Goal: Task Accomplishment & Management: Manage account settings

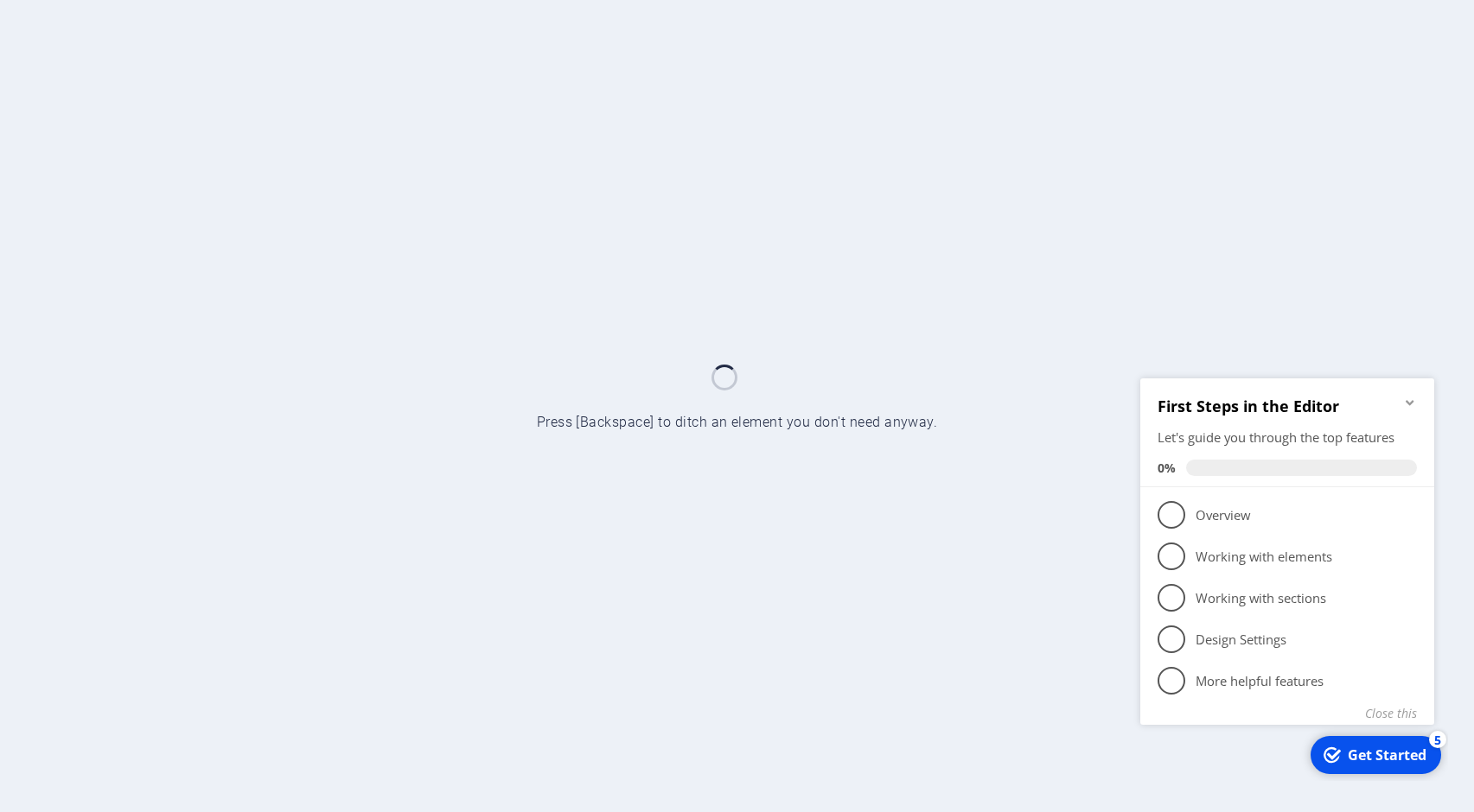
click at [1410, 399] on icon "Minimize checklist" at bounding box center [1409, 401] width 14 height 14
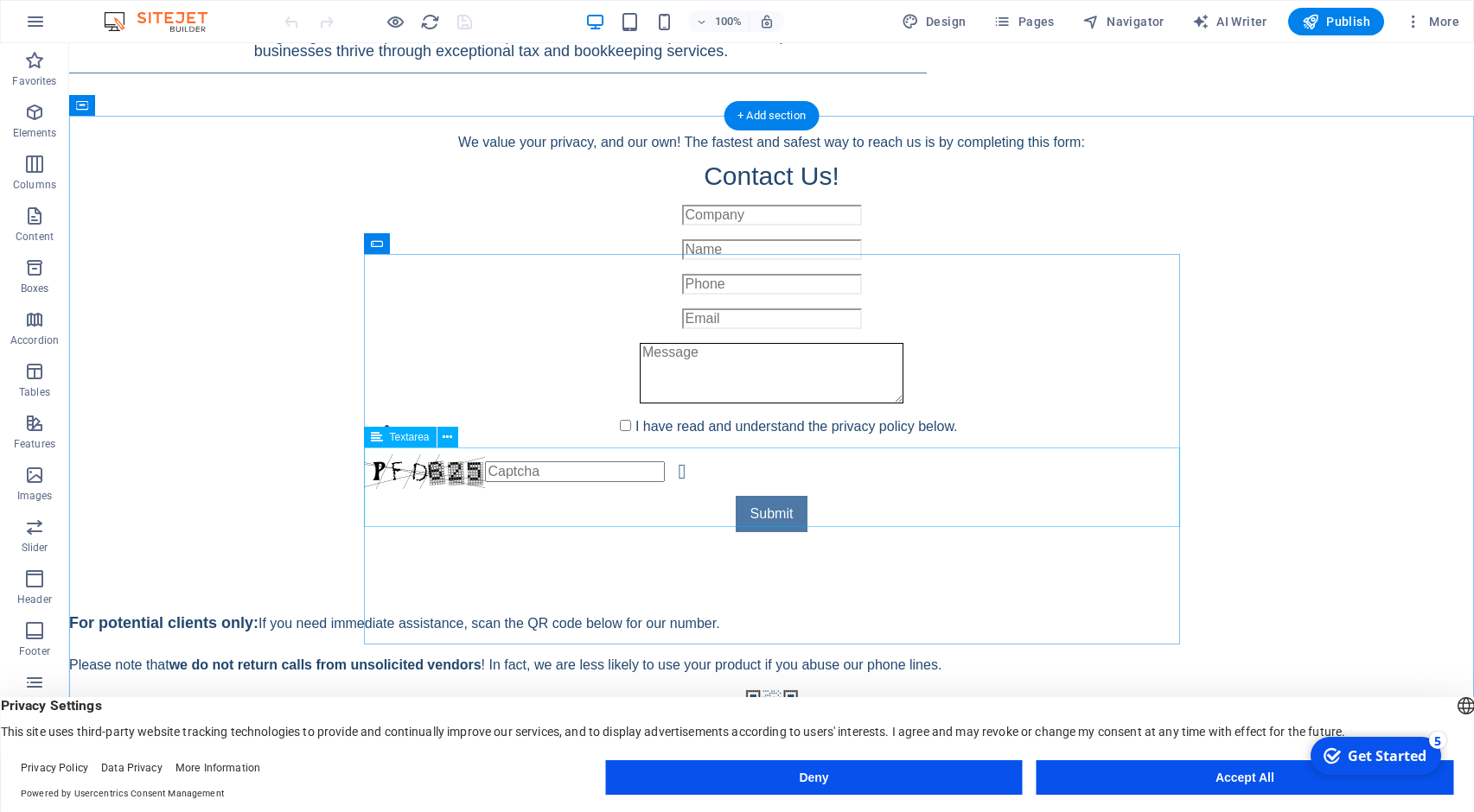
scroll to position [897, 0]
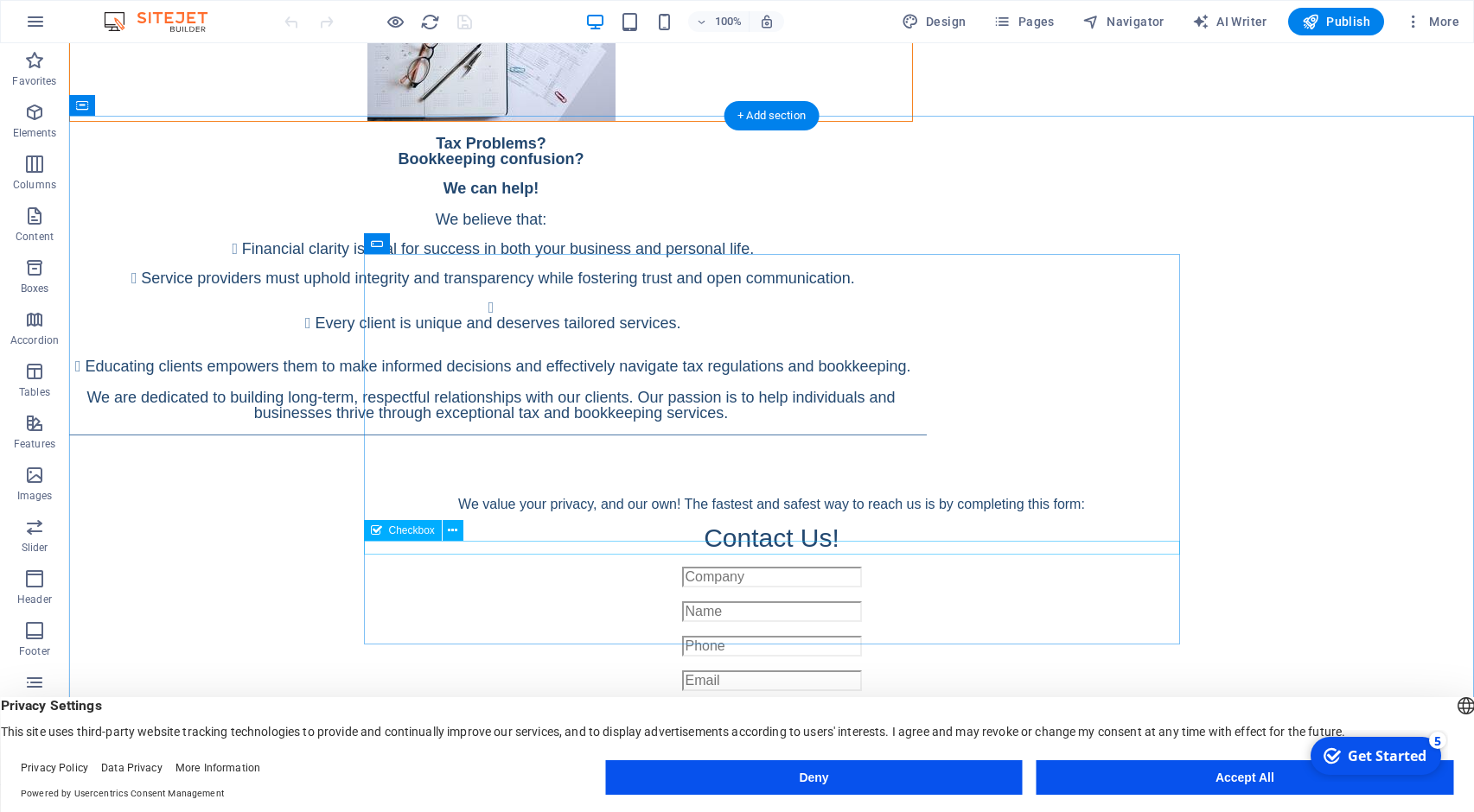
click at [572, 782] on div "I have read and understand the privacy policy below." at bounding box center [772, 792] width 816 height 21
click at [457, 534] on icon at bounding box center [452, 531] width 9 height 18
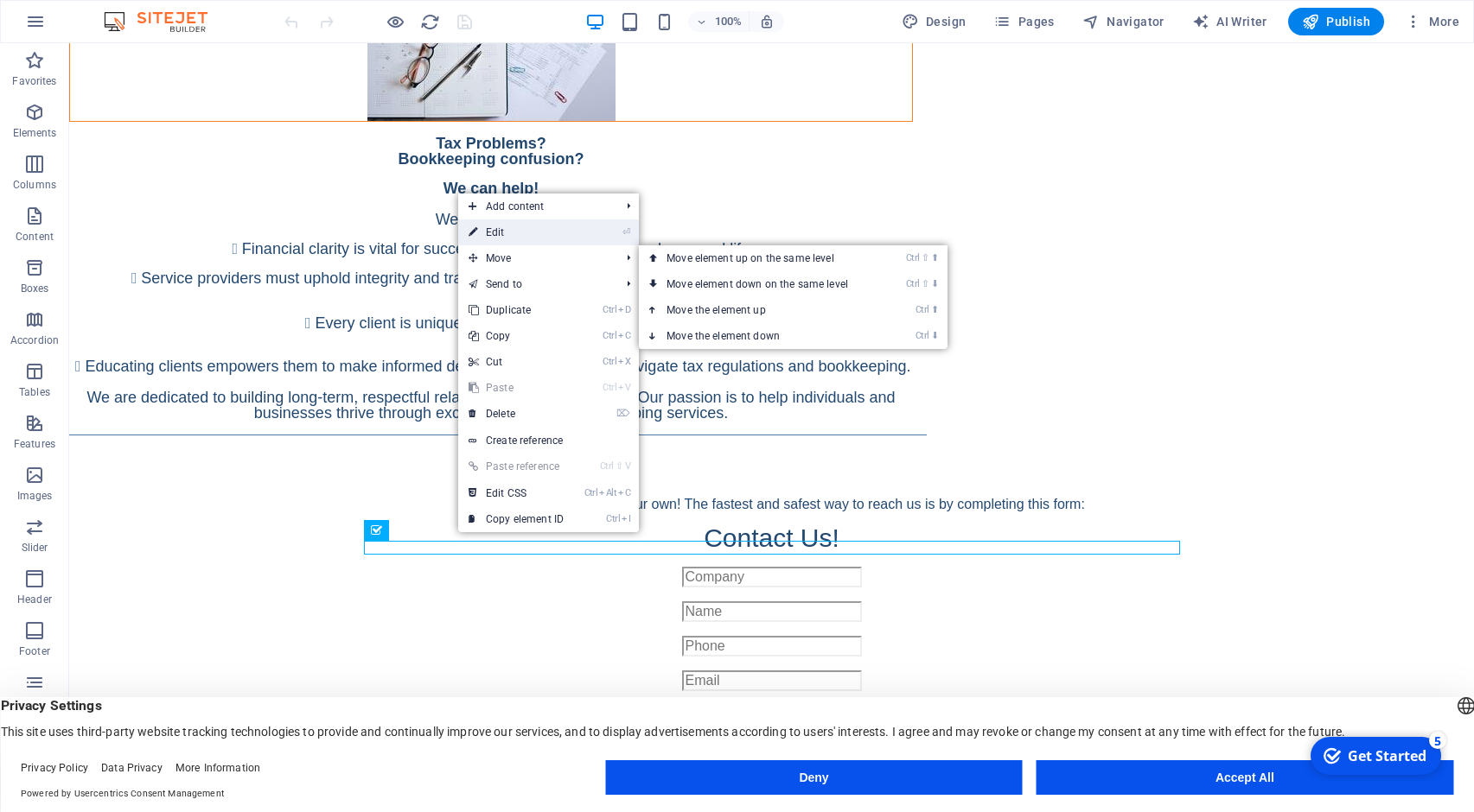
click at [491, 231] on link "⏎ Edit" at bounding box center [516, 232] width 116 height 26
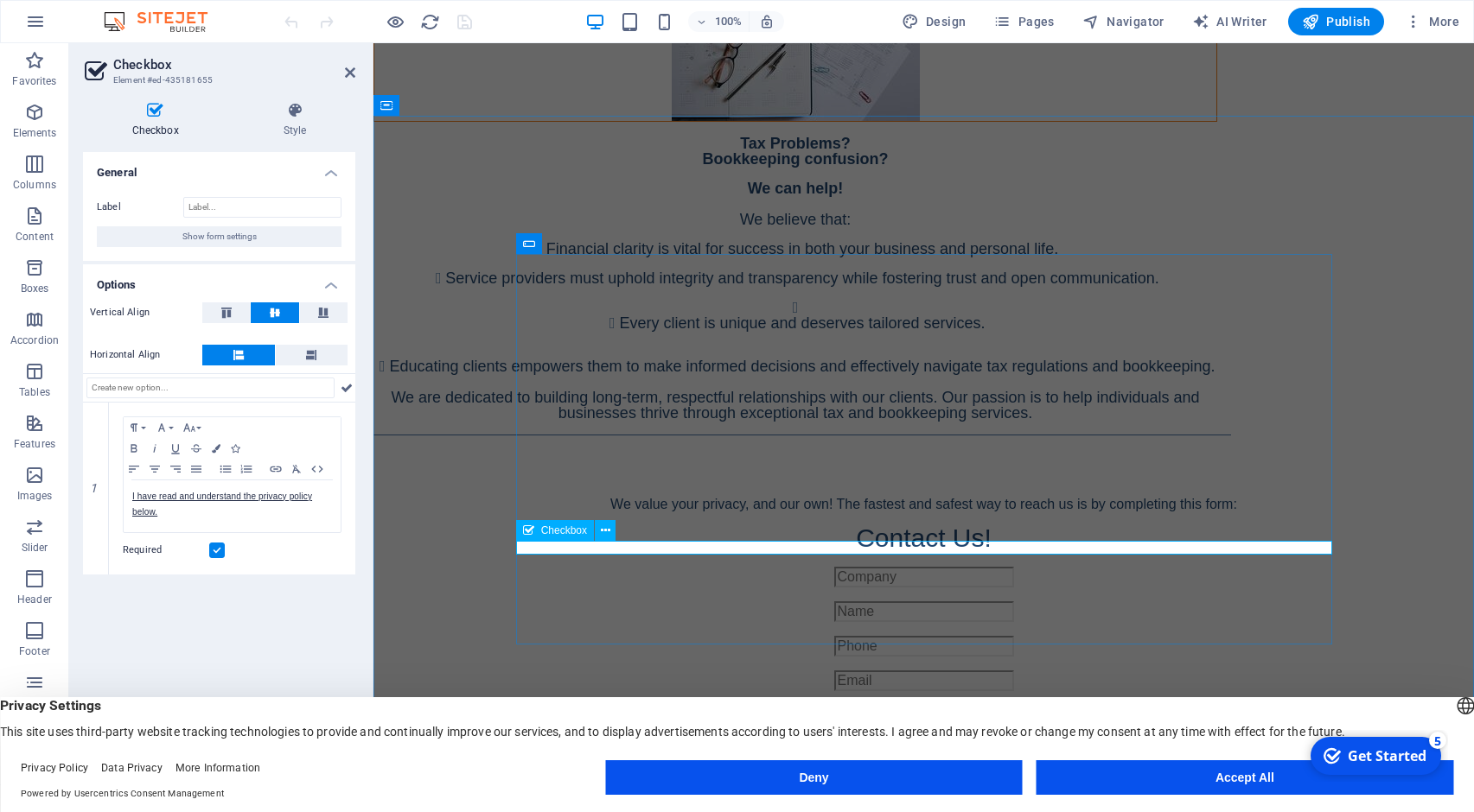
click at [1329, 782] on div "I have read and understand the privacy policy below." at bounding box center [924, 792] width 816 height 21
click at [221, 305] on button at bounding box center [226, 312] width 48 height 21
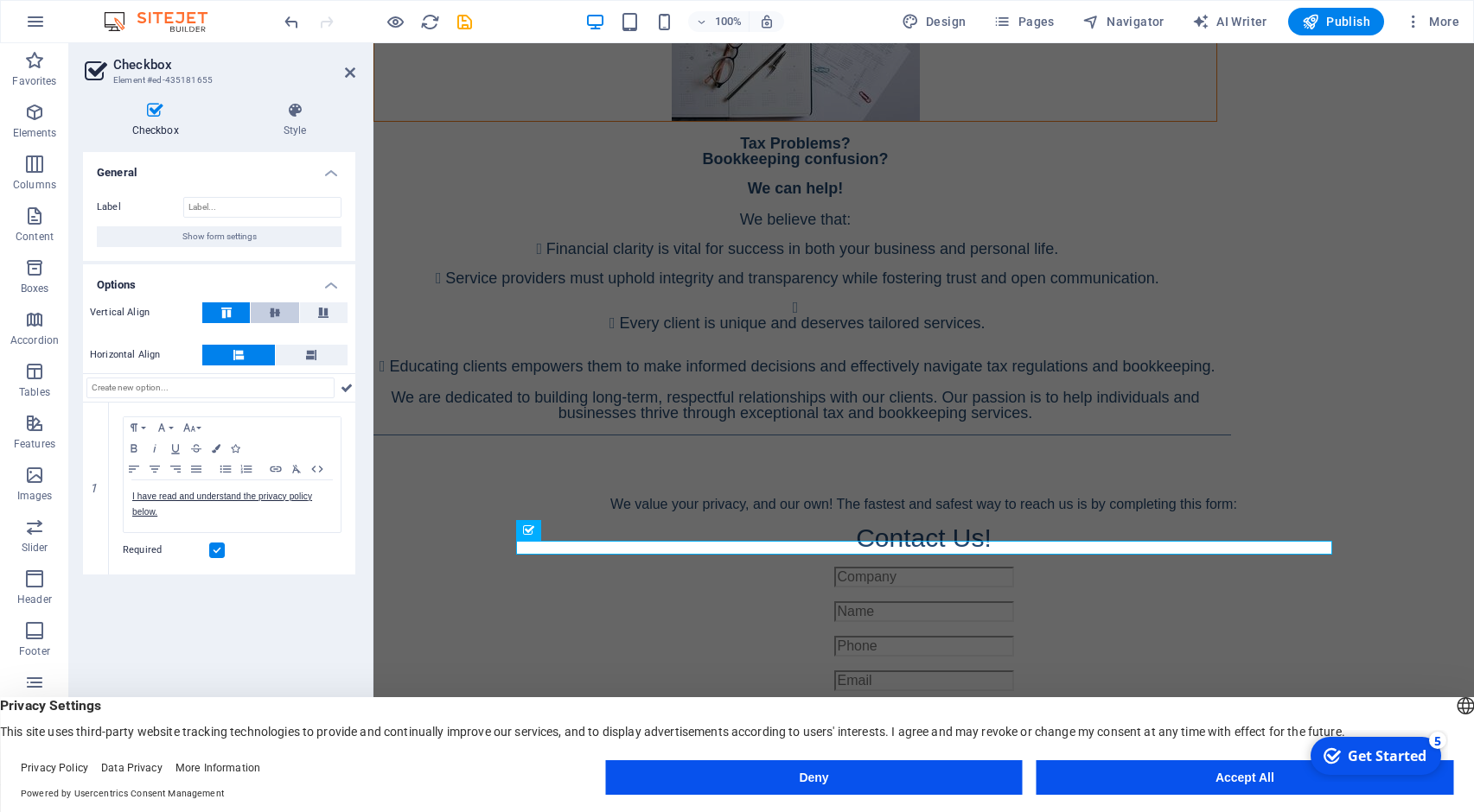
click at [266, 313] on icon at bounding box center [275, 312] width 21 height 10
click at [350, 68] on icon at bounding box center [349, 72] width 10 height 14
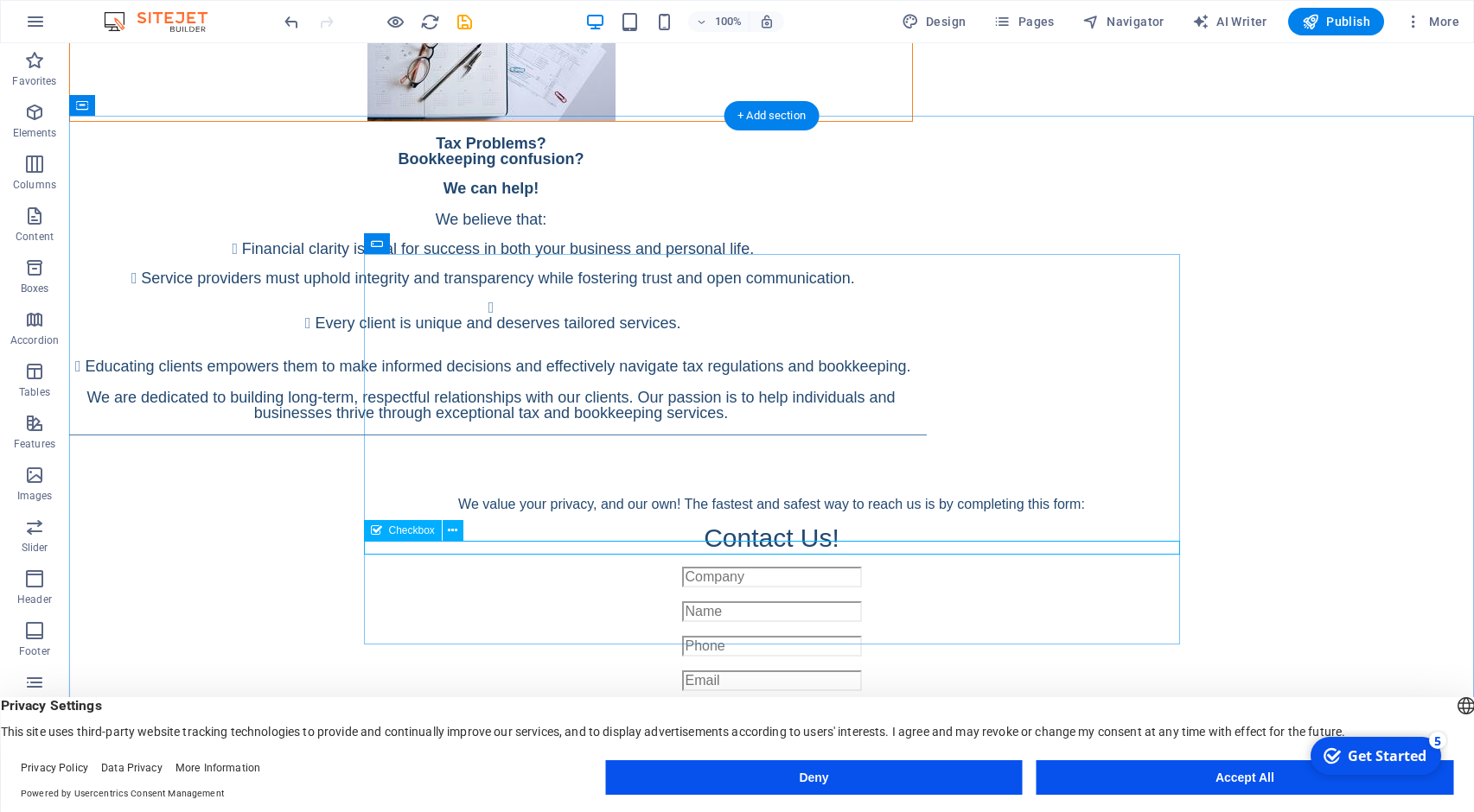
click at [898, 782] on div "I have read and understand the privacy policy below." at bounding box center [772, 792] width 816 height 21
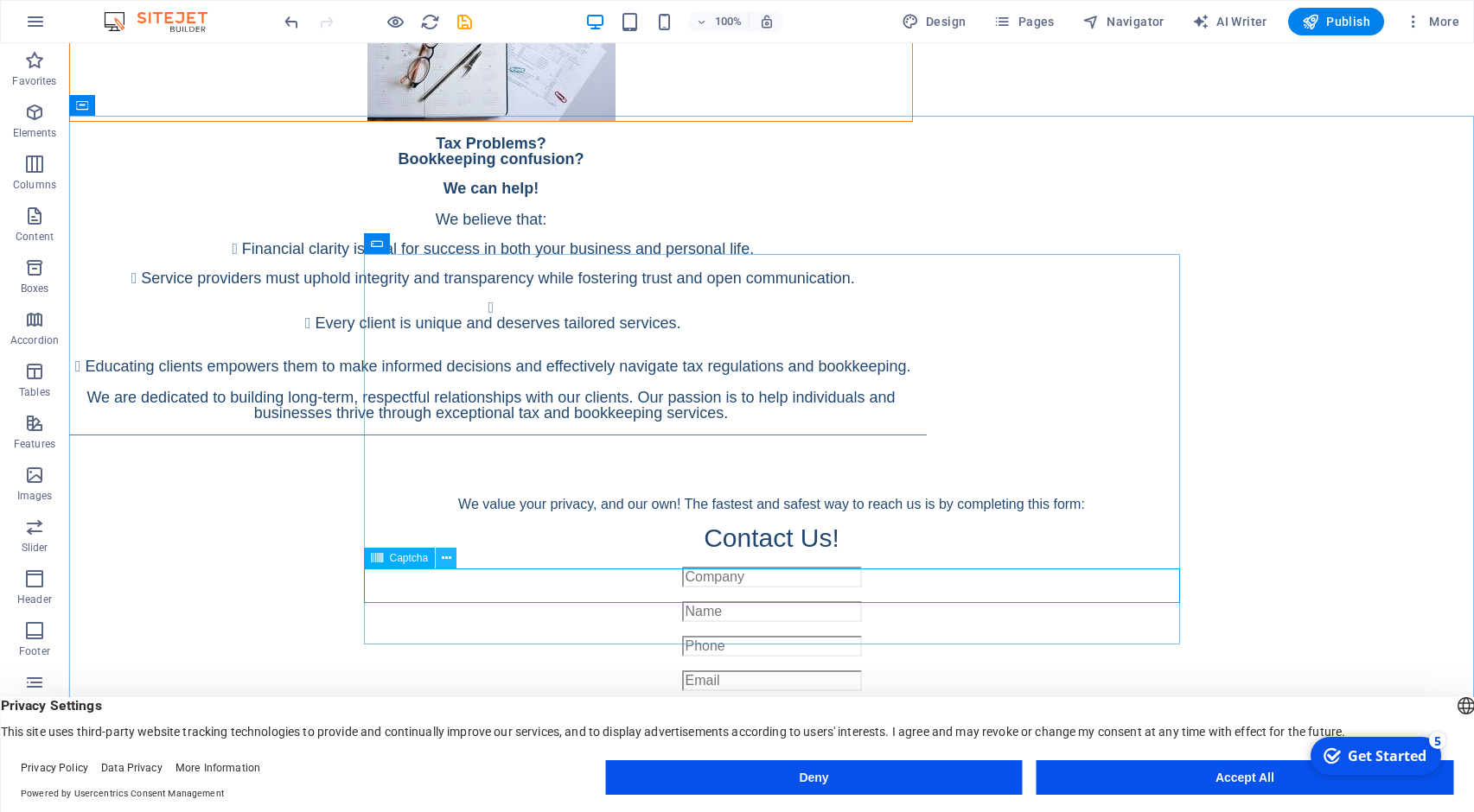
click at [448, 557] on icon at bounding box center [447, 558] width 9 height 18
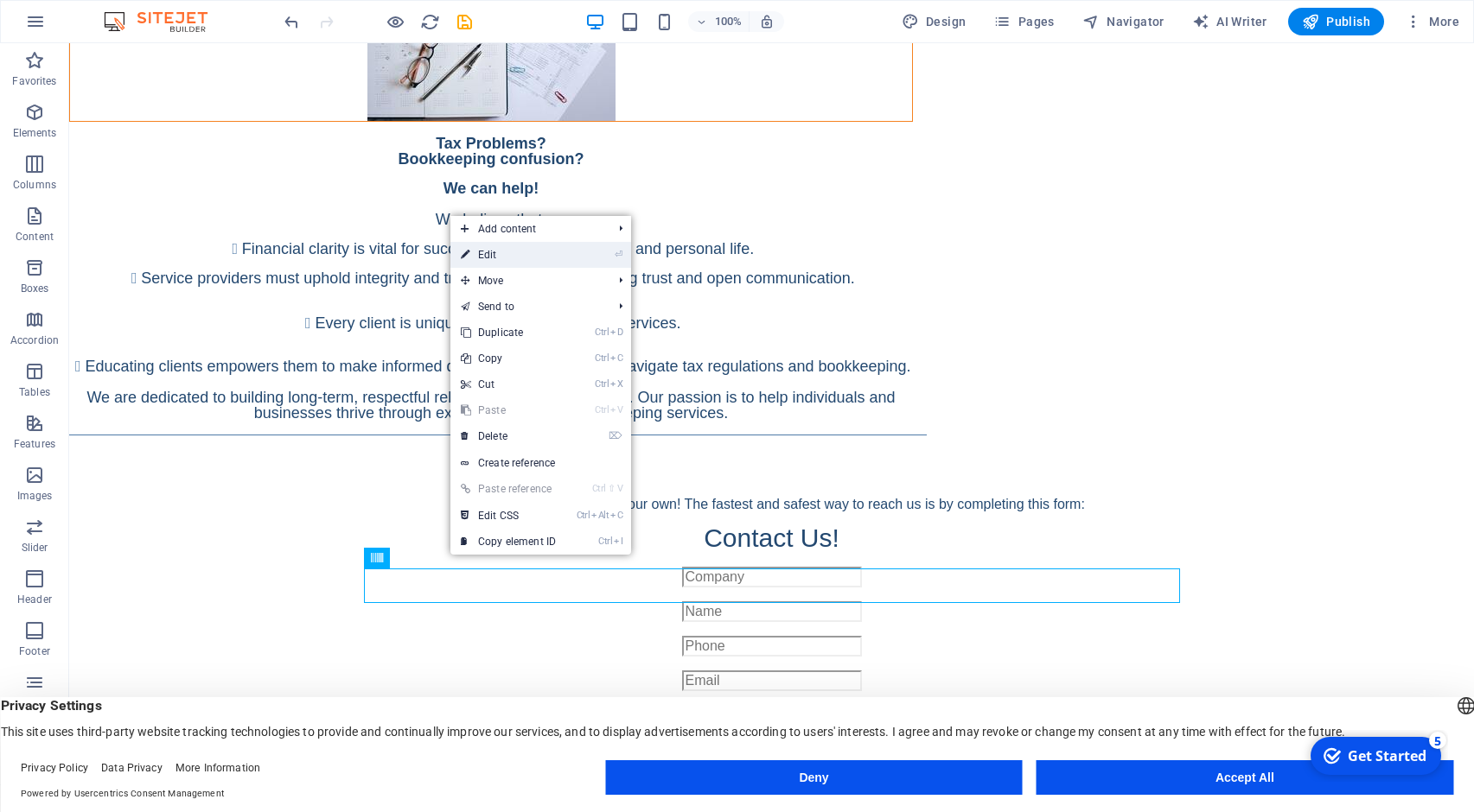
click at [504, 266] on link "⏎ Edit" at bounding box center [508, 254] width 116 height 26
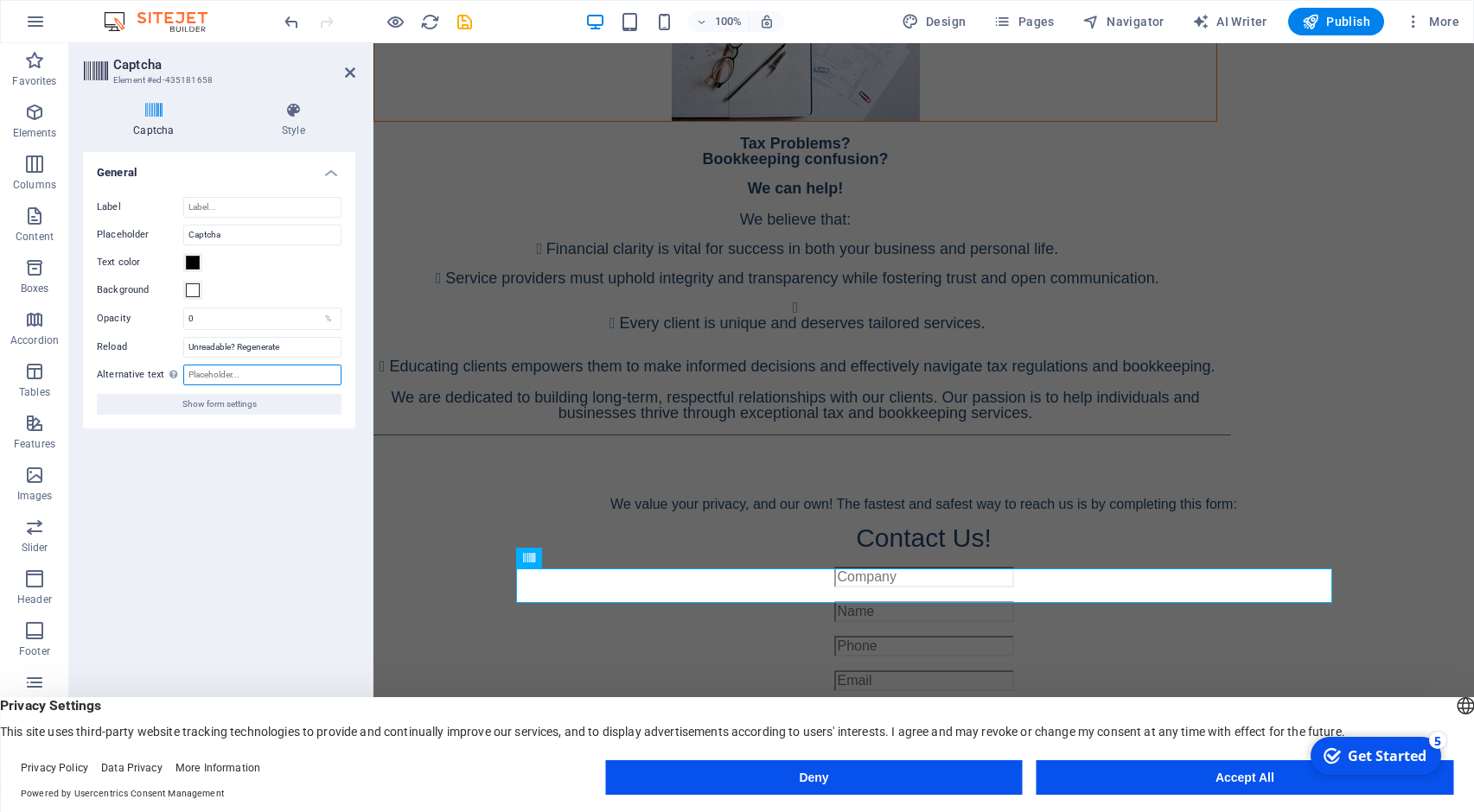
click at [256, 378] on input "Alternative text The alternative text is used by devices that cannot display im…" at bounding box center [262, 375] width 158 height 21
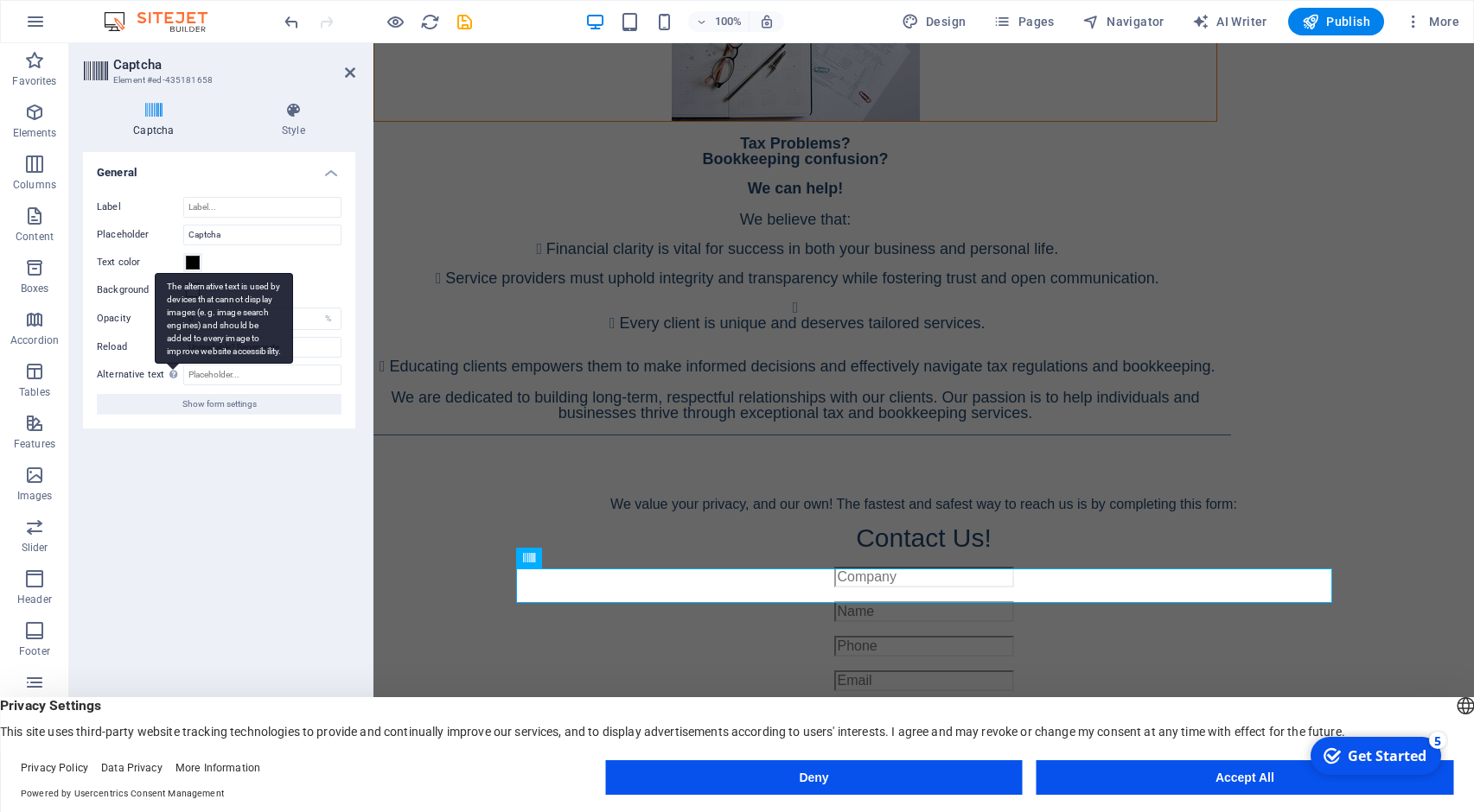
click at [176, 364] on div "The alternative text is used by devices that cannot display images (e.g. image …" at bounding box center [223, 318] width 138 height 91
click at [183, 376] on input "Alternative text The alternative text is used by devices that cannot display im…" at bounding box center [262, 375] width 158 height 21
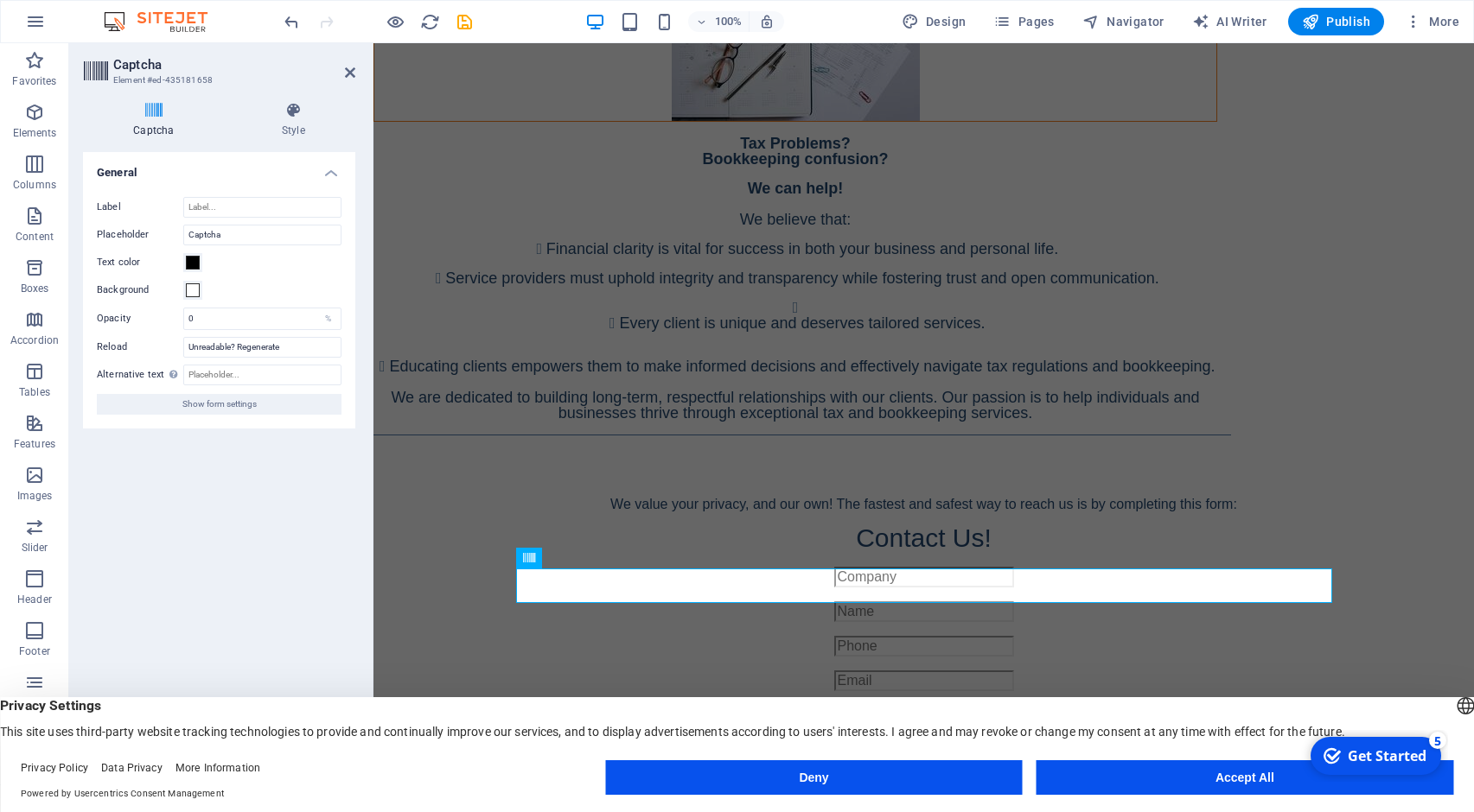
click at [179, 425] on div "Label Placeholder Captcha Text color Background Opacity 0 % Reload Unreadable? …" at bounding box center [219, 305] width 272 height 245
click at [294, 110] on icon at bounding box center [293, 110] width 123 height 17
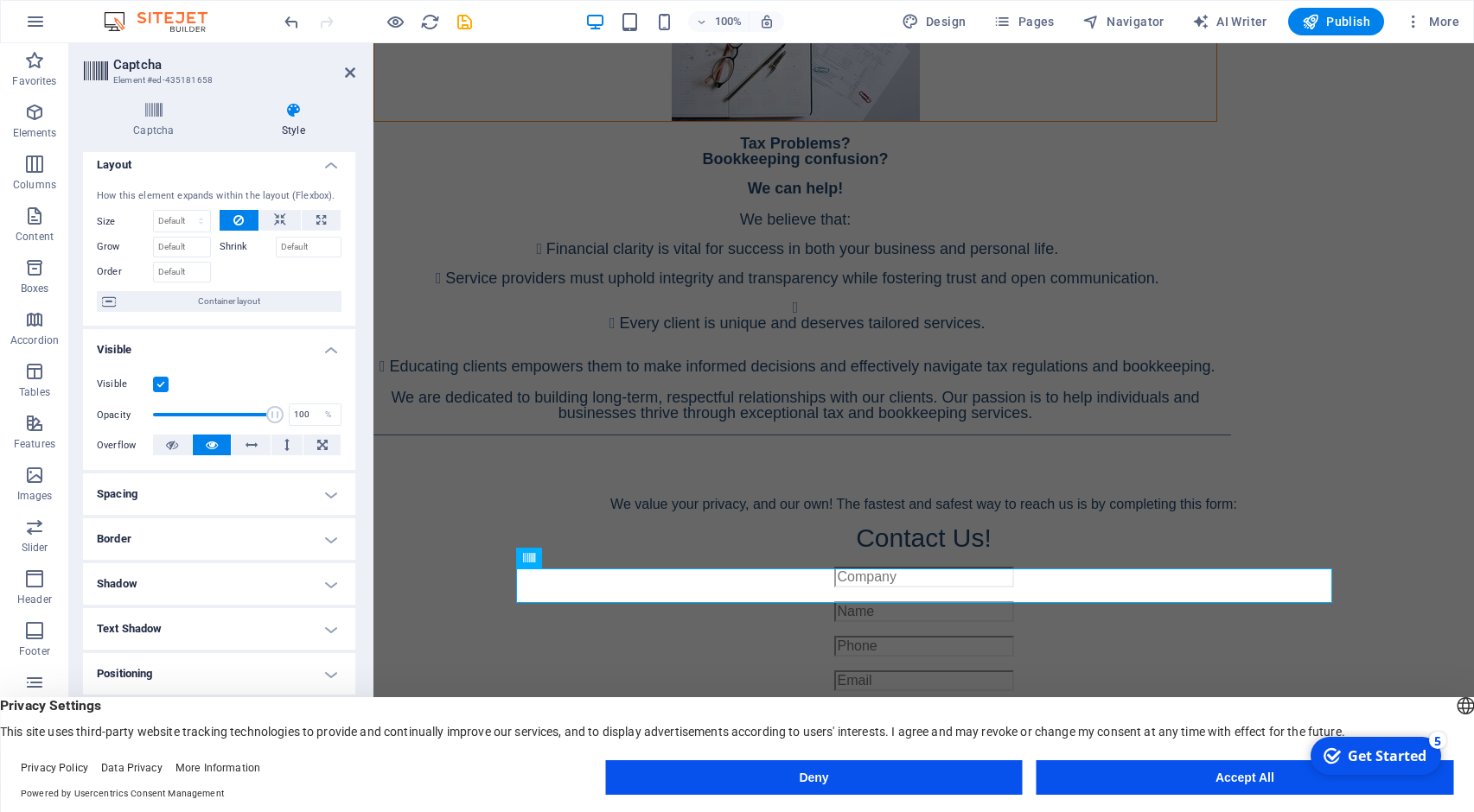
scroll to position [0, 0]
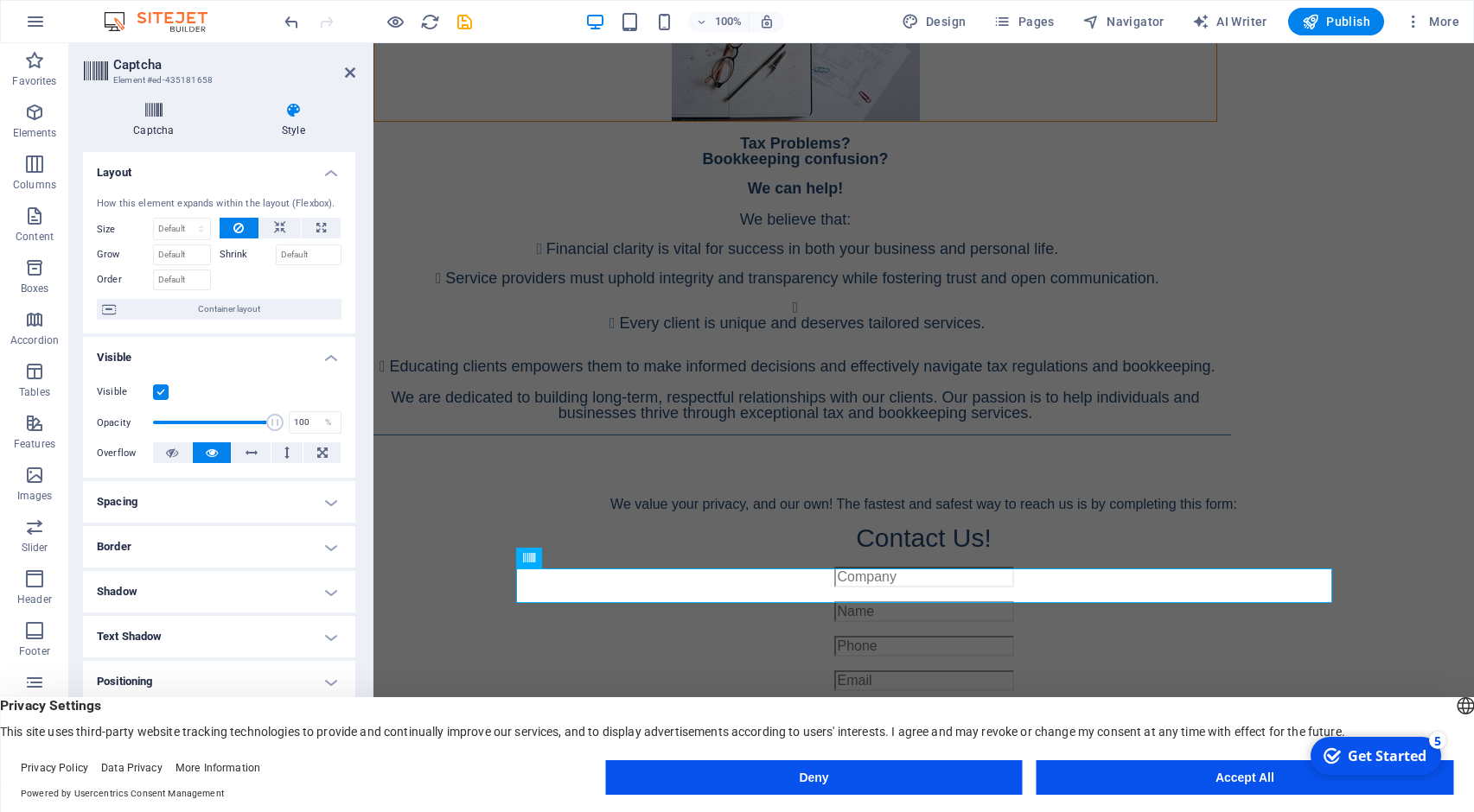
click at [167, 132] on h4 "Captcha" at bounding box center [157, 119] width 149 height 36
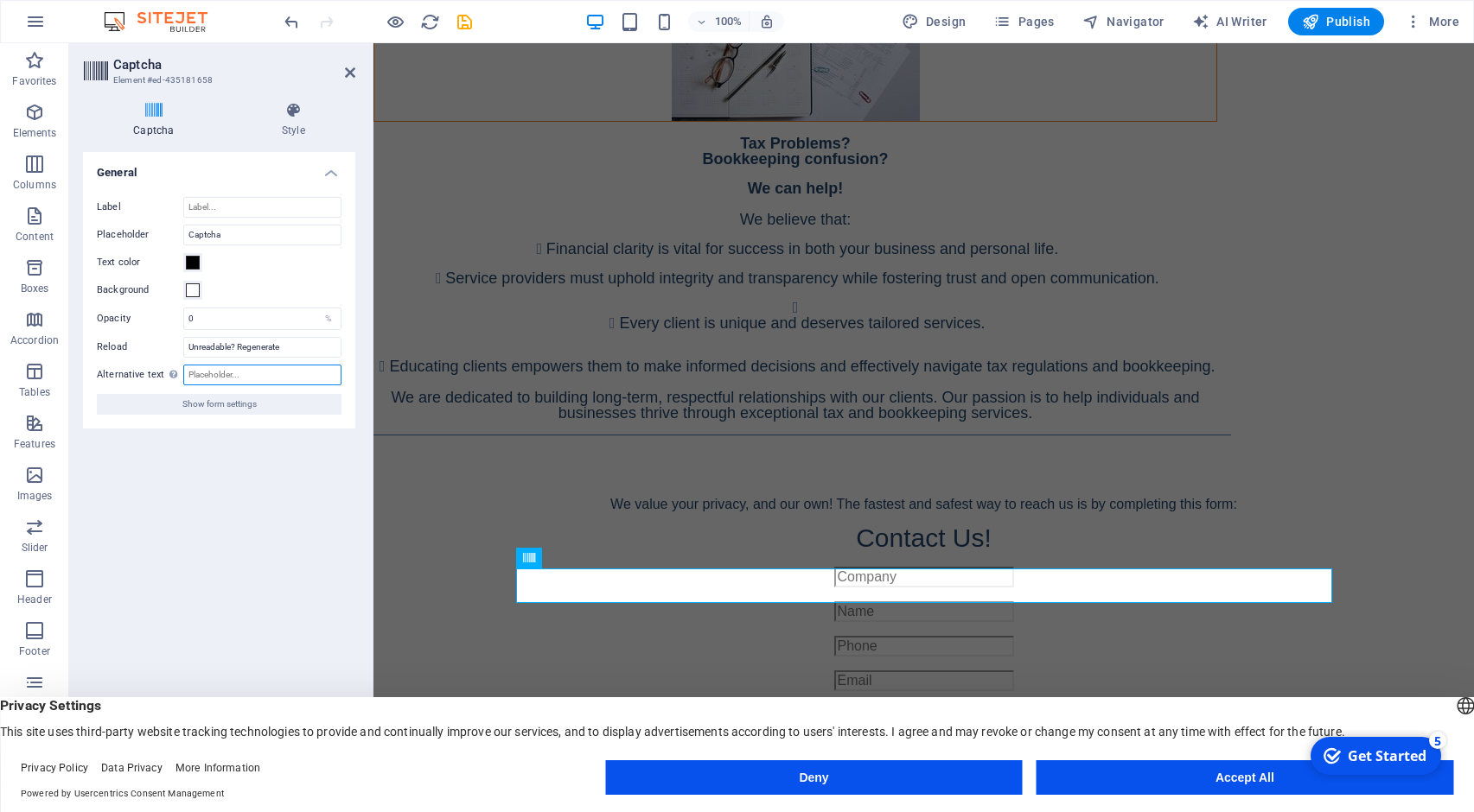
click at [232, 370] on input "Alternative text The alternative text is used by devices that cannot display im…" at bounding box center [262, 375] width 158 height 21
click at [1430, 28] on span "More" at bounding box center [1431, 21] width 54 height 17
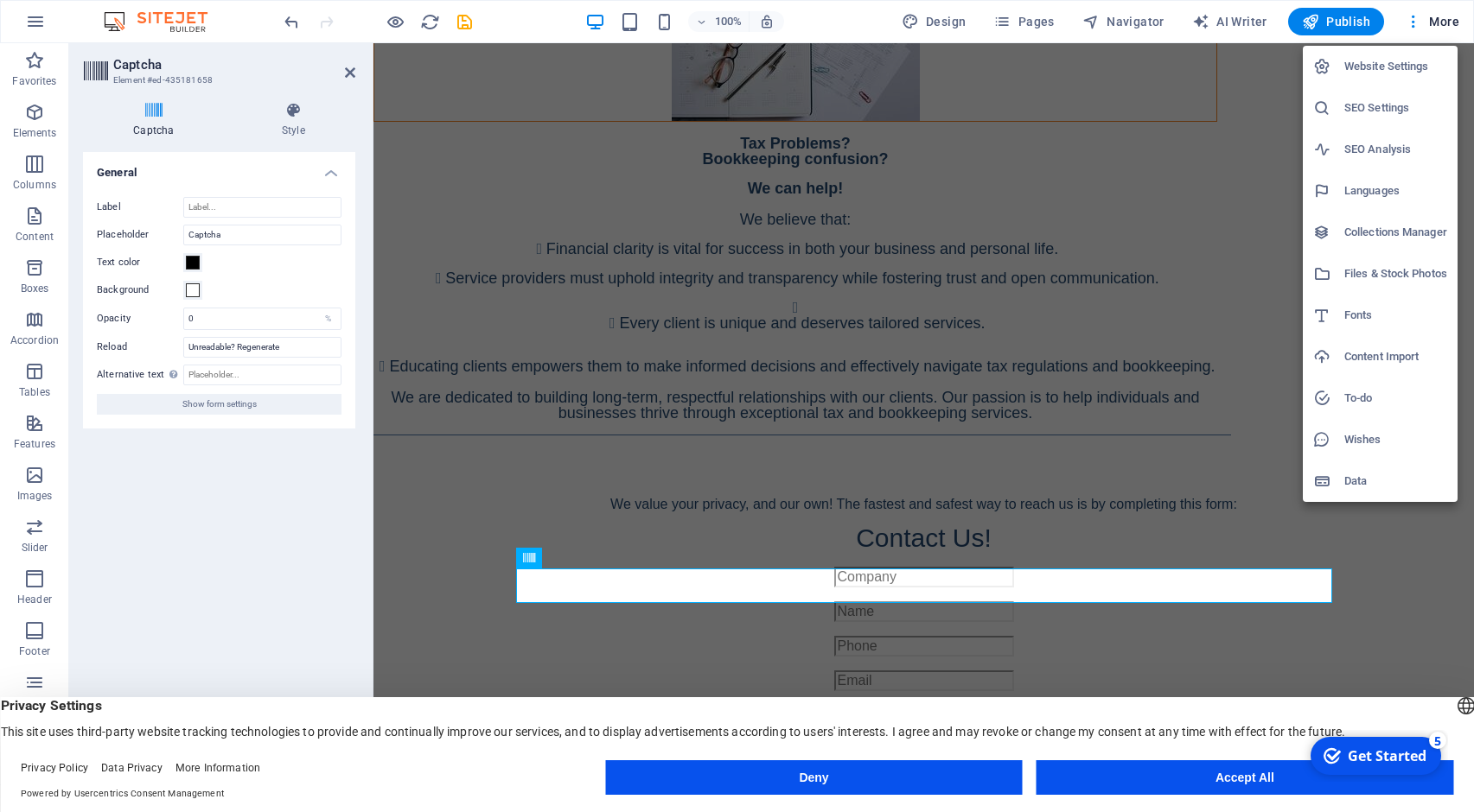
click at [890, 778] on button "Deny" at bounding box center [812, 778] width 416 height 35
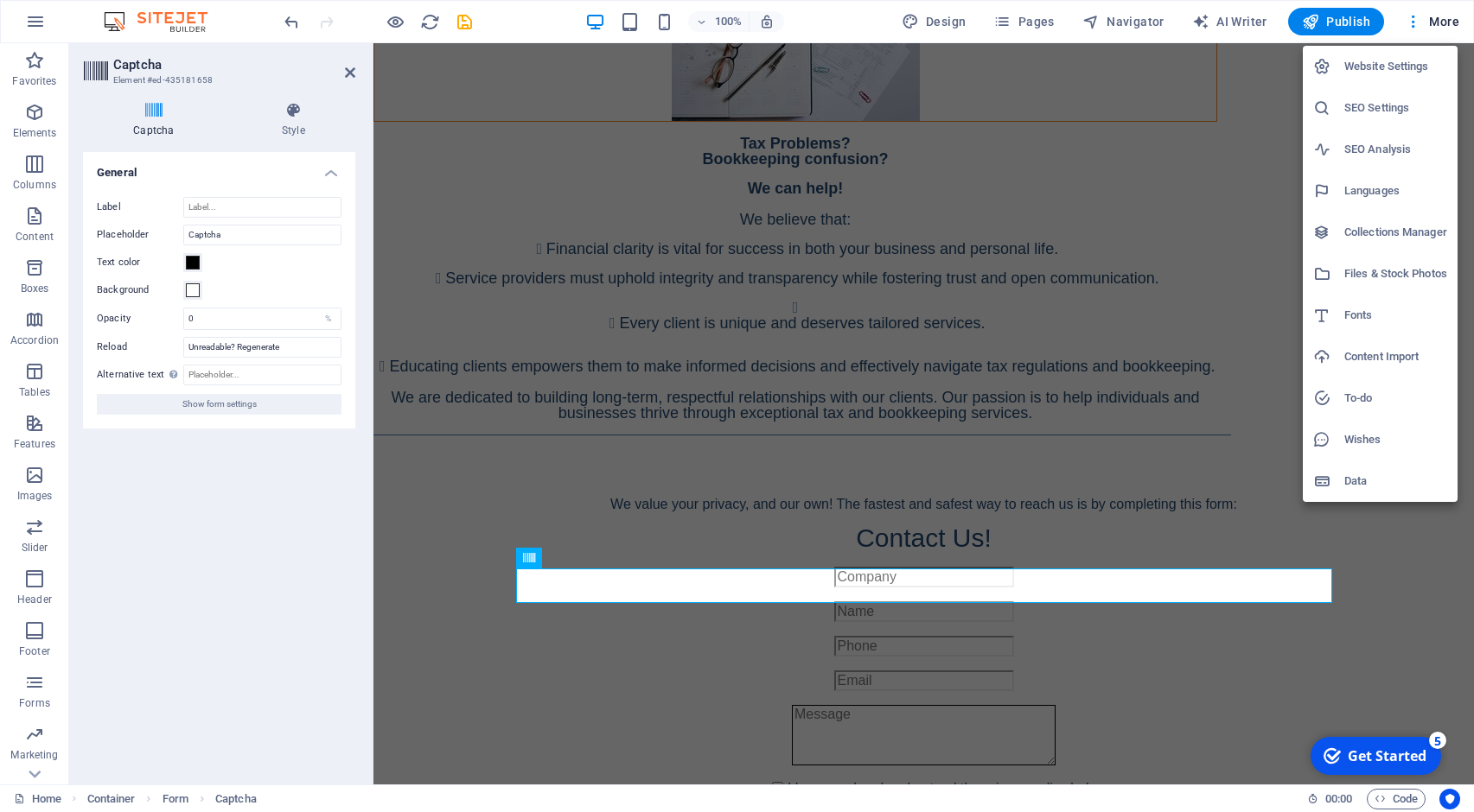
click at [33, 776] on div at bounding box center [737, 406] width 1474 height 812
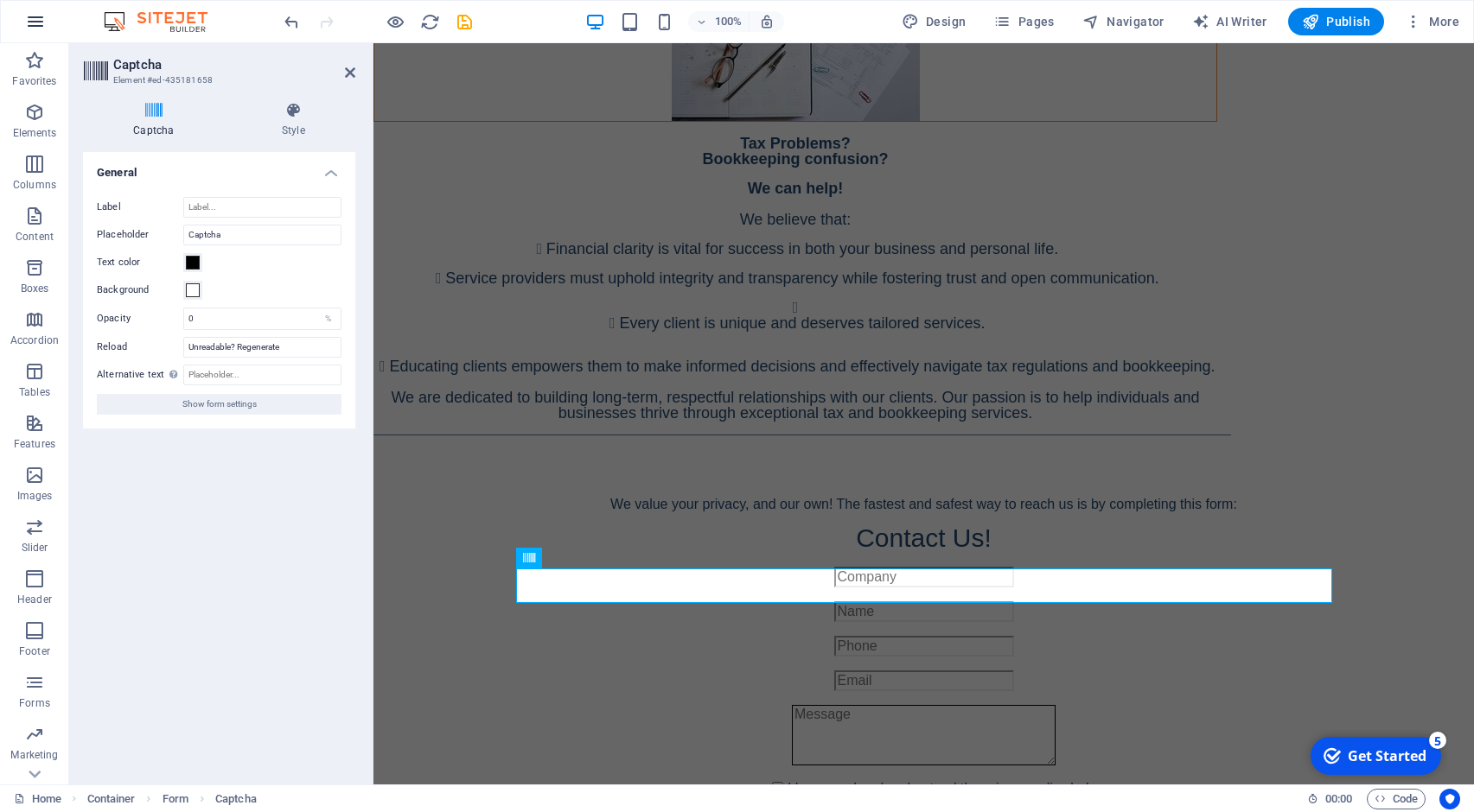
click at [37, 17] on icon "button" at bounding box center [35, 21] width 21 height 21
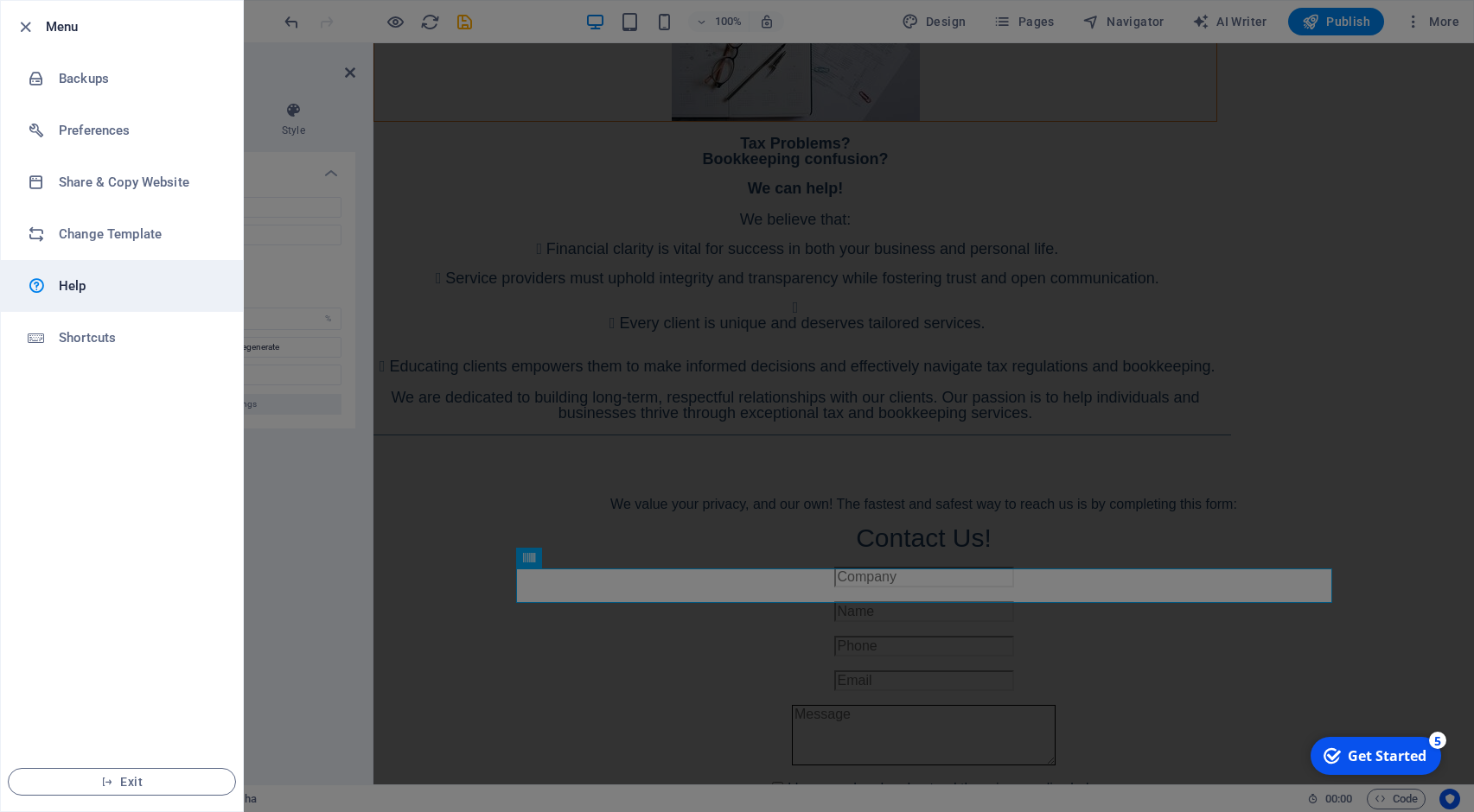
click at [62, 284] on h6 "Help" at bounding box center [139, 286] width 160 height 21
click at [734, 586] on div at bounding box center [737, 406] width 1474 height 812
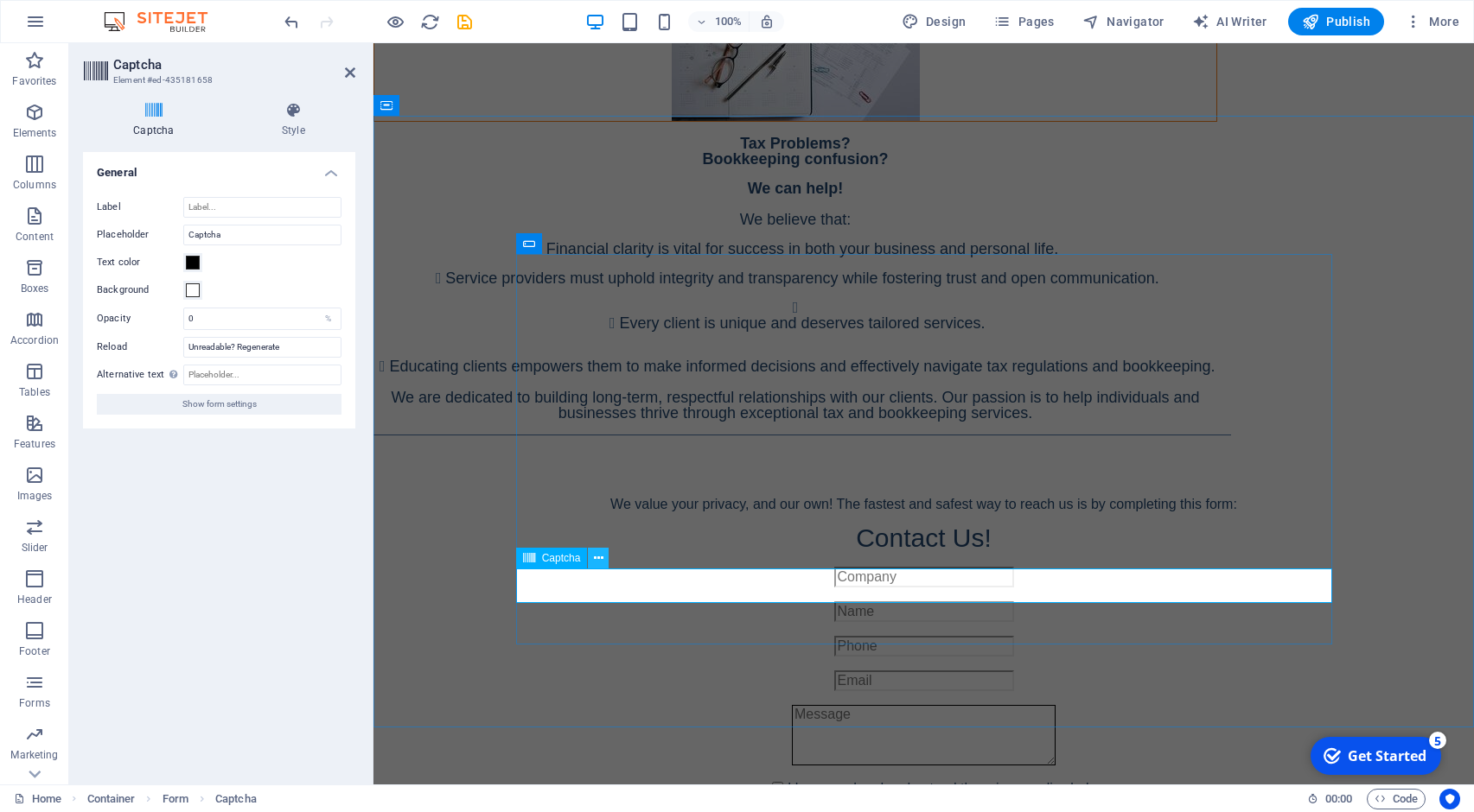
click at [595, 559] on icon at bounding box center [598, 558] width 9 height 18
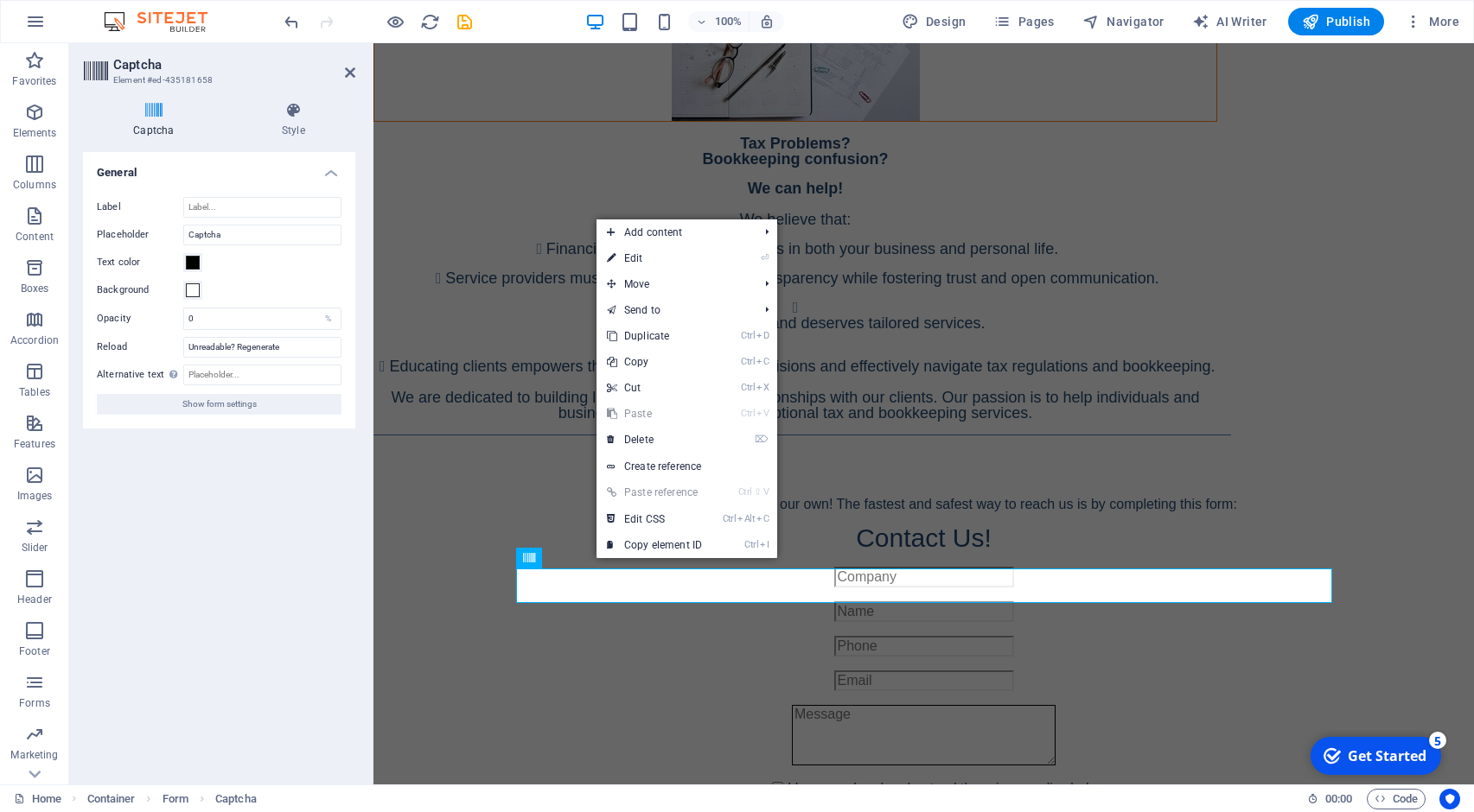
click at [271, 581] on div "Turnstile Turnstile by Cloudfare is a third-party integration that offers acces…" at bounding box center [219, 461] width 272 height 618
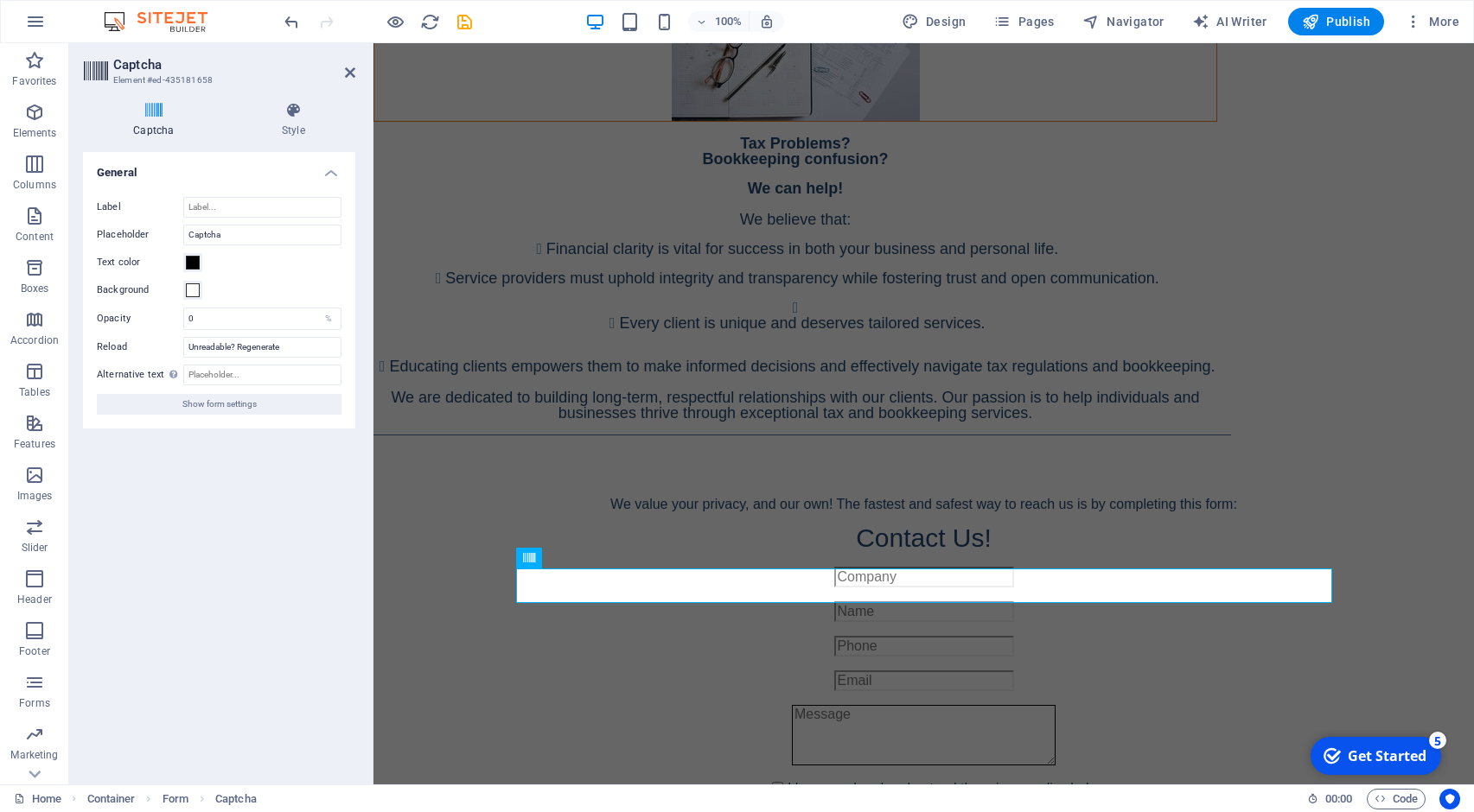
click at [854, 806] on div "Home Container Form Captcha" at bounding box center [653, 799] width 1279 height 21
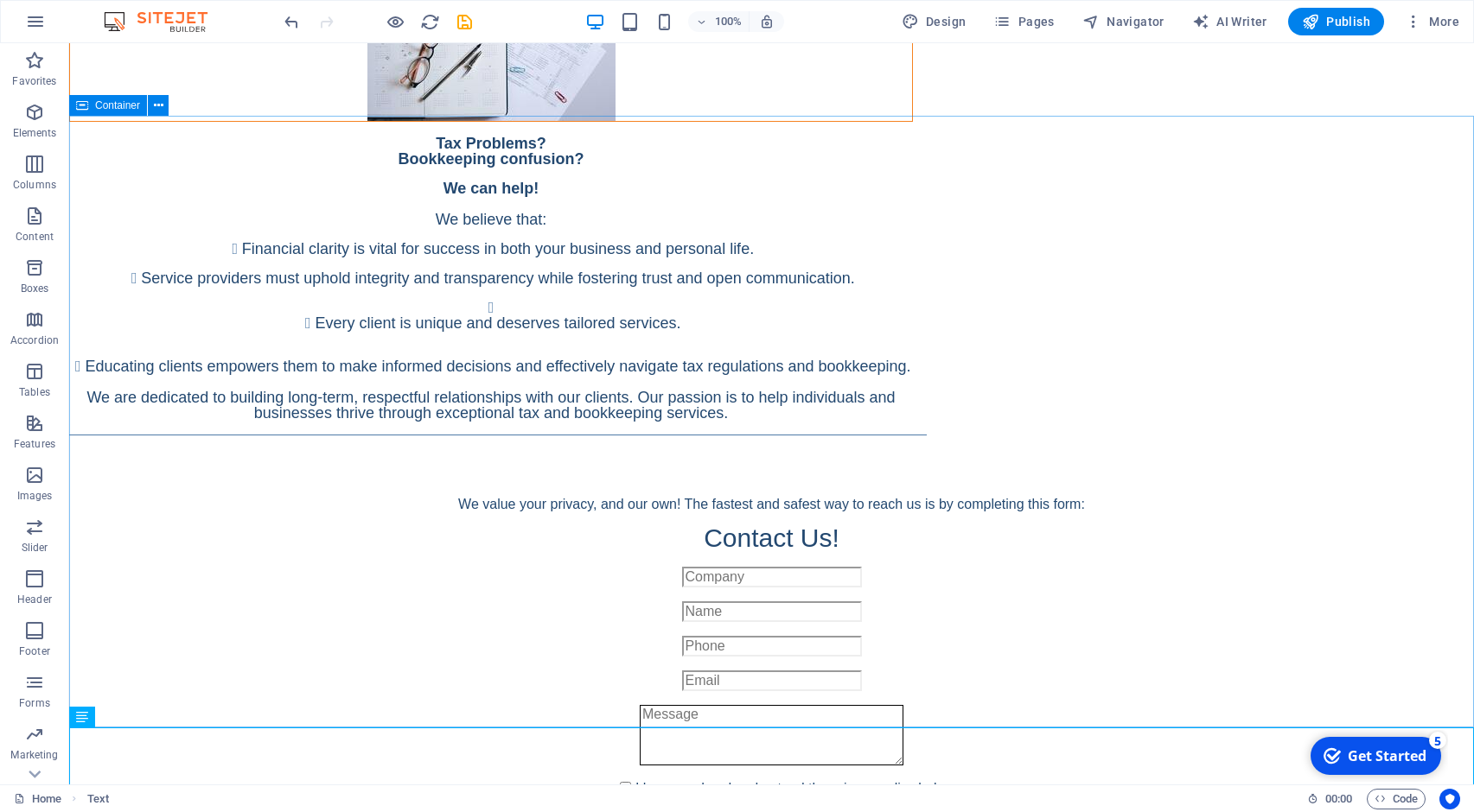
click at [980, 689] on div "We value your privacy, and our own! The fastest and safest way to reach us is b…" at bounding box center [771, 702] width 1404 height 548
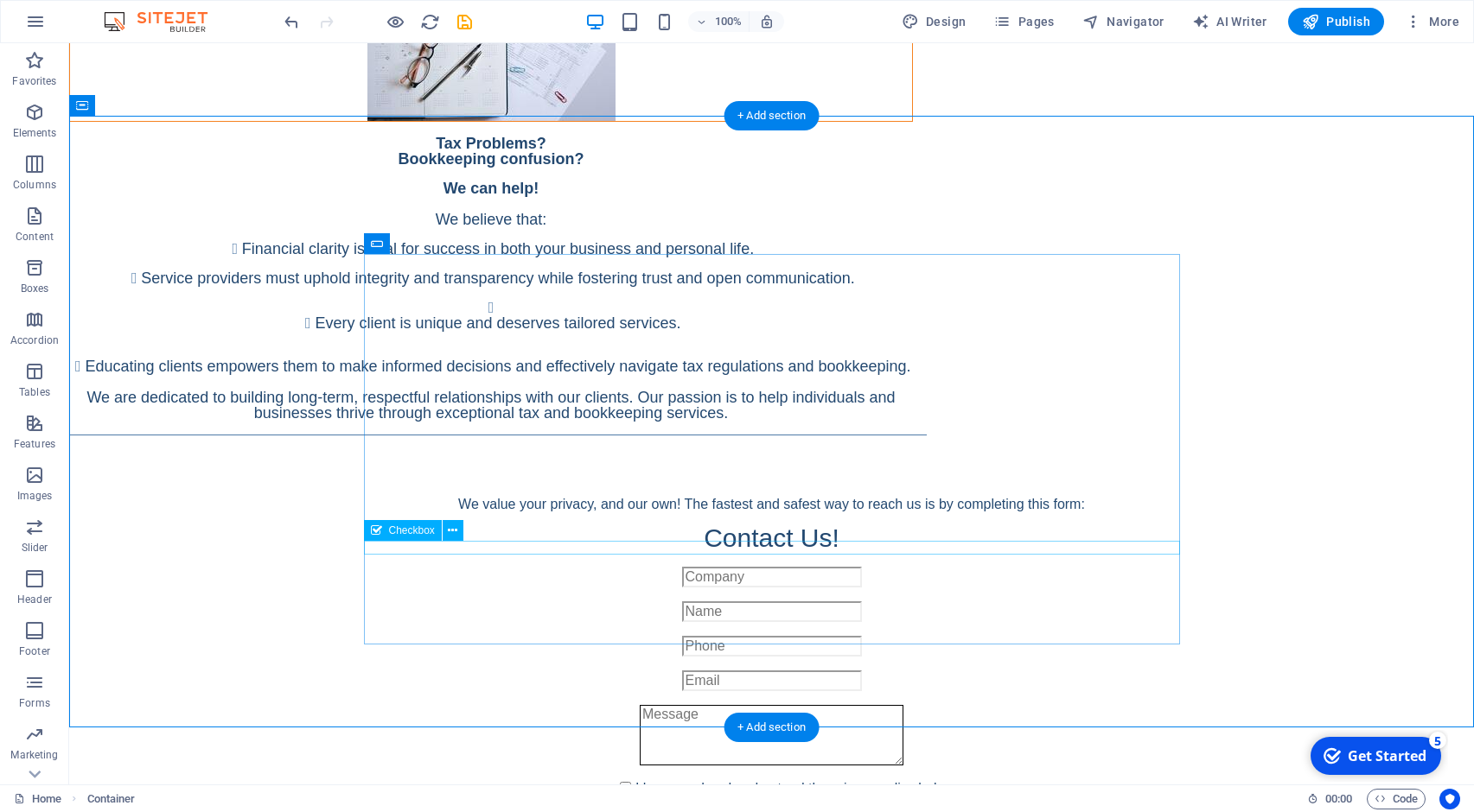
click at [605, 782] on div "I have read and understand the privacy policy below." at bounding box center [772, 792] width 816 height 21
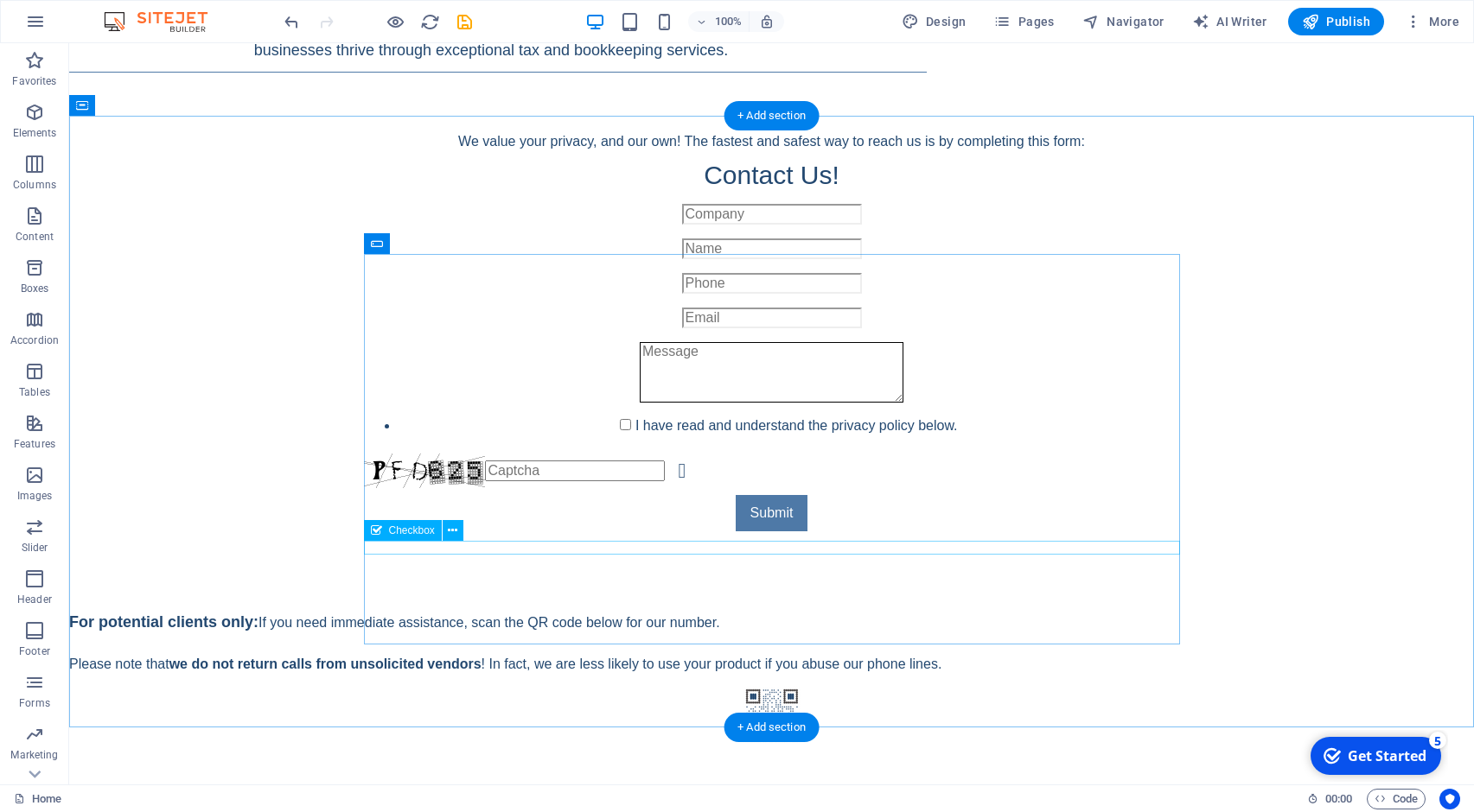
scroll to position [897, 0]
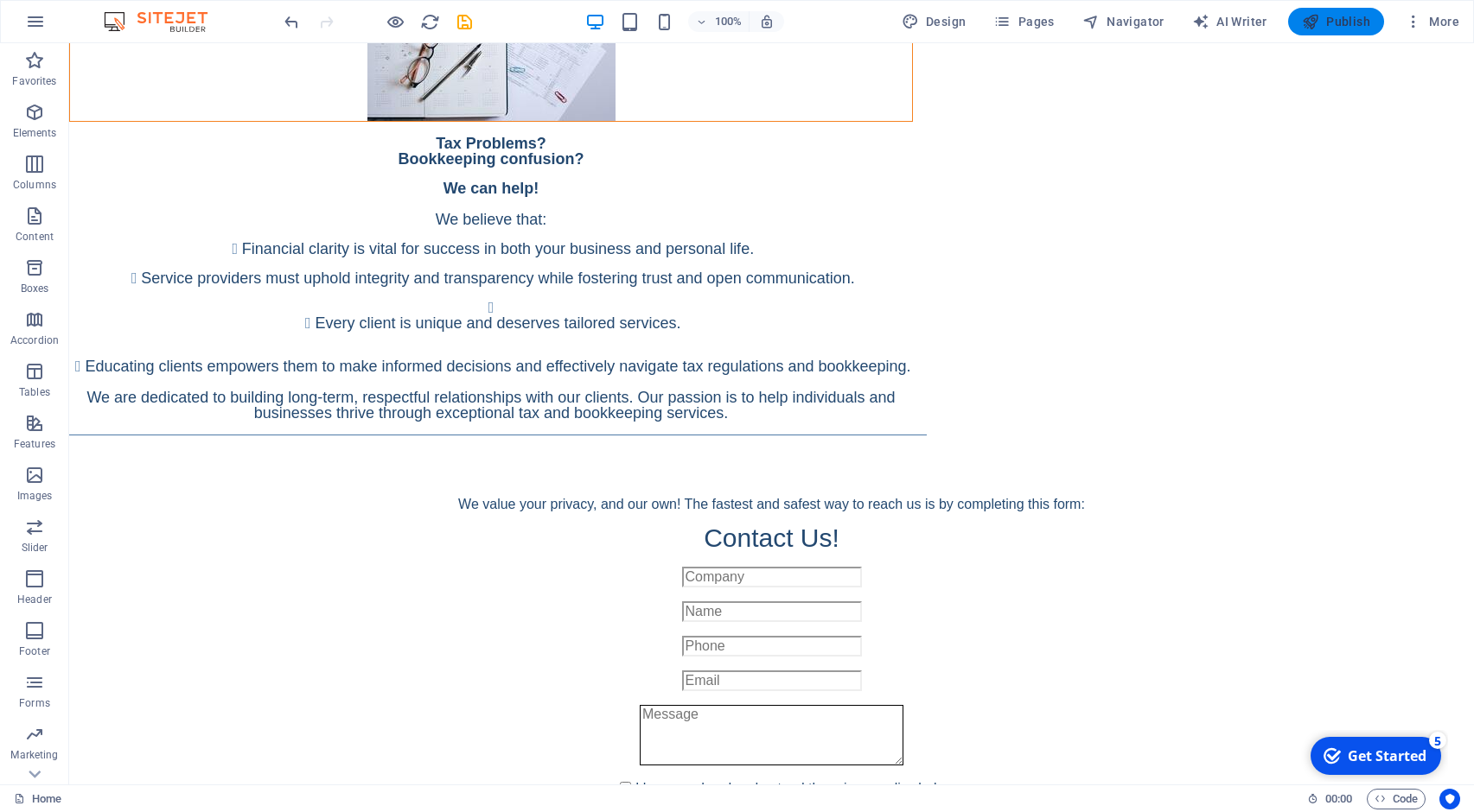
click at [1359, 15] on span "Publish" at bounding box center [1335, 21] width 68 height 17
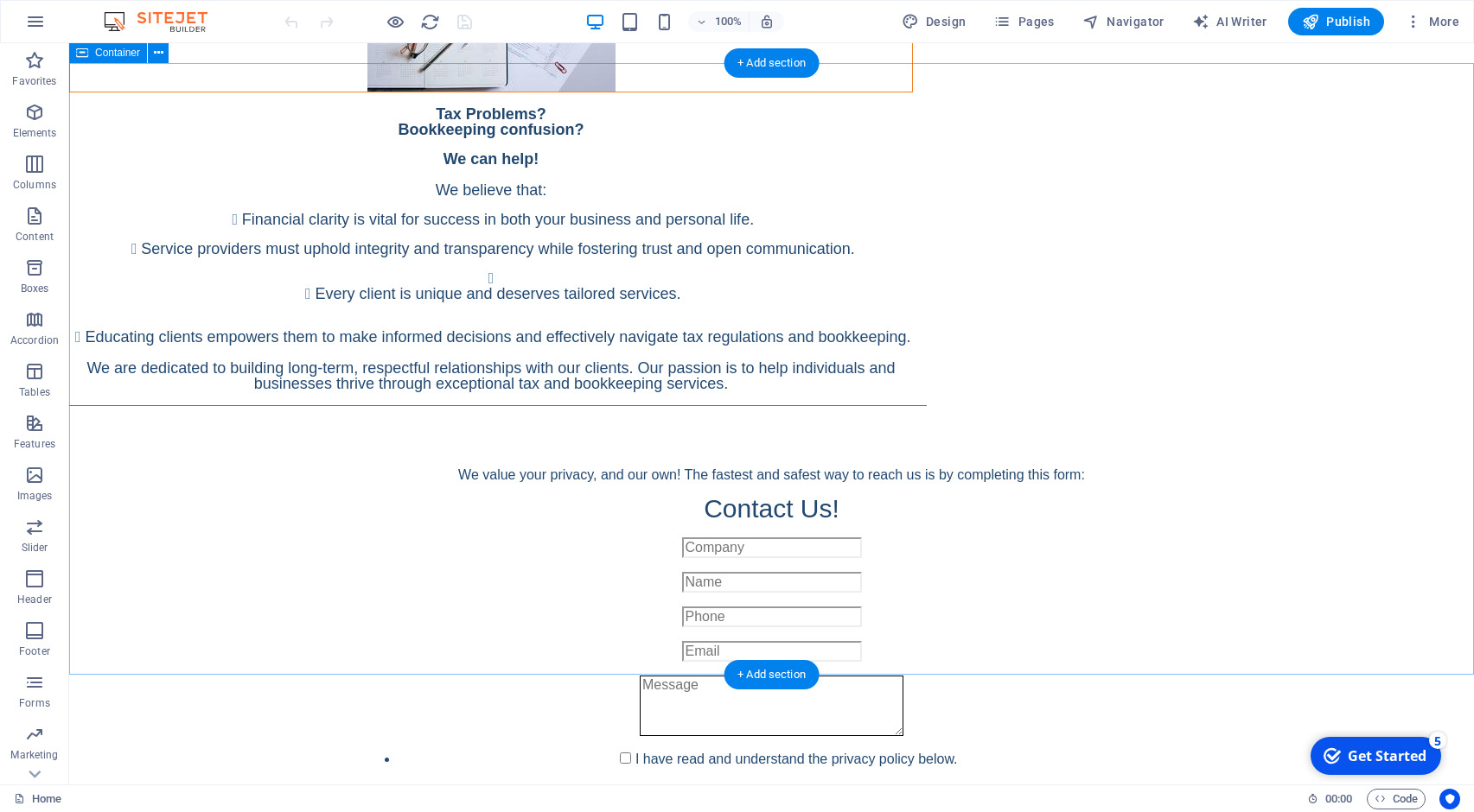
scroll to position [950, 0]
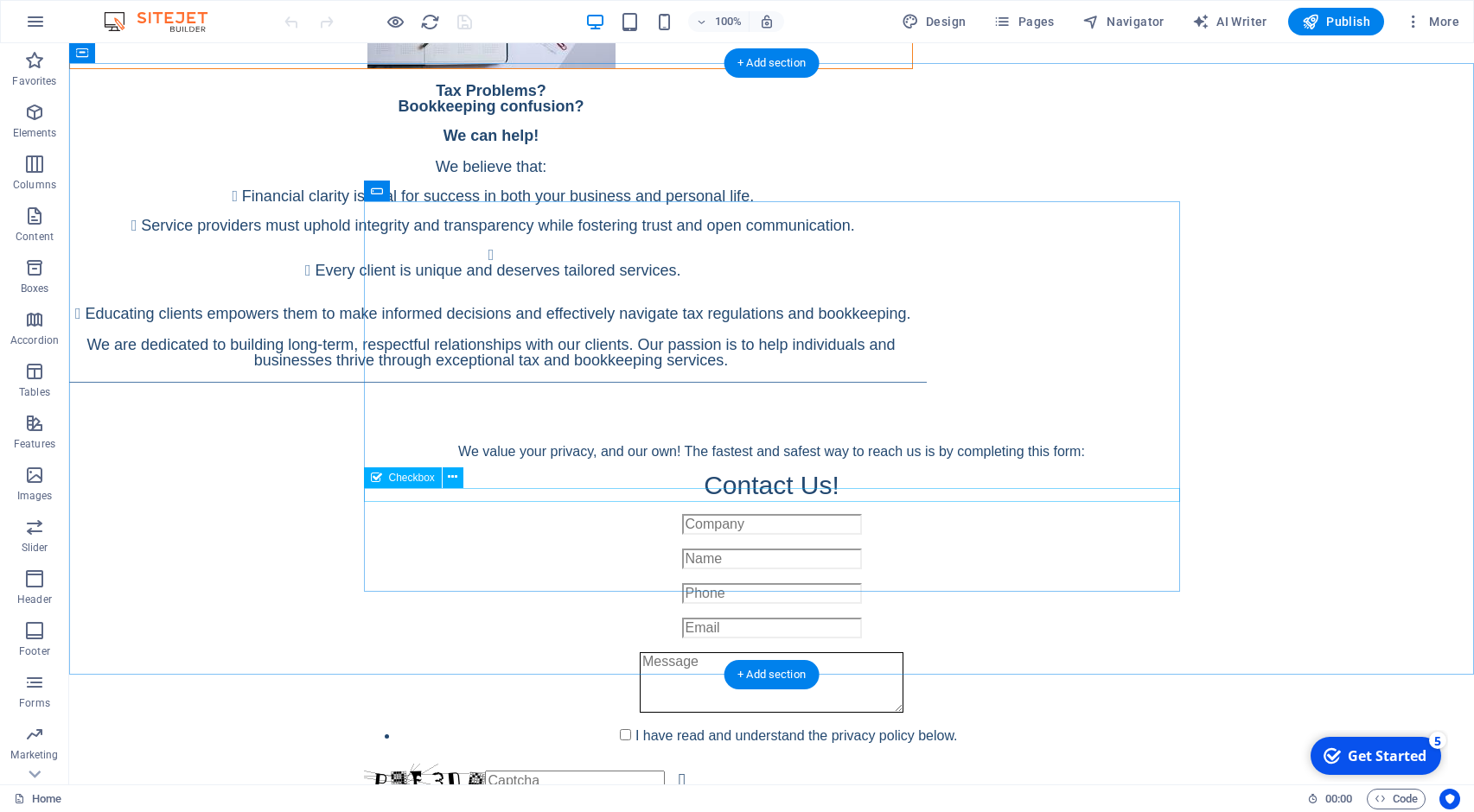
click at [1006, 729] on div "I have read and understand the privacy policy below." at bounding box center [772, 739] width 816 height 21
click at [449, 482] on icon at bounding box center [452, 478] width 9 height 18
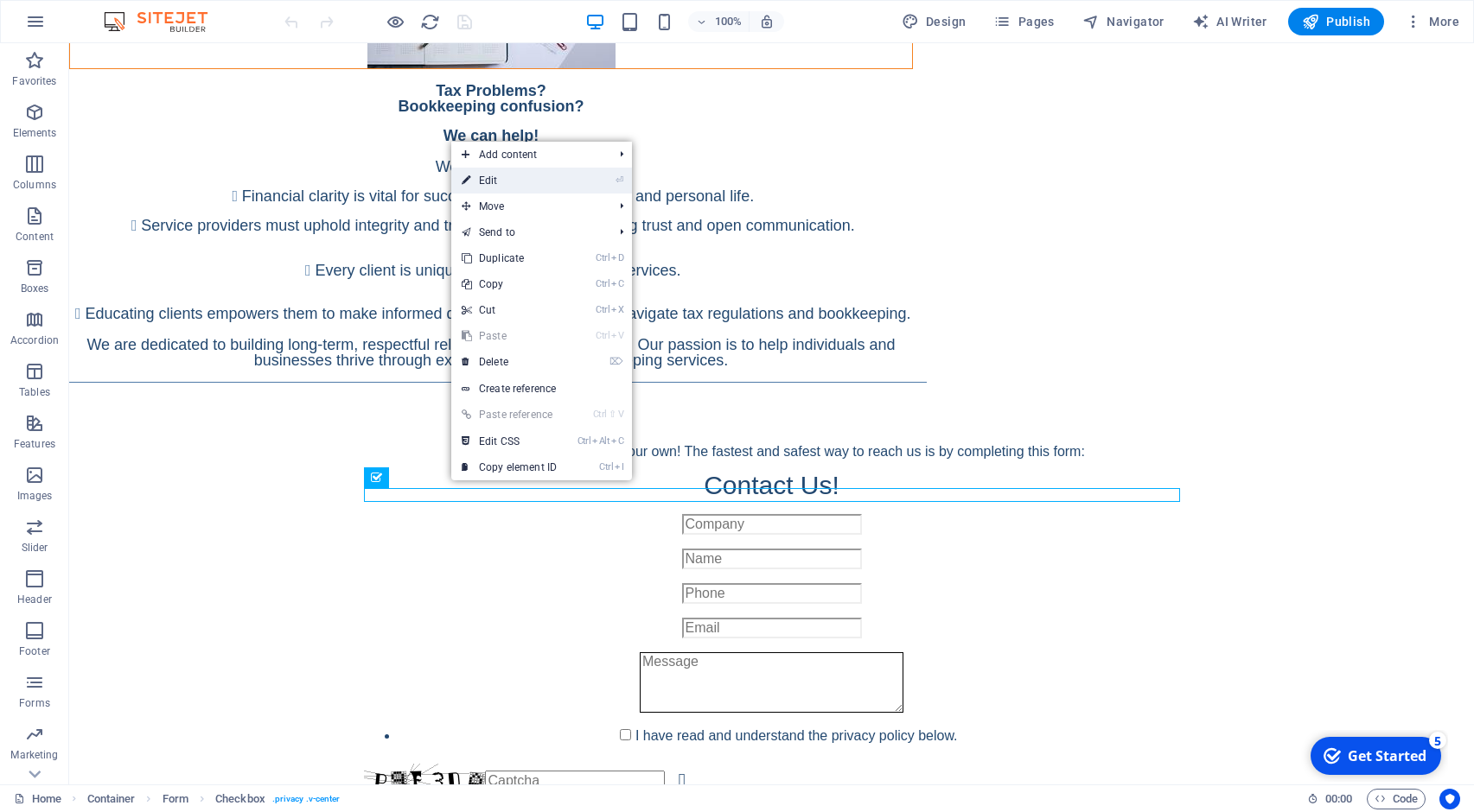
click at [600, 182] on li "⏎ Edit" at bounding box center [541, 180] width 181 height 26
drag, startPoint x: 502, startPoint y: 180, endPoint x: 129, endPoint y: 136, distance: 375.6
click at [502, 180] on link "⏎ Edit" at bounding box center [509, 180] width 116 height 26
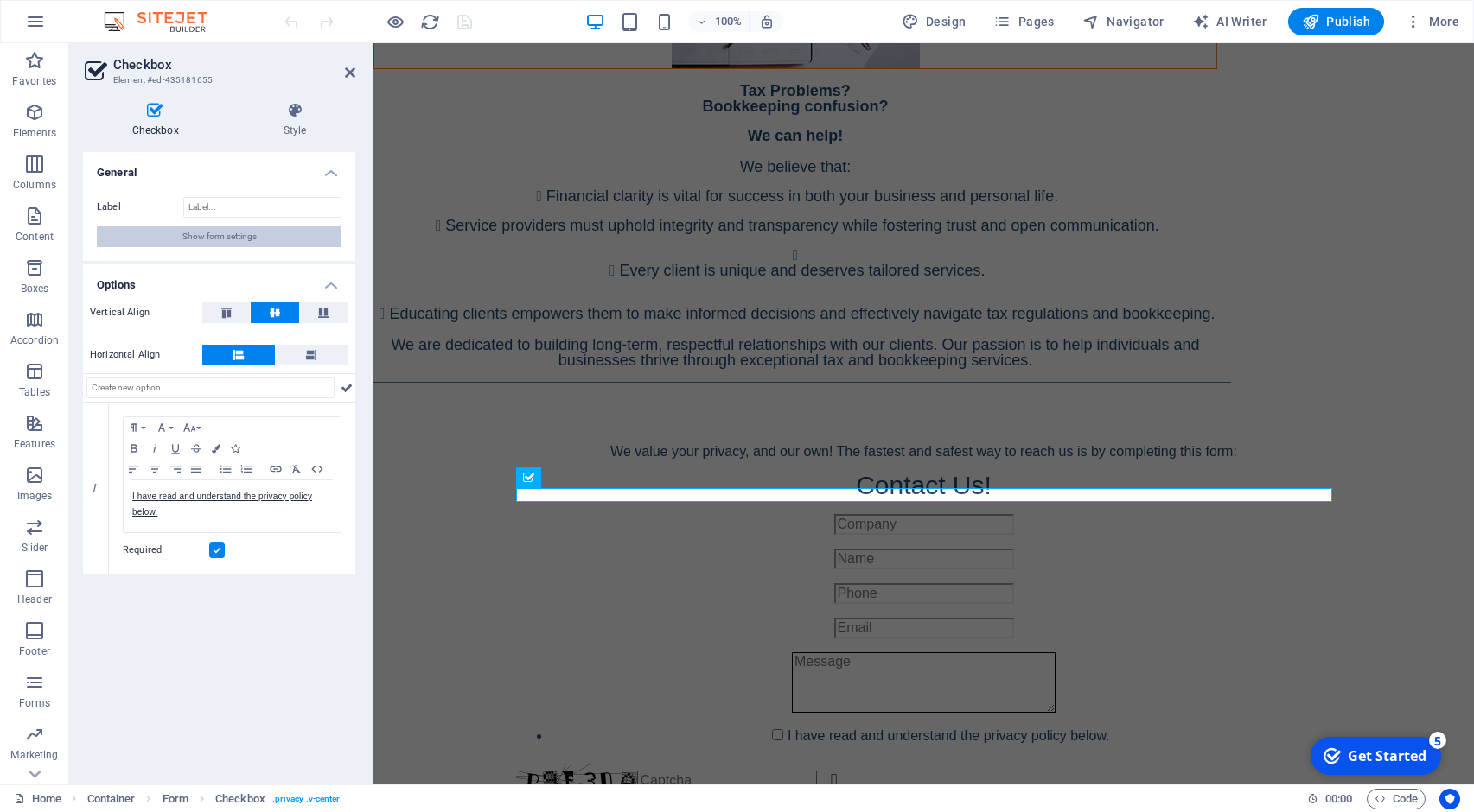
click at [282, 245] on button "Show form settings" at bounding box center [219, 236] width 244 height 21
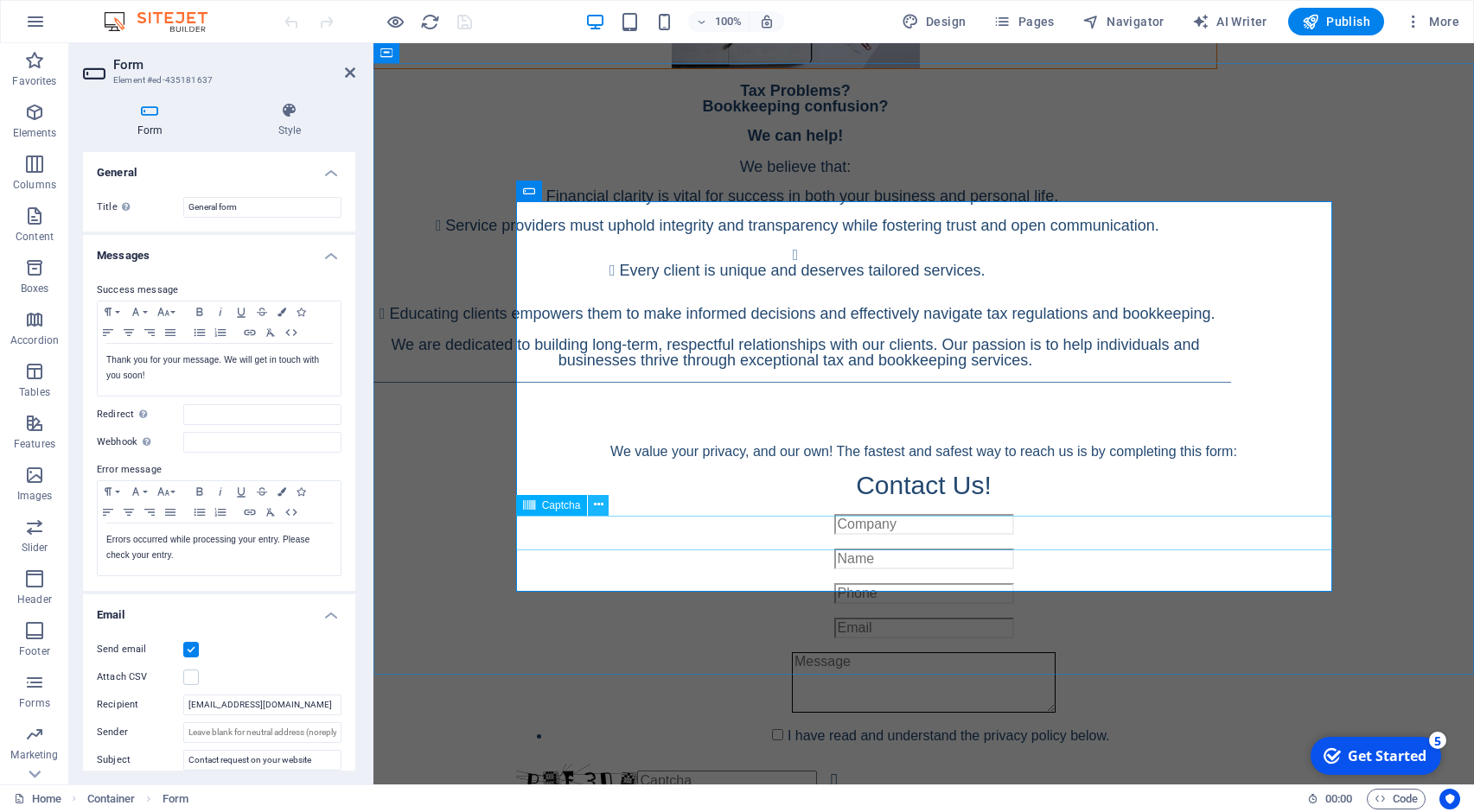
click at [602, 506] on icon at bounding box center [598, 505] width 9 height 18
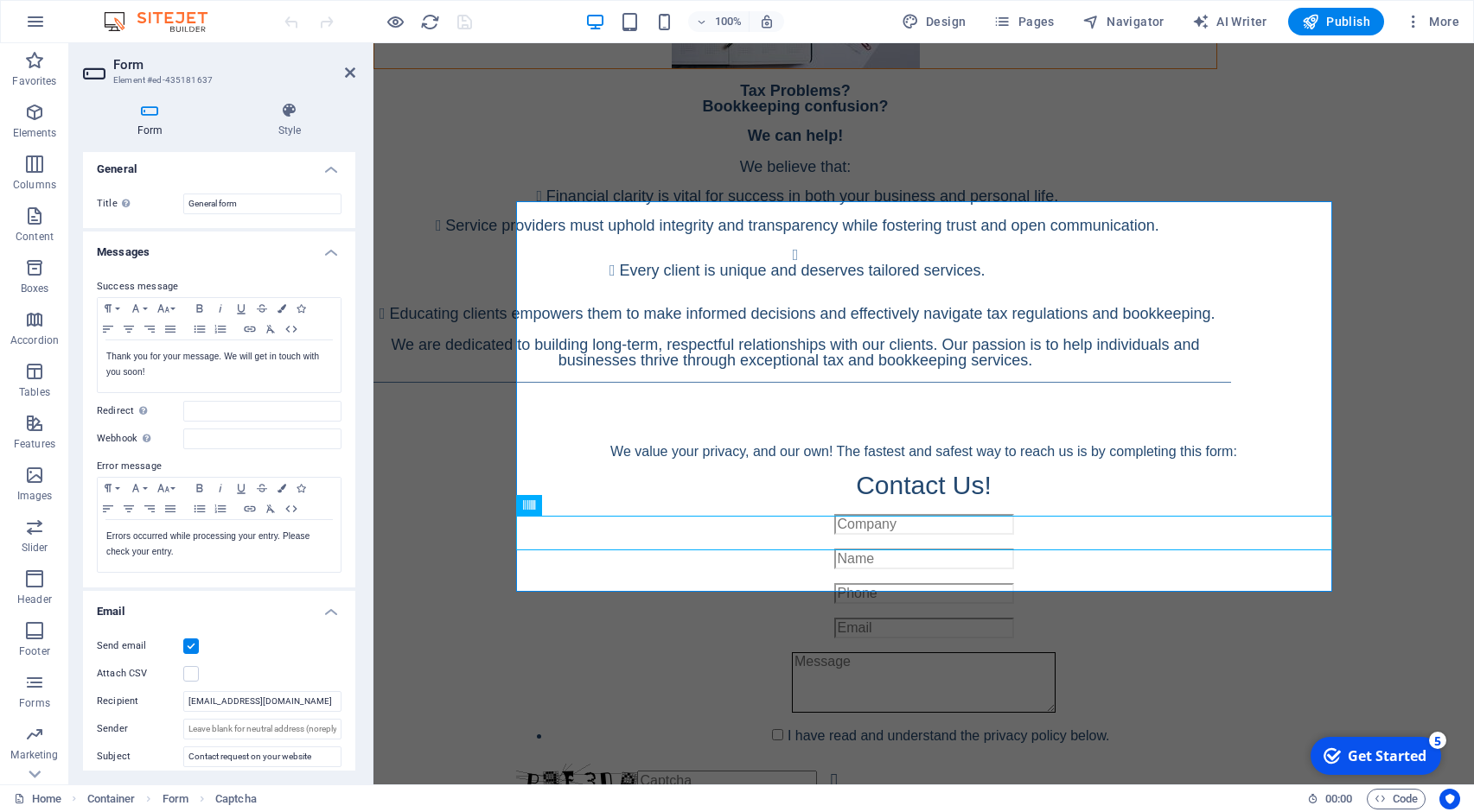
scroll to position [0, 0]
click at [348, 72] on icon at bounding box center [349, 72] width 10 height 14
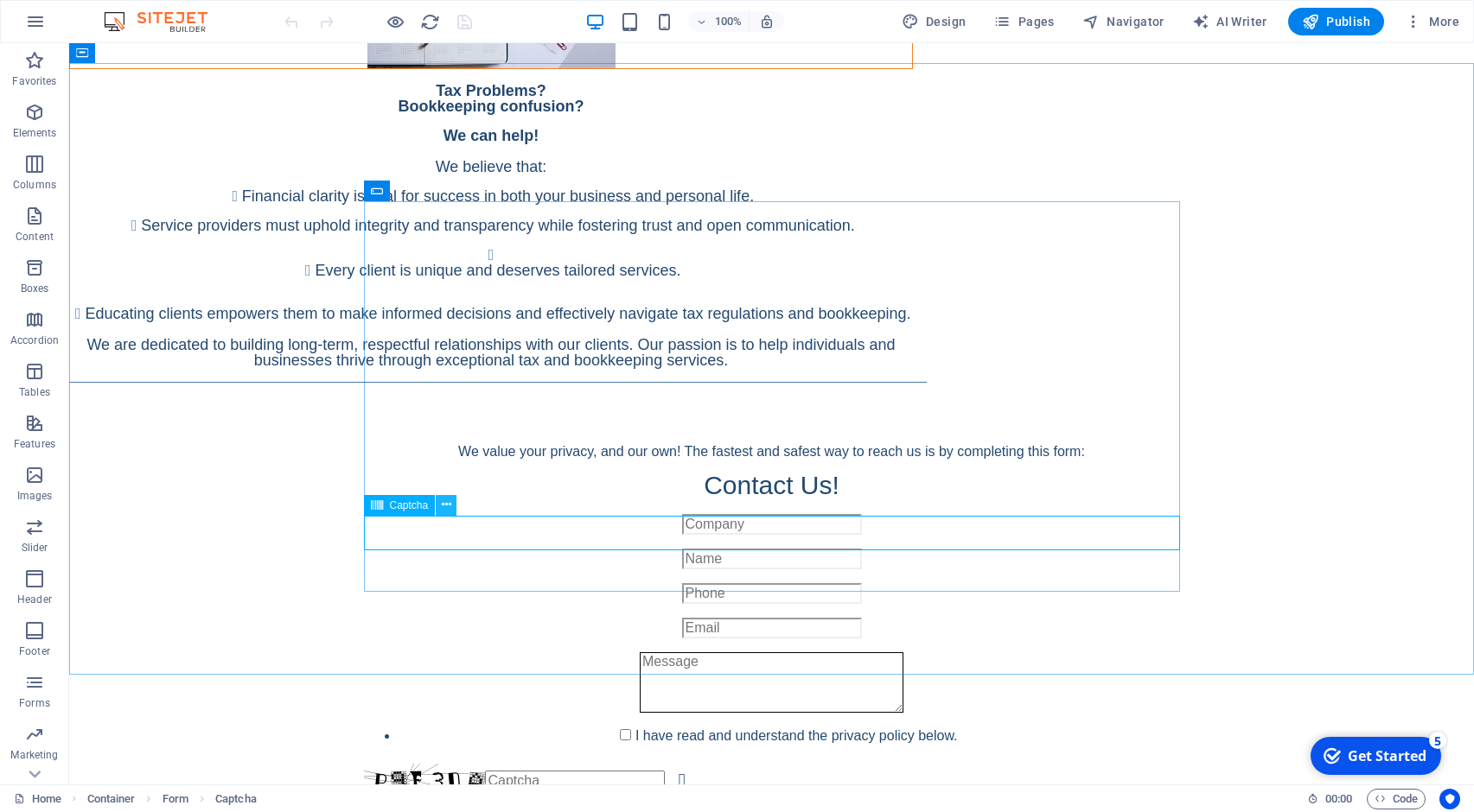
click at [448, 504] on icon at bounding box center [447, 505] width 9 height 18
click at [449, 502] on icon at bounding box center [447, 505] width 9 height 18
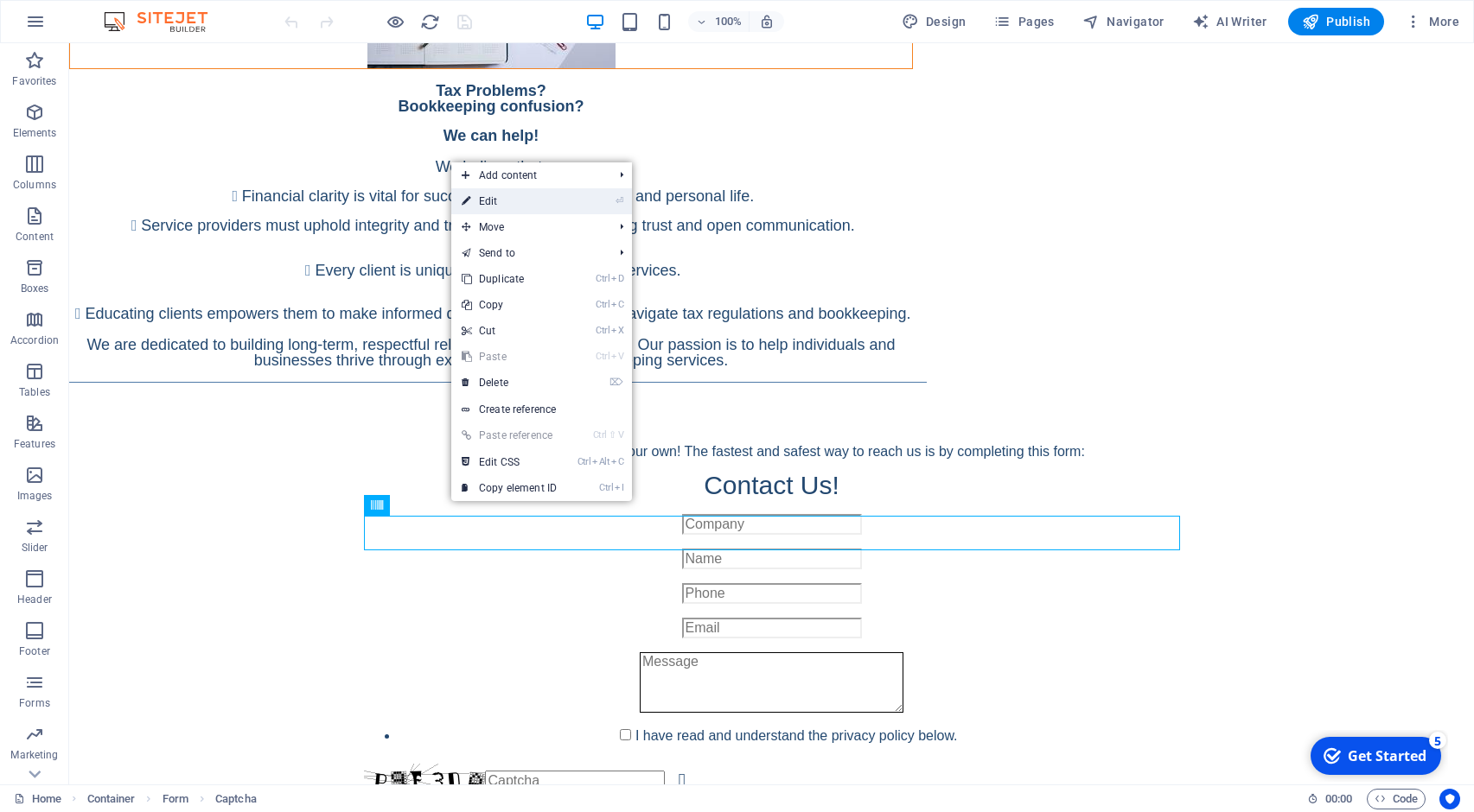
click at [508, 208] on link "⏎ Edit" at bounding box center [509, 201] width 116 height 26
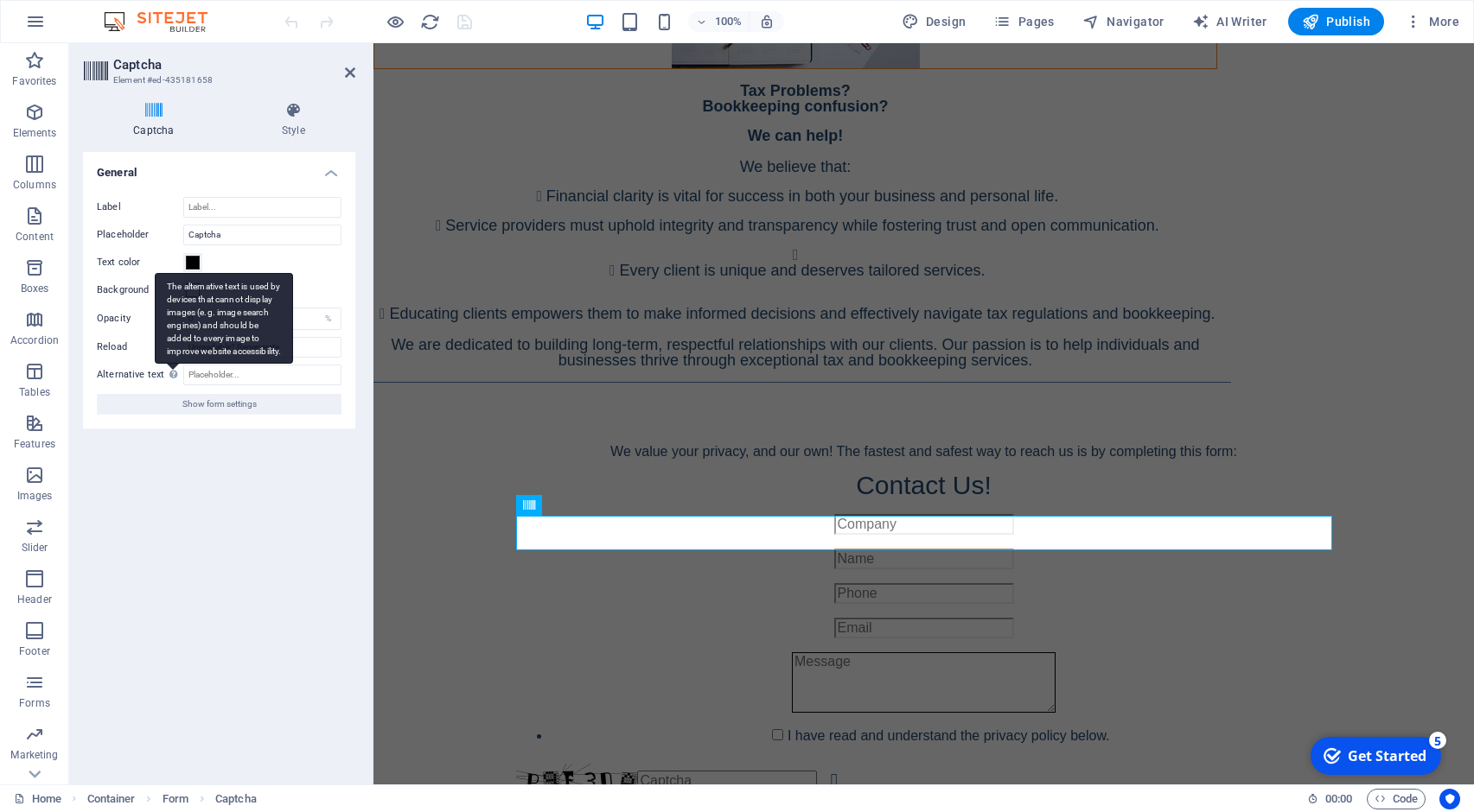
click at [172, 364] on div "The alternative text is used by devices that cannot display images (e.g. image …" at bounding box center [223, 318] width 138 height 91
click at [183, 373] on input "Alternative text The alternative text is used by devices that cannot display im…" at bounding box center [262, 375] width 158 height 21
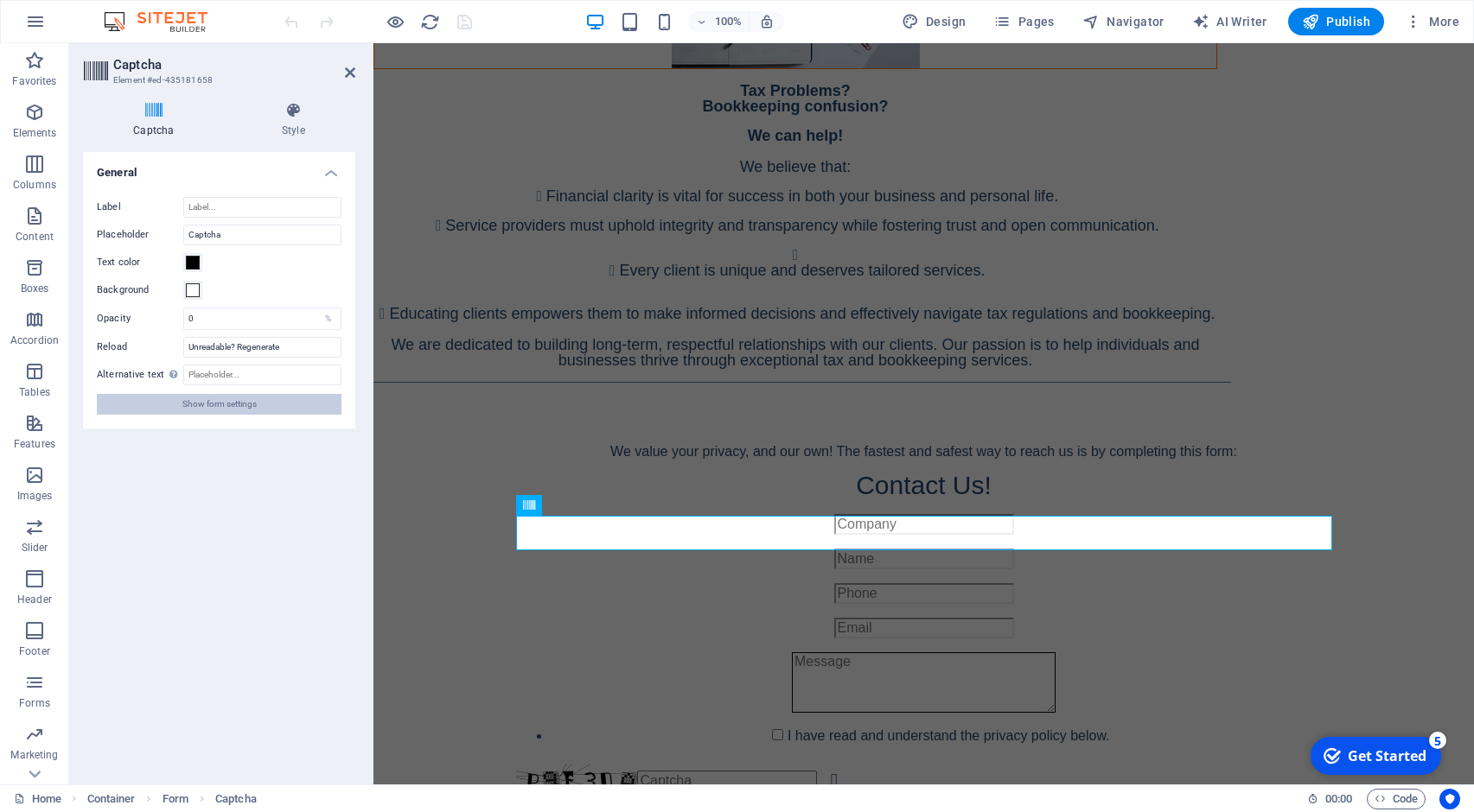
click at [167, 395] on button "Show form settings" at bounding box center [219, 404] width 244 height 21
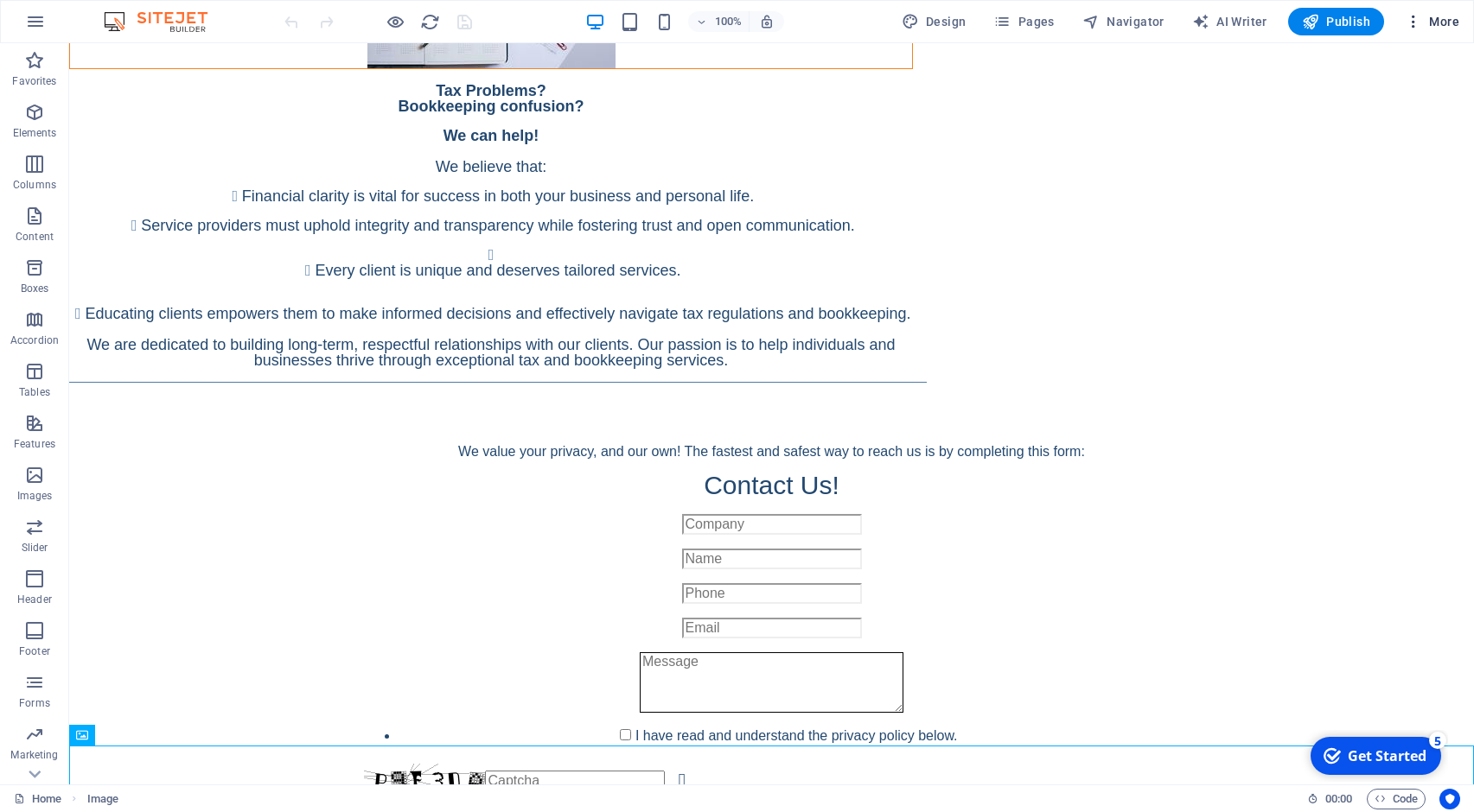
click at [1455, 20] on span "More" at bounding box center [1431, 21] width 54 height 17
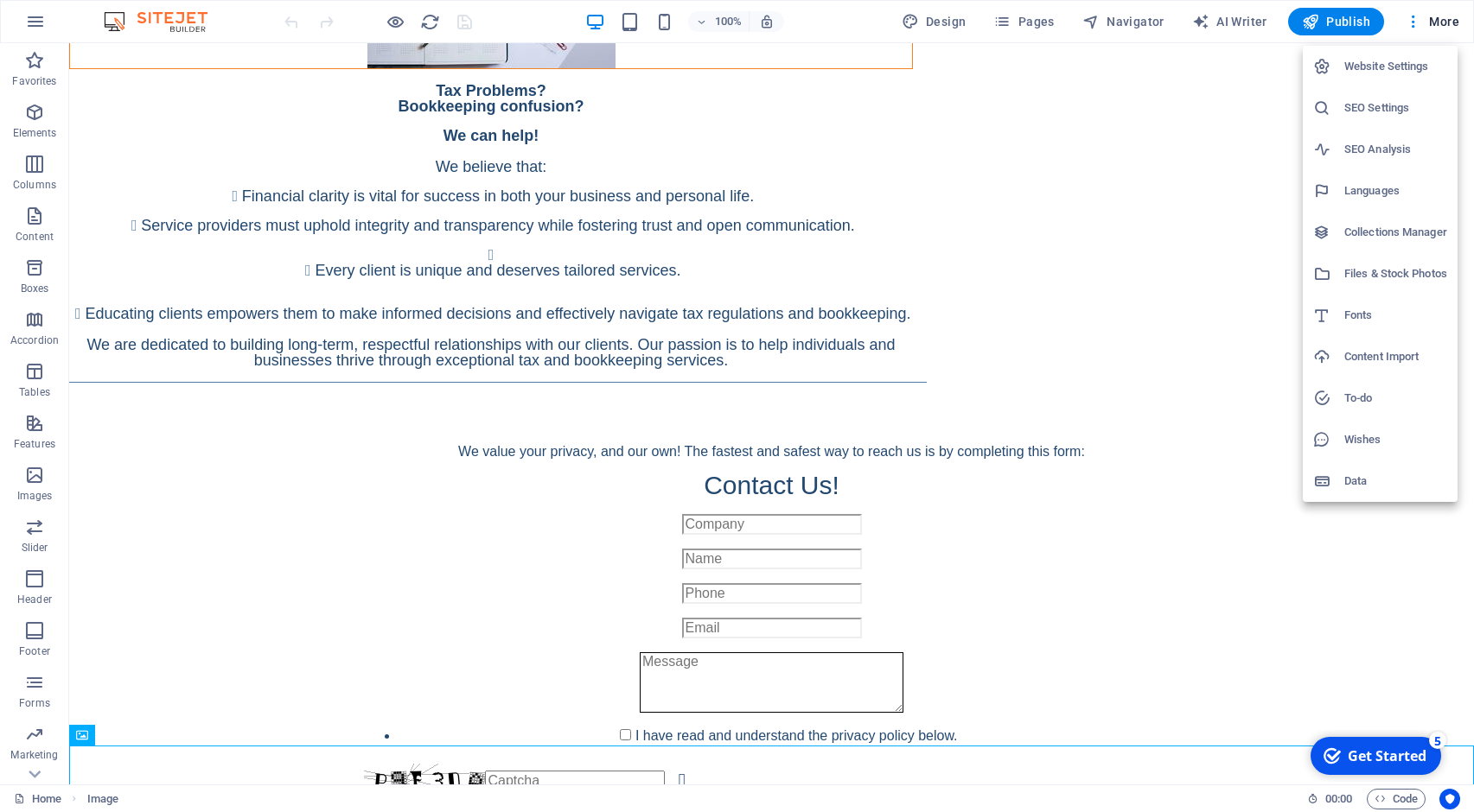
click at [1250, 20] on div at bounding box center [737, 406] width 1474 height 812
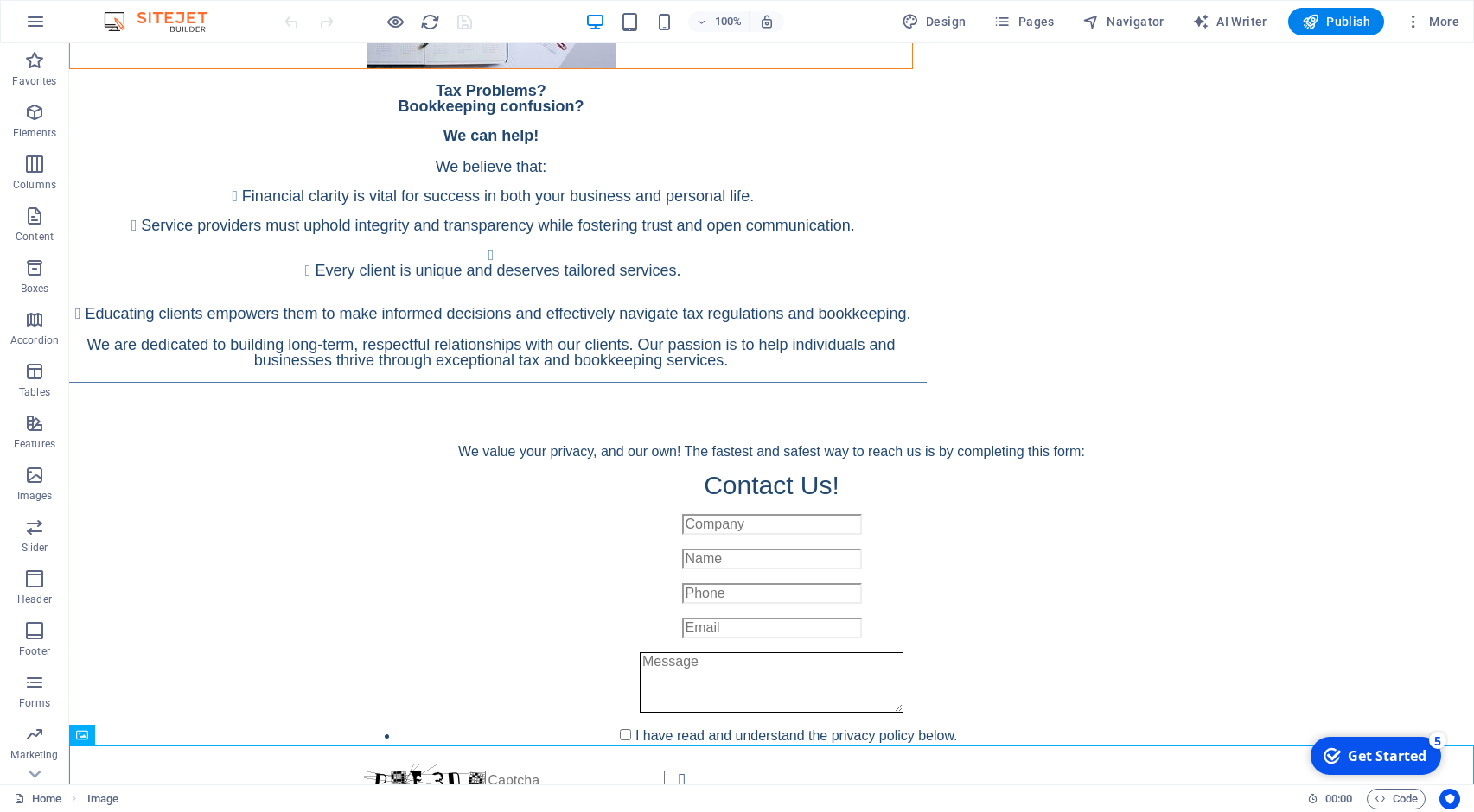
click at [1250, 20] on span "AI Writer" at bounding box center [1230, 21] width 75 height 17
select select "English"
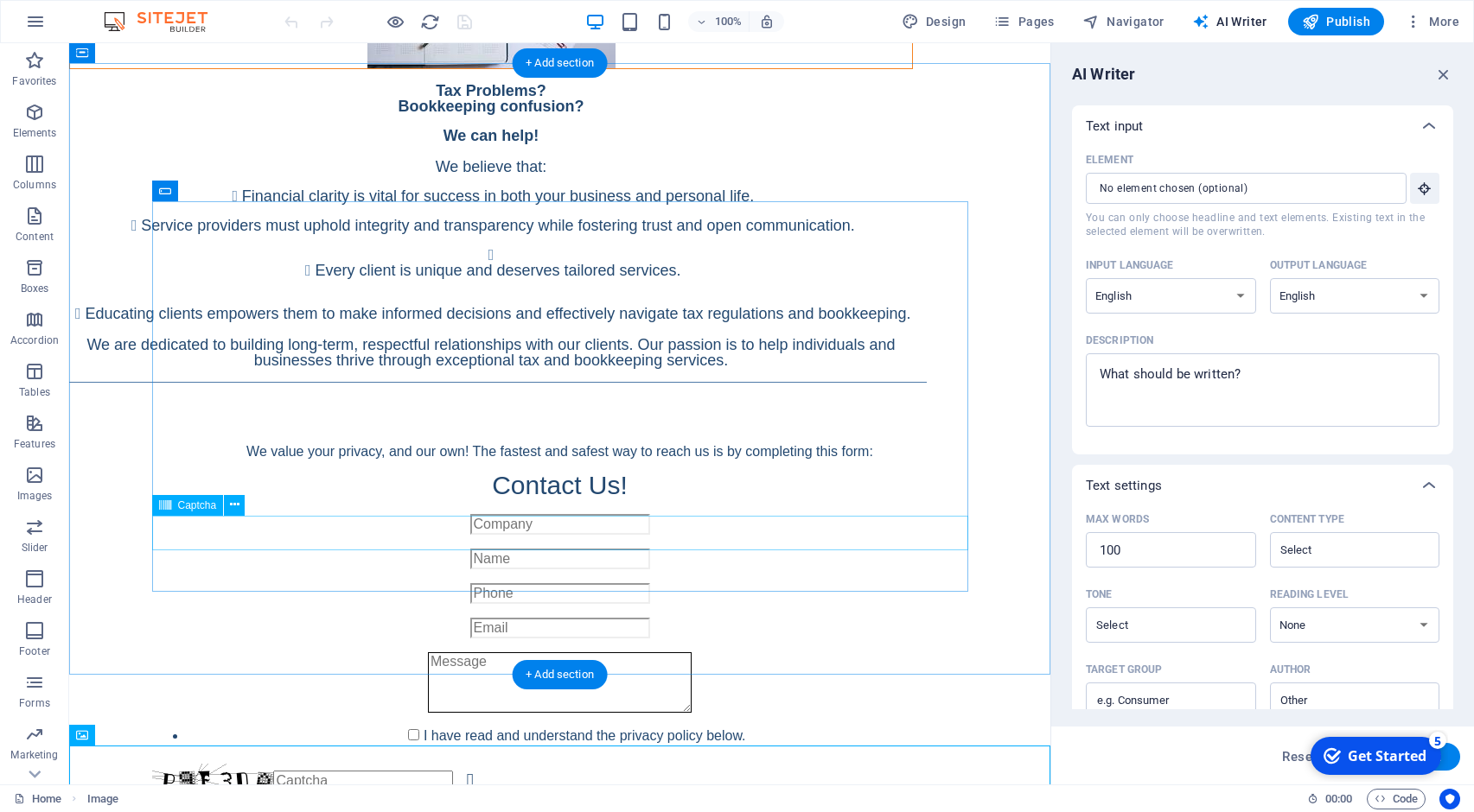
click at [201, 763] on div "Unreadable? Regenerate" at bounding box center [561, 781] width 816 height 35
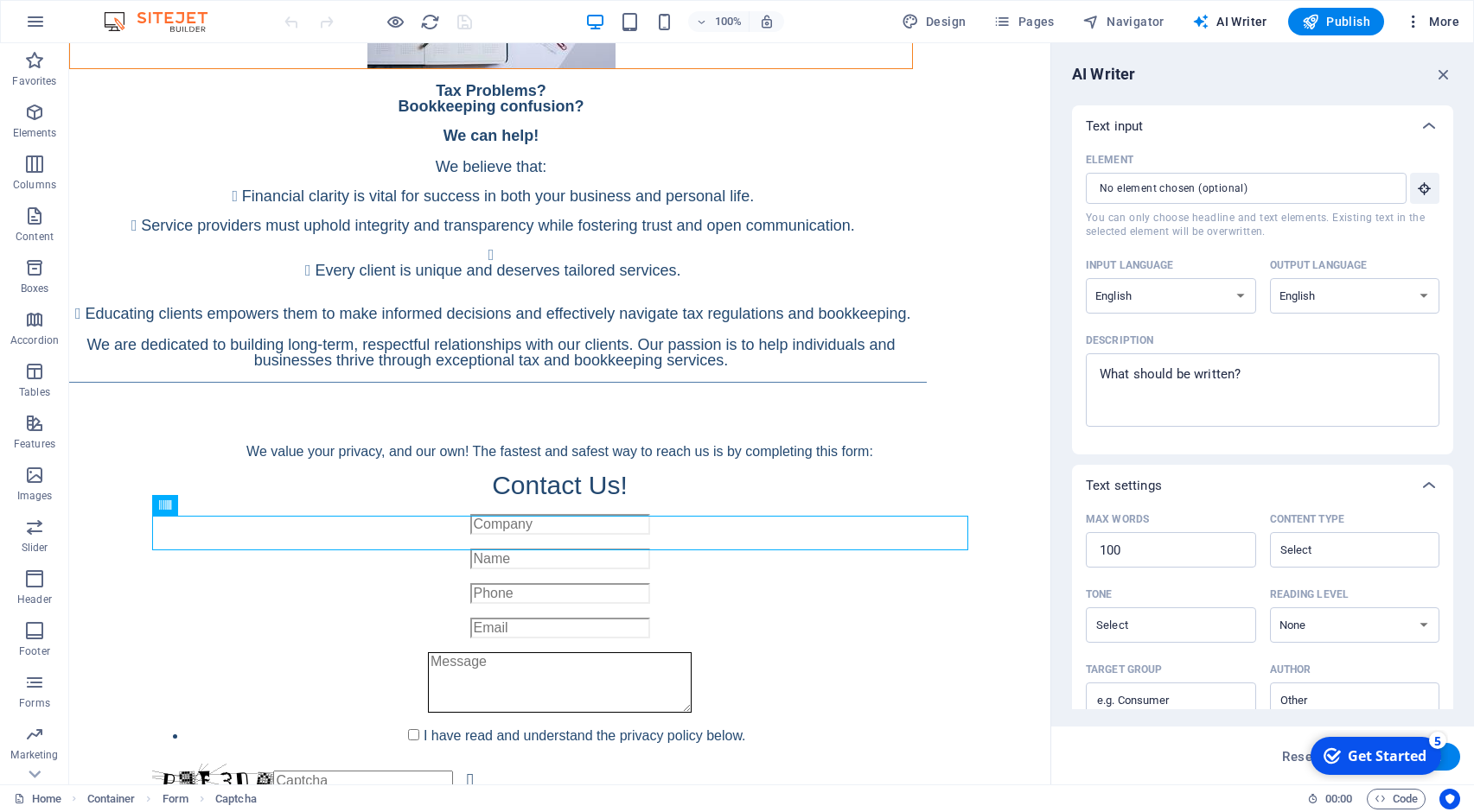
click at [1449, 17] on span "More" at bounding box center [1431, 21] width 54 height 17
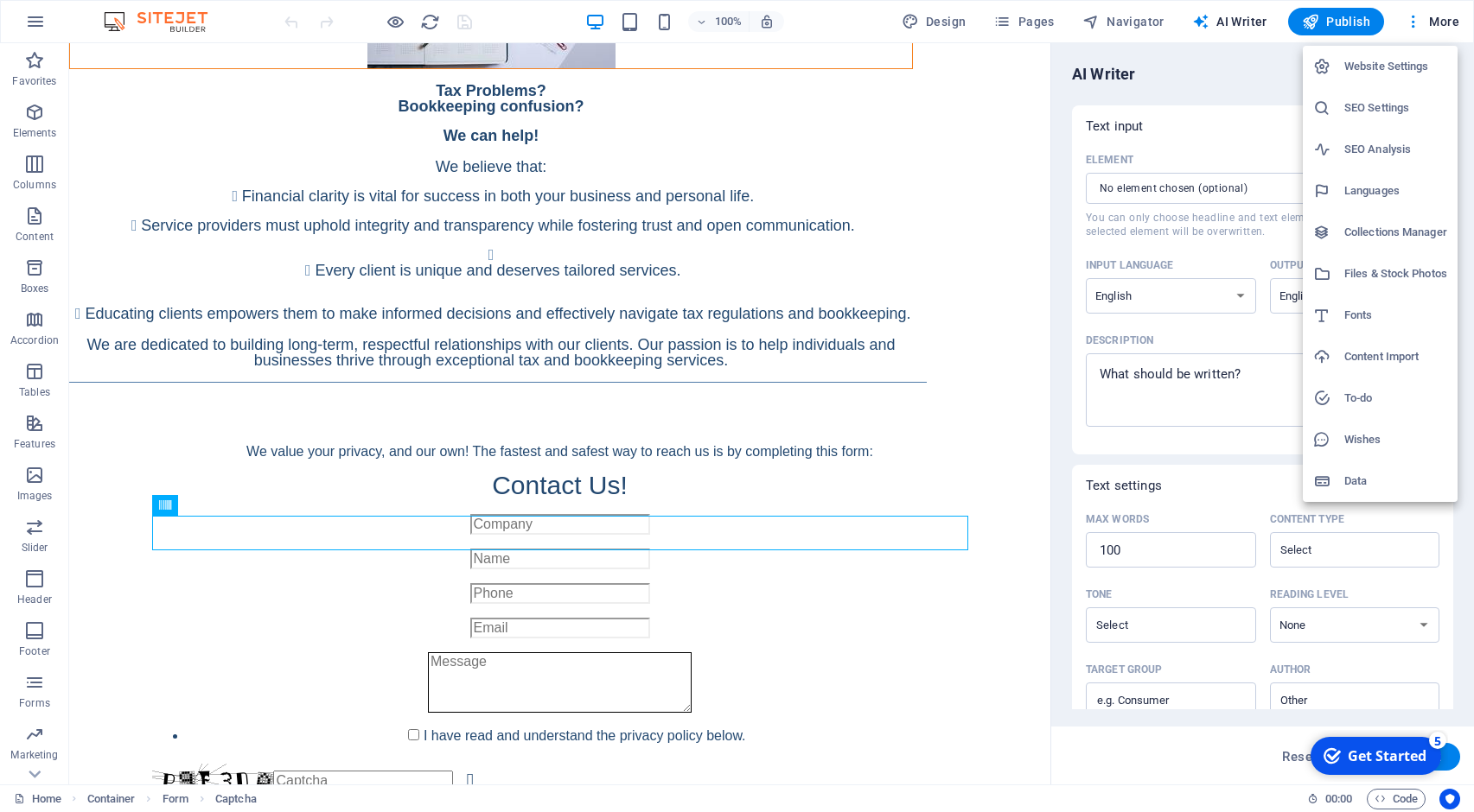
click at [1425, 66] on h6 "Website Settings" at bounding box center [1395, 66] width 103 height 21
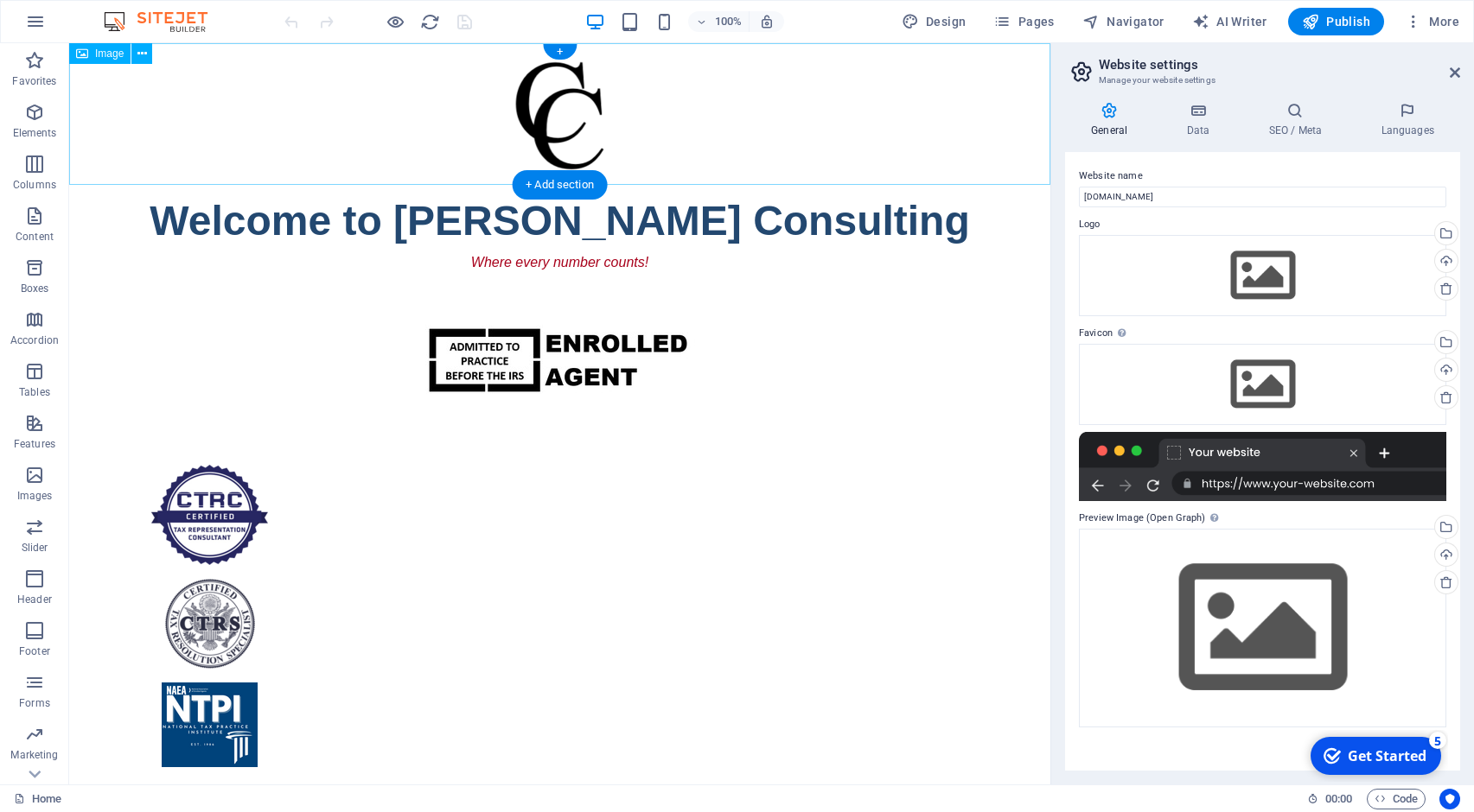
click at [561, 157] on figure at bounding box center [559, 114] width 981 height 141
click at [141, 54] on icon at bounding box center [142, 54] width 9 height 18
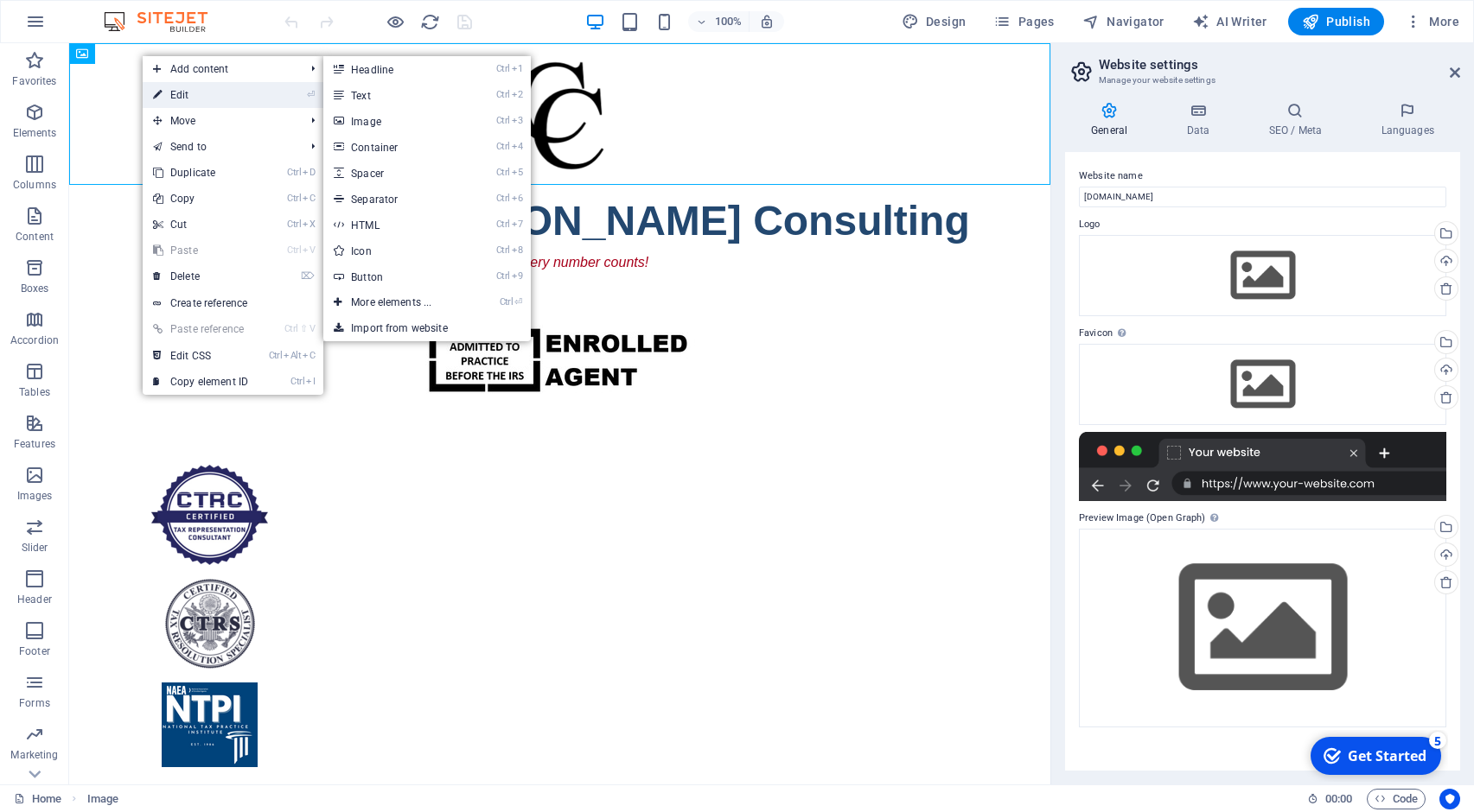
click at [166, 89] on link "⏎ Edit" at bounding box center [200, 95] width 116 height 26
select select "px"
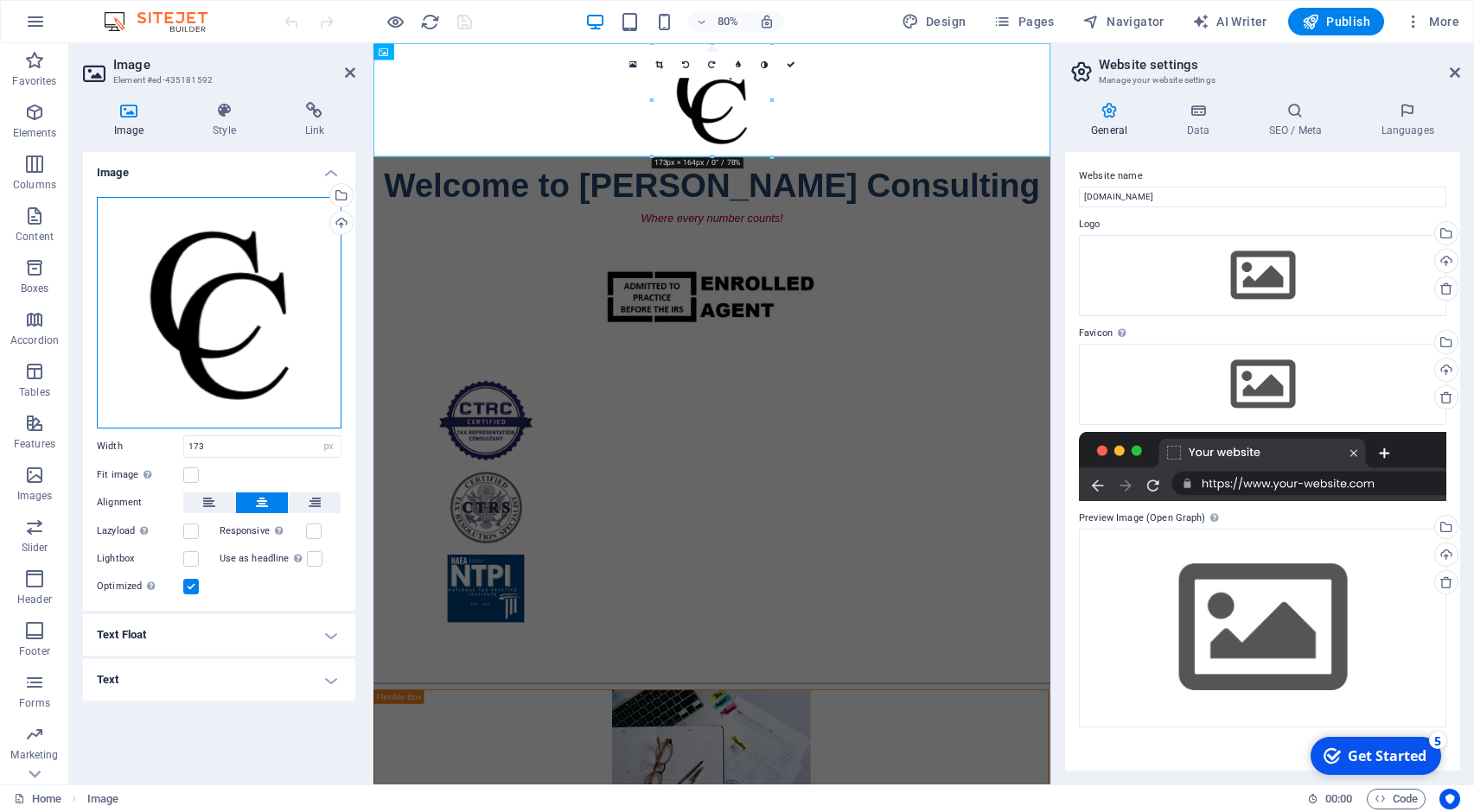
click at [214, 341] on div "Drag files here, click to choose files or select files from Files or our free s…" at bounding box center [219, 312] width 244 height 231
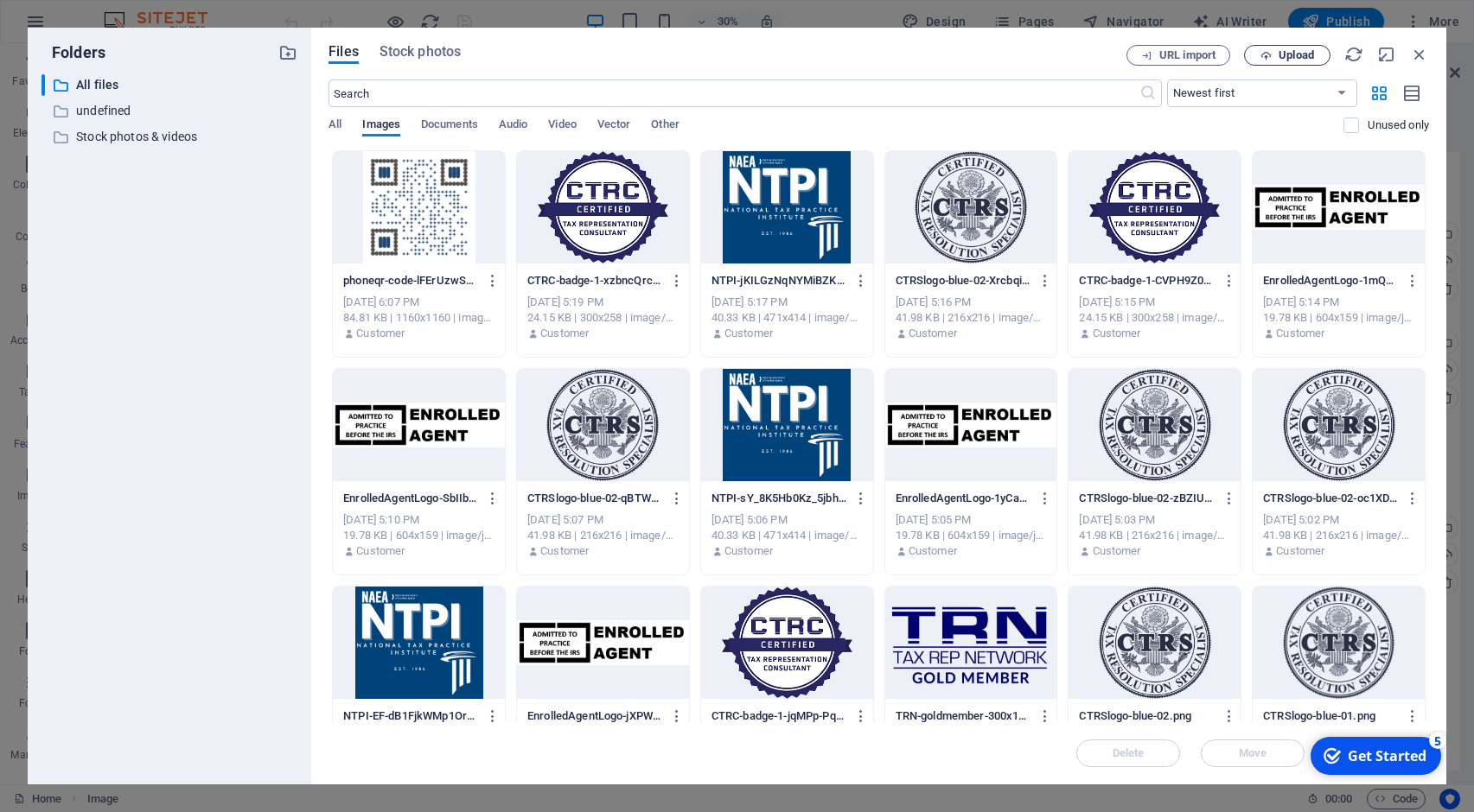
click at [1296, 59] on span "Upload" at bounding box center [1296, 55] width 36 height 10
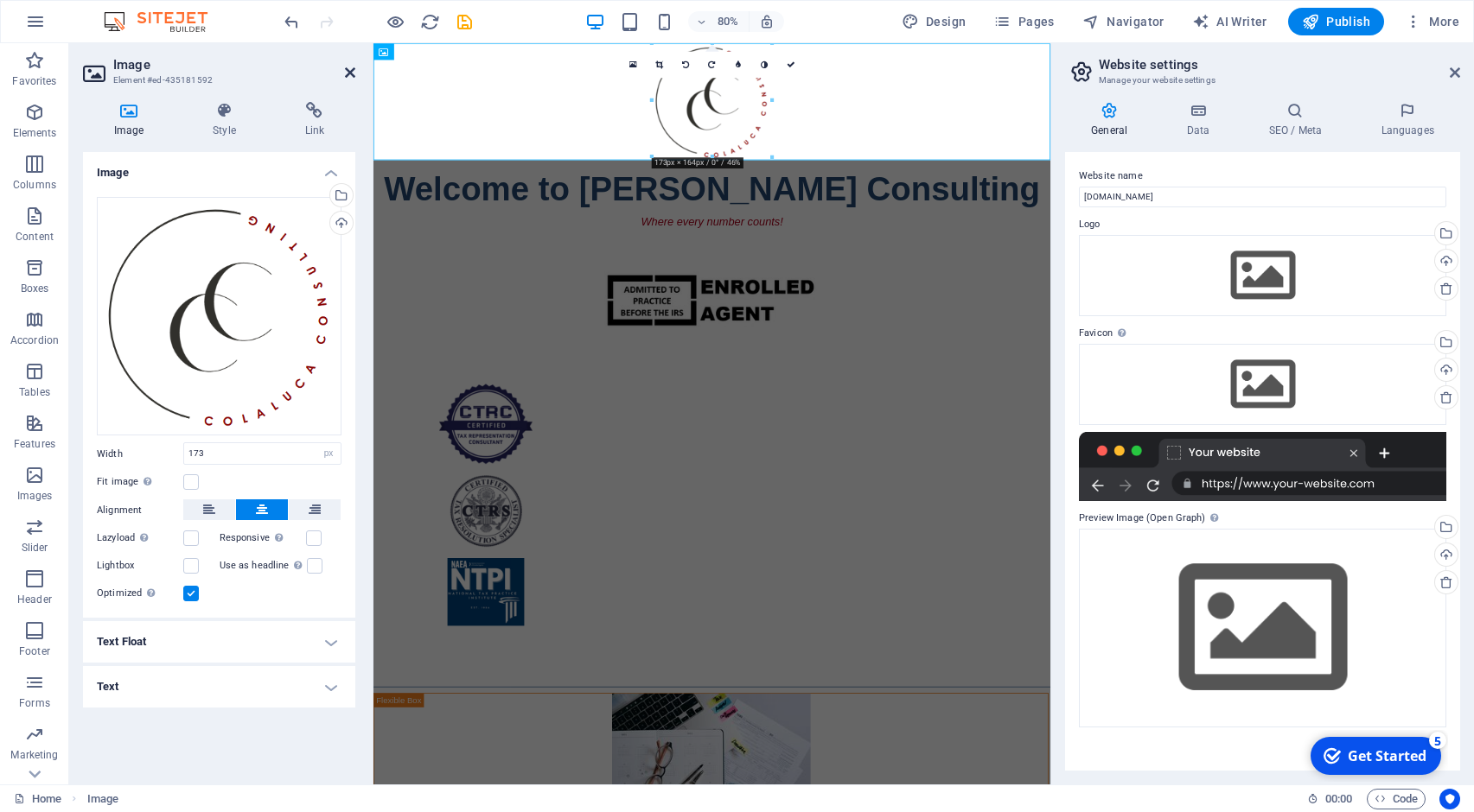
click at [346, 71] on icon at bounding box center [349, 72] width 10 height 14
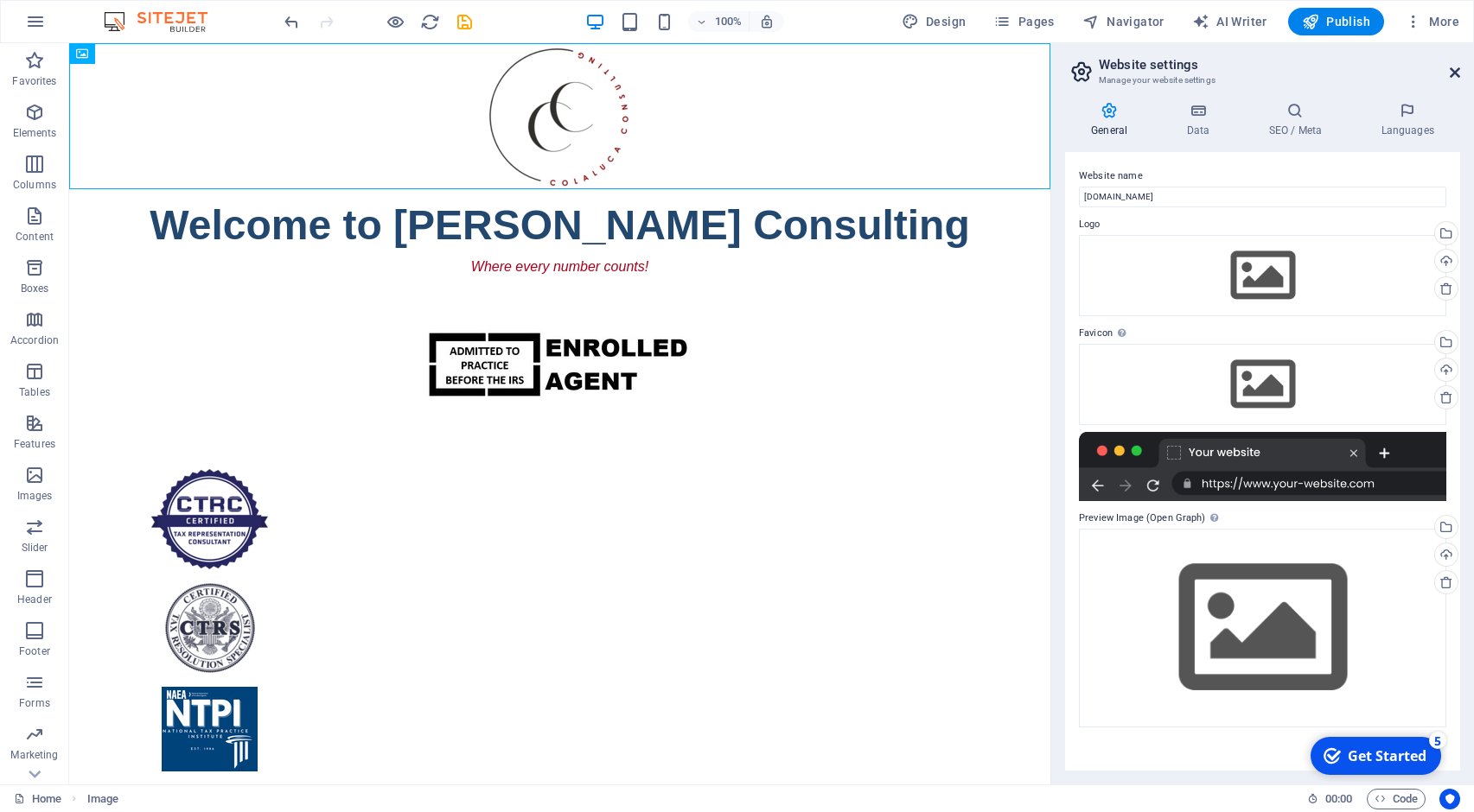
drag, startPoint x: 1456, startPoint y: 69, endPoint x: 1366, endPoint y: 31, distance: 97.7
click at [1456, 69] on icon at bounding box center [1454, 72] width 10 height 14
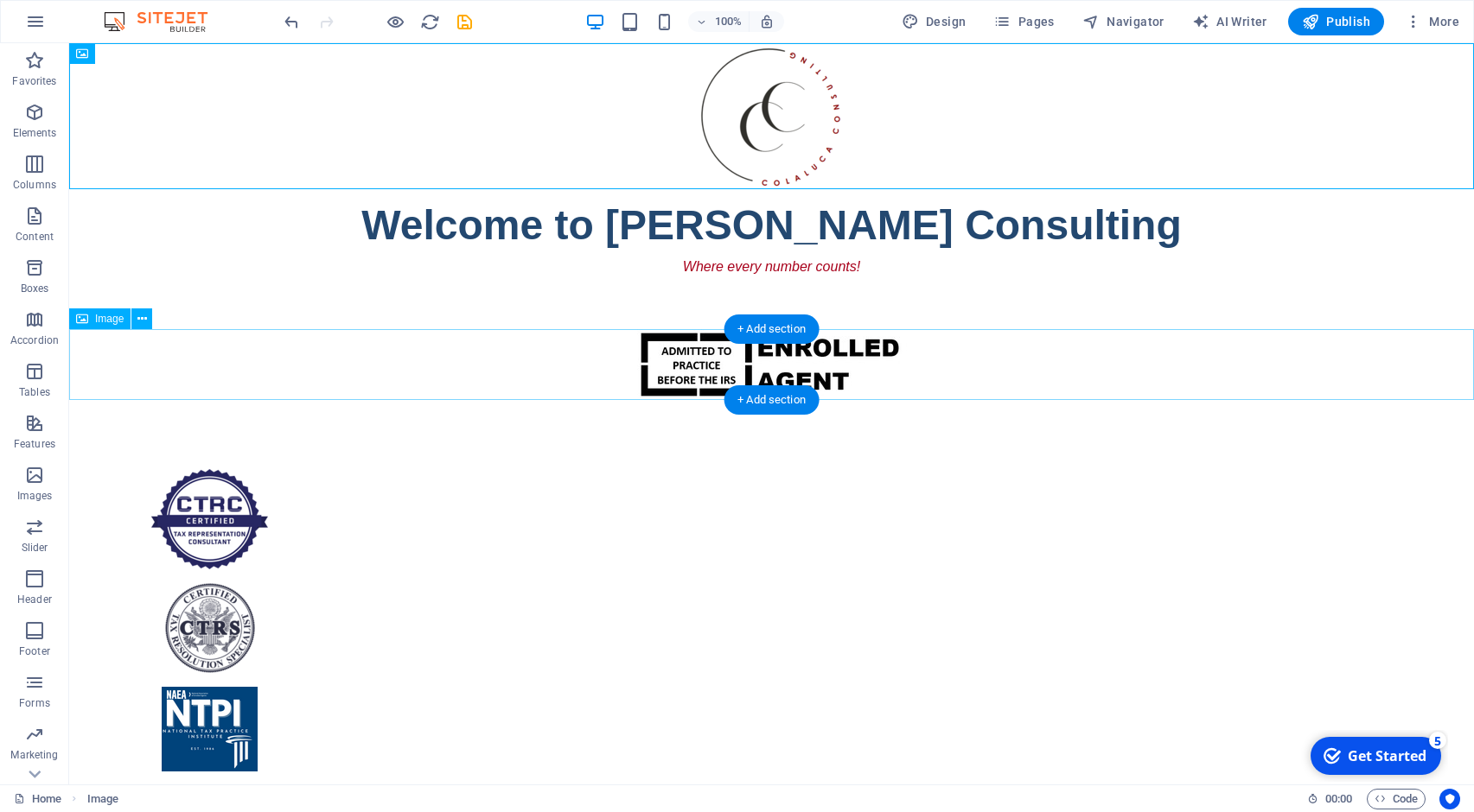
click at [767, 355] on figure at bounding box center [771, 364] width 1404 height 71
click at [929, 374] on figure at bounding box center [771, 364] width 1404 height 71
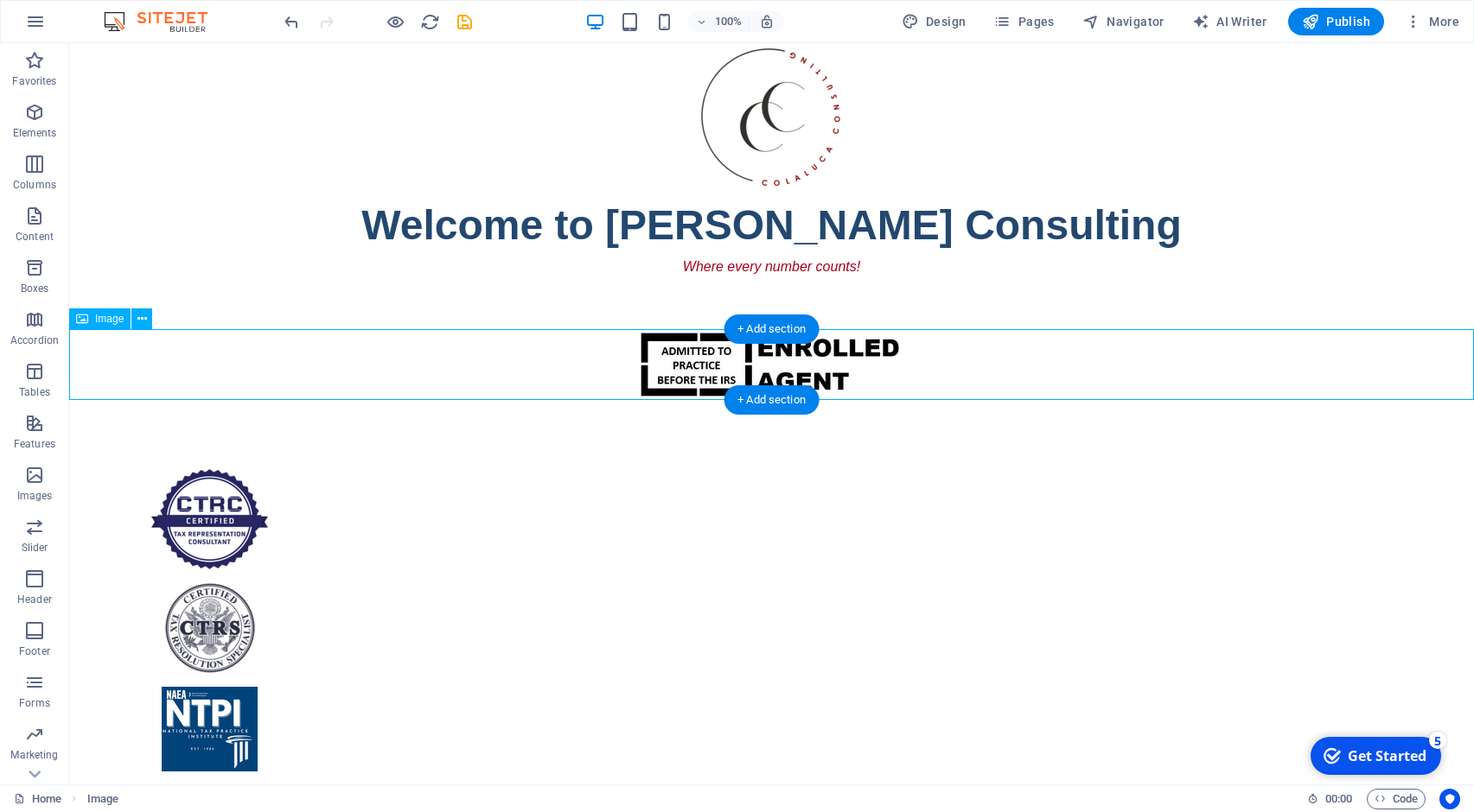
click at [940, 341] on figure at bounding box center [771, 364] width 1404 height 71
click at [139, 320] on icon at bounding box center [142, 320] width 9 height 18
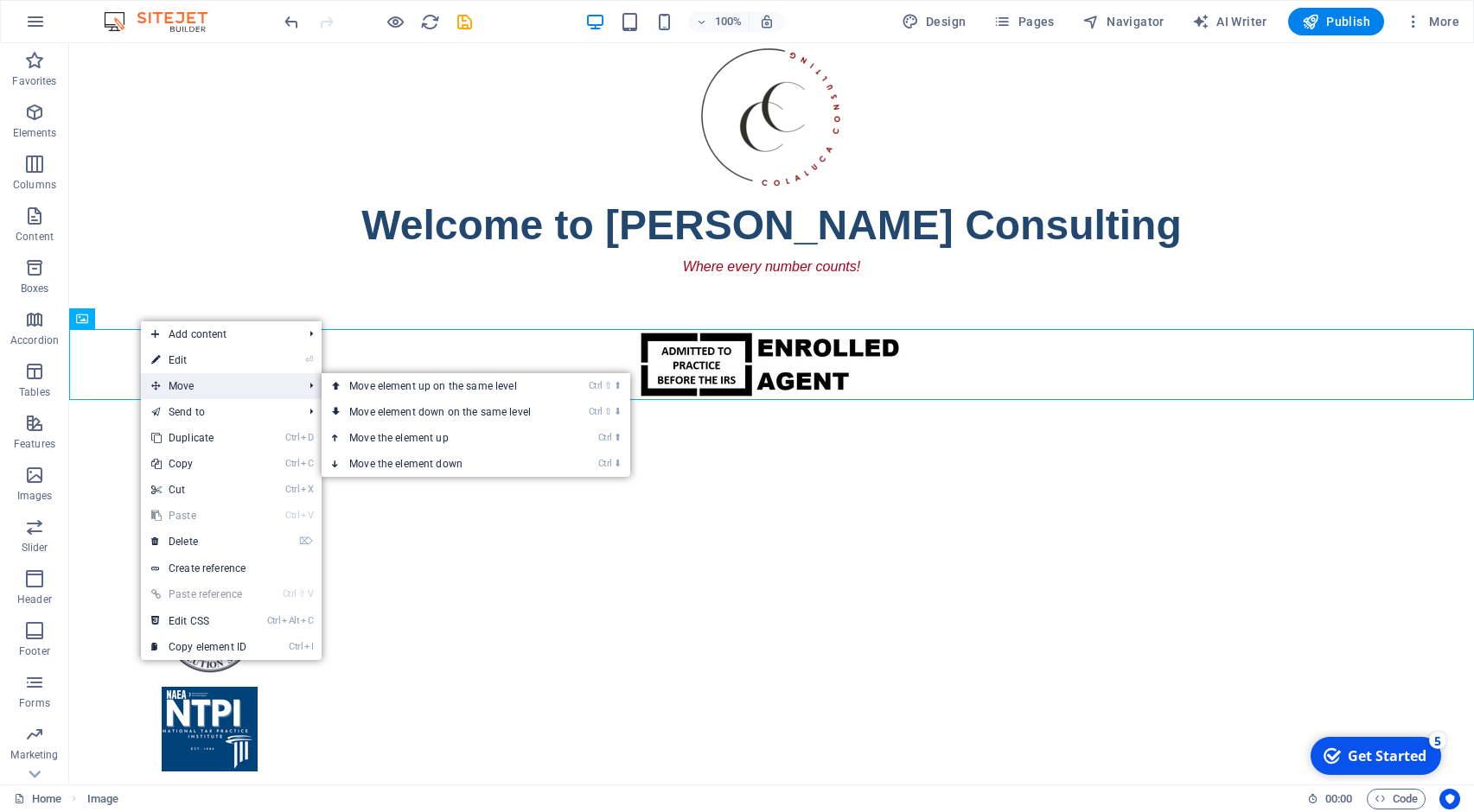
click at [163, 390] on span "Move" at bounding box center [218, 386] width 154 height 26
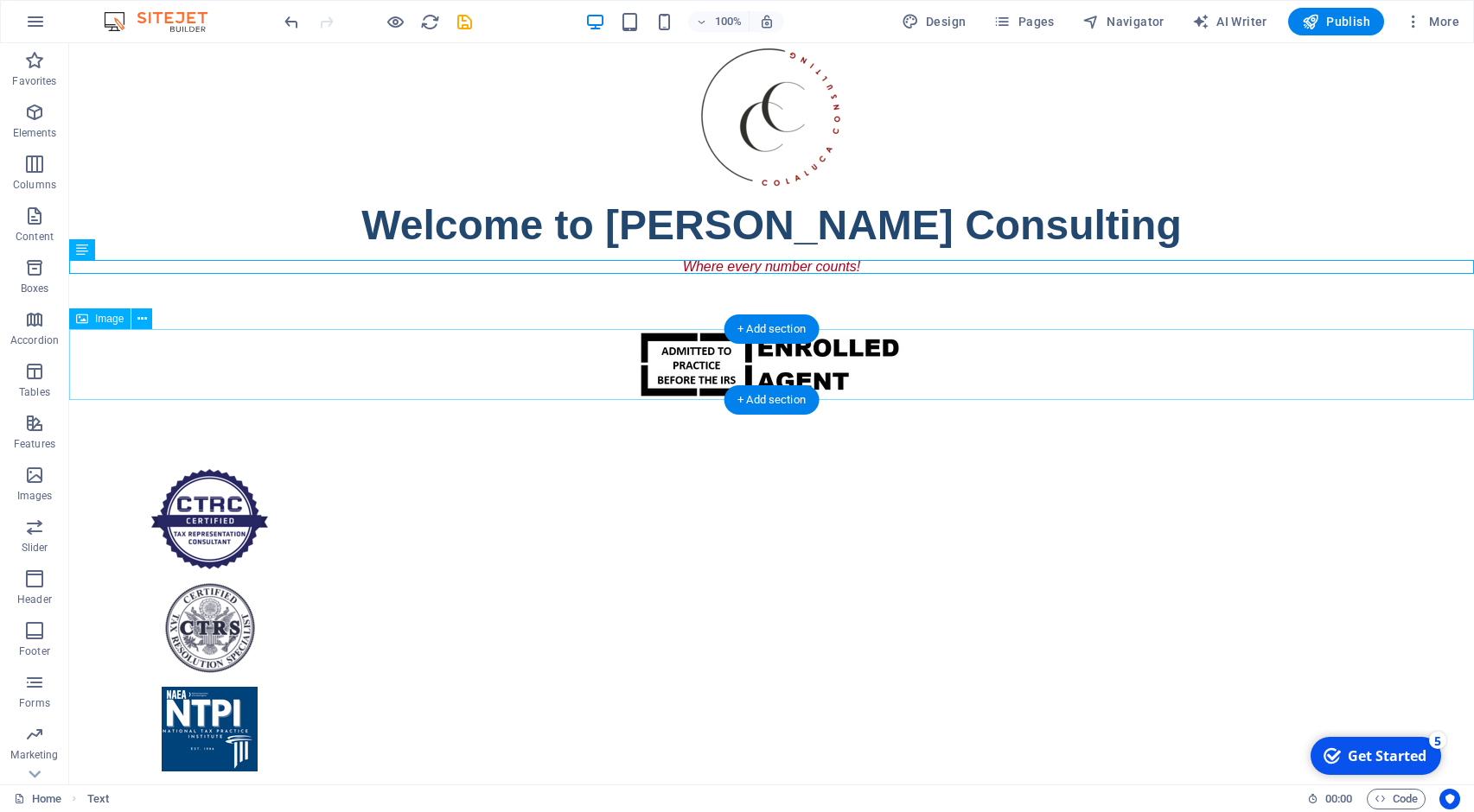
click at [643, 348] on figure at bounding box center [771, 364] width 1404 height 71
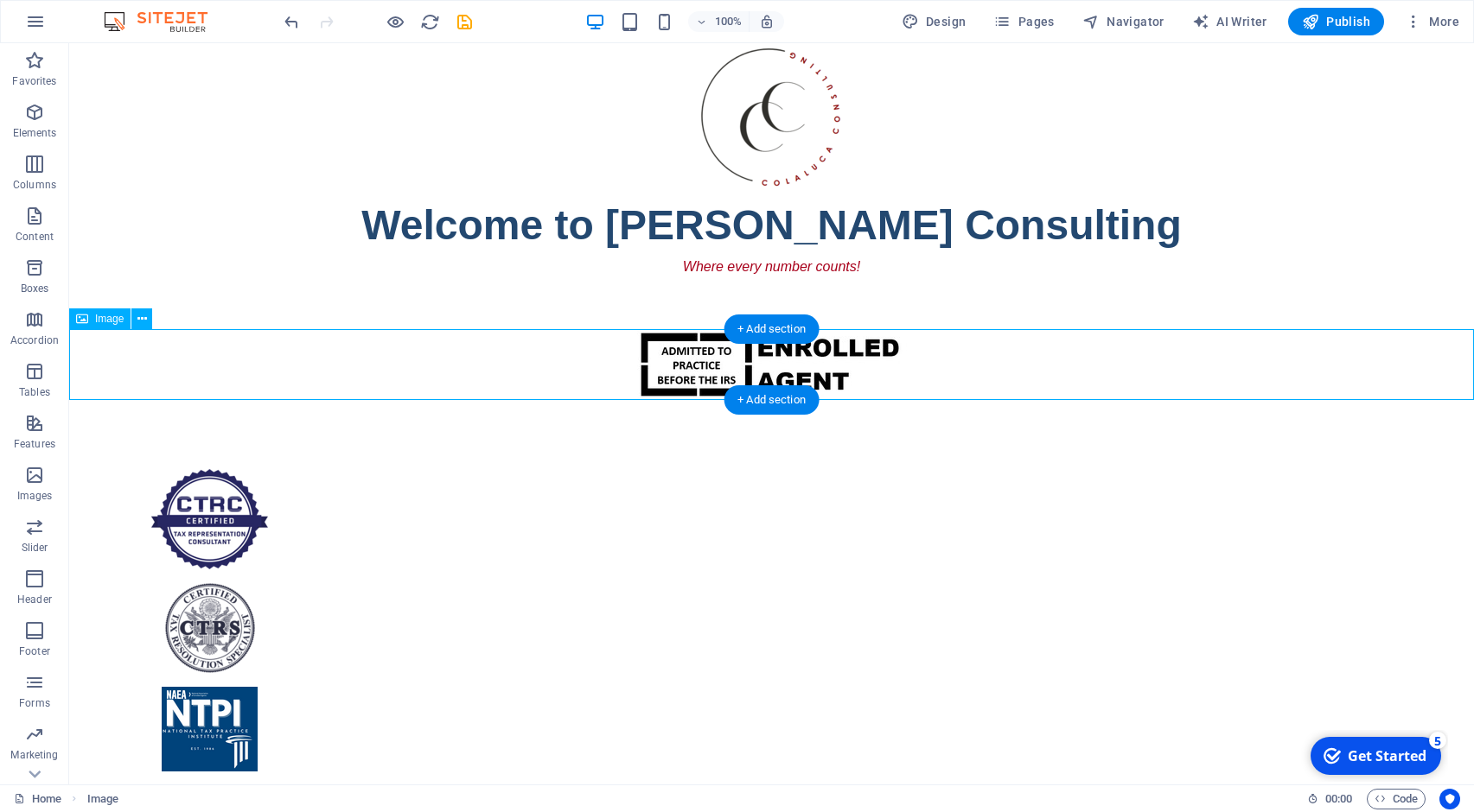
click at [643, 348] on figure at bounding box center [771, 364] width 1404 height 71
select select "px"
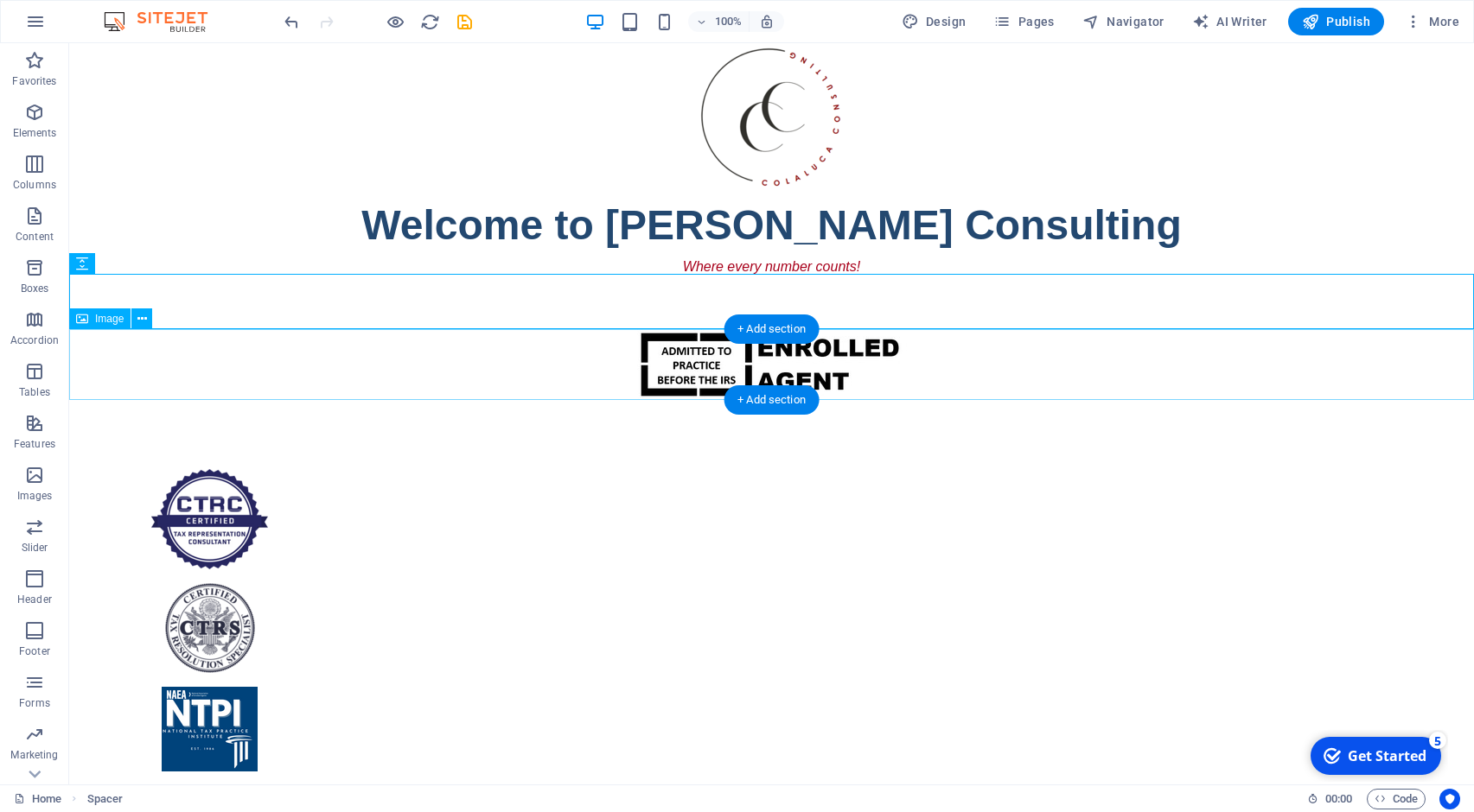
click at [651, 344] on figure at bounding box center [771, 364] width 1404 height 71
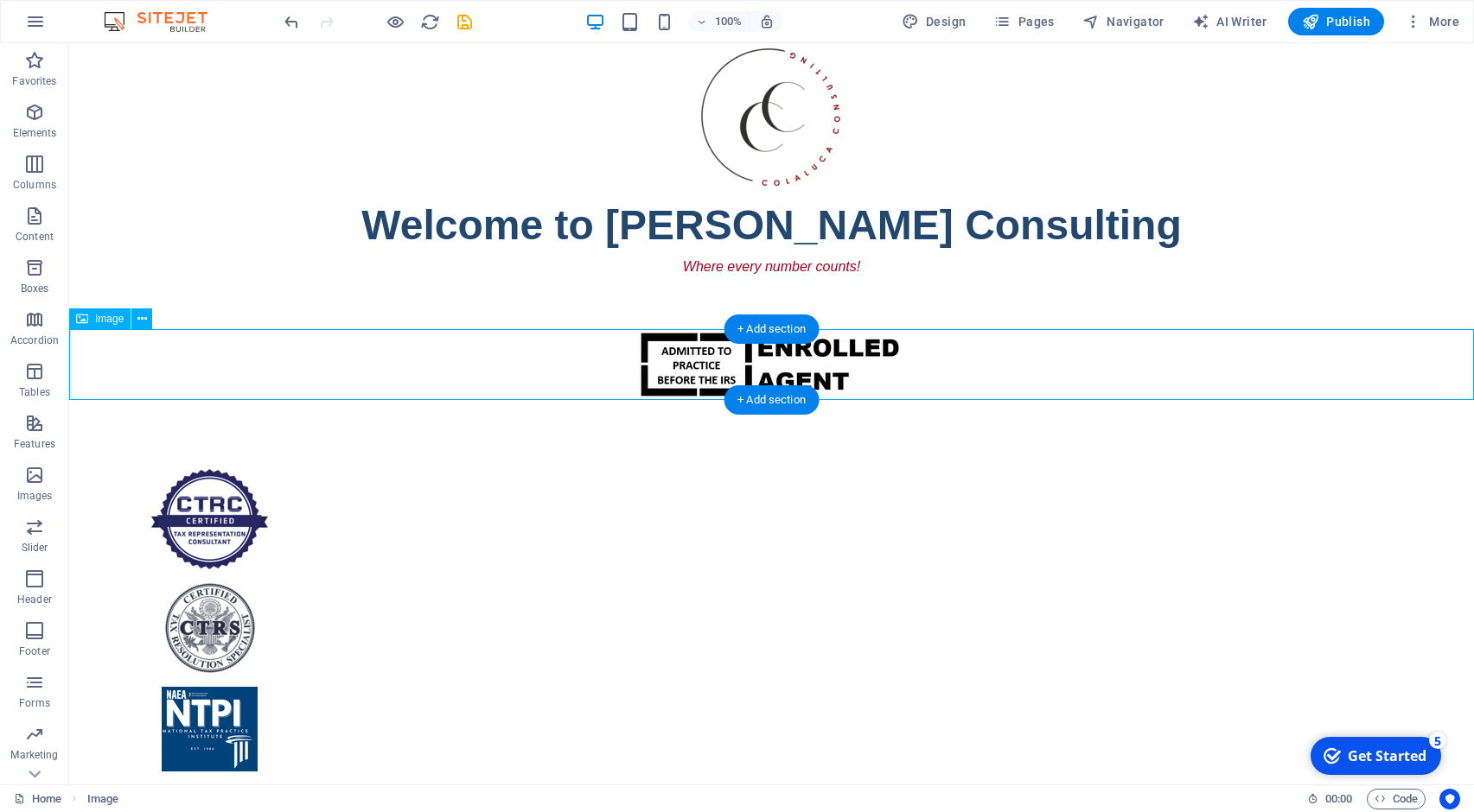
click at [884, 355] on figure at bounding box center [771, 364] width 1404 height 71
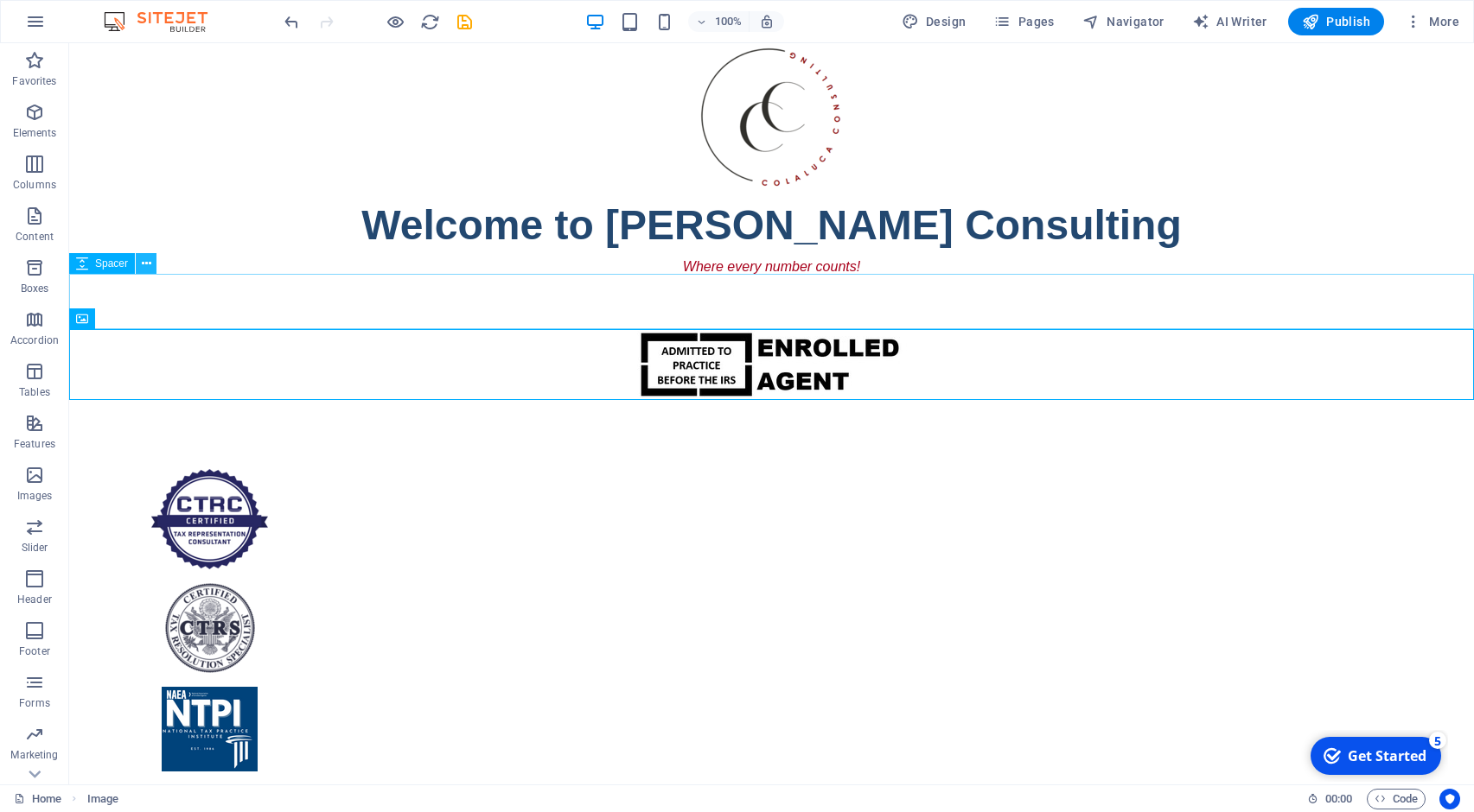
click at [144, 266] on icon at bounding box center [146, 264] width 9 height 18
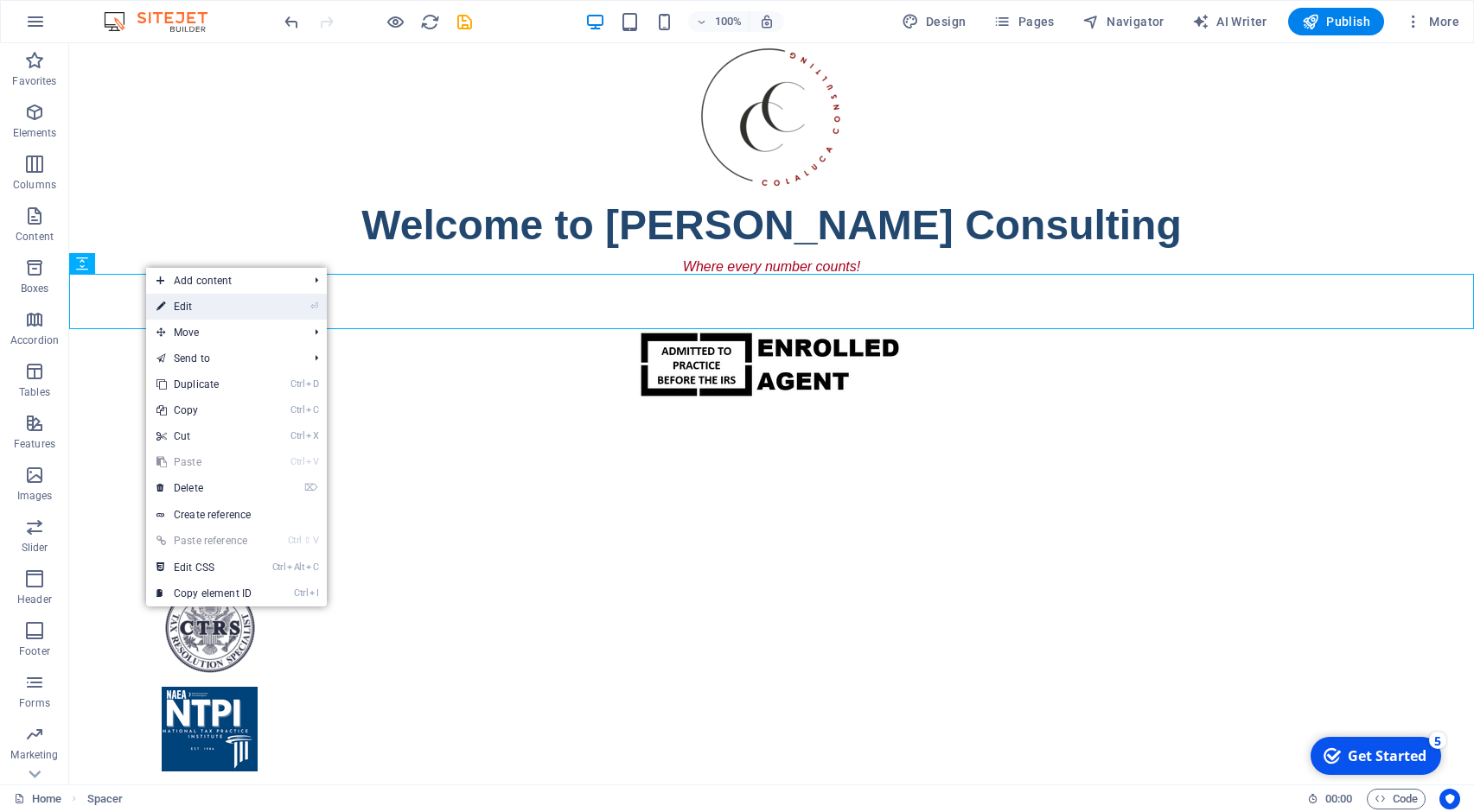
click at [158, 298] on icon at bounding box center [160, 307] width 8 height 26
select select "px"
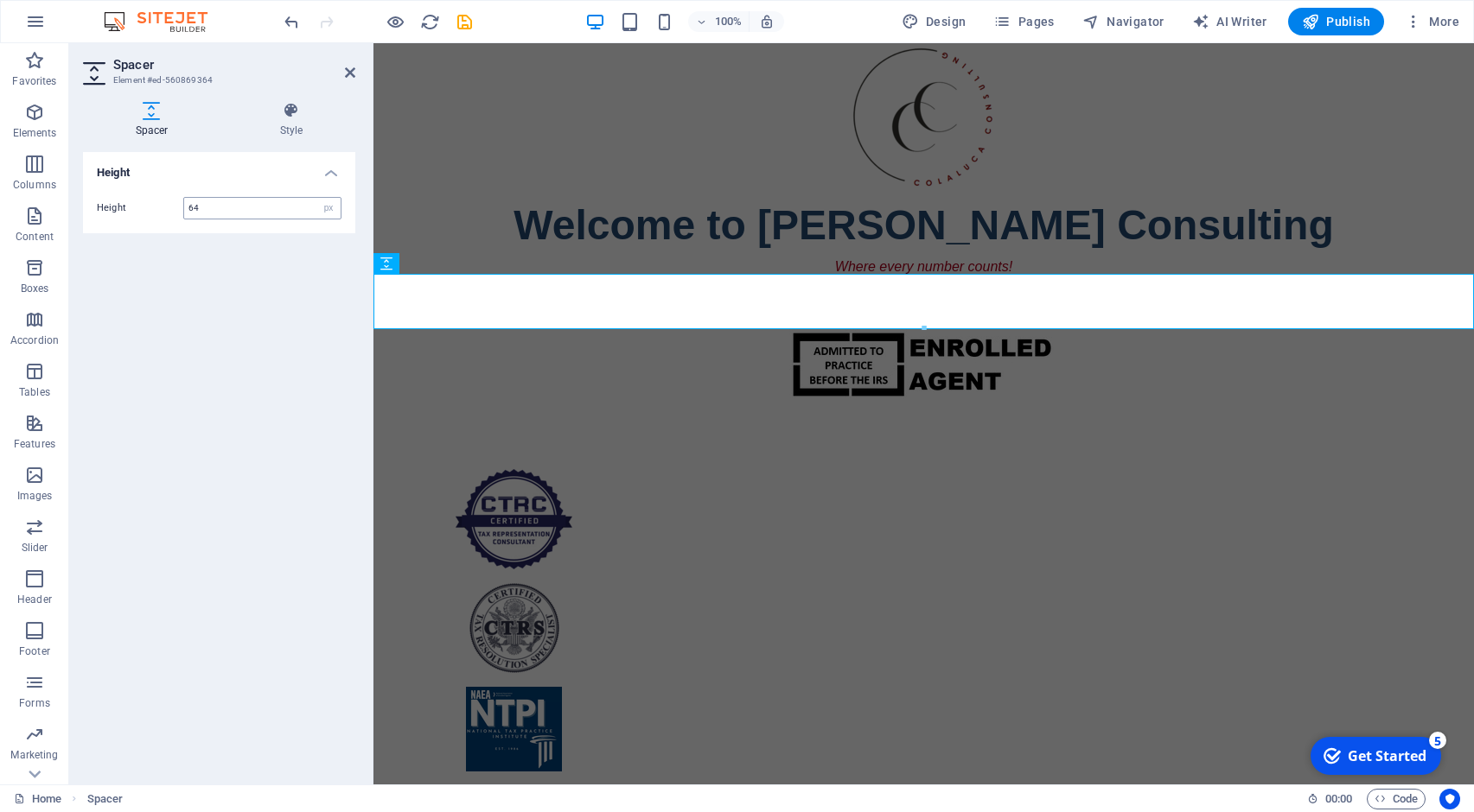
drag, startPoint x: 275, startPoint y: 211, endPoint x: 145, endPoint y: 216, distance: 130.1
click at [184, 216] on input "64" at bounding box center [262, 208] width 156 height 21
type input "60"
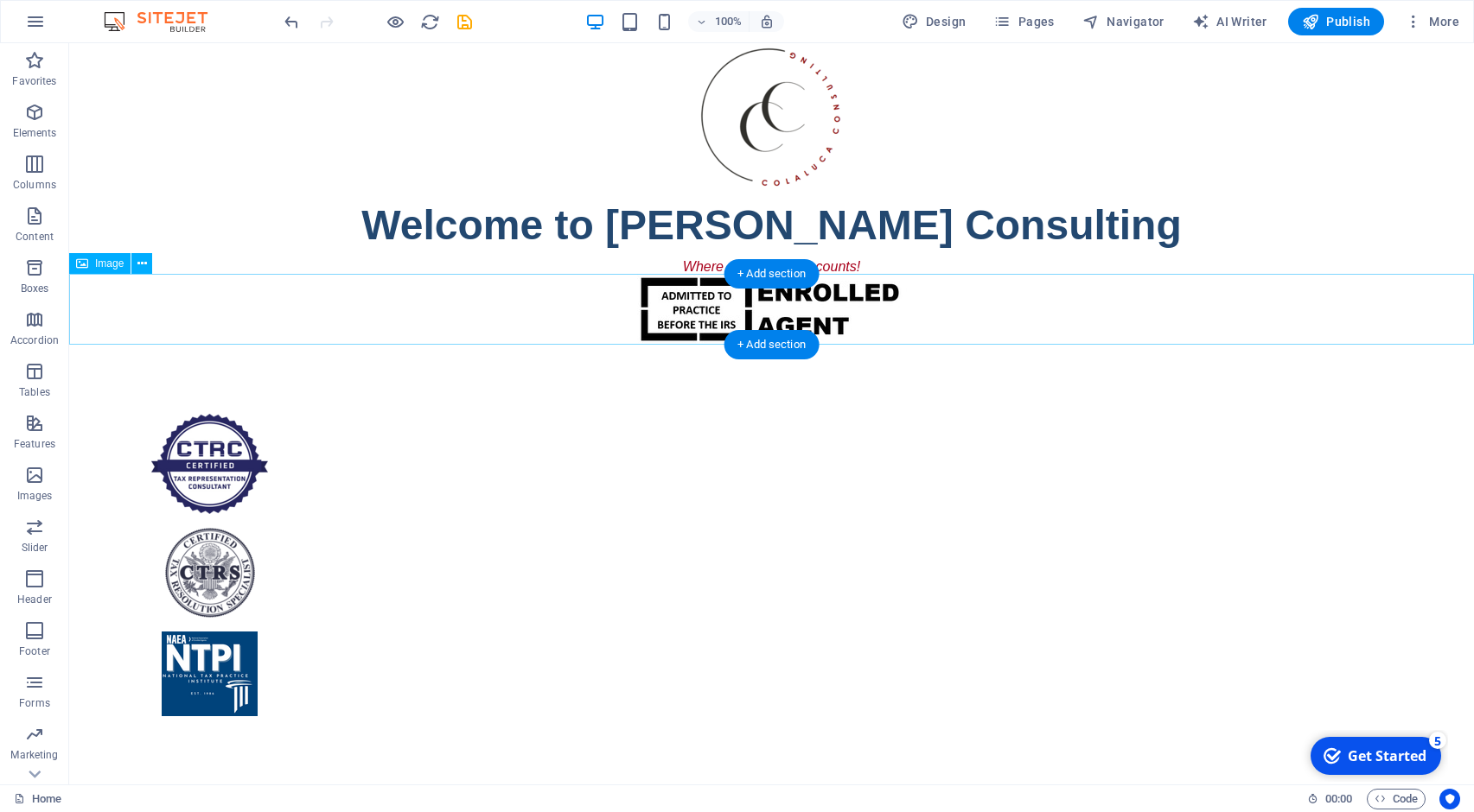
click at [382, 309] on figure at bounding box center [771, 309] width 1404 height 71
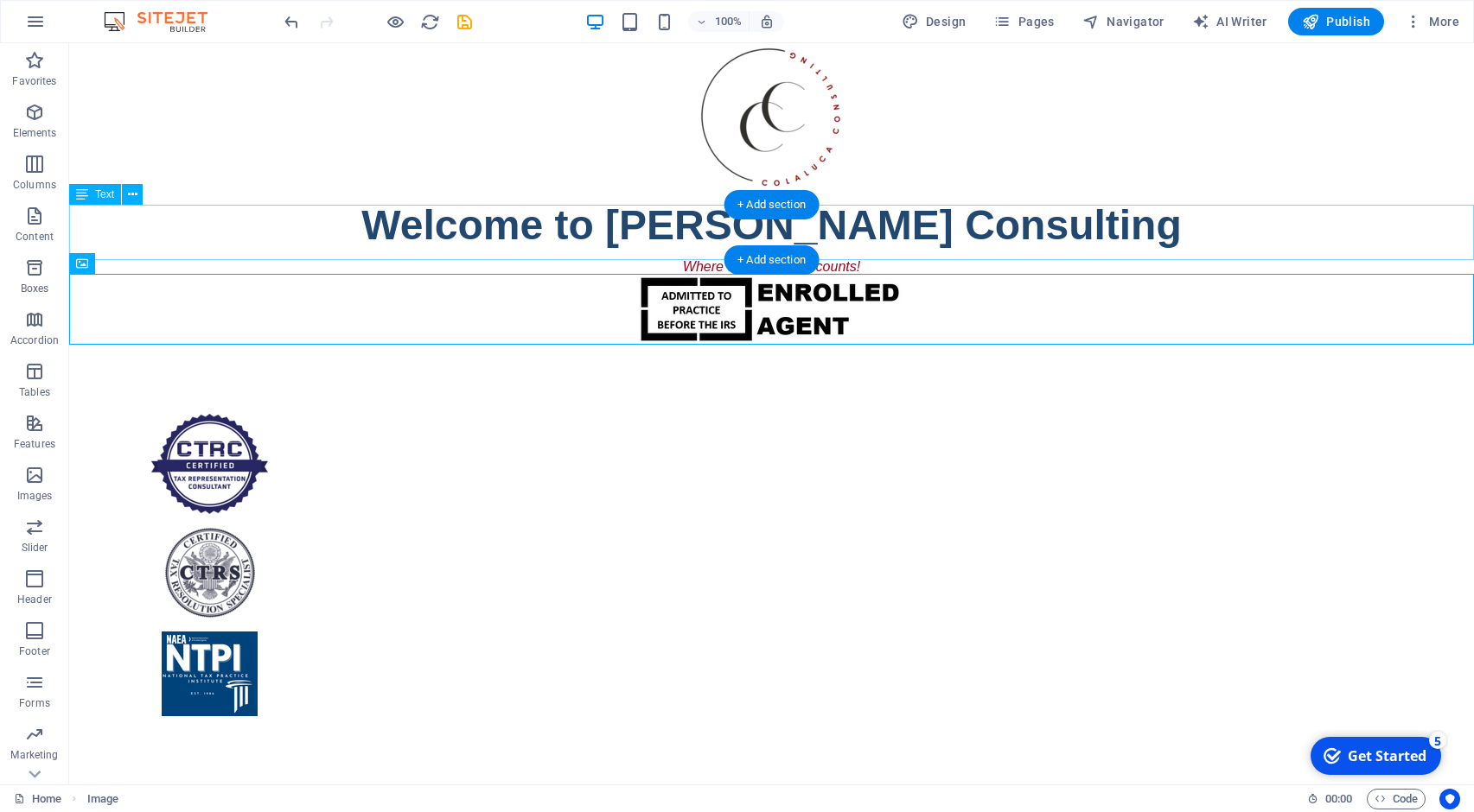
click at [202, 250] on div "Welcome to [PERSON_NAME] Consulting" at bounding box center [771, 232] width 1404 height 55
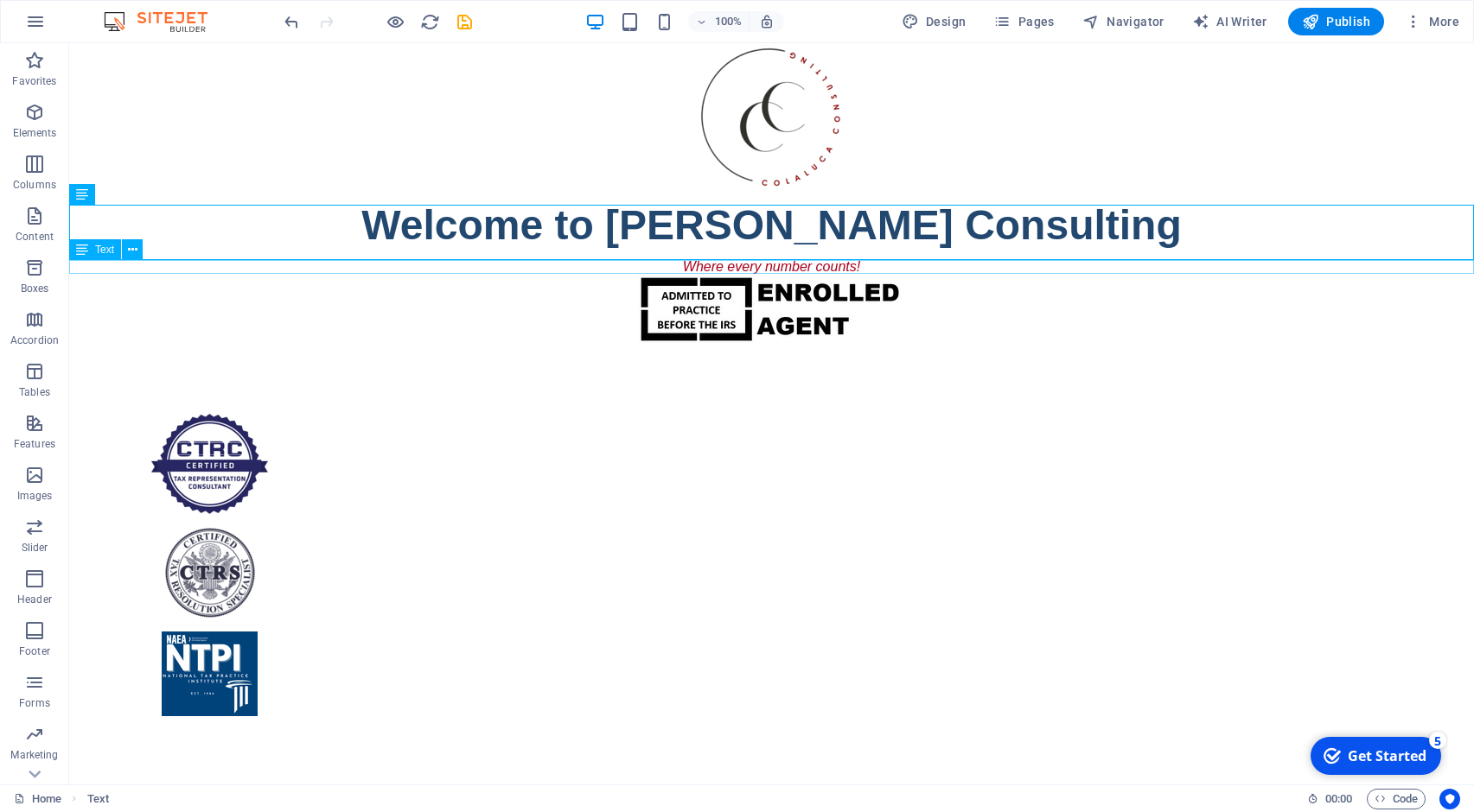
click at [200, 270] on div "Where every number counts!" at bounding box center [771, 266] width 1404 height 14
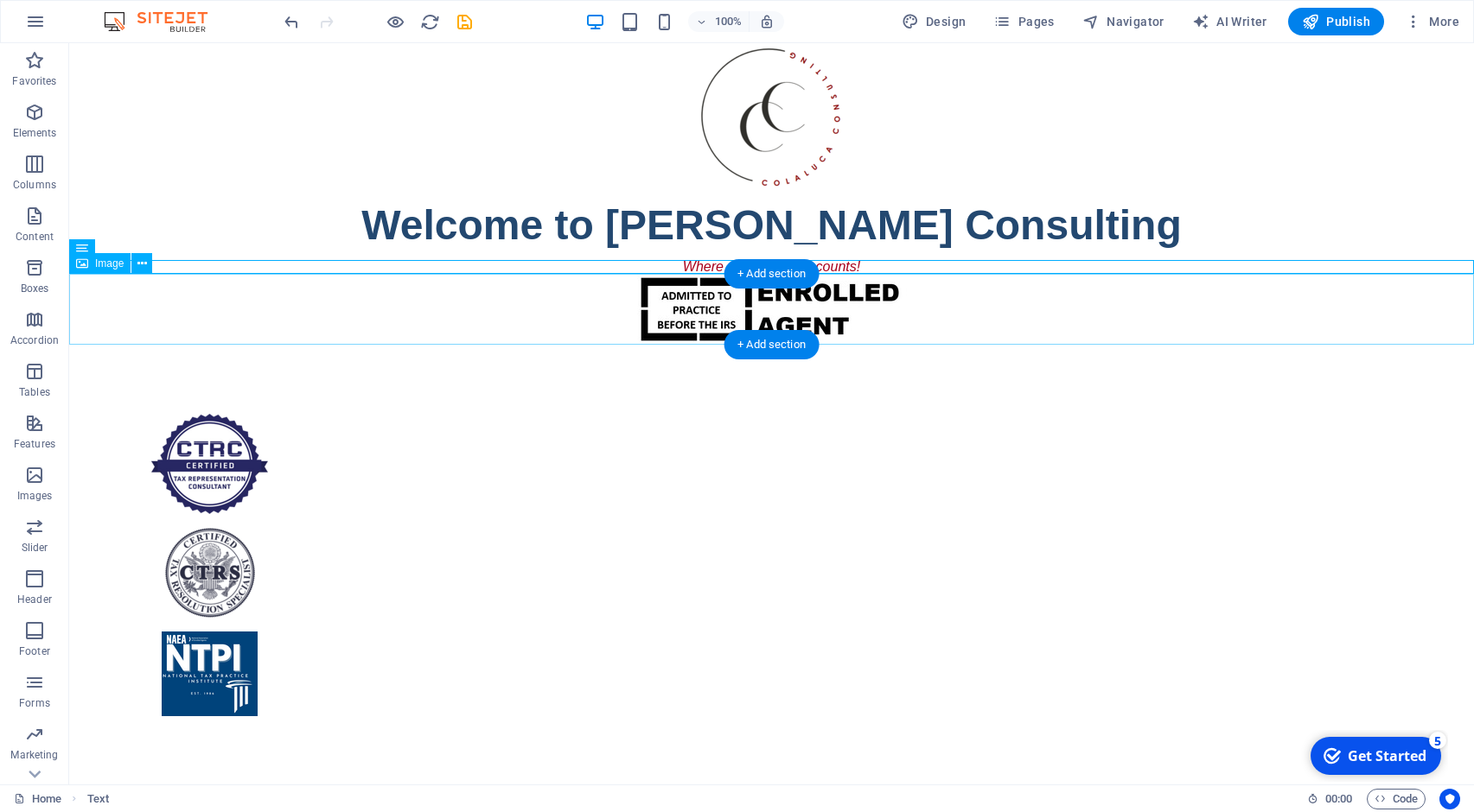
click at [200, 300] on figure at bounding box center [771, 309] width 1404 height 71
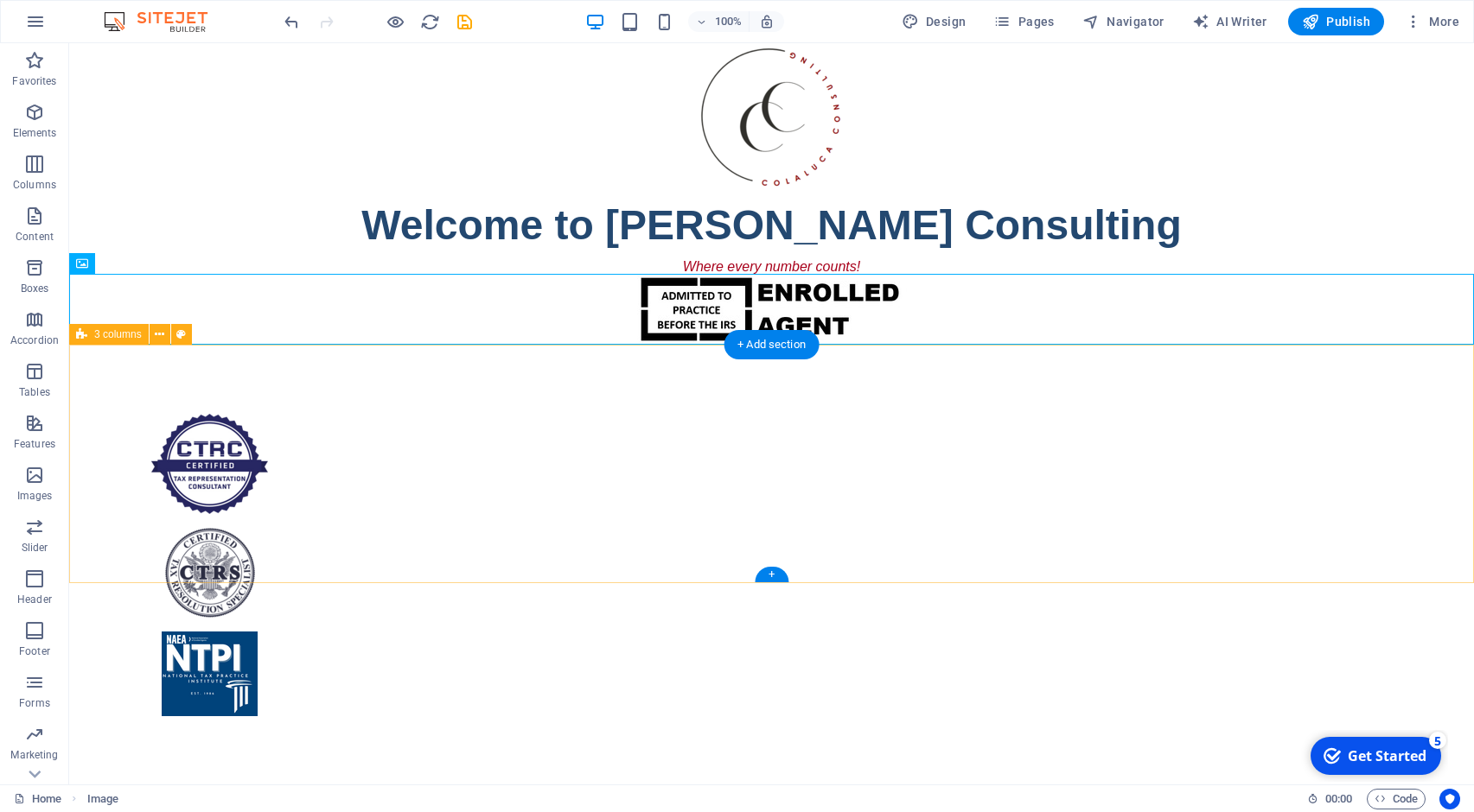
click at [193, 391] on div at bounding box center [771, 565] width 1404 height 441
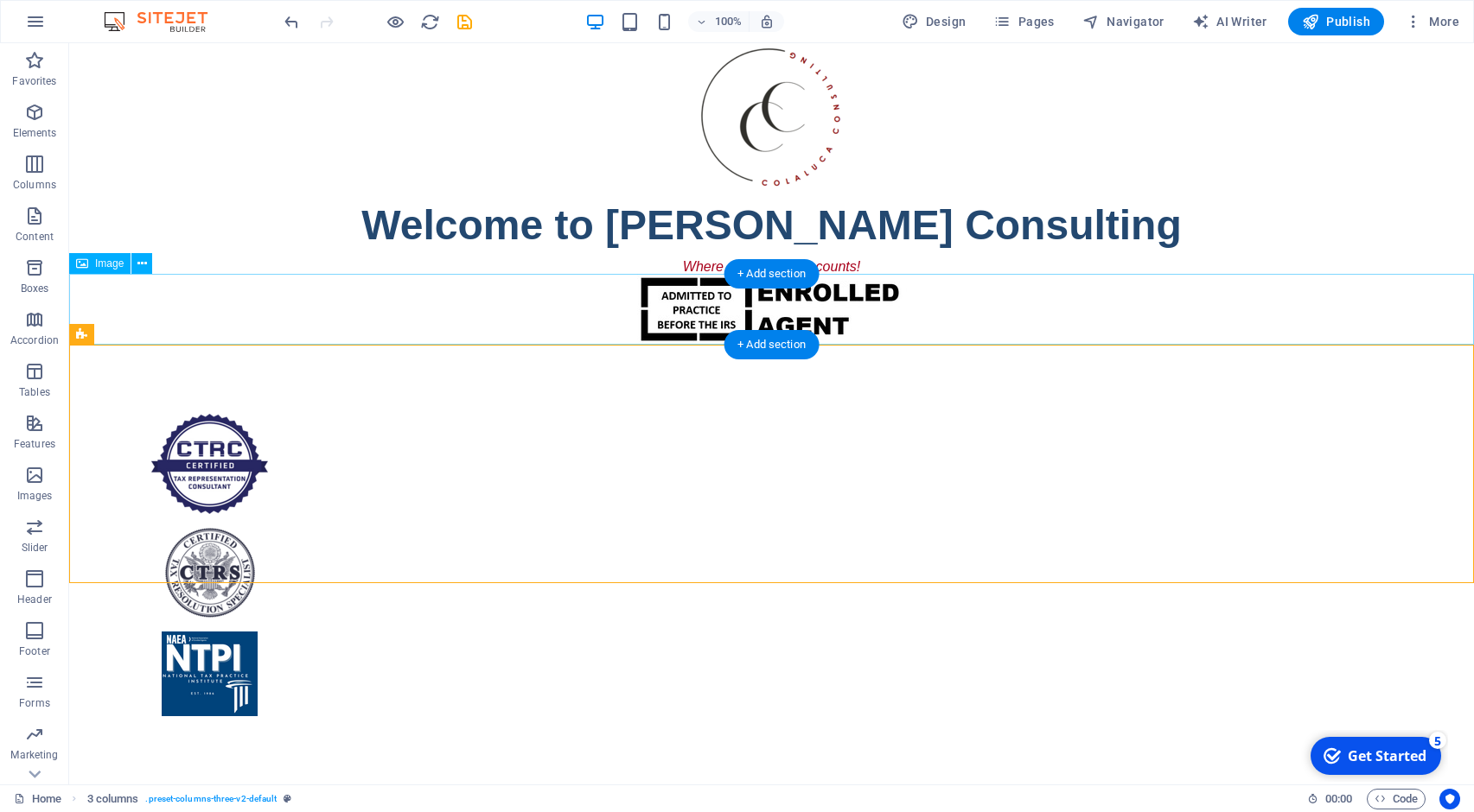
click at [574, 280] on figure at bounding box center [771, 309] width 1404 height 71
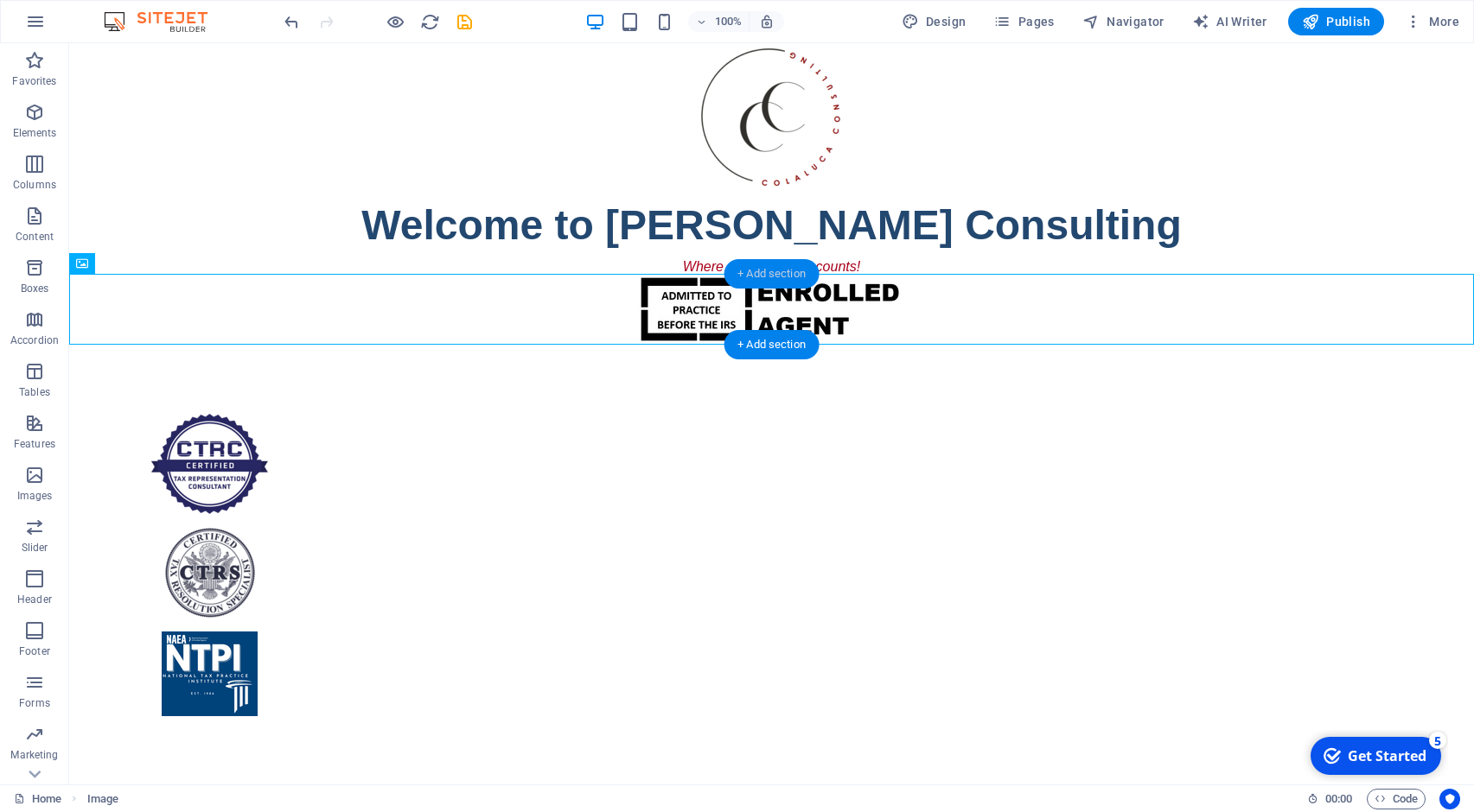
click at [742, 279] on div "+ Add section" at bounding box center [771, 274] width 96 height 29
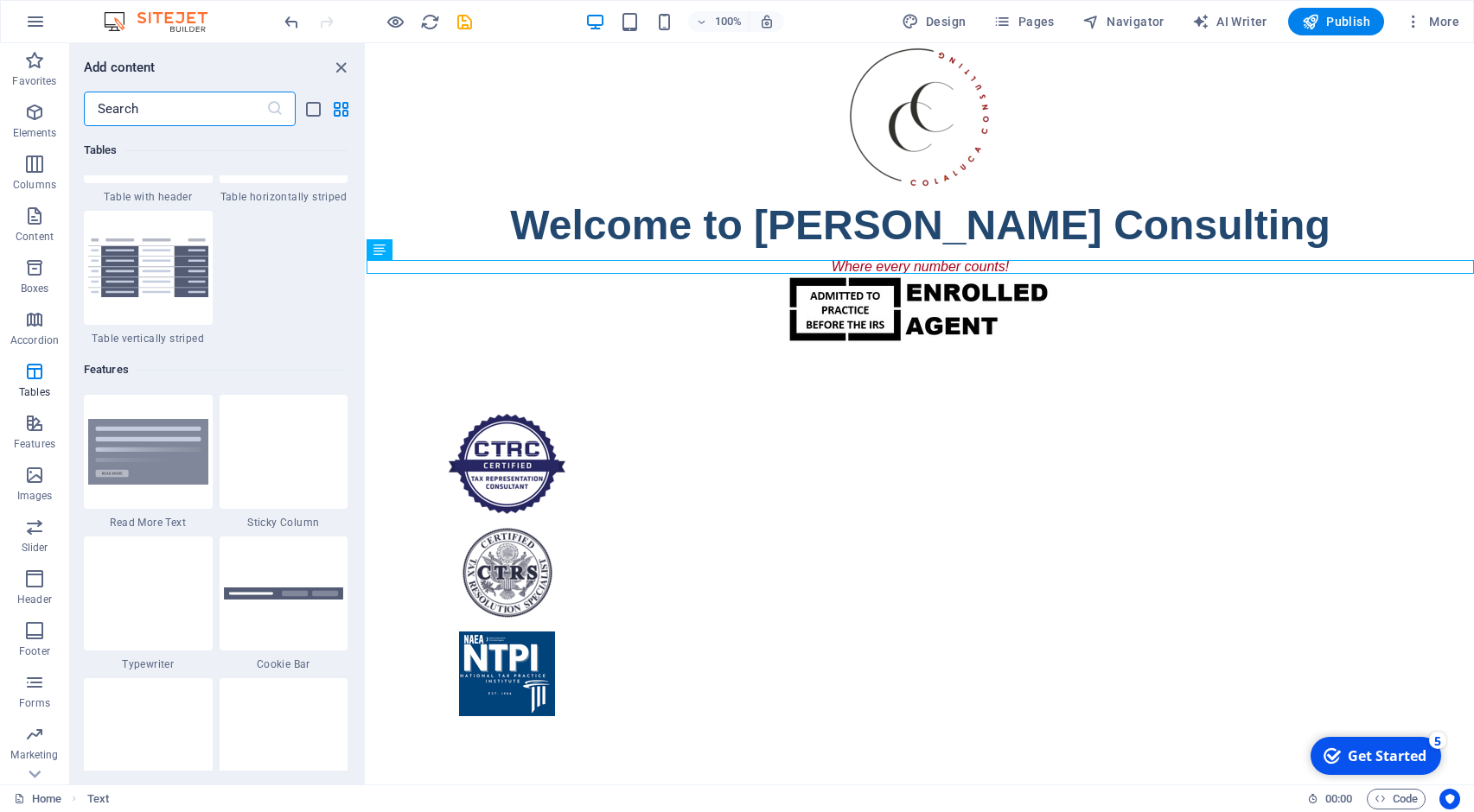
scroll to position [6567, 0]
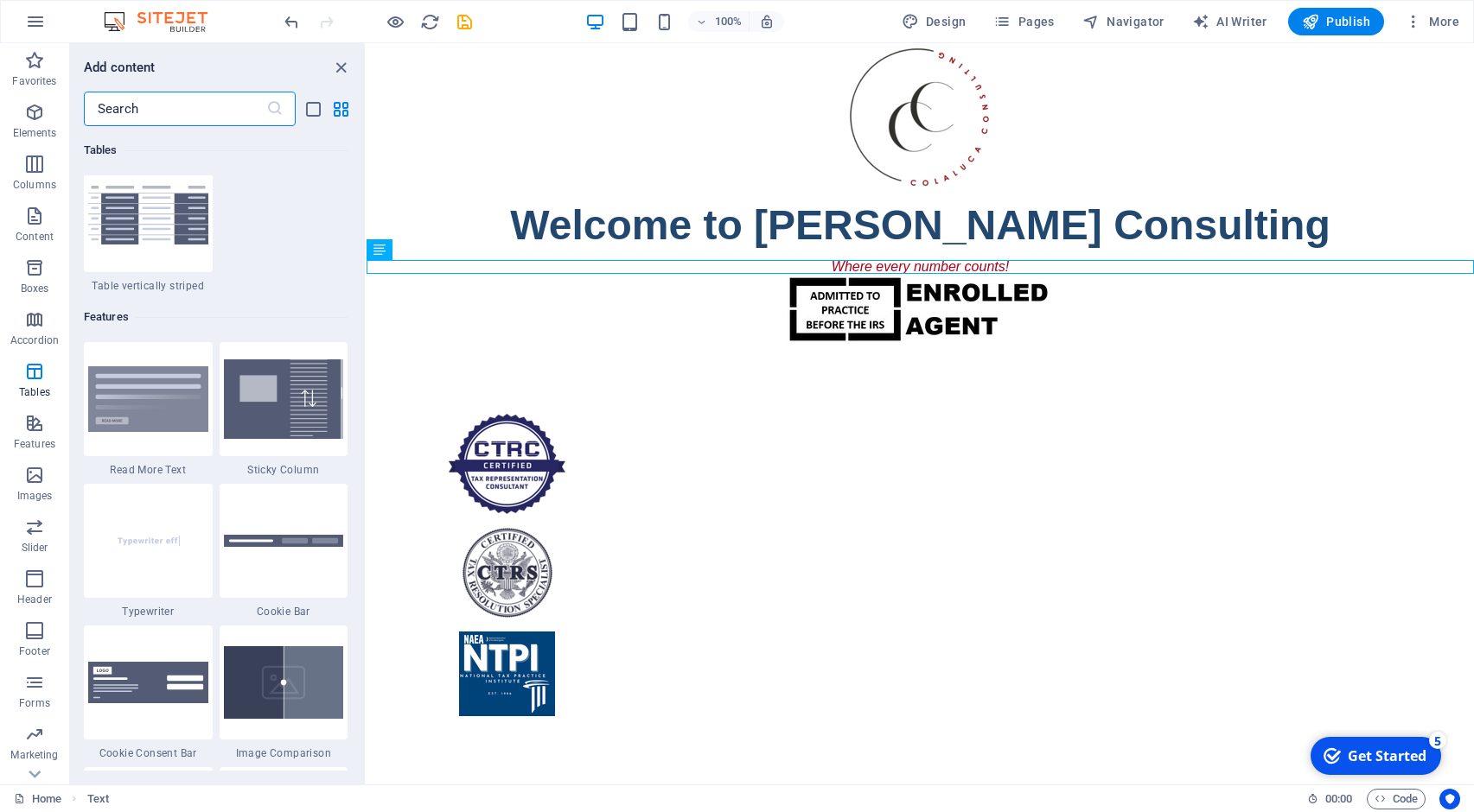
click at [213, 106] on input "text" at bounding box center [175, 109] width 182 height 35
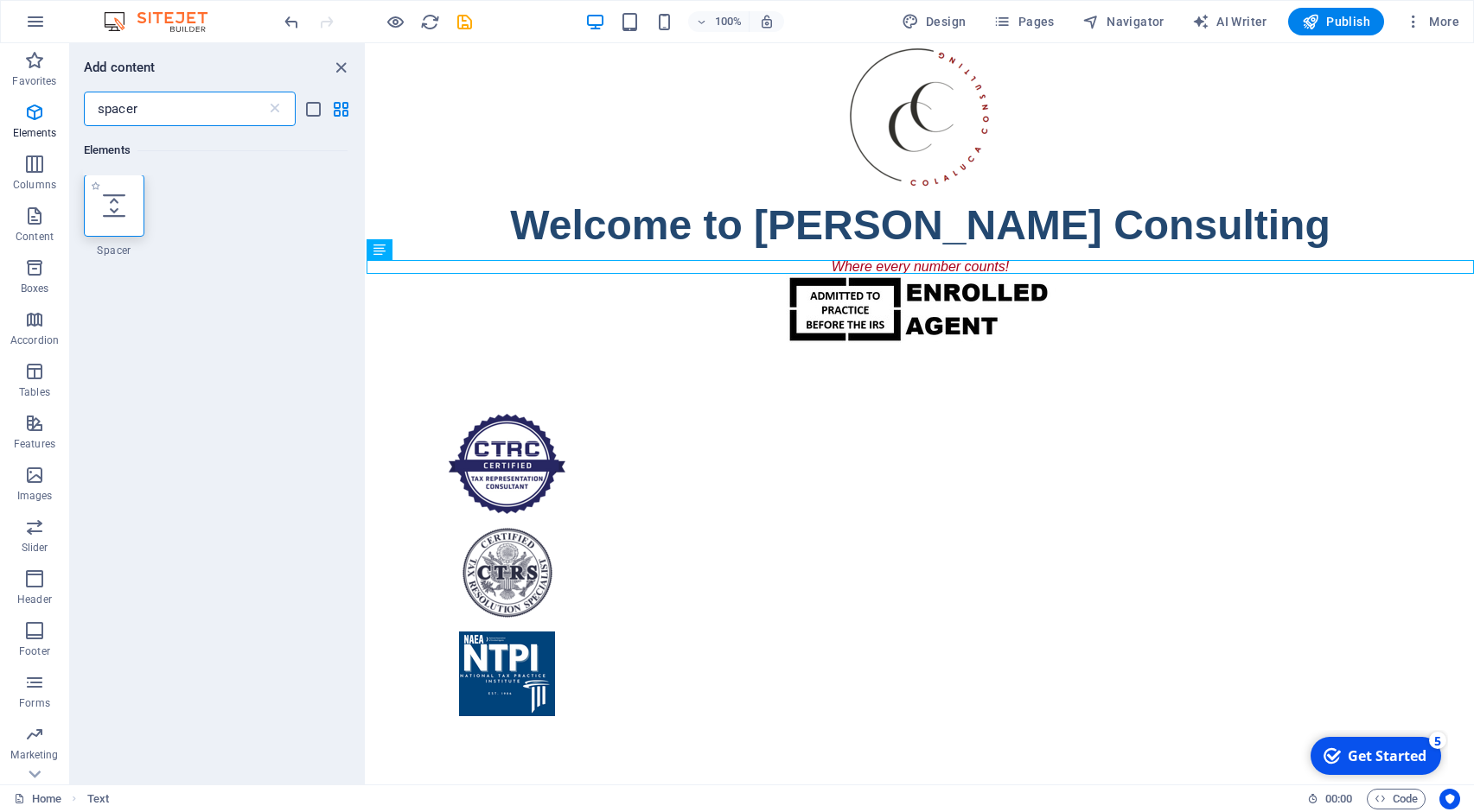
scroll to position [0, 0]
type input "spacer"
click at [111, 225] on div at bounding box center [114, 207] width 61 height 62
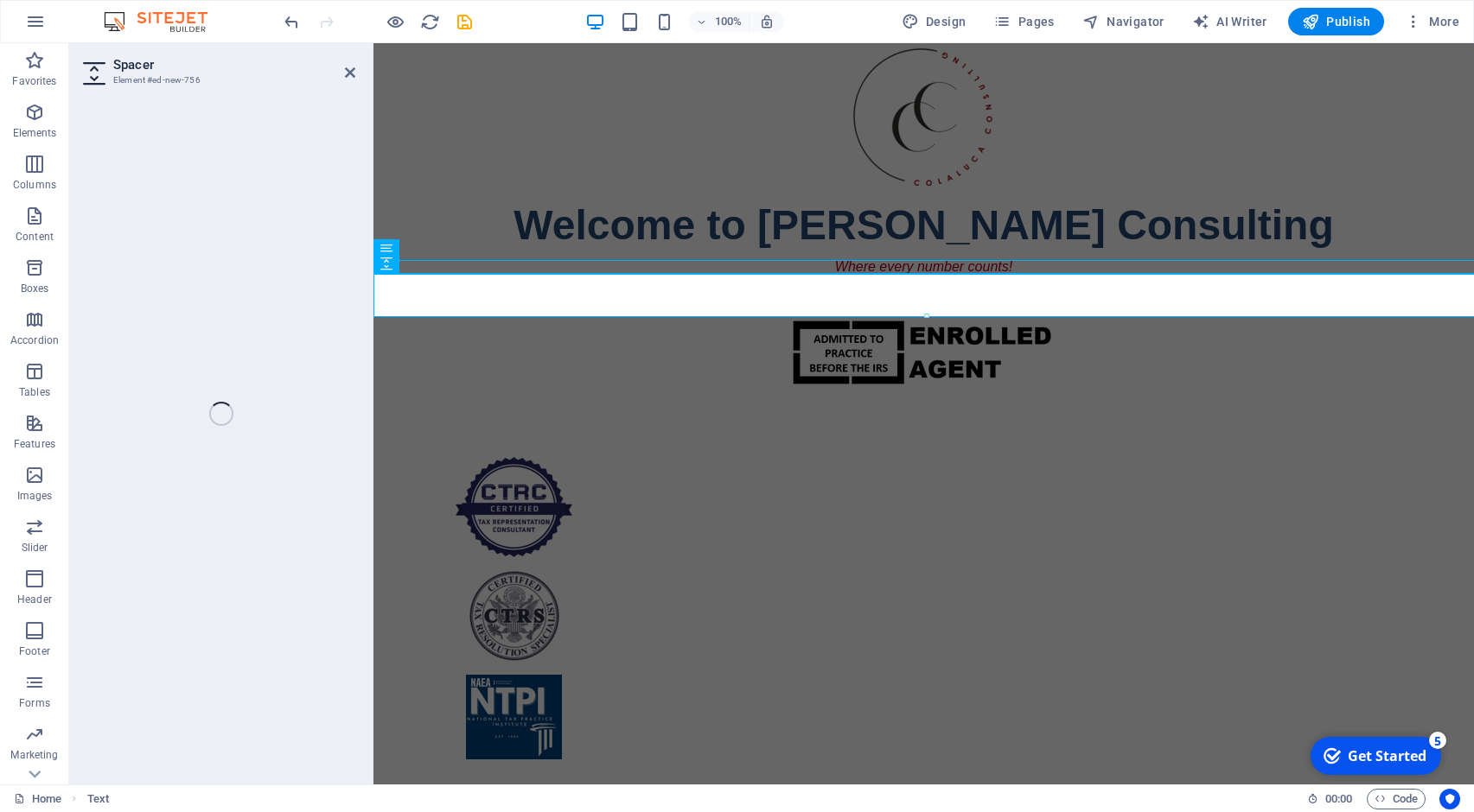
select select "px"
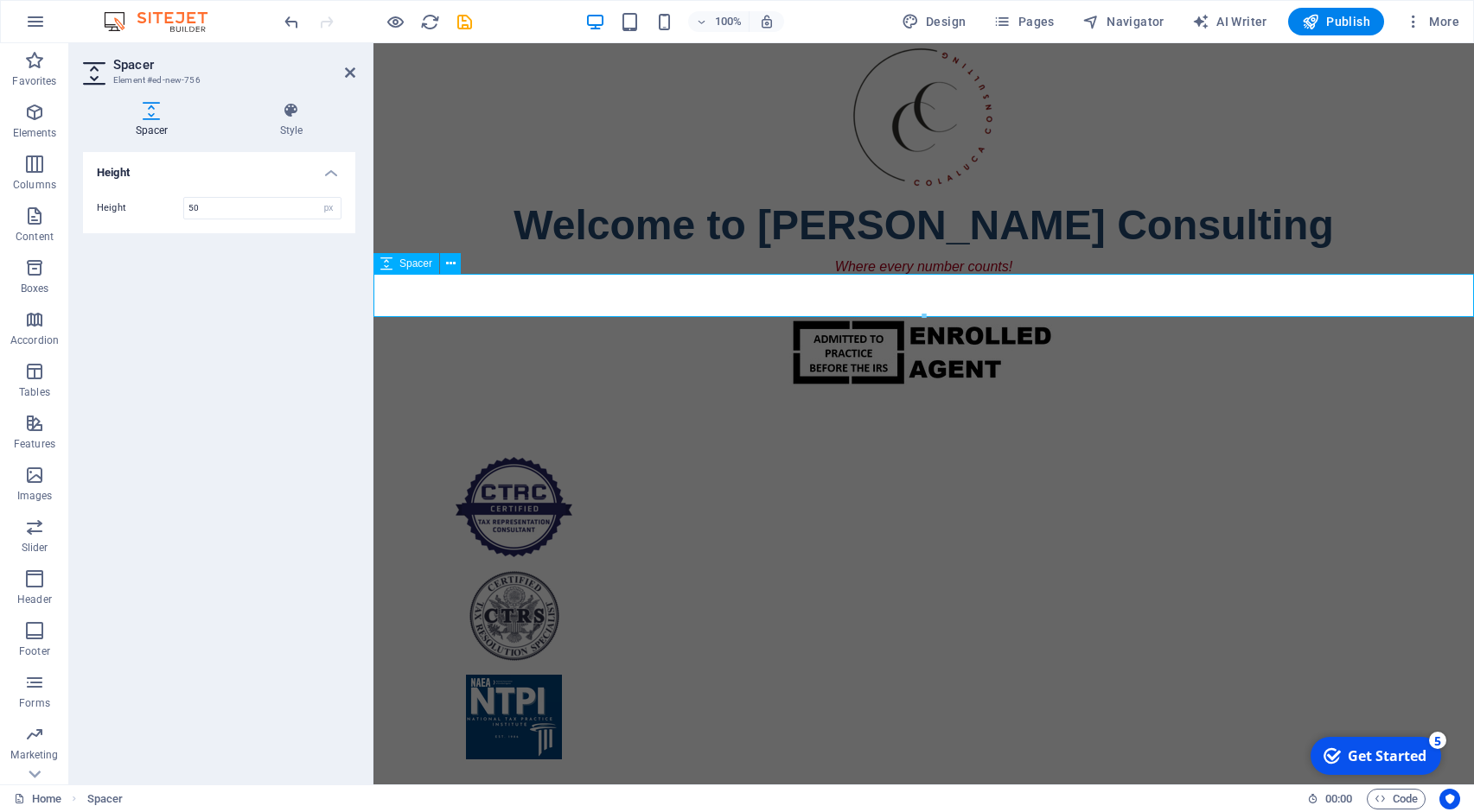
drag, startPoint x: 1297, startPoint y: 357, endPoint x: 923, endPoint y: 291, distance: 379.8
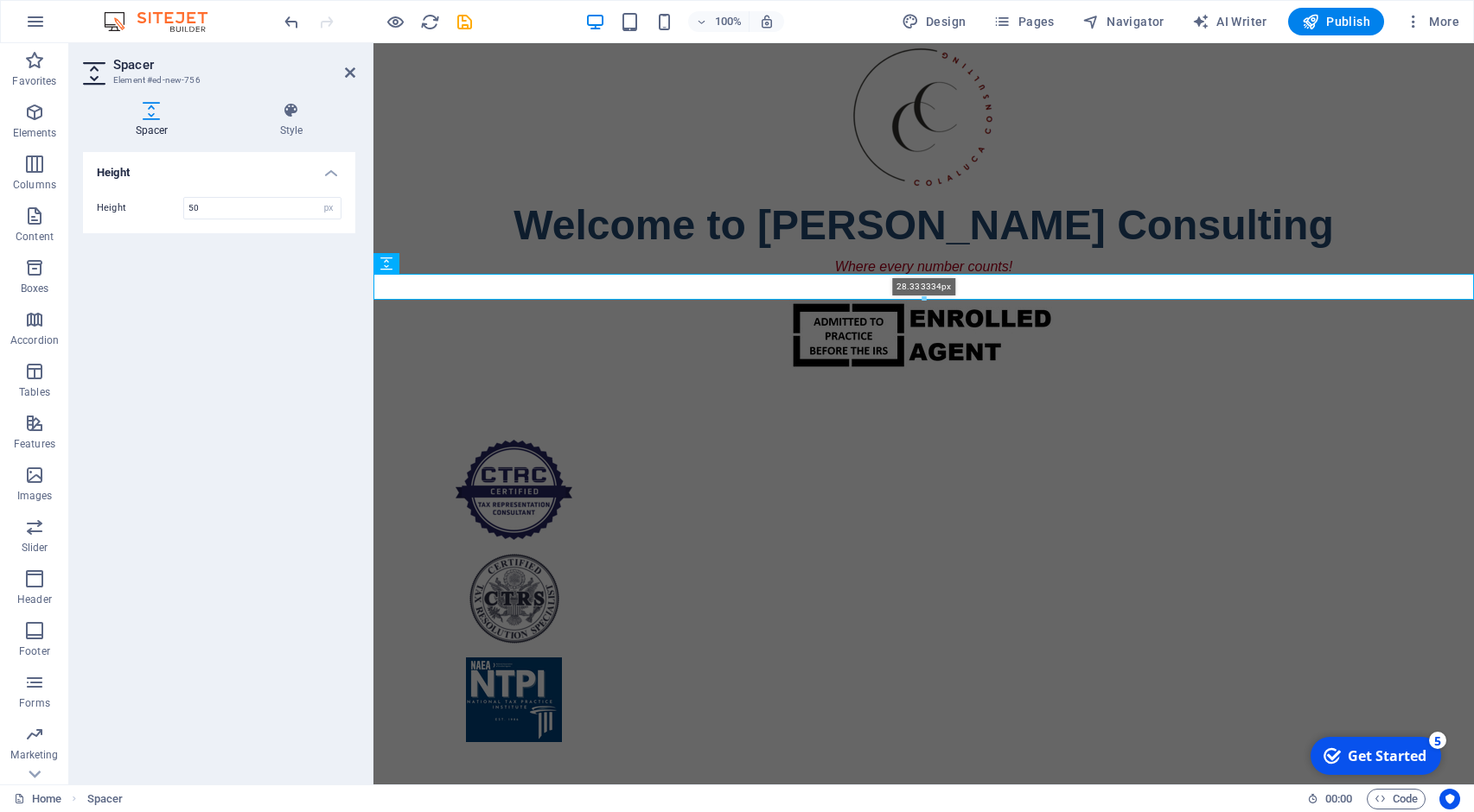
click at [939, 294] on div "28.333334px" at bounding box center [923, 287] width 1100 height 26
type input "28"
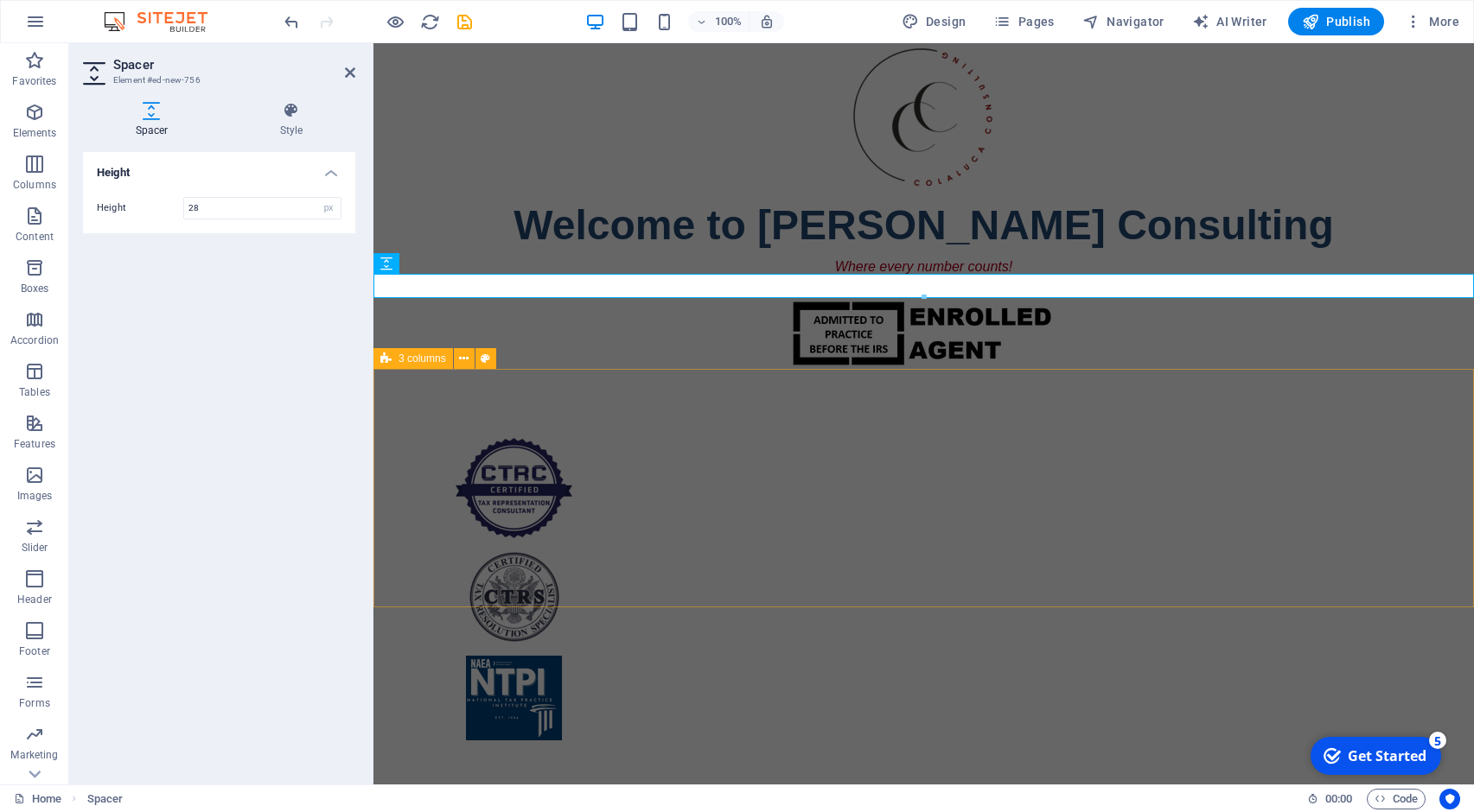
click at [755, 411] on div at bounding box center [923, 590] width 1100 height 441
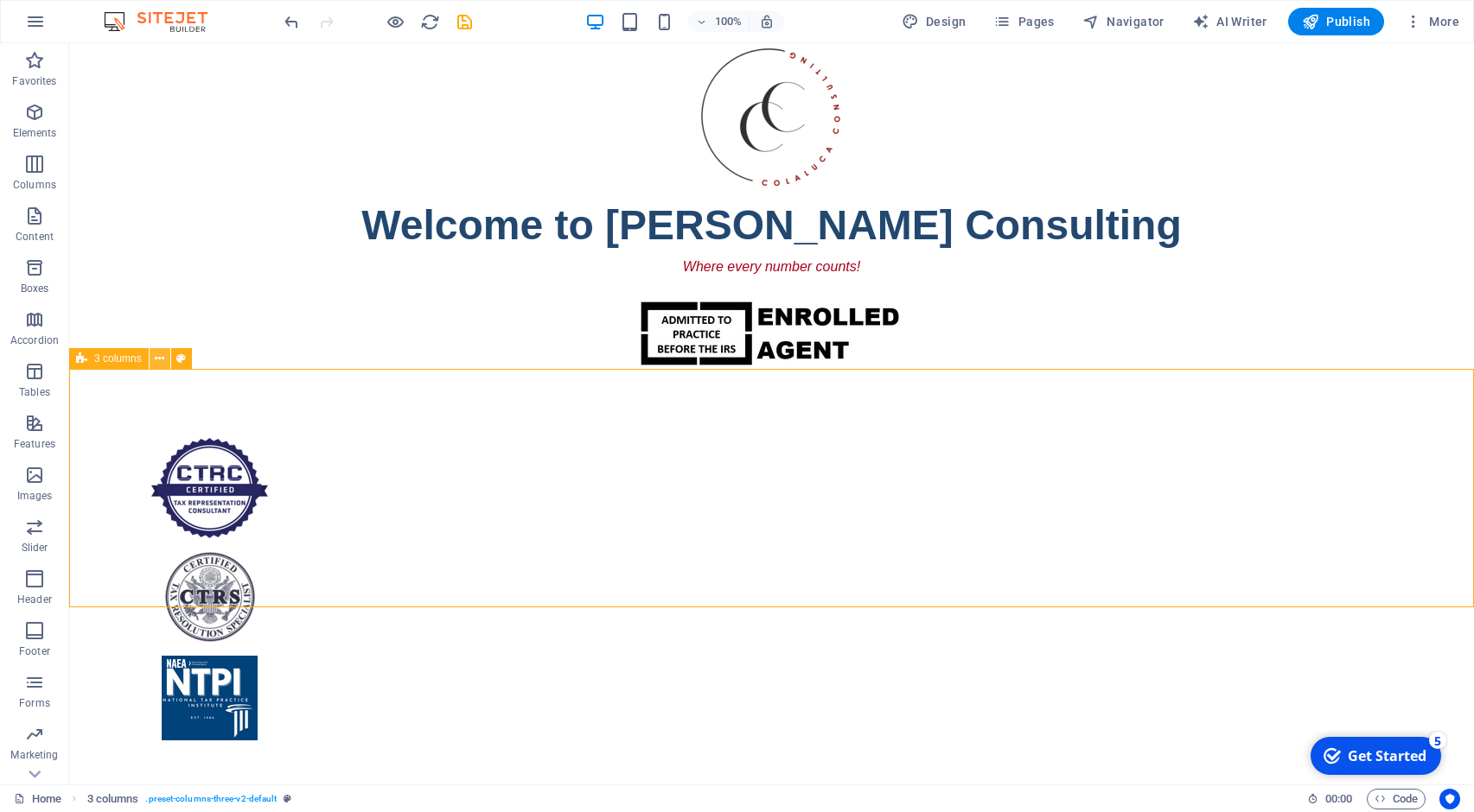
click at [158, 363] on icon at bounding box center [159, 359] width 9 height 18
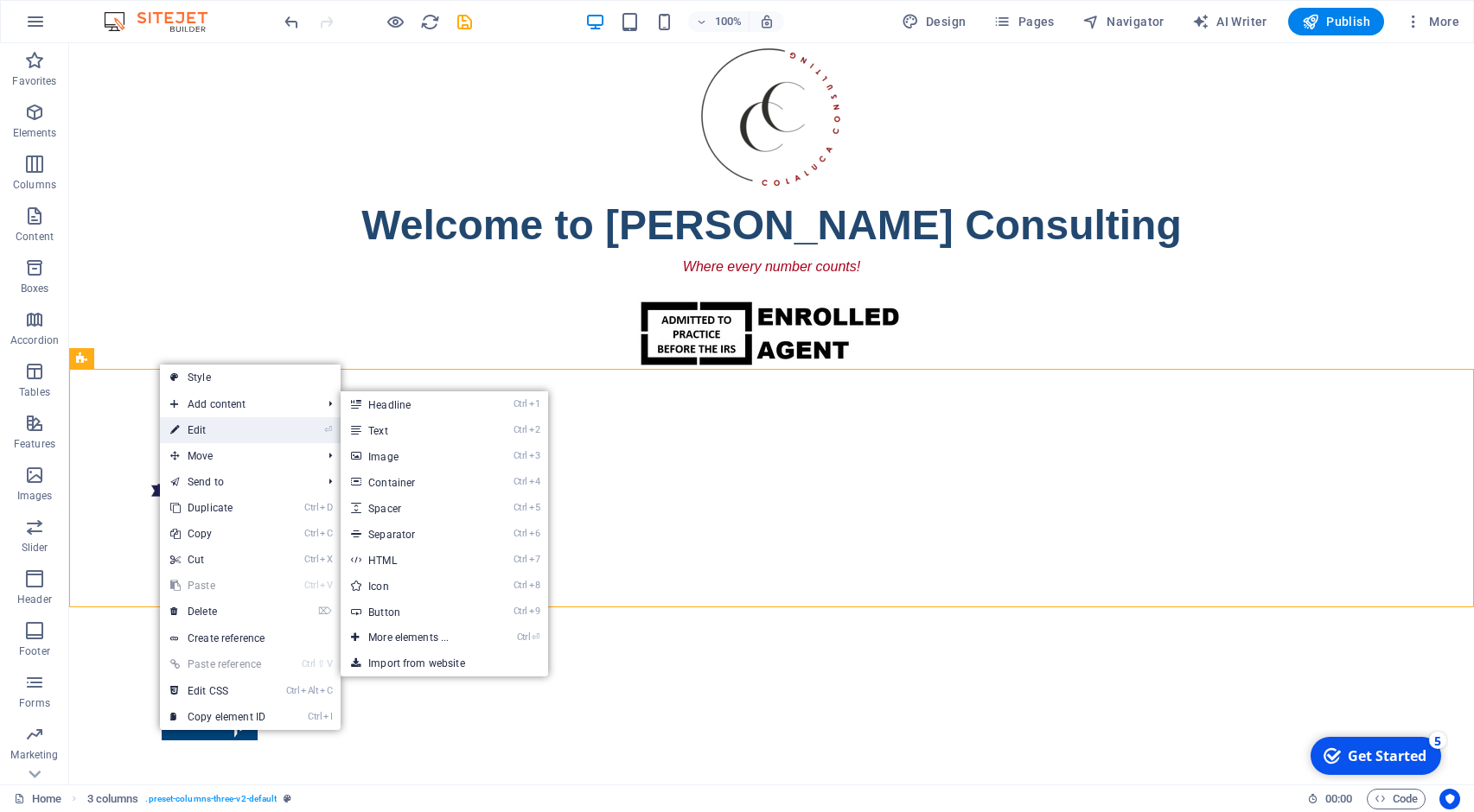
click at [182, 428] on link "⏎ Edit" at bounding box center [218, 430] width 116 height 26
select select "%"
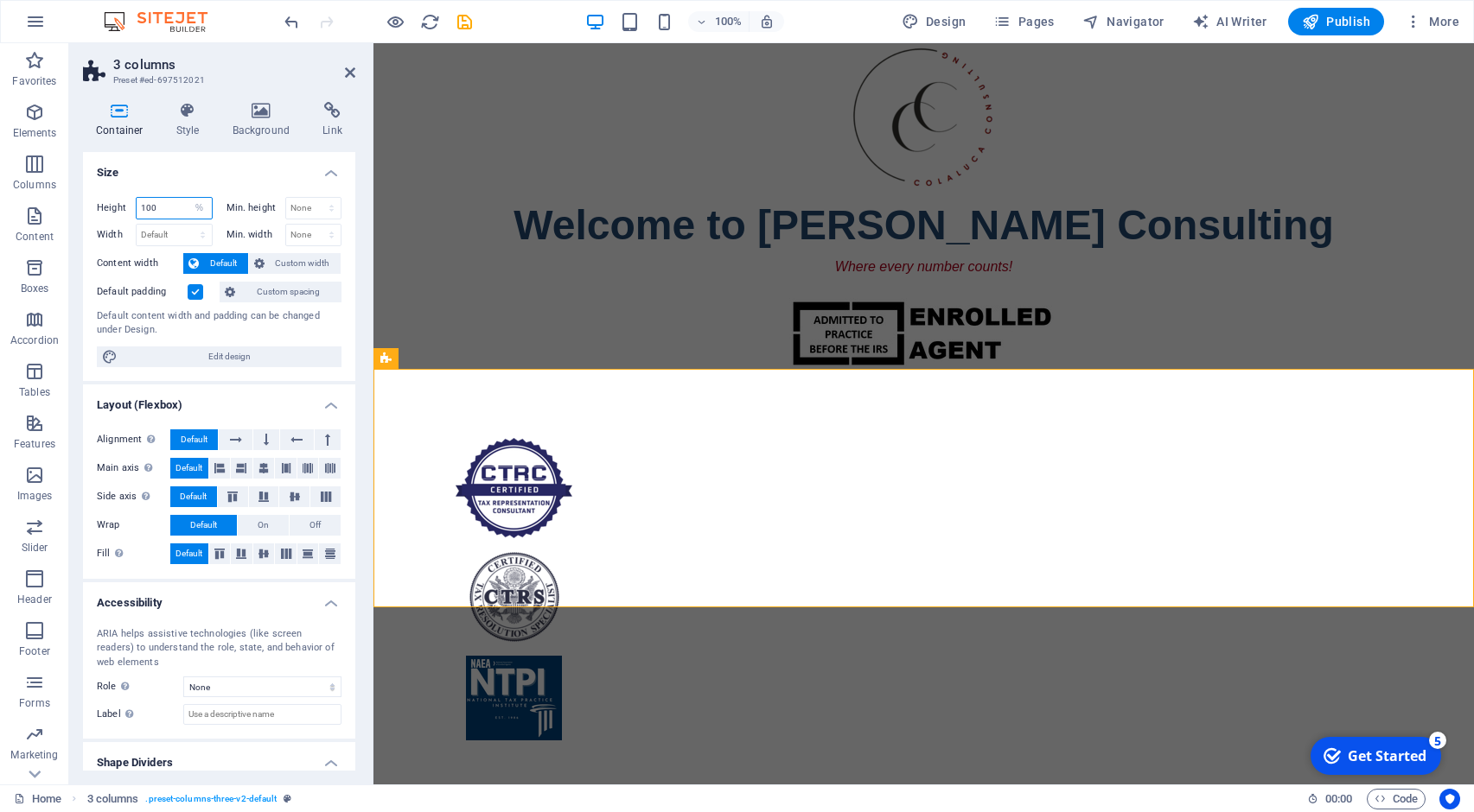
click at [178, 206] on input "100" at bounding box center [175, 208] width 75 height 21
type input "1"
type input "80"
click at [351, 71] on icon at bounding box center [349, 72] width 10 height 14
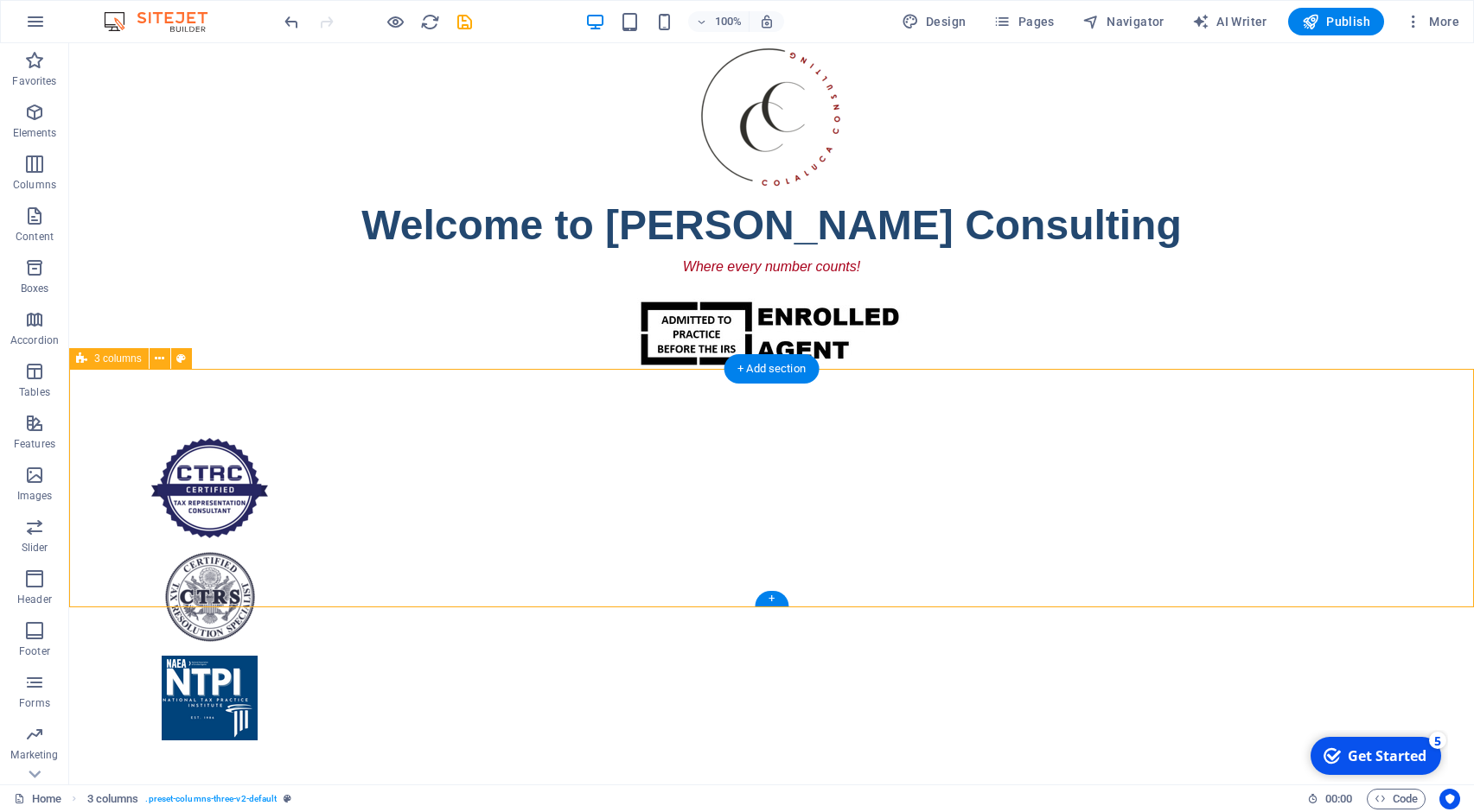
click at [964, 588] on div at bounding box center [771, 590] width 1404 height 441
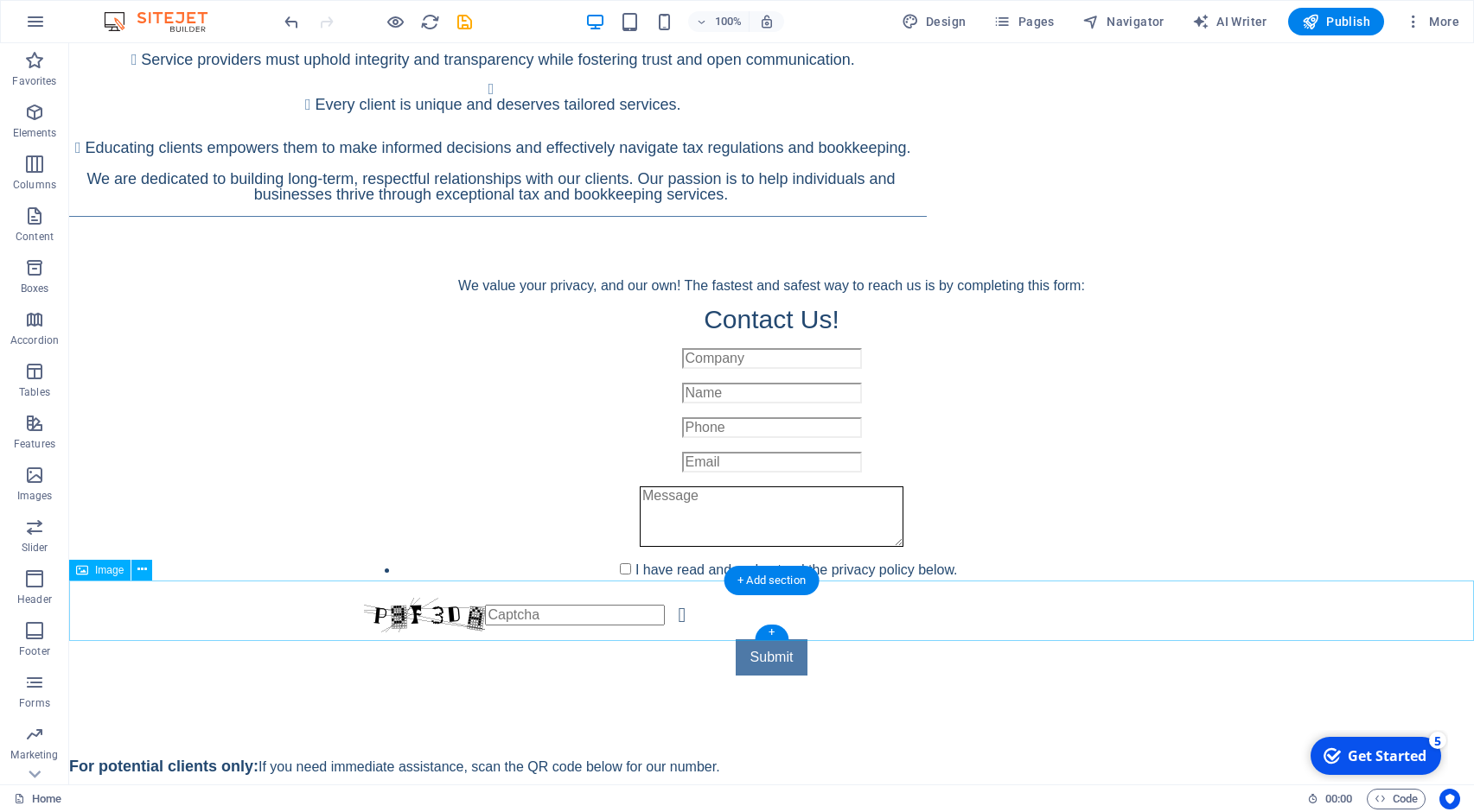
scroll to position [1360, 0]
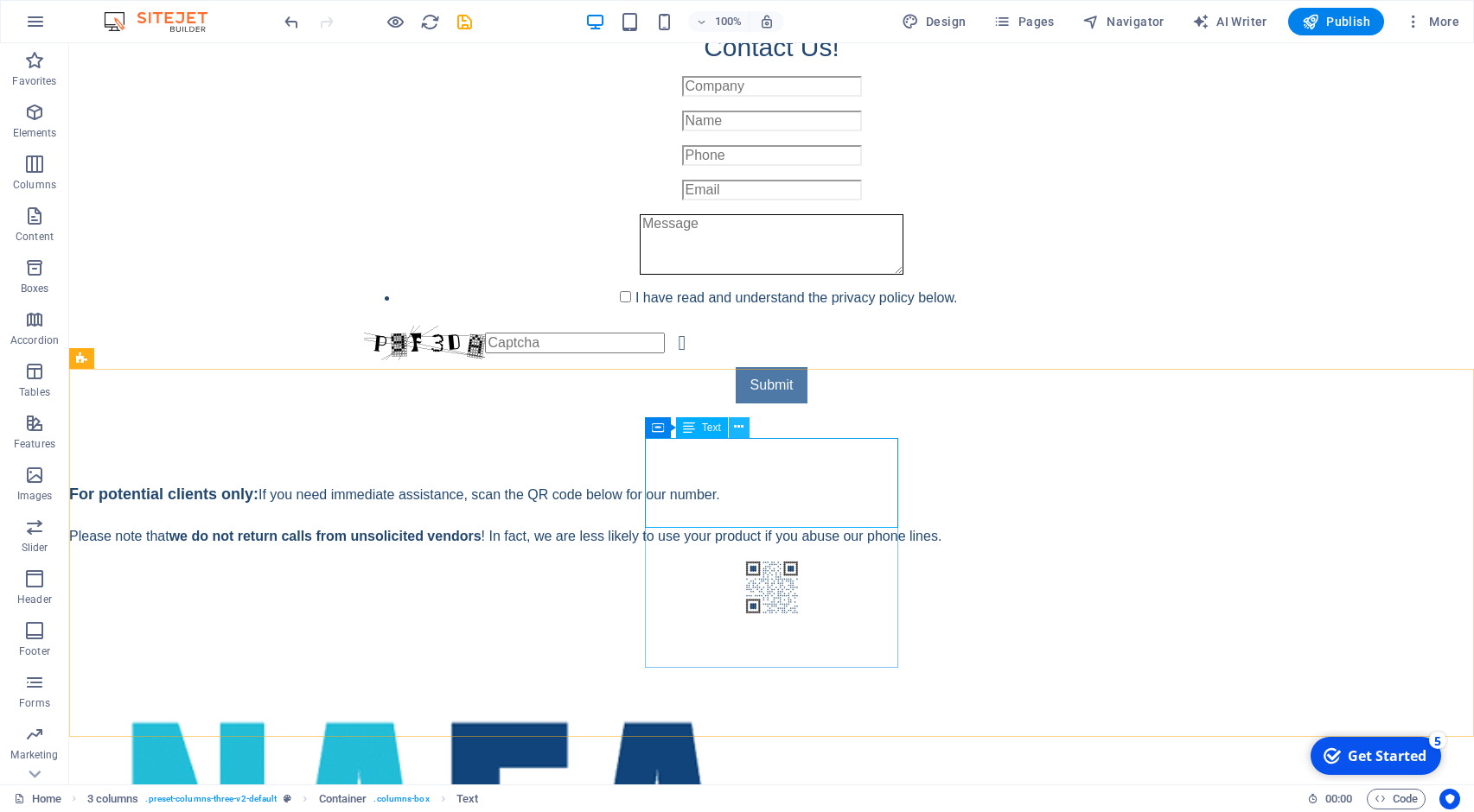
click at [738, 426] on icon at bounding box center [738, 427] width 9 height 18
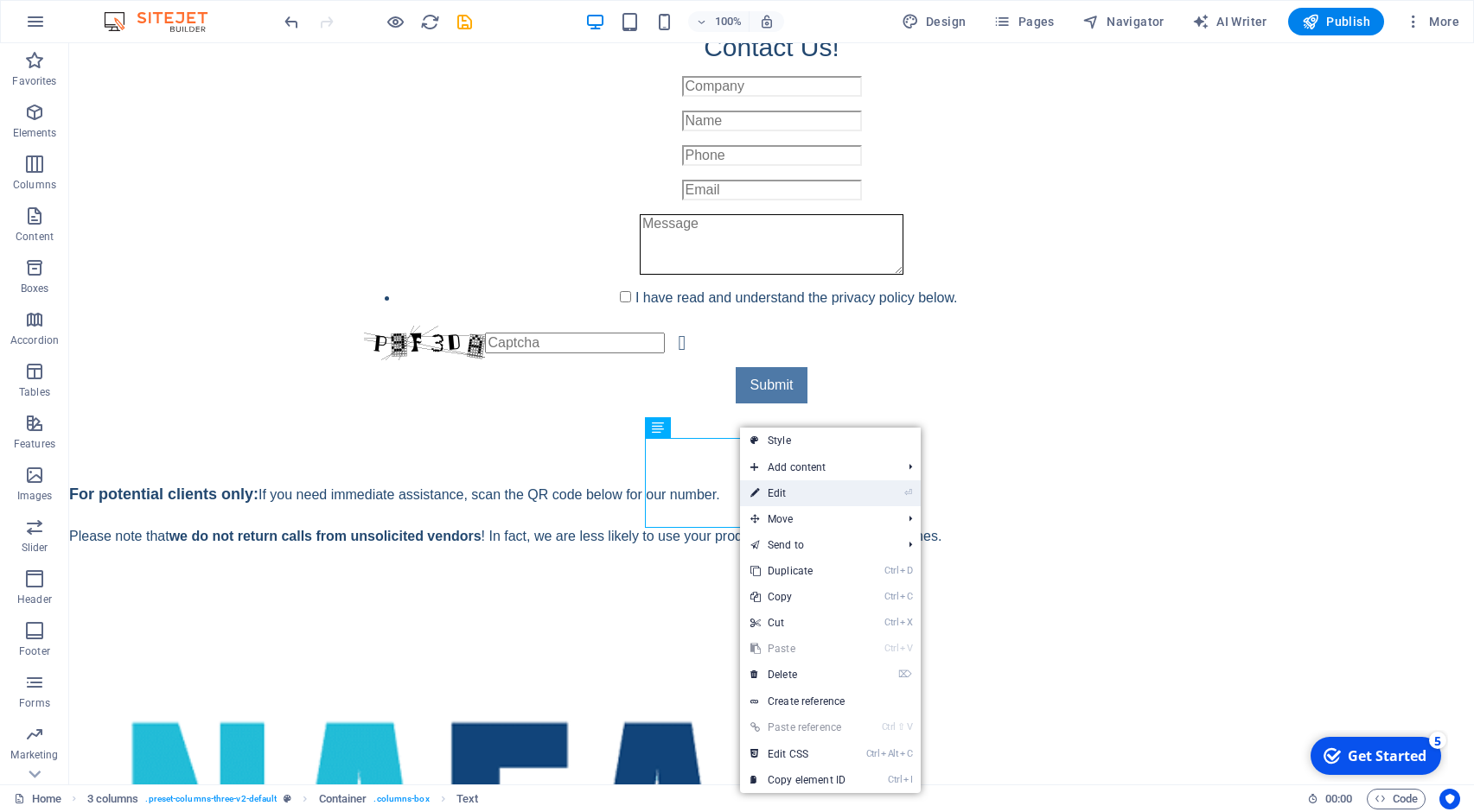
click at [763, 486] on link "⏎ Edit" at bounding box center [798, 493] width 116 height 26
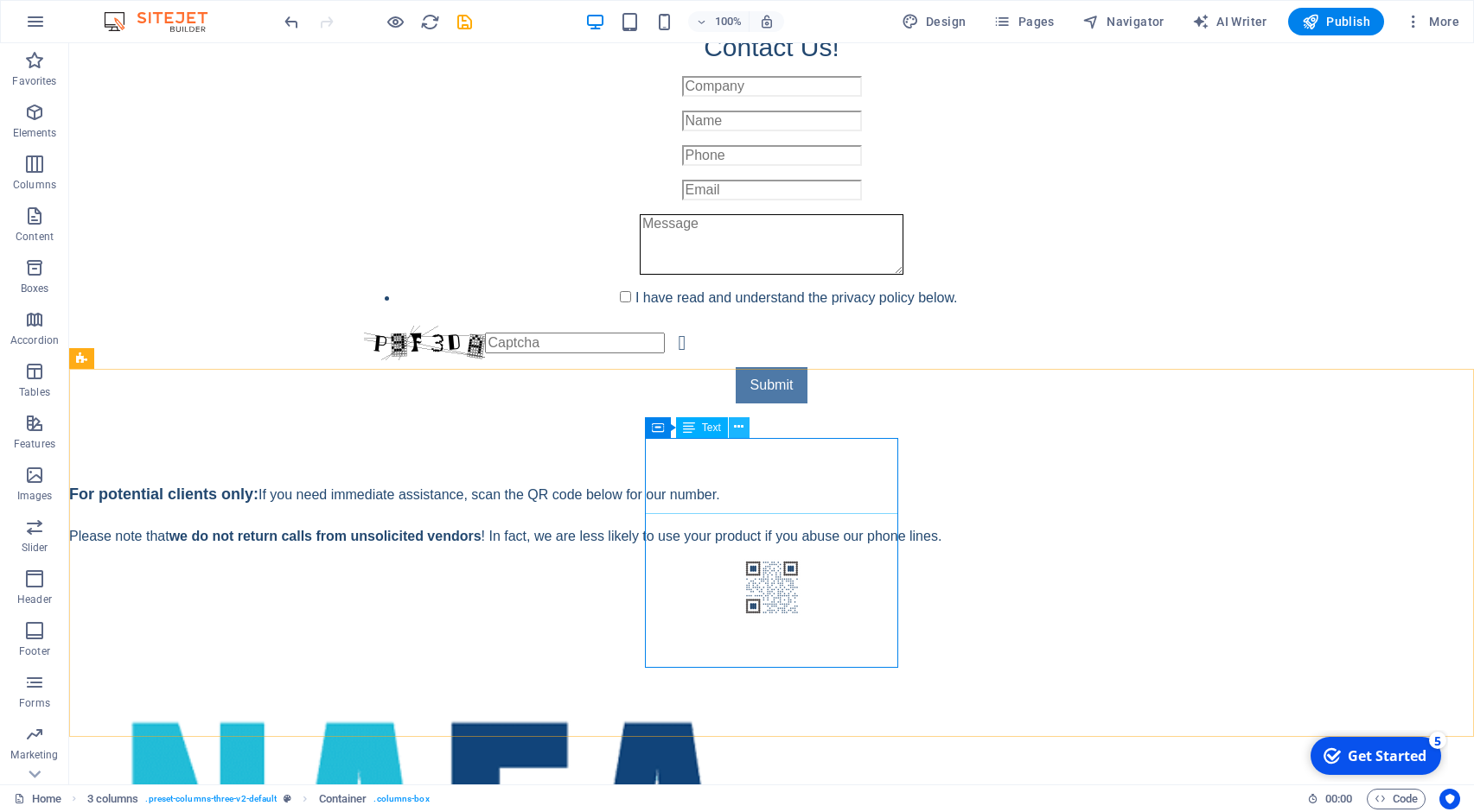
click at [736, 426] on icon at bounding box center [738, 427] width 9 height 18
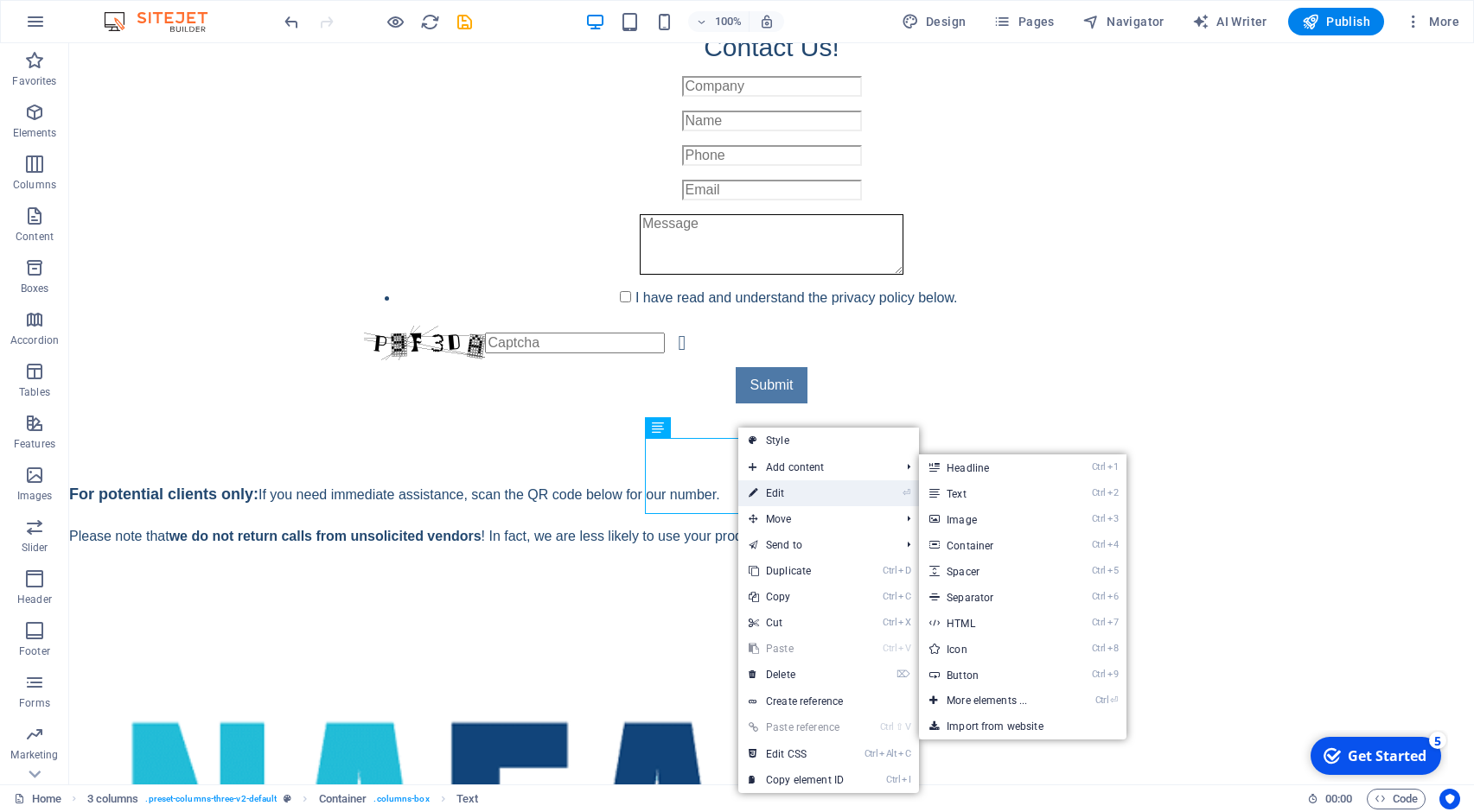
click at [759, 482] on link "⏎ Edit" at bounding box center [796, 493] width 116 height 26
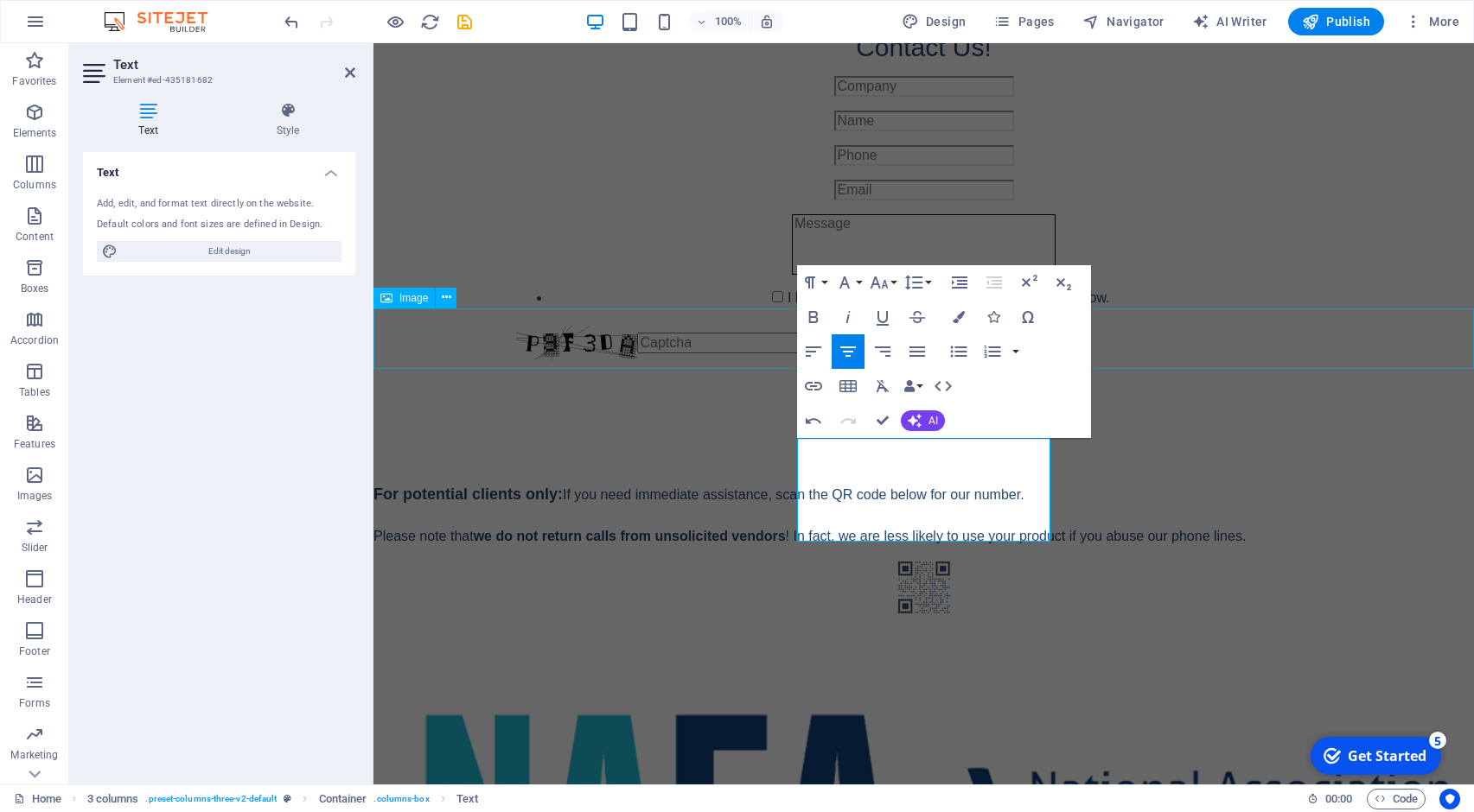
click at [1375, 558] on figure at bounding box center [923, 588] width 1100 height 61
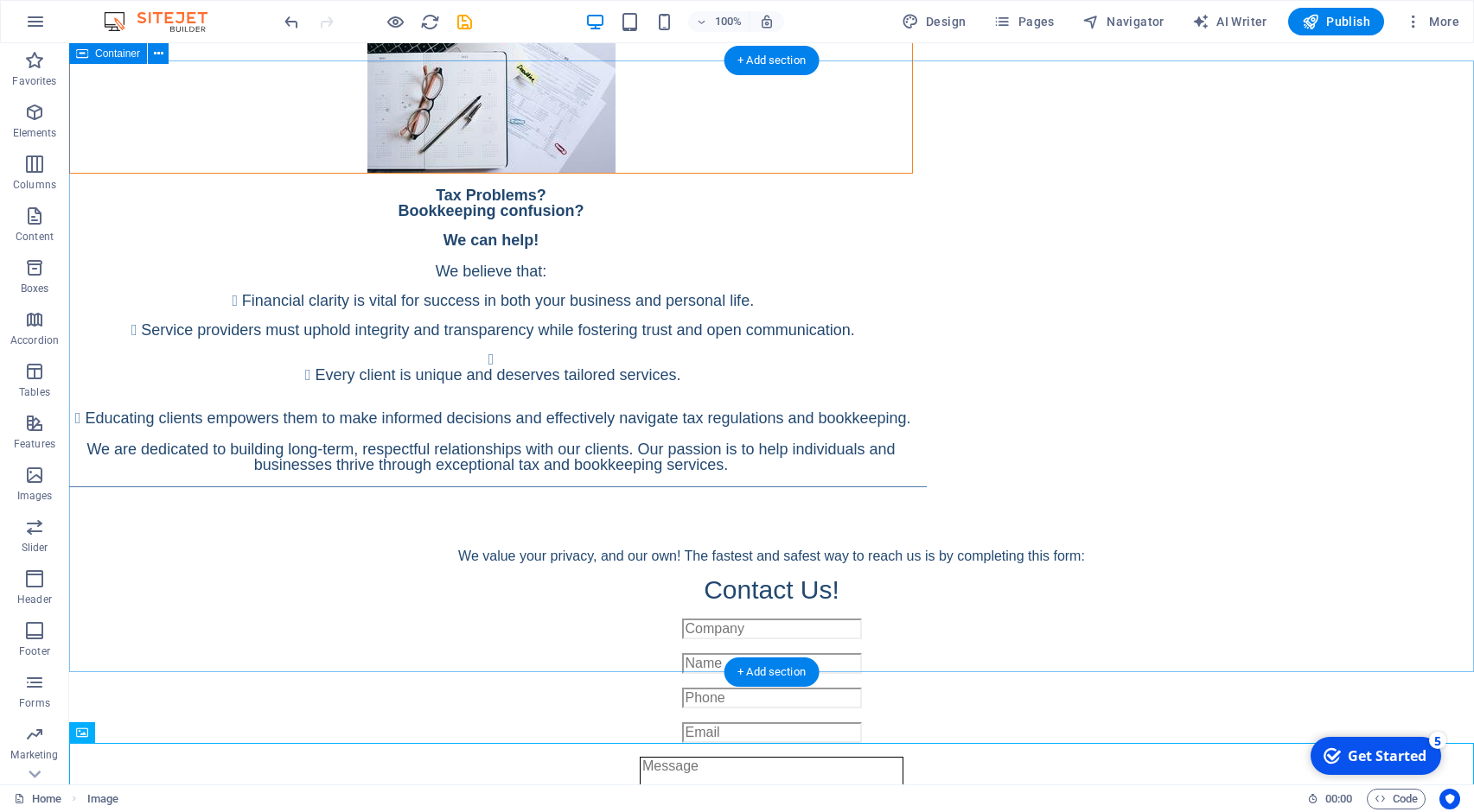
scroll to position [817, 0]
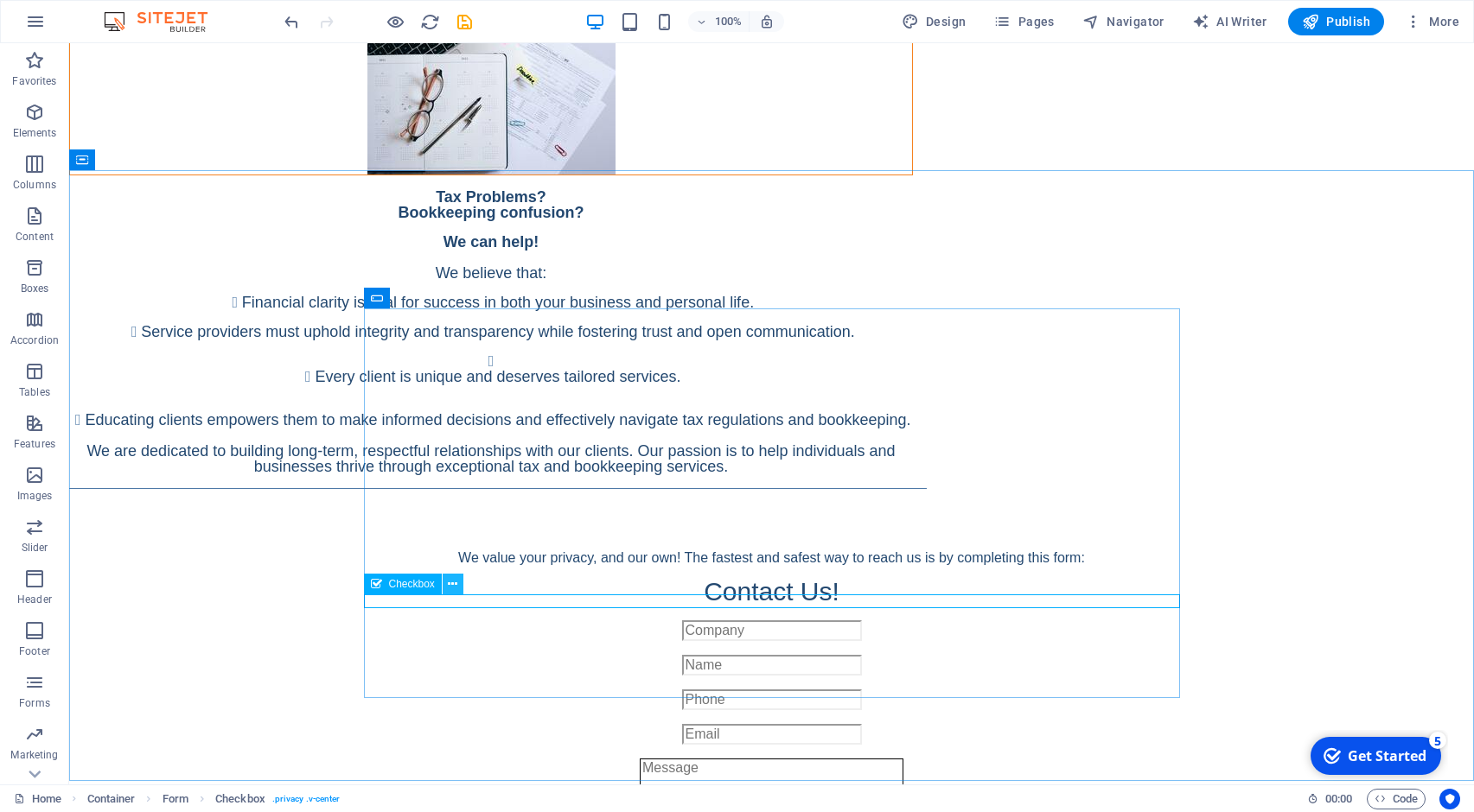
click at [448, 583] on button at bounding box center [453, 583] width 21 height 21
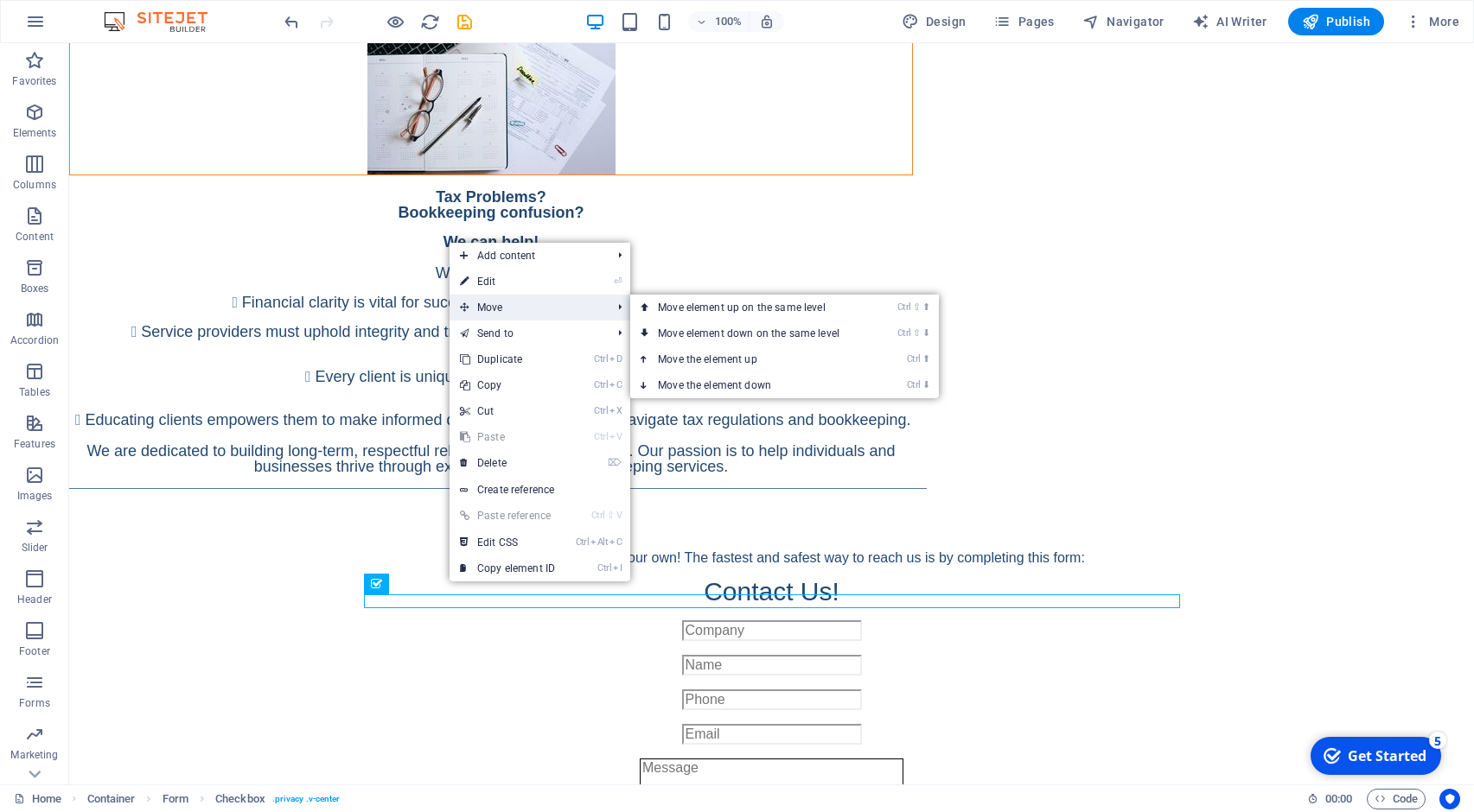
click at [539, 312] on span "Move" at bounding box center [527, 308] width 154 height 26
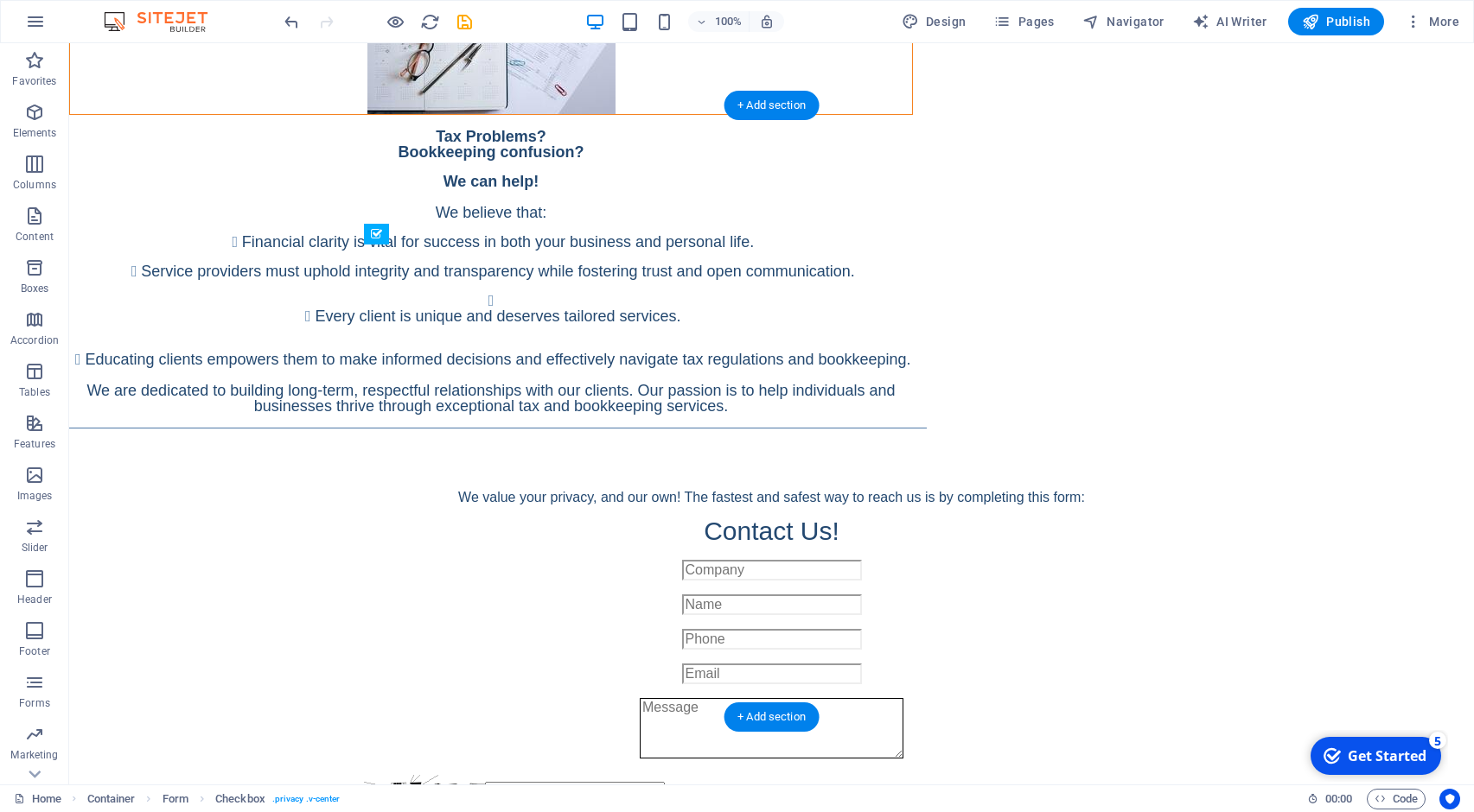
scroll to position [880, 0]
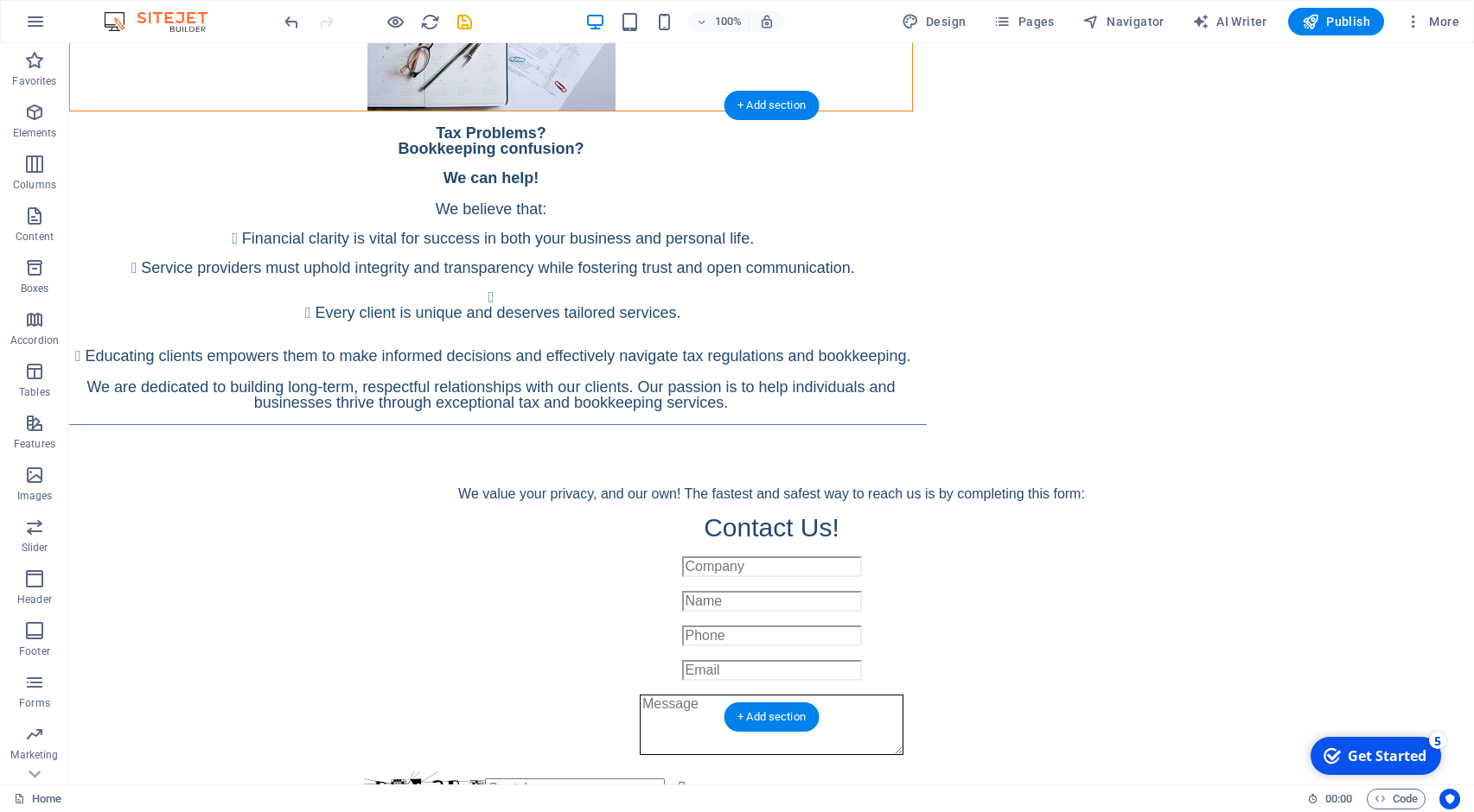
drag, startPoint x: 743, startPoint y: 601, endPoint x: 739, endPoint y: 640, distance: 39.2
click at [739, 640] on div "We value your privacy, and our own! The fastest and safest way to reach us is b…" at bounding box center [771, 685] width 1404 height 535
drag, startPoint x: 780, startPoint y: 536, endPoint x: 774, endPoint y: 591, distance: 55.3
click at [774, 591] on div "I have read and understand the privacy policy below. Unreadable? Regenerate I h…" at bounding box center [772, 720] width 816 height 327
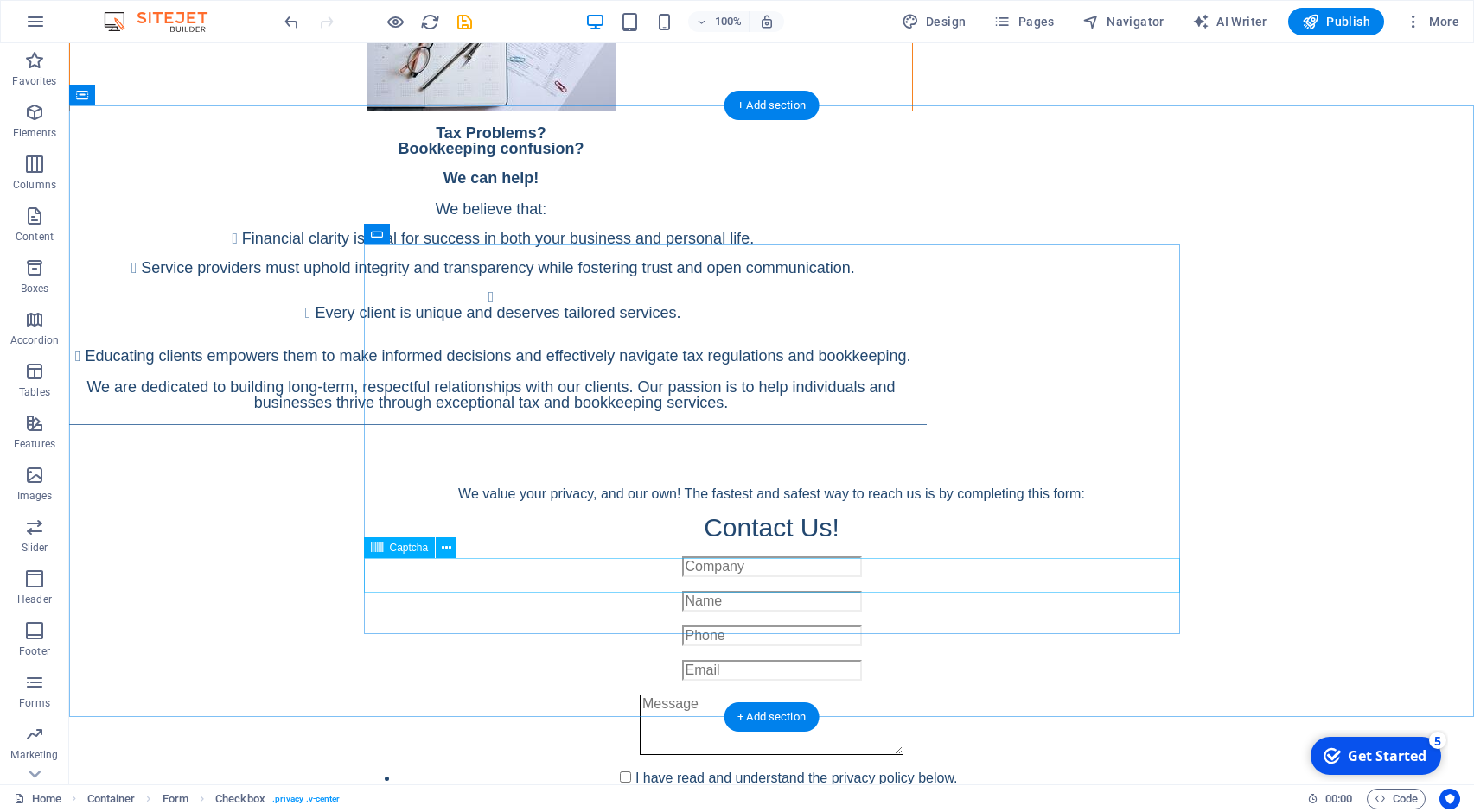
click at [1070, 806] on div "Unreadable? Regenerate" at bounding box center [772, 823] width 816 height 35
click at [1060, 772] on div "I have read and understand the privacy policy below." at bounding box center [772, 782] width 816 height 21
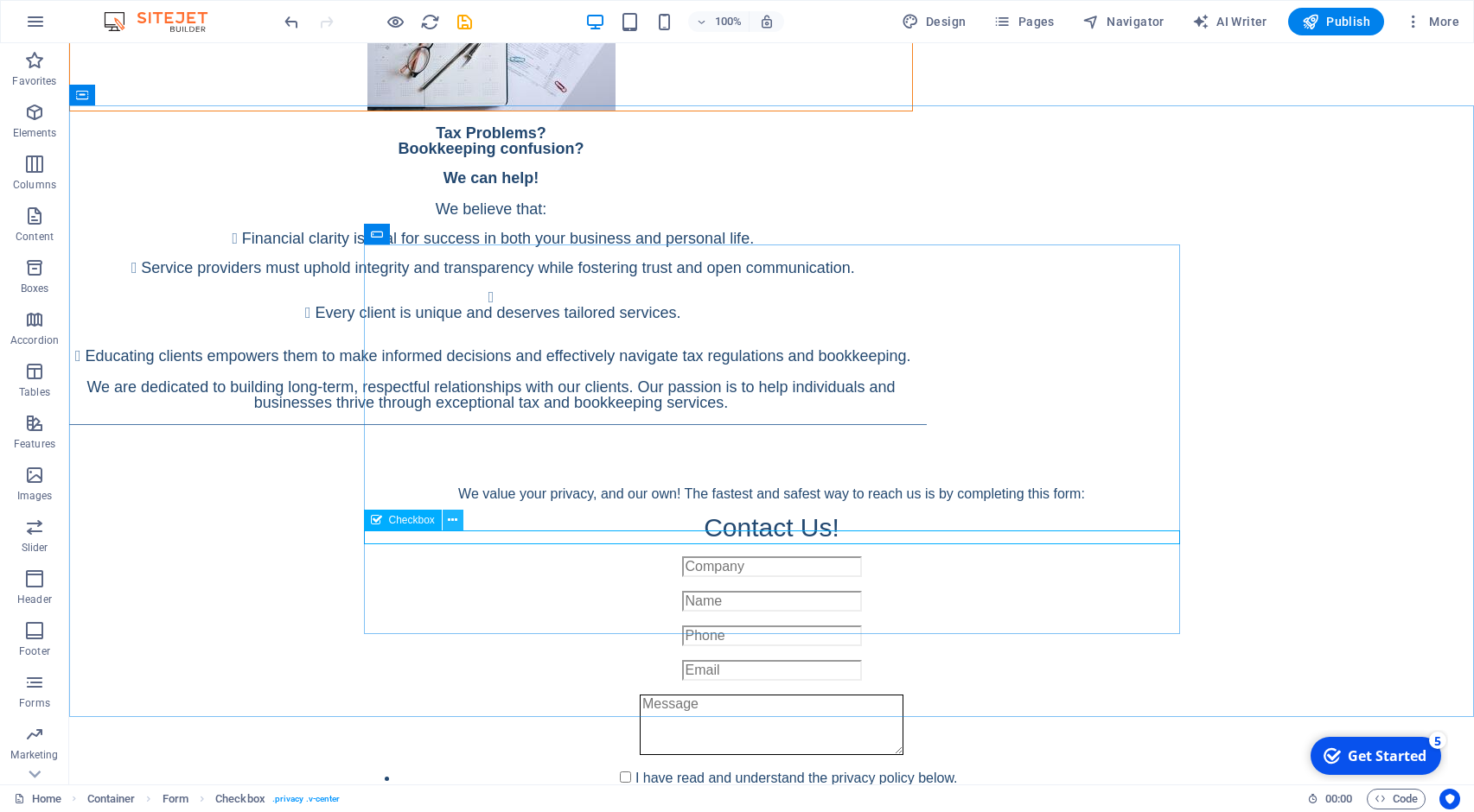
click at [460, 521] on button at bounding box center [453, 520] width 21 height 21
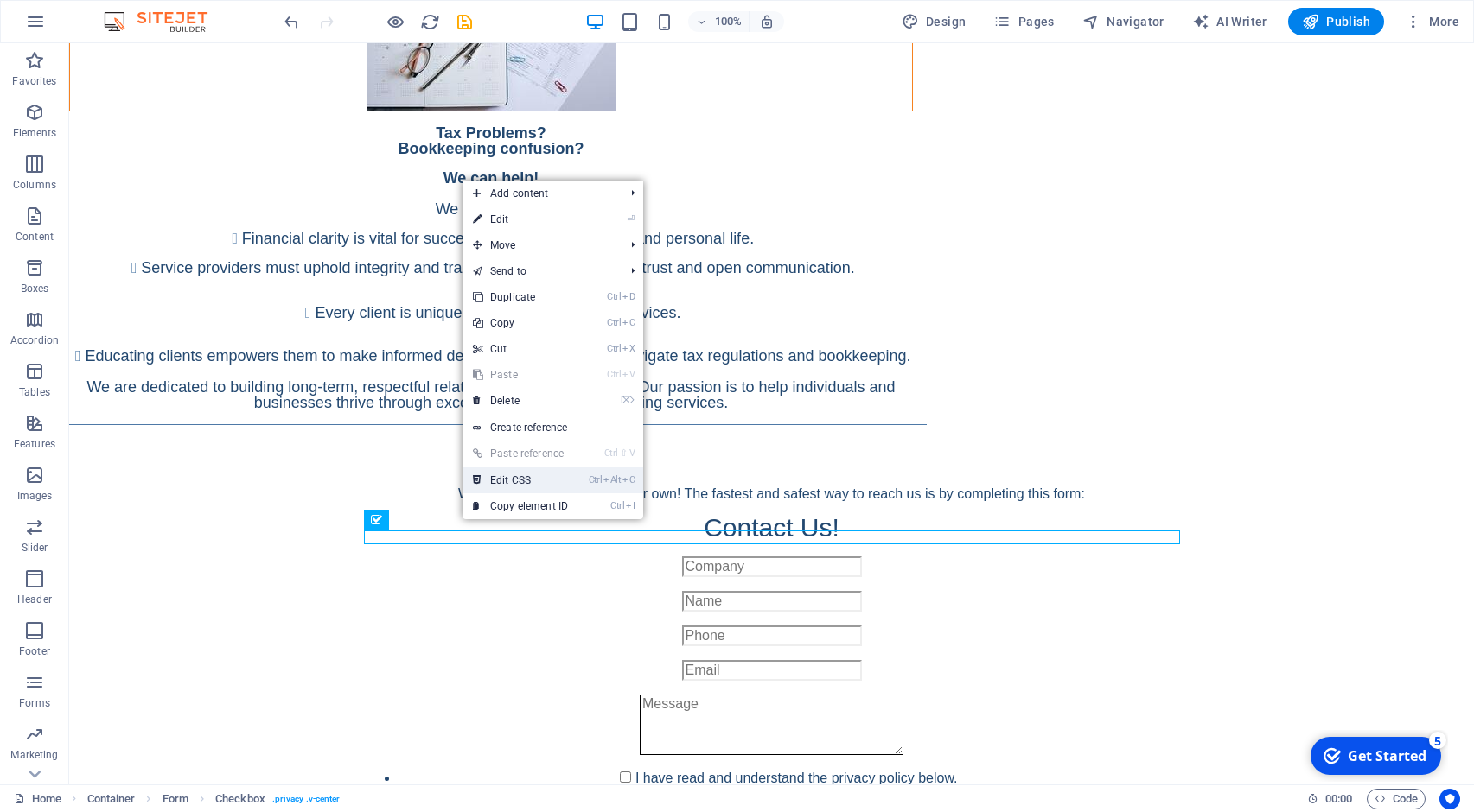
click at [503, 479] on link "Ctrl Alt C Edit CSS" at bounding box center [520, 480] width 116 height 26
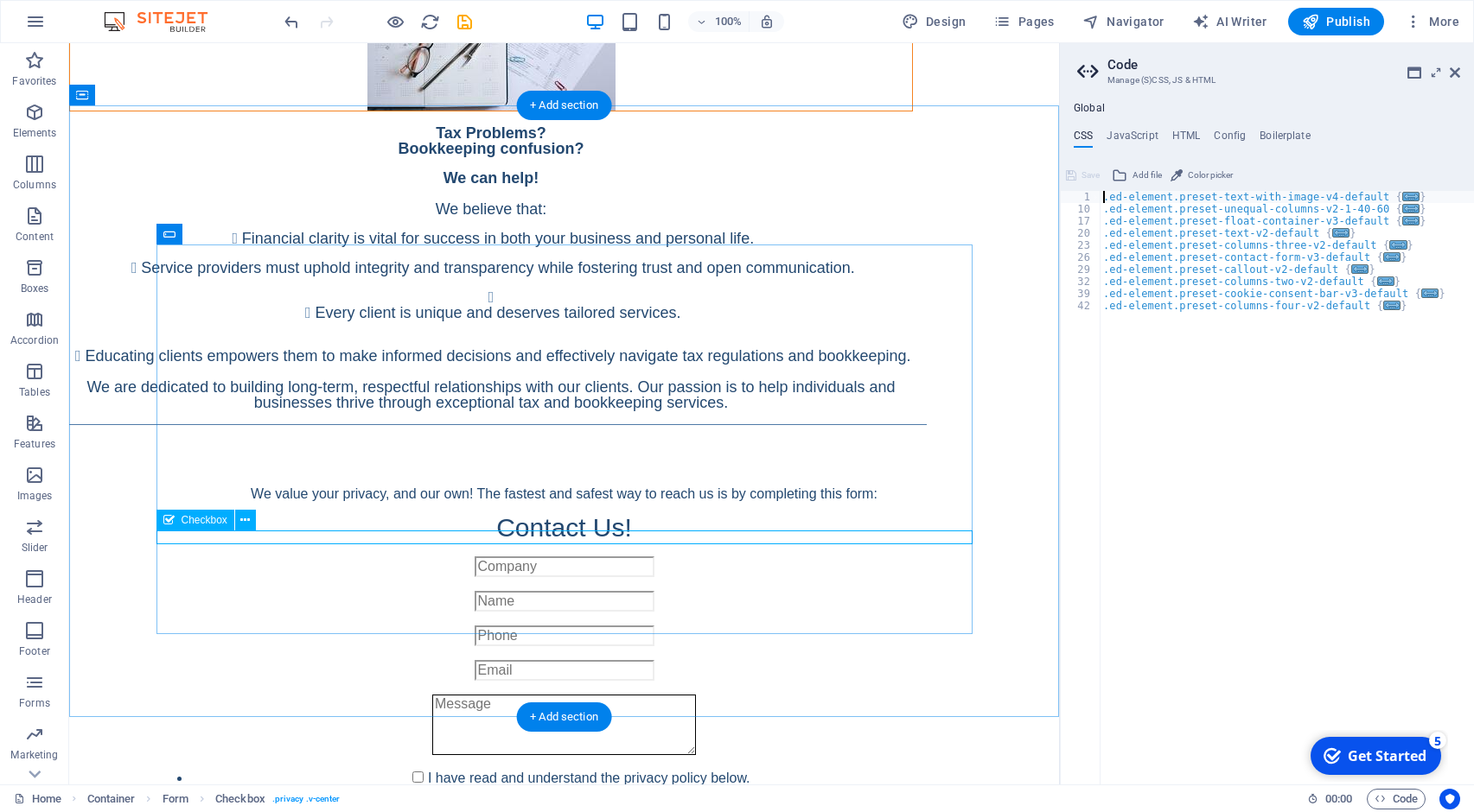
click at [921, 772] on div "I have read and understand the privacy policy below." at bounding box center [564, 782] width 816 height 21
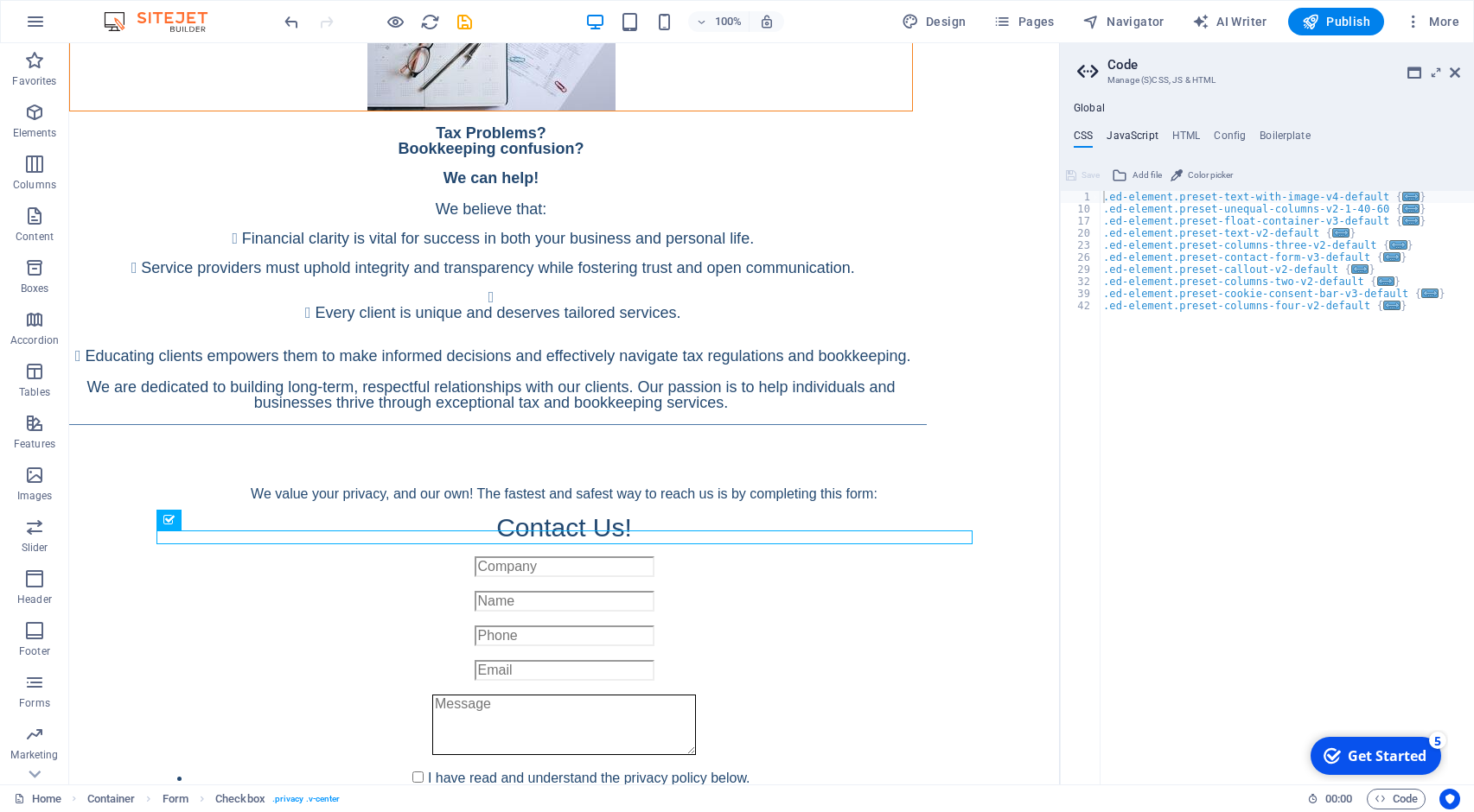
click at [1136, 132] on h4 "JavaScript" at bounding box center [1131, 139] width 51 height 19
type textarea "/* JS for preset "Cookie Consent Bar V3" */"
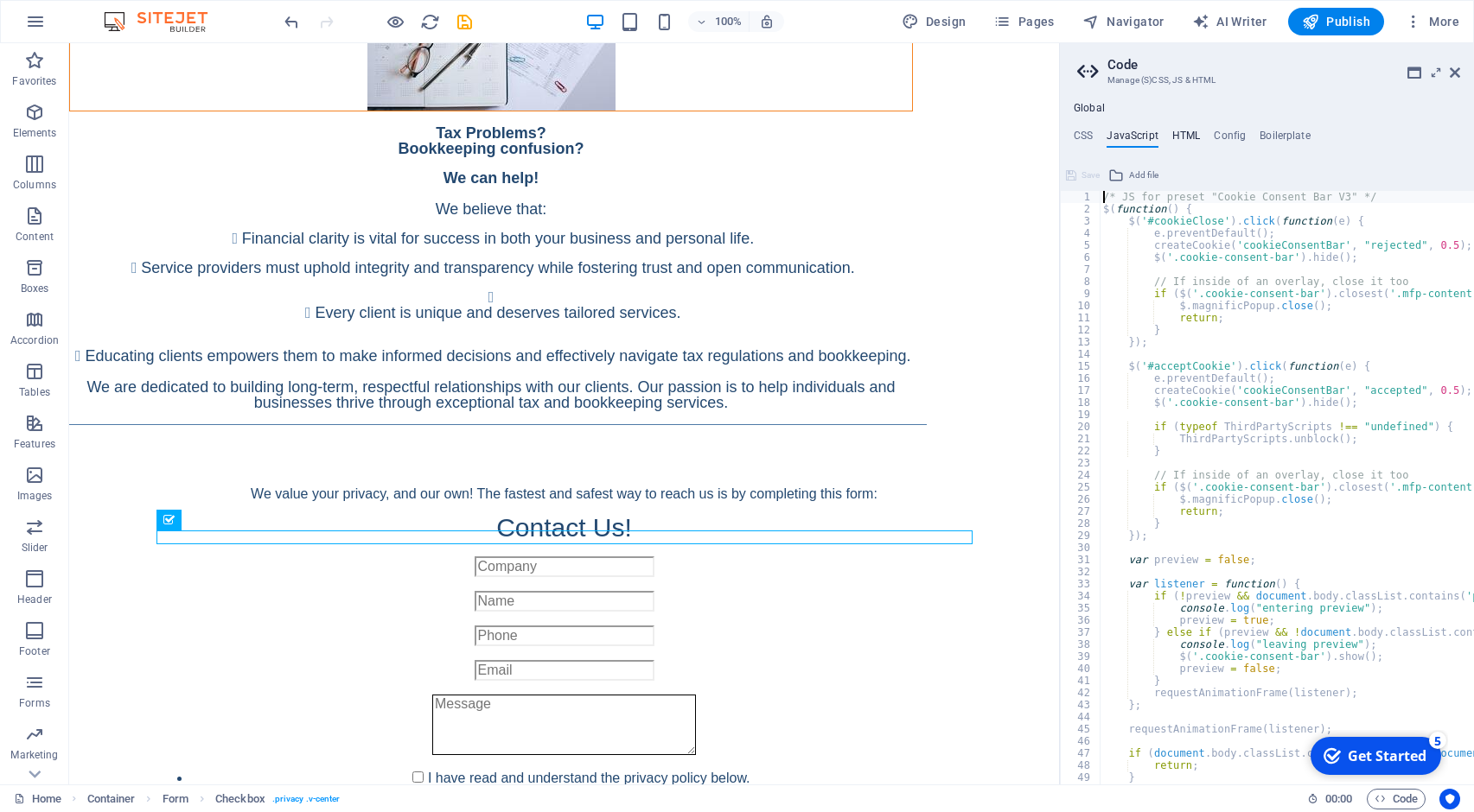
click at [1191, 138] on h4 "HTML" at bounding box center [1185, 139] width 28 height 19
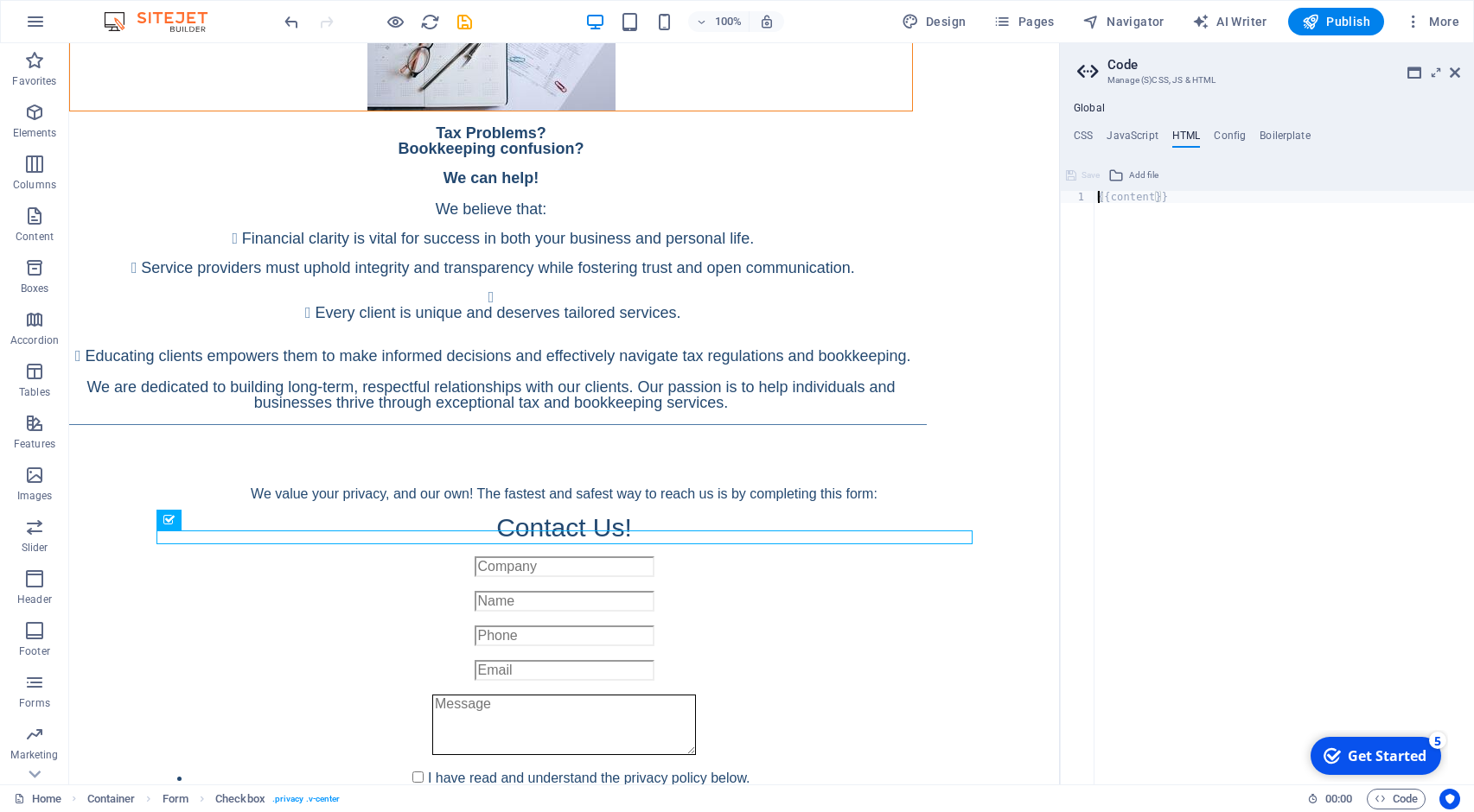
type textarea "{{content}}"
click at [1215, 138] on h4 "Config" at bounding box center [1229, 139] width 32 height 19
type textarea "$color-background: #ffffff;"
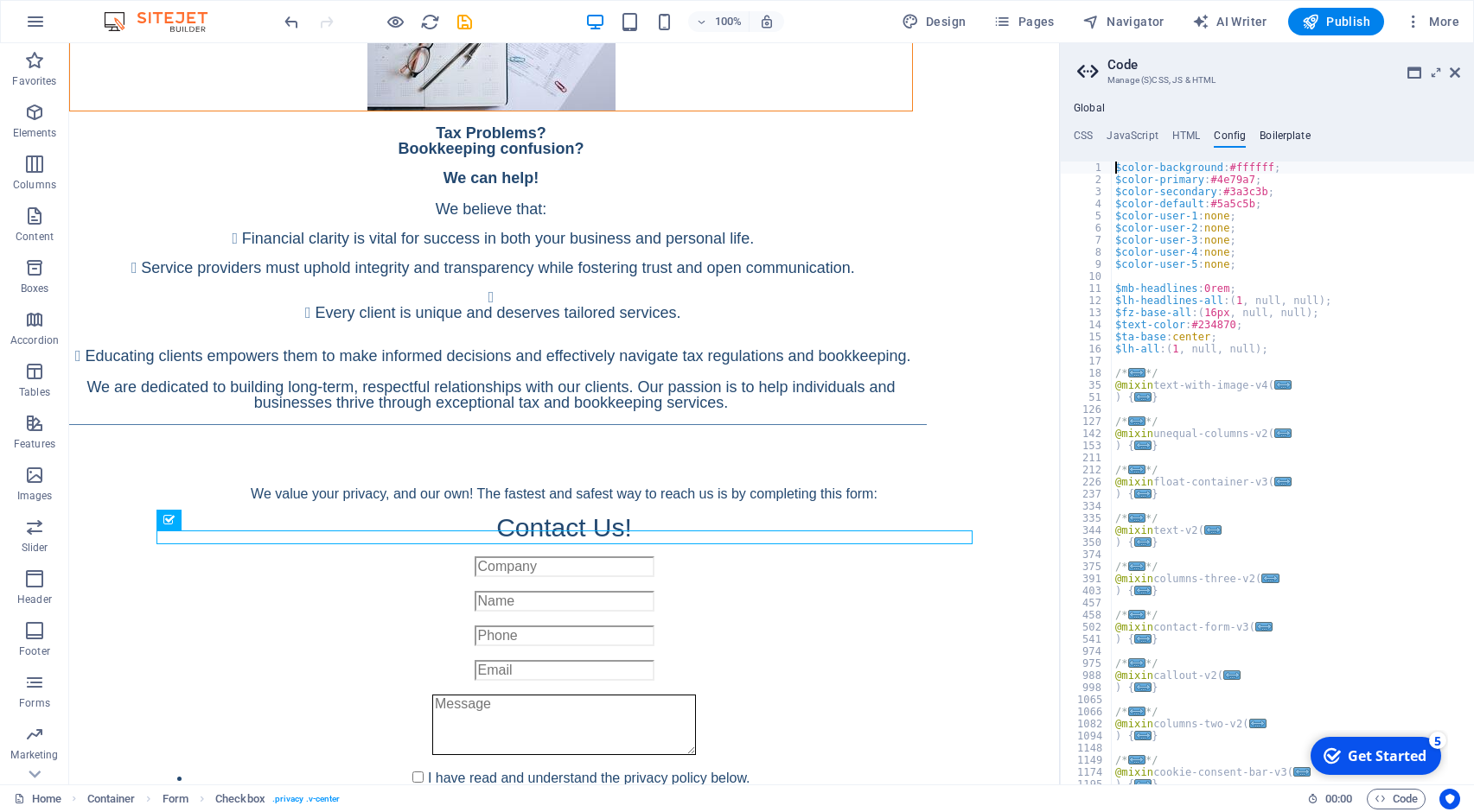
click at [1268, 138] on h4 "Boilerplate" at bounding box center [1284, 139] width 51 height 19
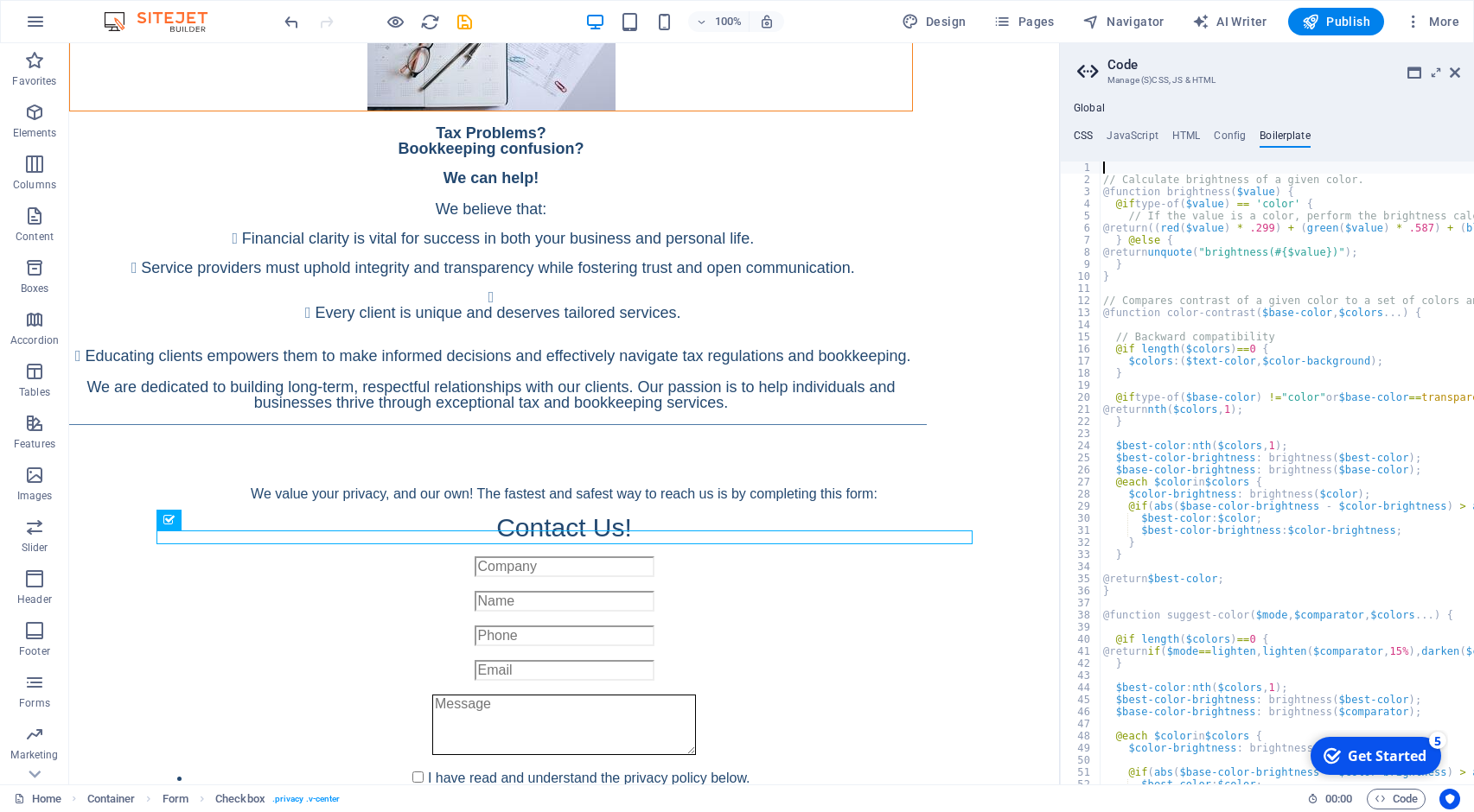
click at [1077, 138] on h4 "CSS" at bounding box center [1083, 139] width 19 height 19
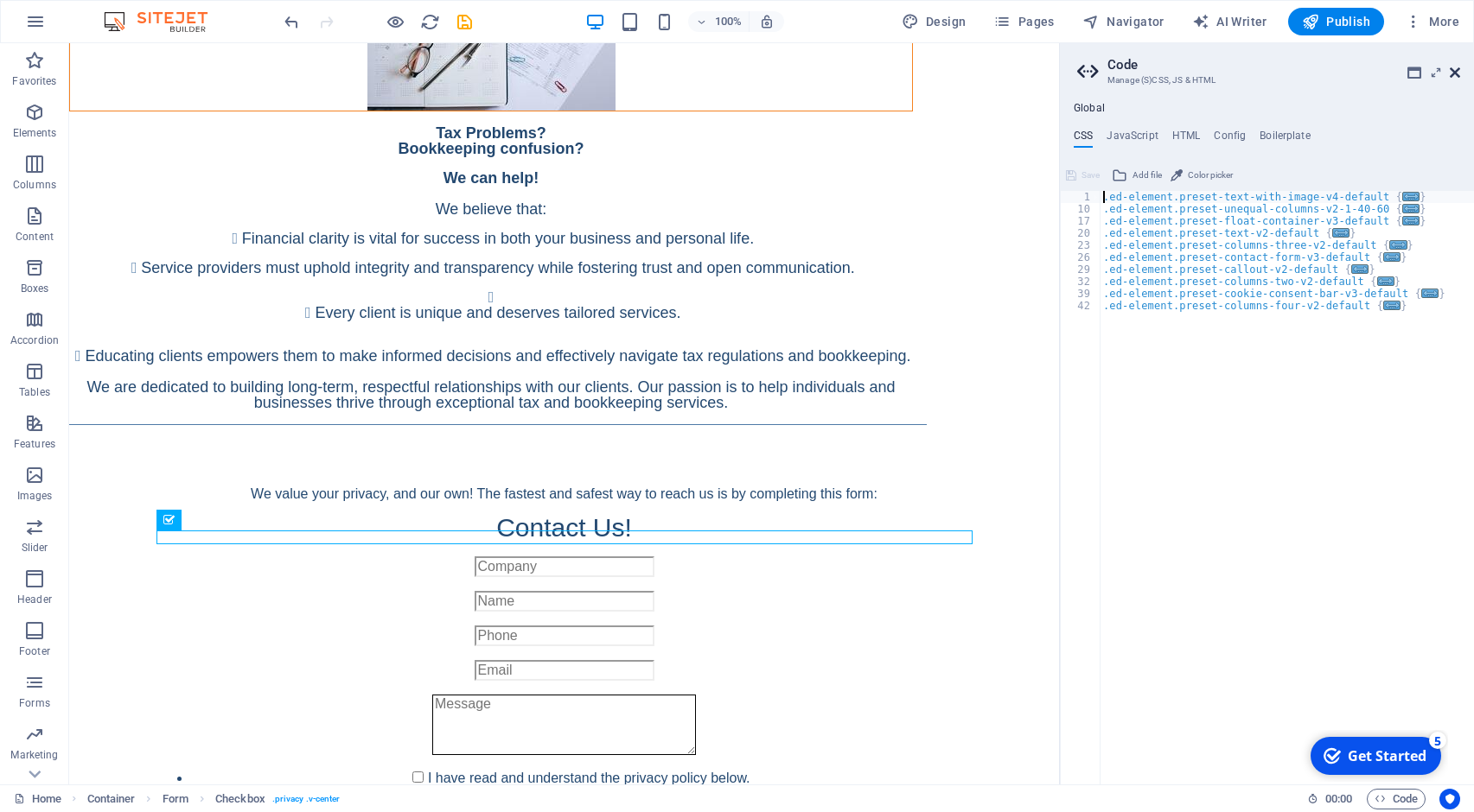
click at [1457, 69] on icon at bounding box center [1454, 72] width 10 height 14
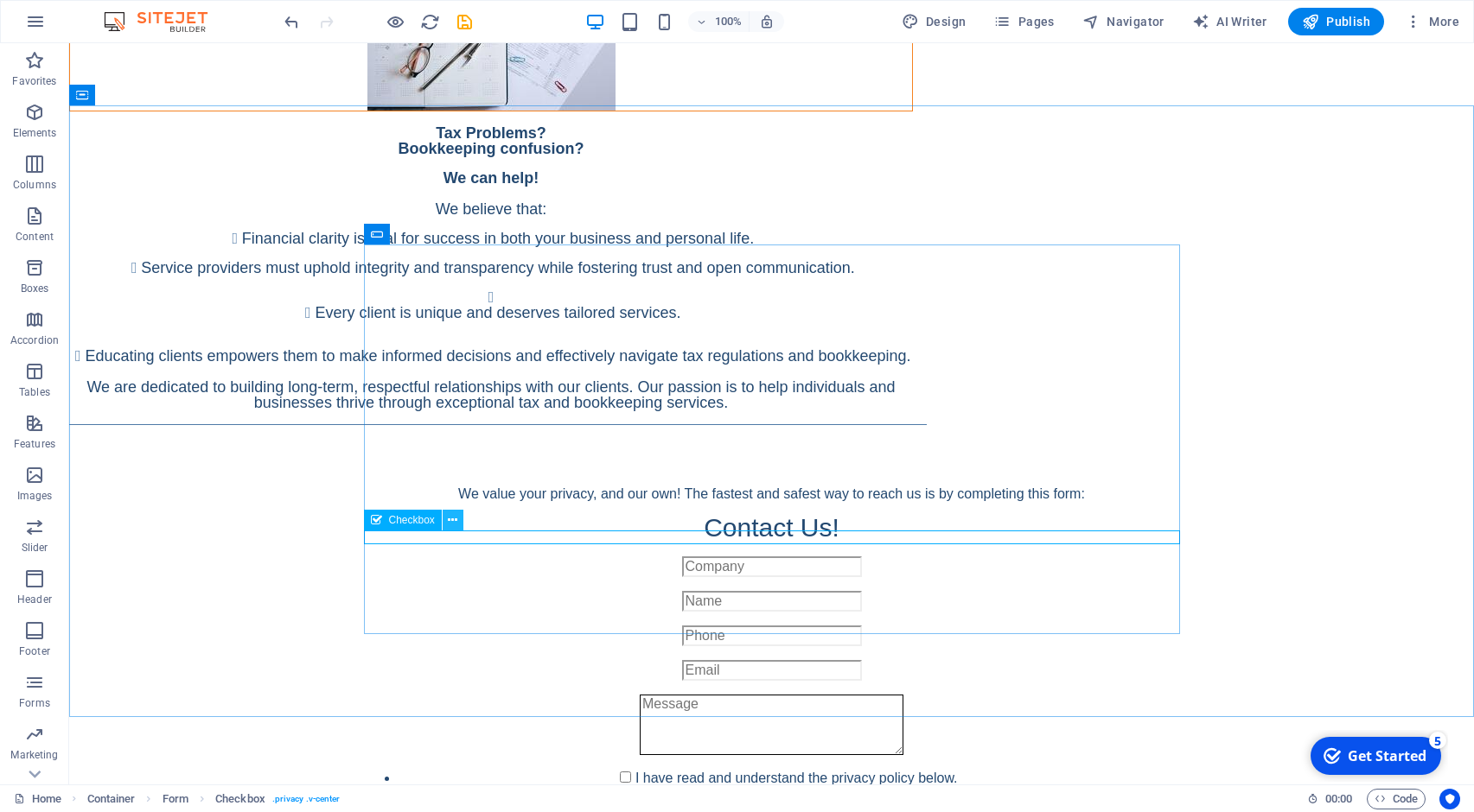
click at [448, 516] on button at bounding box center [453, 520] width 21 height 21
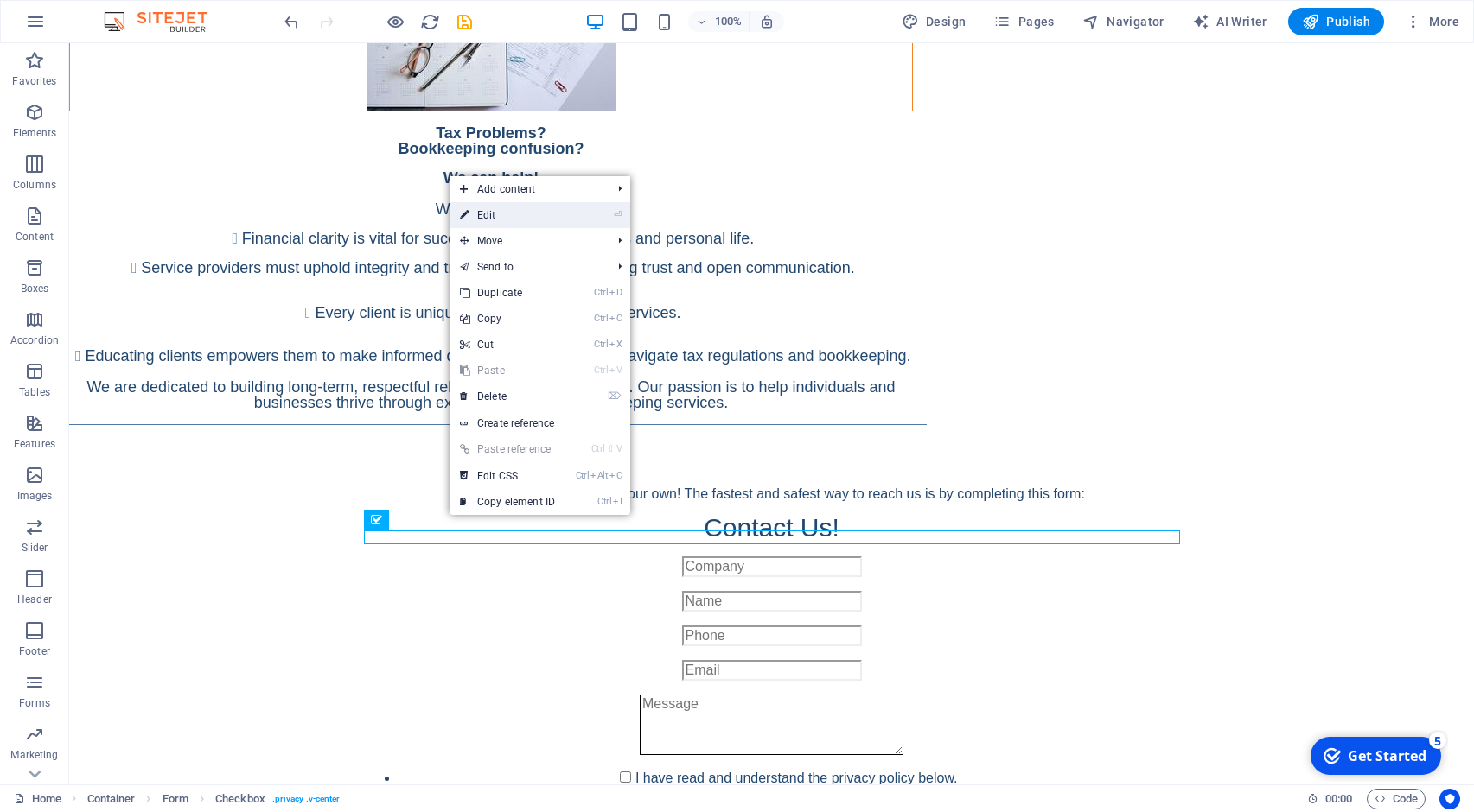
click at [516, 220] on link "⏎ Edit" at bounding box center [507, 215] width 116 height 26
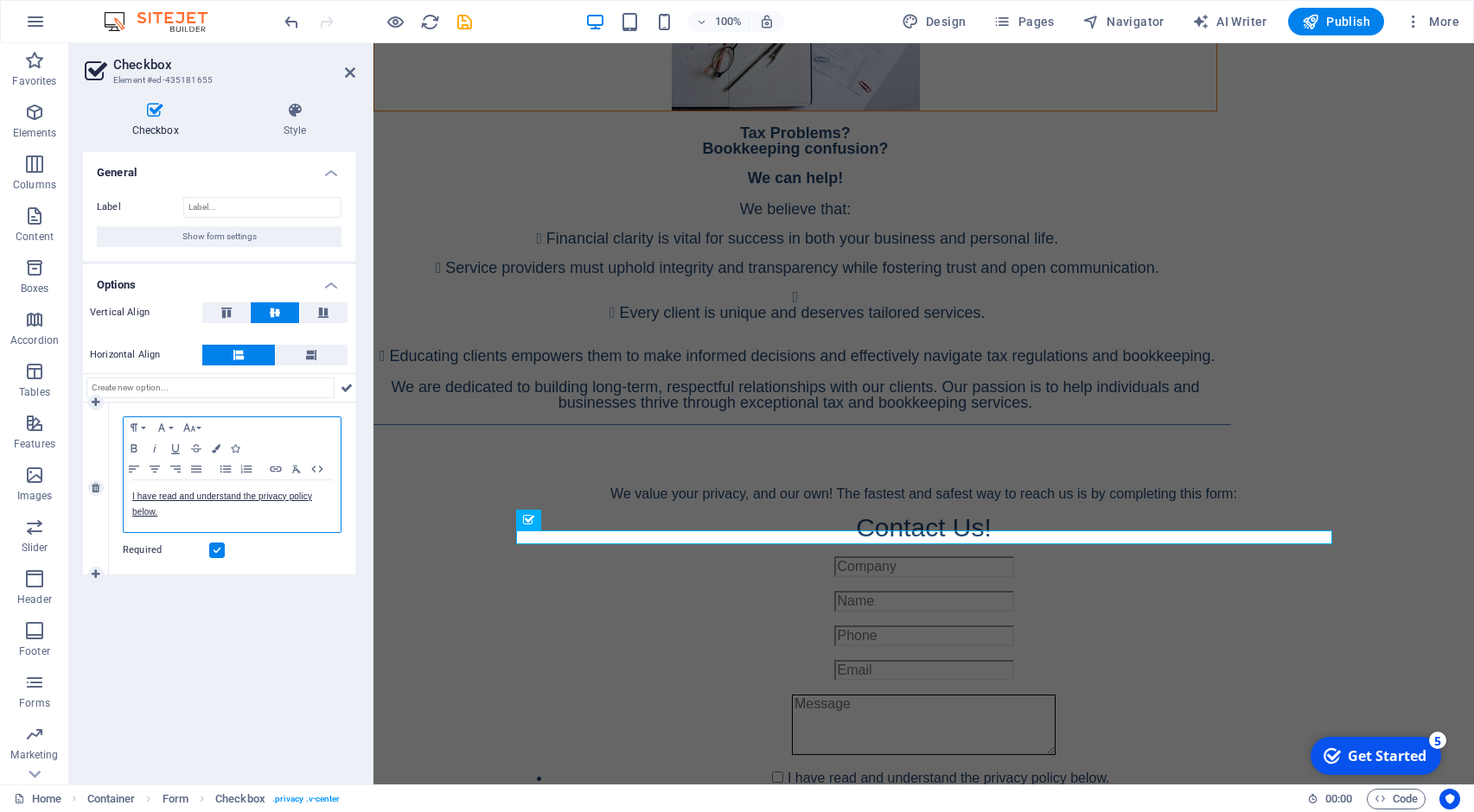
click at [133, 502] on p "I have read and understand the privacy policy below." at bounding box center [232, 504] width 199 height 31
click at [136, 498] on p "Please check to confirm that you have read and understand the privacy policy be…" at bounding box center [232, 504] width 199 height 31
click at [129, 499] on div "Please check to confirm that you have read and understand the privacy policy be…" at bounding box center [232, 506] width 217 height 51
click at [236, 444] on icon "button" at bounding box center [234, 447] width 8 height 8
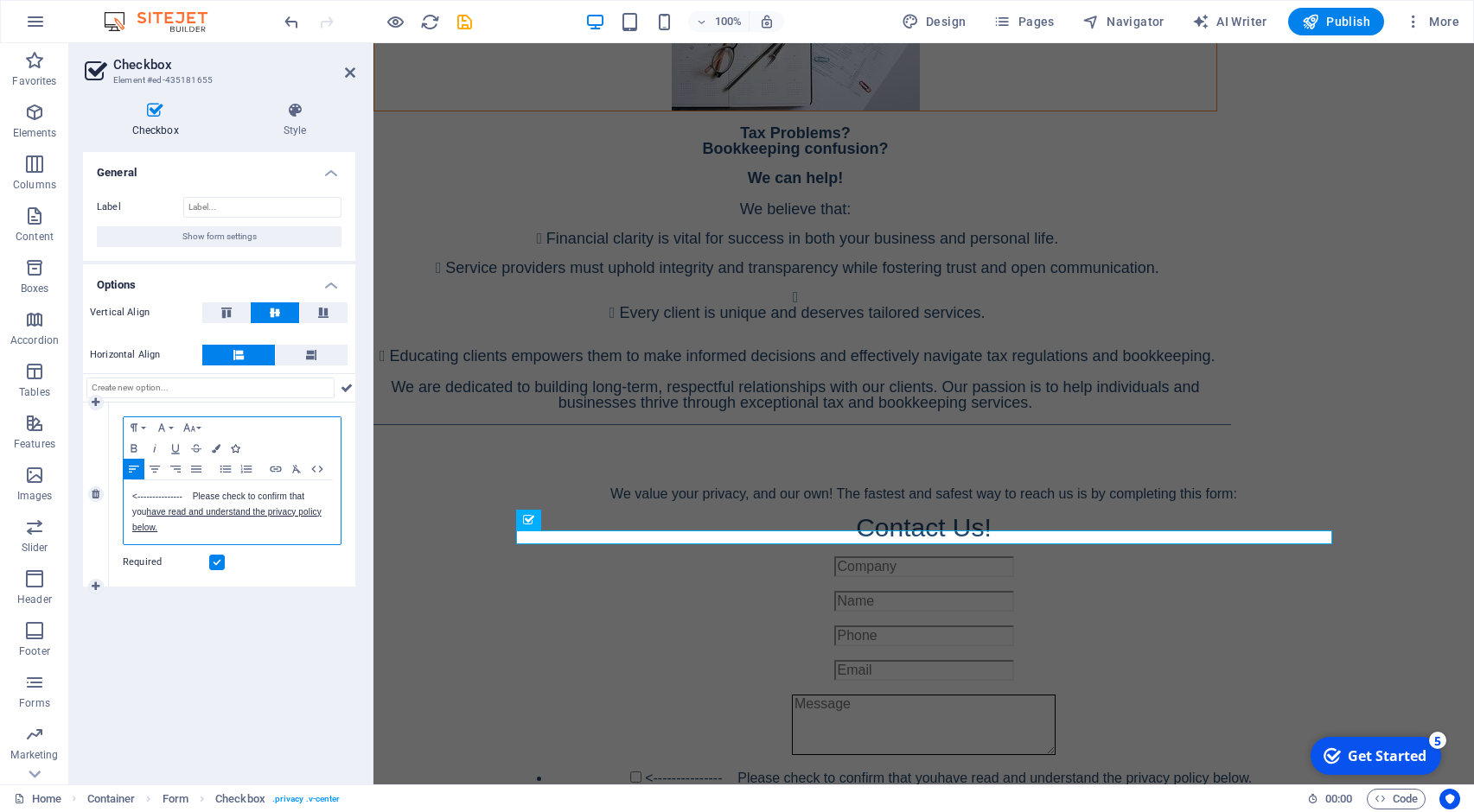
click at [236, 444] on icon "button" at bounding box center [234, 447] width 8 height 8
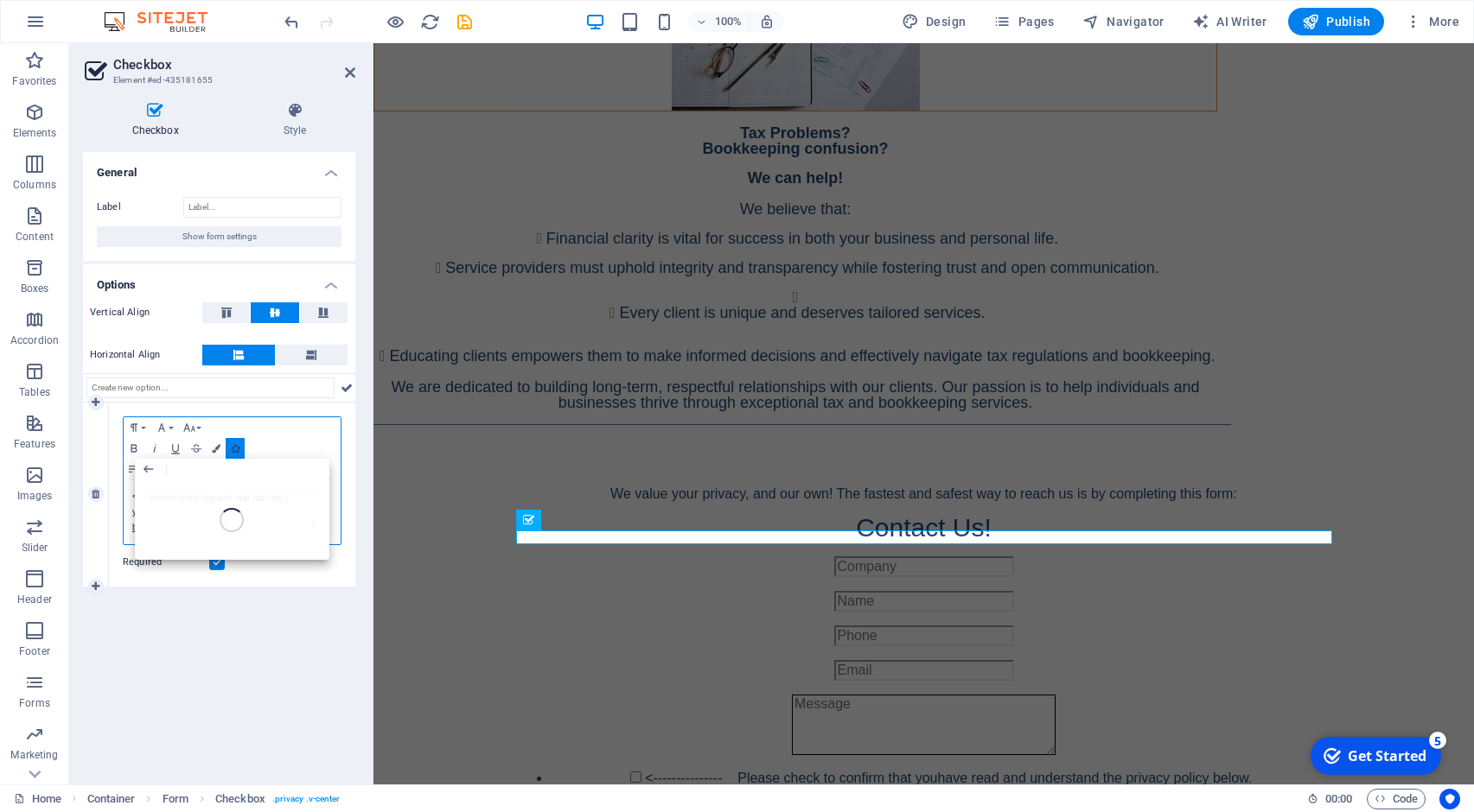
click at [236, 444] on icon "button" at bounding box center [234, 447] width 8 height 8
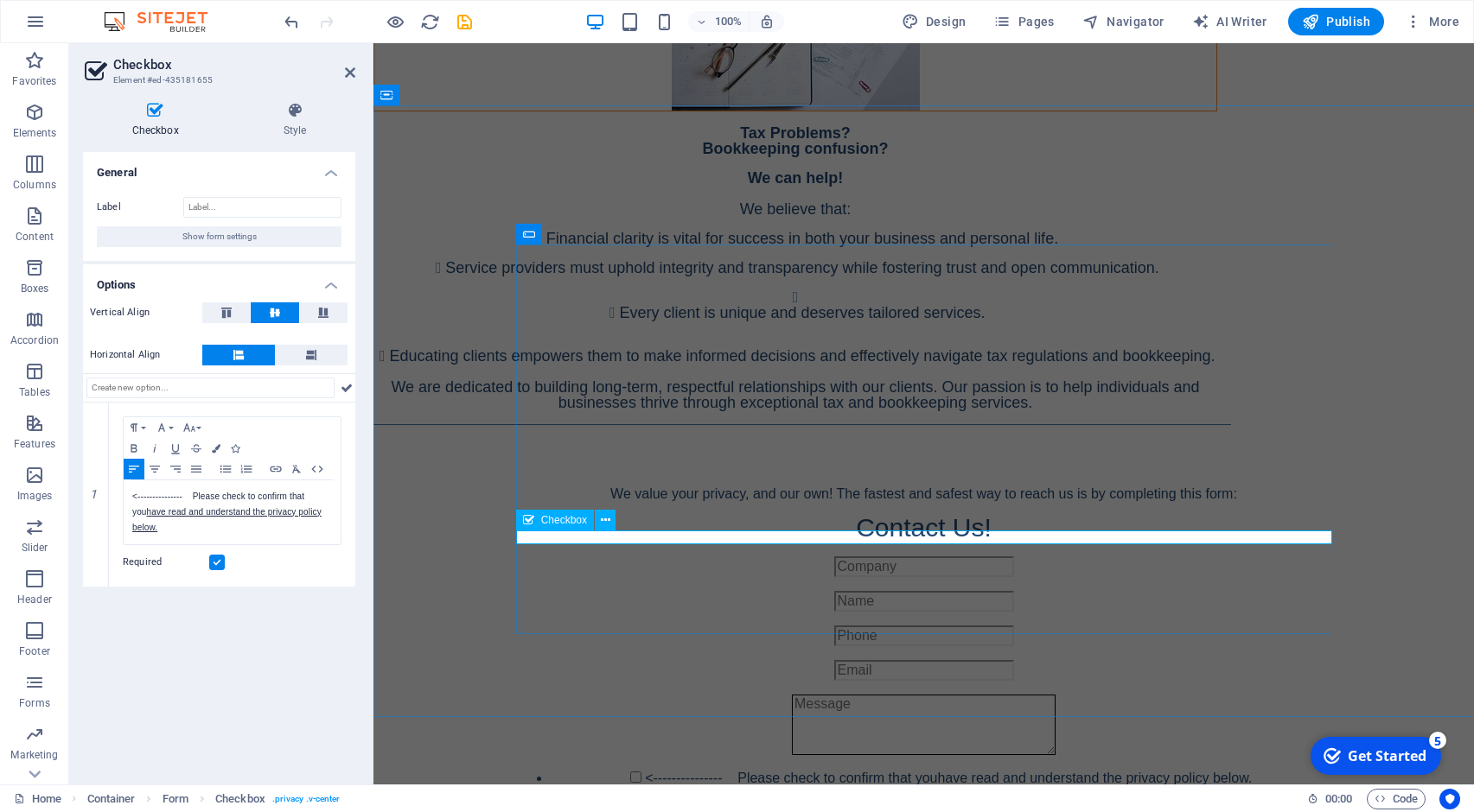
click at [1106, 772] on div "<--------------- Please check to confirm that you have read and understand the …" at bounding box center [924, 782] width 816 height 21
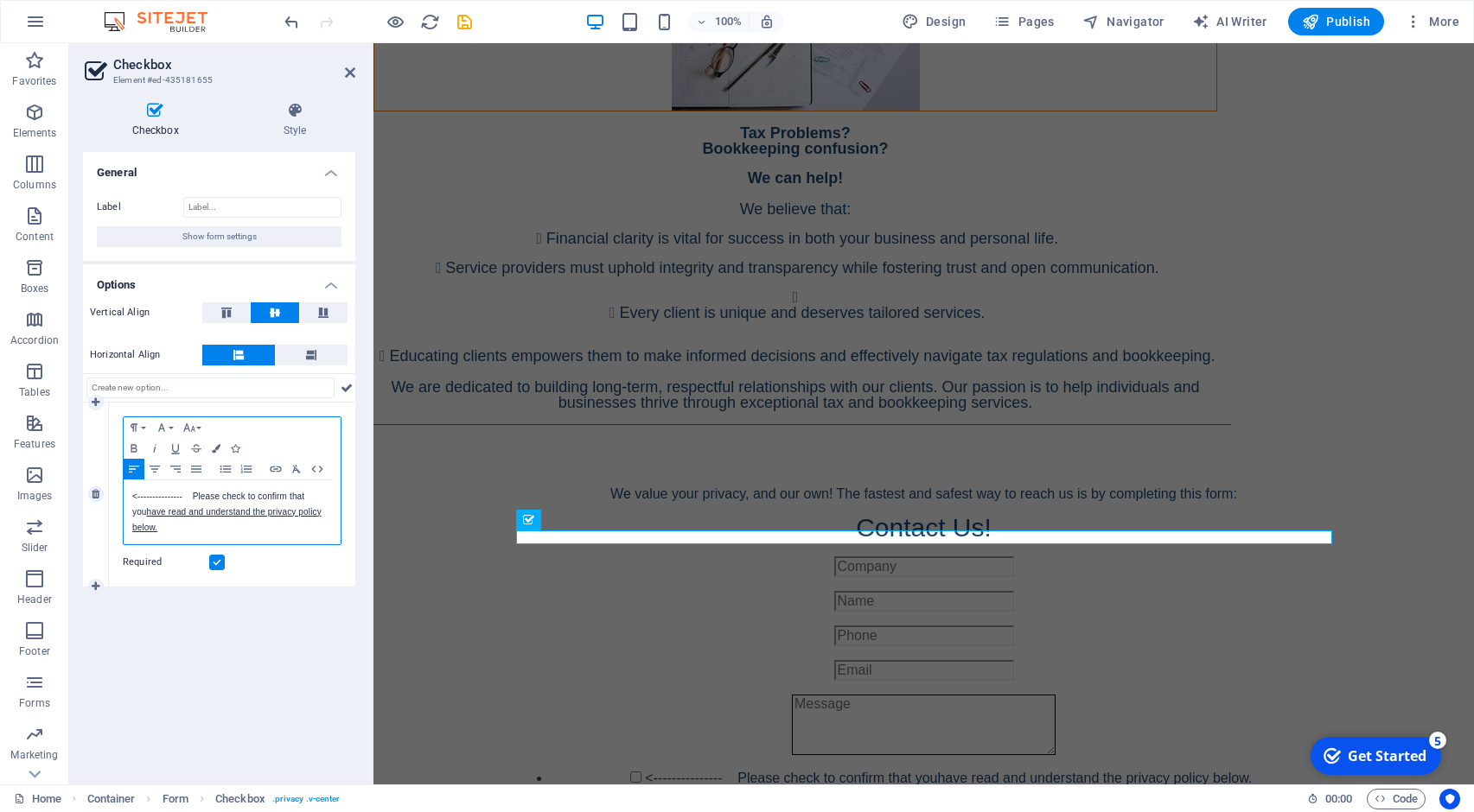
click at [240, 517] on p "<--------------- Please check to confirm that you have read and understand the …" at bounding box center [232, 512] width 199 height 47
click at [159, 530] on p "<--------------- Please check to confirm that you have read and understand the …" at bounding box center [232, 512] width 199 height 47
click at [300, 115] on icon at bounding box center [295, 110] width 121 height 17
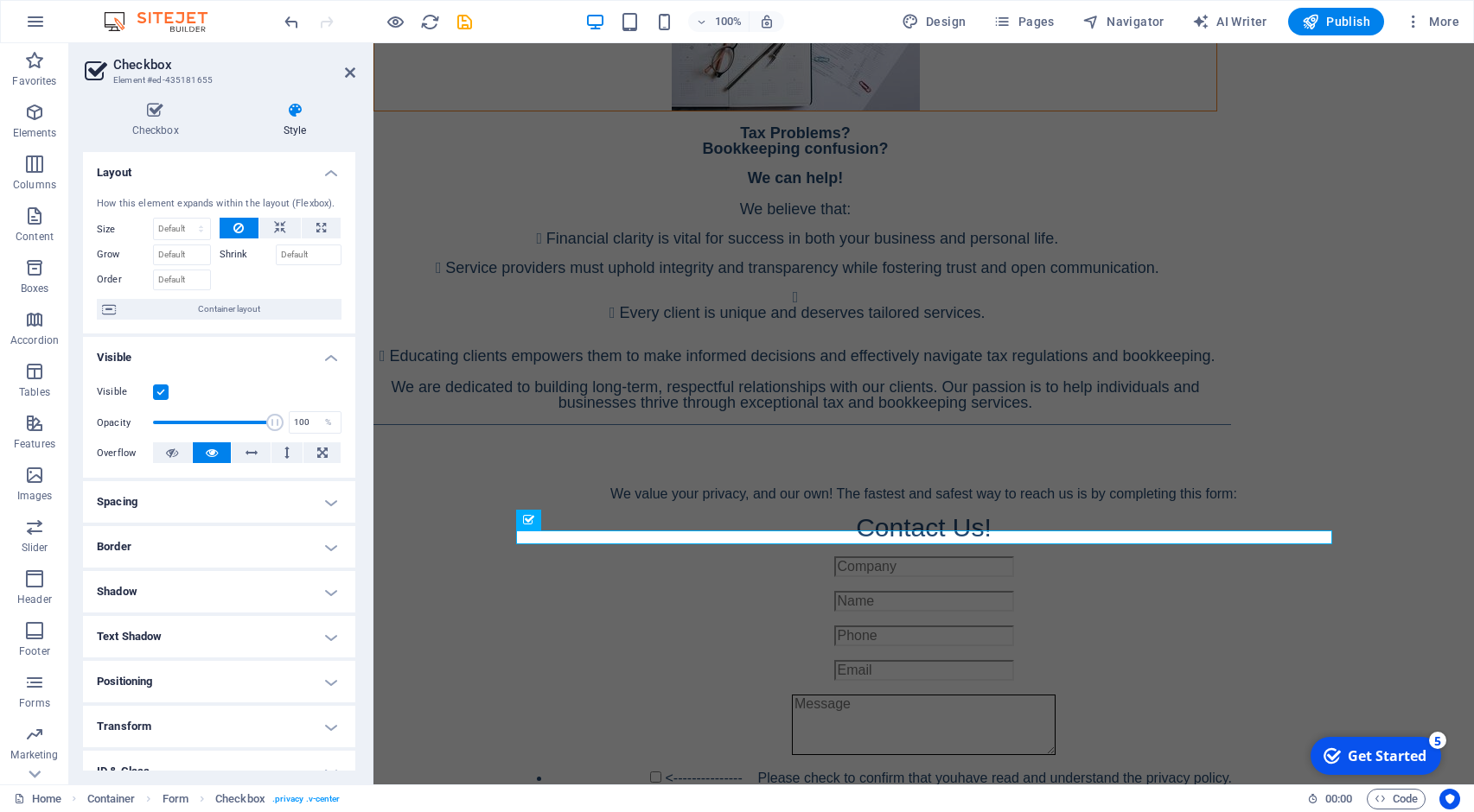
scroll to position [82, 0]
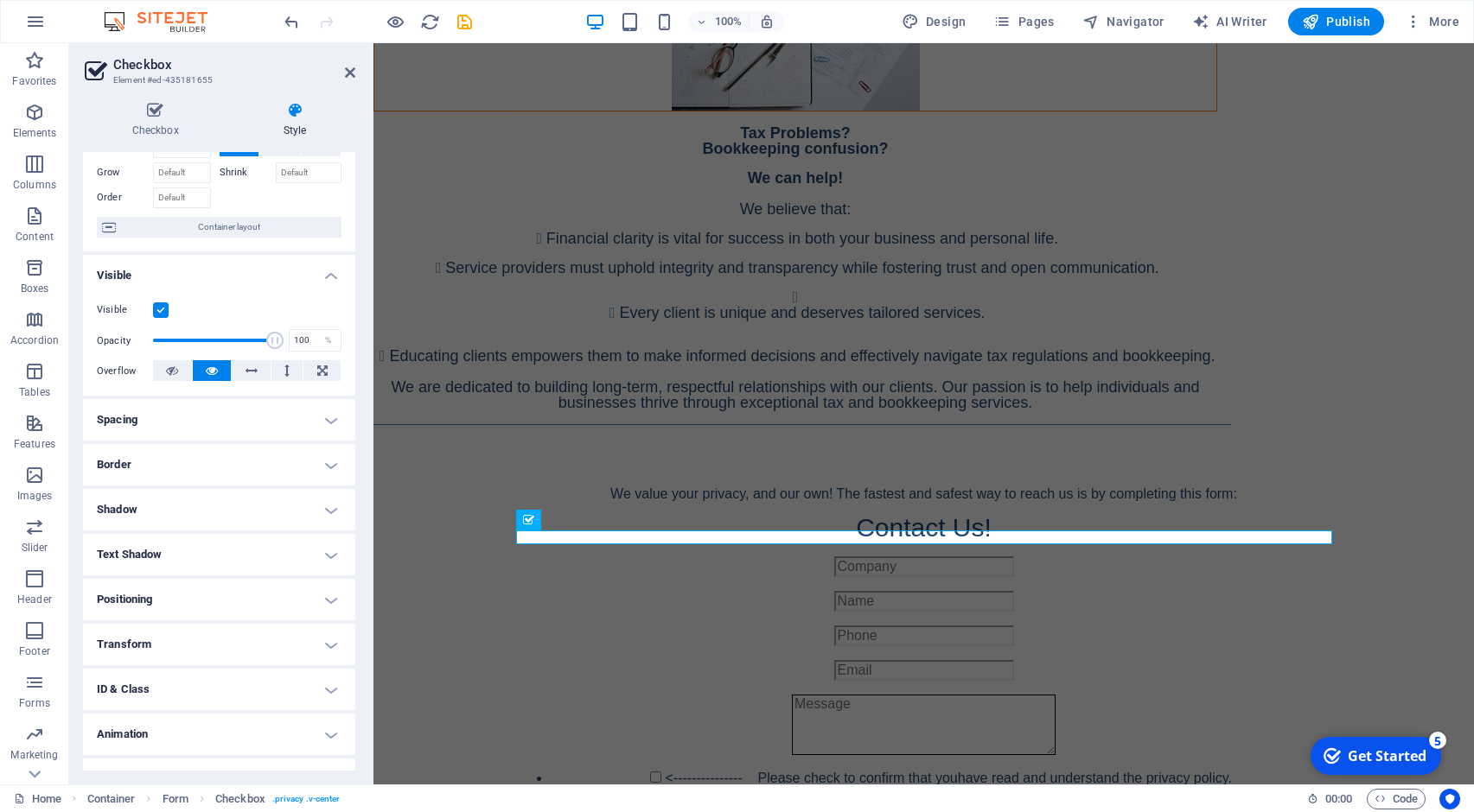
click at [321, 594] on h4 "Positioning" at bounding box center [219, 599] width 272 height 41
click at [359, 581] on div "Checkbox Style General Label Show form settings Options Vertical Align Horizont…" at bounding box center [219, 436] width 300 height 696
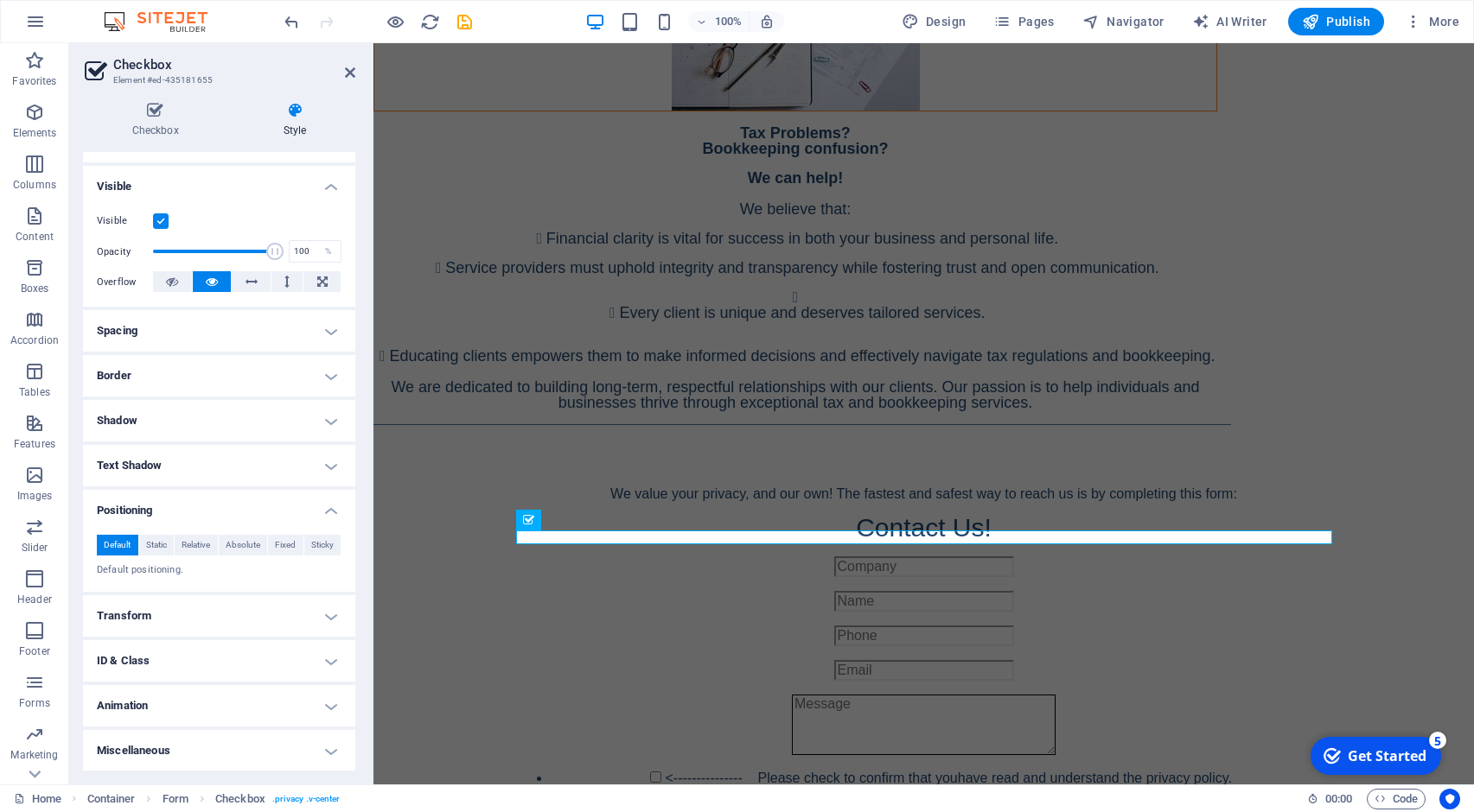
click at [327, 753] on h4 "Miscellaneous" at bounding box center [219, 750] width 272 height 41
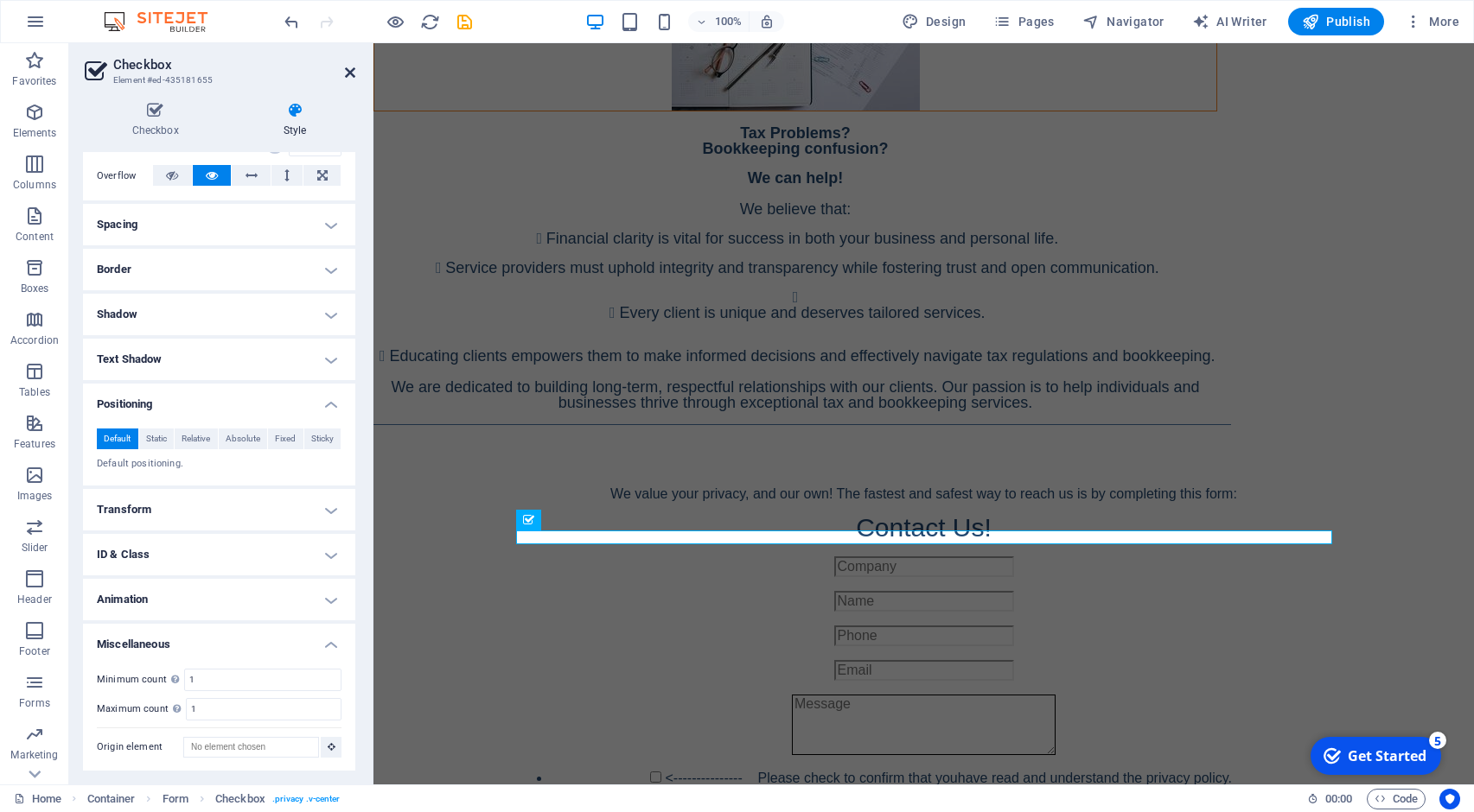
click at [349, 68] on icon at bounding box center [349, 72] width 10 height 14
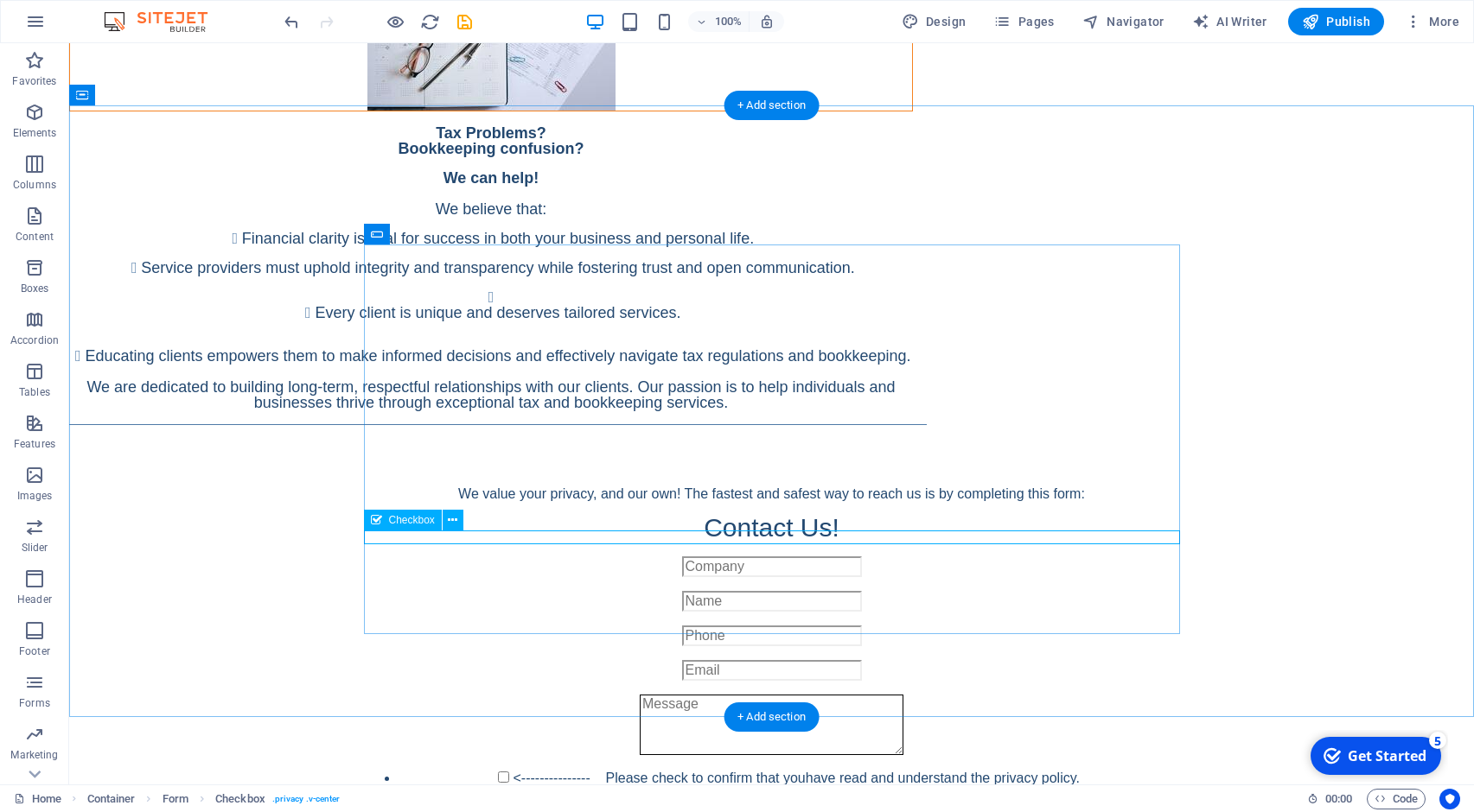
click at [982, 772] on div "<--------------- Please check to confirm that you have read and understand the …" at bounding box center [772, 782] width 816 height 21
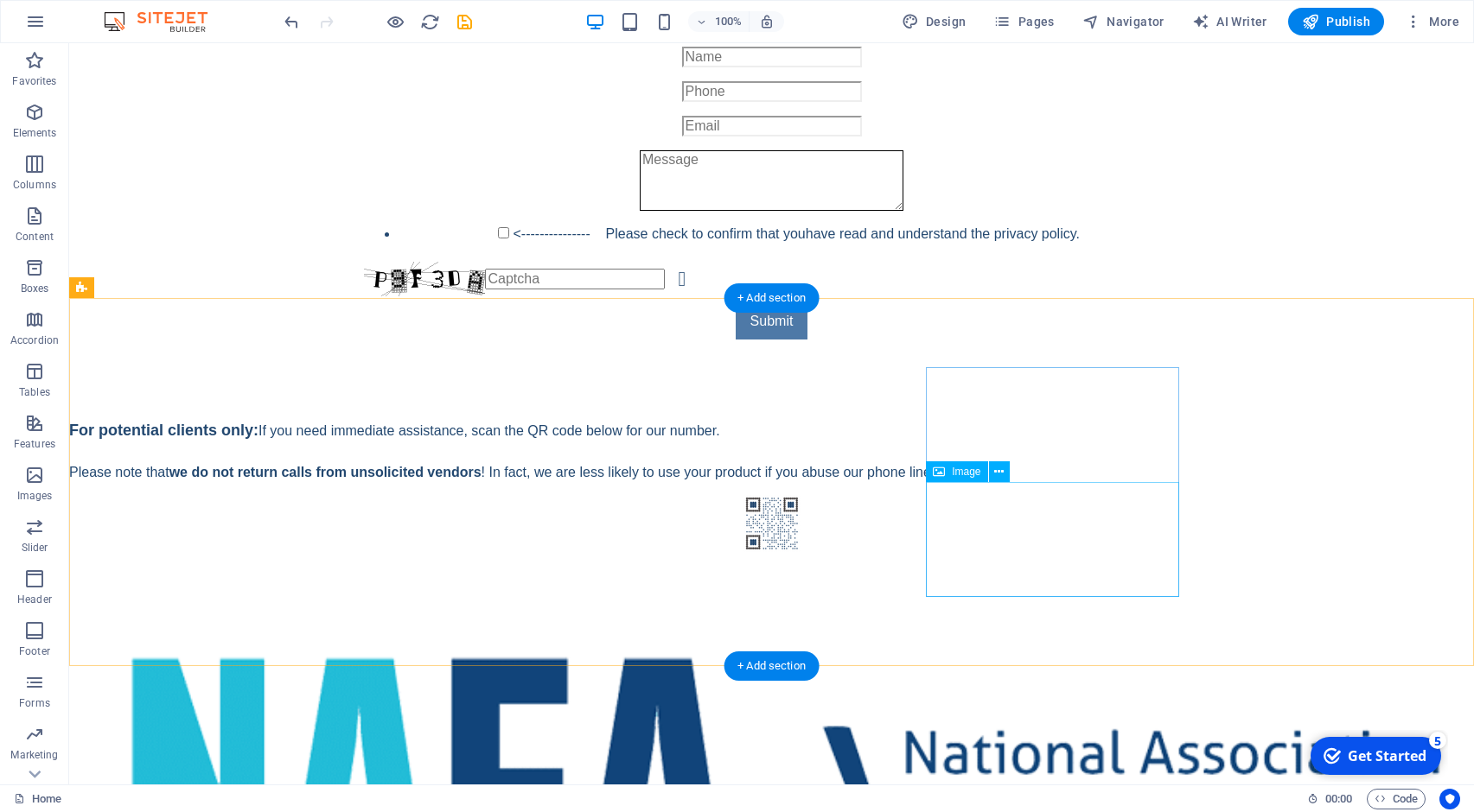
scroll to position [1558, 0]
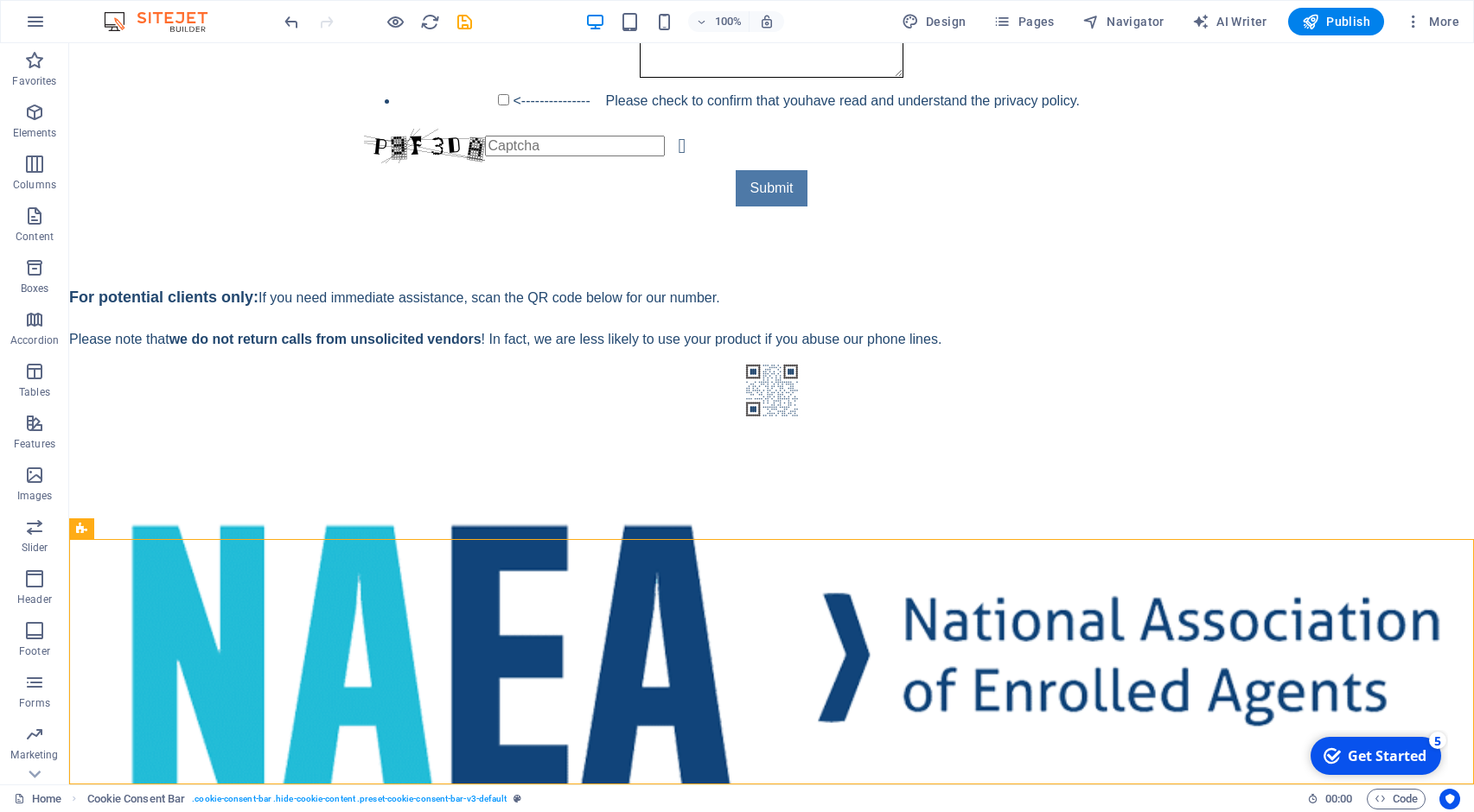
click at [1146, 791] on div "Home Cookie Consent Bar . cookie-consent-bar .hide-cookie-content .preset-cooki…" at bounding box center [653, 799] width 1279 height 21
click at [201, 532] on icon at bounding box center [205, 529] width 9 height 18
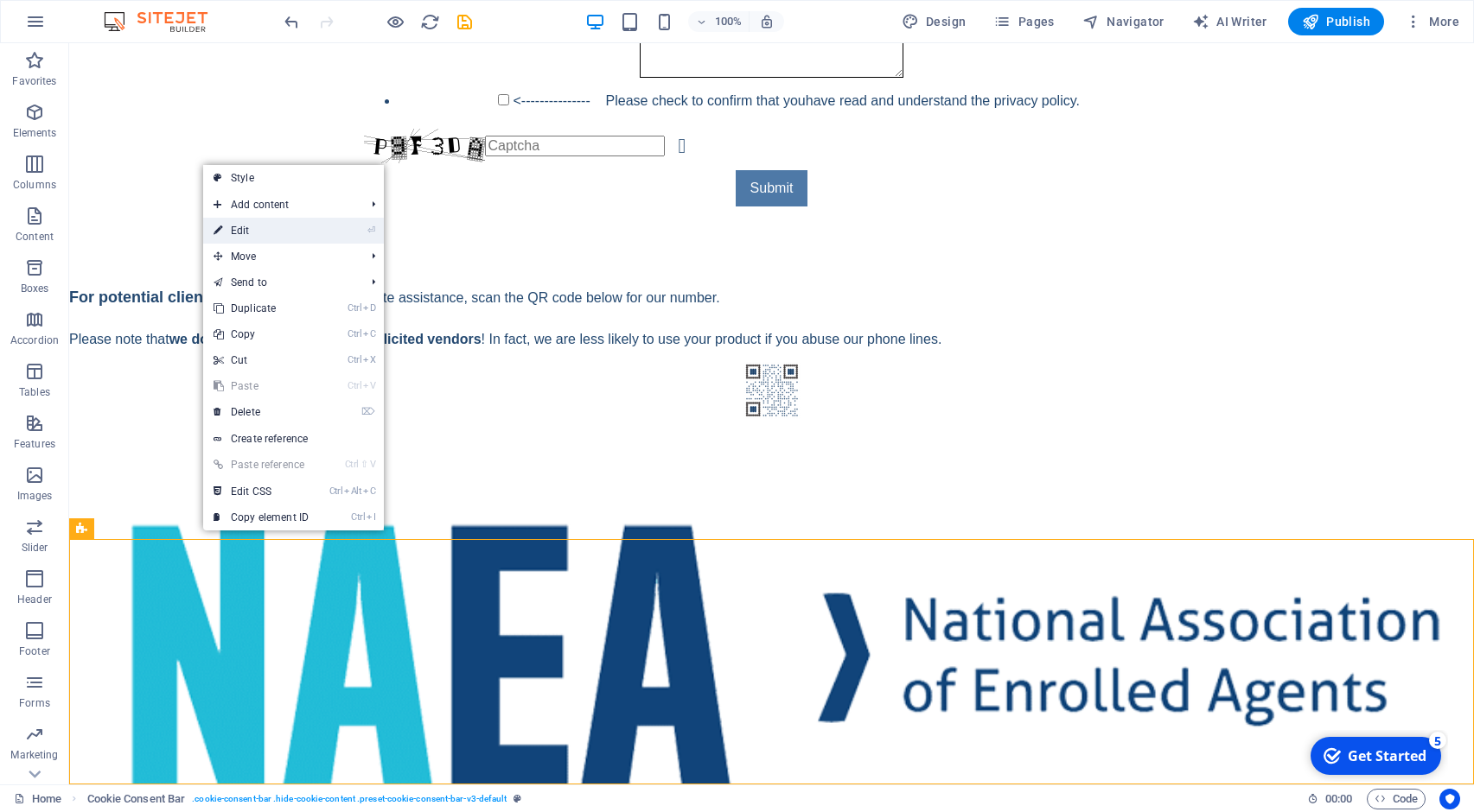
click at [266, 229] on link "⏎ Edit" at bounding box center [261, 231] width 116 height 26
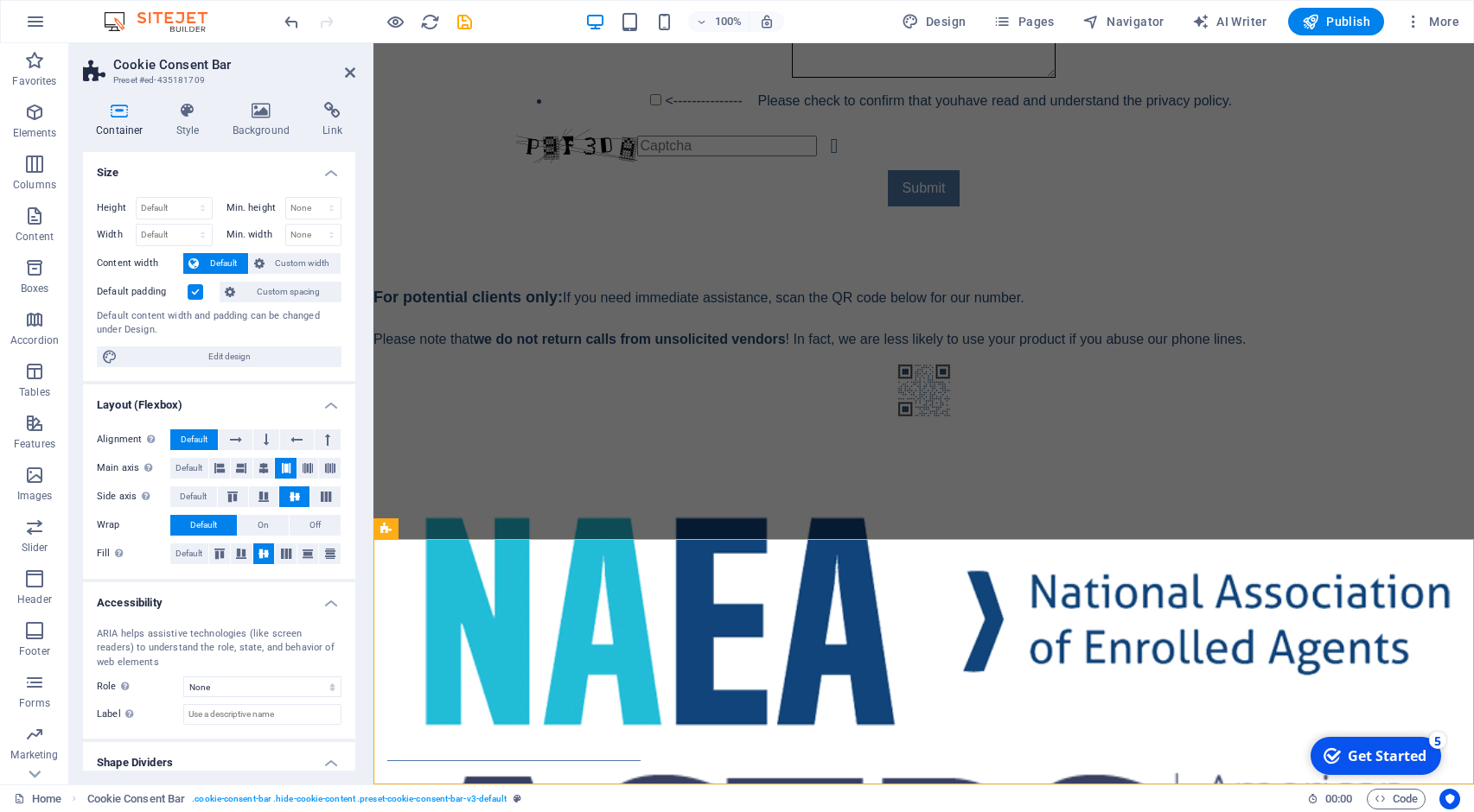
scroll to position [51, 0]
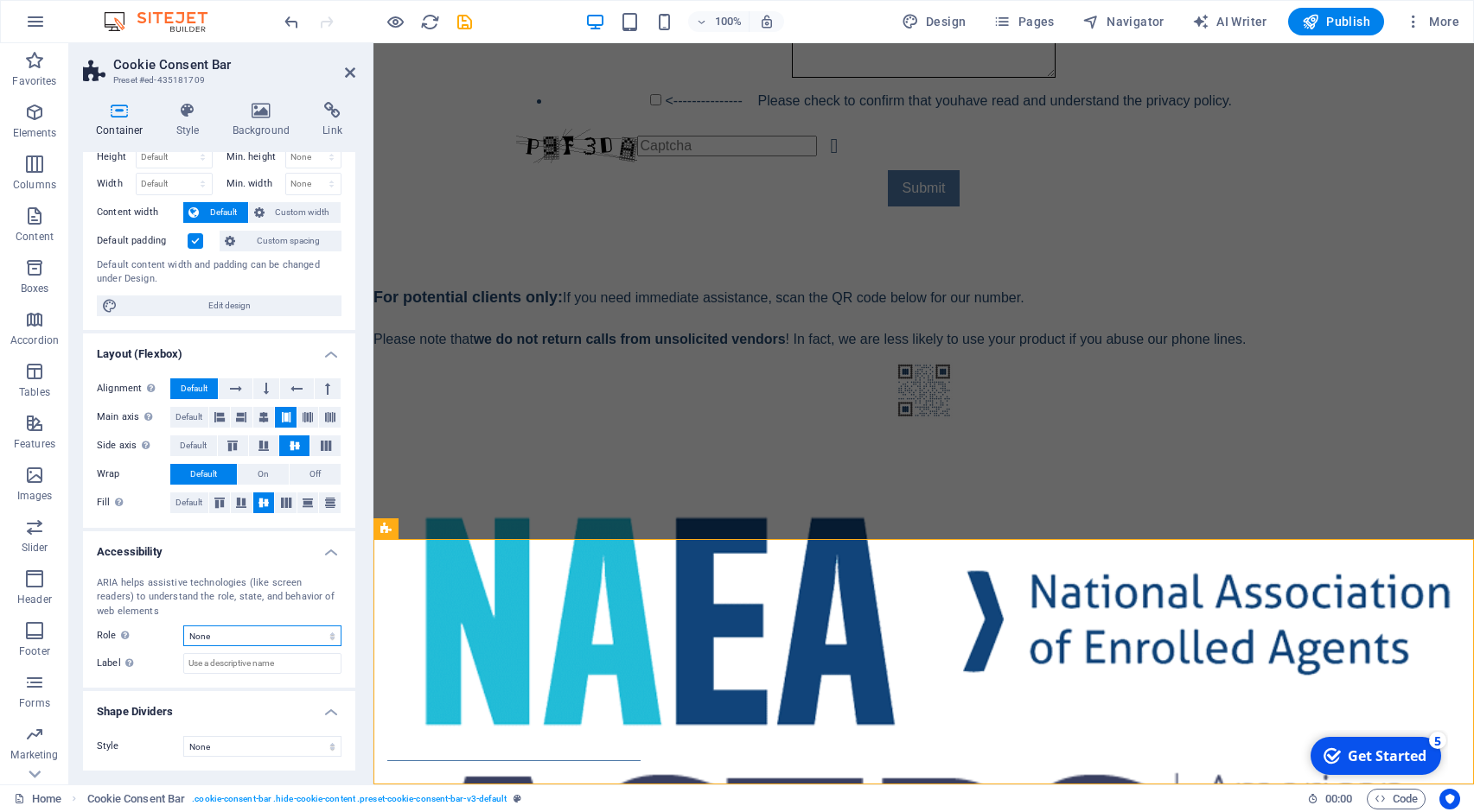
select select "alert"
click option "Alert" at bounding box center [0, 0] width 0 height 0
click at [331, 114] on icon at bounding box center [333, 110] width 46 height 17
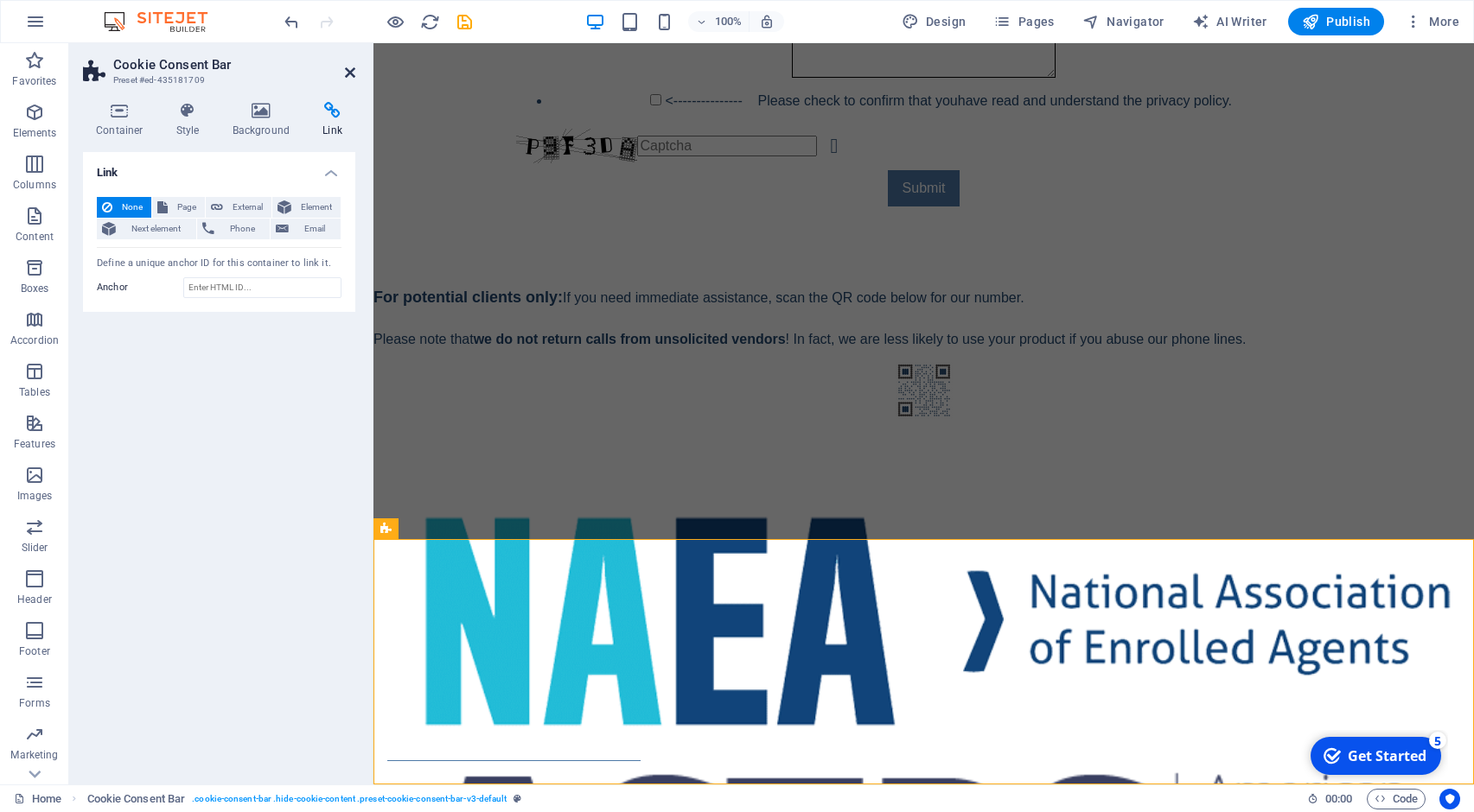
click at [348, 73] on icon at bounding box center [349, 72] width 10 height 14
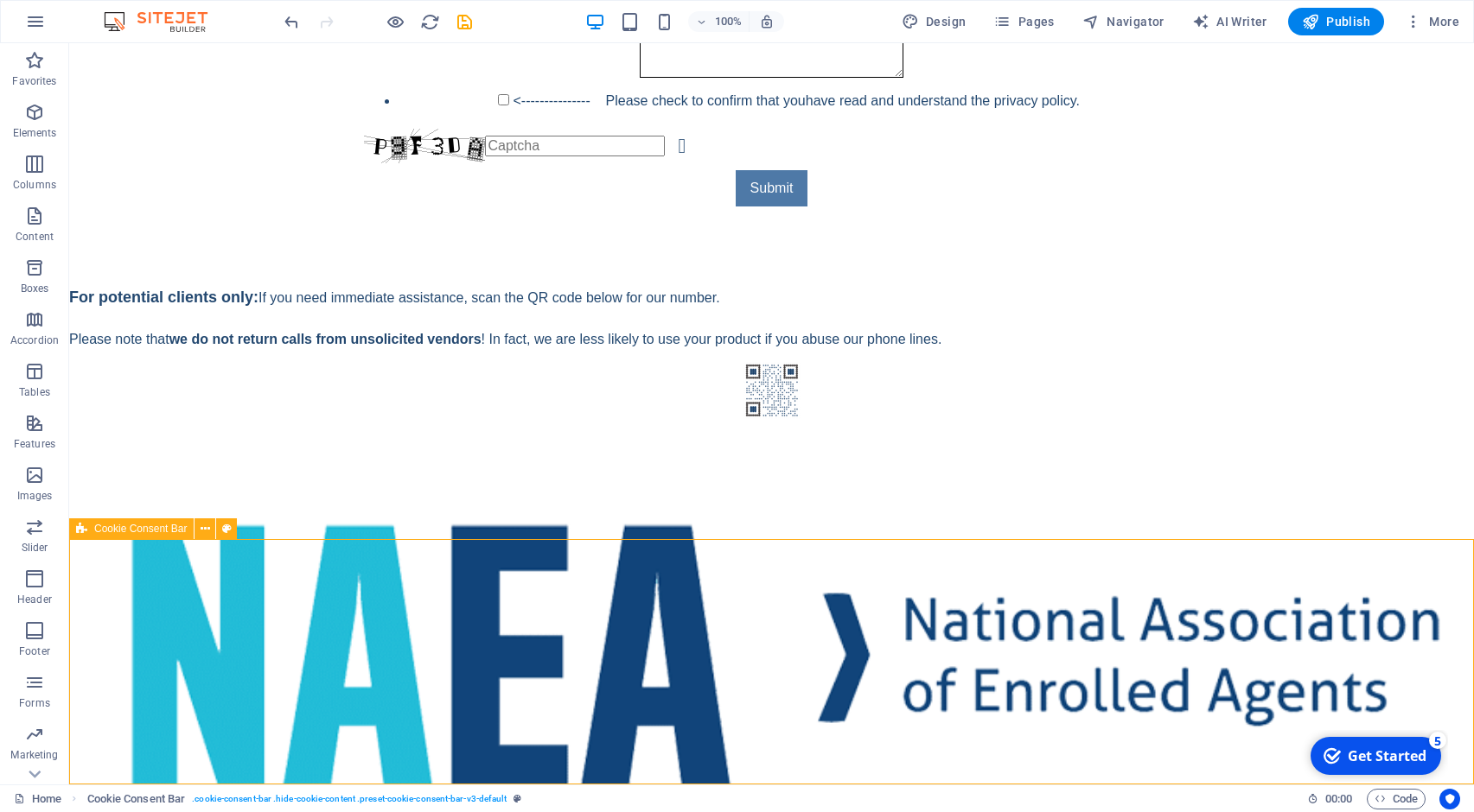
click at [82, 533] on icon at bounding box center [82, 528] width 11 height 21
click at [1412, 28] on icon "button" at bounding box center [1412, 21] width 17 height 17
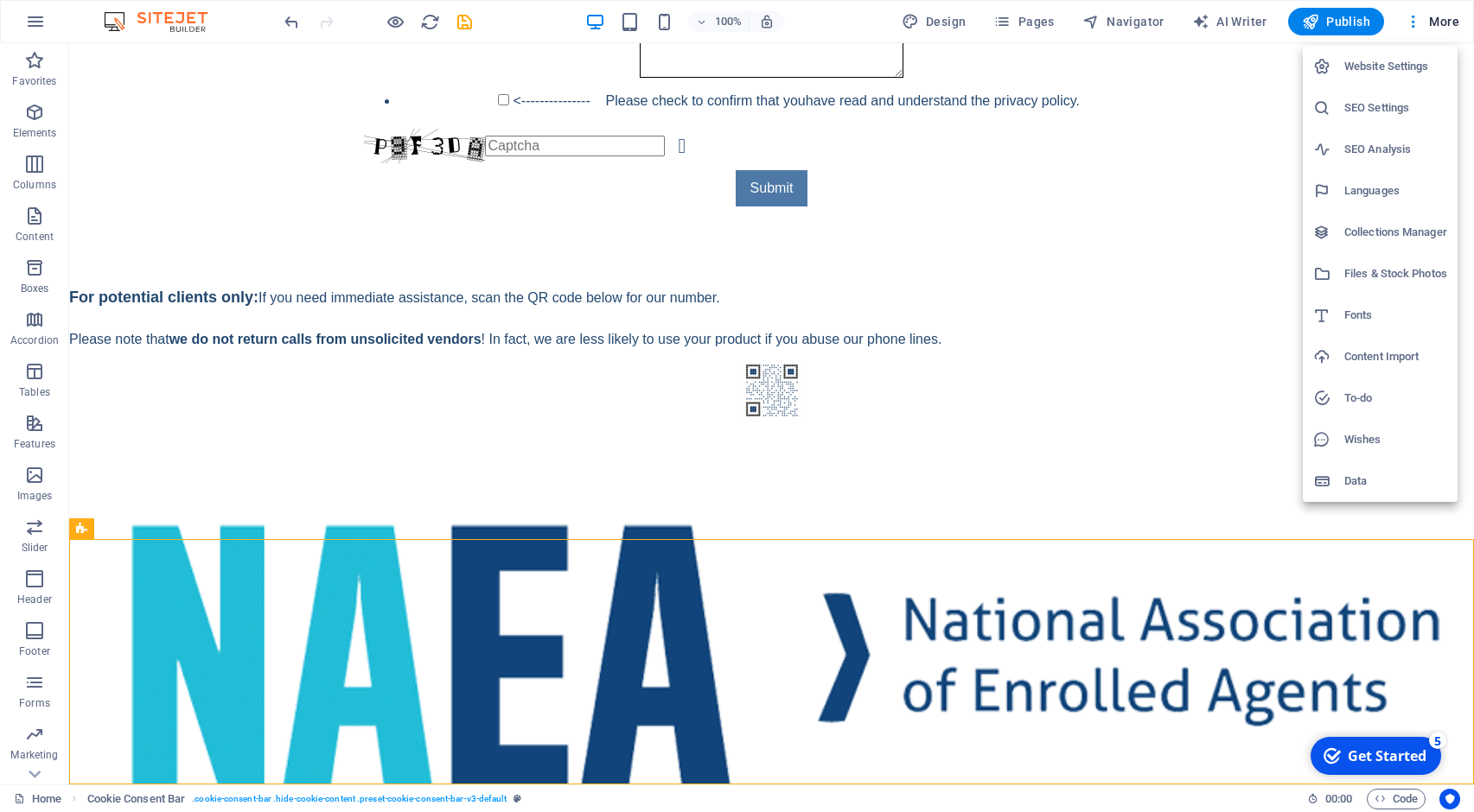
click at [1390, 108] on h6 "SEO Settings" at bounding box center [1395, 107] width 103 height 21
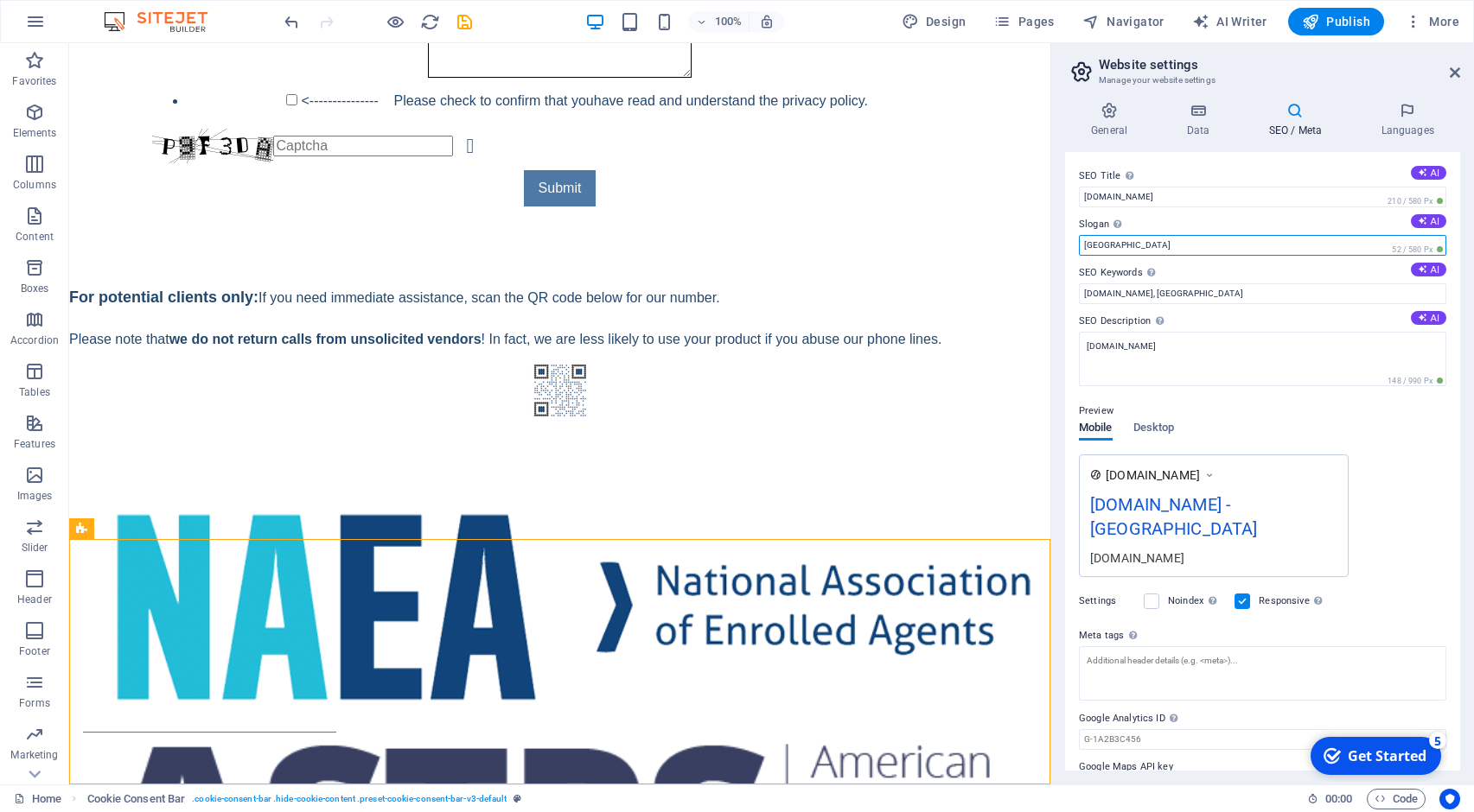
drag, startPoint x: 1141, startPoint y: 244, endPoint x: 951, endPoint y: 202, distance: 194.6
click at [1079, 244] on input "[GEOGRAPHIC_DATA]" at bounding box center [1263, 245] width 368 height 21
type input "Where every number counts!"
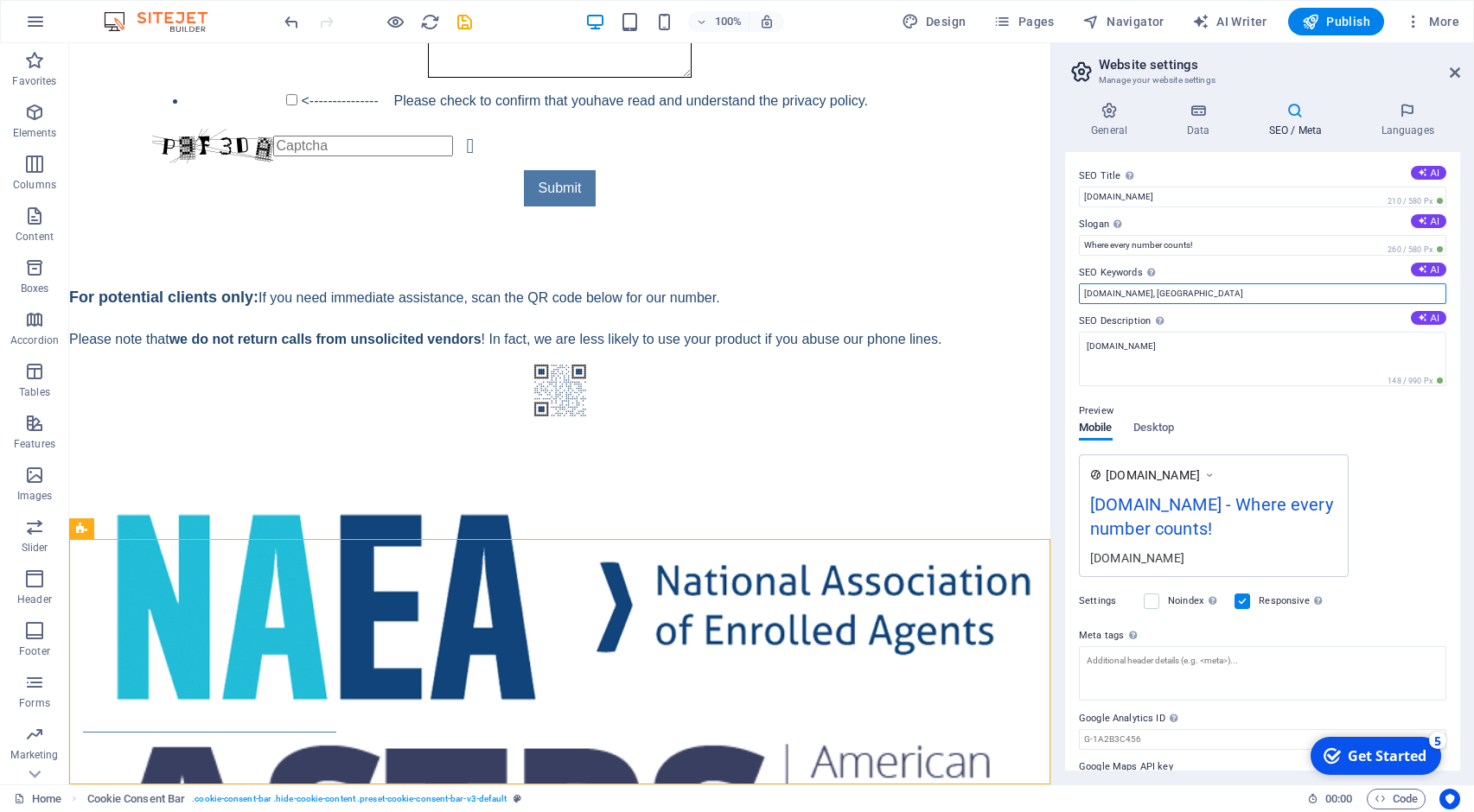
click at [1261, 297] on input "[DOMAIN_NAME], [GEOGRAPHIC_DATA]" at bounding box center [1263, 293] width 368 height 21
click at [1424, 270] on icon at bounding box center [1422, 269] width 9 height 9
click at [1336, 299] on input "tax consulting, bookkeeping services, financial clarity, personalized tax solut…" at bounding box center [1263, 293] width 368 height 21
click at [1255, 288] on input "tax consulting, bookkeeping services, financial clarity, personalized tax solut…" at bounding box center [1263, 293] width 368 height 21
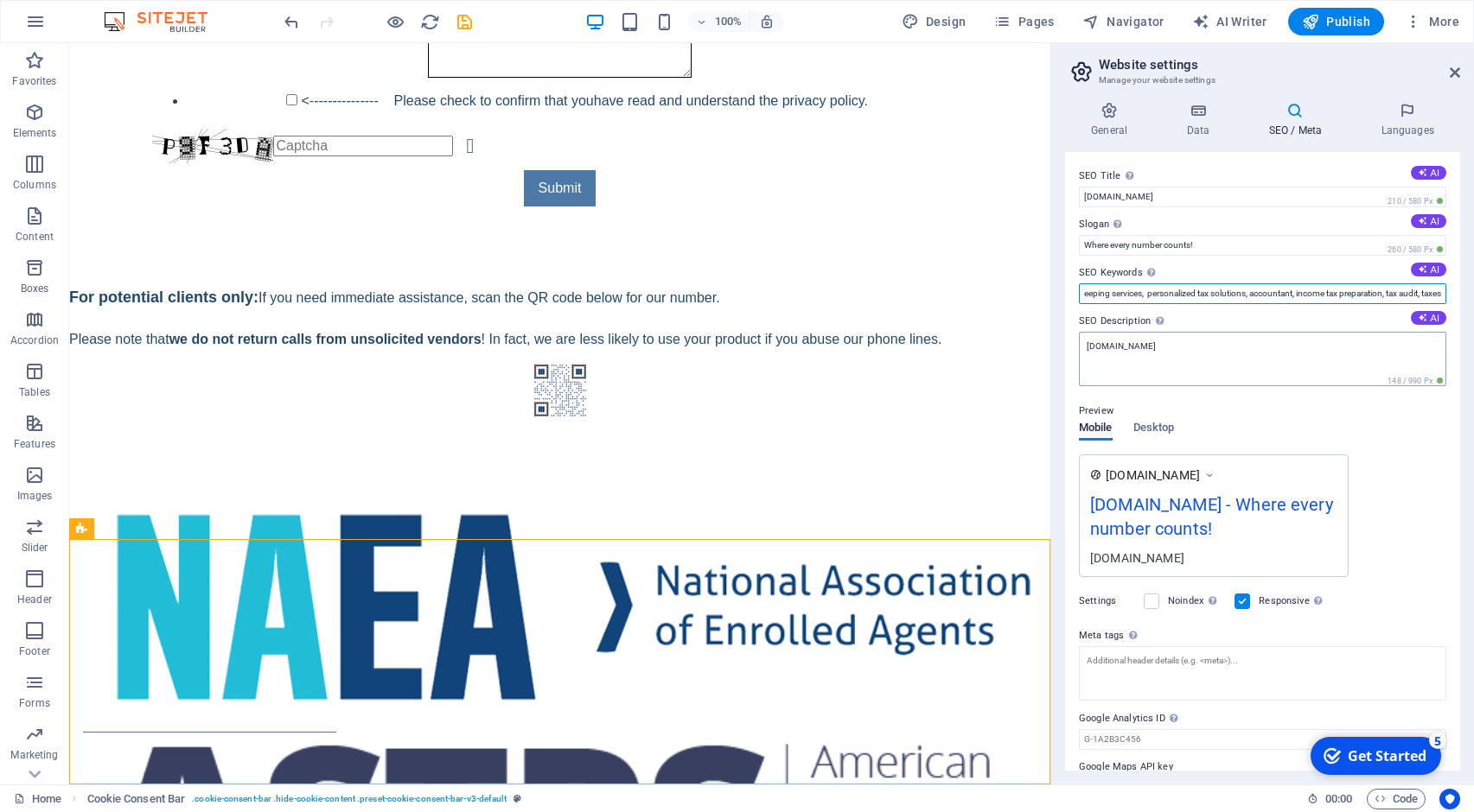
type input "tax consulting, bookkeeping services, personalized tax solutions, accountant, i…"
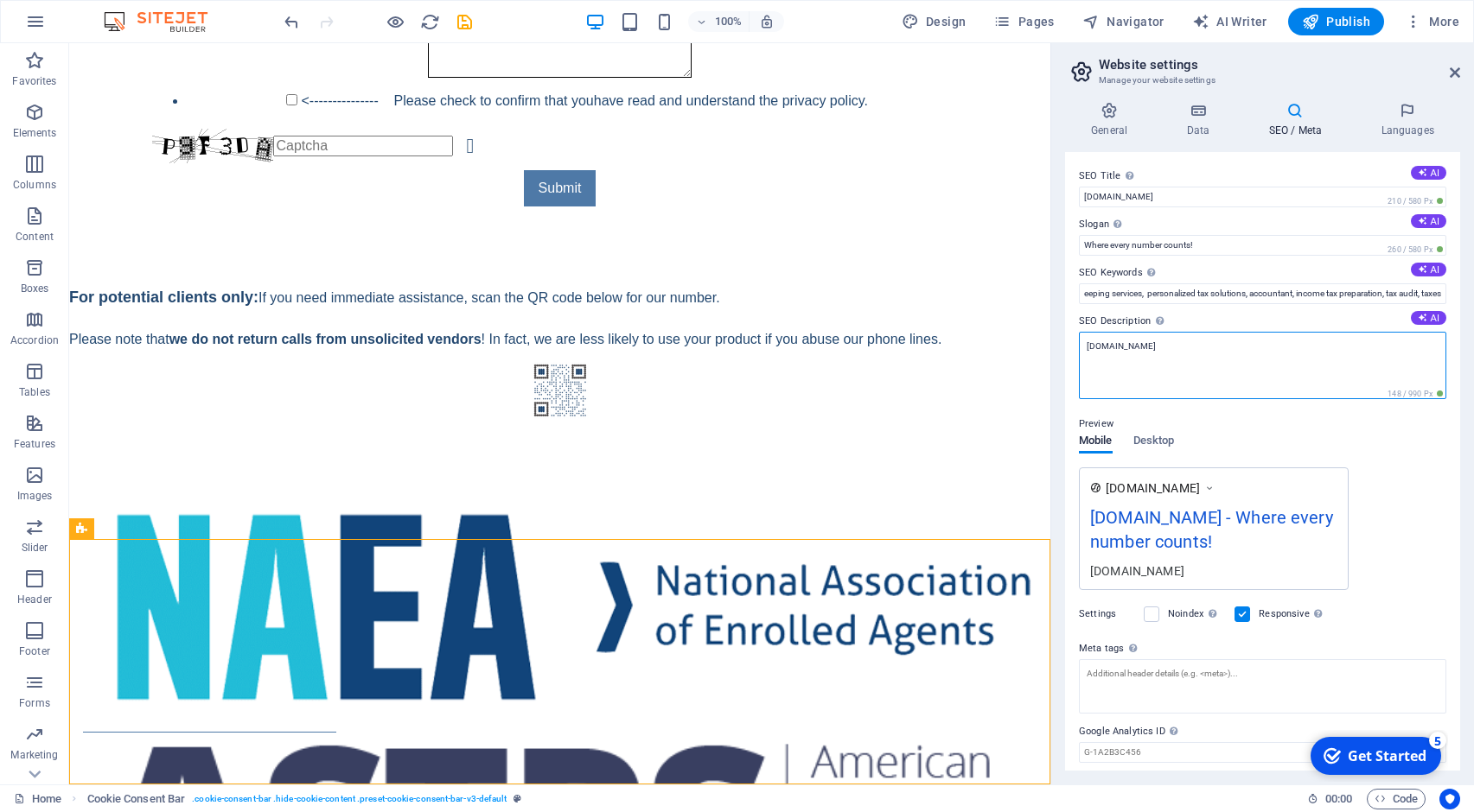
drag, startPoint x: 1177, startPoint y: 348, endPoint x: 1070, endPoint y: 352, distance: 107.1
click at [1079, 352] on textarea "[DOMAIN_NAME]" at bounding box center [1263, 365] width 368 height 67
click at [1436, 313] on button "AI" at bounding box center [1428, 318] width 36 height 14
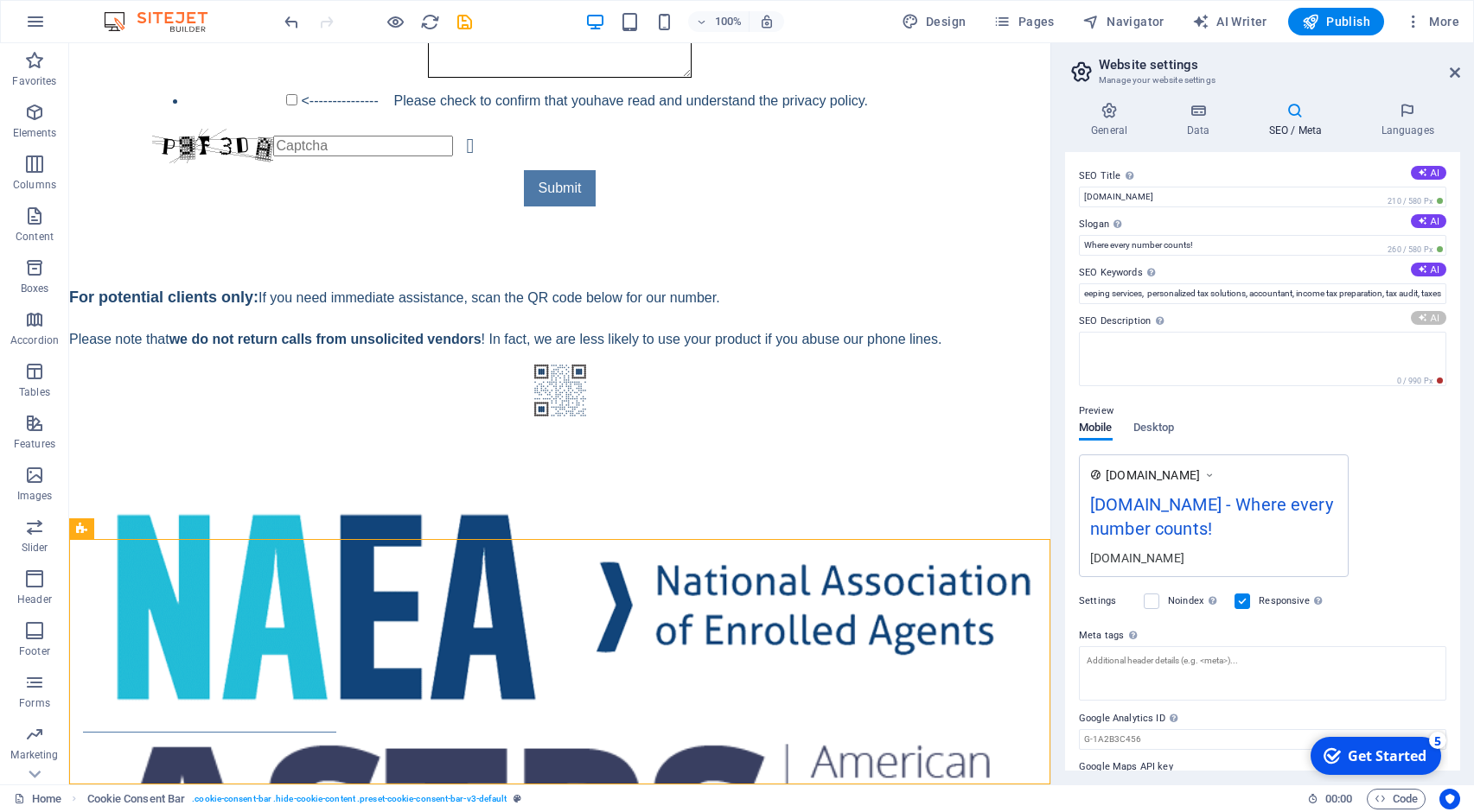
type textarea "Discover [PERSON_NAME] Consulting for tailored tax and bookkeeping solutions. W…"
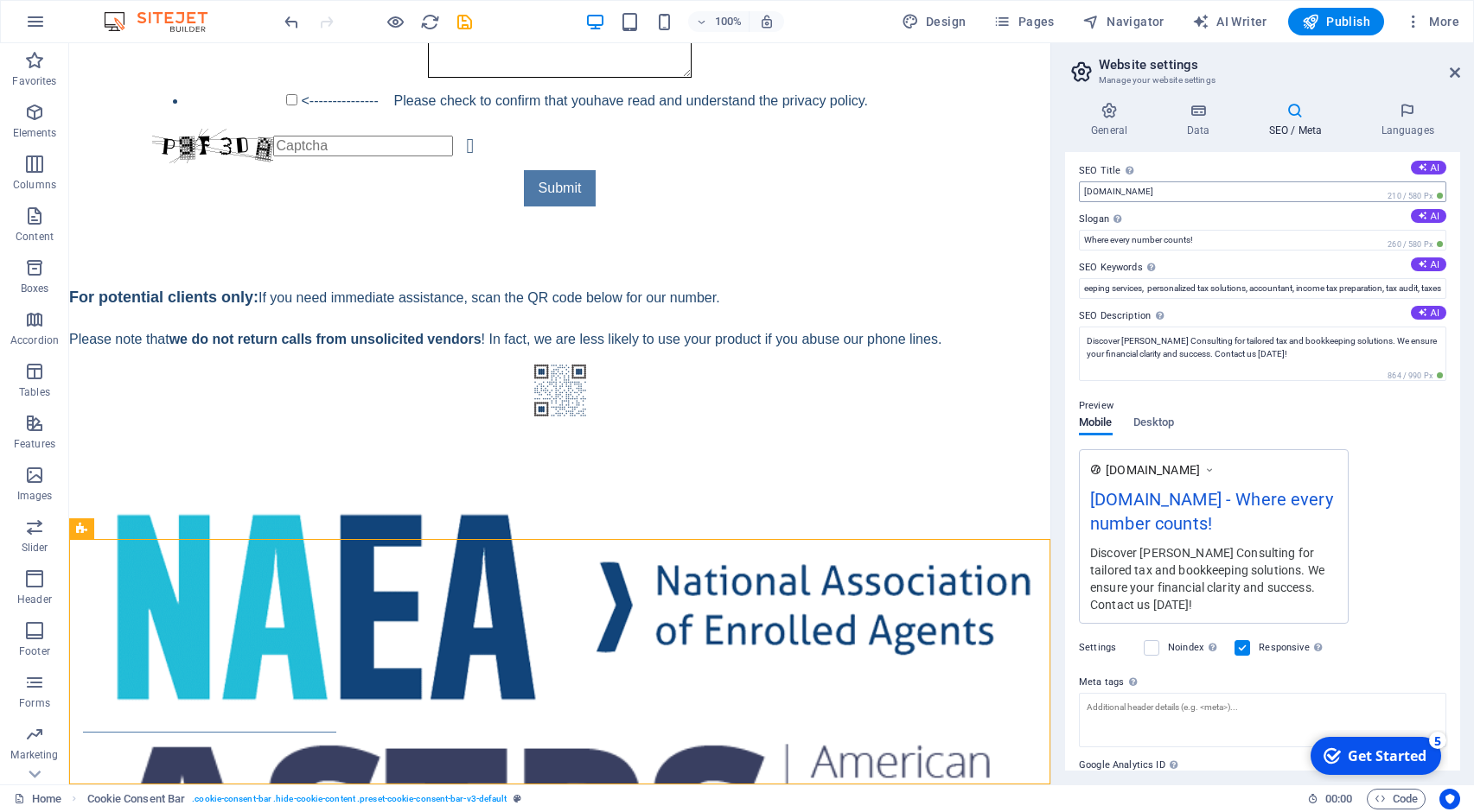
scroll to position [0, 0]
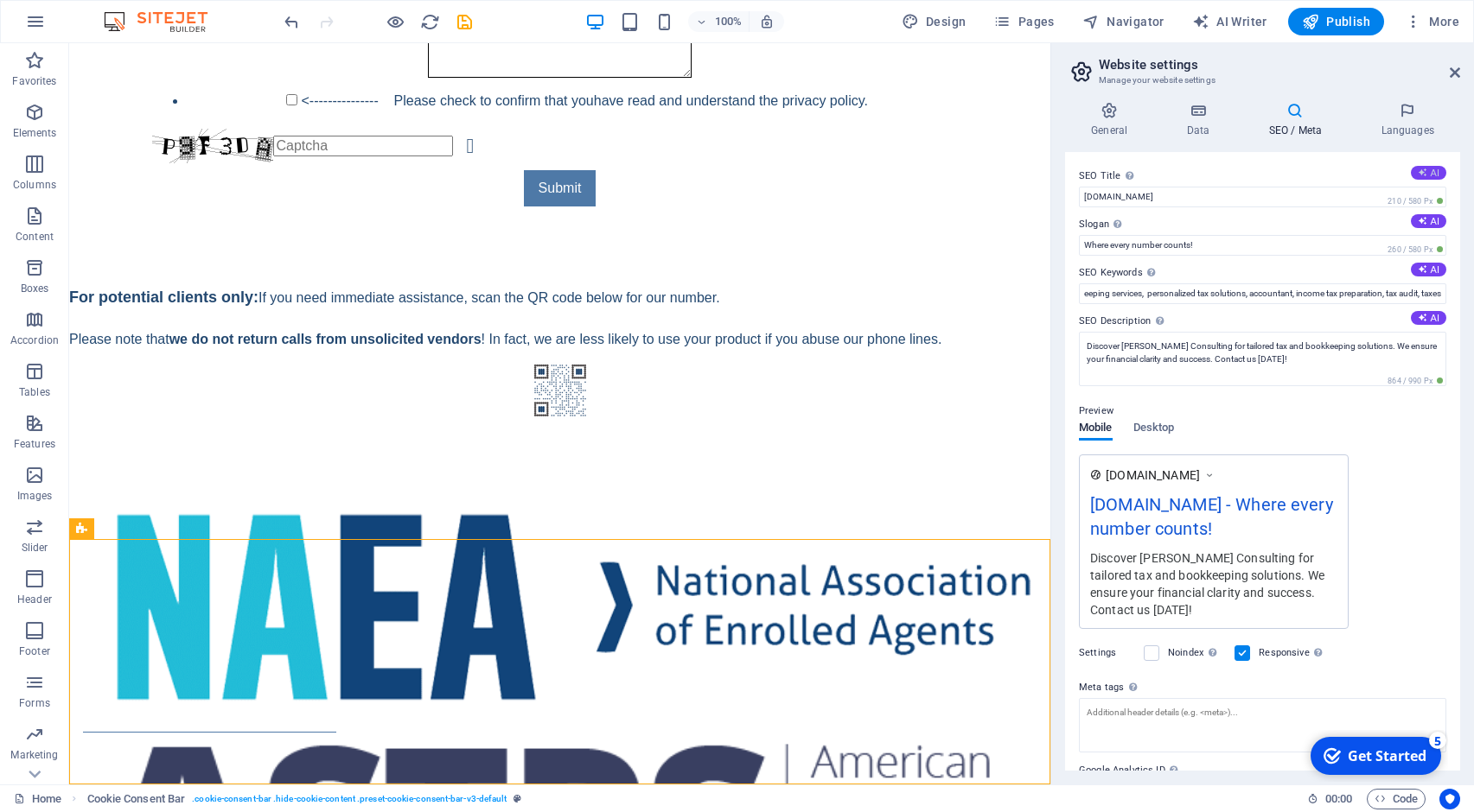
click at [1434, 170] on button "AI" at bounding box center [1428, 173] width 36 height 14
type input "[PERSON_NAME] Consulting: Tax Help"
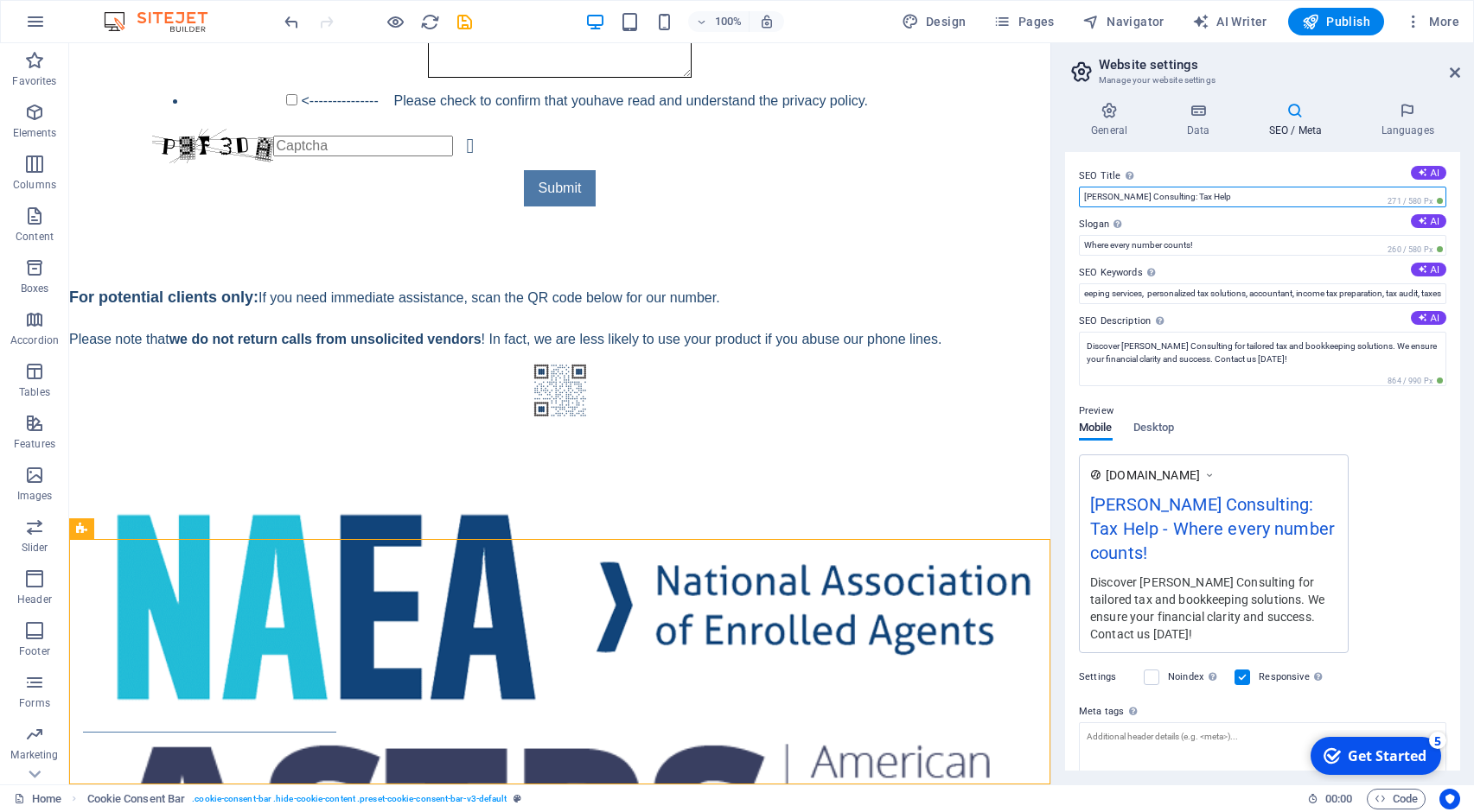
drag, startPoint x: 1184, startPoint y: 193, endPoint x: 1196, endPoint y: 196, distance: 12.4
click at [1184, 195] on input "[PERSON_NAME] Consulting: Tax Help" at bounding box center [1263, 197] width 368 height 21
click at [1458, 71] on icon at bounding box center [1454, 72] width 10 height 14
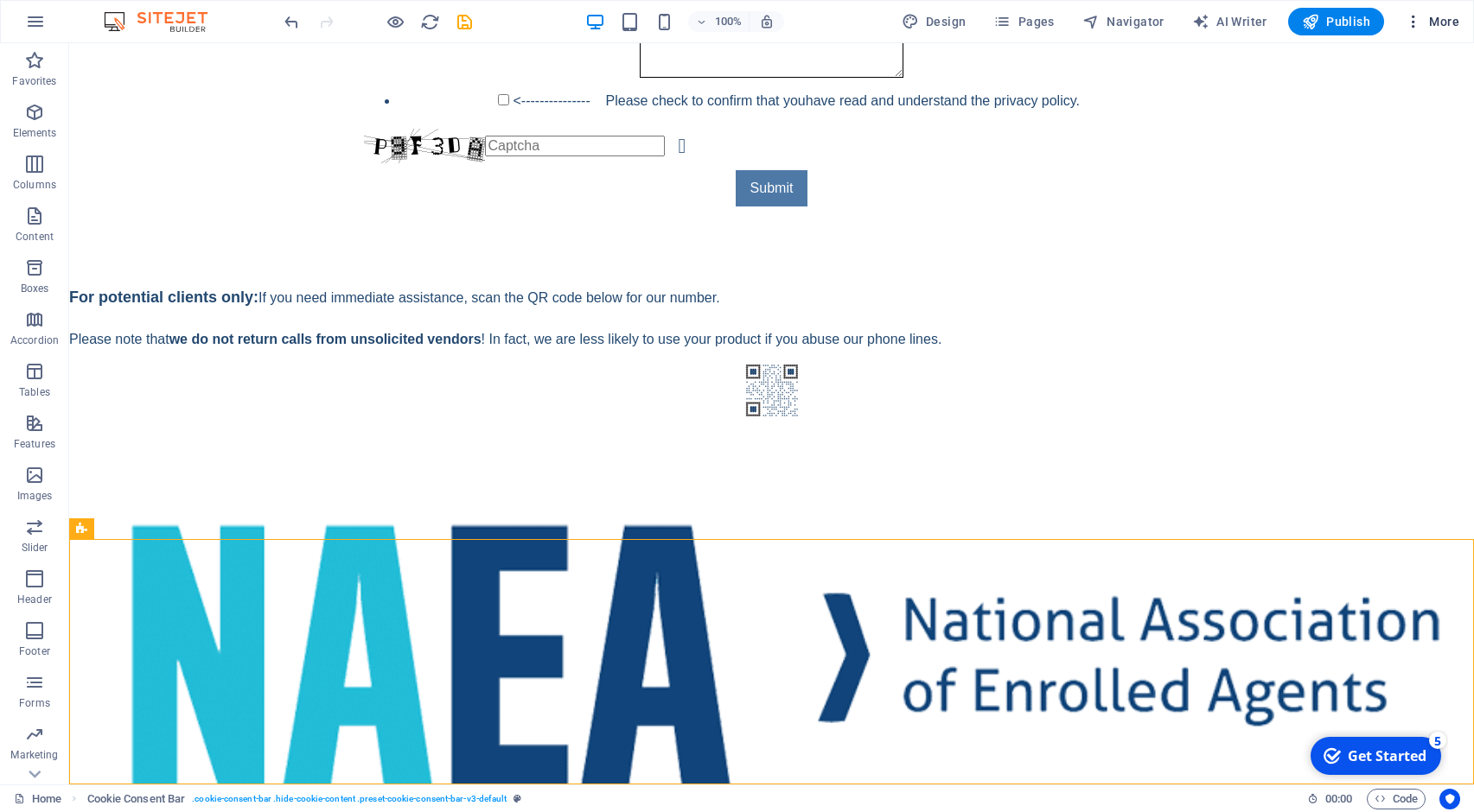
click at [1441, 24] on span "More" at bounding box center [1431, 21] width 54 height 17
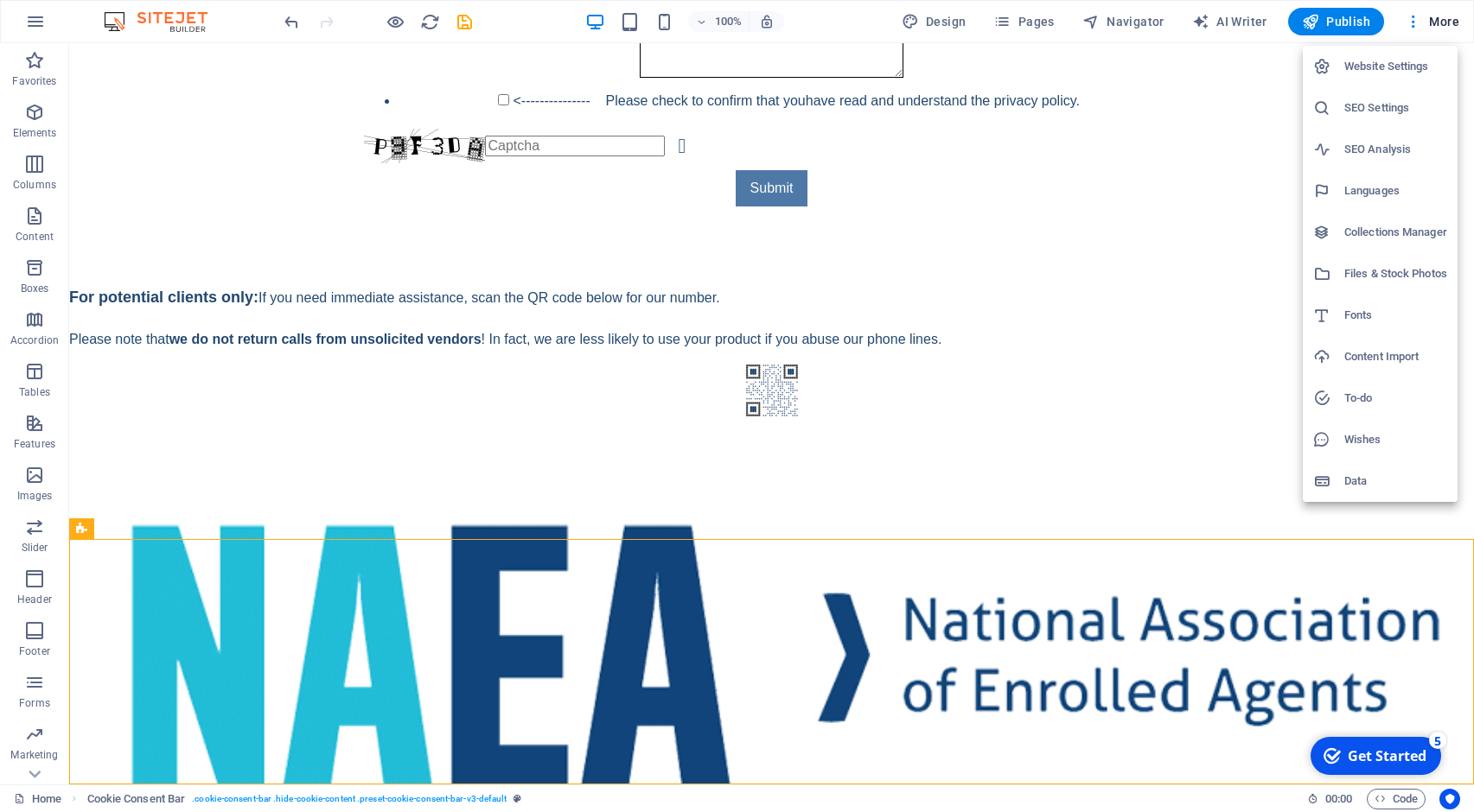
click at [89, 326] on div at bounding box center [737, 406] width 1474 height 812
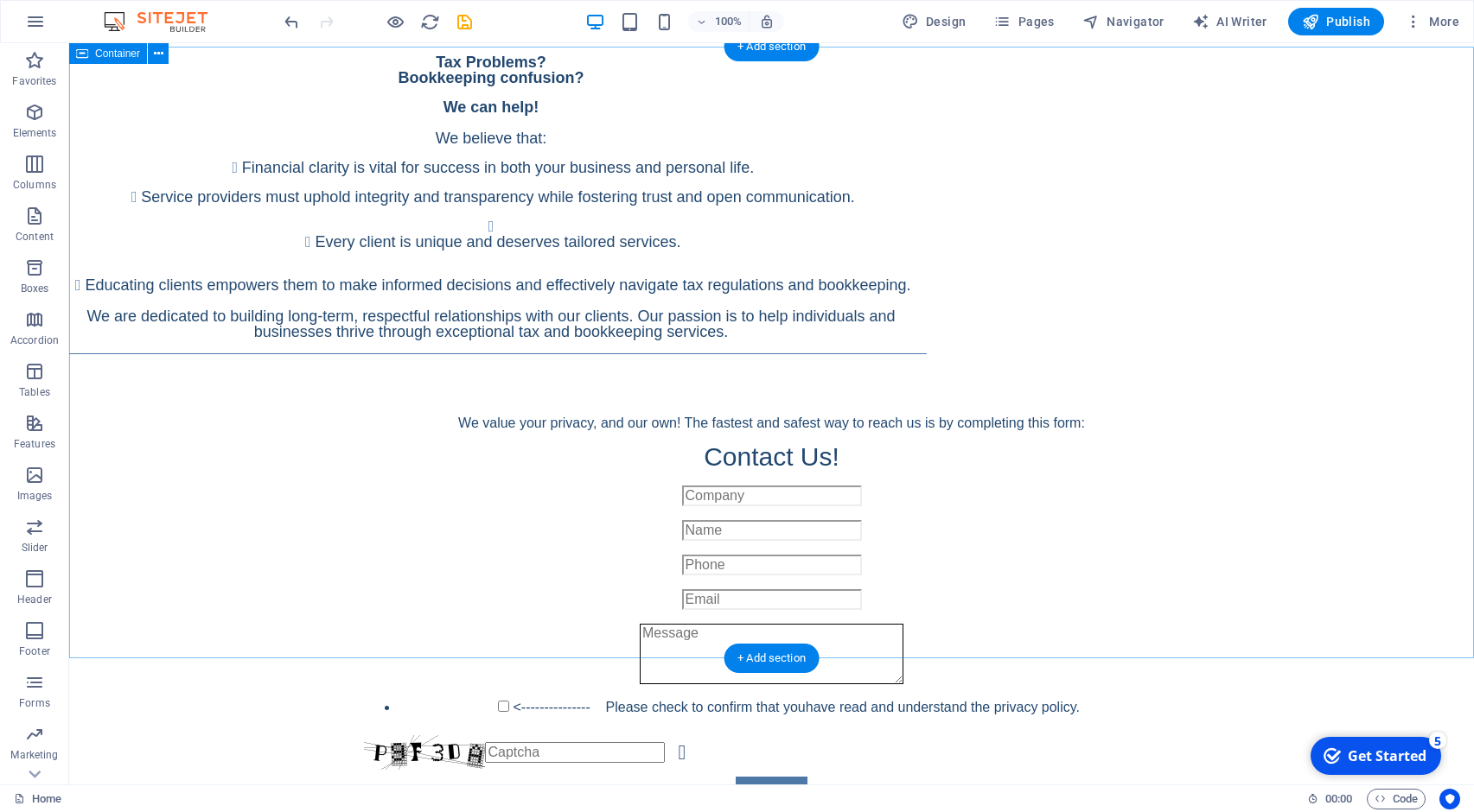
scroll to position [922, 0]
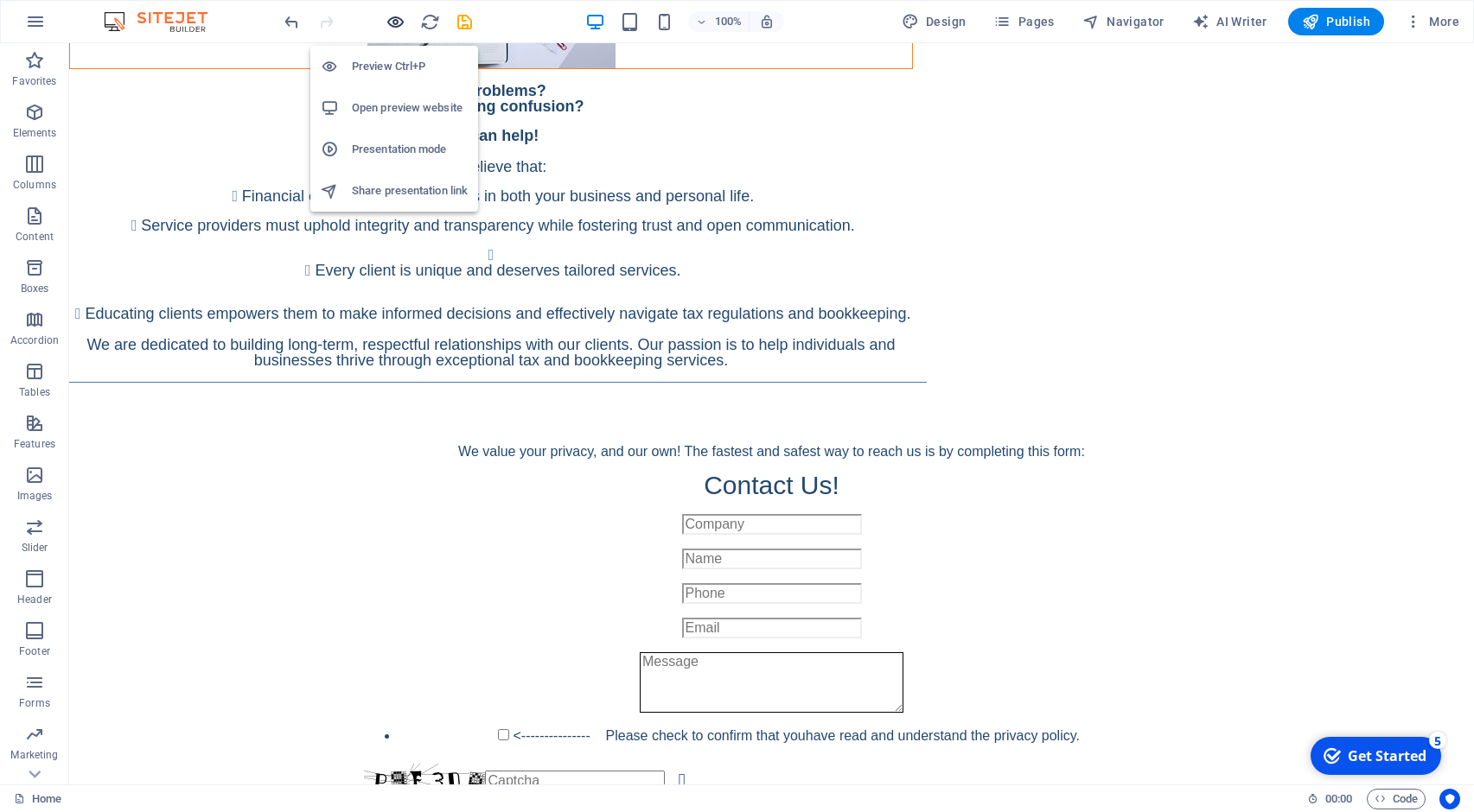
click at [396, 24] on icon "button" at bounding box center [395, 22] width 20 height 20
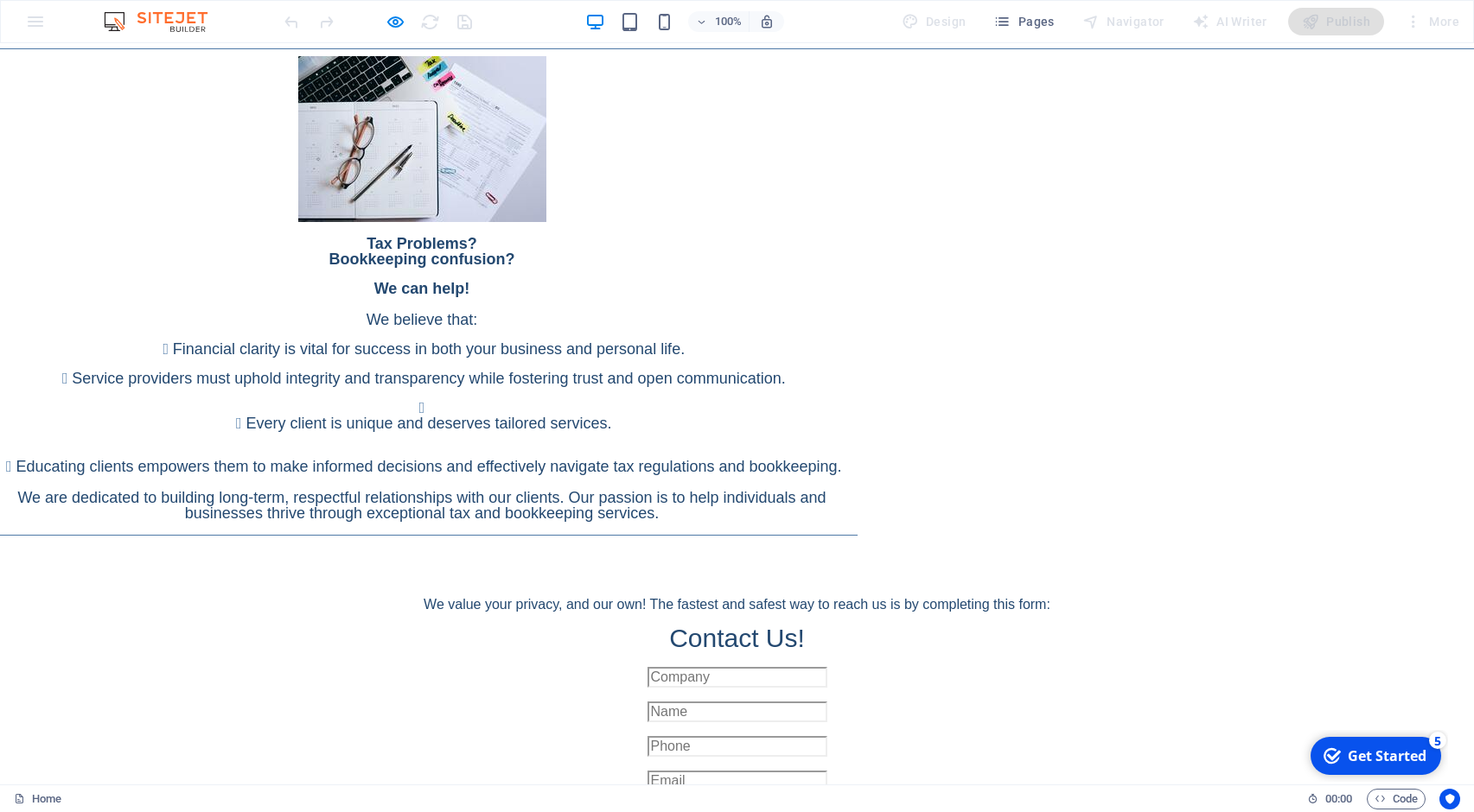
scroll to position [1131, 0]
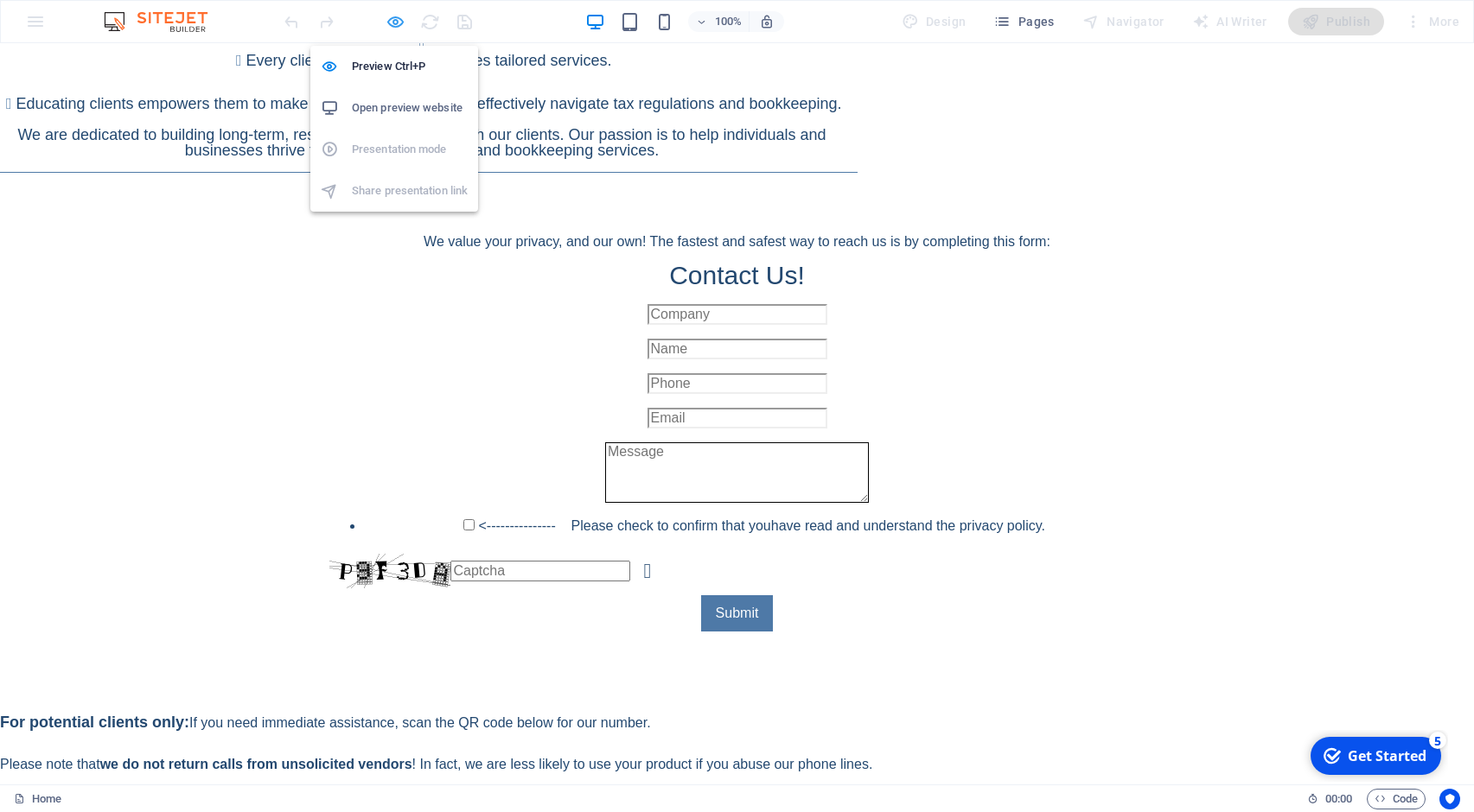
click at [399, 24] on icon "button" at bounding box center [395, 22] width 20 height 20
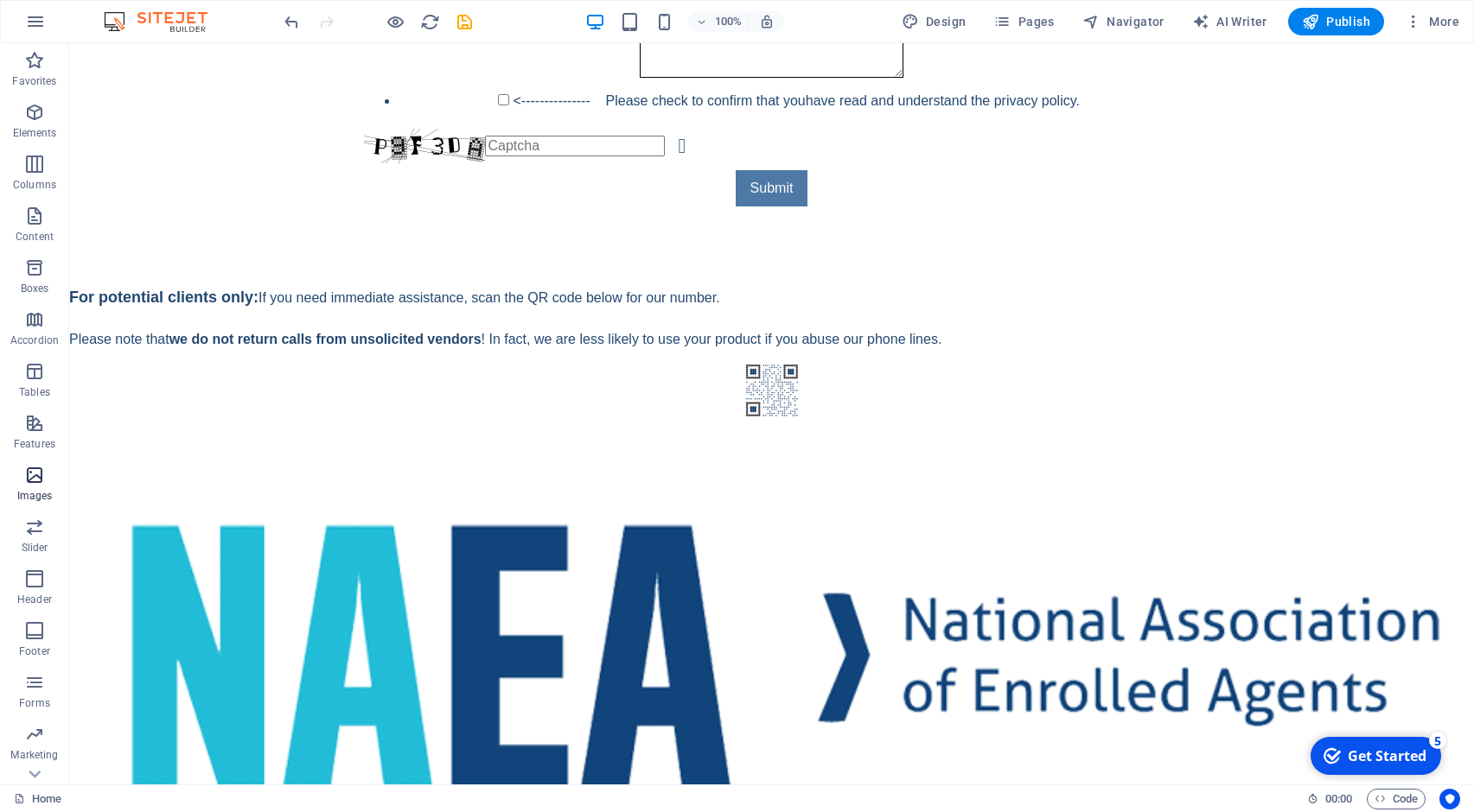
scroll to position [36, 0]
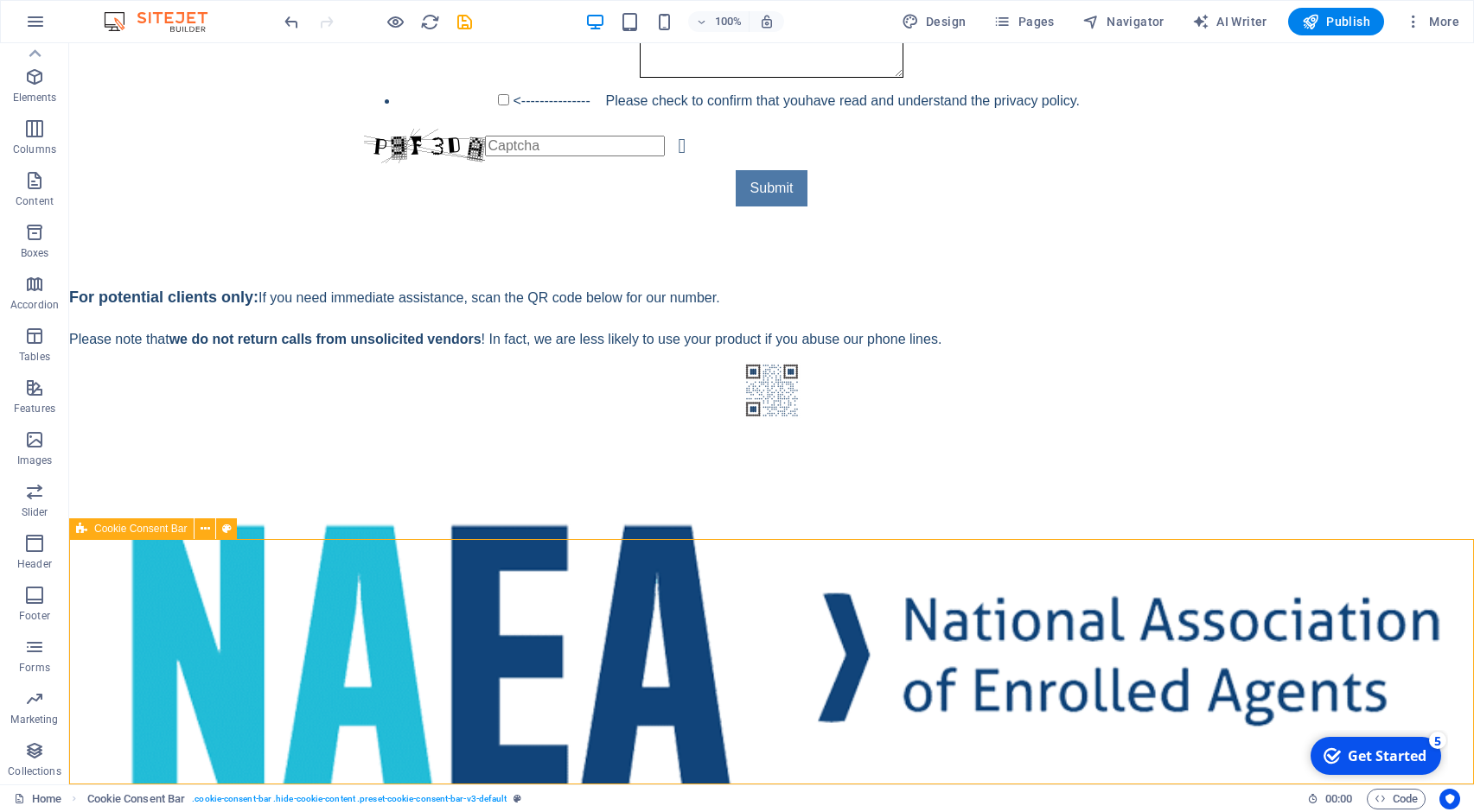
click at [170, 524] on span "Cookie Consent Bar" at bounding box center [141, 528] width 93 height 10
click at [205, 530] on icon at bounding box center [205, 529] width 9 height 18
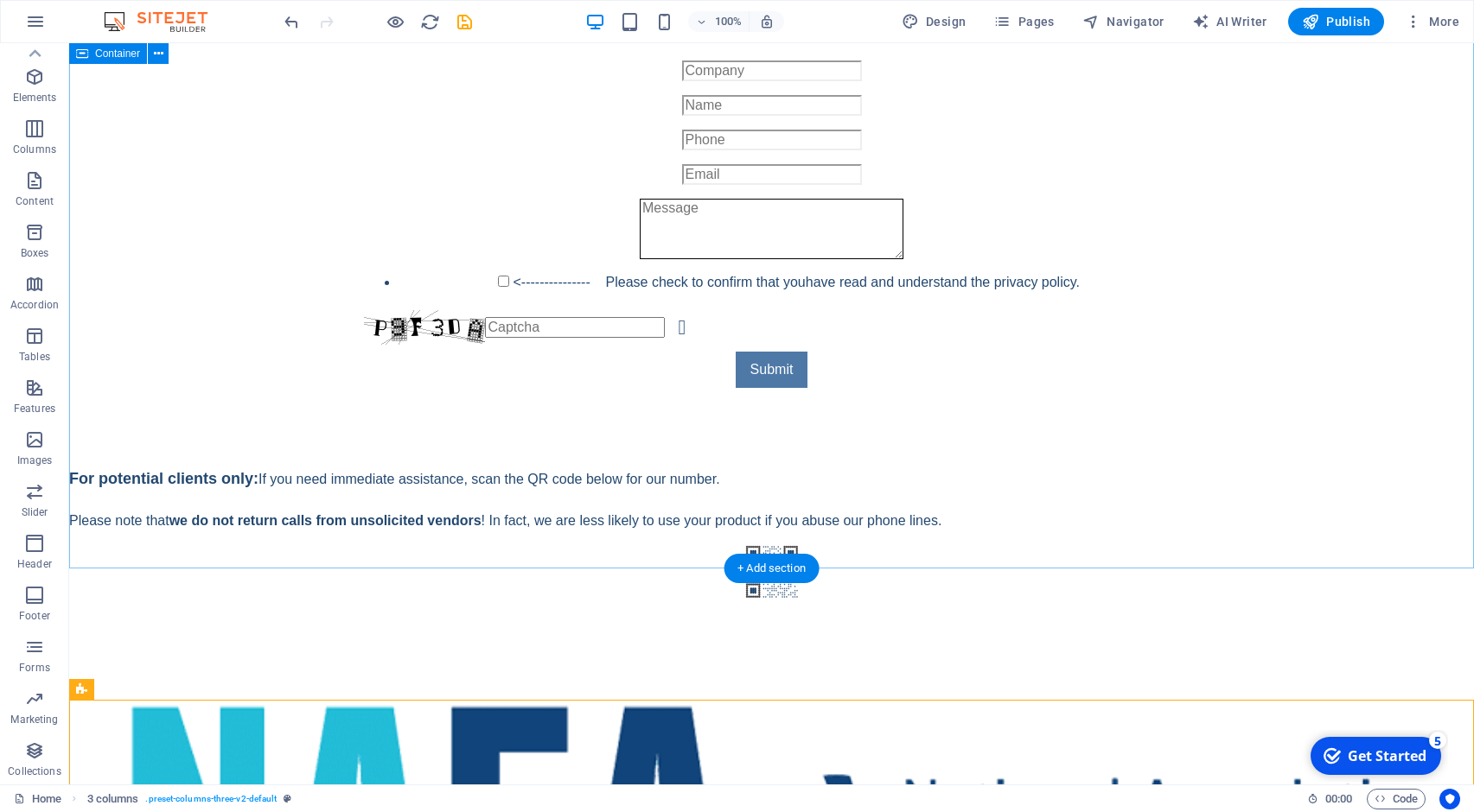
scroll to position [1013, 0]
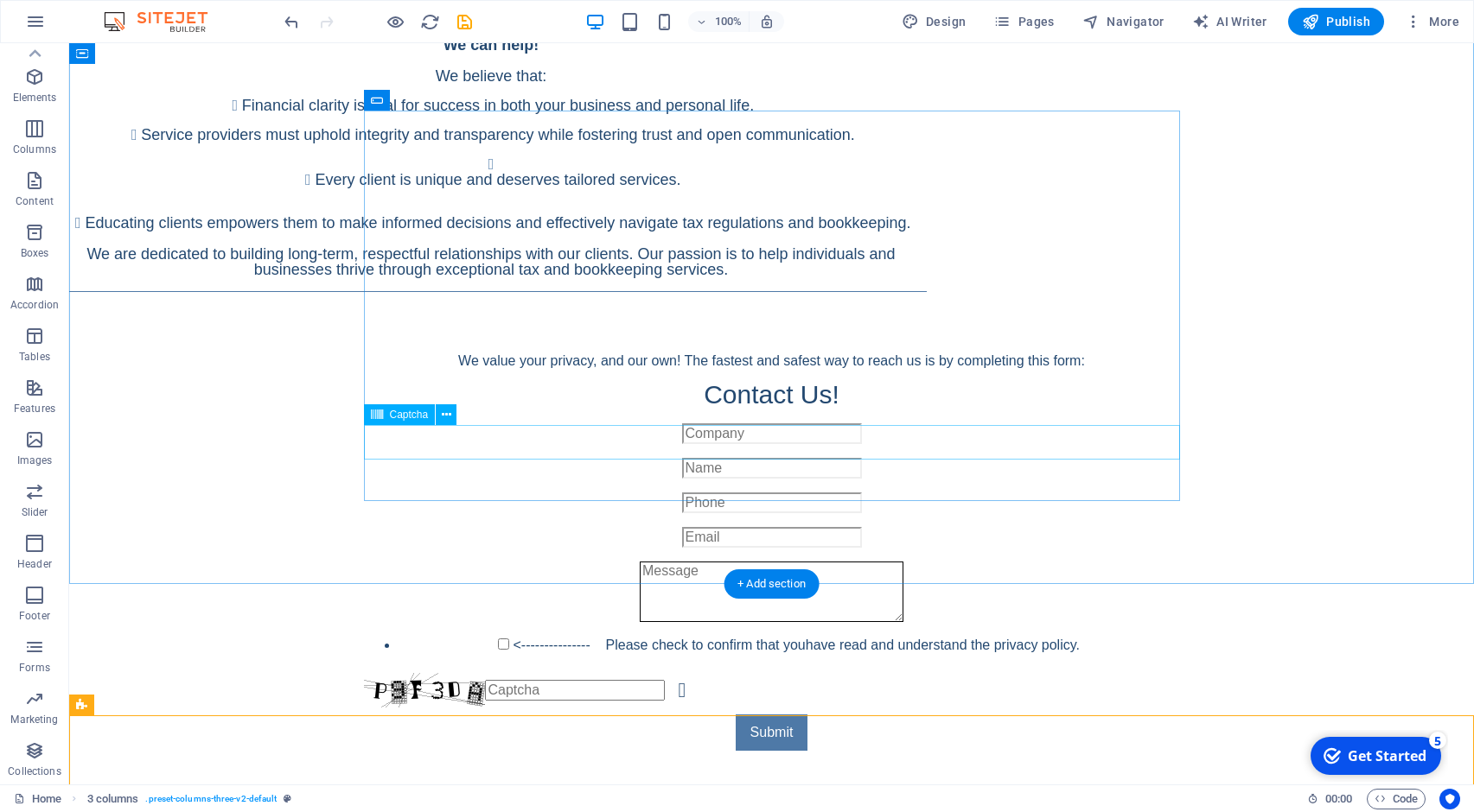
click at [439, 673] on div "Unreadable? Regenerate" at bounding box center [772, 691] width 816 height 35
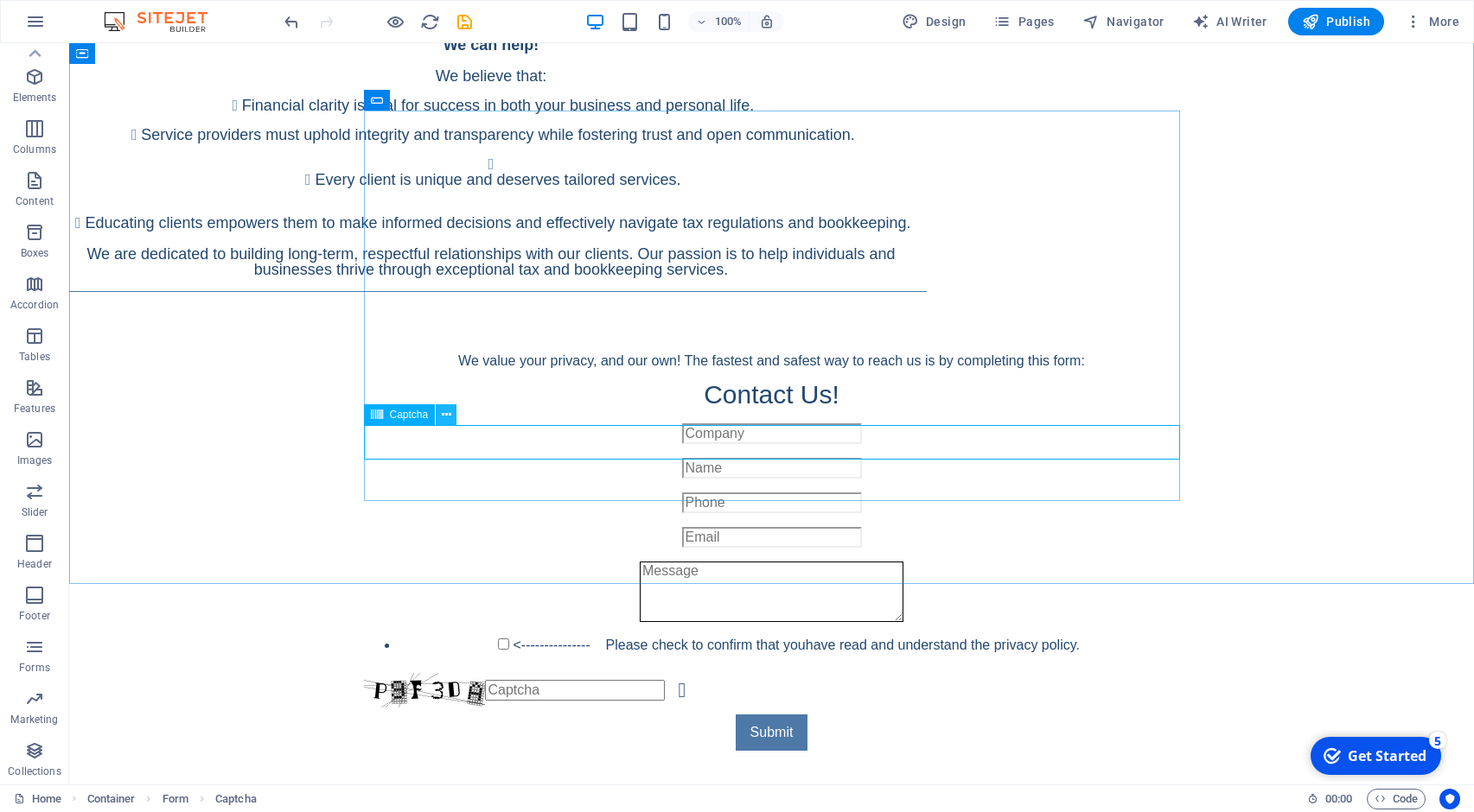
click at [445, 421] on icon at bounding box center [447, 415] width 9 height 18
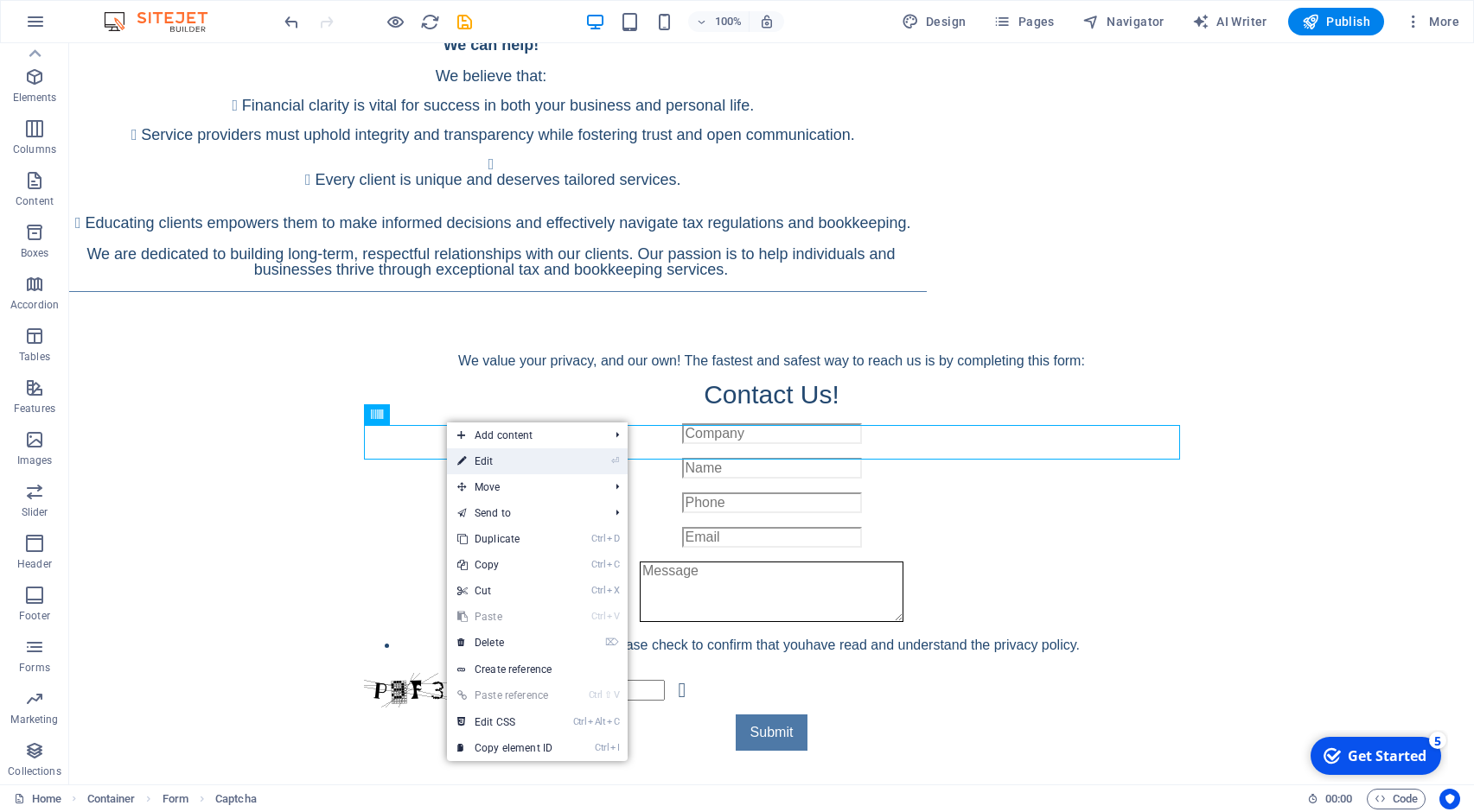
click at [479, 456] on link "⏎ Edit" at bounding box center [505, 461] width 116 height 26
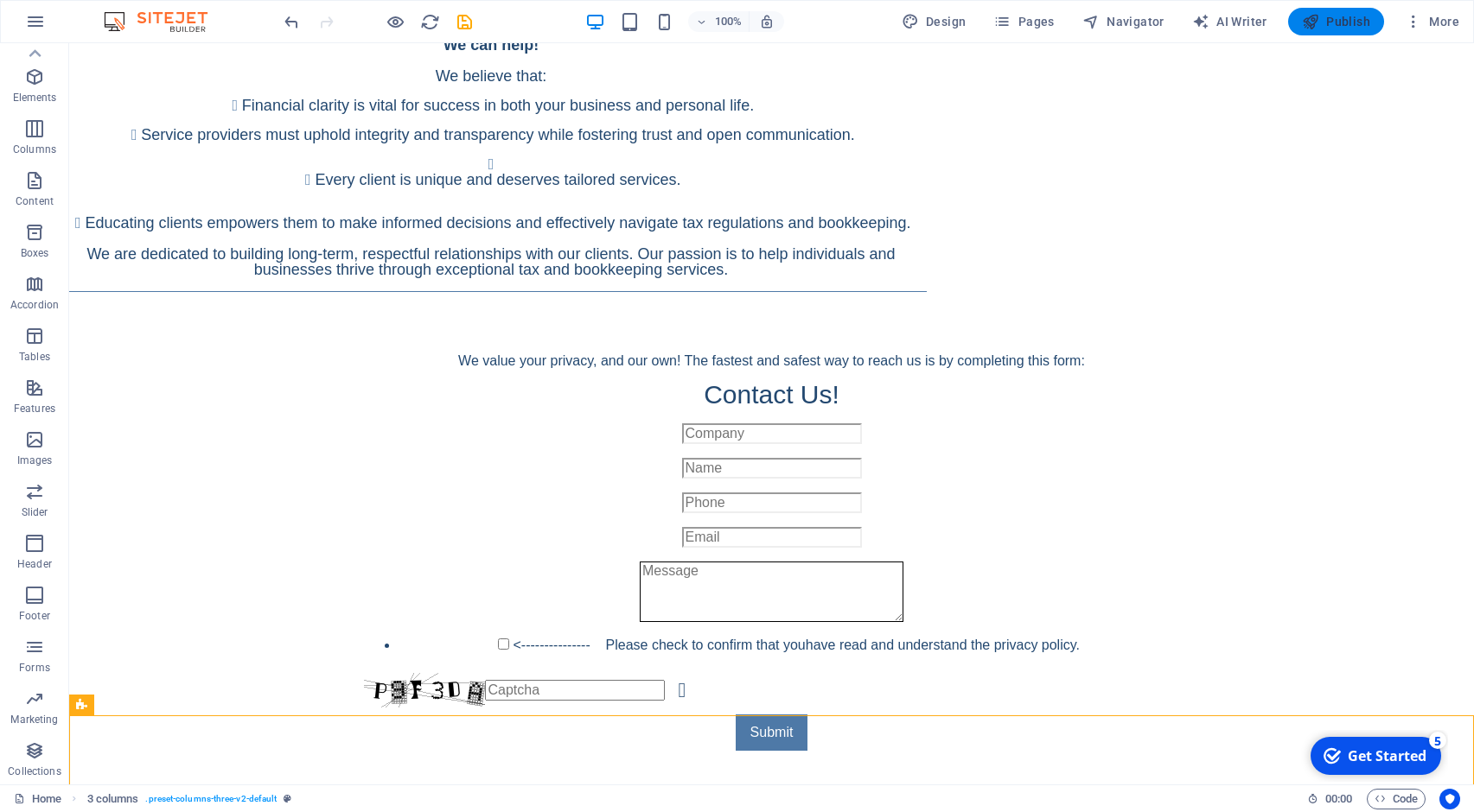
click at [1342, 19] on span "Publish" at bounding box center [1335, 21] width 68 height 17
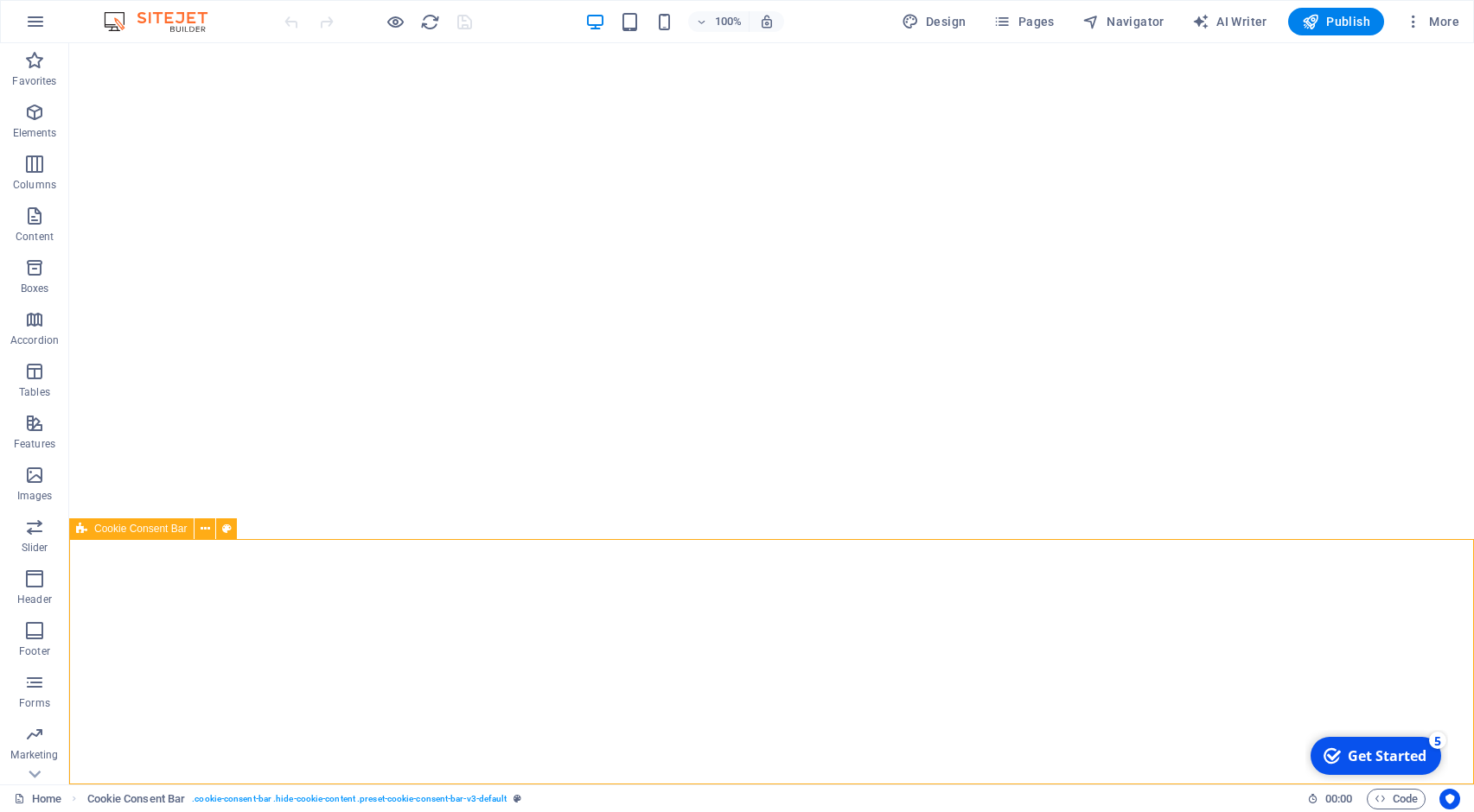
click at [85, 527] on icon at bounding box center [82, 528] width 11 height 21
click at [205, 528] on icon at bounding box center [205, 529] width 9 height 18
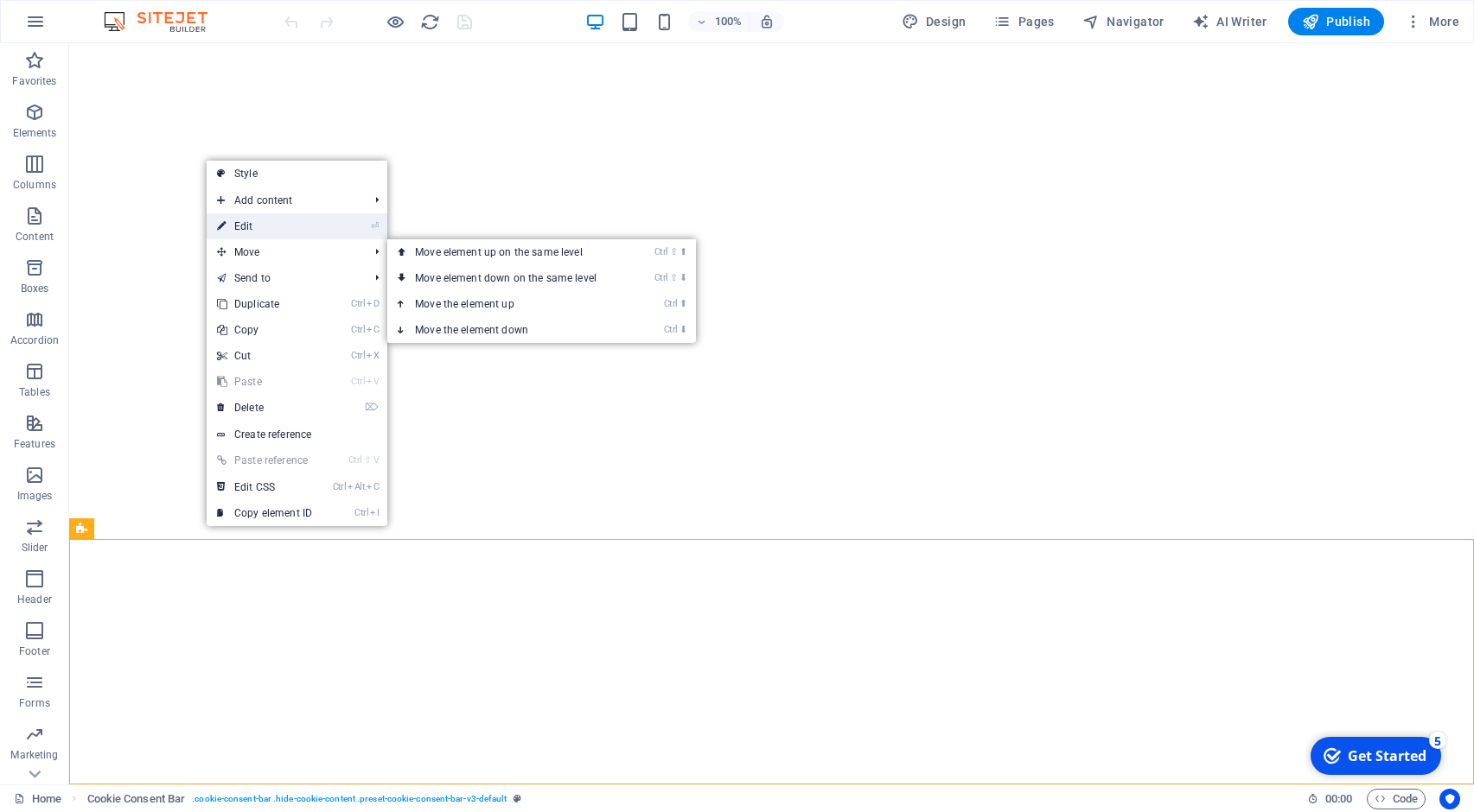
click at [338, 231] on li "⏎ Edit" at bounding box center [297, 226] width 181 height 26
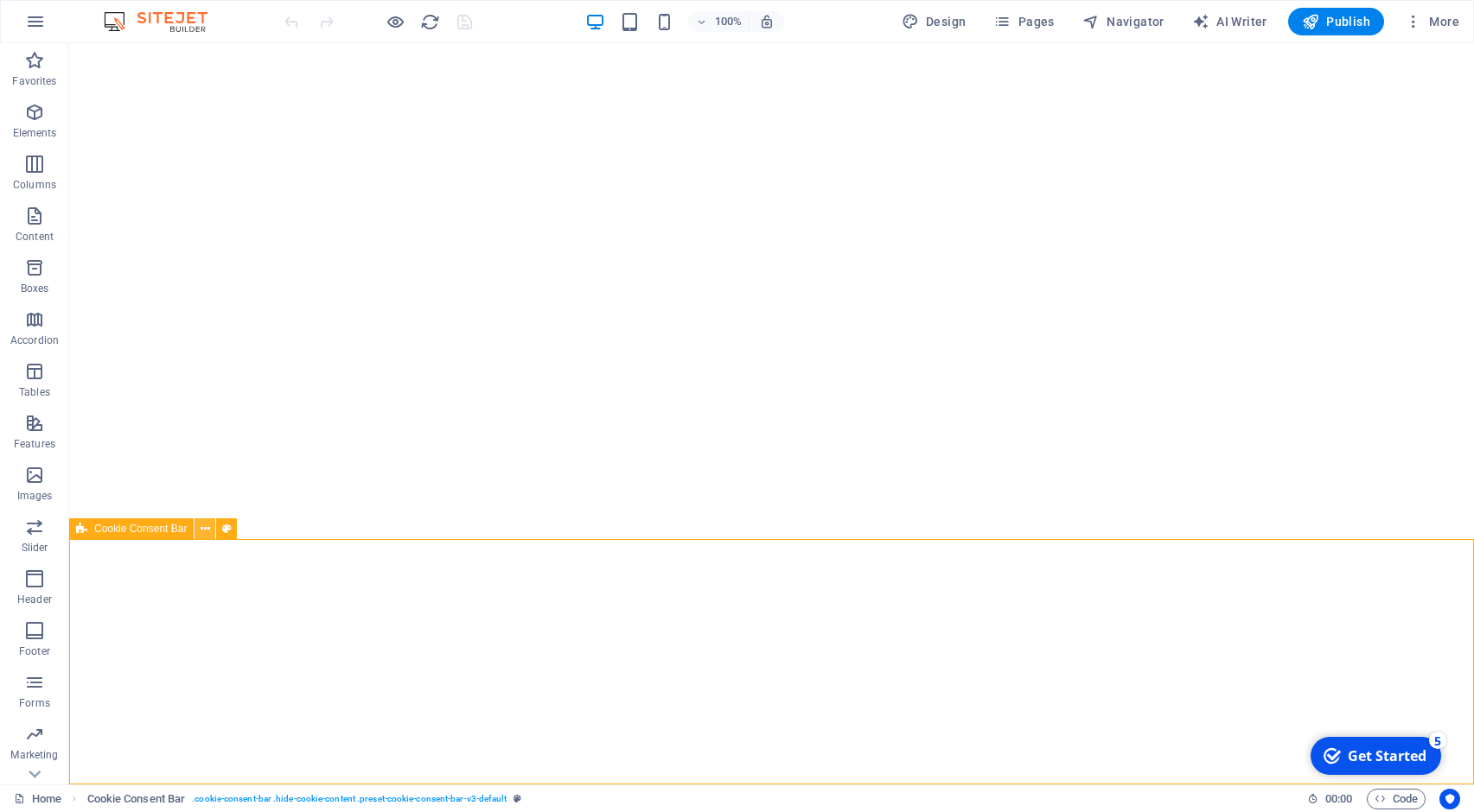
click at [201, 530] on icon at bounding box center [205, 529] width 9 height 18
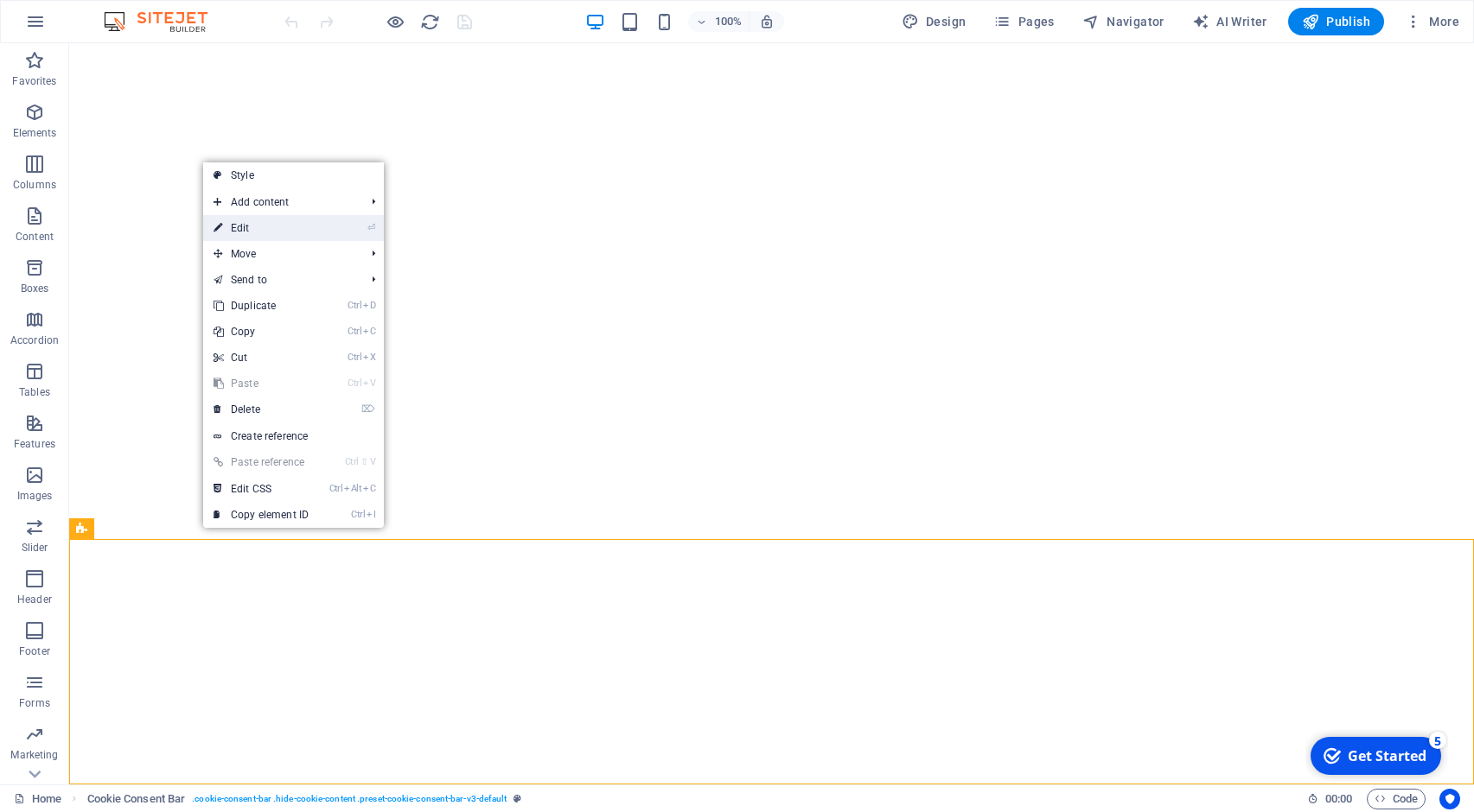
click at [276, 231] on link "⏎ Edit" at bounding box center [261, 228] width 116 height 26
select select "alert"
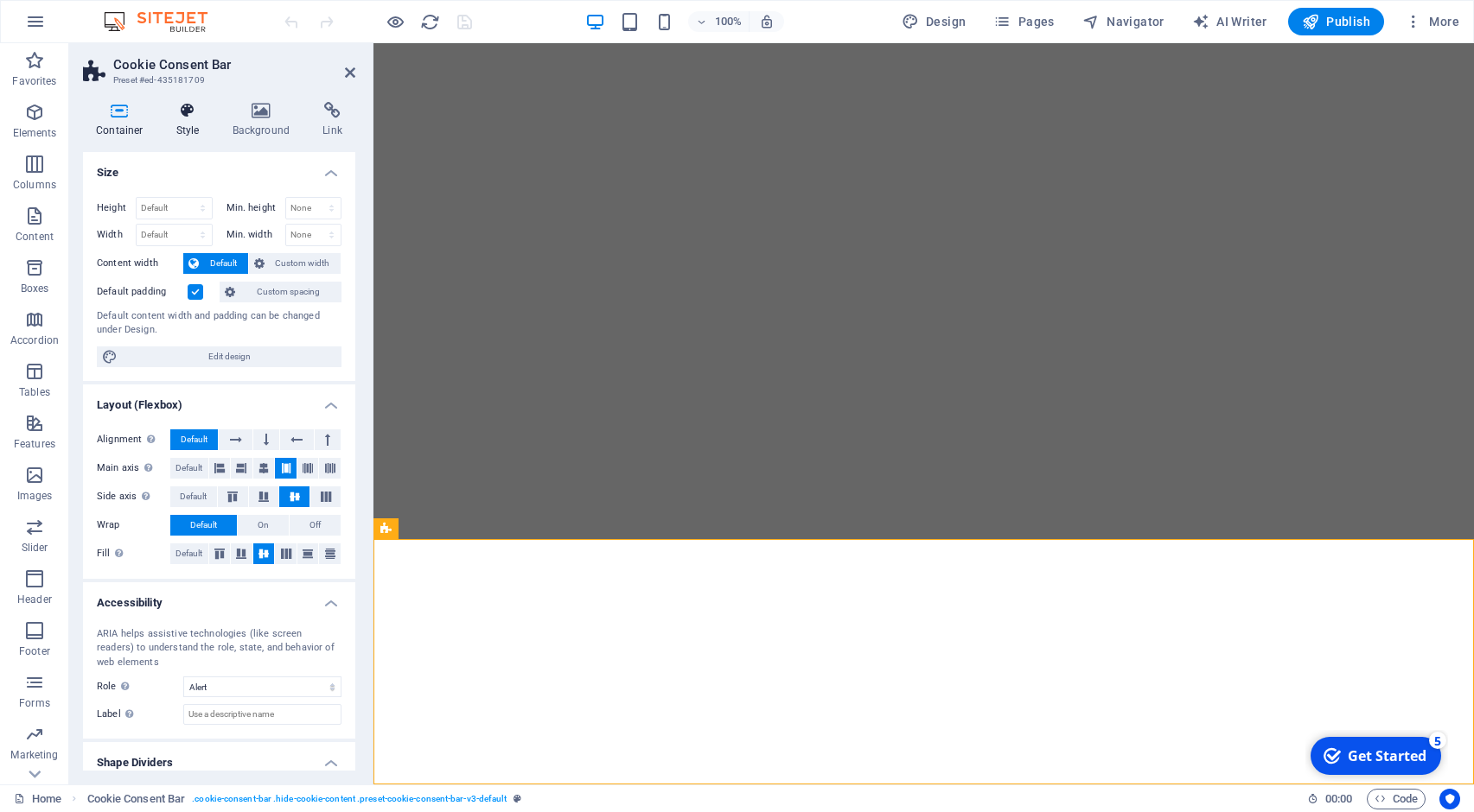
click at [187, 117] on icon at bounding box center [188, 110] width 50 height 17
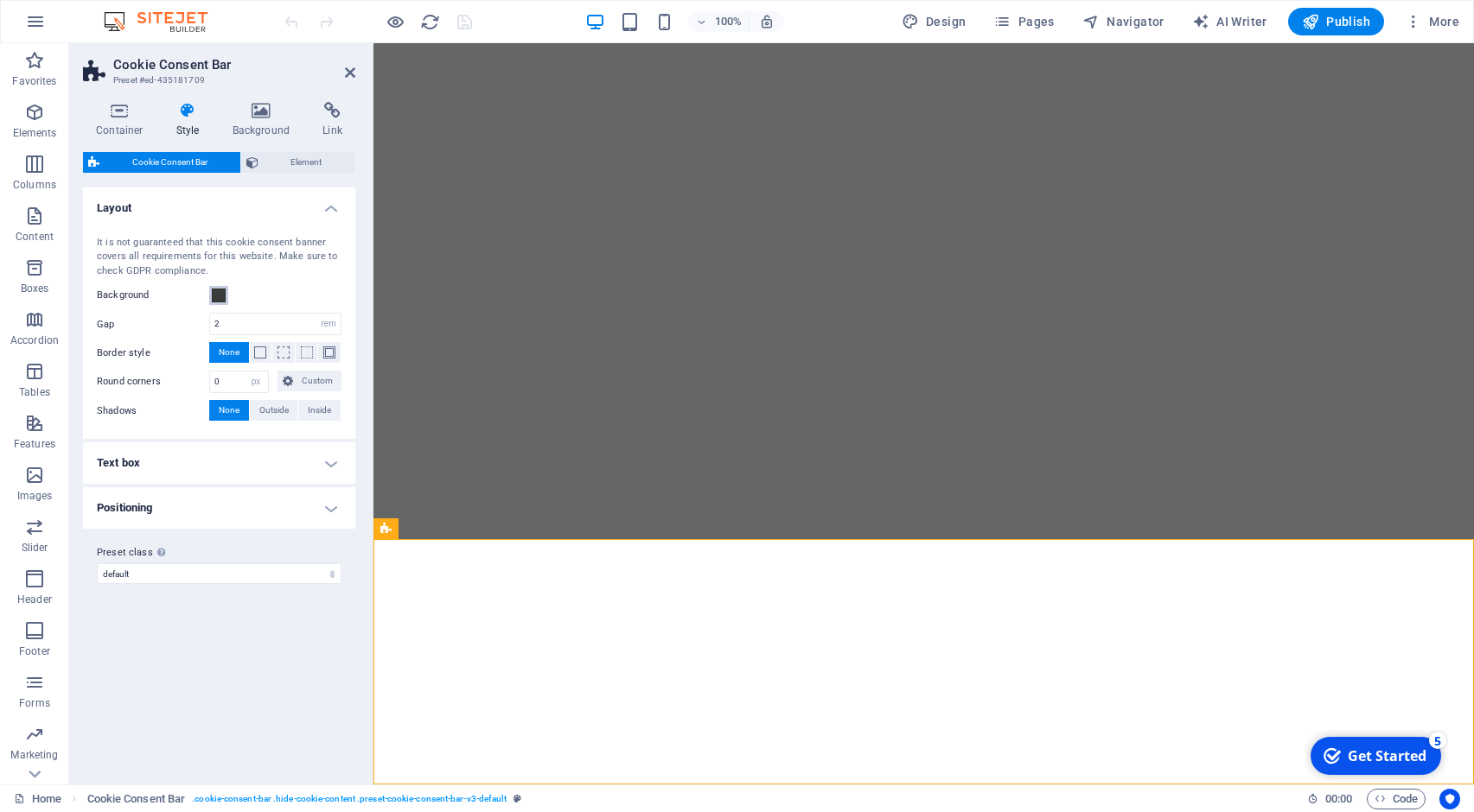
click at [219, 295] on span at bounding box center [218, 295] width 14 height 14
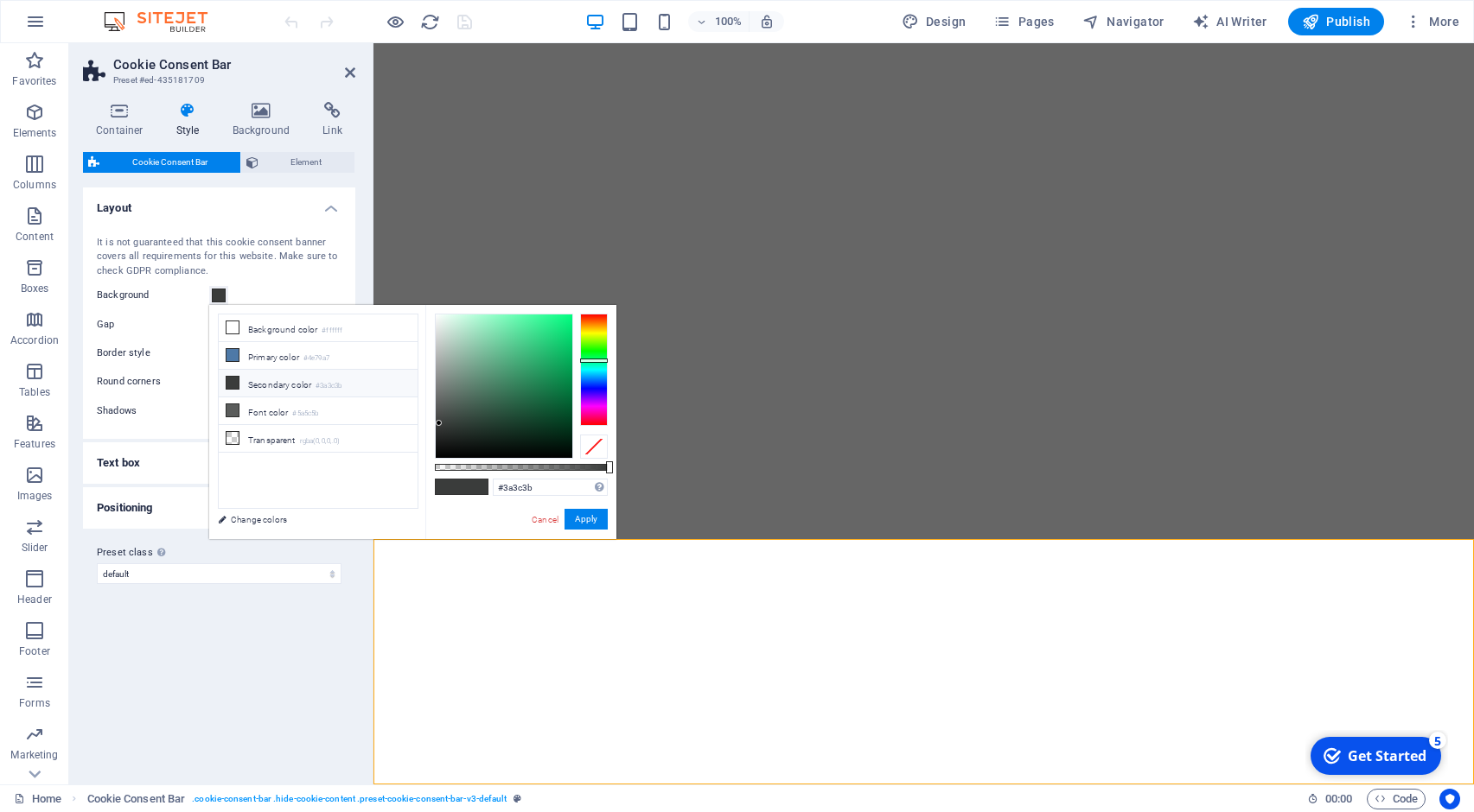
click at [283, 638] on div "Variants Default Layout It is not guaranteed that this cookie consent banner co…" at bounding box center [219, 479] width 272 height 583
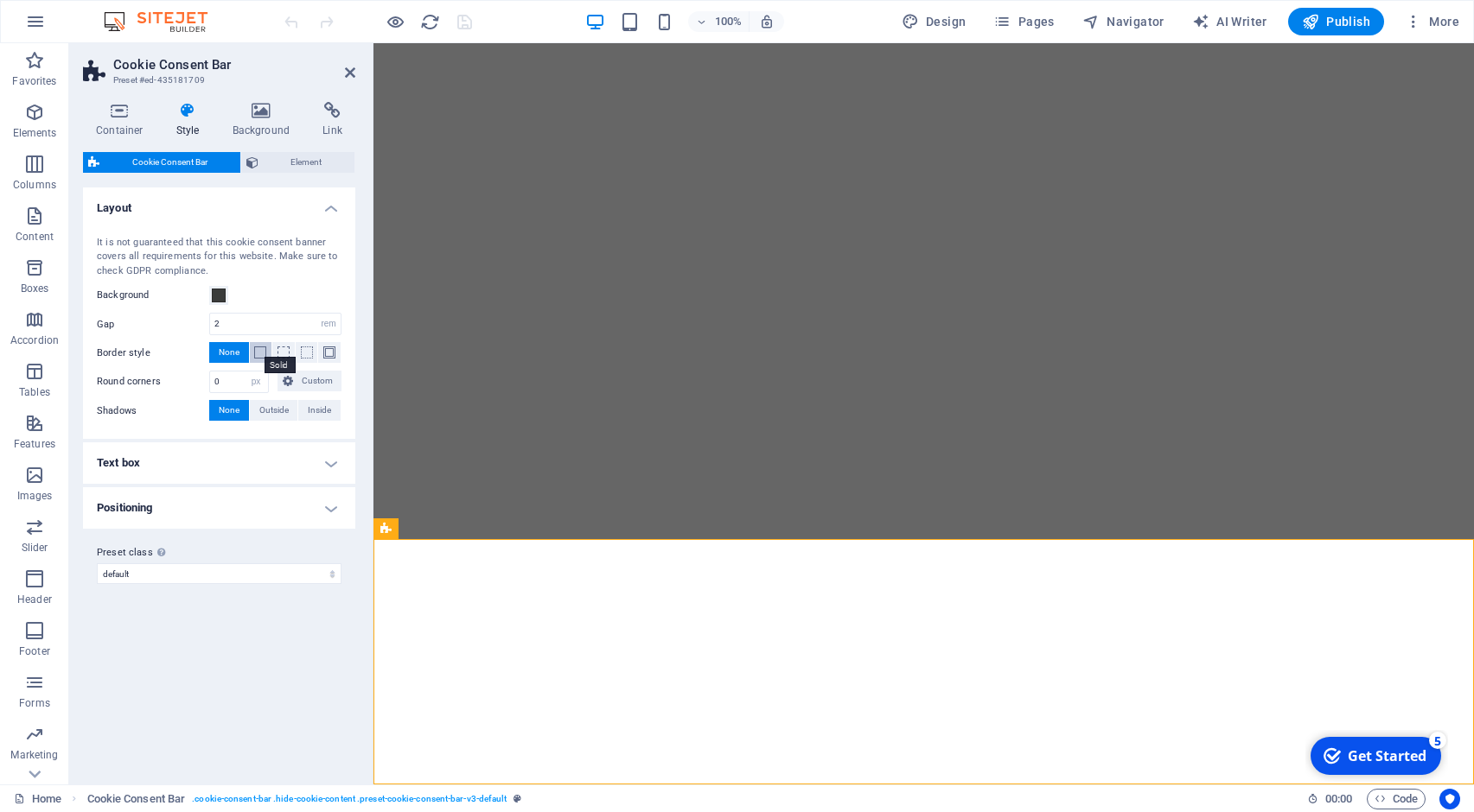
click at [265, 355] on span at bounding box center [259, 352] width 12 height 12
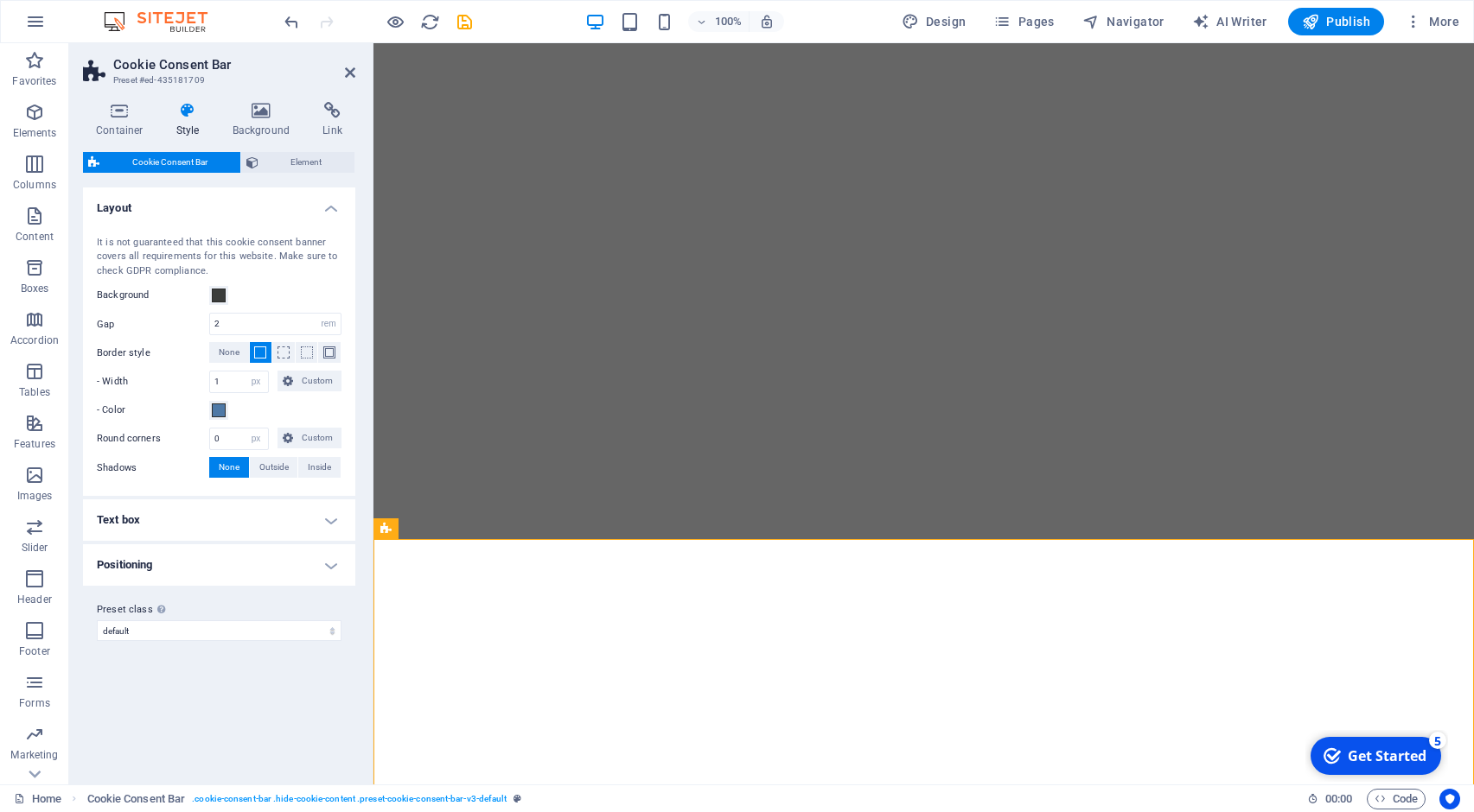
click at [233, 512] on h4 "Text box" at bounding box center [219, 520] width 272 height 41
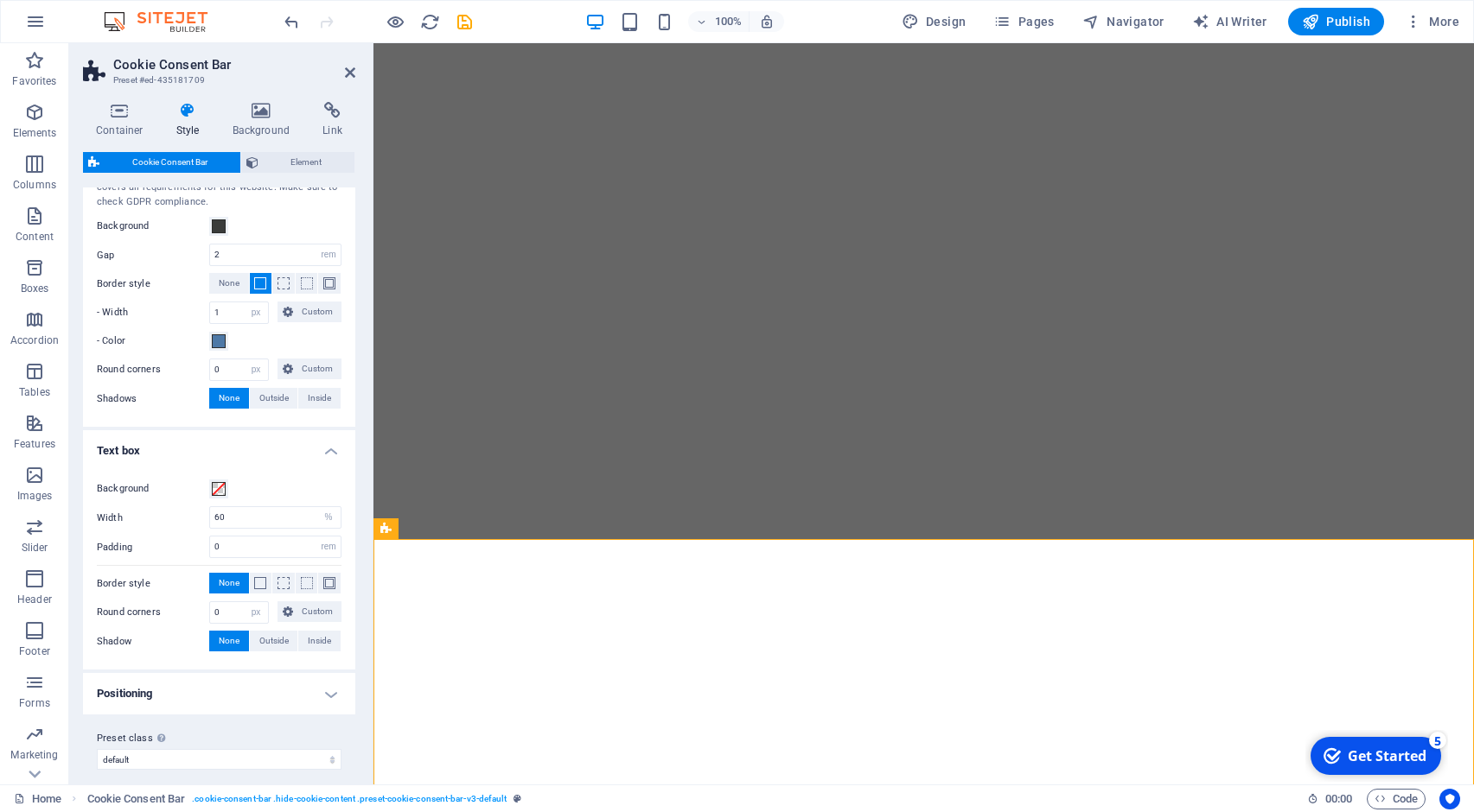
scroll to position [80, 0]
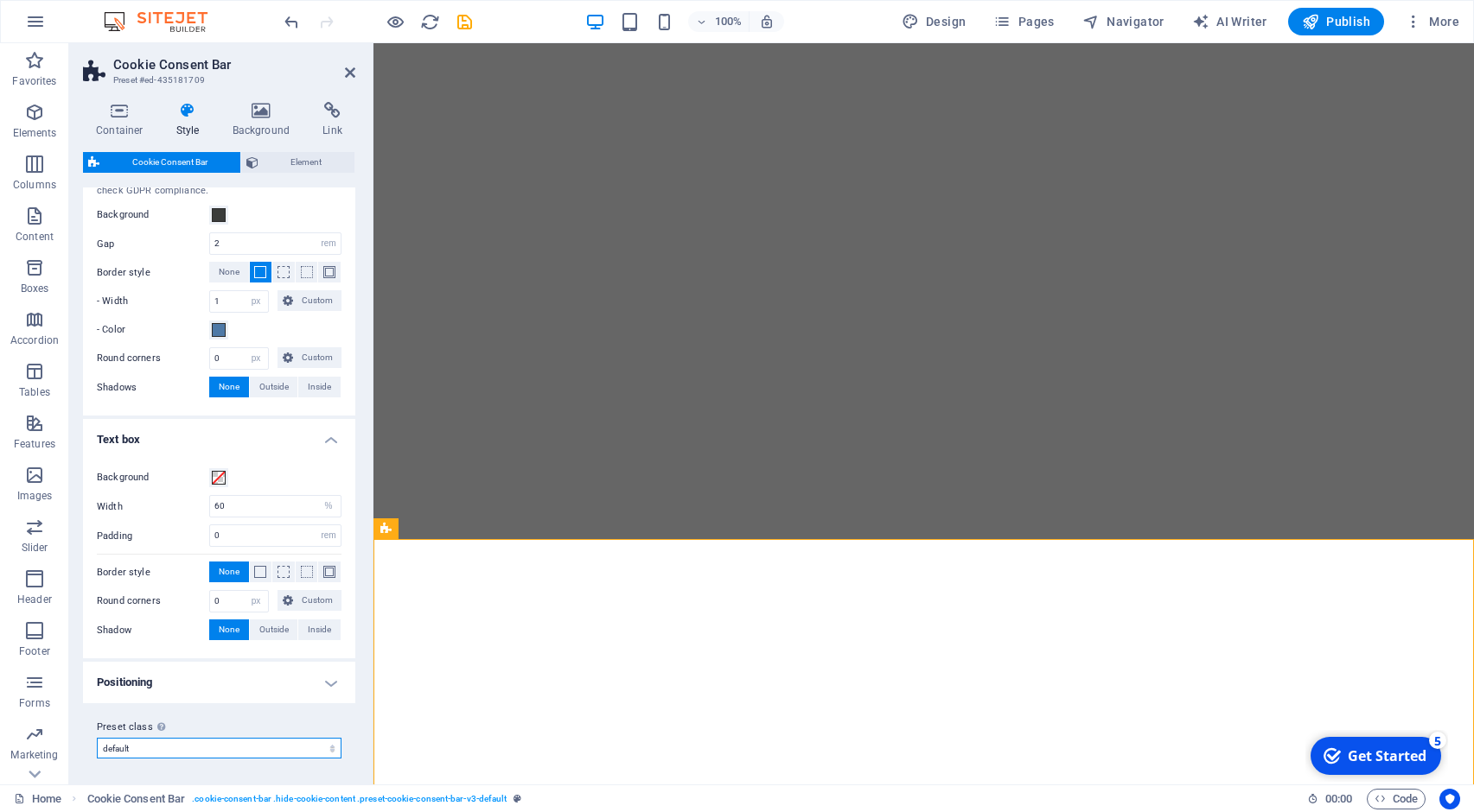
click at [234, 741] on select "default Add preset class" at bounding box center [219, 748] width 244 height 21
click at [114, 123] on h4 "Container" at bounding box center [122, 119] width 80 height 36
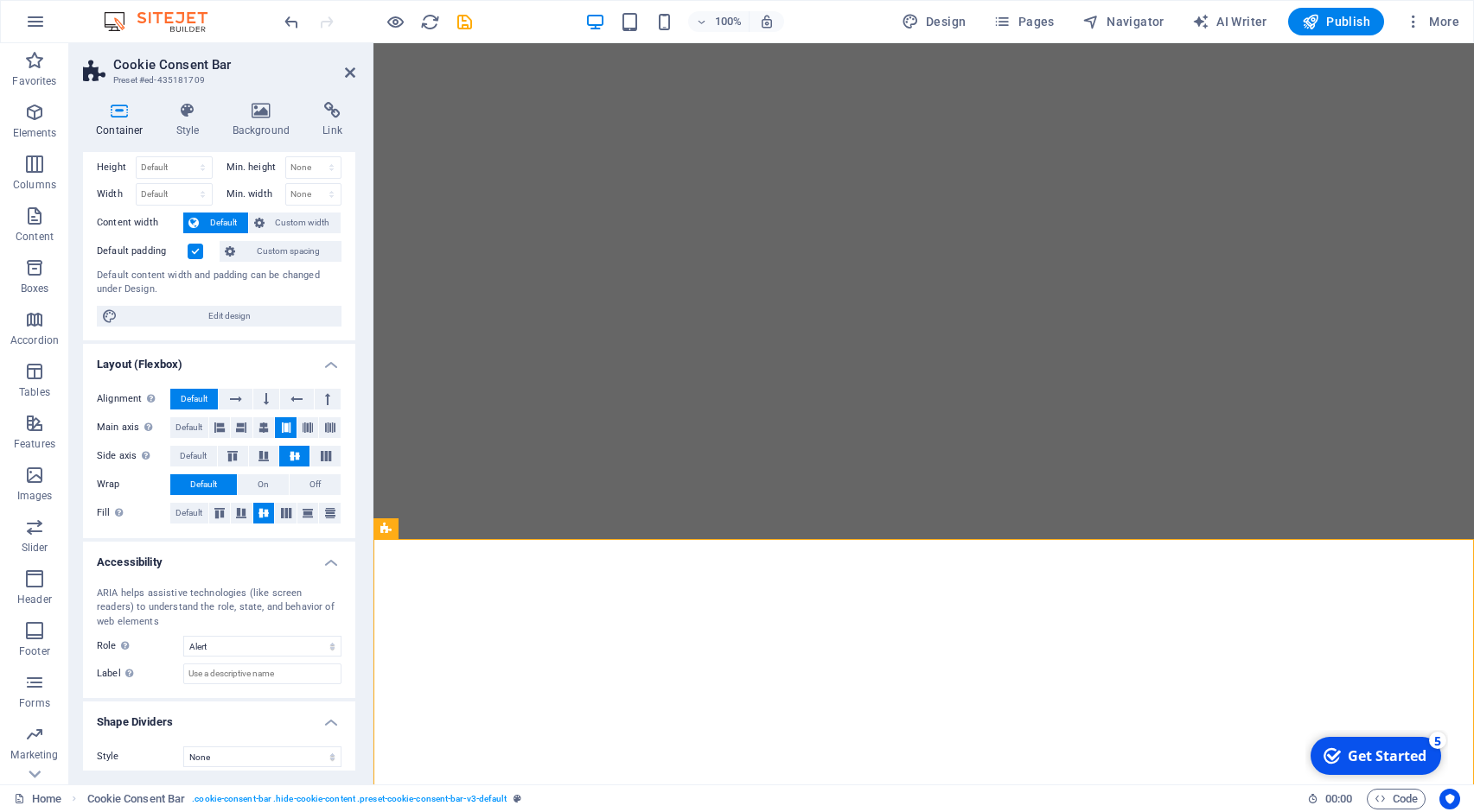
scroll to position [51, 0]
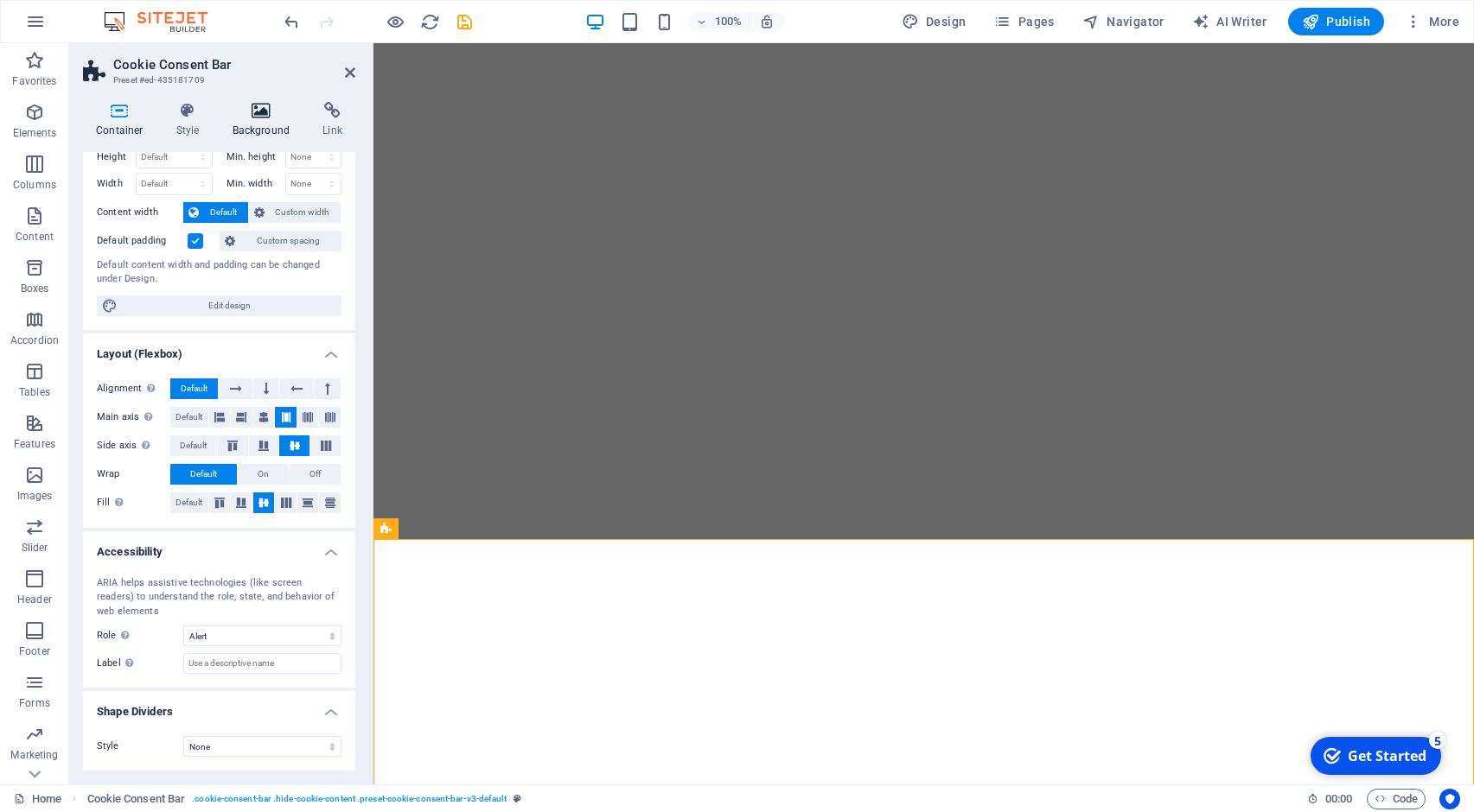
click at [267, 103] on icon at bounding box center [261, 110] width 84 height 17
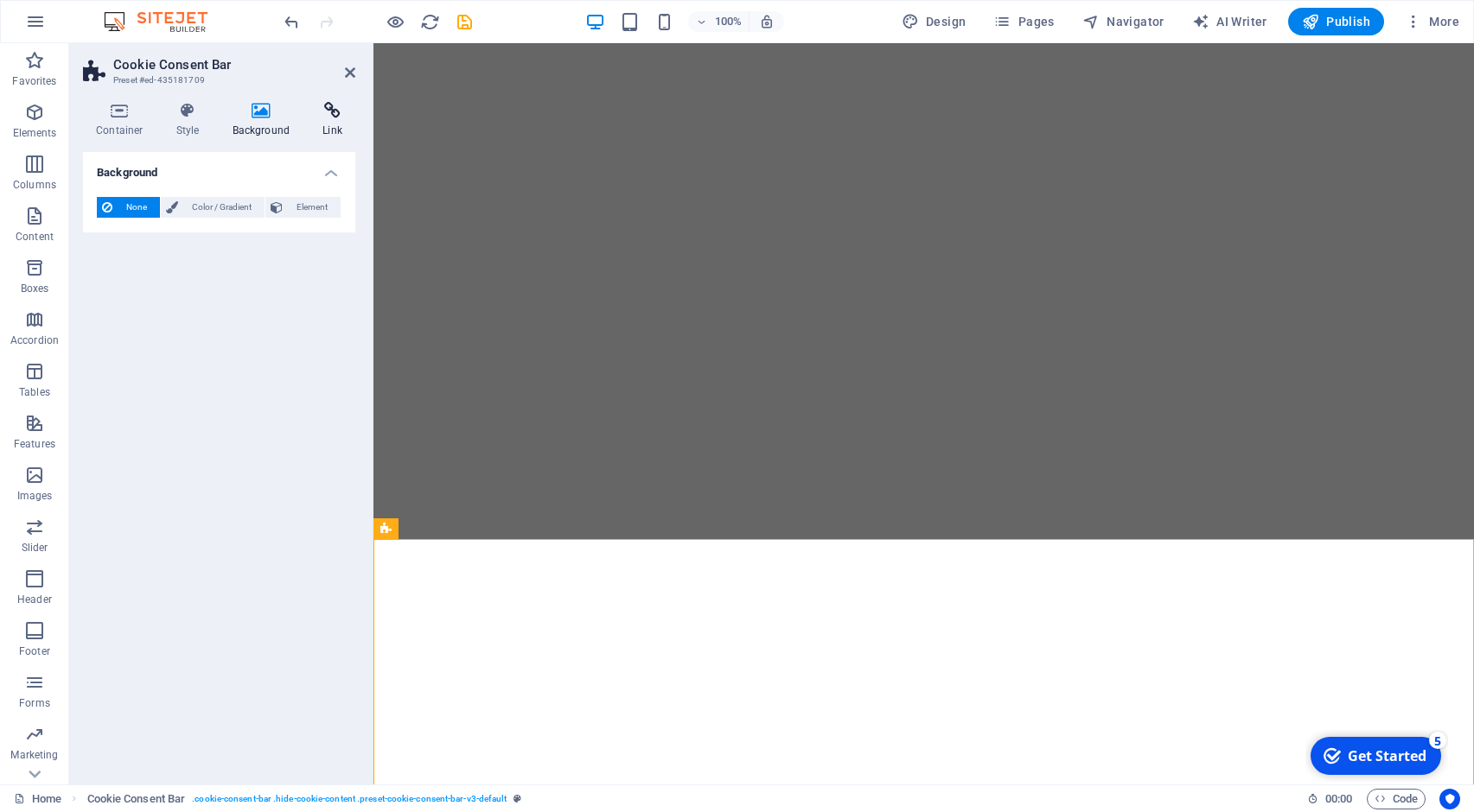
click at [338, 129] on h4 "Link" at bounding box center [333, 119] width 46 height 36
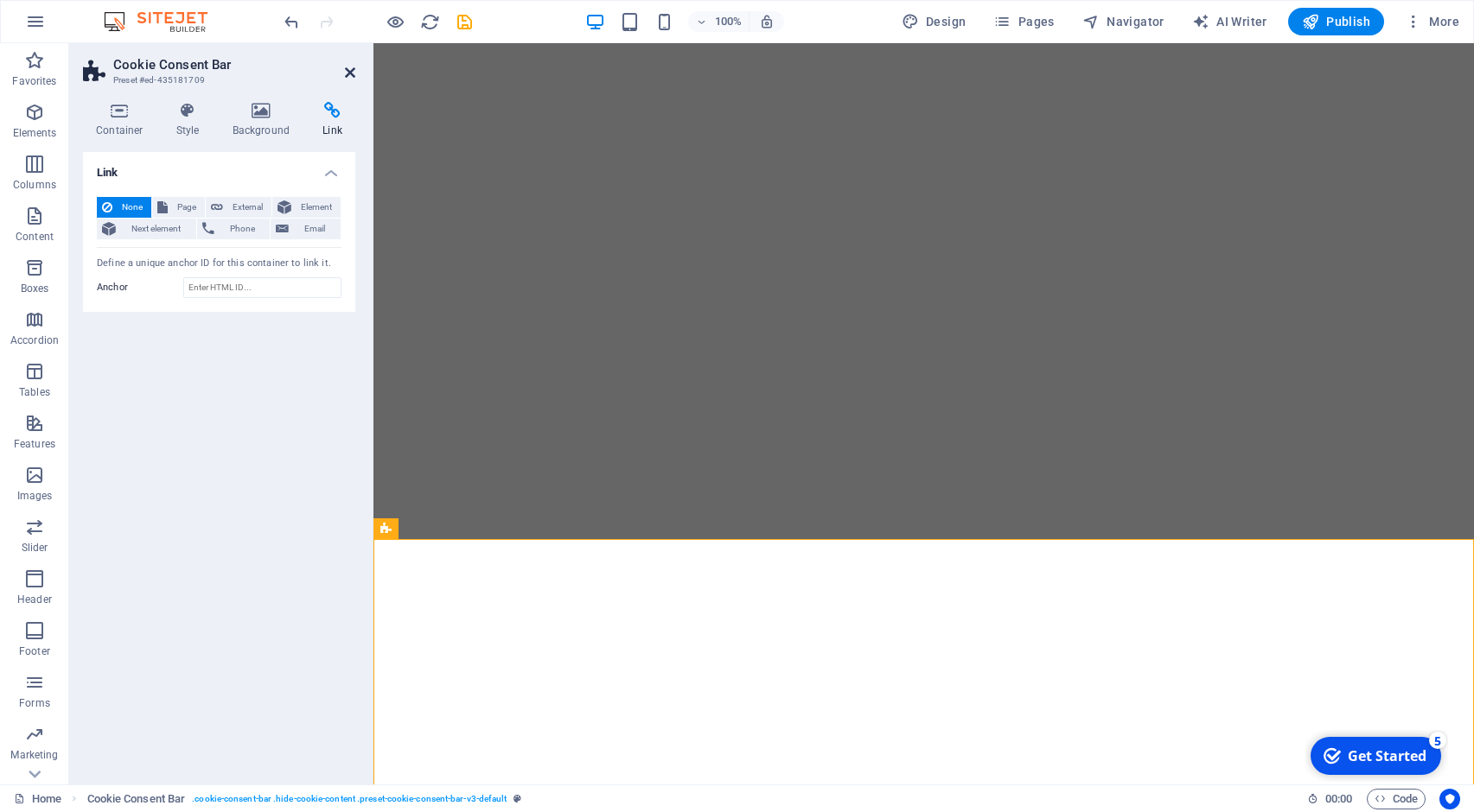
click at [346, 73] on icon at bounding box center [349, 72] width 10 height 14
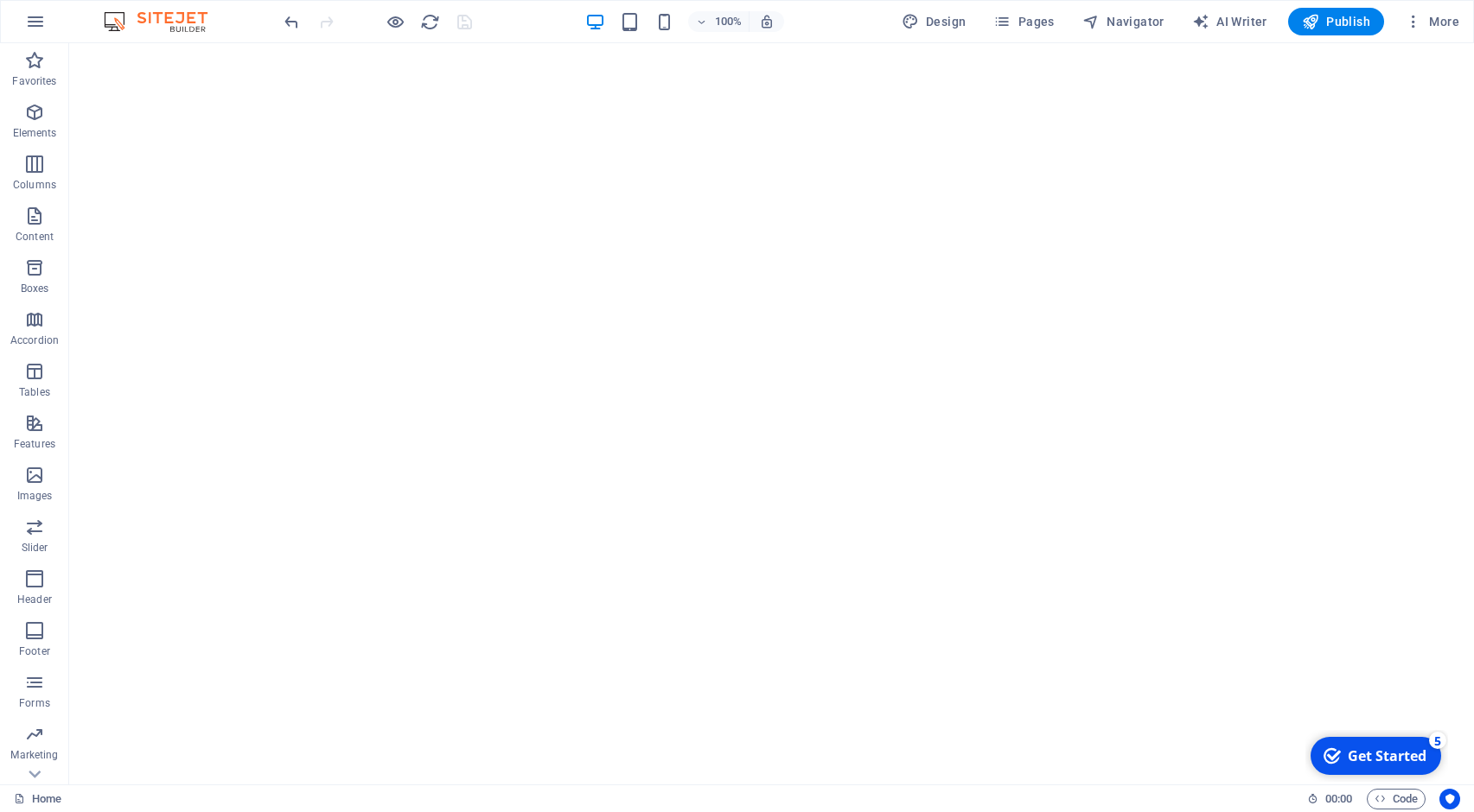
click at [849, 807] on div "Home" at bounding box center [653, 799] width 1279 height 21
click at [1434, 748] on div "5" at bounding box center [1437, 740] width 17 height 17
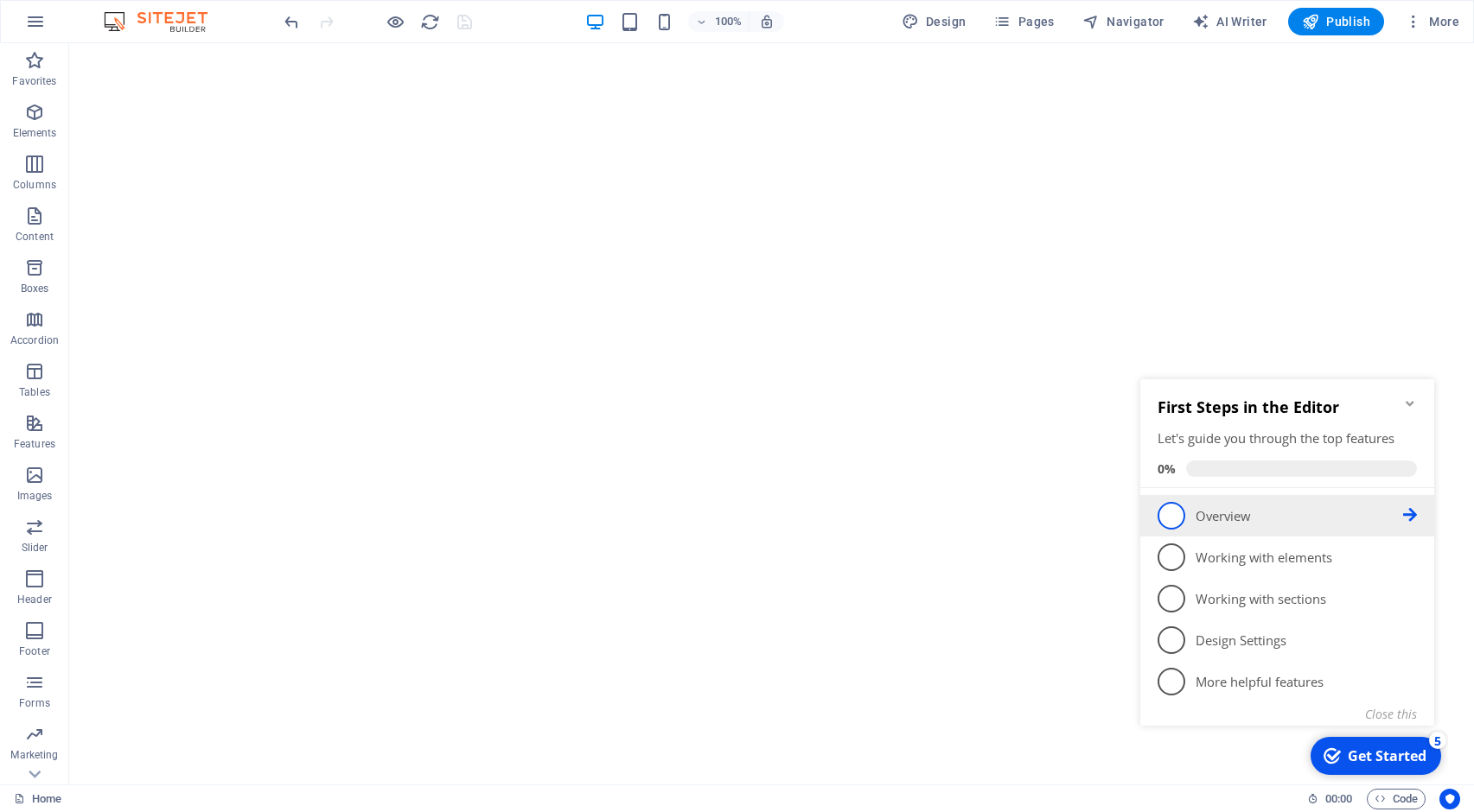
click at [1184, 511] on link "1 Overview - incomplete" at bounding box center [1287, 515] width 259 height 28
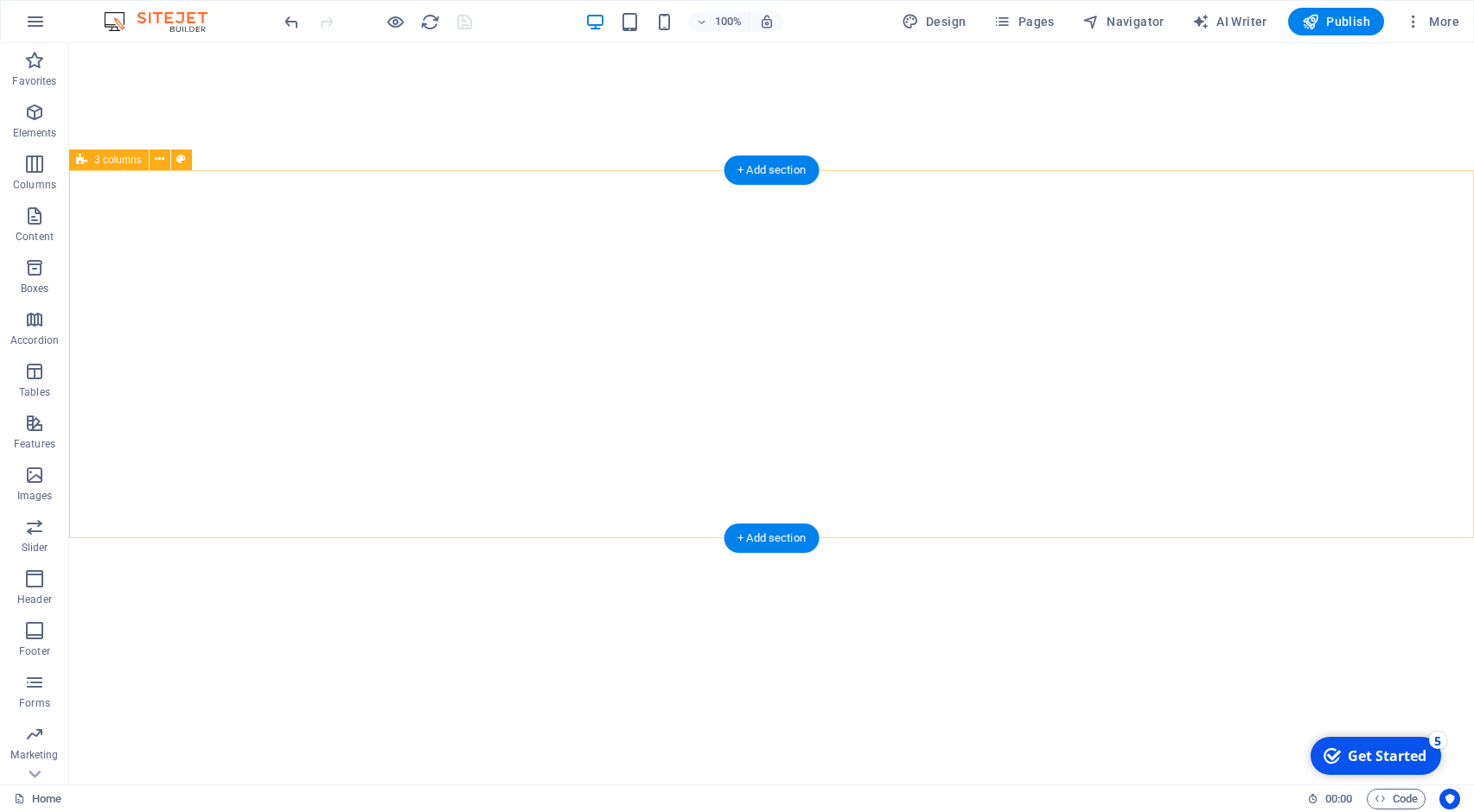
scroll to position [0, 0]
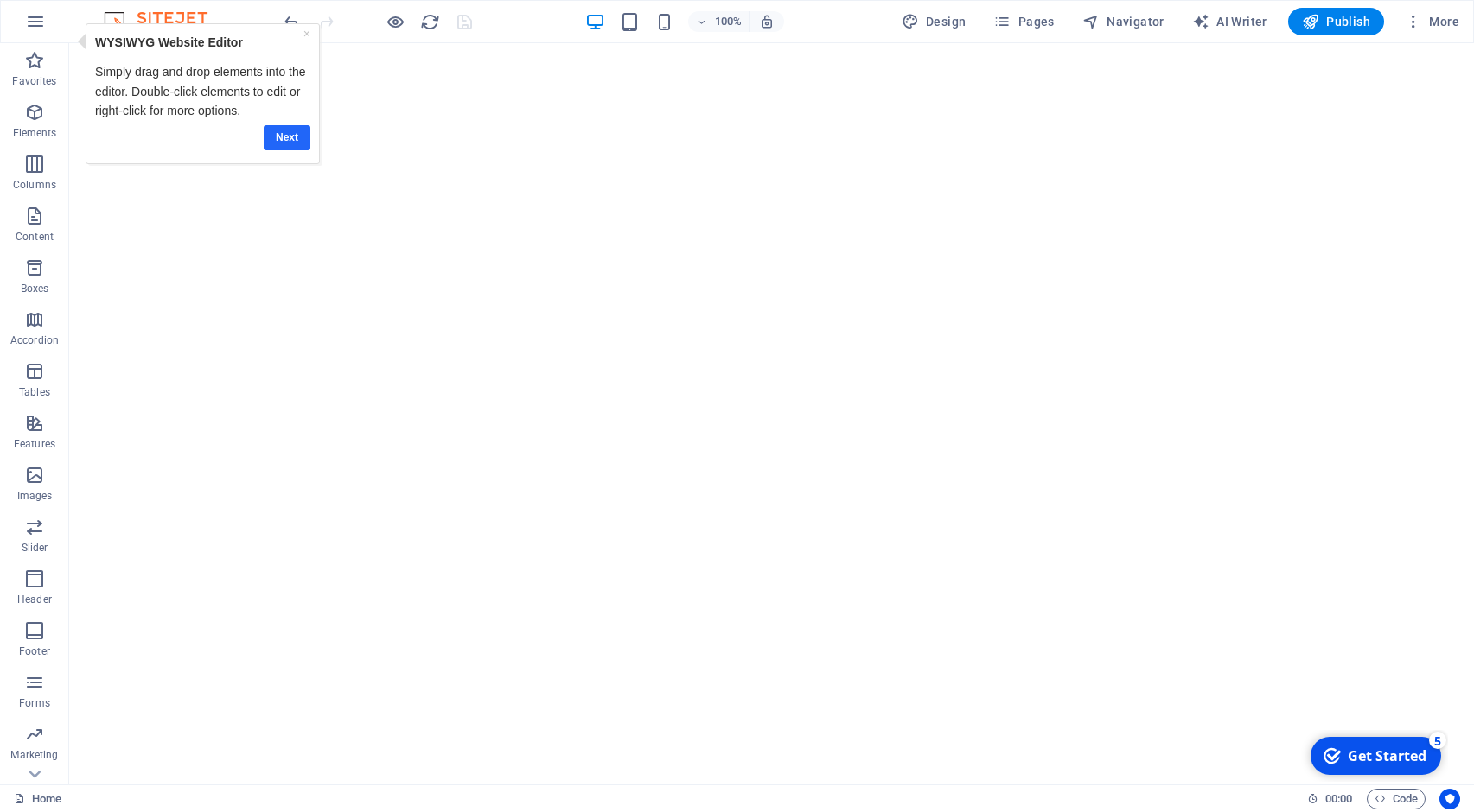
click at [293, 137] on link "Next" at bounding box center [287, 136] width 47 height 25
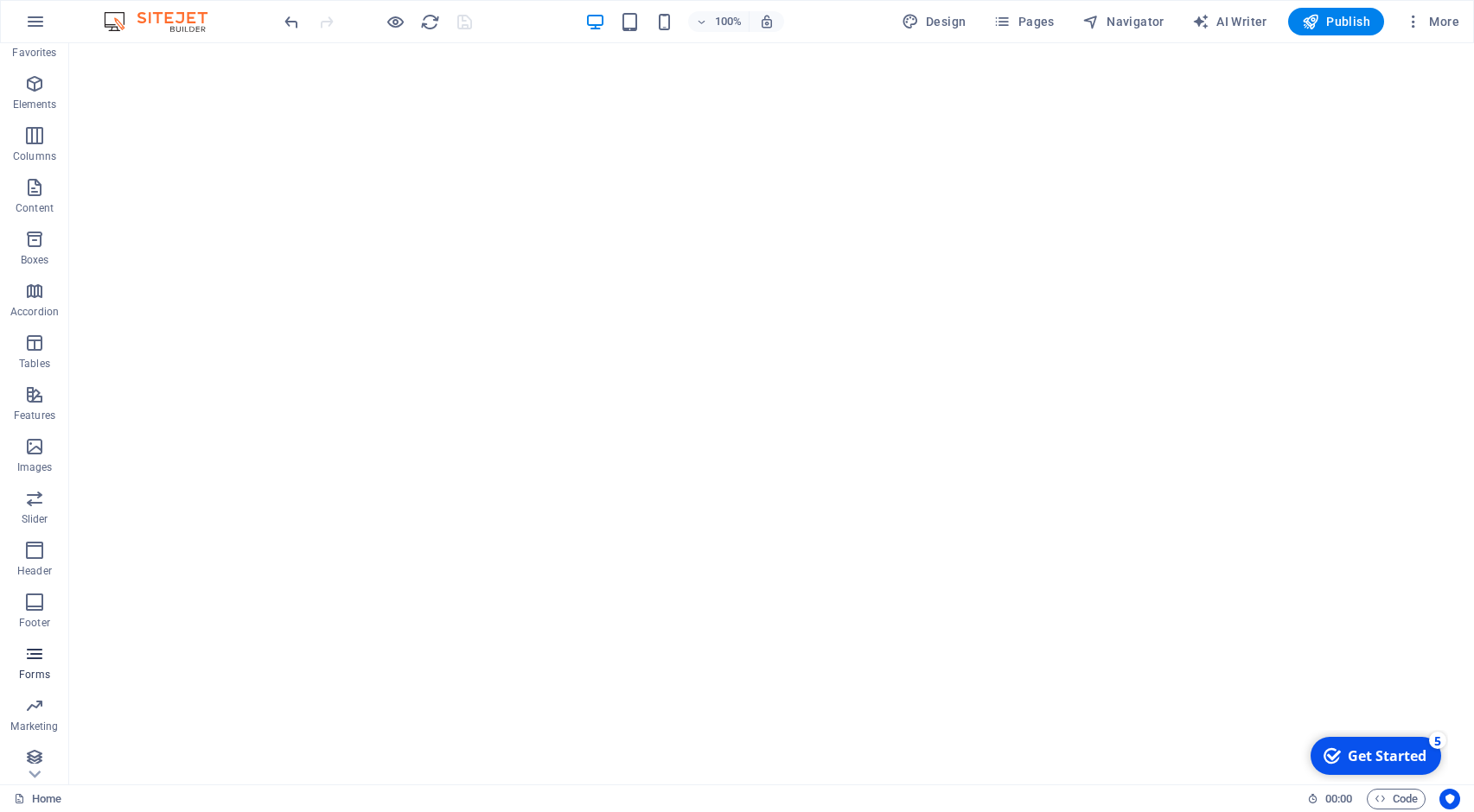
scroll to position [36, 0]
click at [40, 773] on p "Collections" at bounding box center [33, 771] width 52 height 14
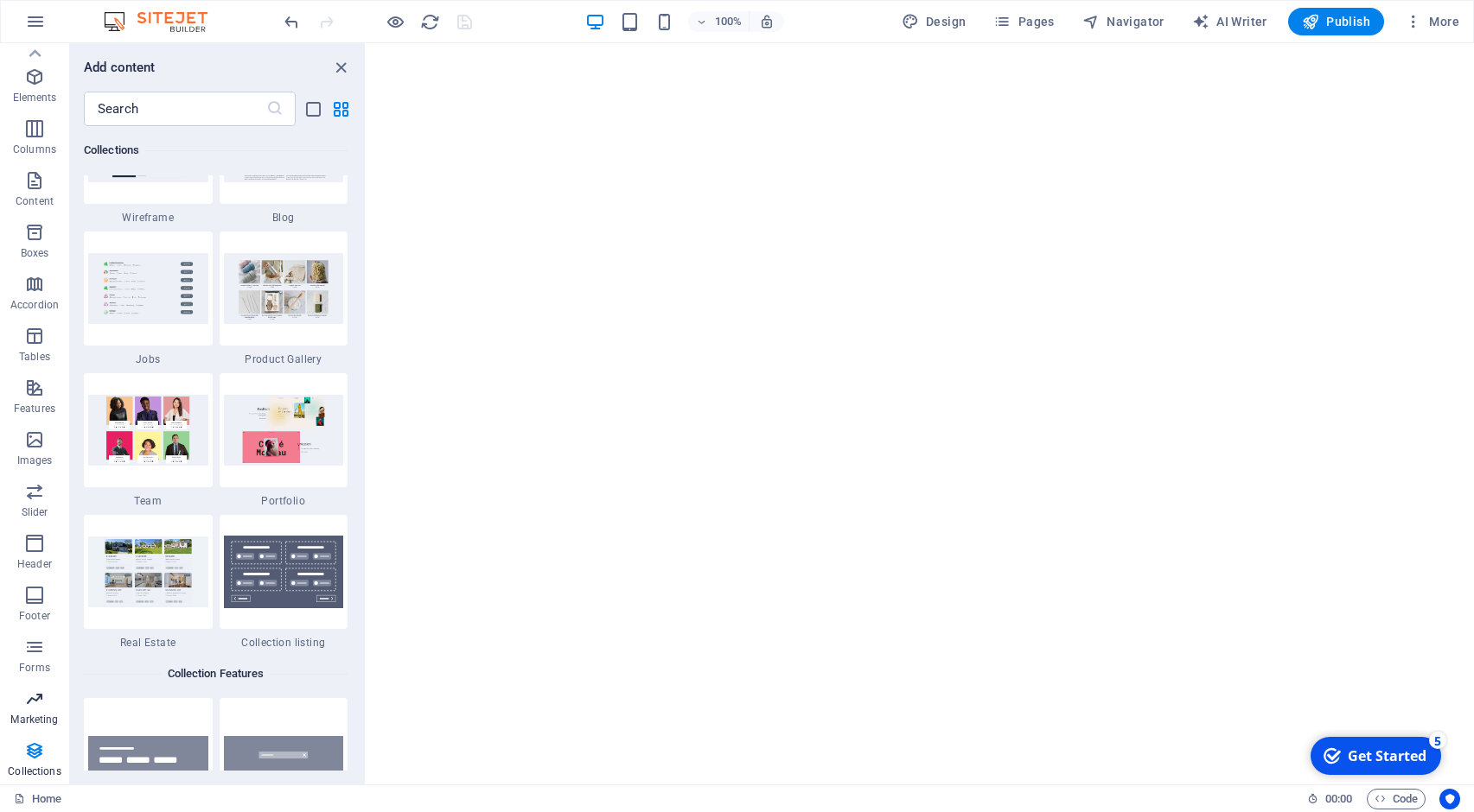
click at [22, 715] on p "Marketing" at bounding box center [34, 719] width 48 height 14
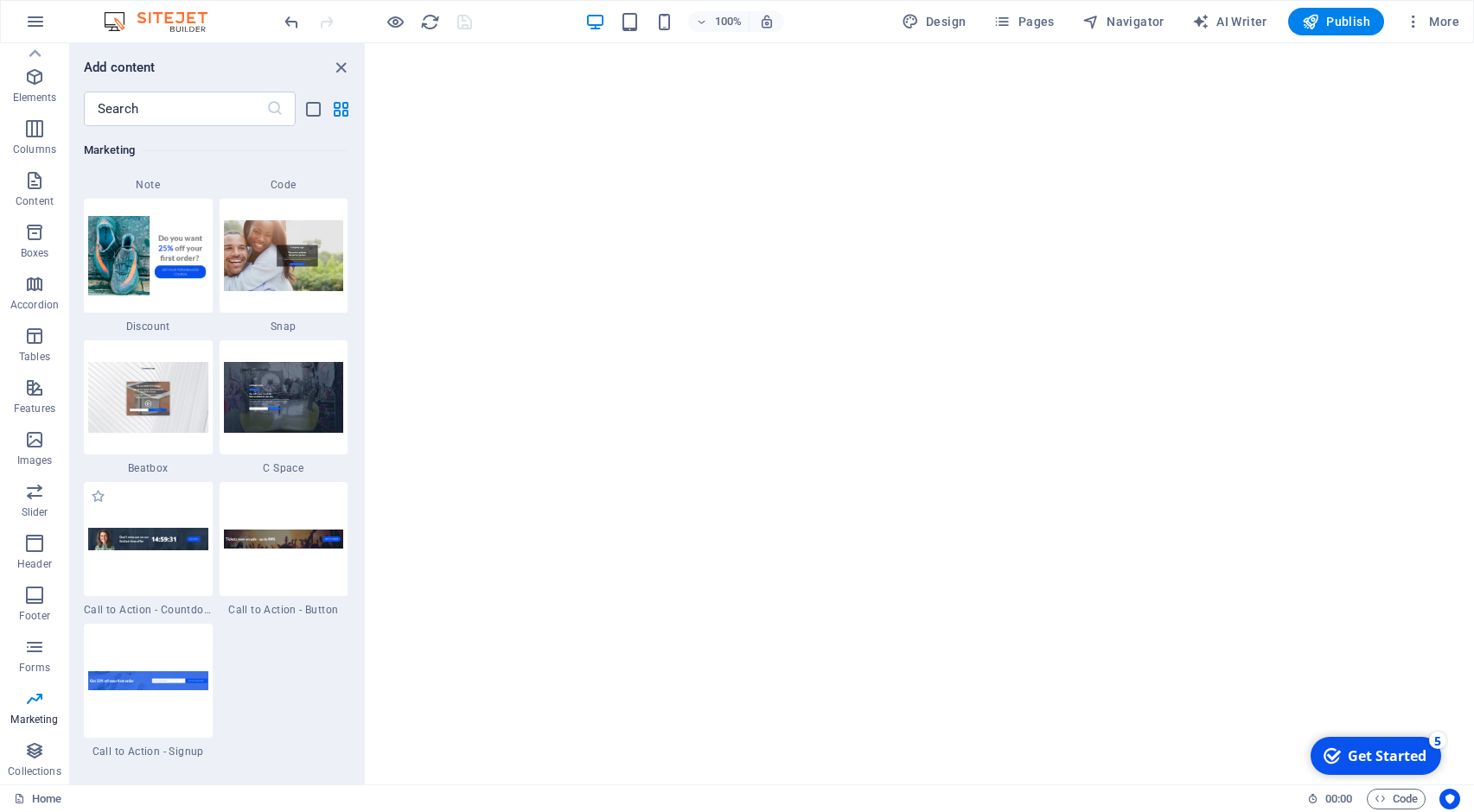
scroll to position [15510, 0]
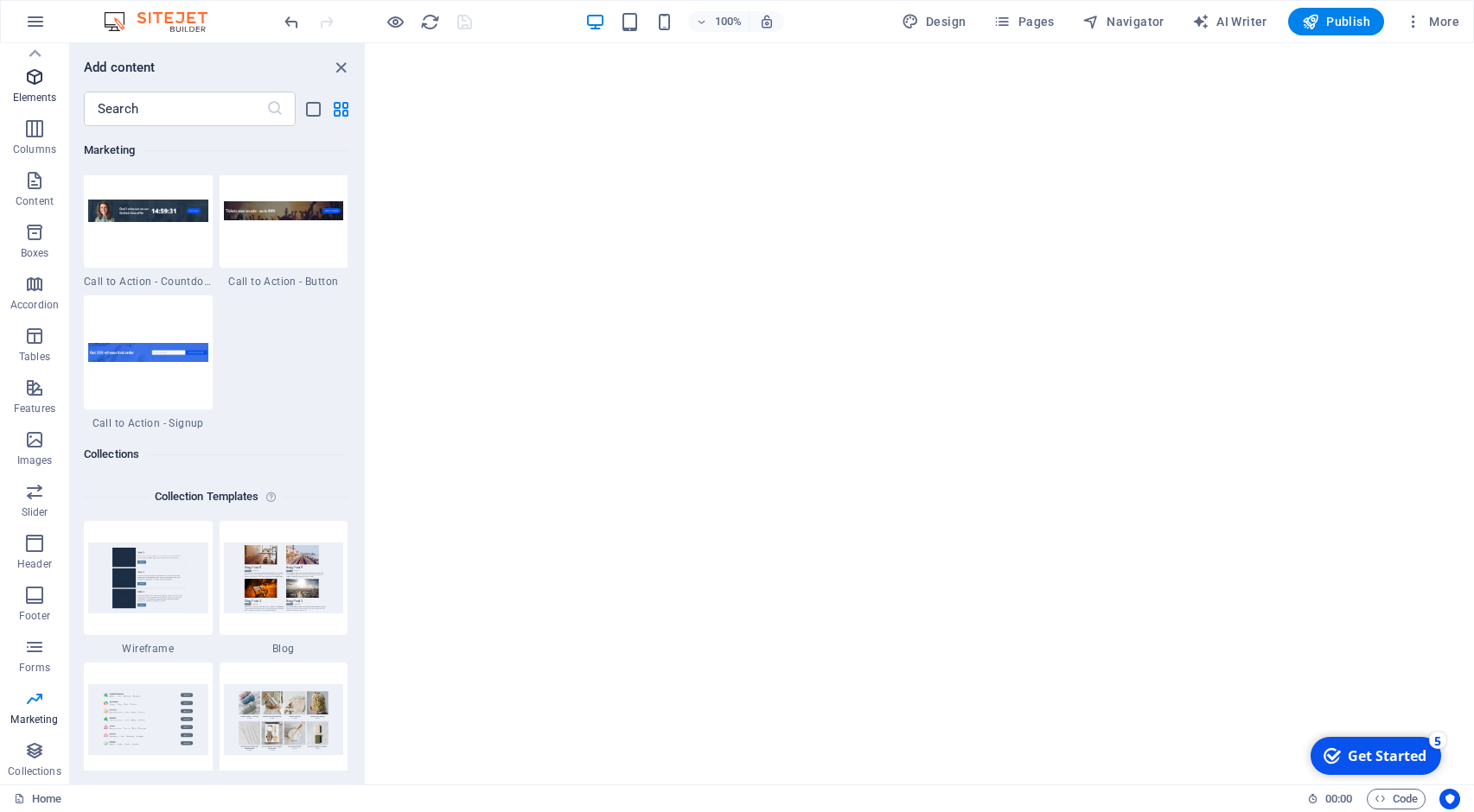
click at [29, 91] on p "Elements" at bounding box center [35, 97] width 44 height 14
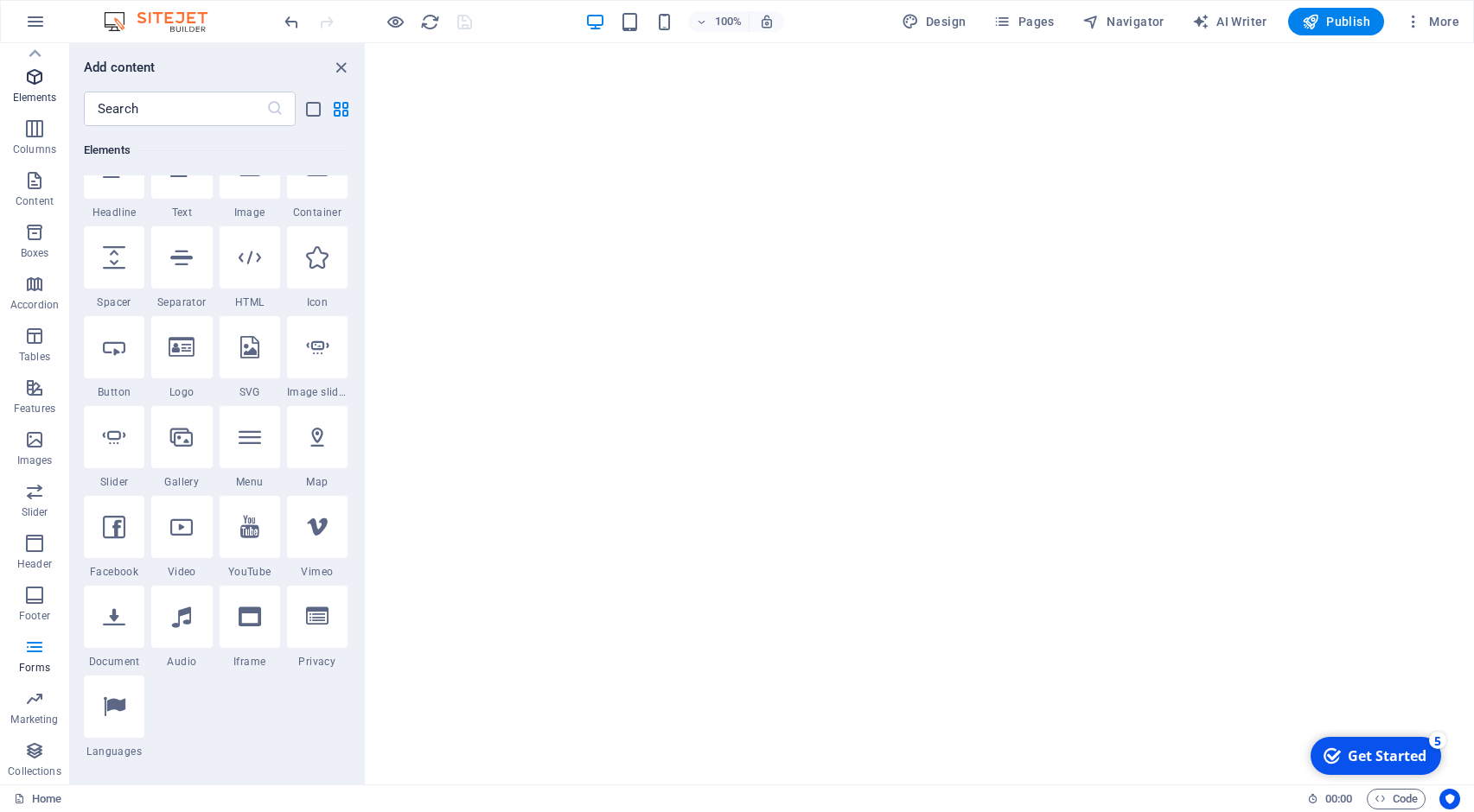
scroll to position [184, 0]
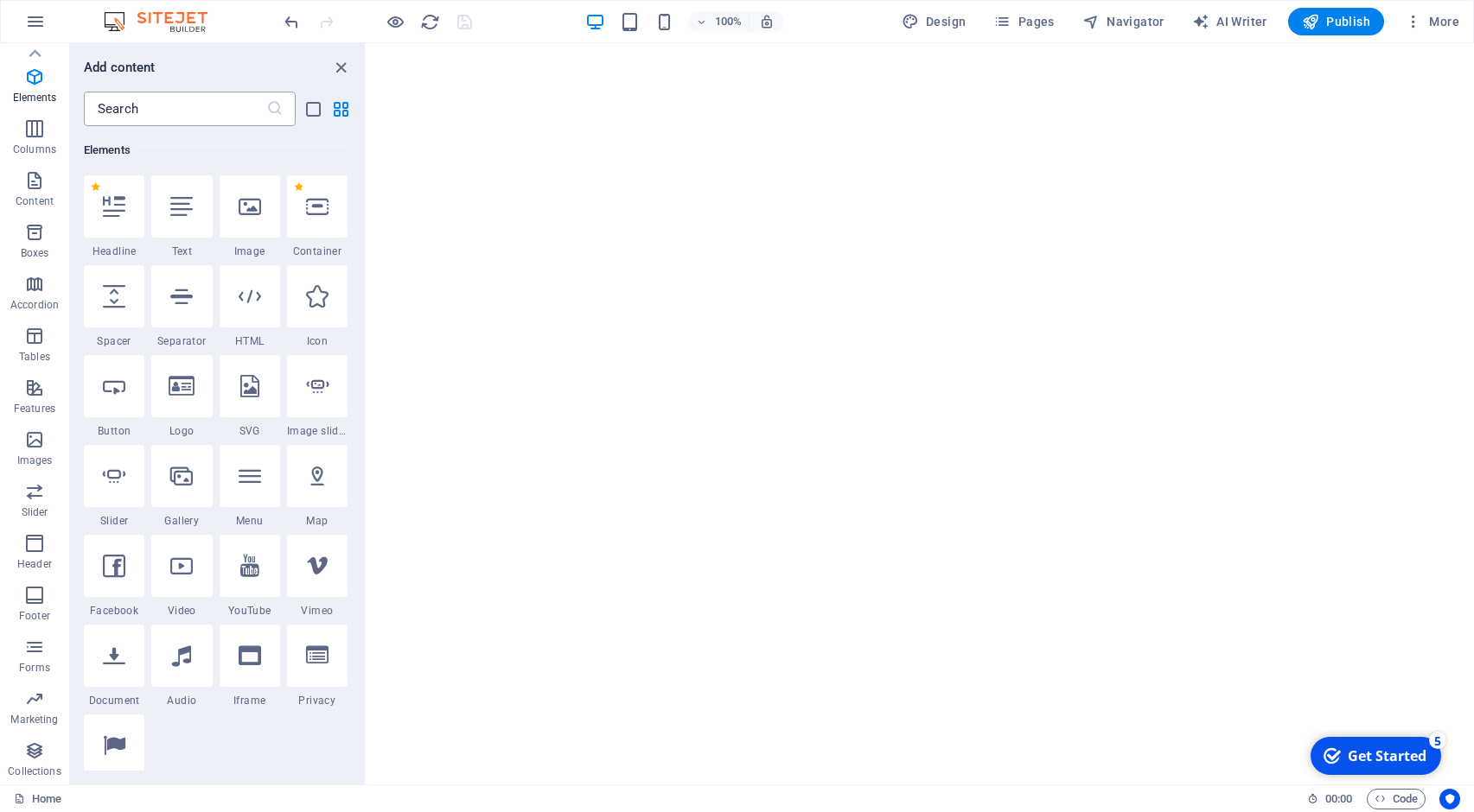
click at [153, 108] on input "text" at bounding box center [175, 109] width 182 height 35
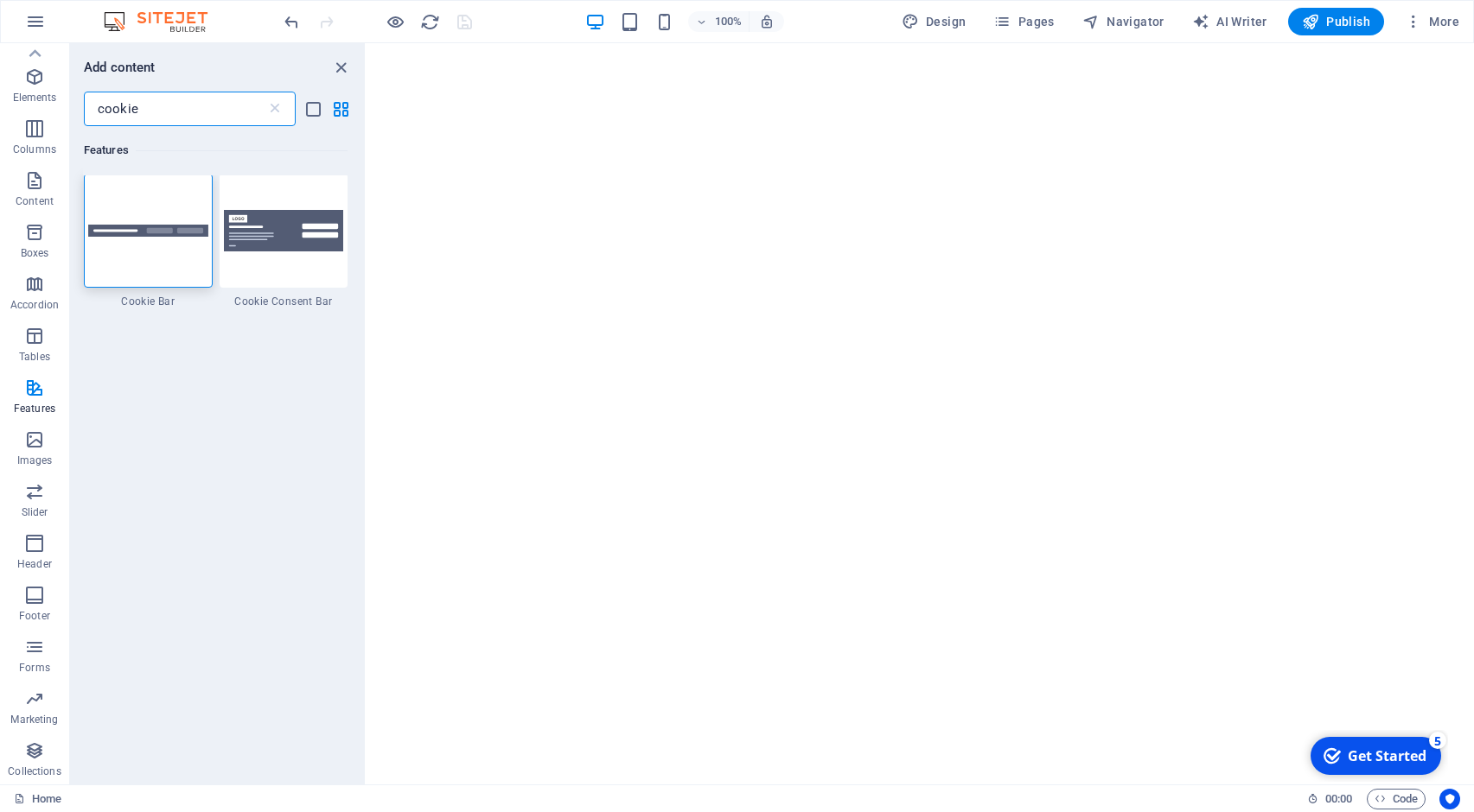
scroll to position [0, 0]
type input "cookie"
click at [252, 266] on div at bounding box center [284, 232] width 129 height 114
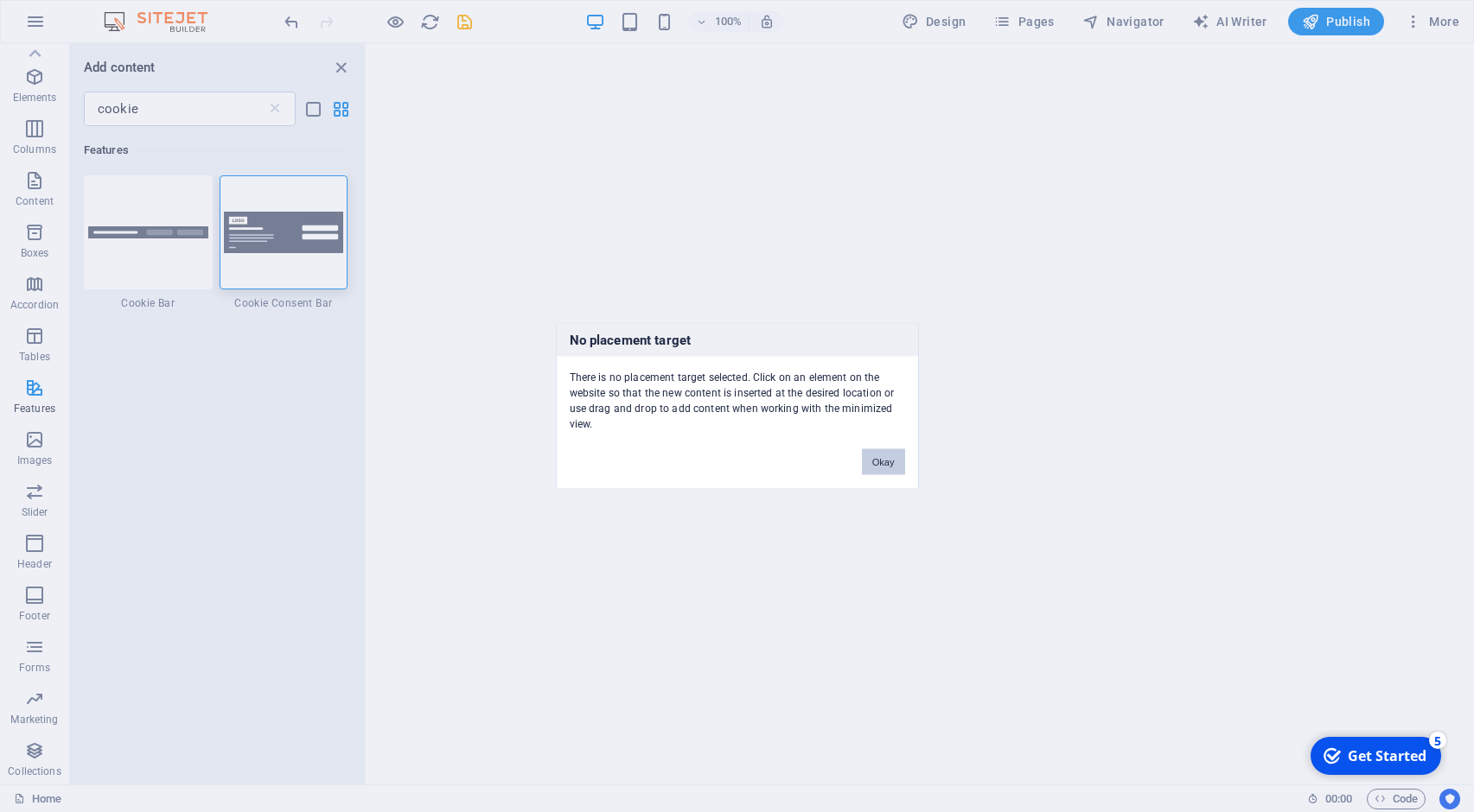
click at [878, 453] on button "Okay" at bounding box center [883, 462] width 43 height 26
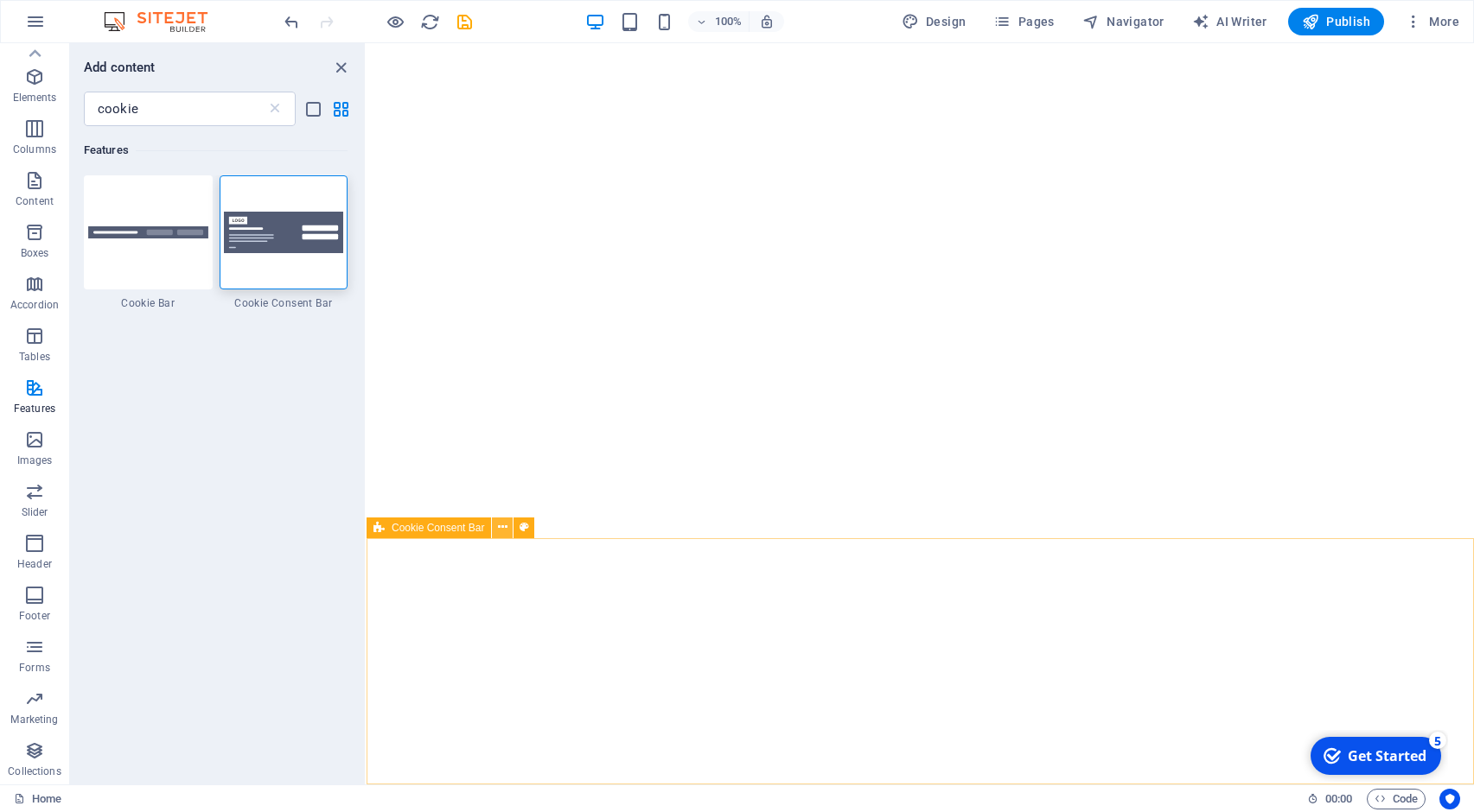
click at [500, 530] on icon at bounding box center [503, 527] width 9 height 18
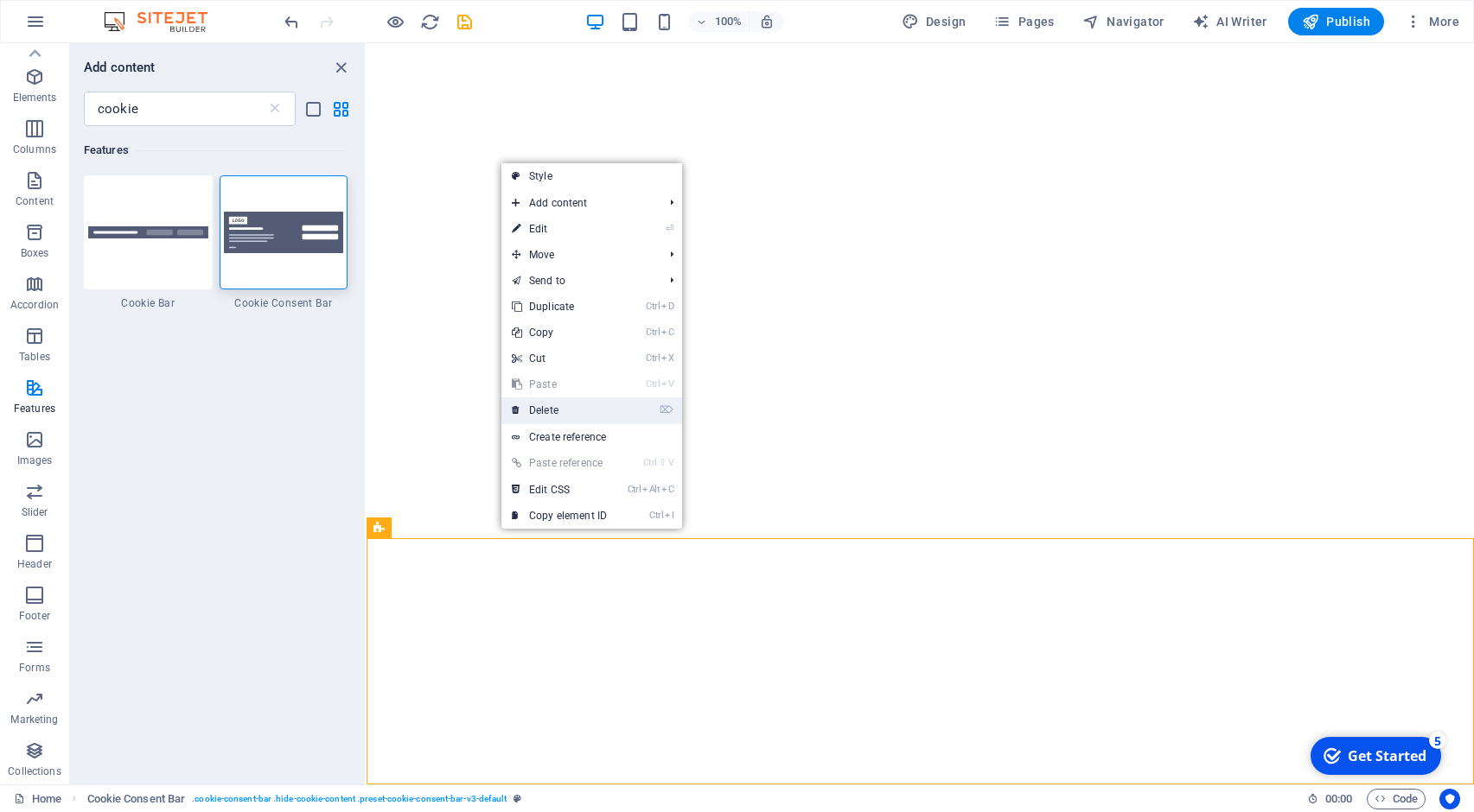
click at [545, 407] on link "⌦ Delete" at bounding box center [559, 411] width 116 height 26
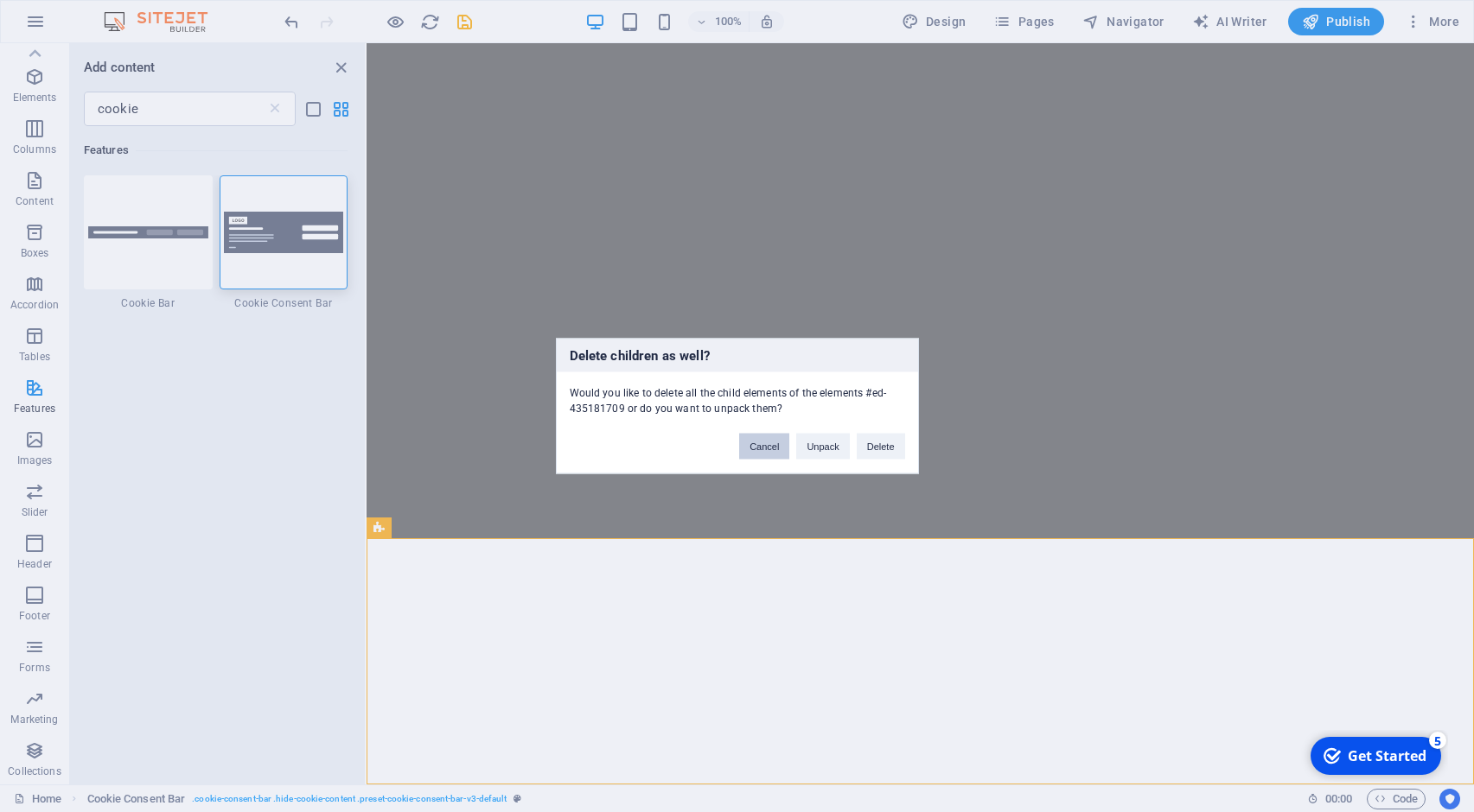
click at [760, 448] on button "Cancel" at bounding box center [764, 446] width 51 height 26
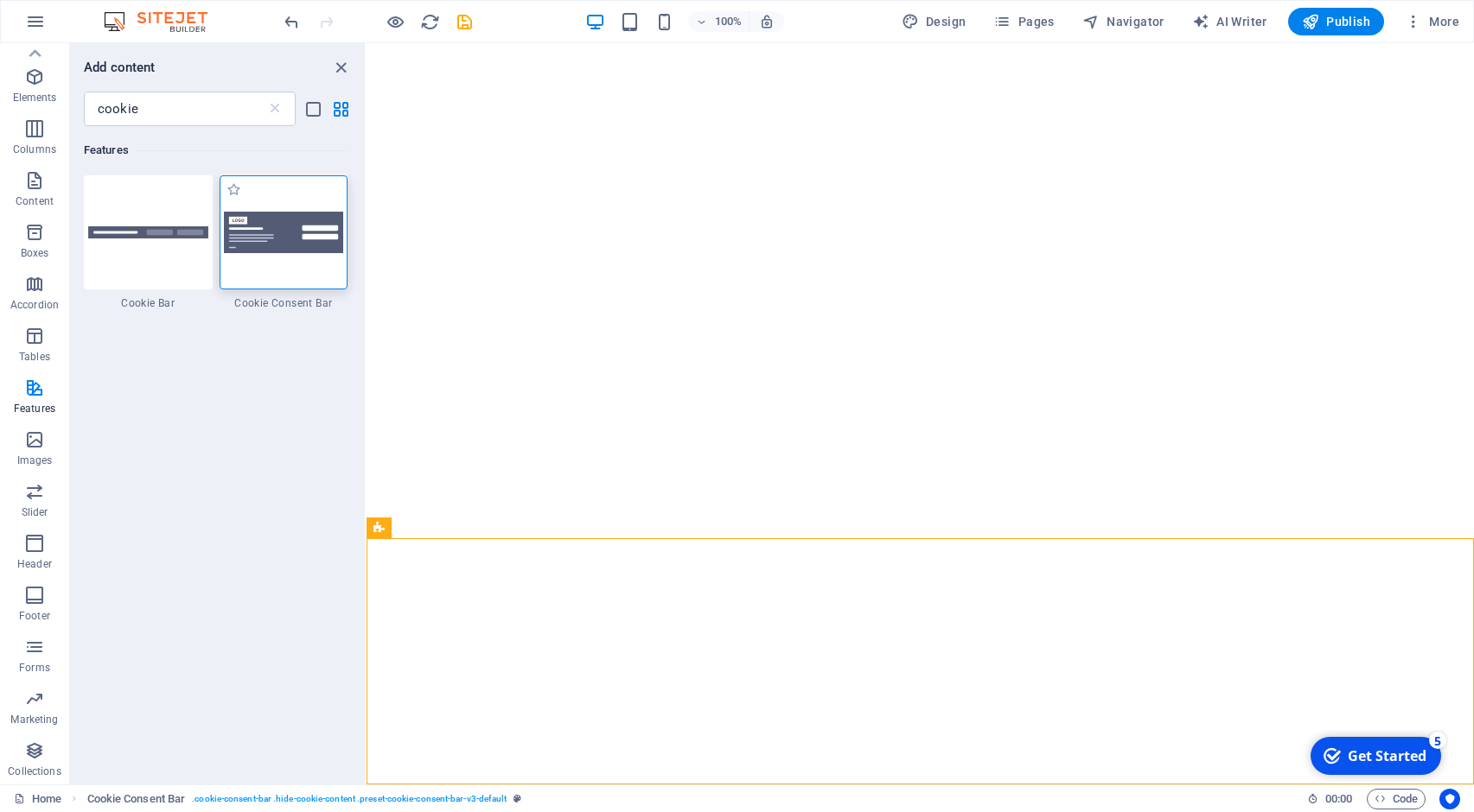
click at [304, 251] on img at bounding box center [284, 231] width 120 height 41
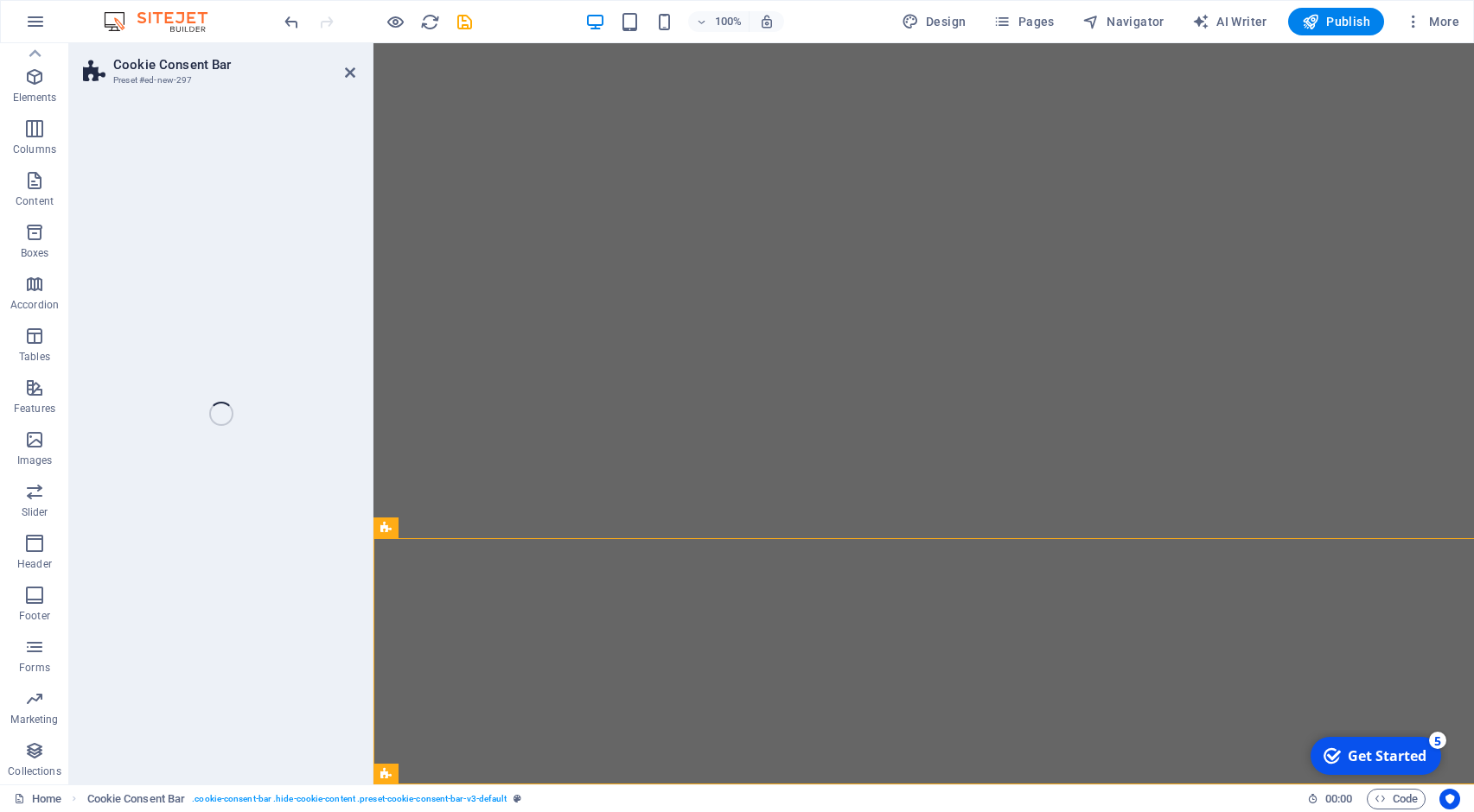
scroll to position [36, 0]
select select "rem"
select select "px"
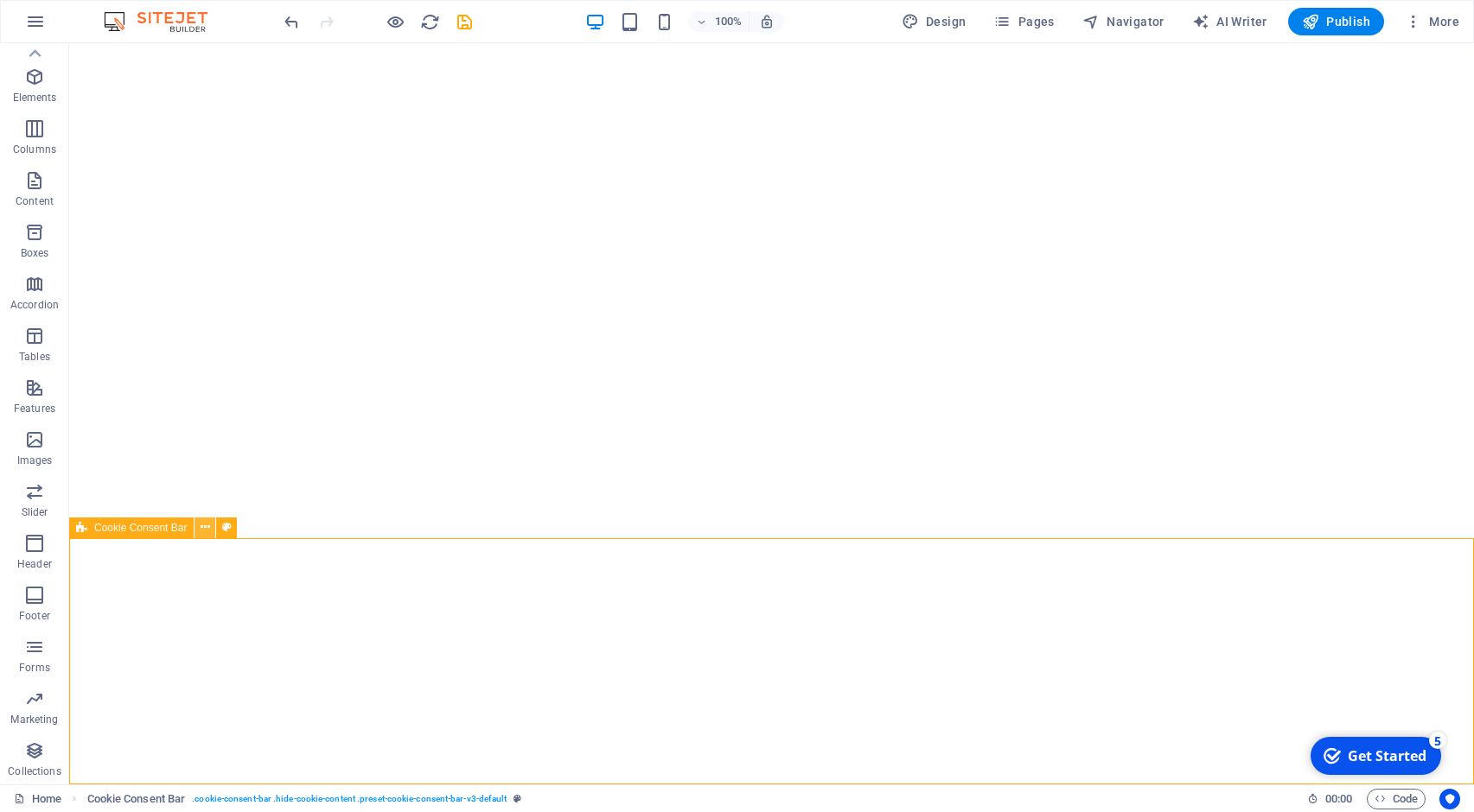
click at [210, 525] on icon at bounding box center [205, 527] width 9 height 18
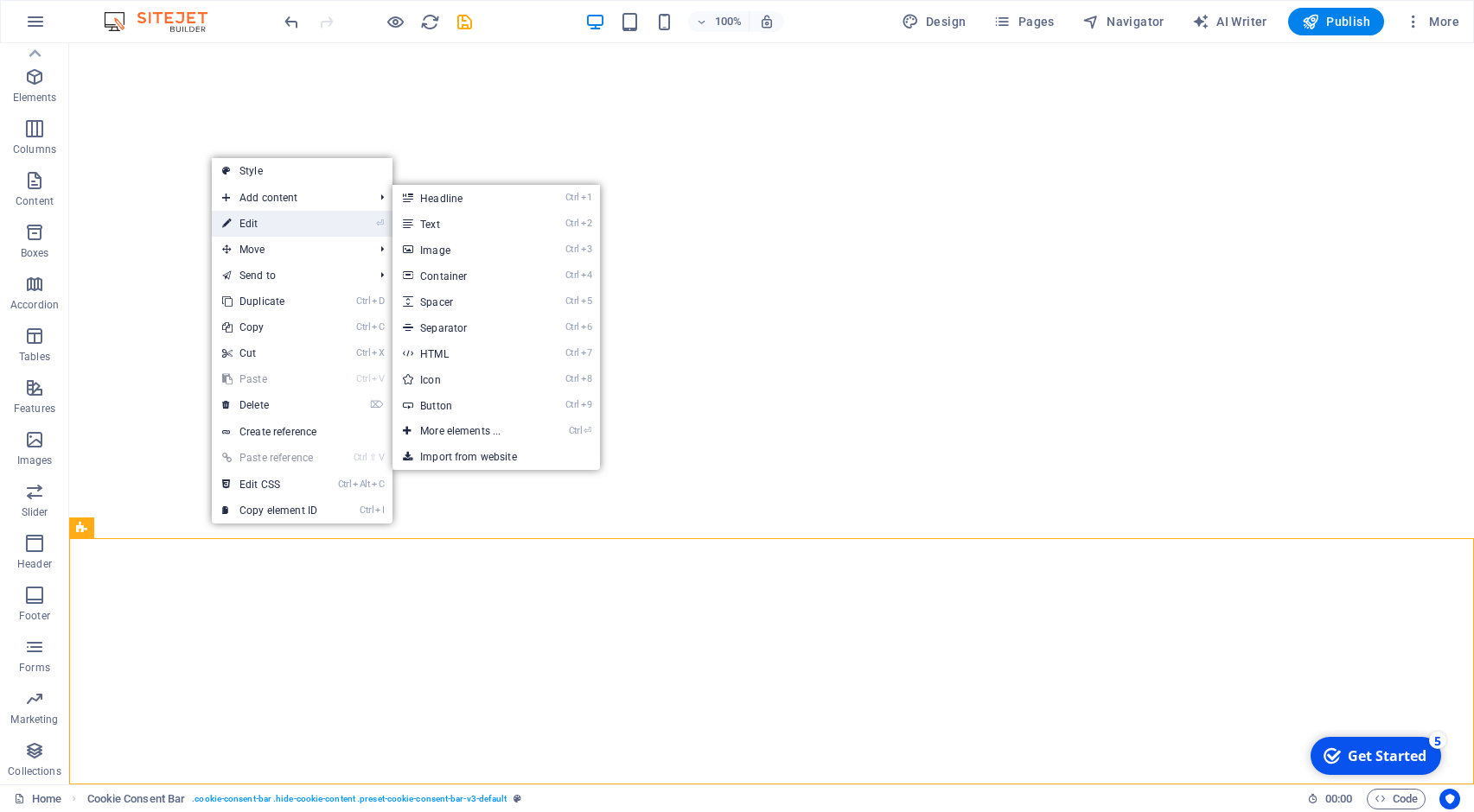
click at [263, 219] on link "⏎ Edit" at bounding box center [269, 223] width 116 height 26
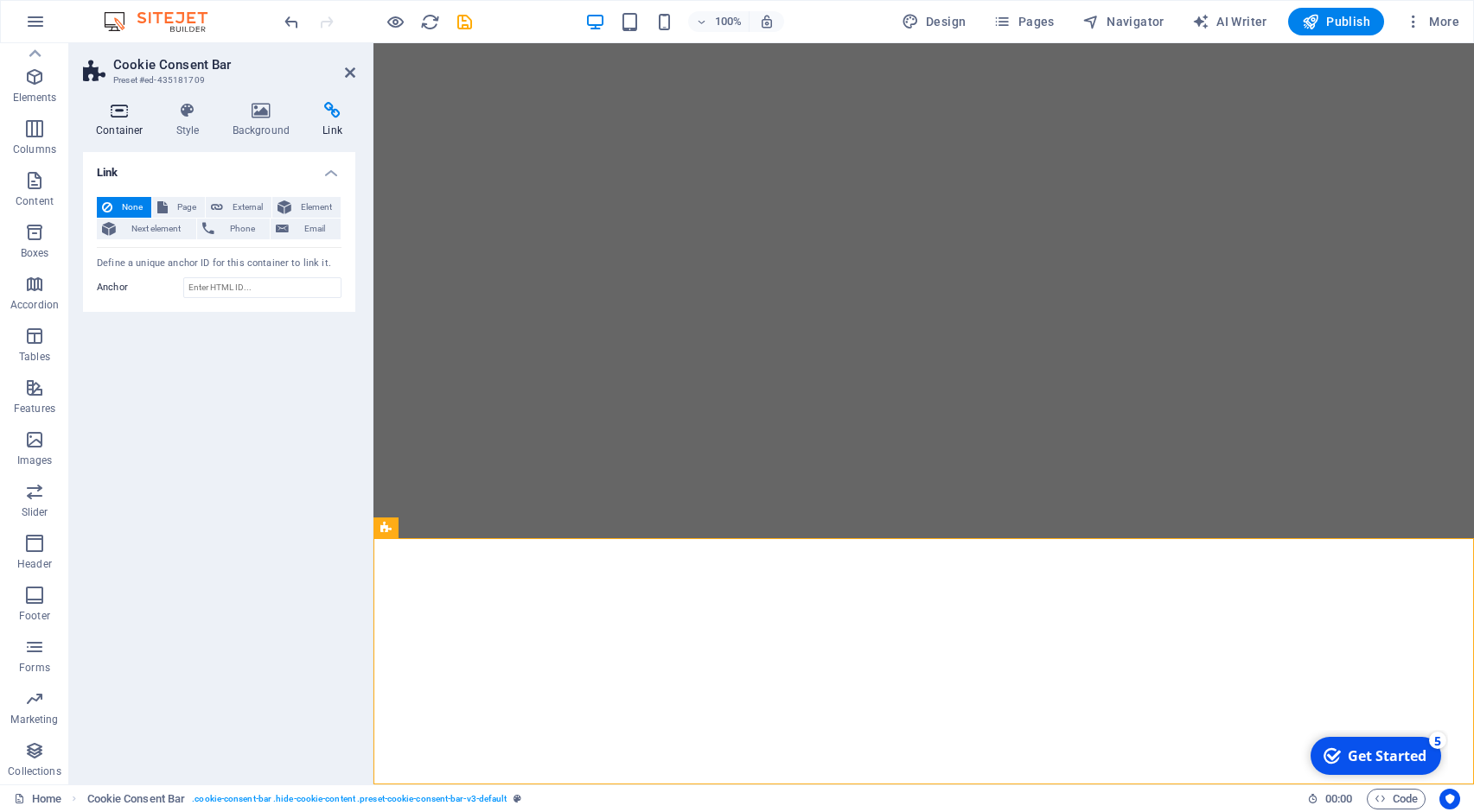
click at [142, 114] on icon at bounding box center [119, 110] width 74 height 17
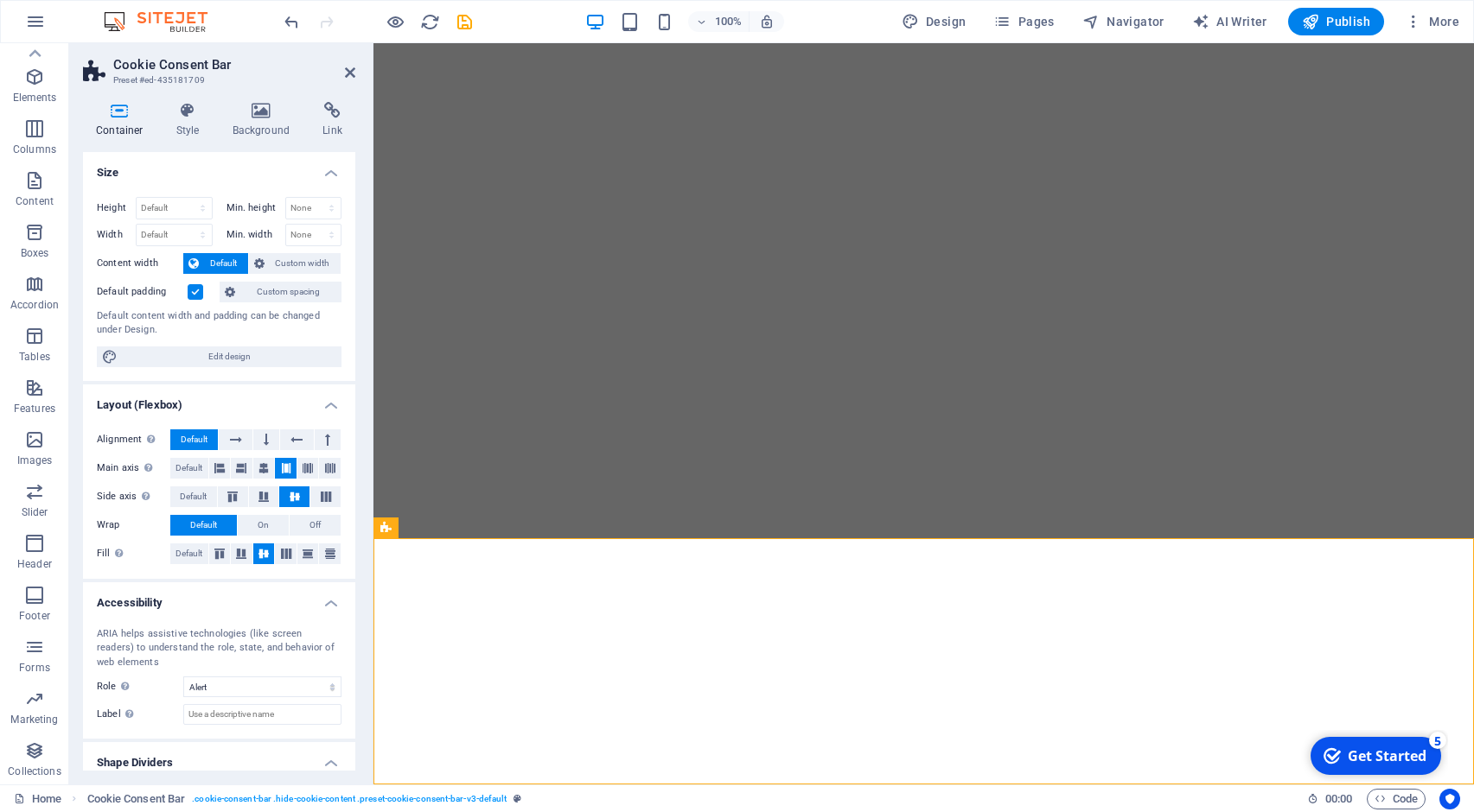
scroll to position [51, 0]
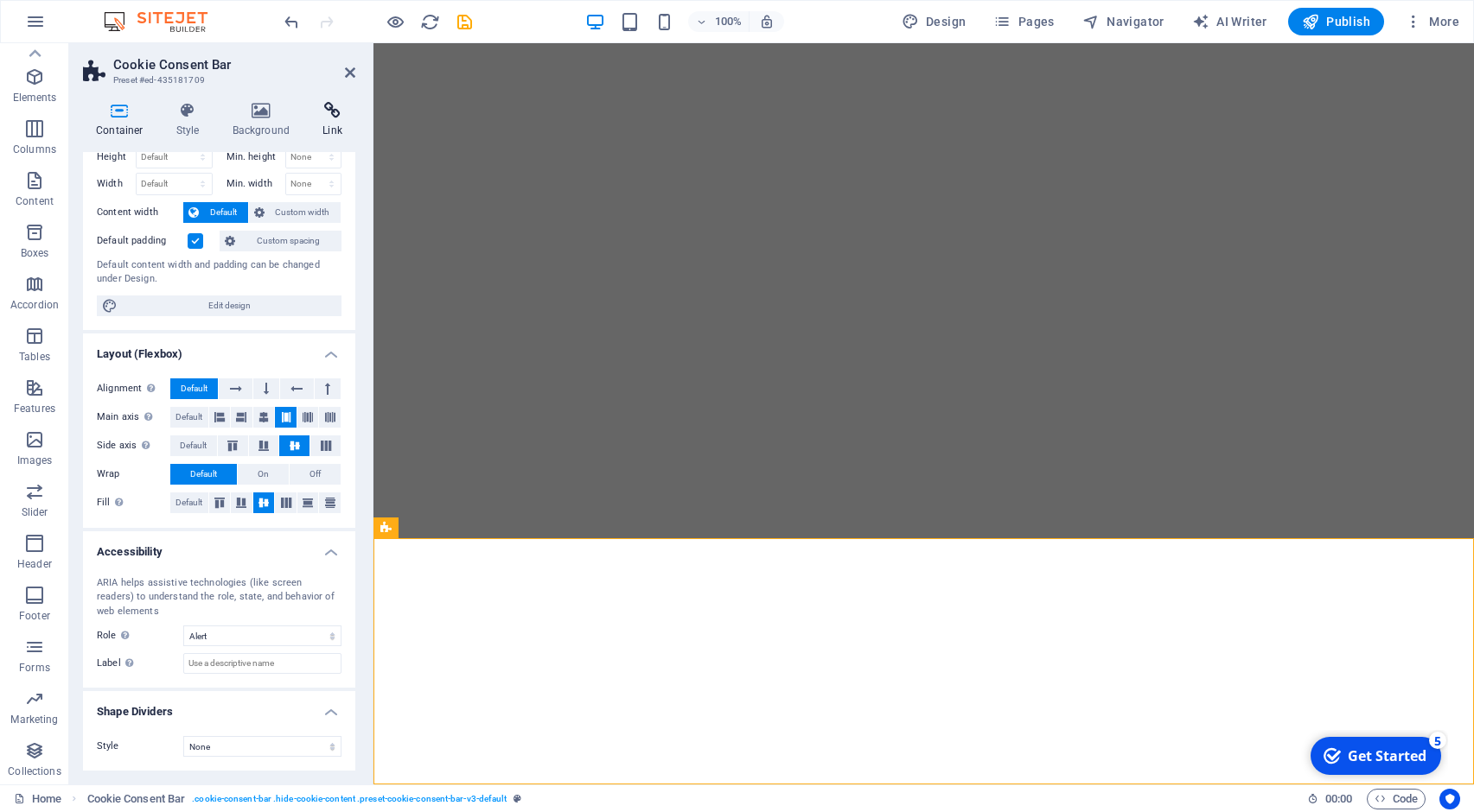
click at [336, 123] on h4 "Link" at bounding box center [333, 119] width 46 height 36
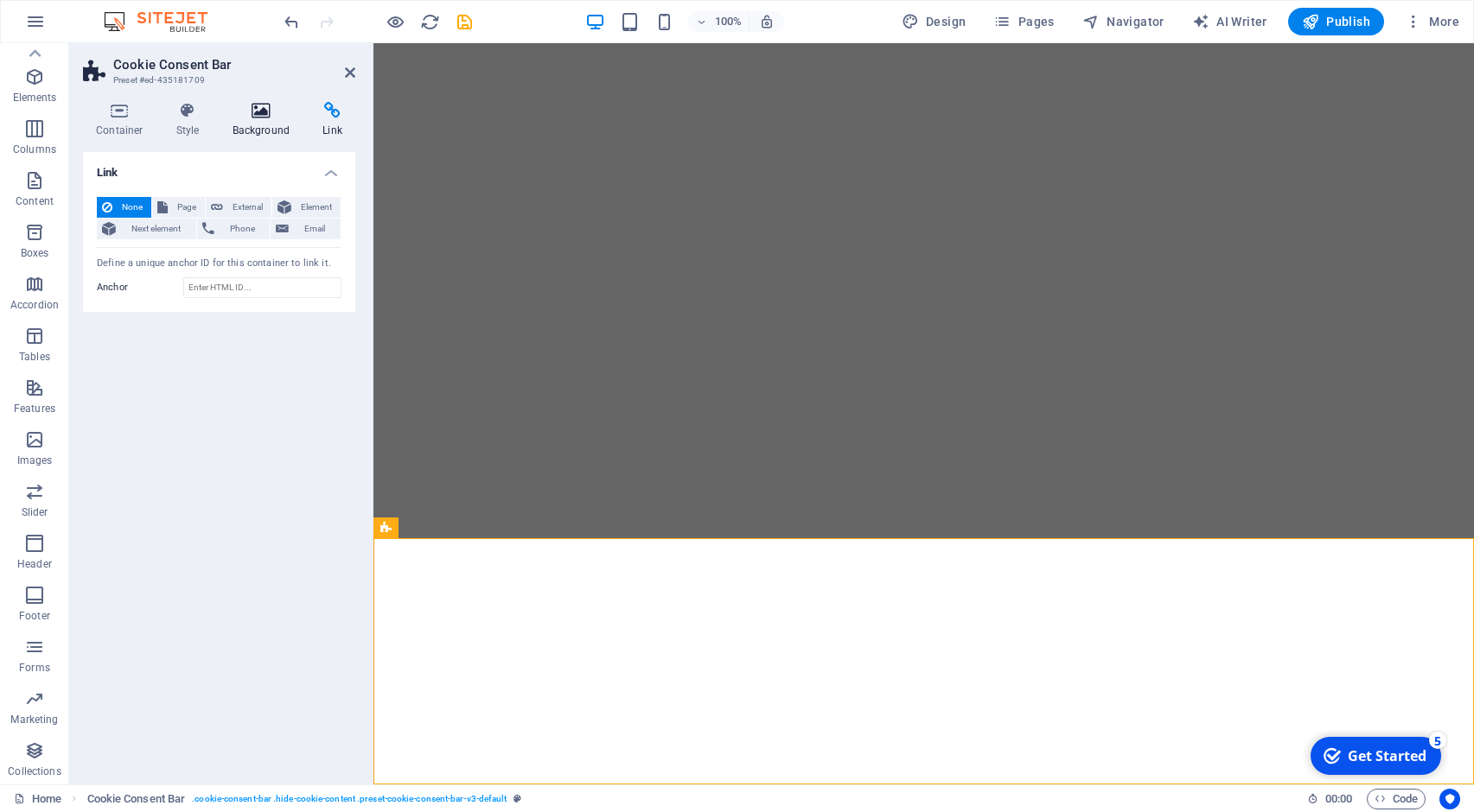
click at [270, 121] on h4 "Background" at bounding box center [265, 119] width 91 height 36
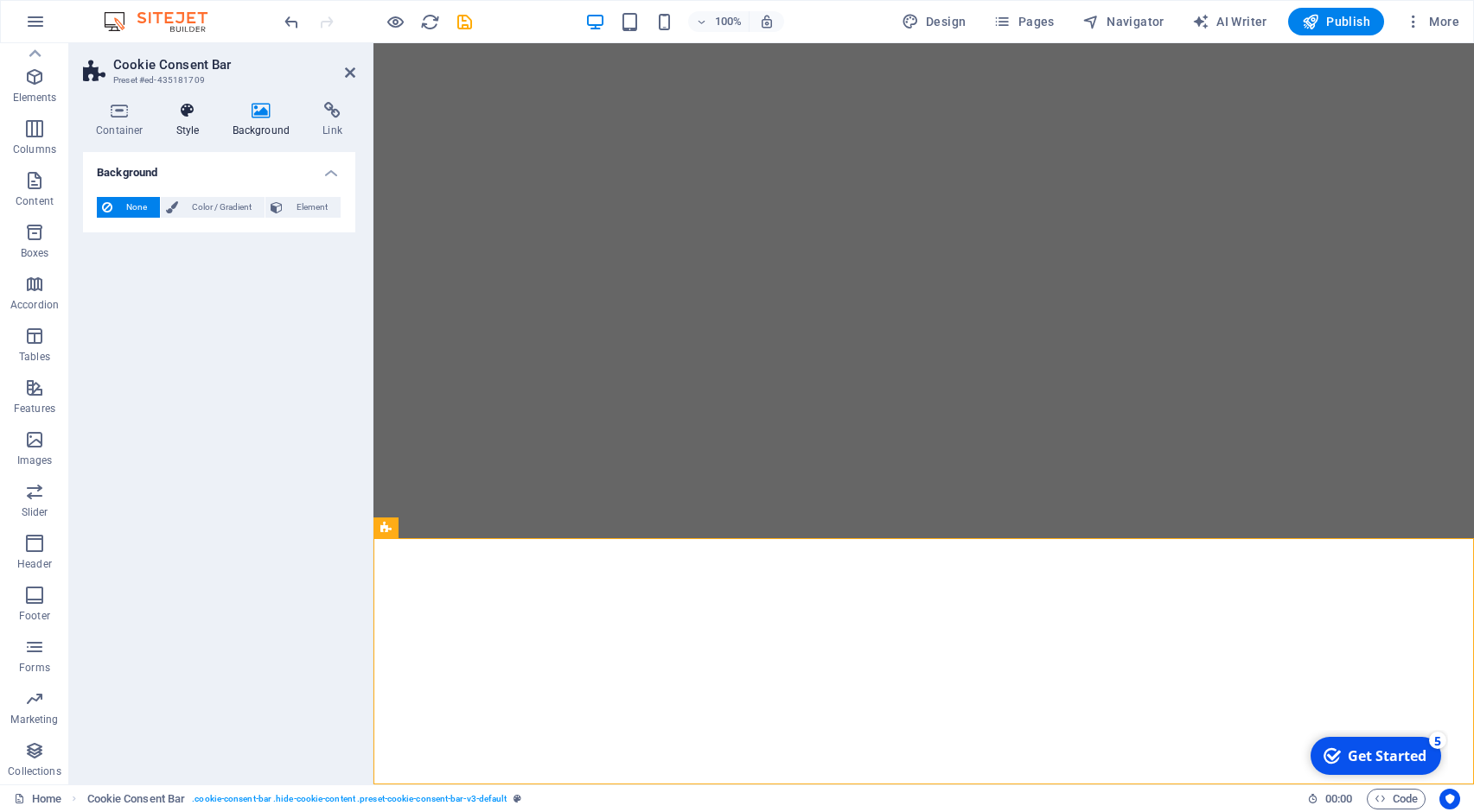
click at [206, 121] on h4 "Style" at bounding box center [191, 119] width 56 height 36
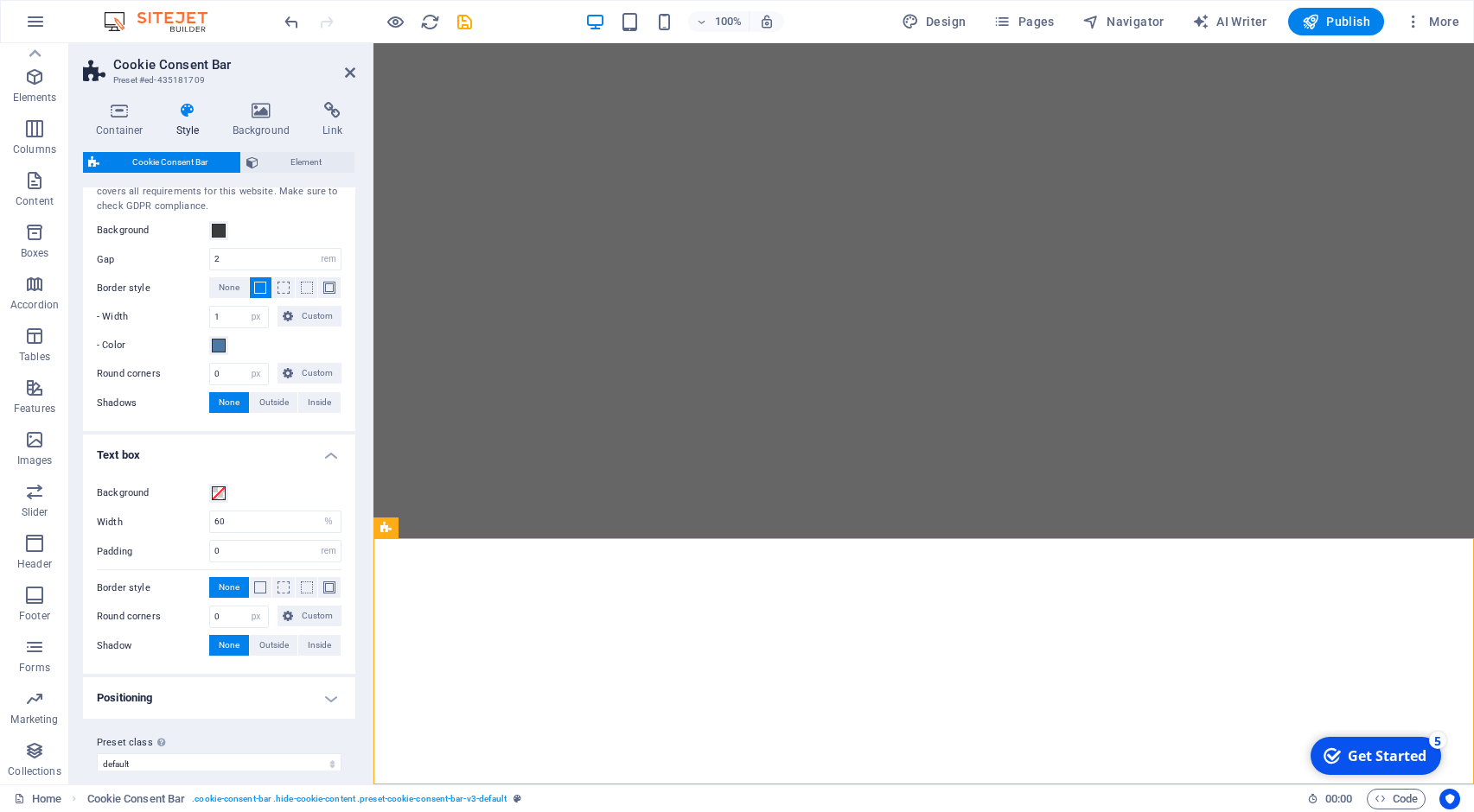
scroll to position [80, 0]
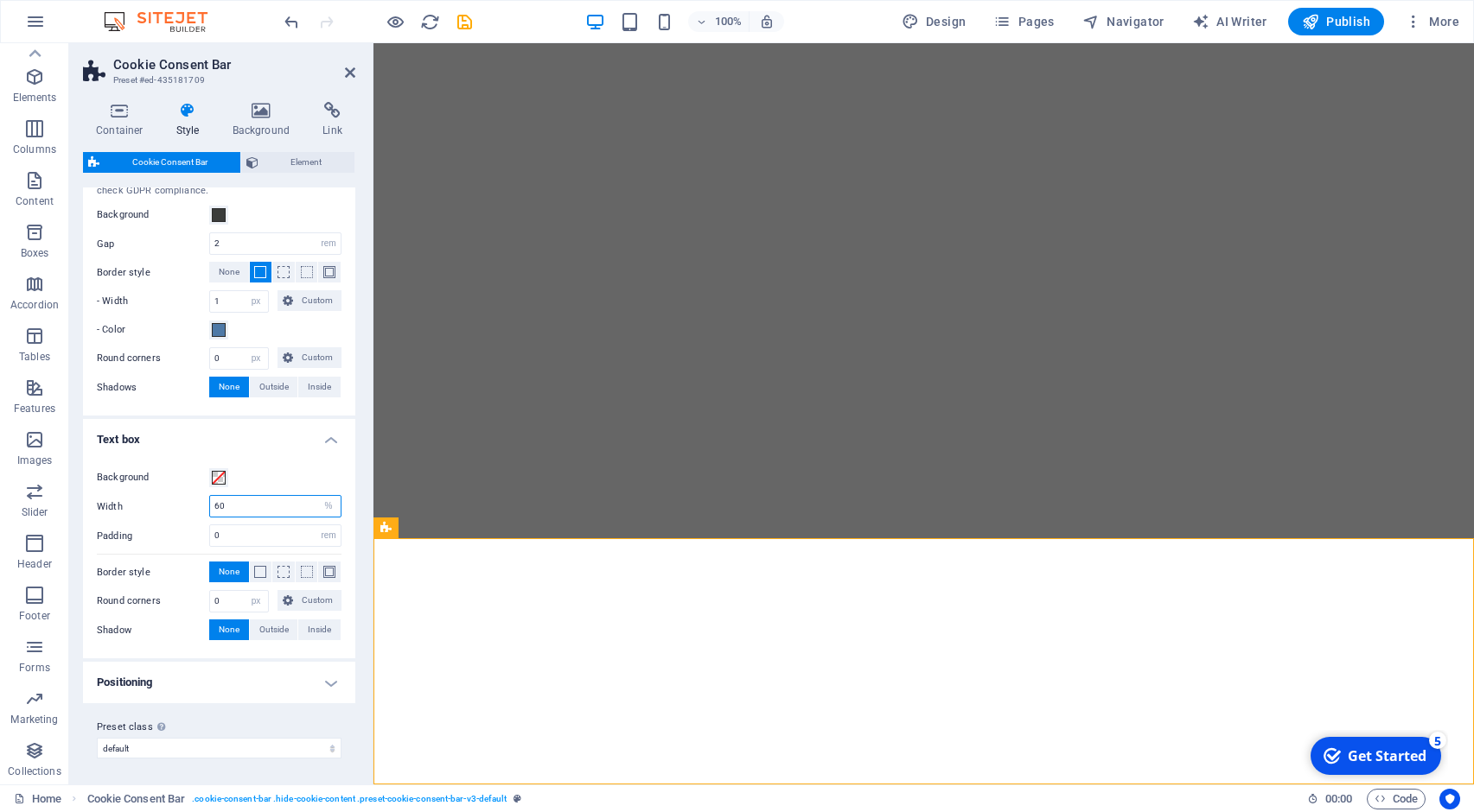
drag, startPoint x: 254, startPoint y: 500, endPoint x: 200, endPoint y: 495, distance: 54.2
click at [210, 496] on input "60" at bounding box center [276, 506] width 130 height 21
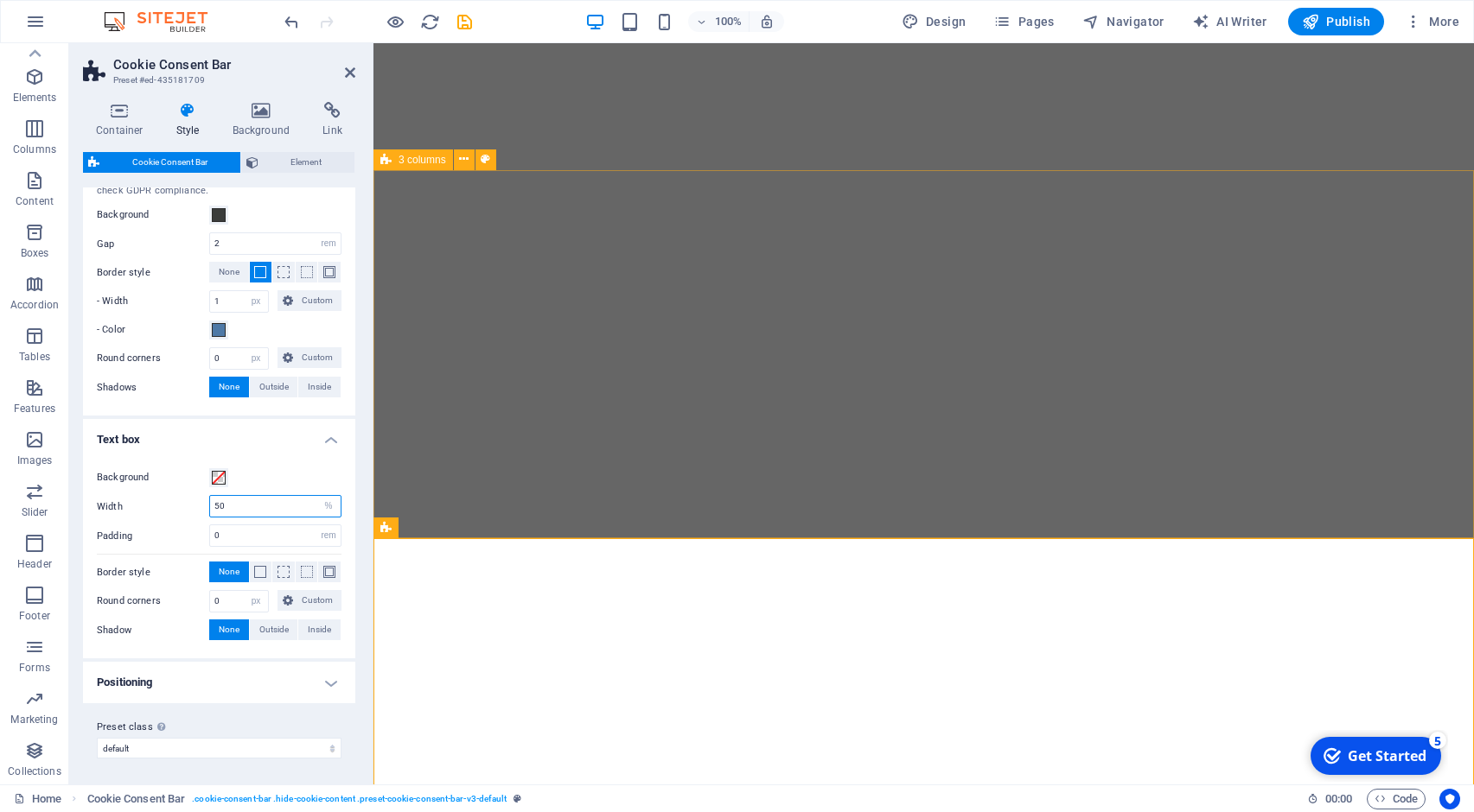
type input "50"
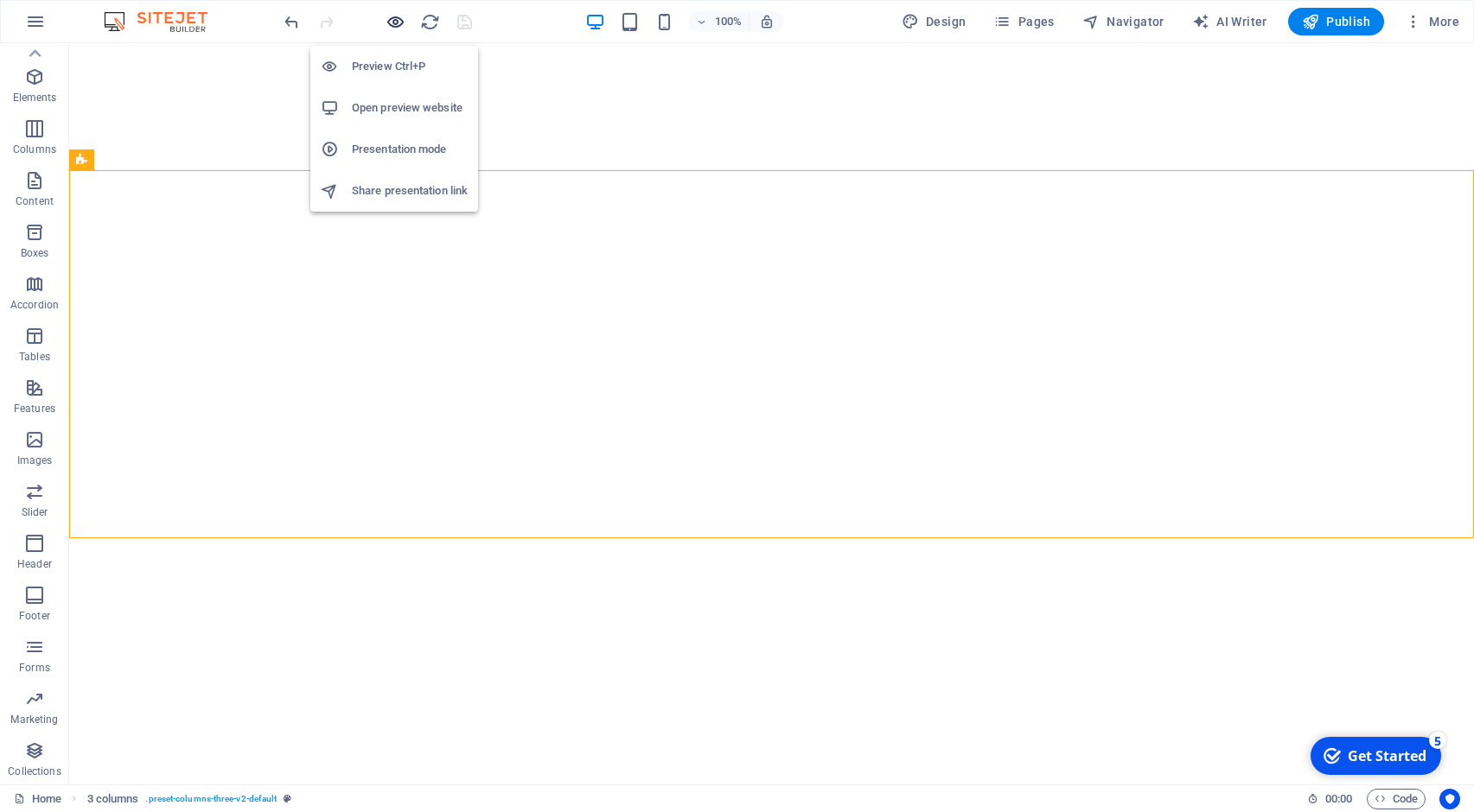
click at [394, 22] on icon "button" at bounding box center [395, 22] width 20 height 20
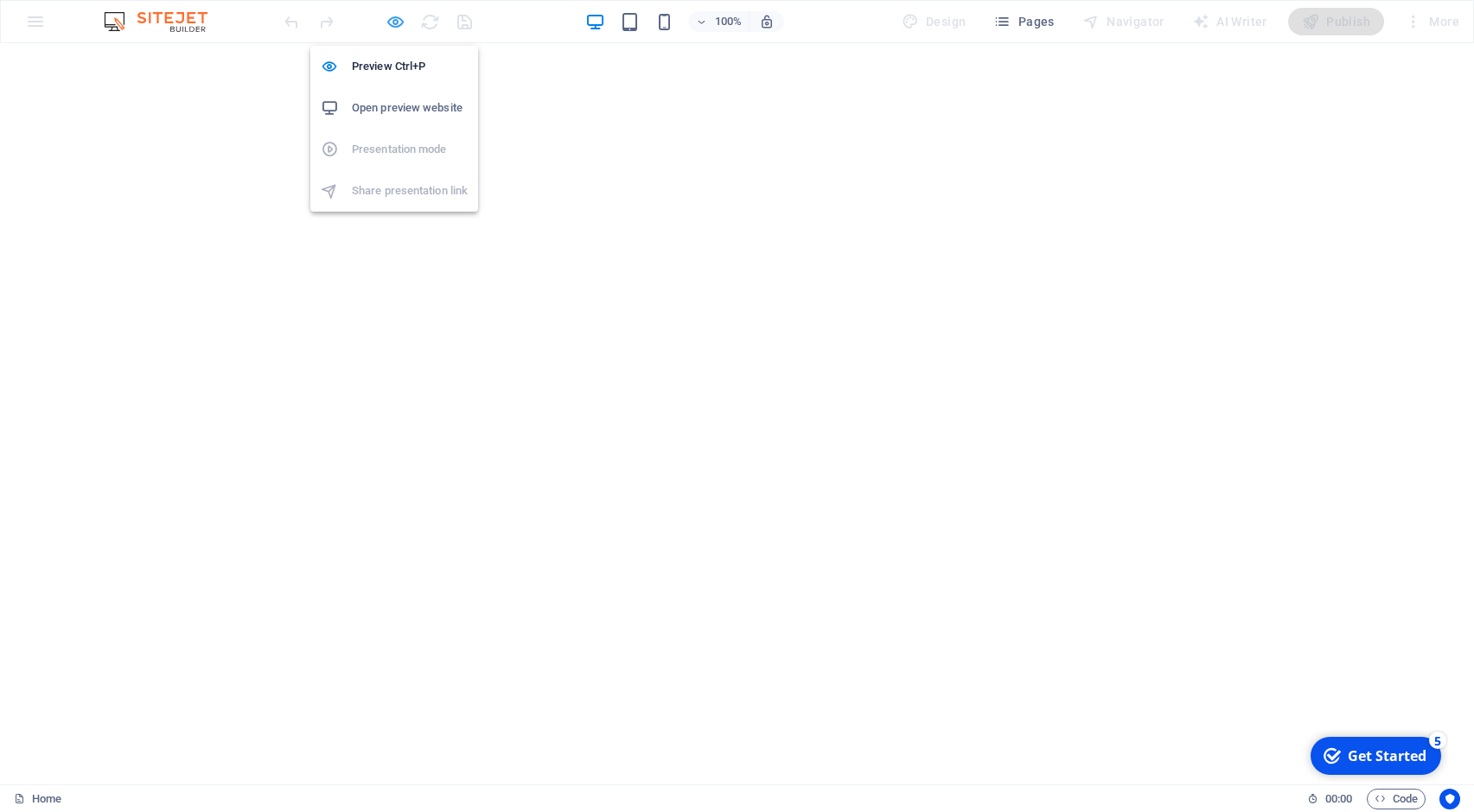
click at [395, 20] on icon "button" at bounding box center [395, 22] width 20 height 20
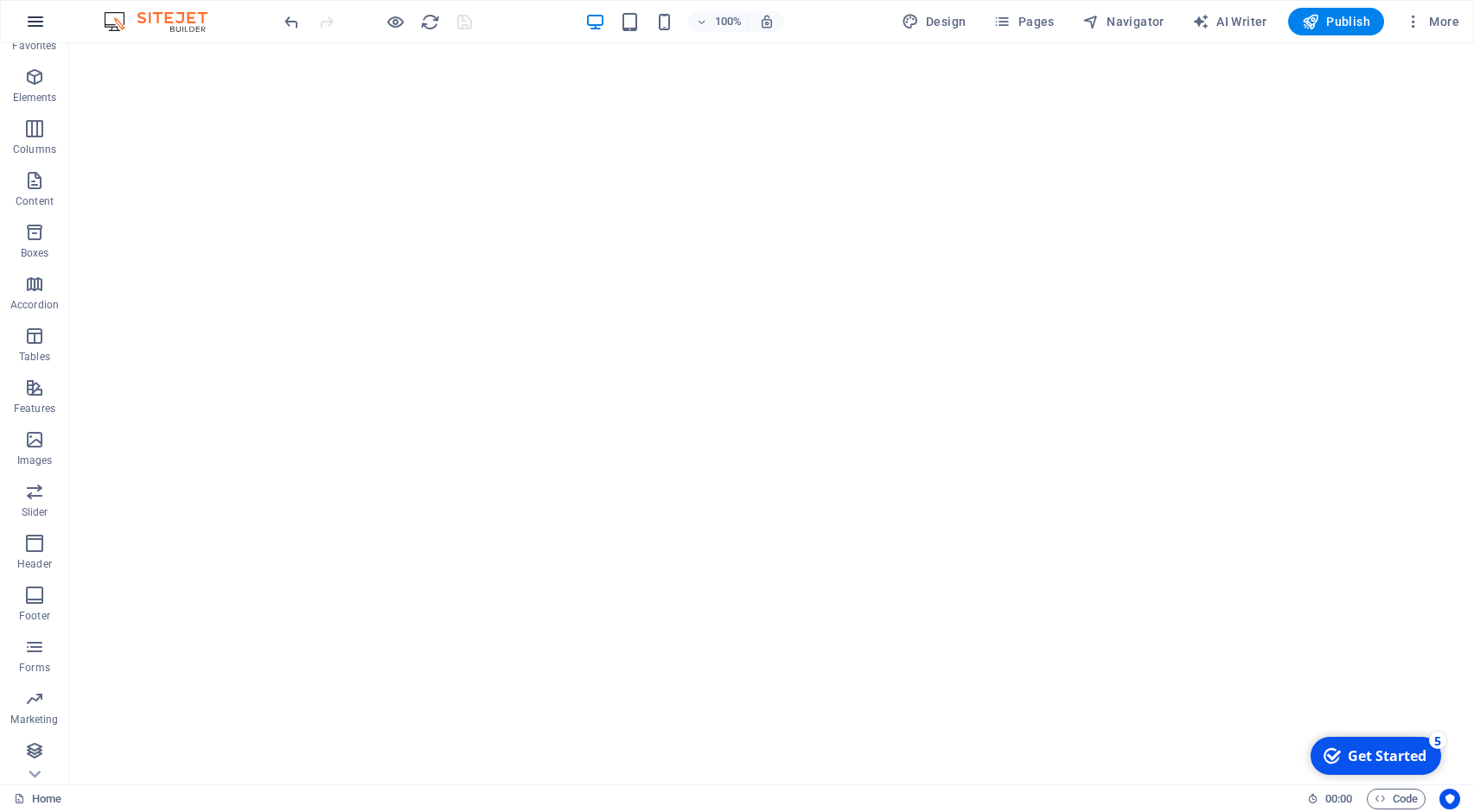
click at [33, 24] on icon "button" at bounding box center [35, 21] width 21 height 21
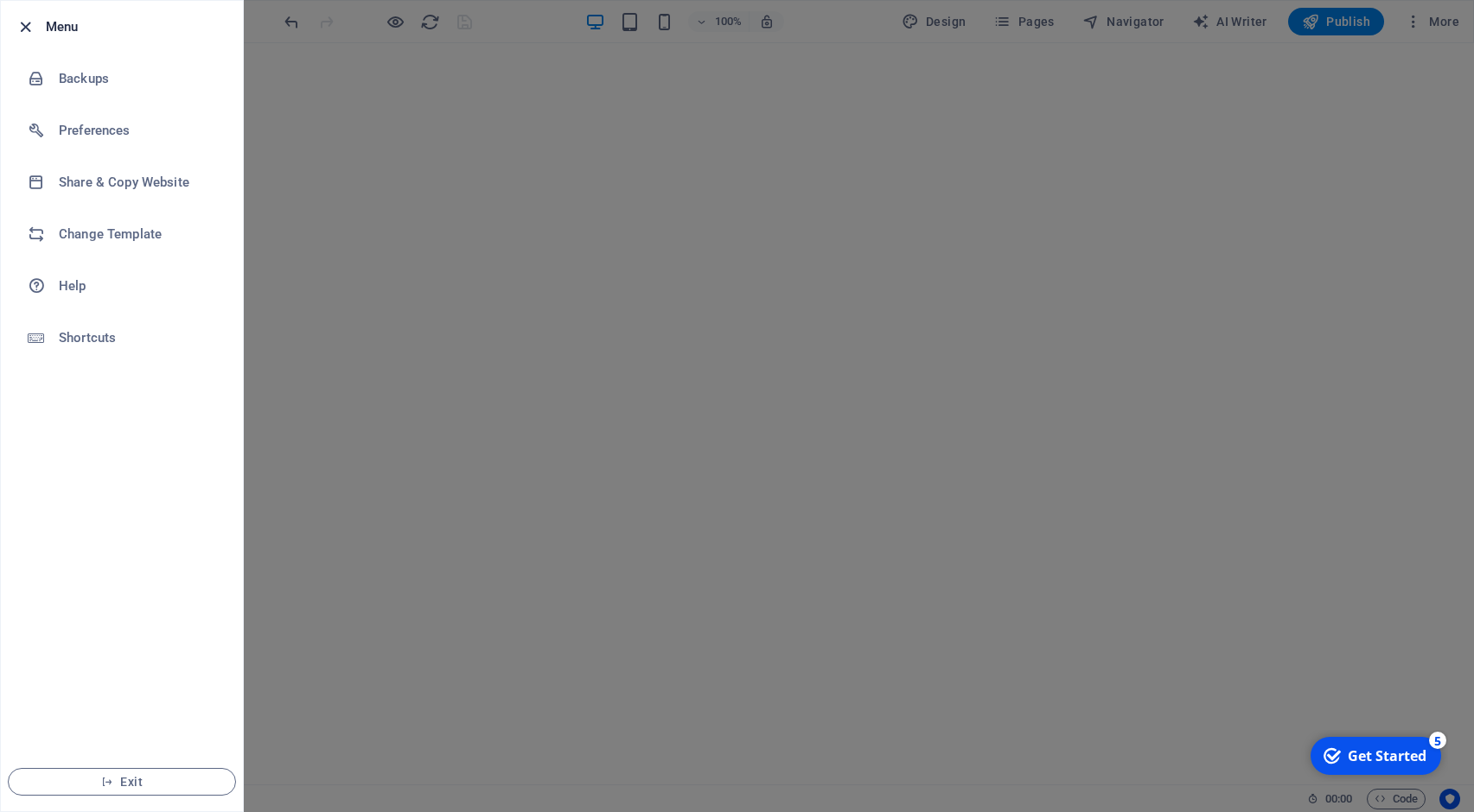
click at [21, 22] on icon "button" at bounding box center [26, 28] width 20 height 20
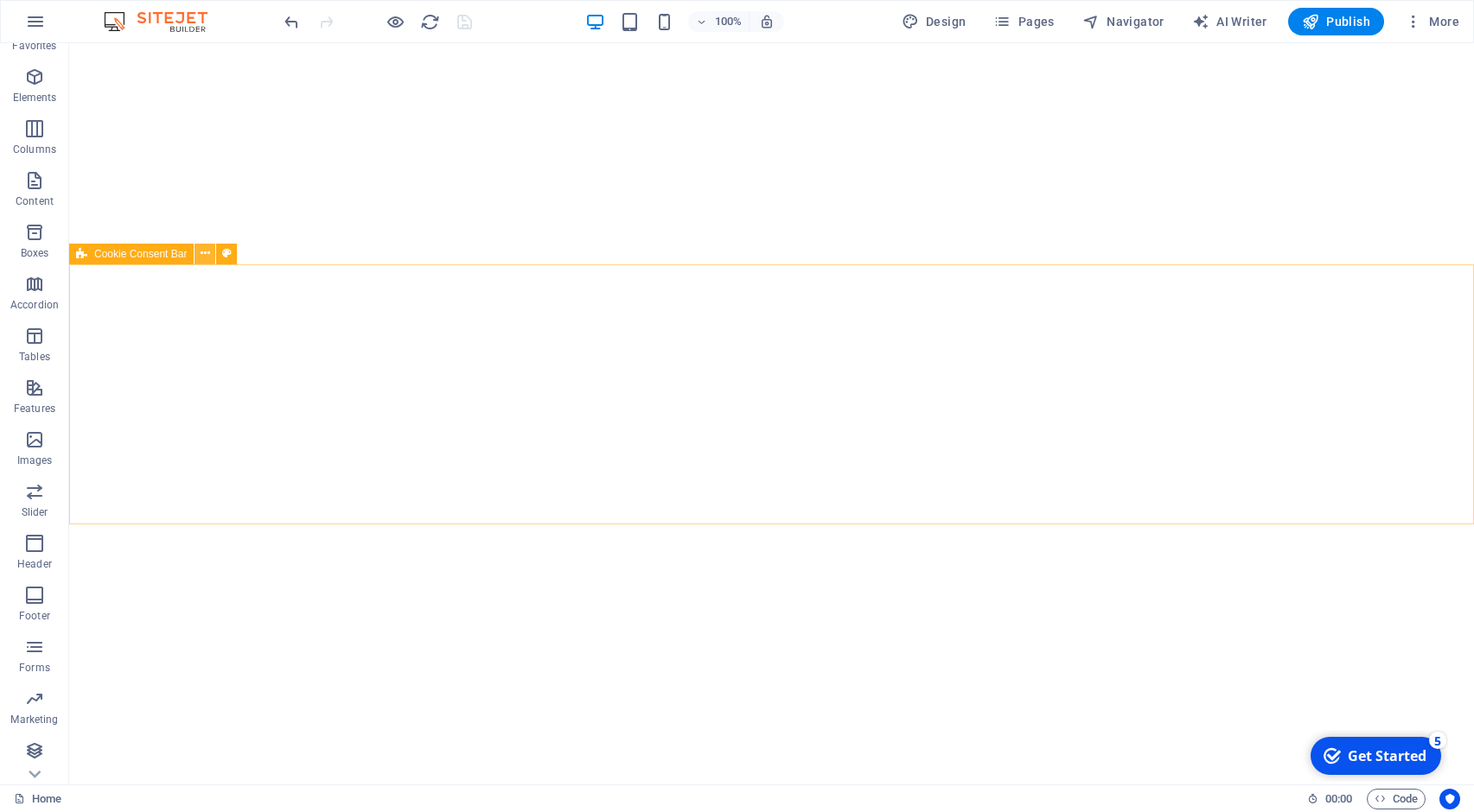
click at [201, 254] on icon at bounding box center [205, 254] width 9 height 18
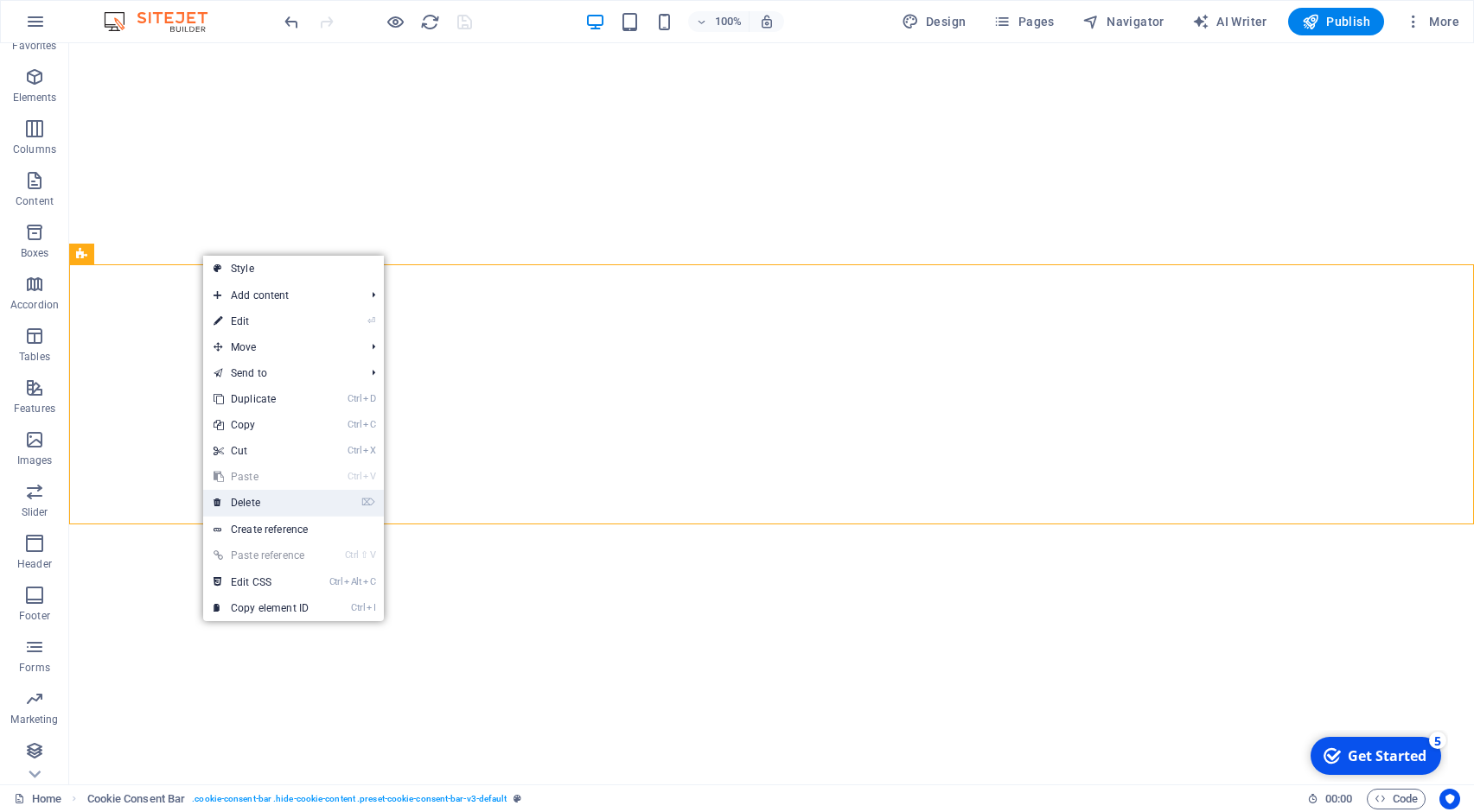
click at [257, 491] on link "⌦ Delete" at bounding box center [261, 502] width 116 height 26
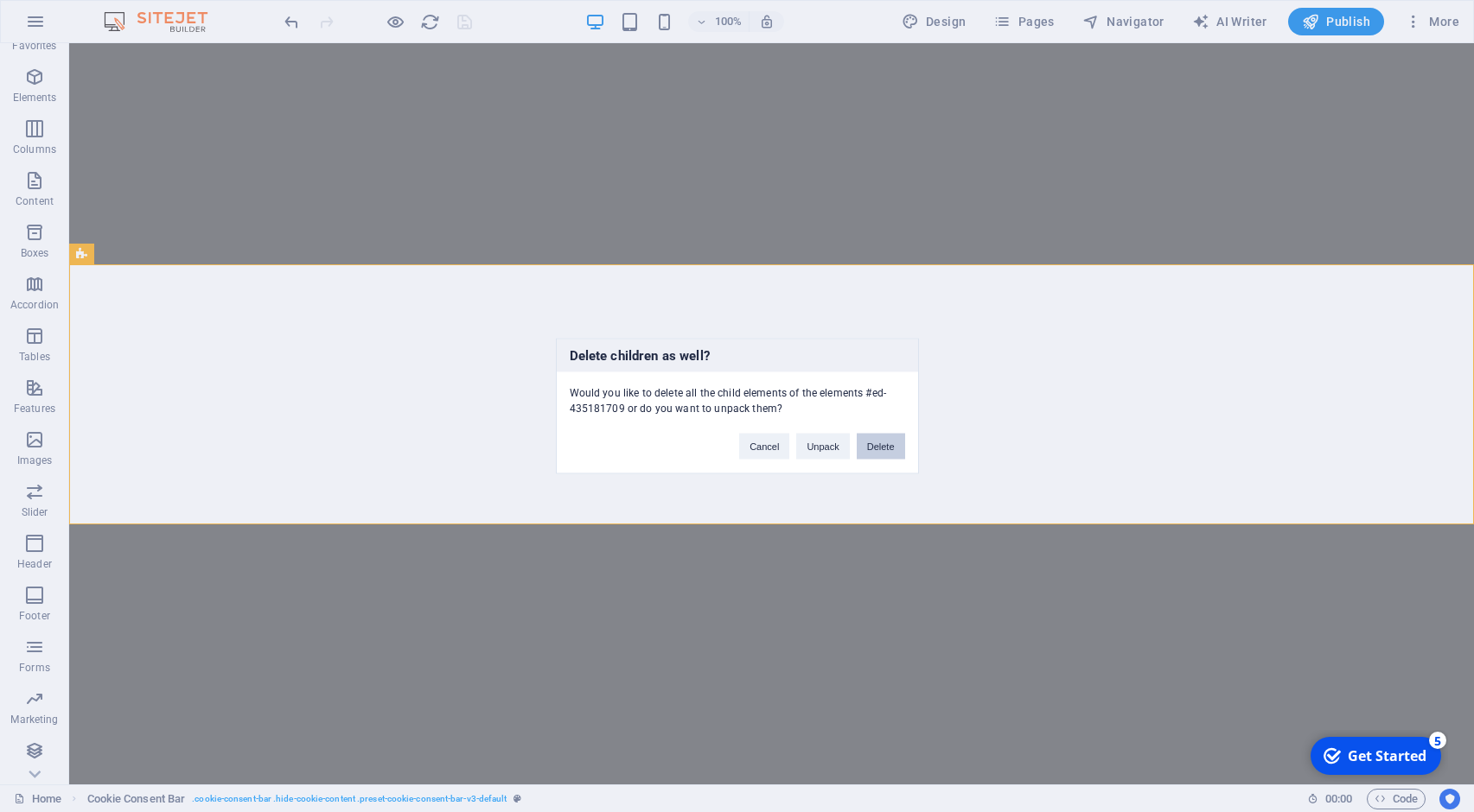
click at [890, 448] on button "Delete" at bounding box center [880, 446] width 49 height 26
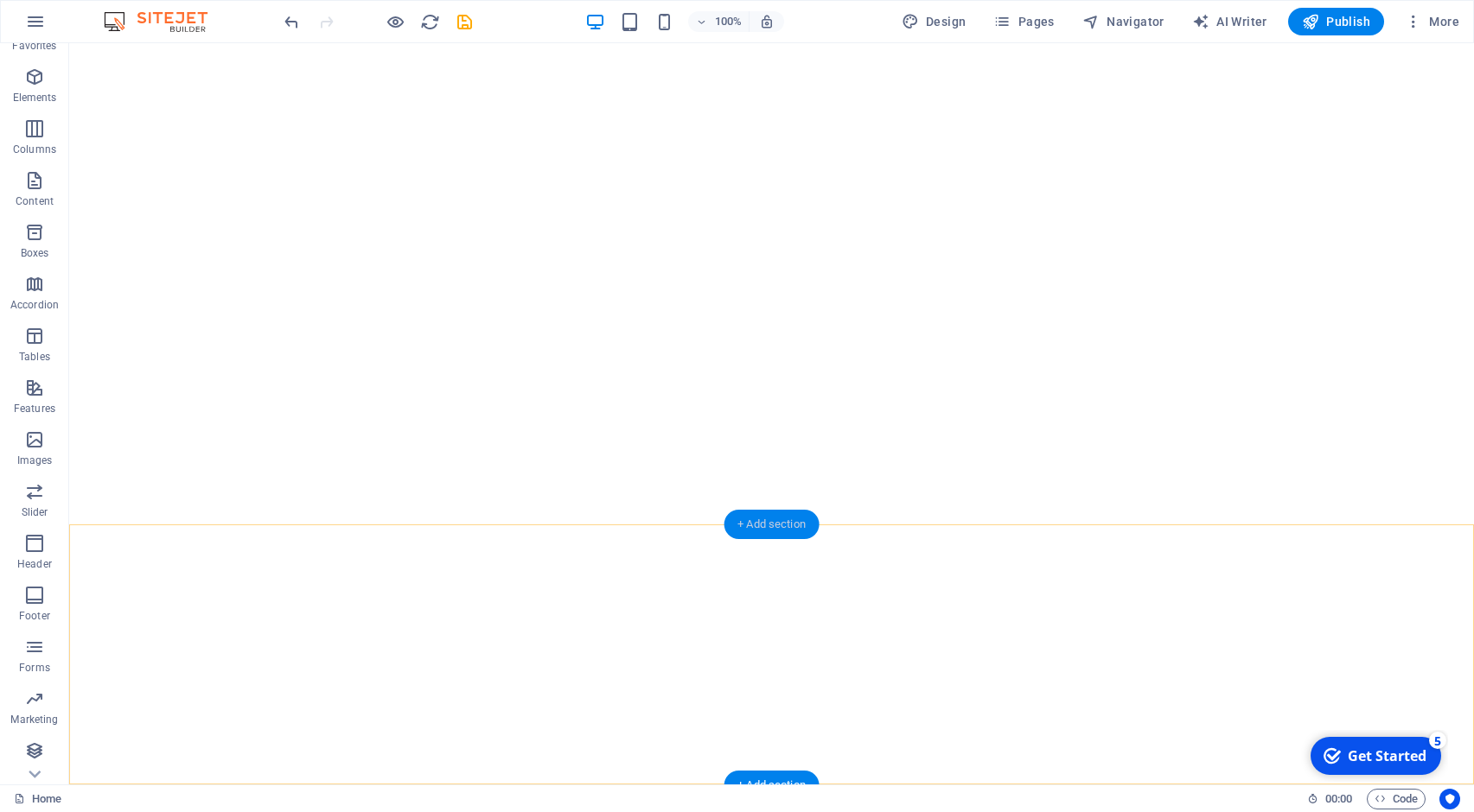
click at [764, 525] on div "+ Add section" at bounding box center [771, 524] width 96 height 29
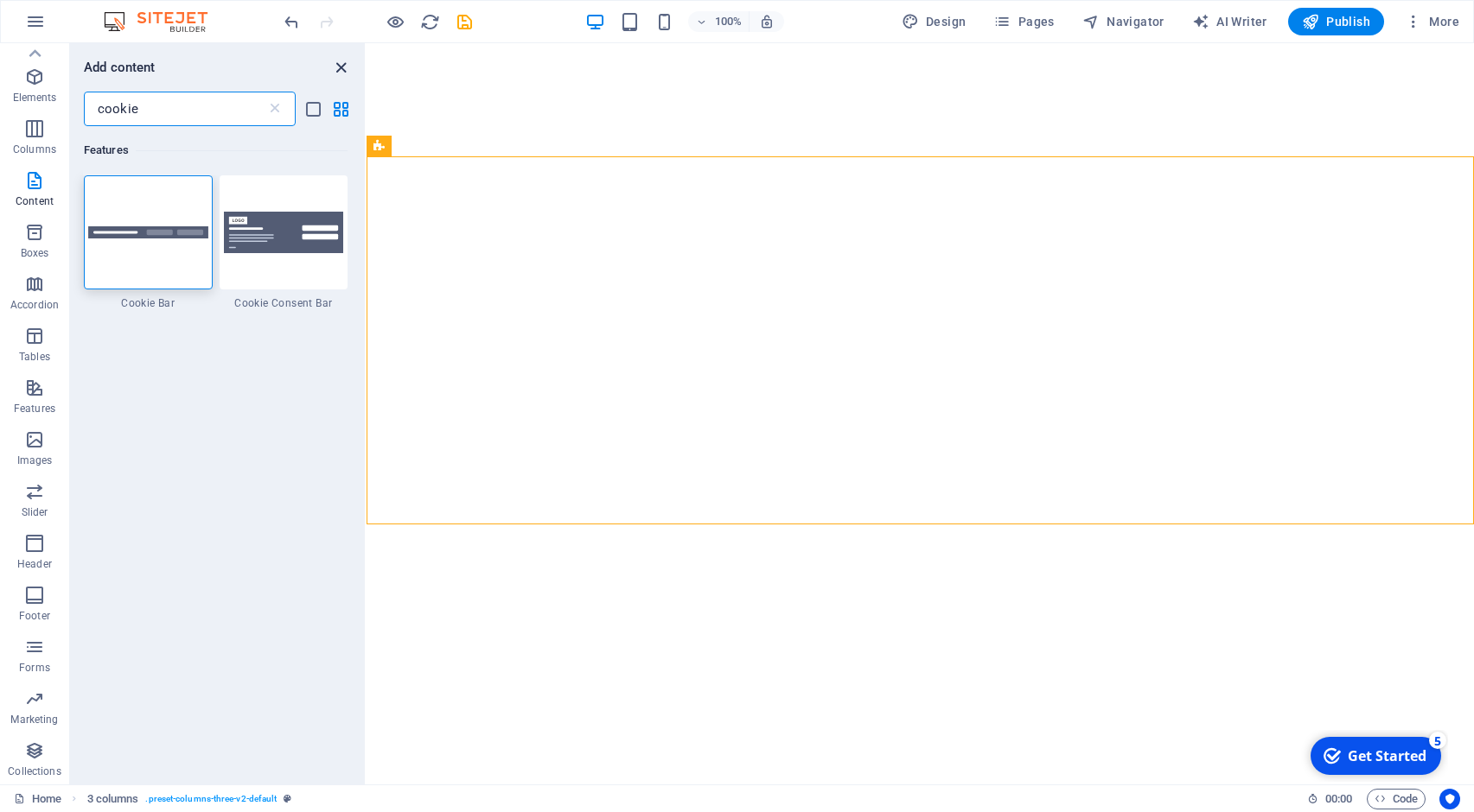
click at [335, 71] on icon "close panel" at bounding box center [341, 68] width 20 height 20
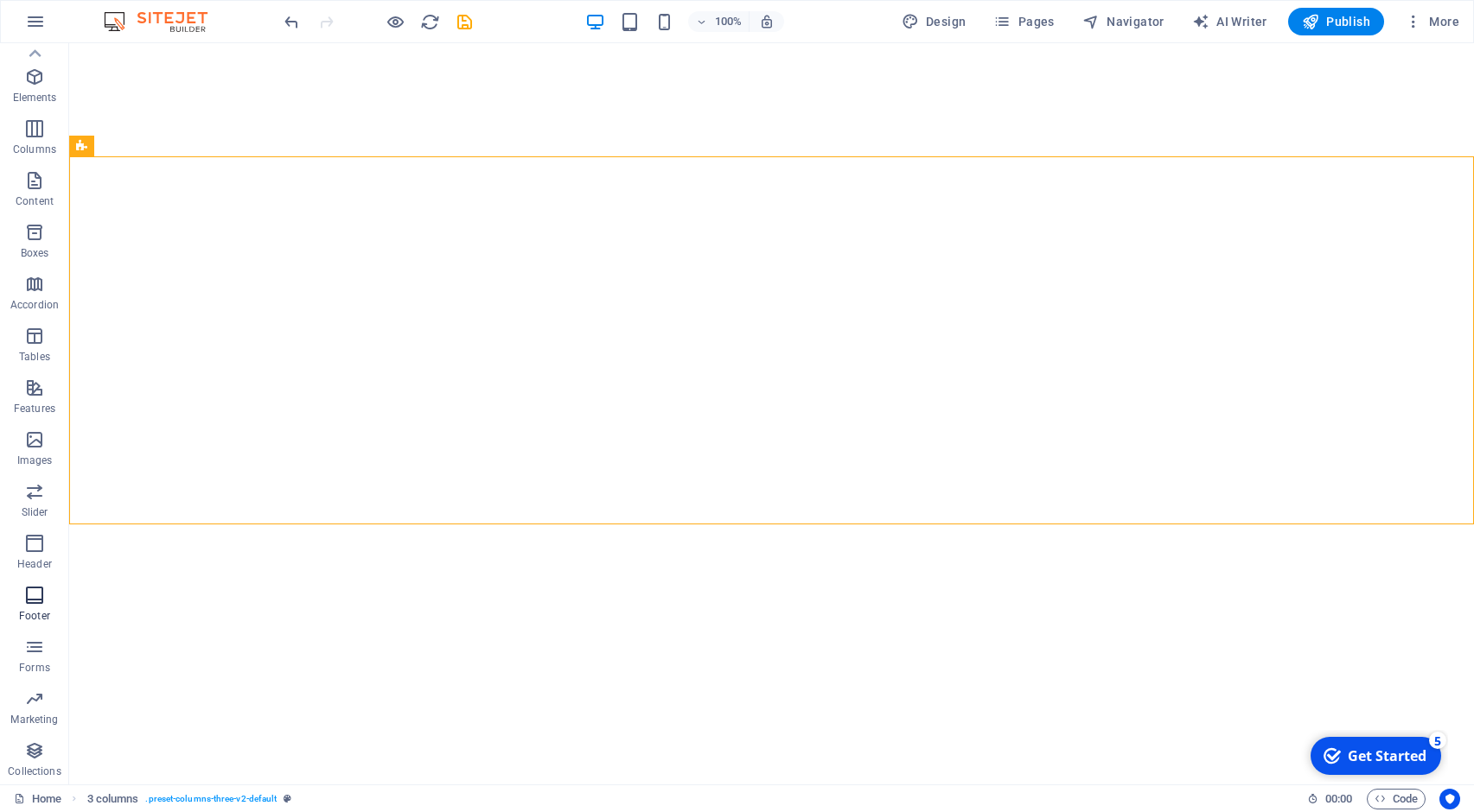
click at [37, 599] on icon "button" at bounding box center [34, 595] width 21 height 21
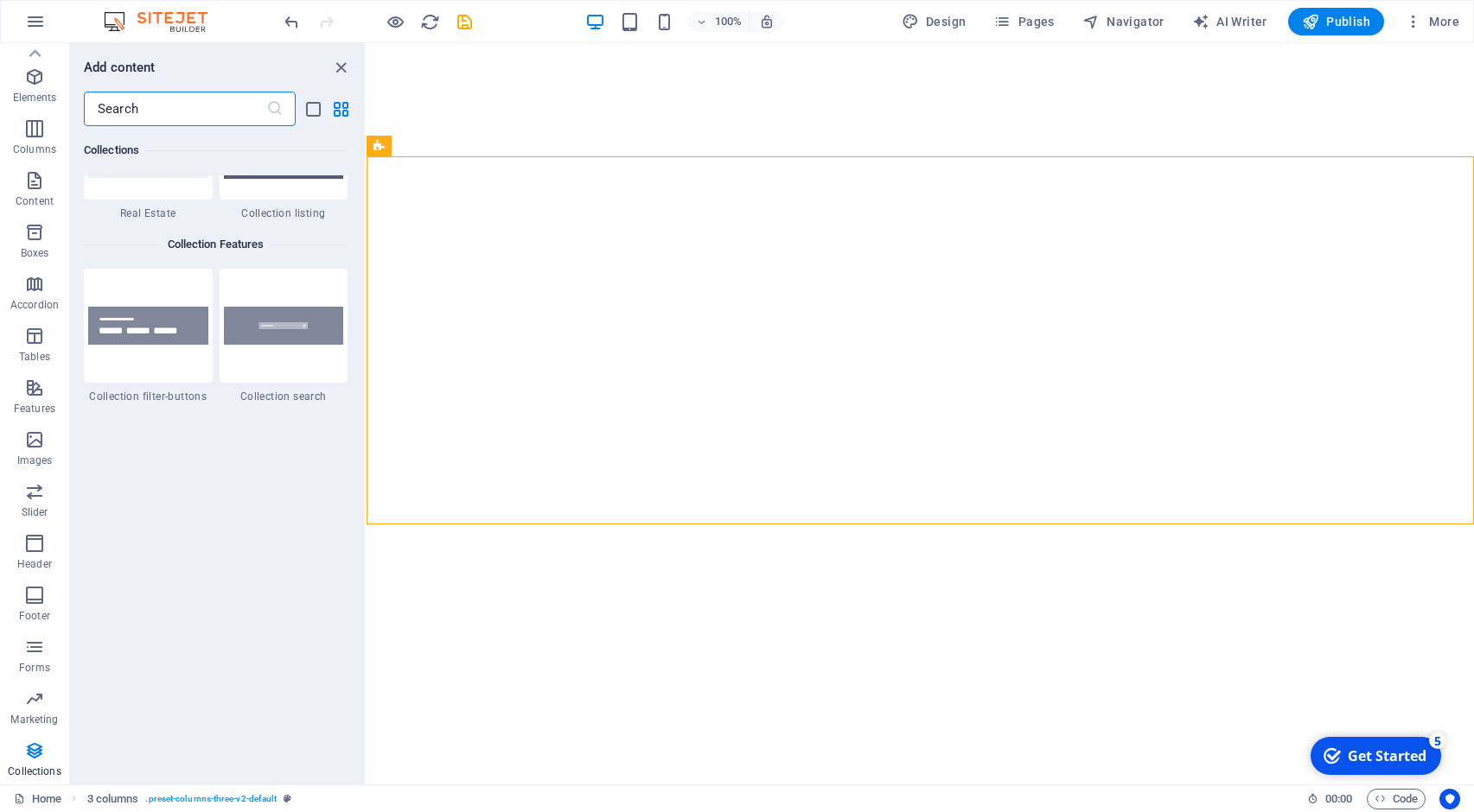
scroll to position [16781, 0]
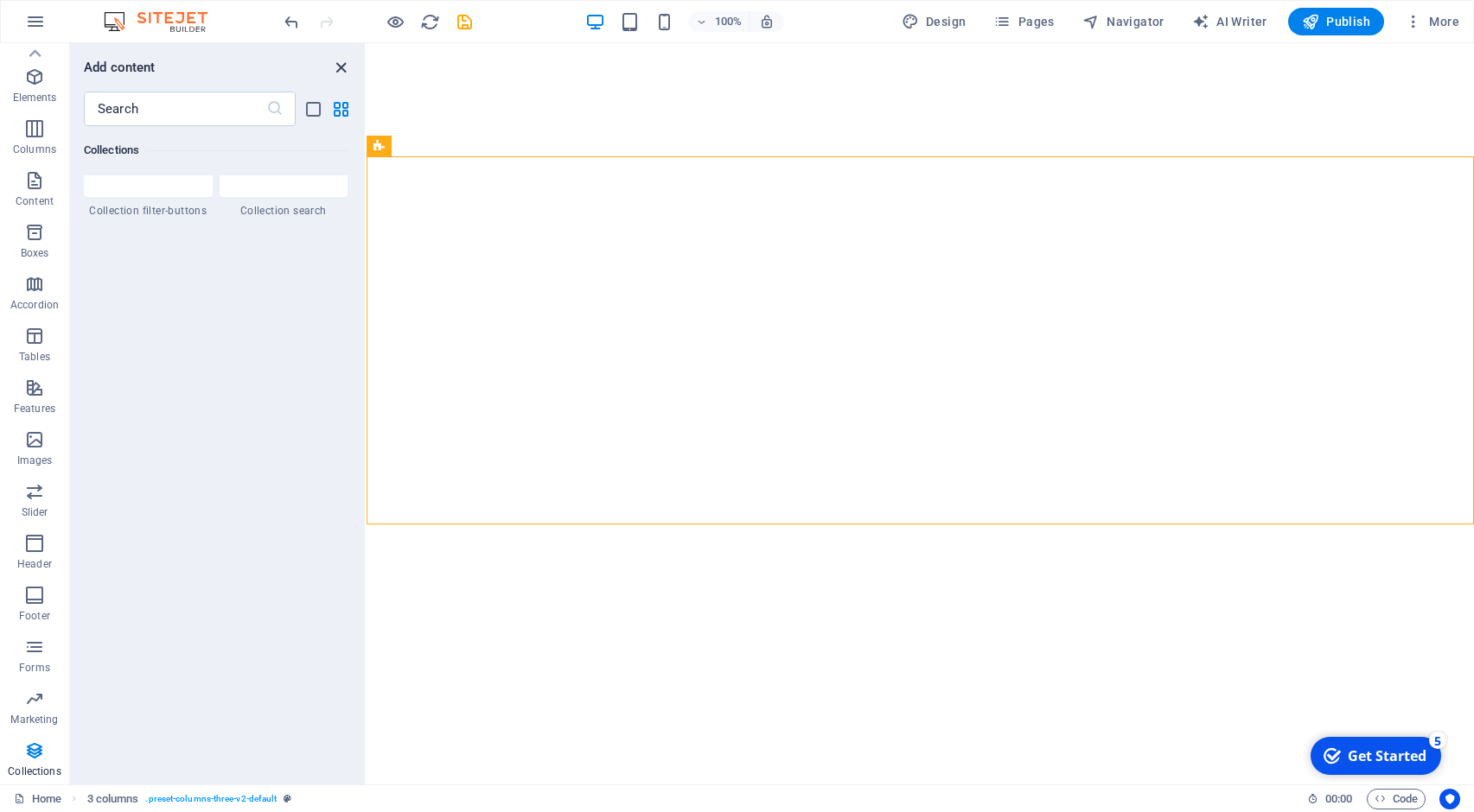
click at [340, 64] on icon "close panel" at bounding box center [341, 68] width 20 height 20
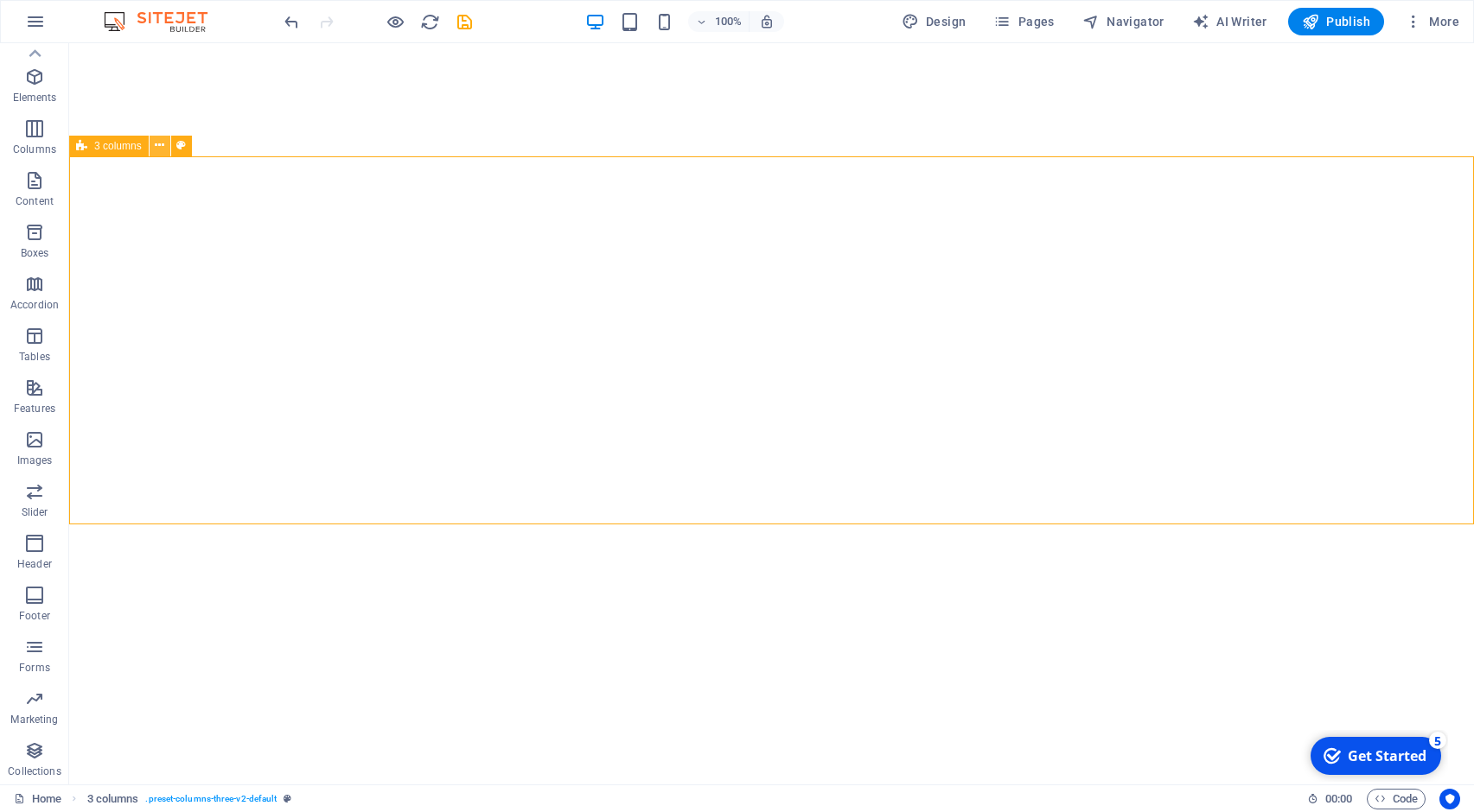
click at [158, 148] on icon at bounding box center [159, 146] width 9 height 18
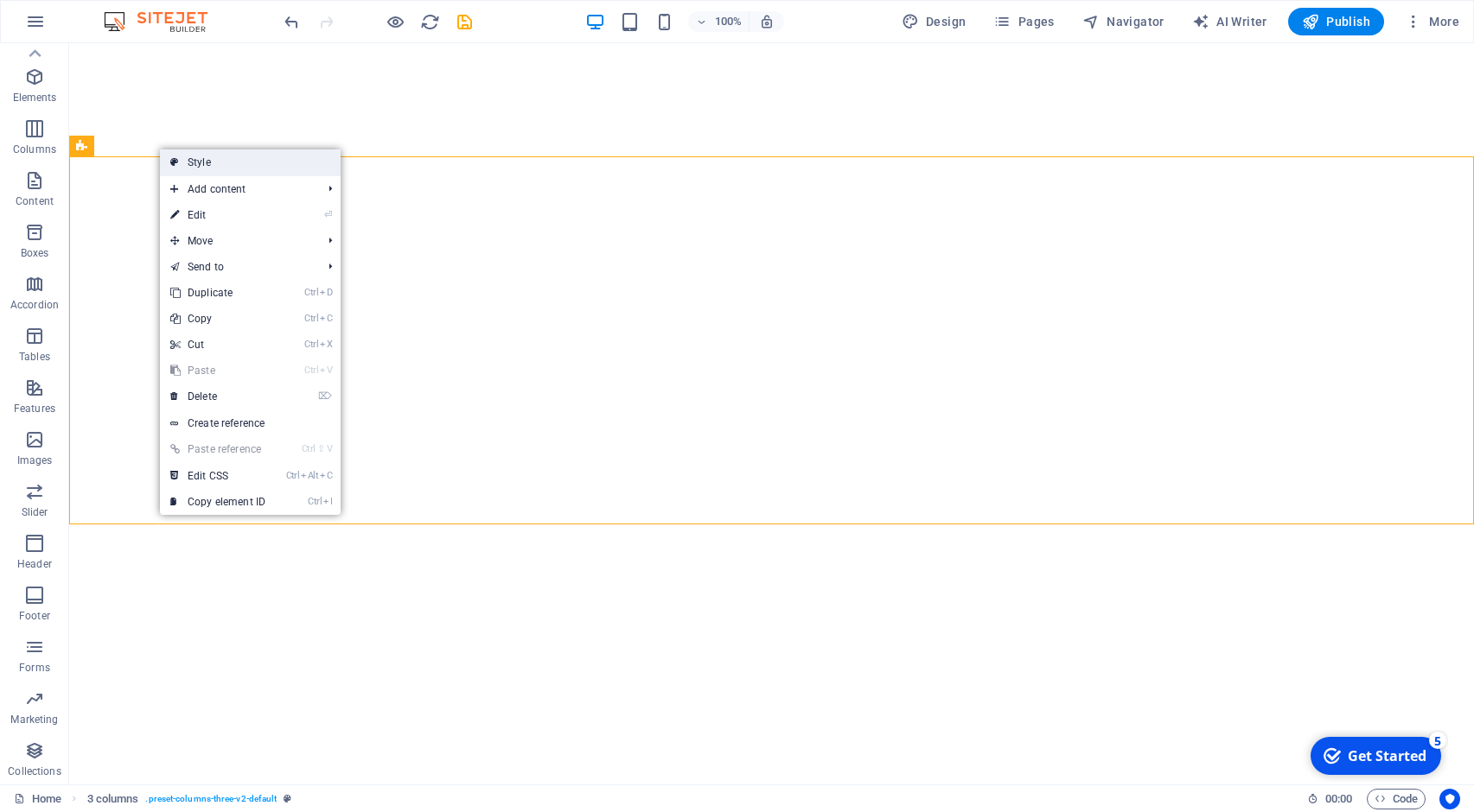
click at [181, 163] on link "Style" at bounding box center [250, 163] width 181 height 26
select select "rem"
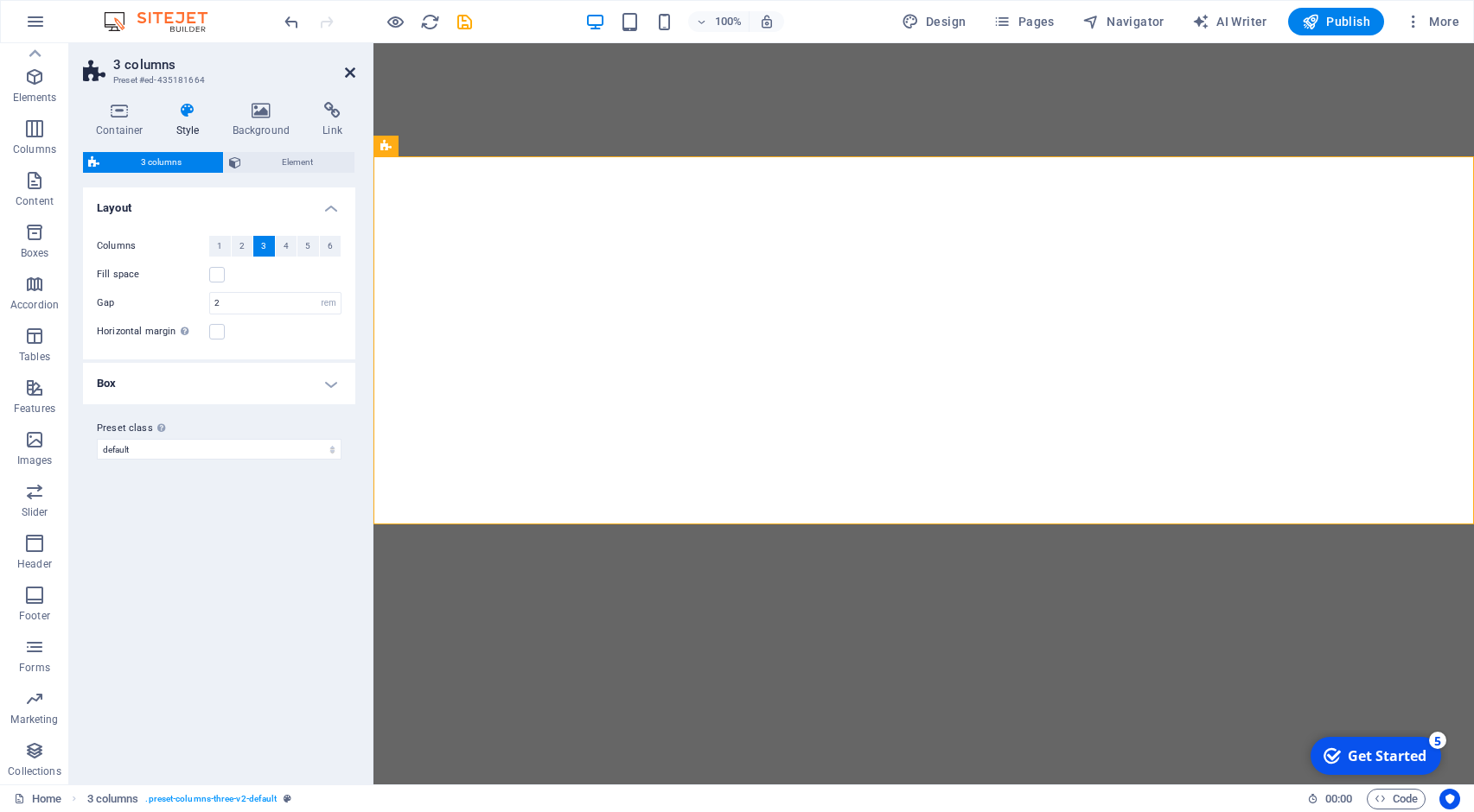
click at [353, 72] on icon at bounding box center [349, 72] width 10 height 14
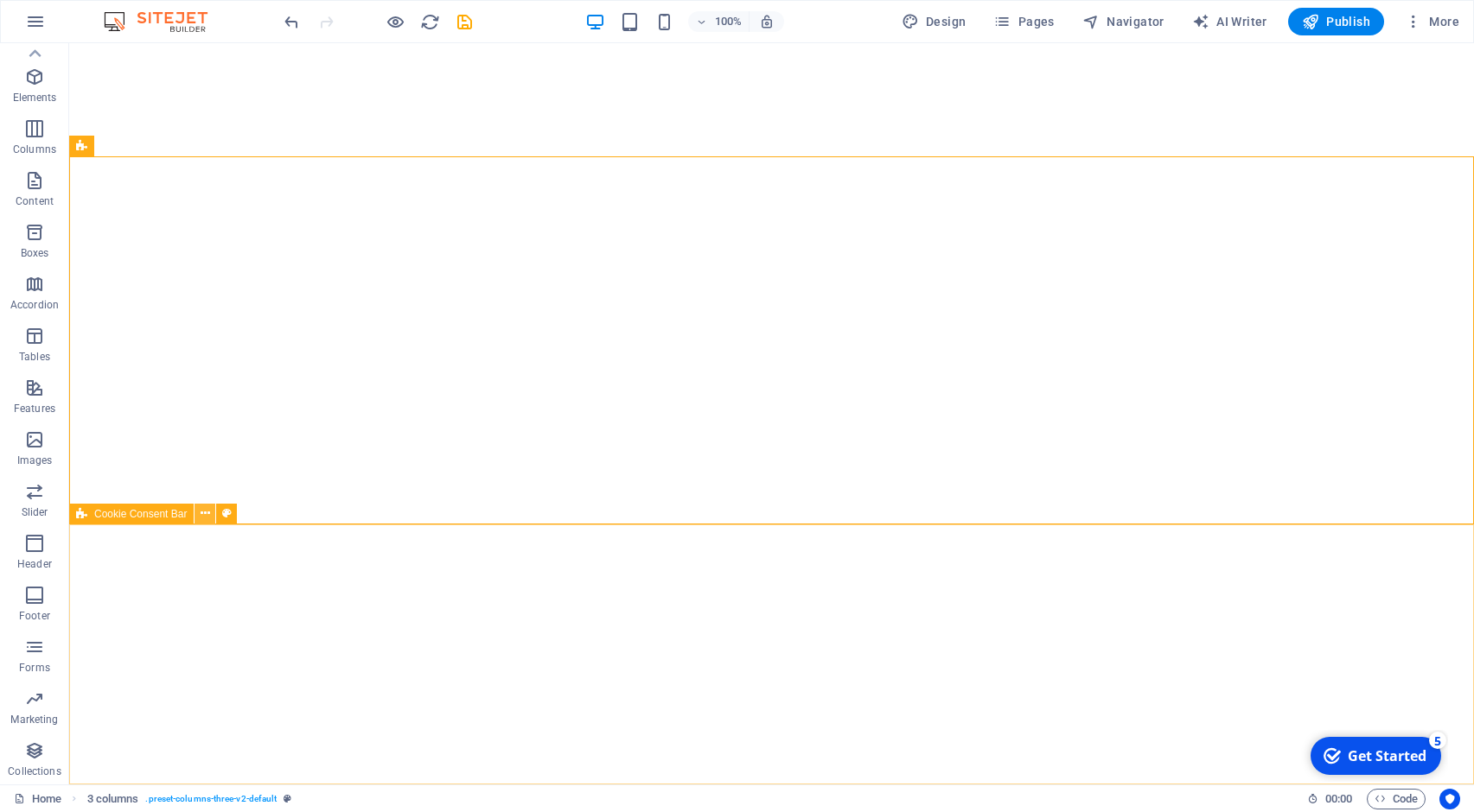
click at [206, 513] on icon at bounding box center [205, 513] width 9 height 18
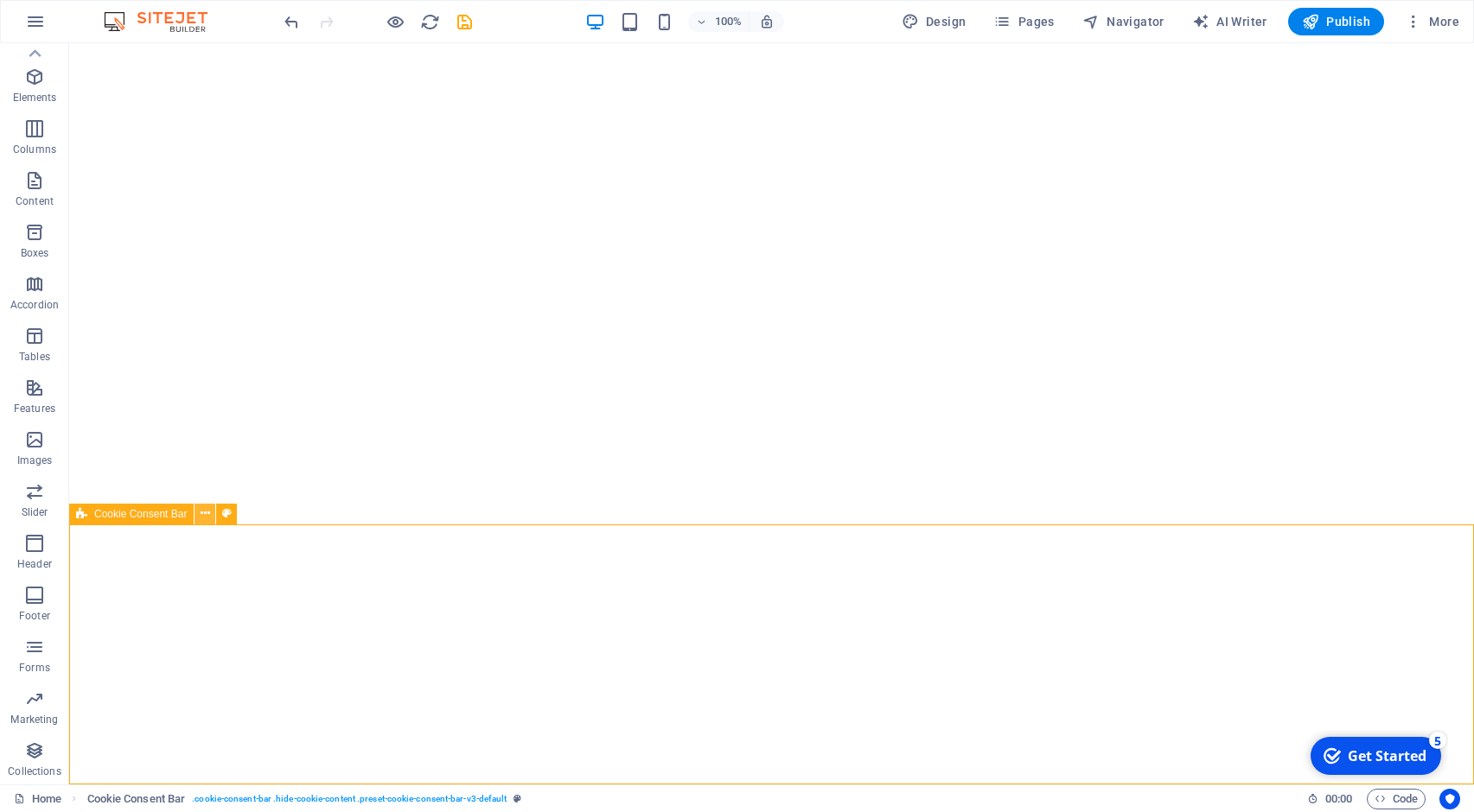
click at [204, 514] on icon at bounding box center [205, 513] width 9 height 18
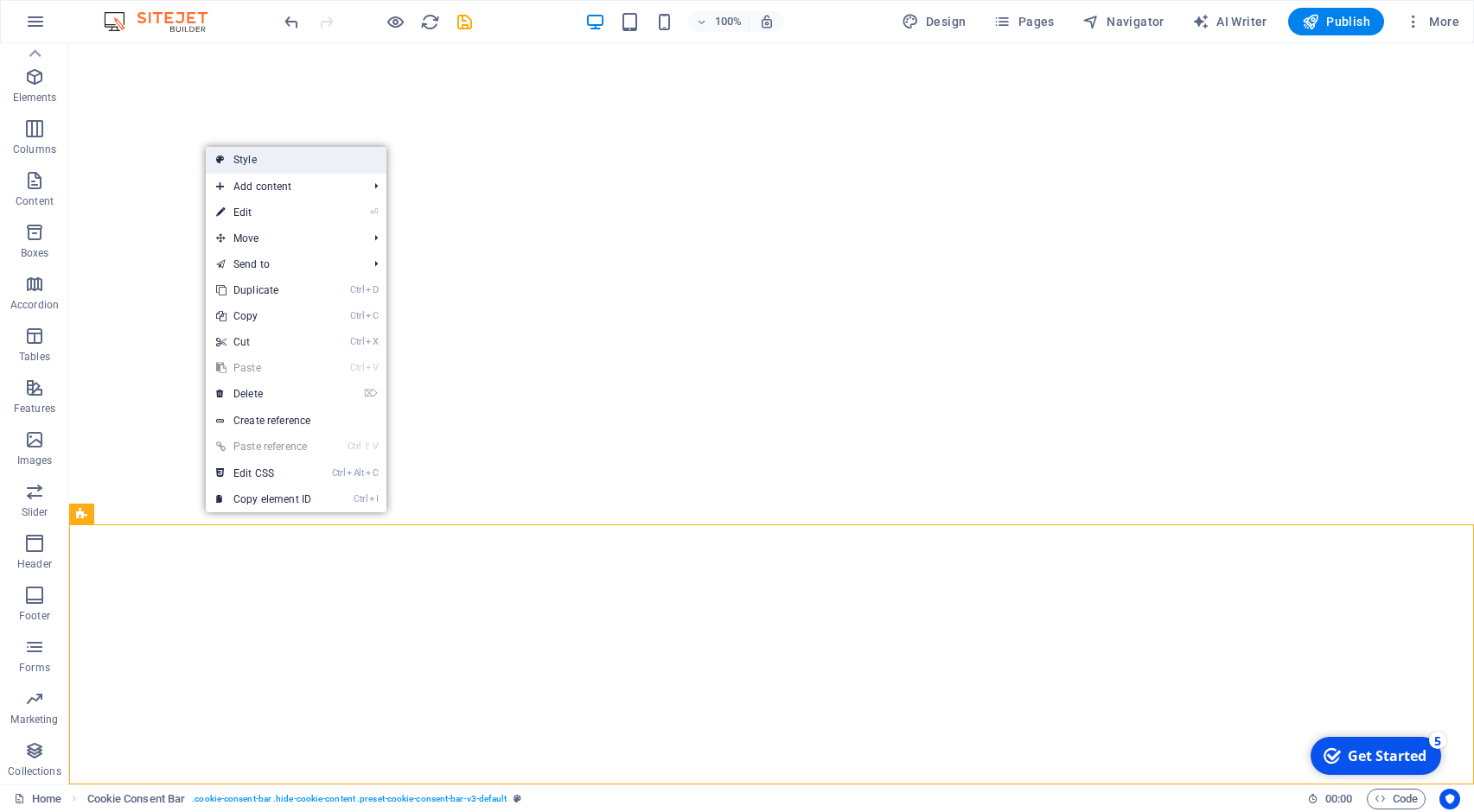
click at [300, 162] on link "Style" at bounding box center [296, 160] width 181 height 26
select select "rem"
select select "px"
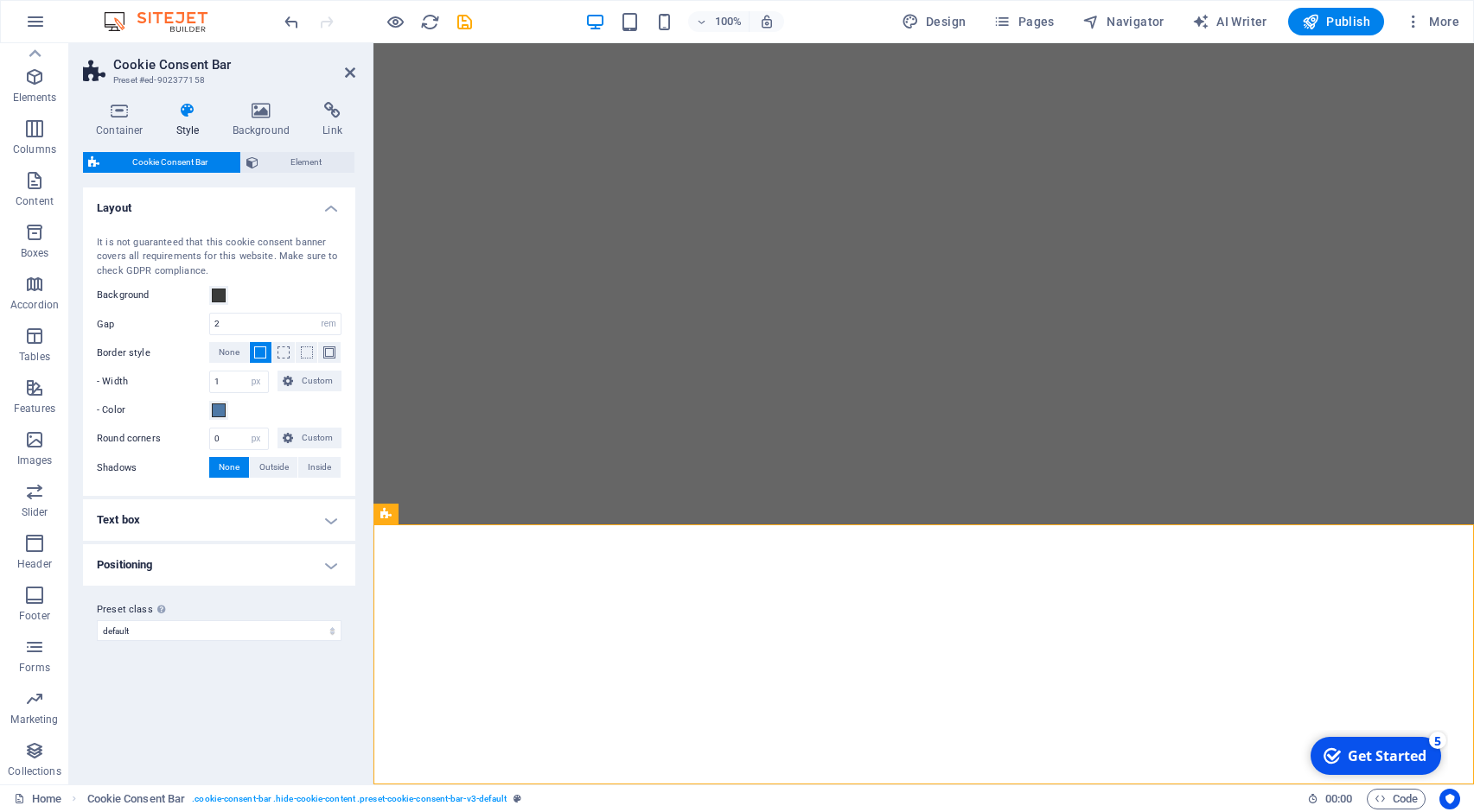
click at [340, 558] on h4 "Positioning" at bounding box center [219, 564] width 272 height 41
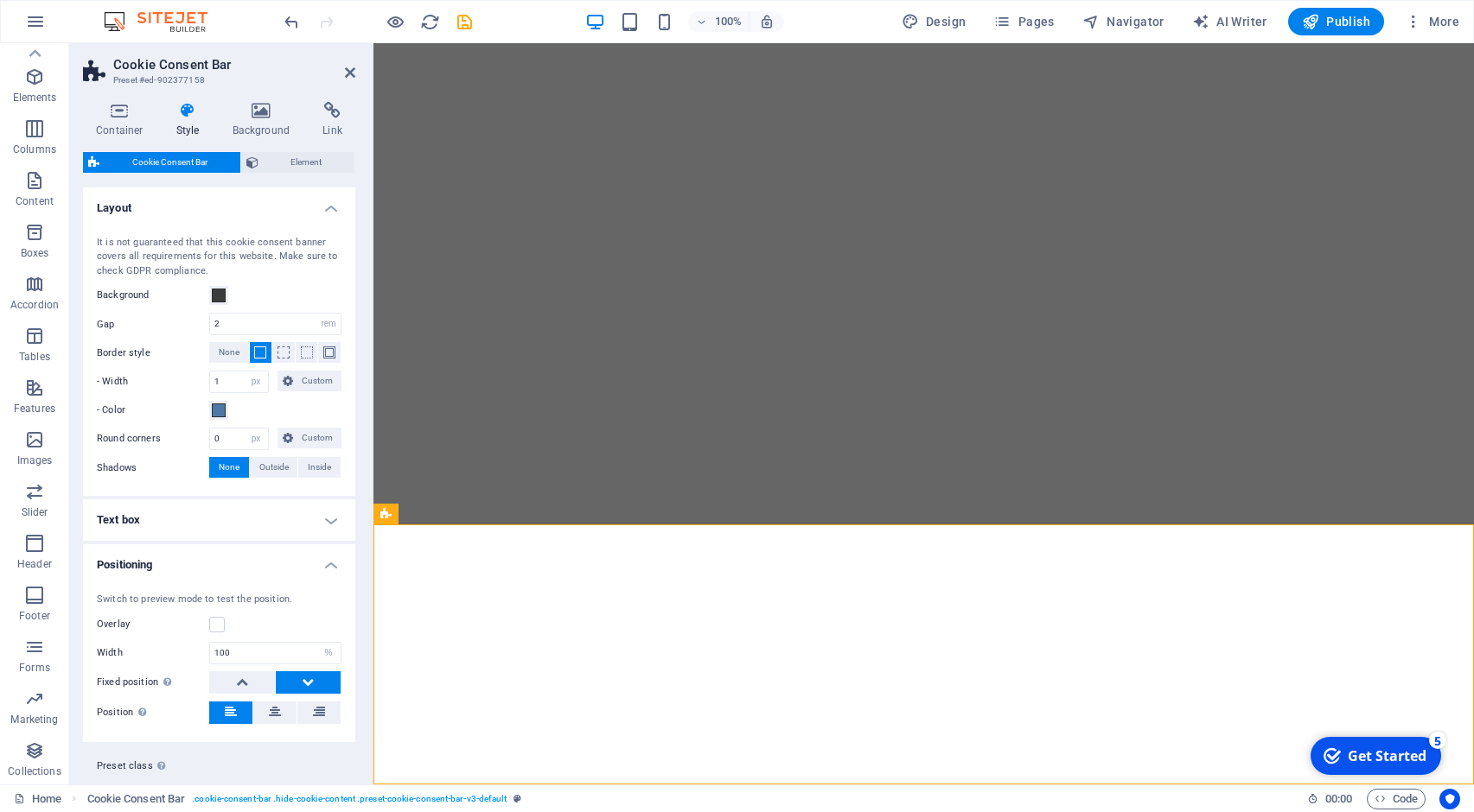
scroll to position [39, 0]
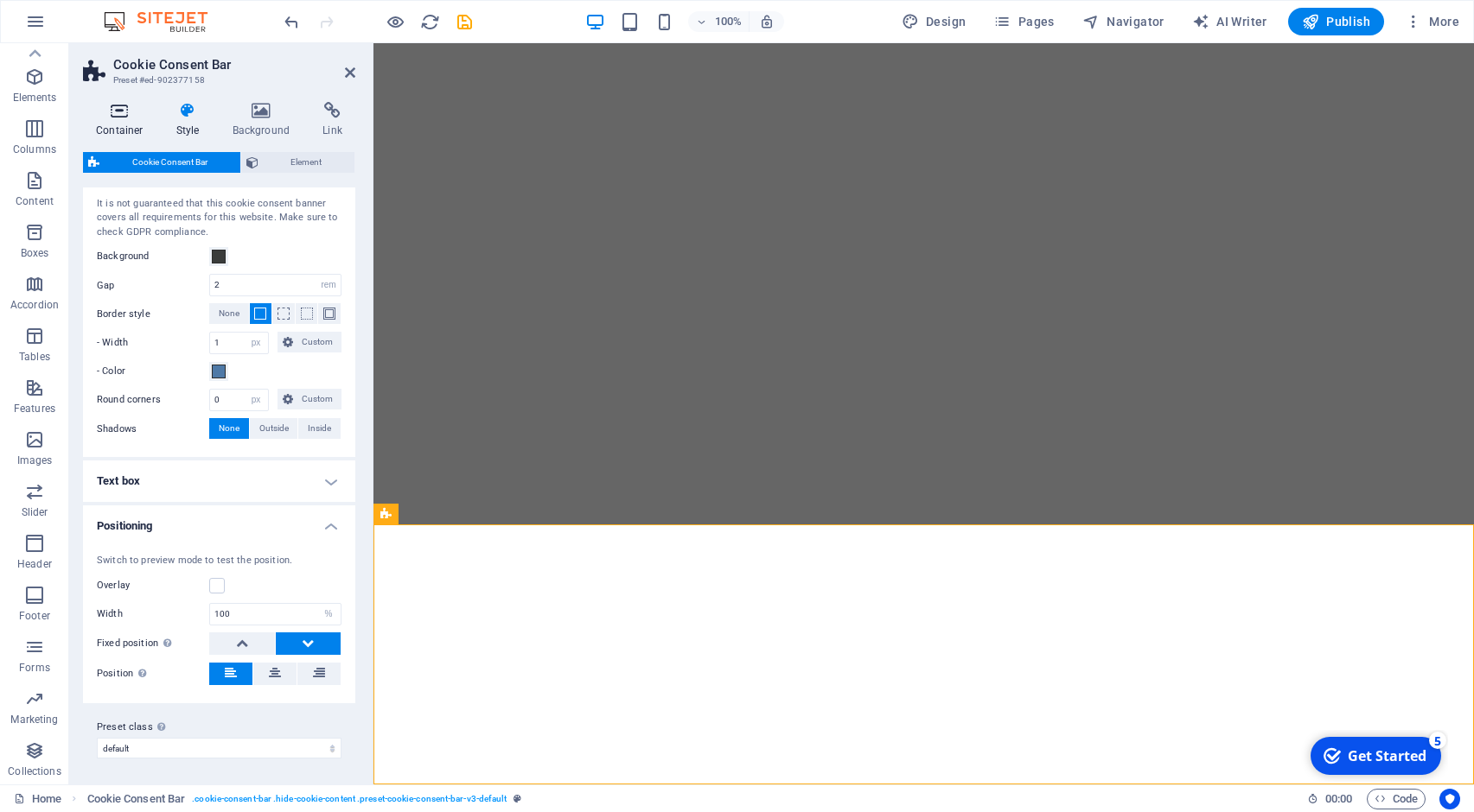
click at [127, 123] on h4 "Container" at bounding box center [122, 119] width 80 height 36
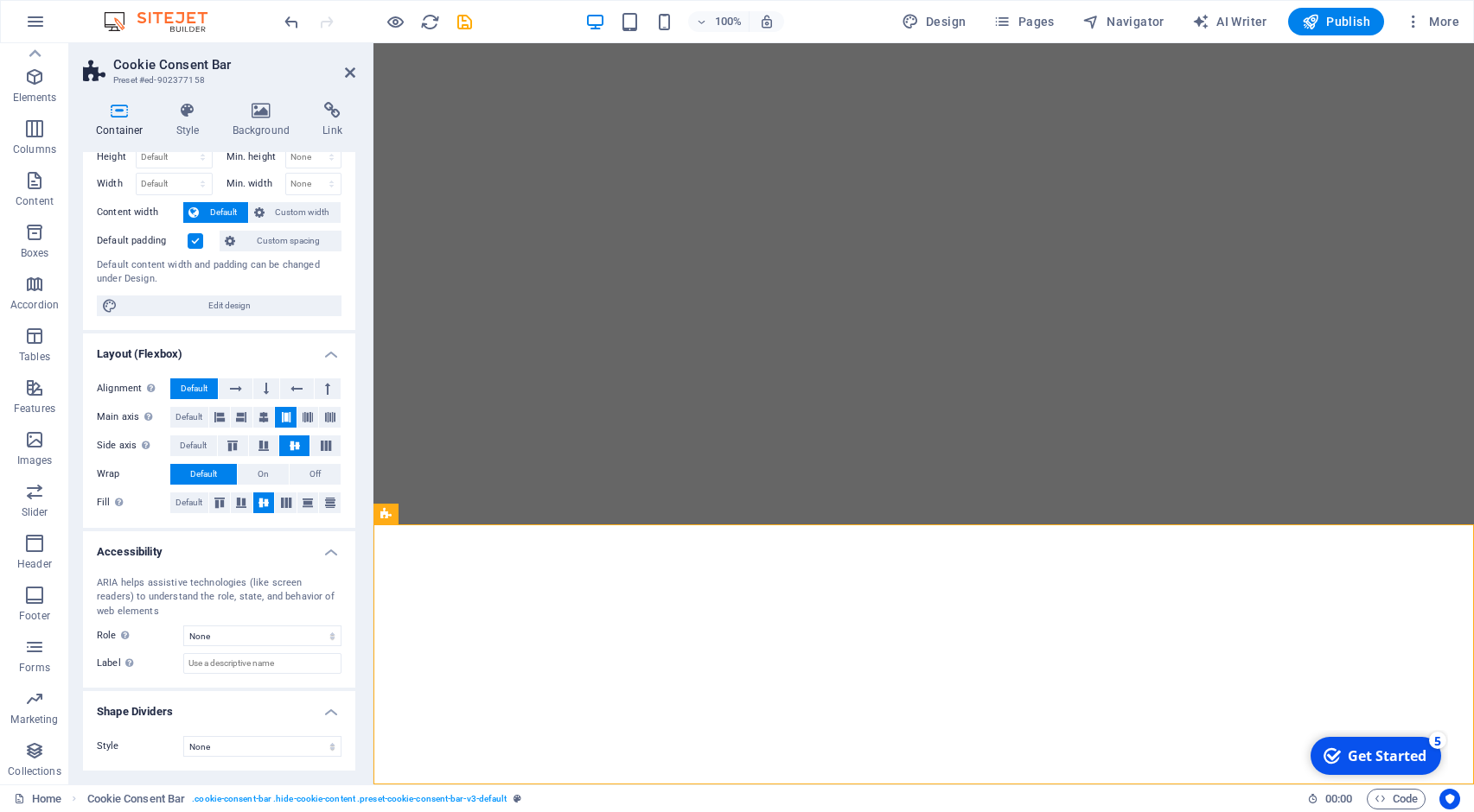
scroll to position [0, 0]
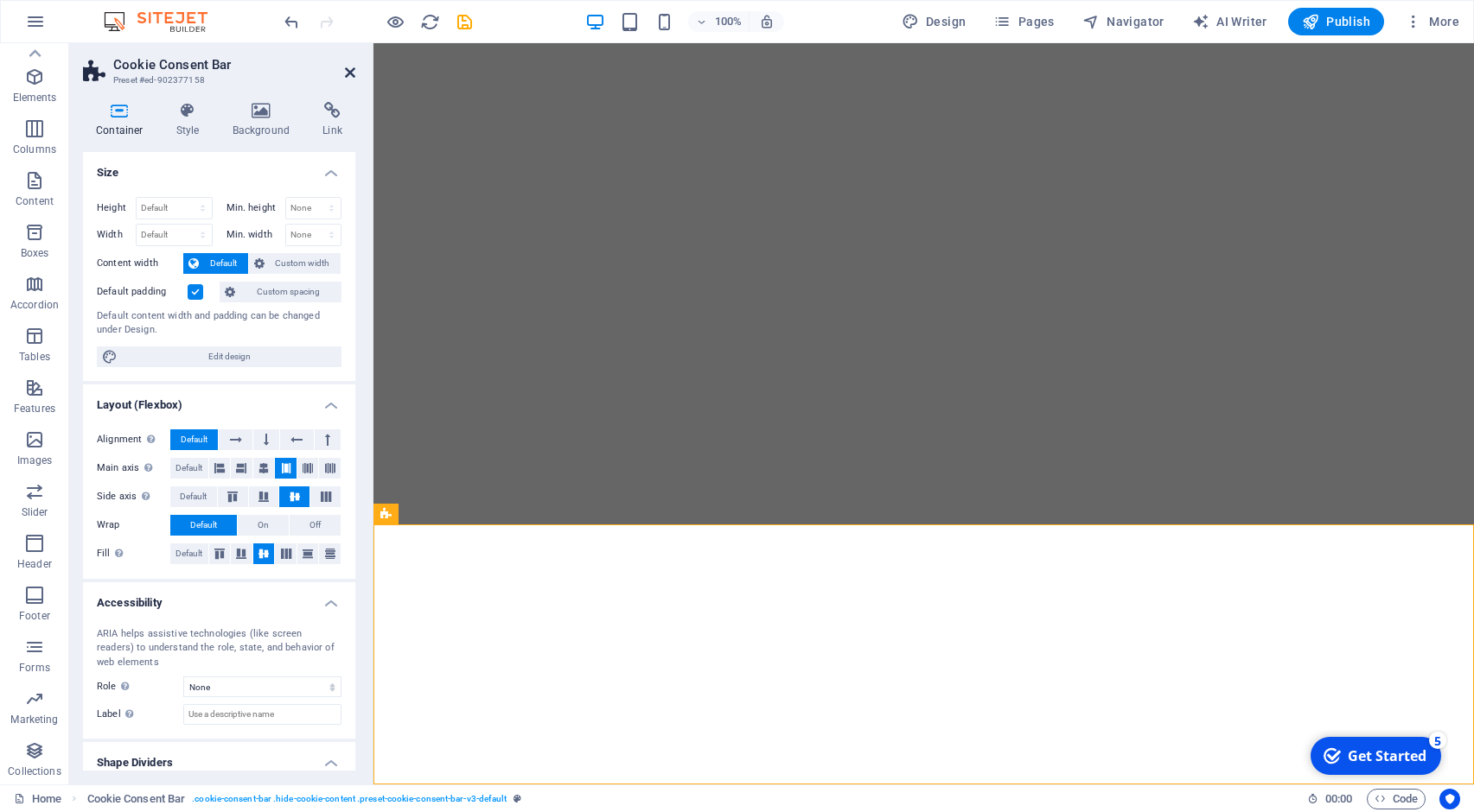
click at [350, 66] on icon at bounding box center [349, 72] width 10 height 14
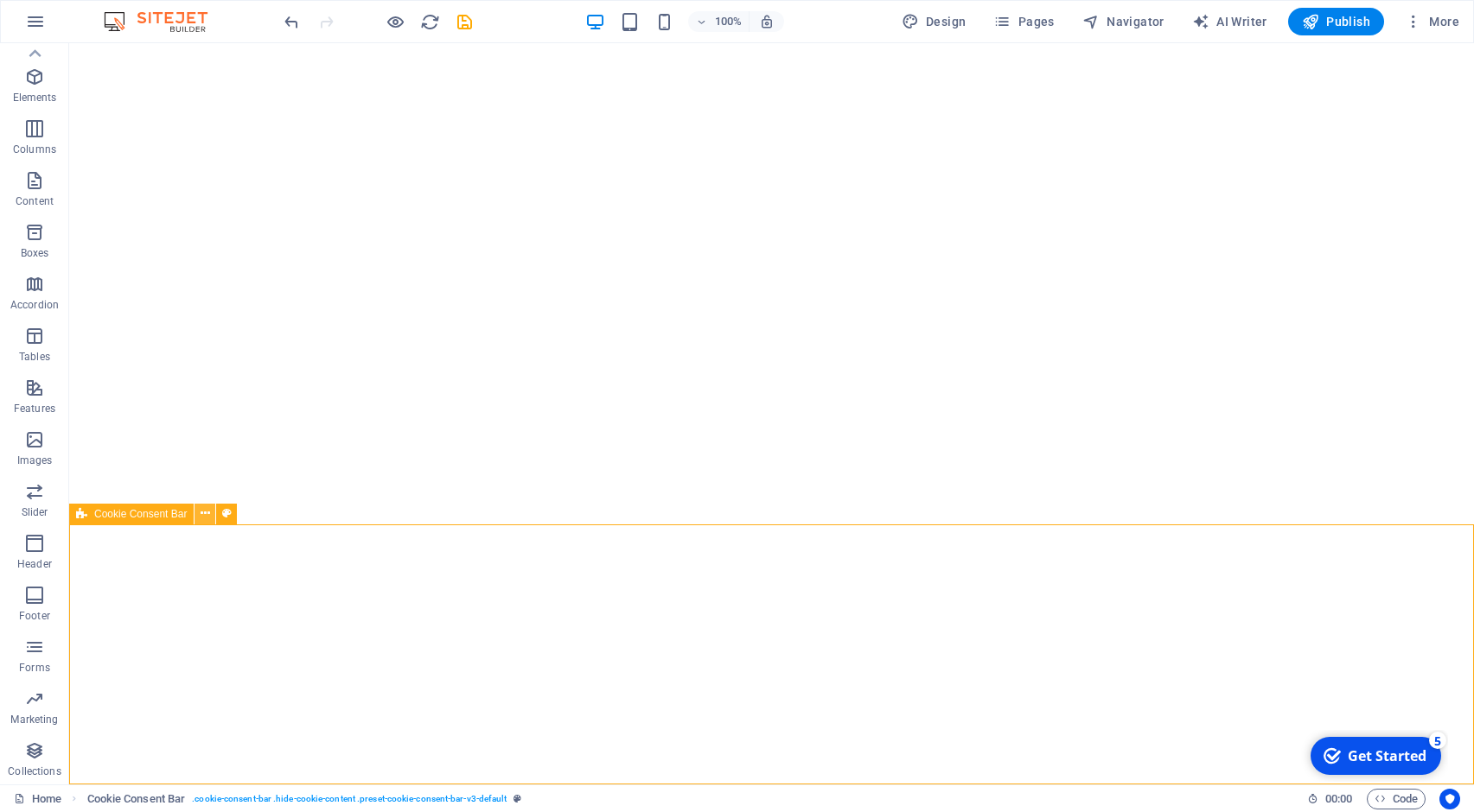
click at [198, 515] on button at bounding box center [205, 513] width 21 height 21
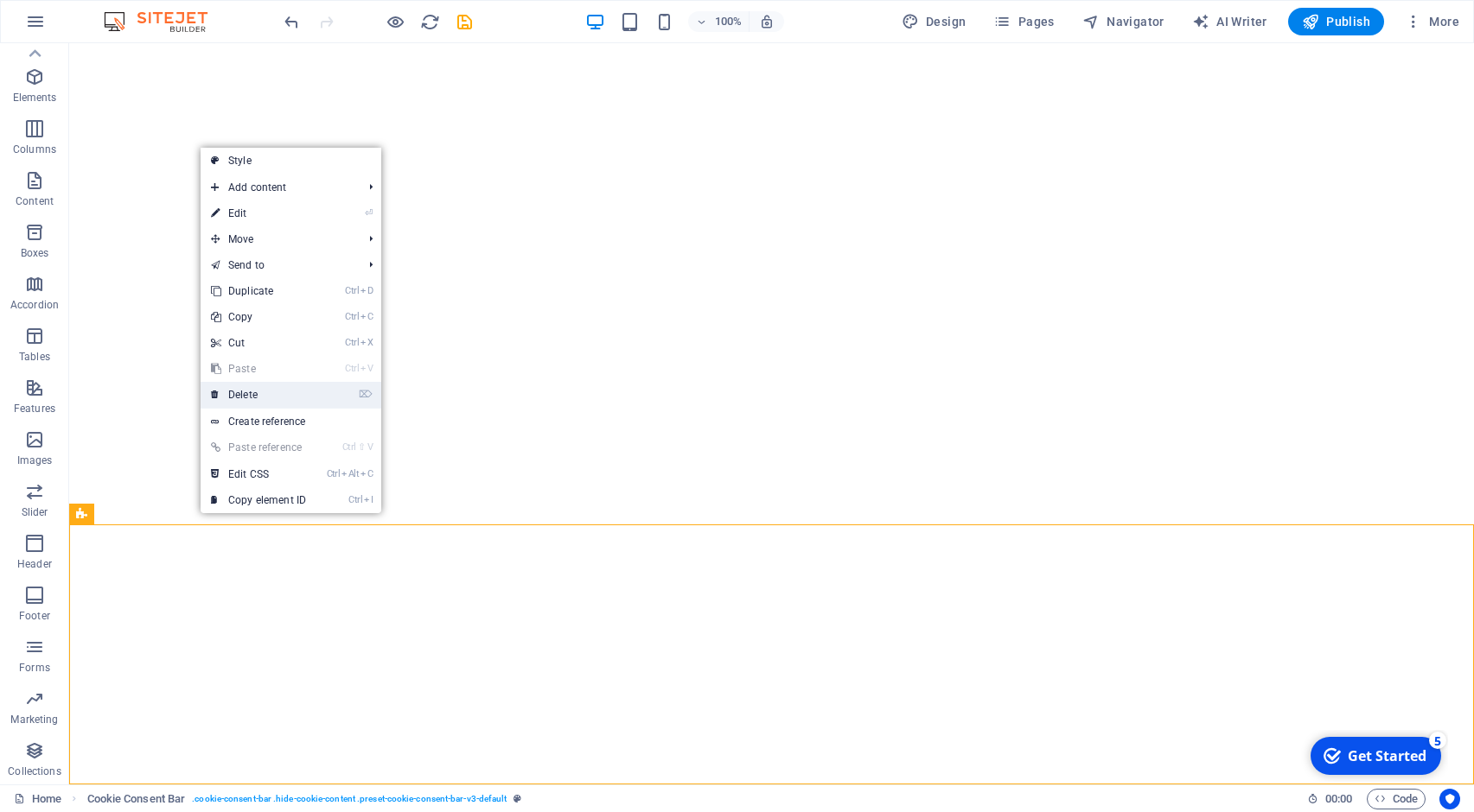
click at [272, 395] on link "⌦ Delete" at bounding box center [258, 395] width 116 height 26
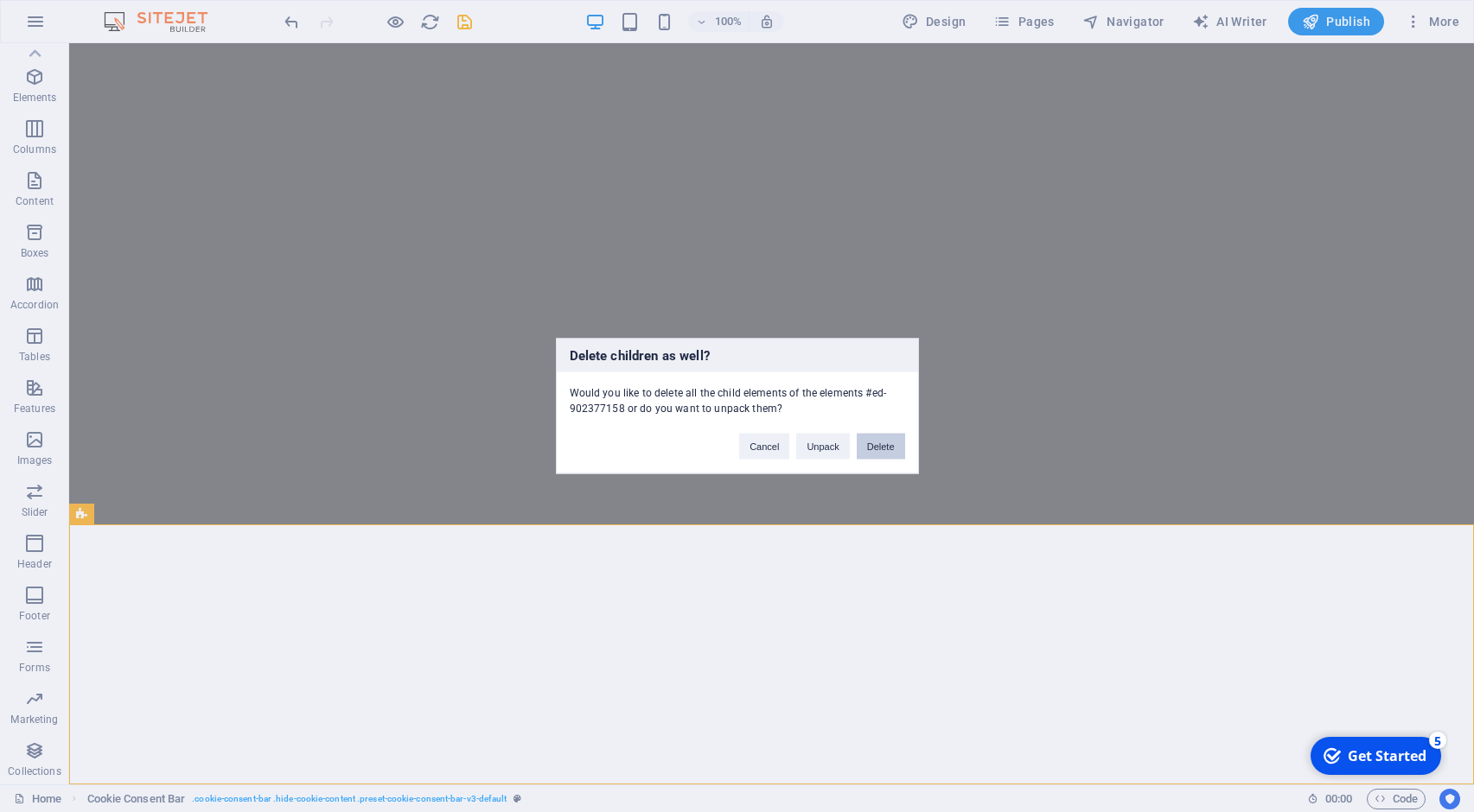
click at [870, 449] on button "Delete" at bounding box center [880, 446] width 49 height 26
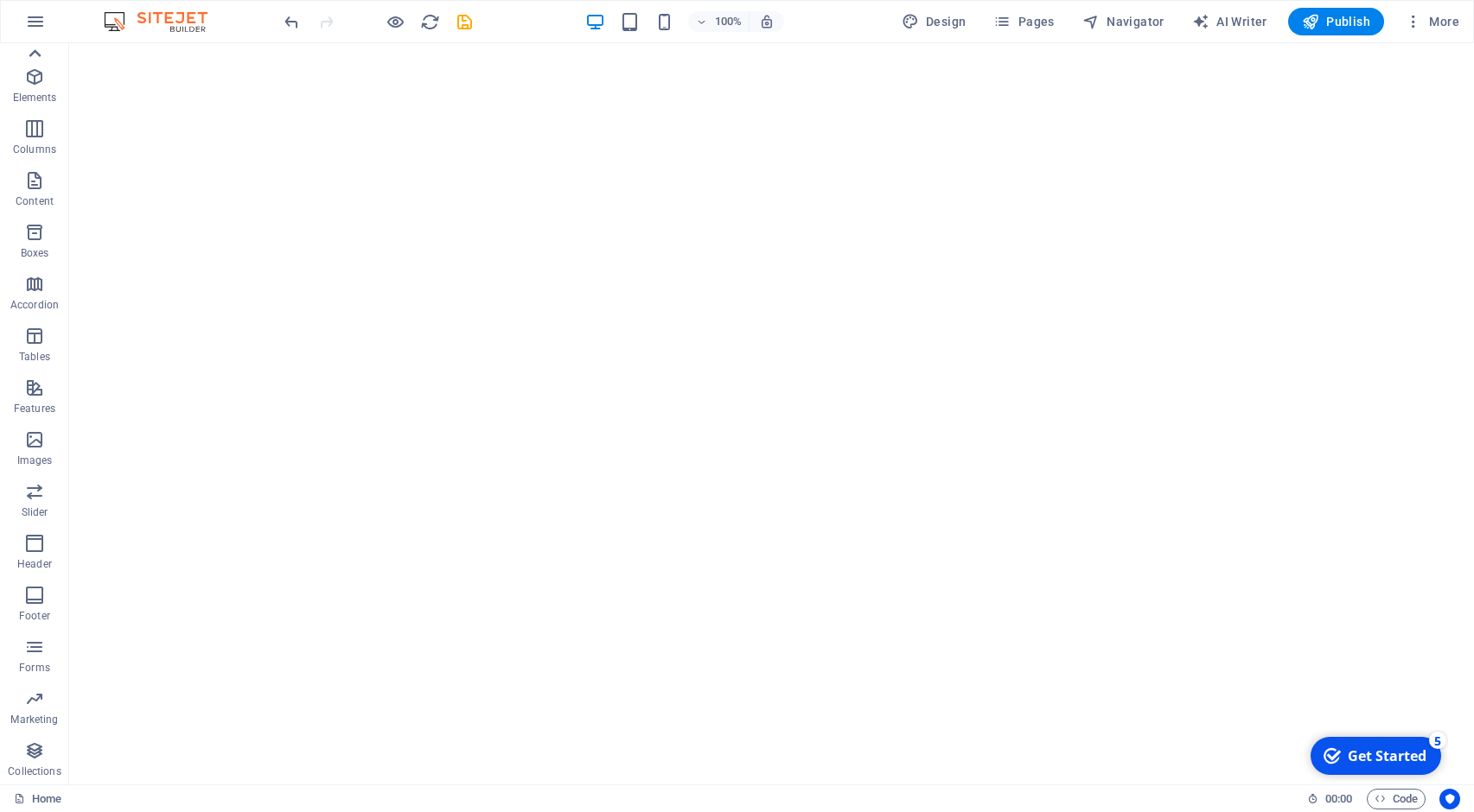
click at [37, 54] on icon at bounding box center [35, 53] width 12 height 7
click at [31, 638] on icon "button" at bounding box center [34, 630] width 21 height 21
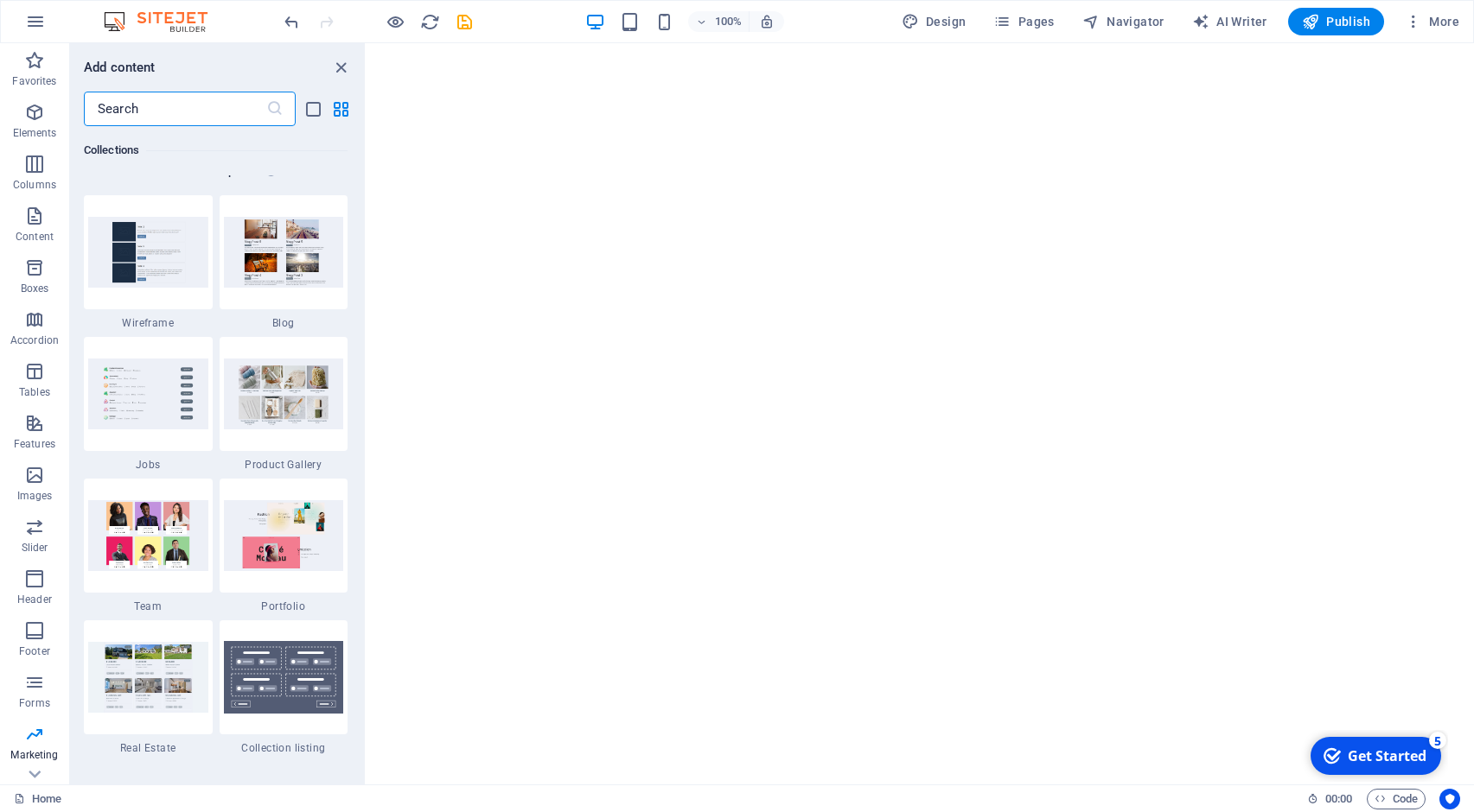
scroll to position [15960, 0]
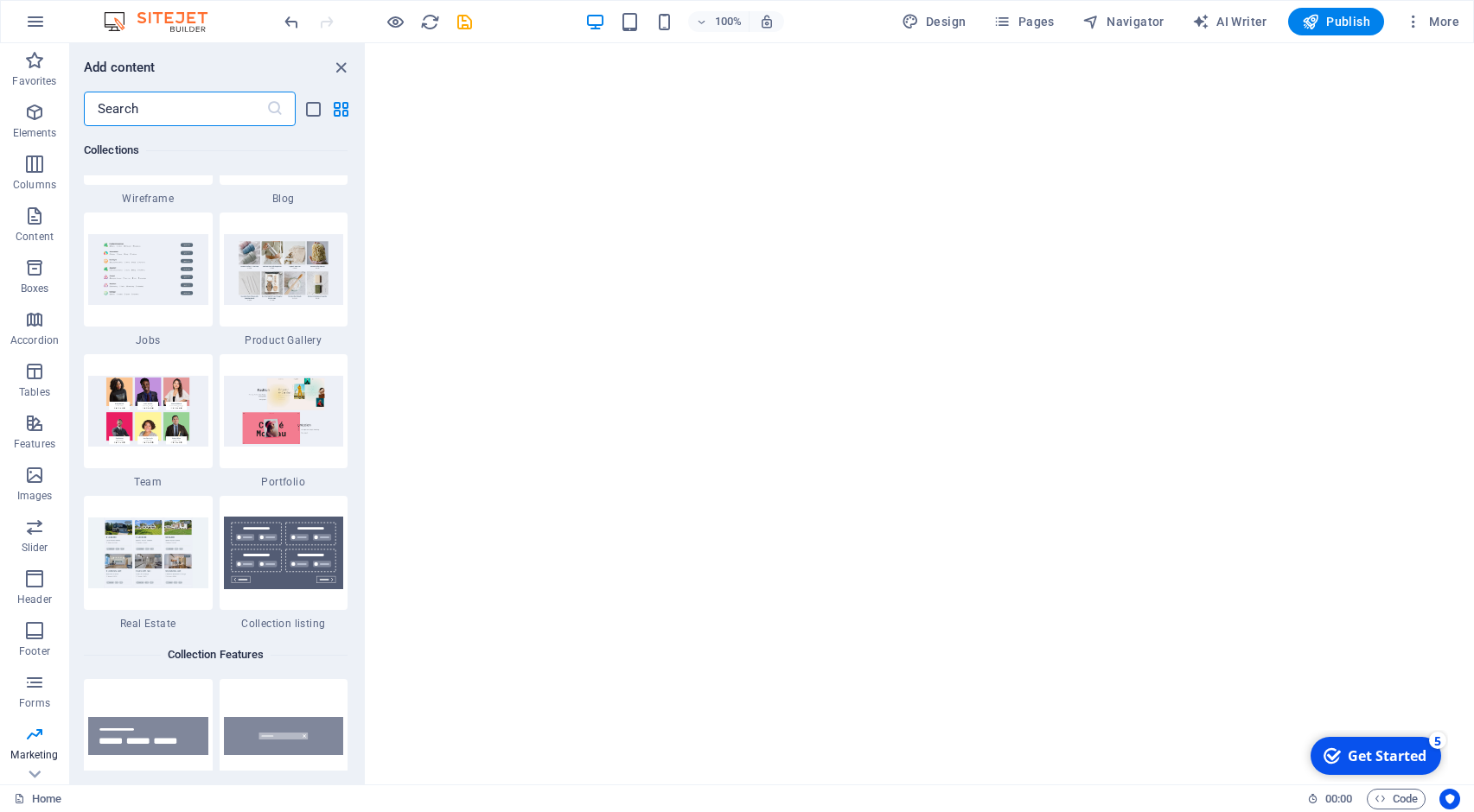
click at [171, 110] on input "text" at bounding box center [175, 109] width 182 height 35
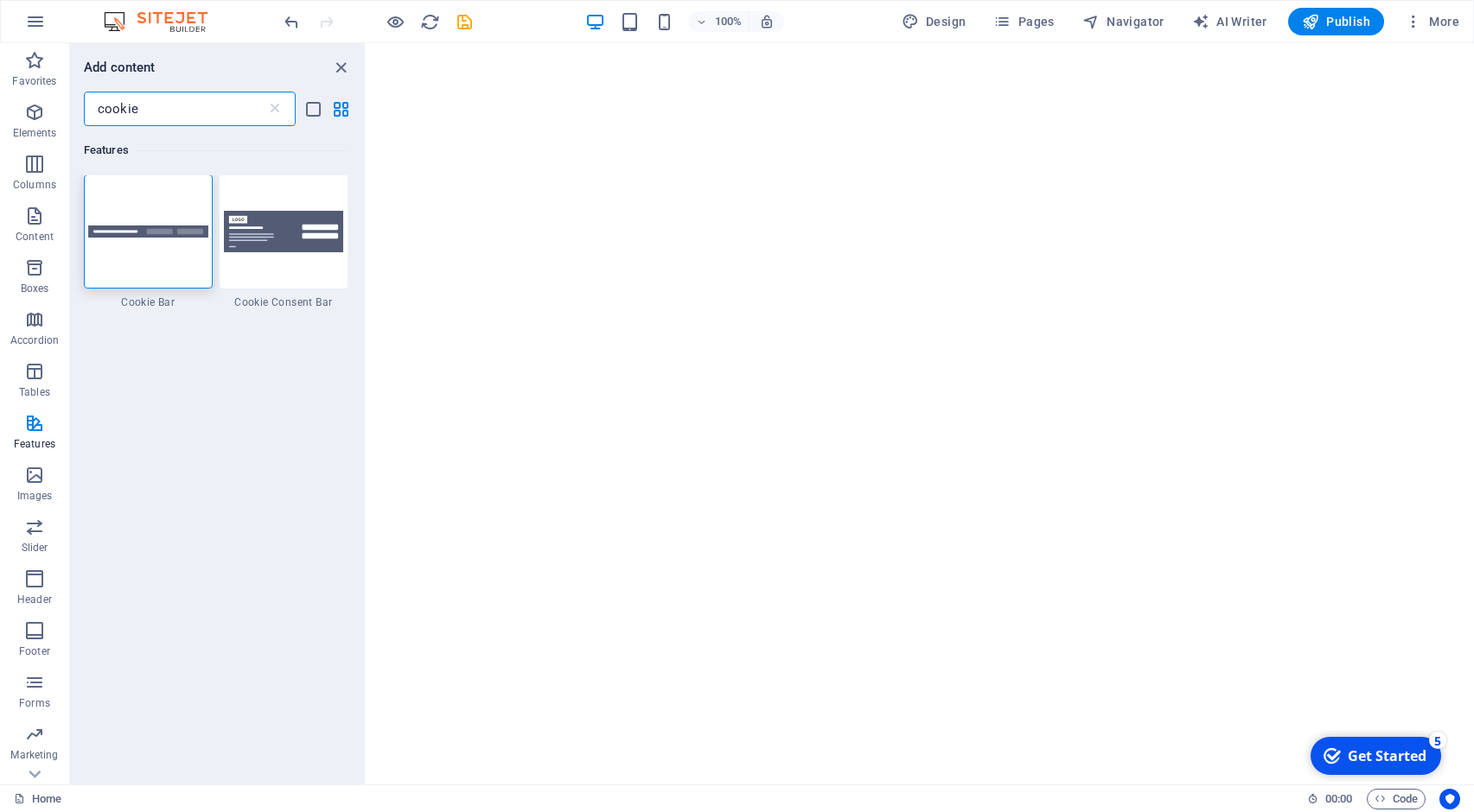
scroll to position [0, 0]
type input "cookie"
click at [263, 262] on div at bounding box center [284, 232] width 129 height 114
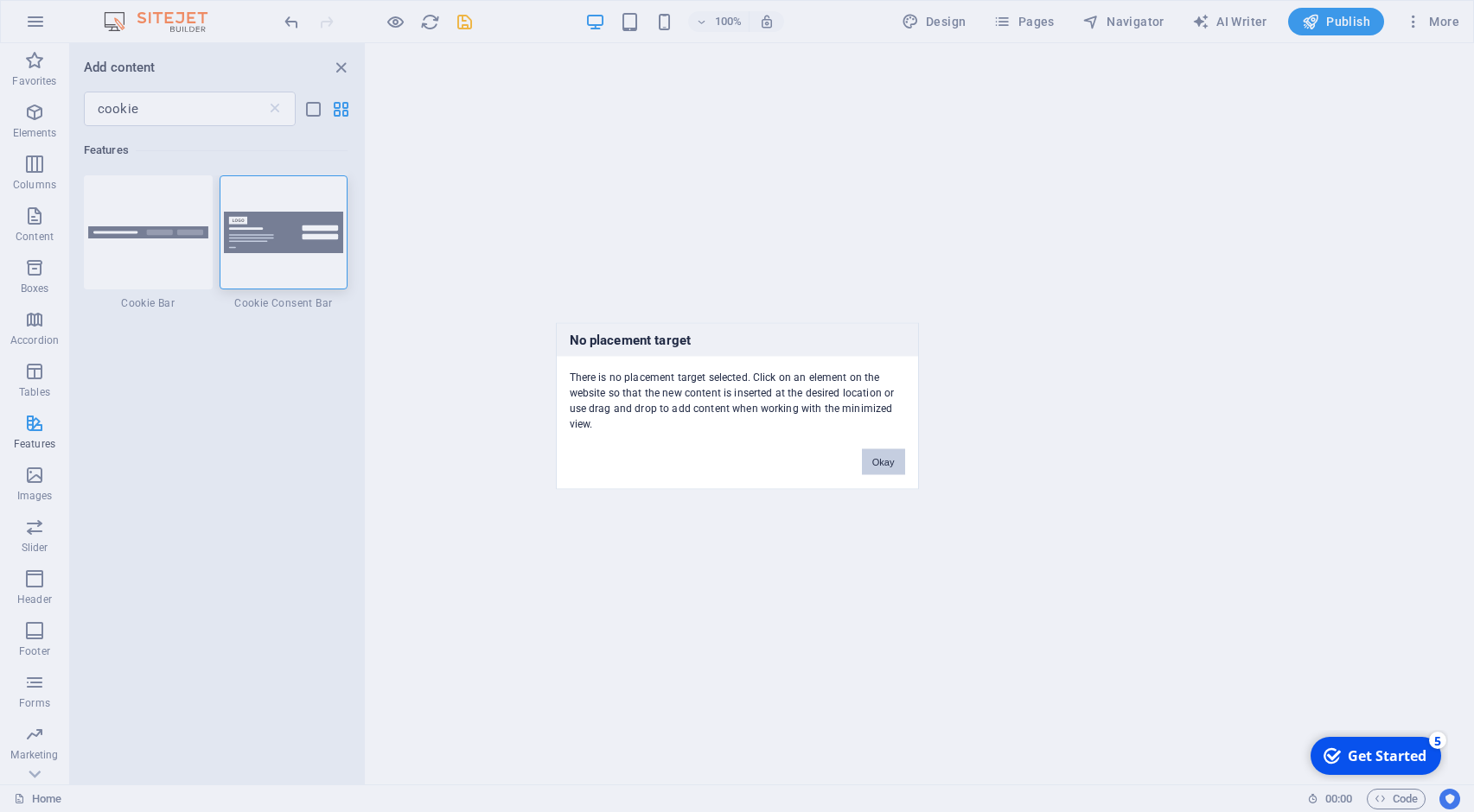
click at [887, 468] on button "Okay" at bounding box center [883, 462] width 43 height 26
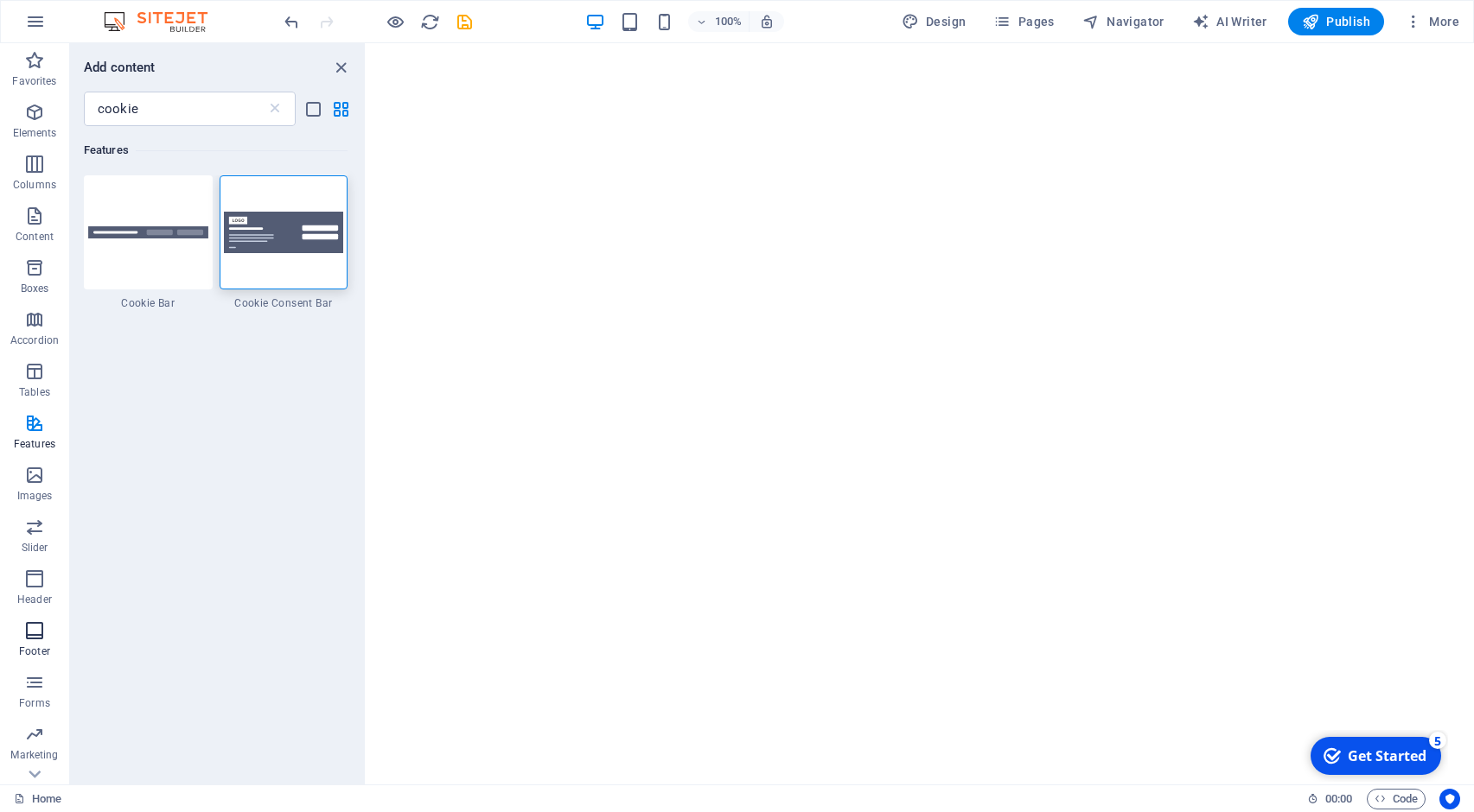
click at [56, 627] on span "Footer" at bounding box center [34, 640] width 69 height 41
click at [47, 633] on span "Footer" at bounding box center [34, 640] width 69 height 41
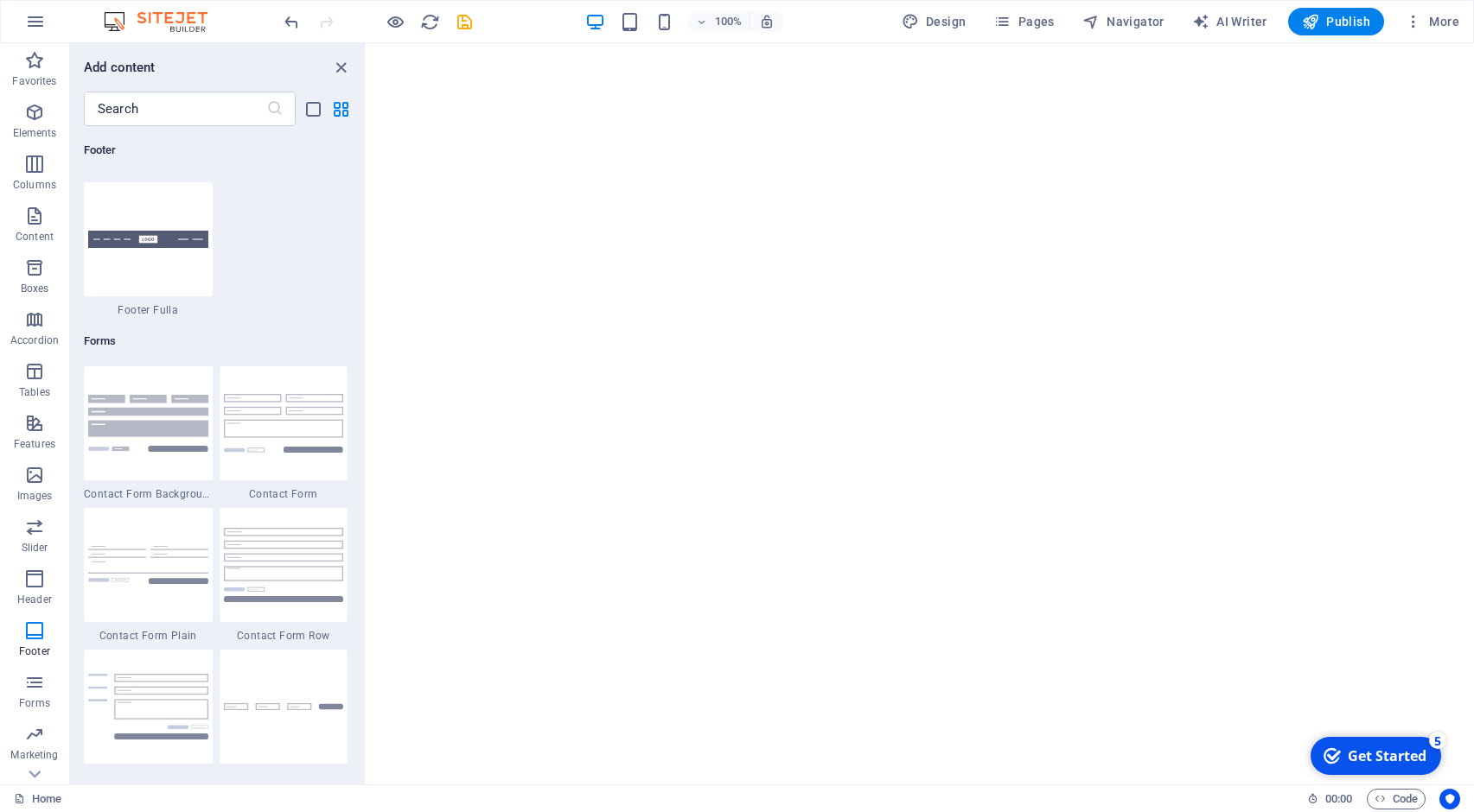
scroll to position [12175, 0]
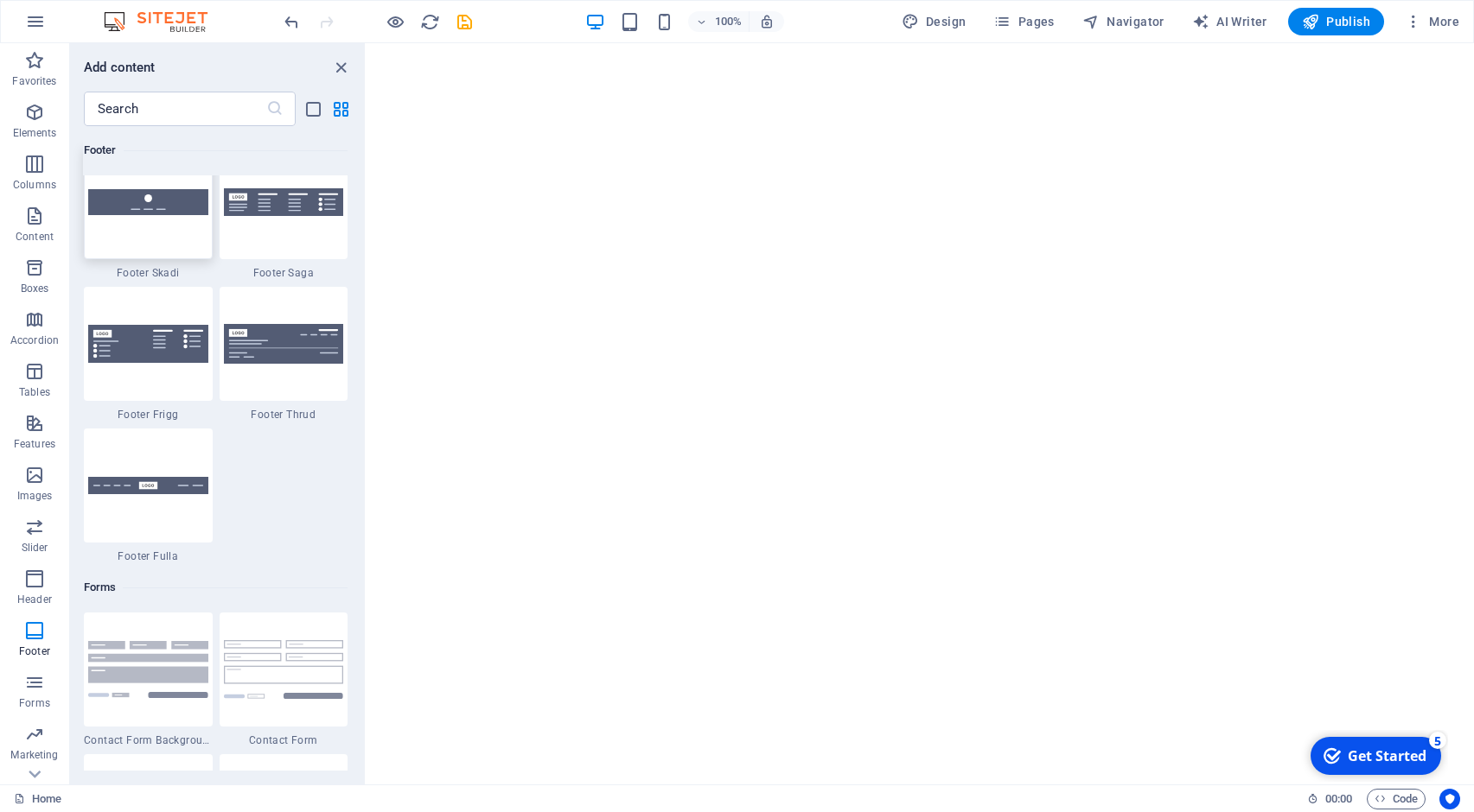
click at [179, 259] on div at bounding box center [148, 202] width 129 height 114
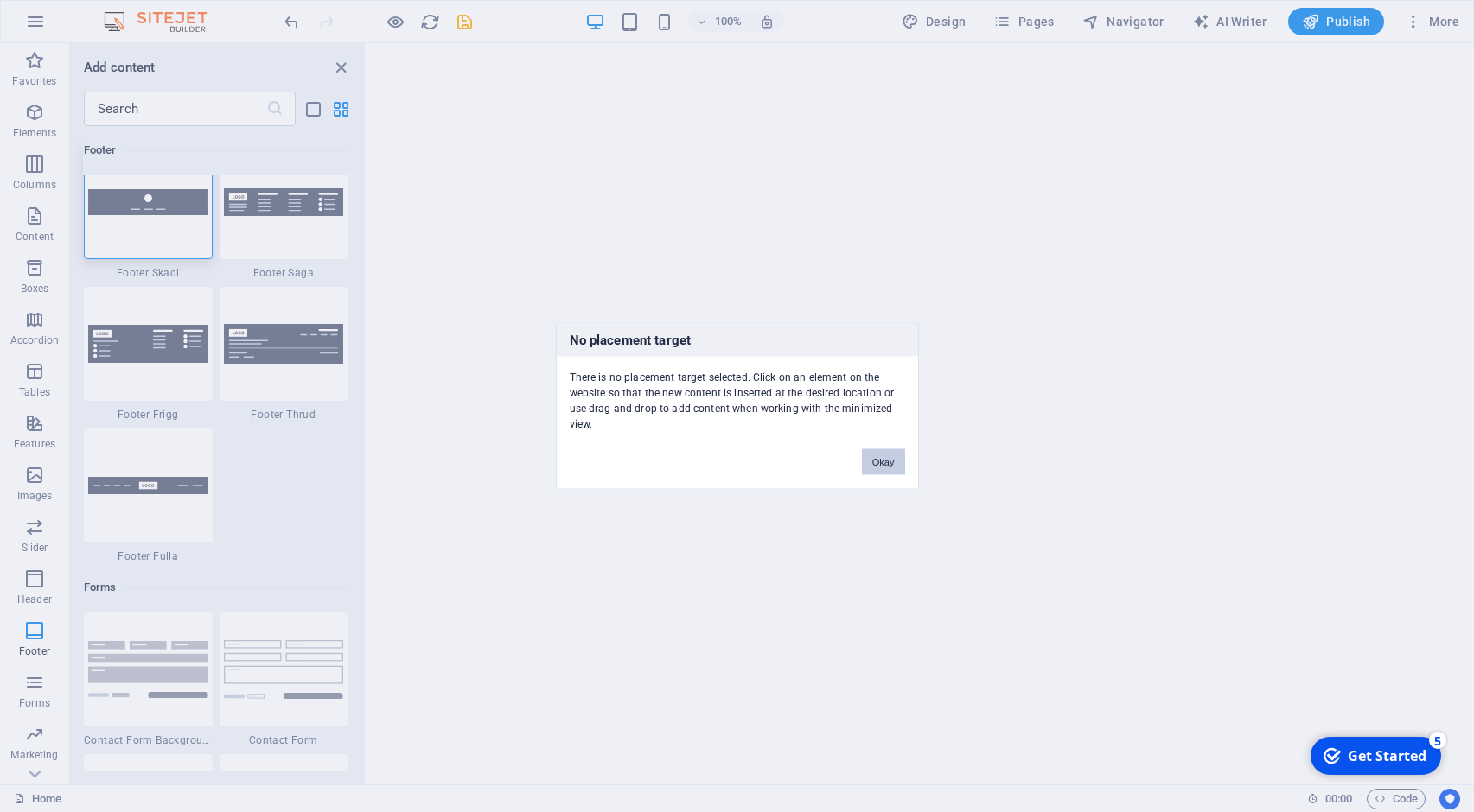
click at [879, 461] on button "Okay" at bounding box center [883, 462] width 43 height 26
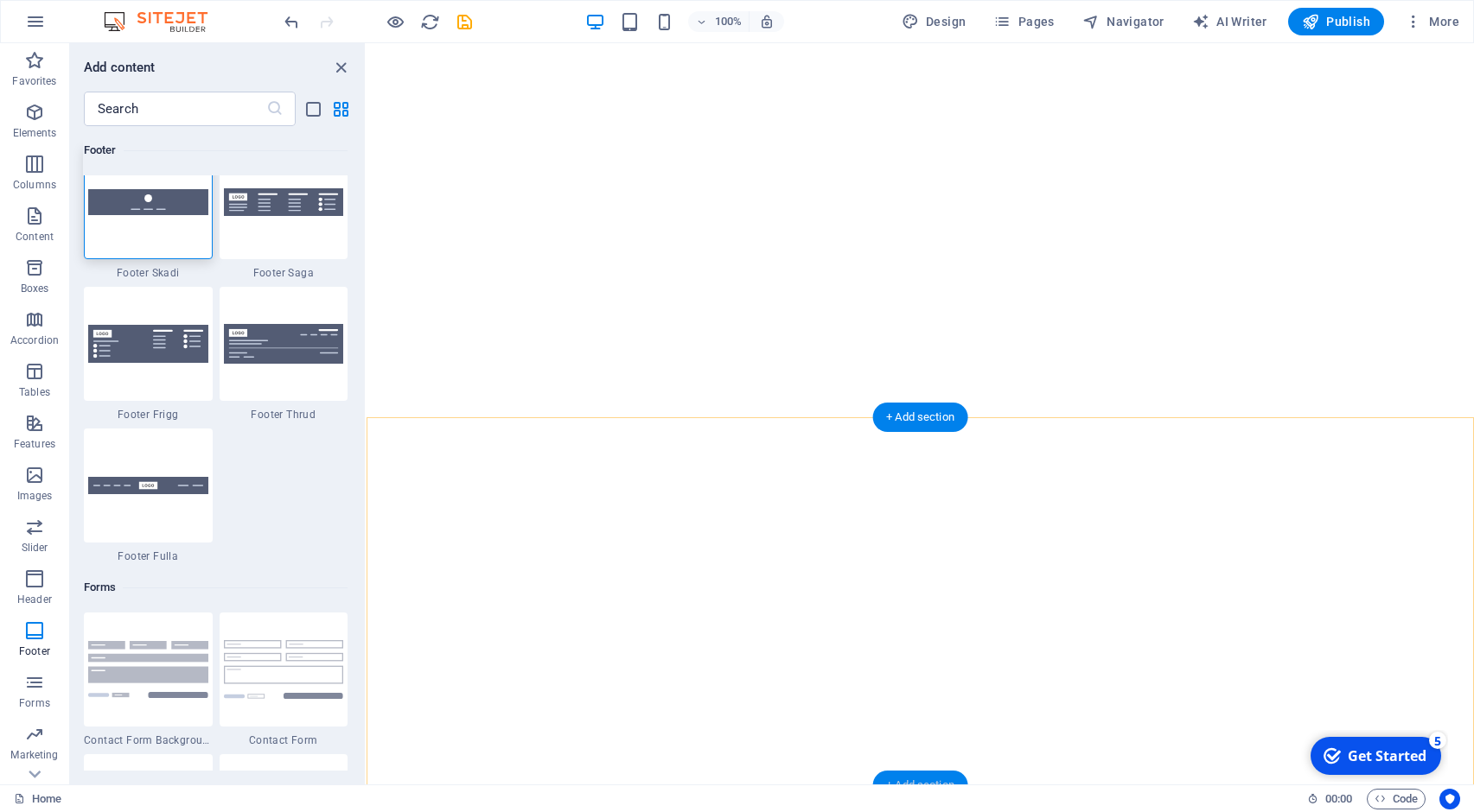
click at [924, 776] on div "+ Add section" at bounding box center [920, 785] width 96 height 29
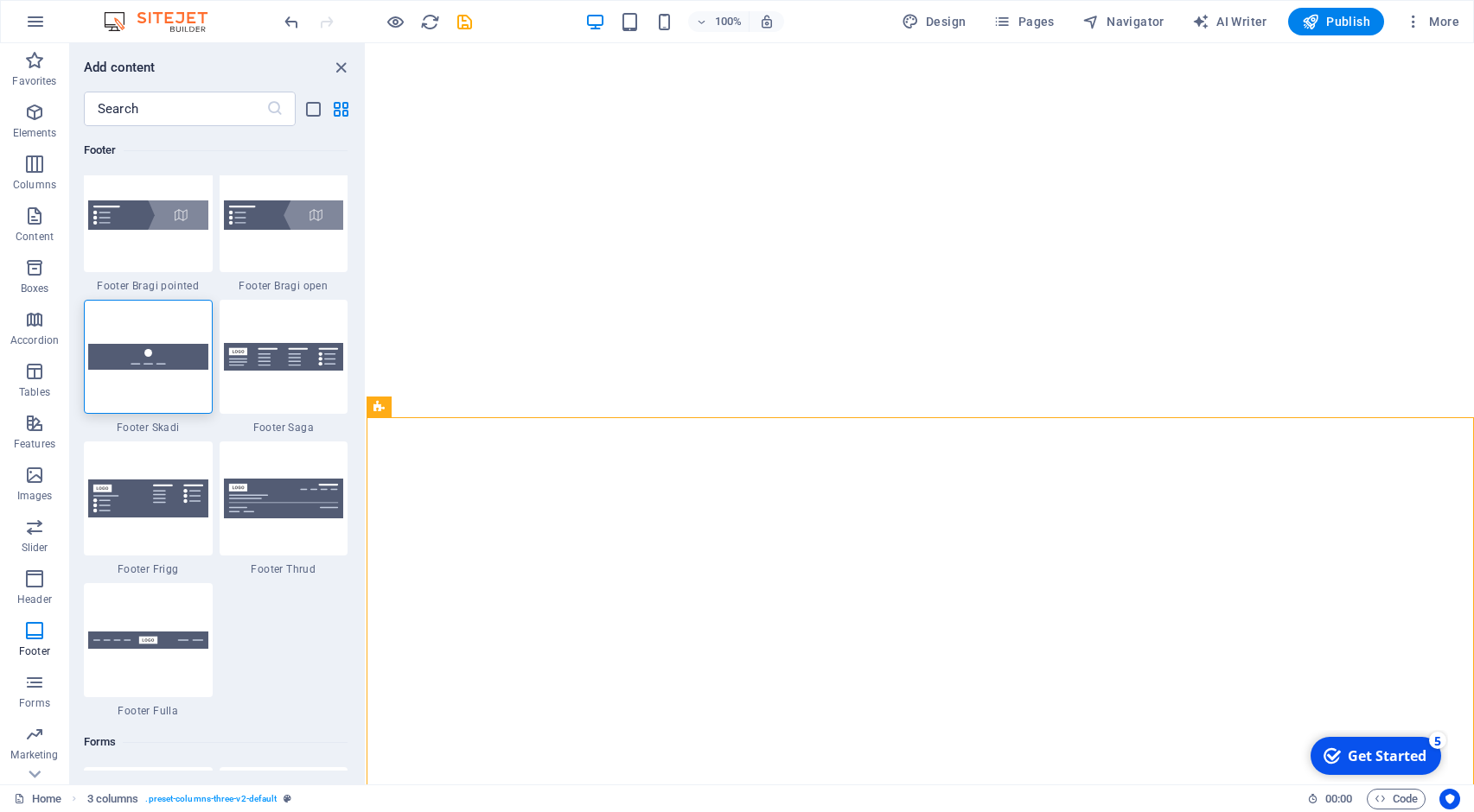
scroll to position [12067, 0]
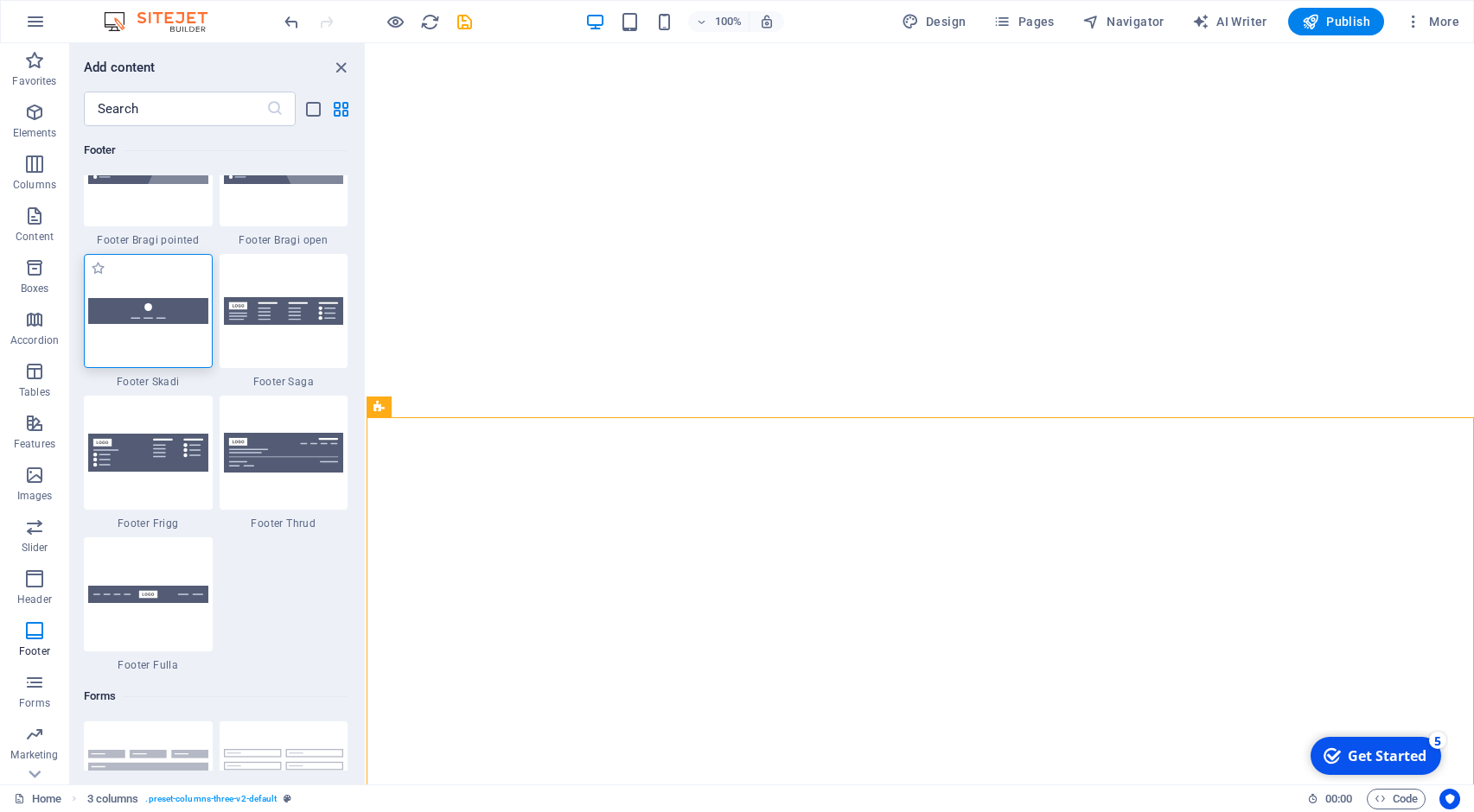
click at [175, 368] on div at bounding box center [148, 310] width 129 height 114
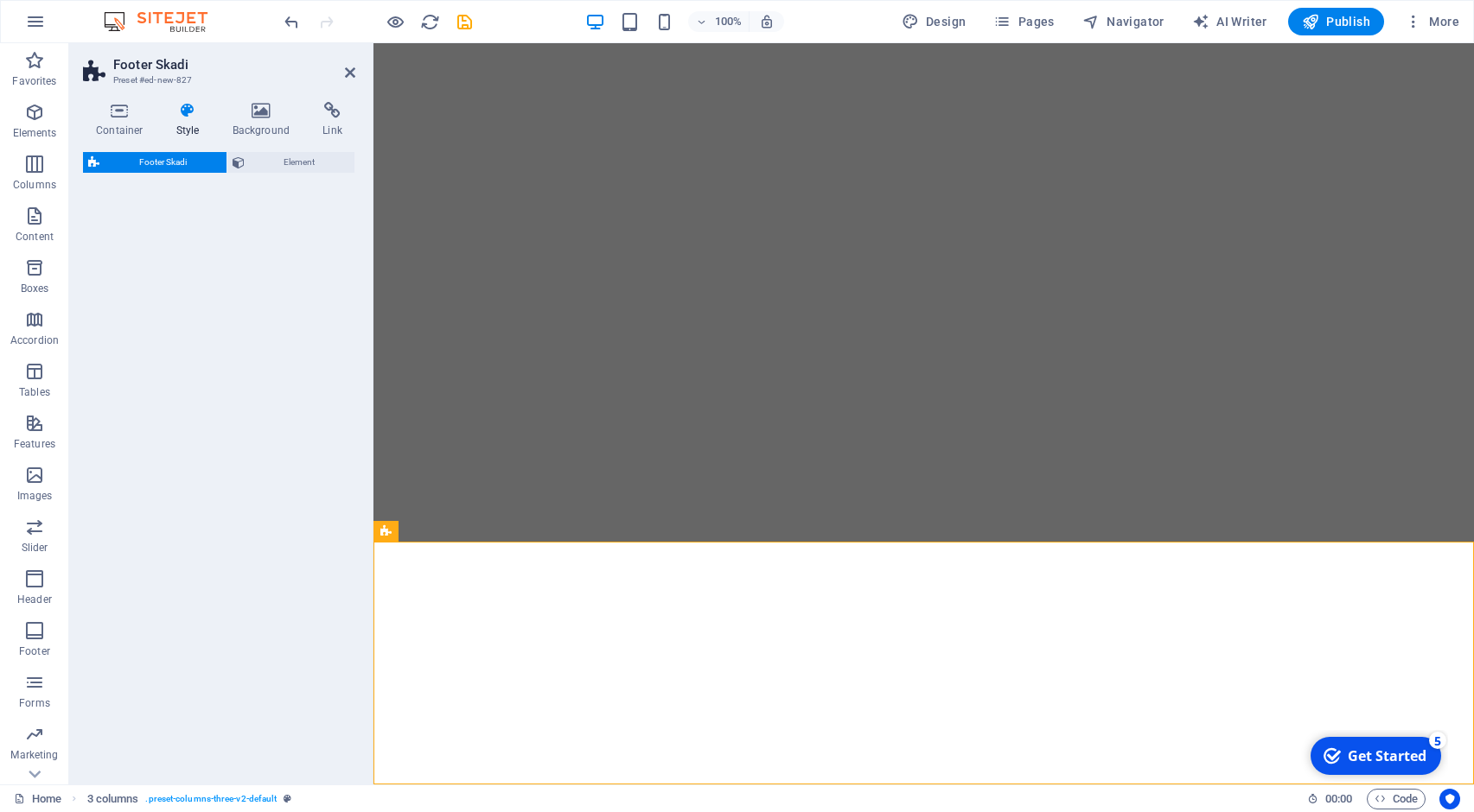
select select "rem"
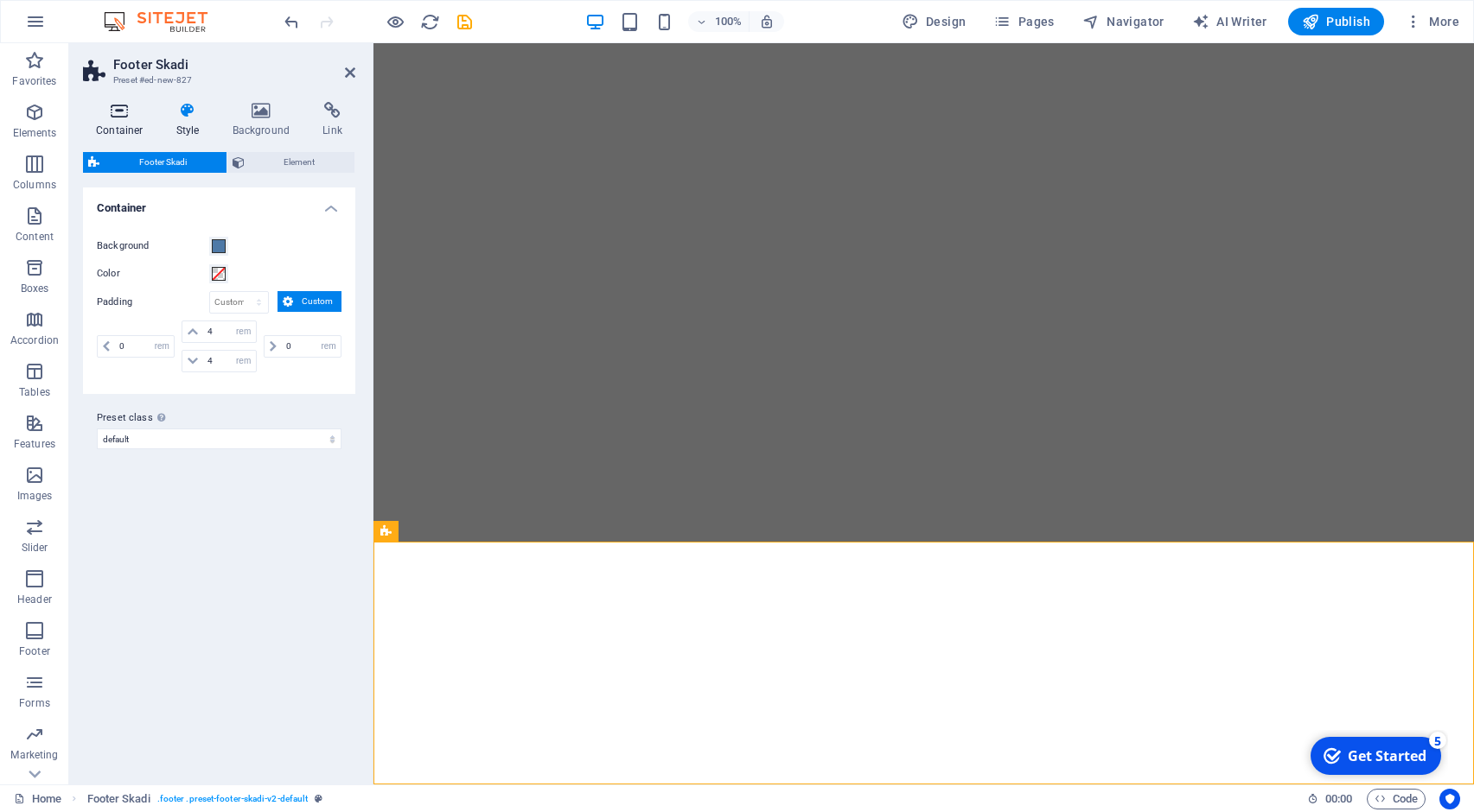
click at [133, 119] on h4 "Container" at bounding box center [122, 119] width 80 height 36
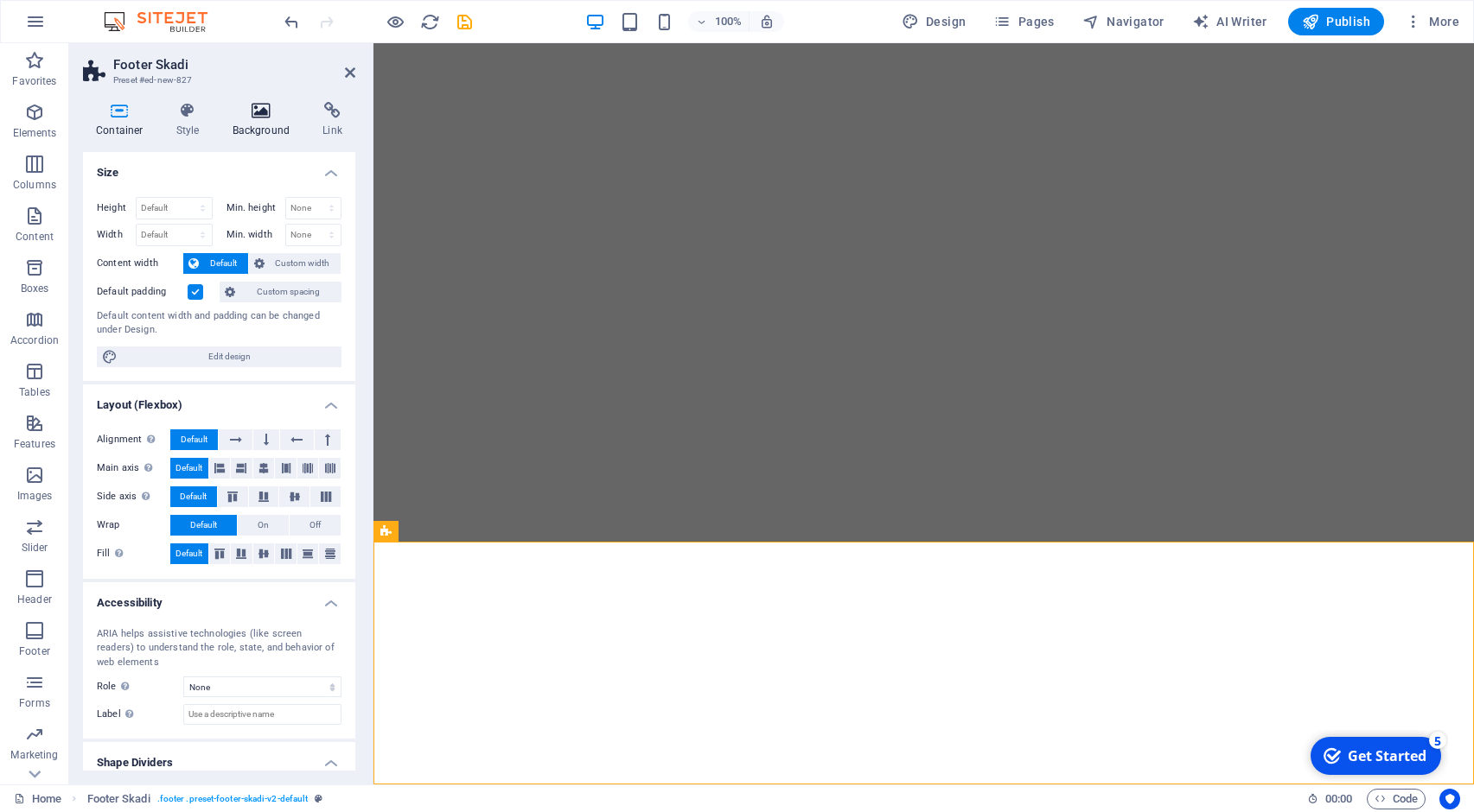
click at [265, 123] on h4 "Background" at bounding box center [265, 119] width 91 height 36
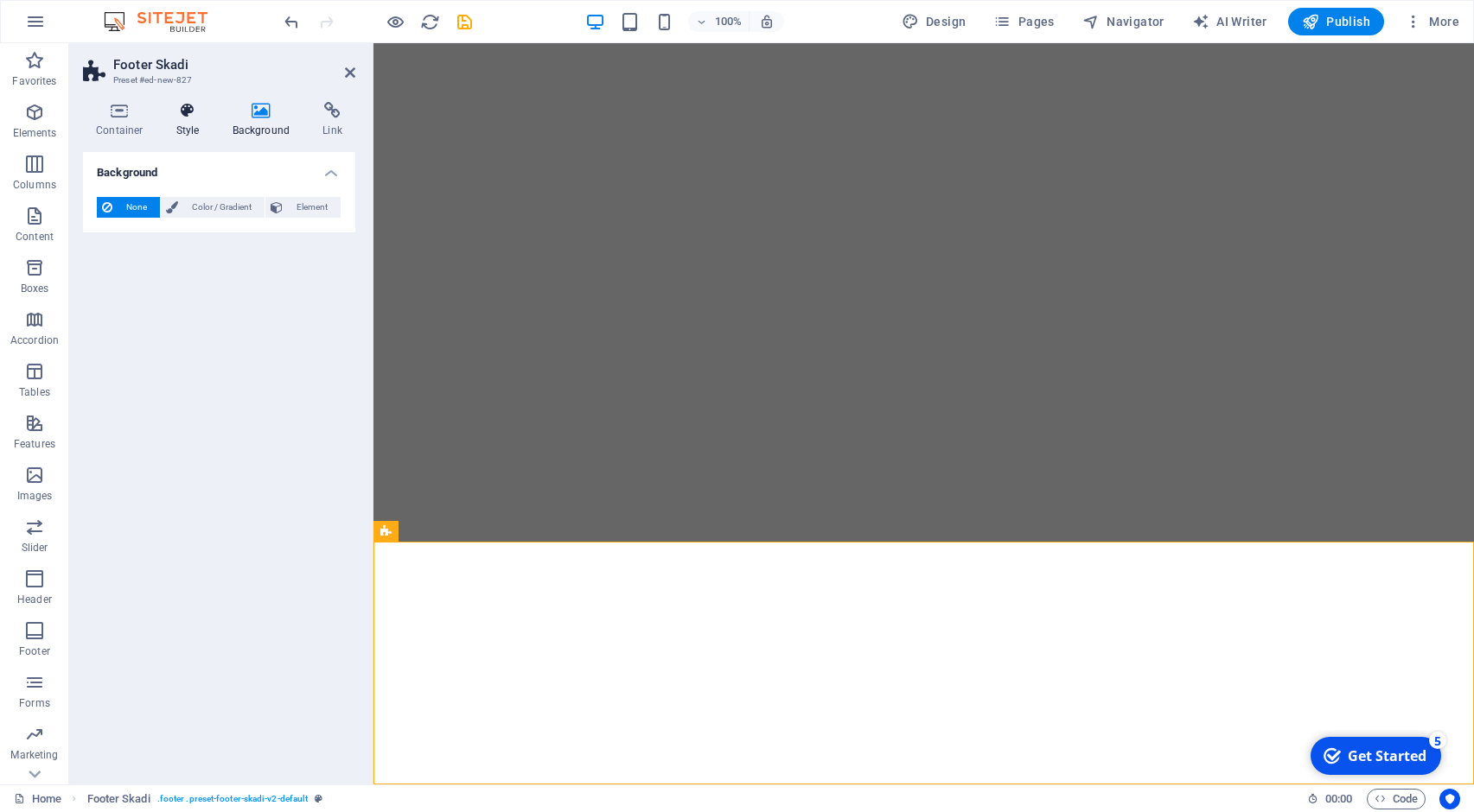
click at [189, 121] on h4 "Style" at bounding box center [191, 119] width 56 height 36
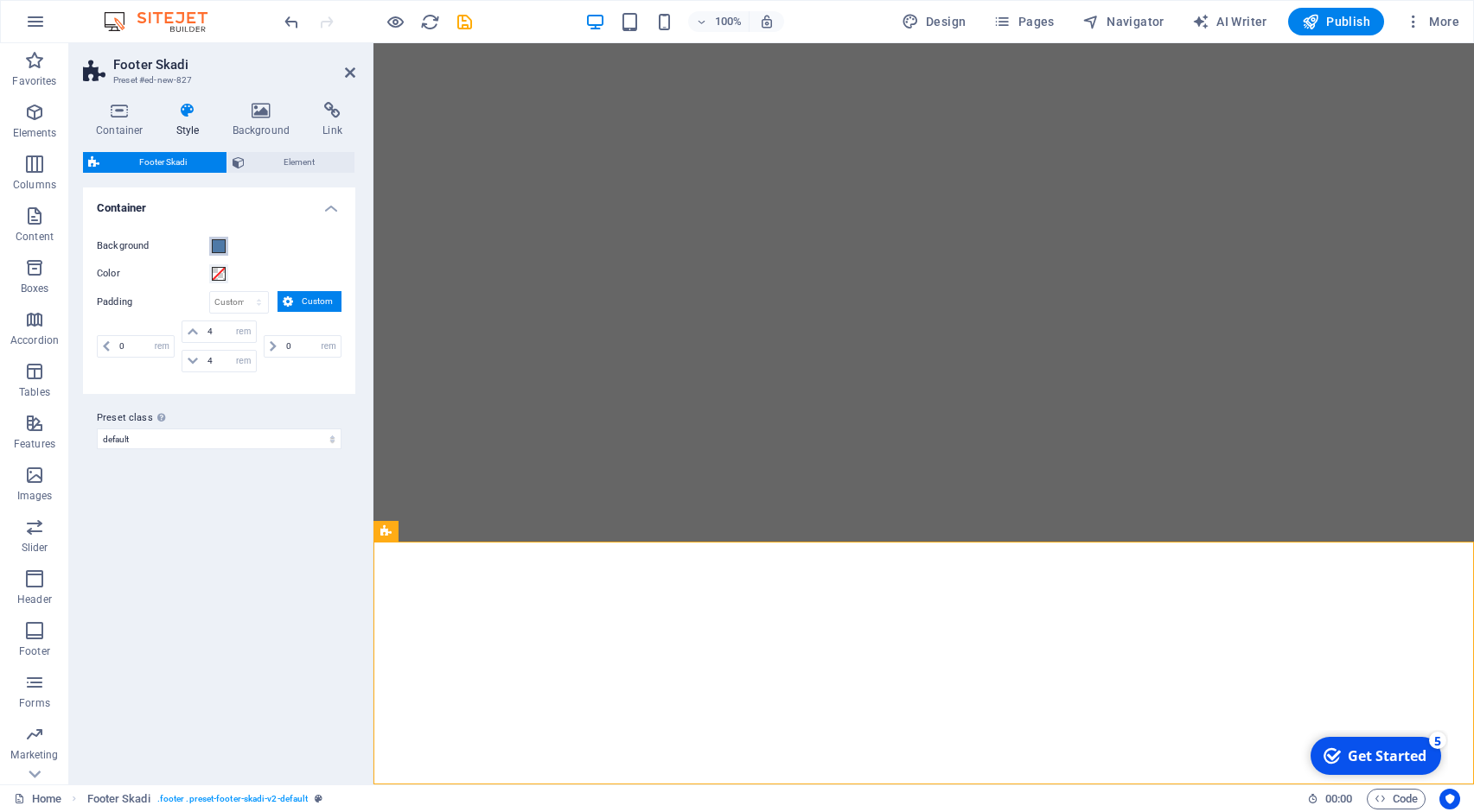
click at [223, 242] on span at bounding box center [218, 246] width 14 height 14
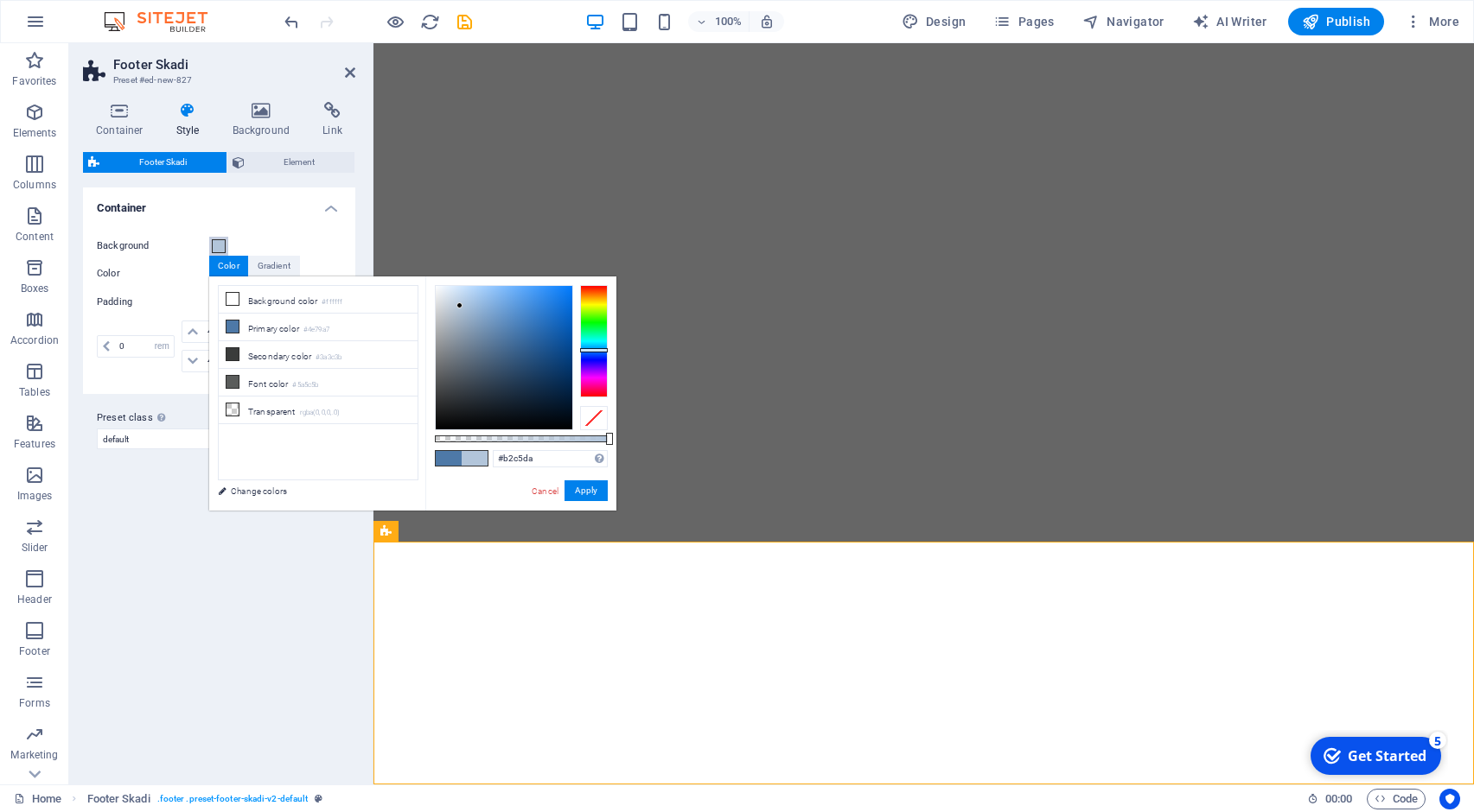
drag, startPoint x: 505, startPoint y: 333, endPoint x: 459, endPoint y: 306, distance: 53.3
click at [459, 306] on div at bounding box center [459, 305] width 6 height 6
click at [147, 495] on div "Variants Default Container Background Color Padding px rem % vh vw Custom Custo…" at bounding box center [219, 479] width 272 height 583
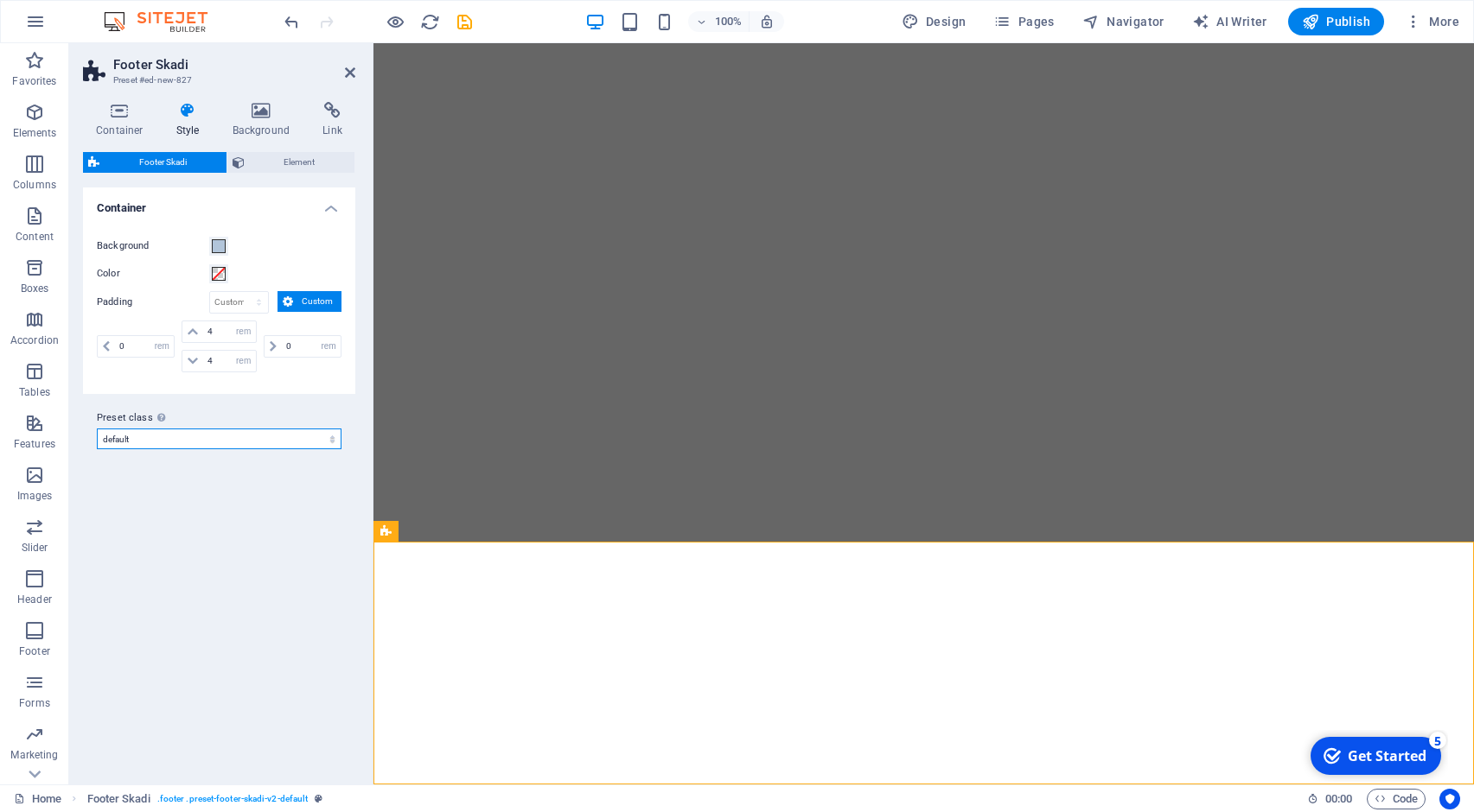
click at [176, 439] on select "default Add preset class" at bounding box center [219, 438] width 244 height 21
click at [219, 245] on span at bounding box center [218, 246] width 14 height 14
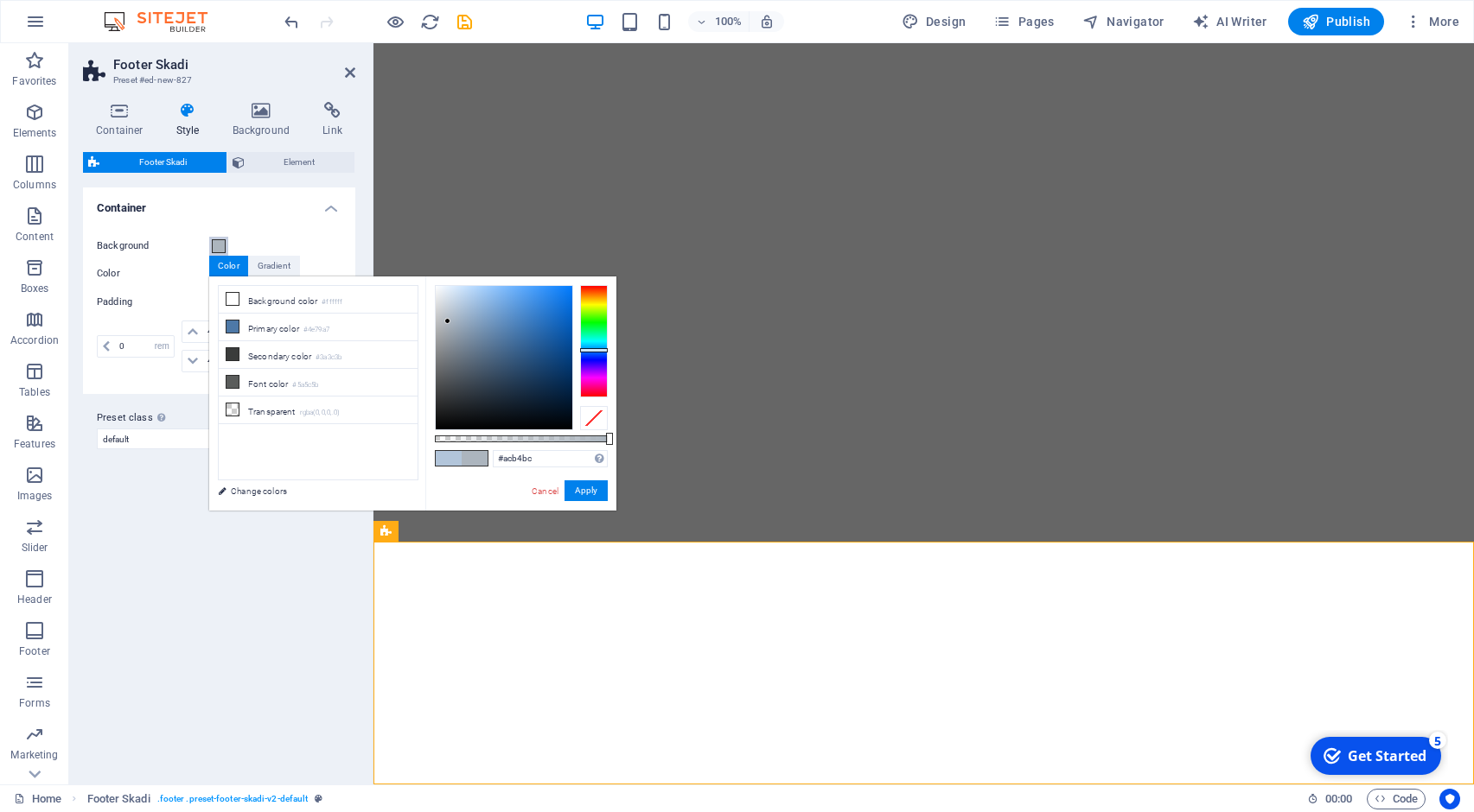
type input "#a8afb6"
drag, startPoint x: 460, startPoint y: 301, endPoint x: 445, endPoint y: 326, distance: 29.2
click at [445, 326] on div at bounding box center [504, 357] width 137 height 143
click at [577, 488] on button "Apply" at bounding box center [585, 491] width 43 height 21
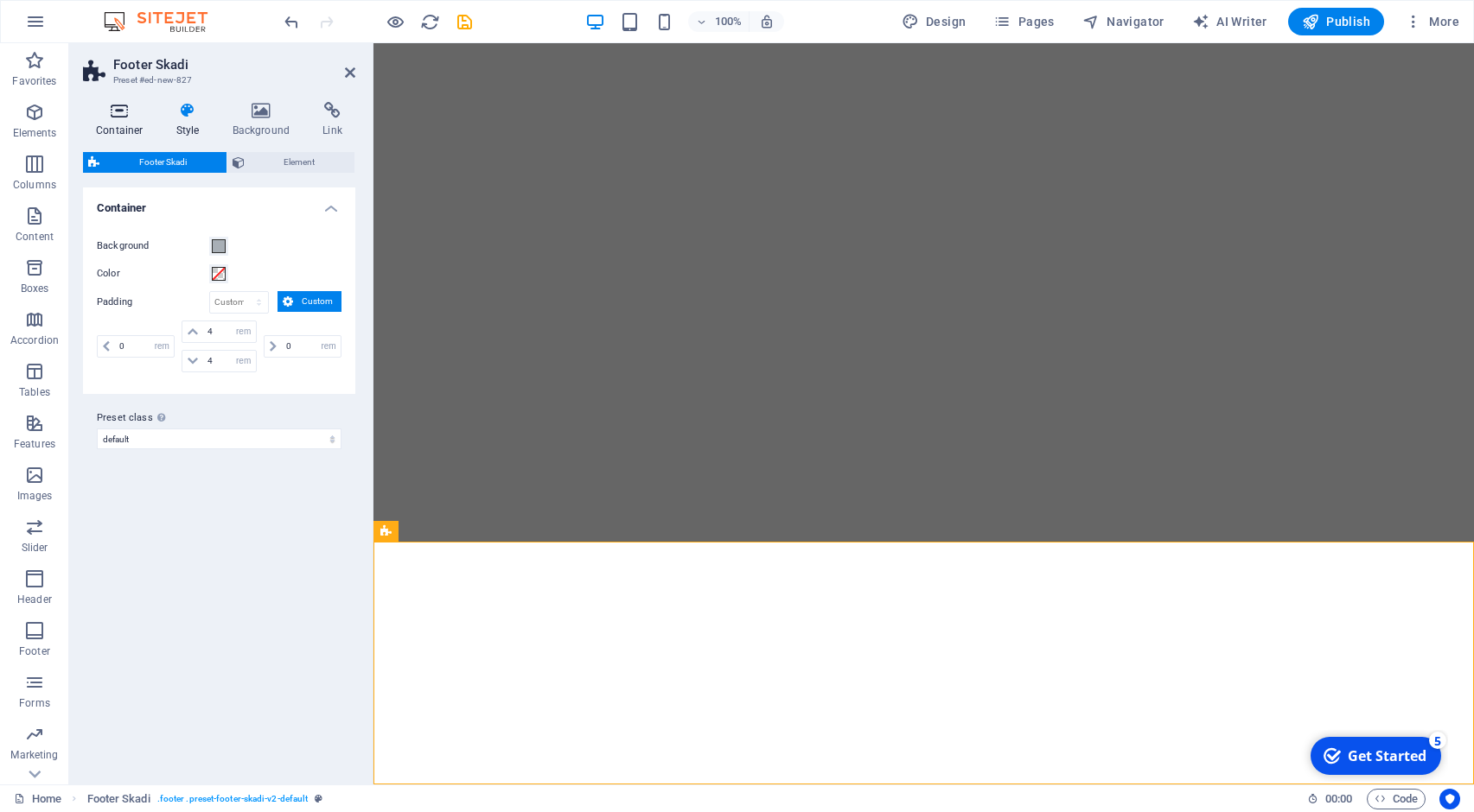
click at [120, 119] on icon at bounding box center [119, 110] width 74 height 17
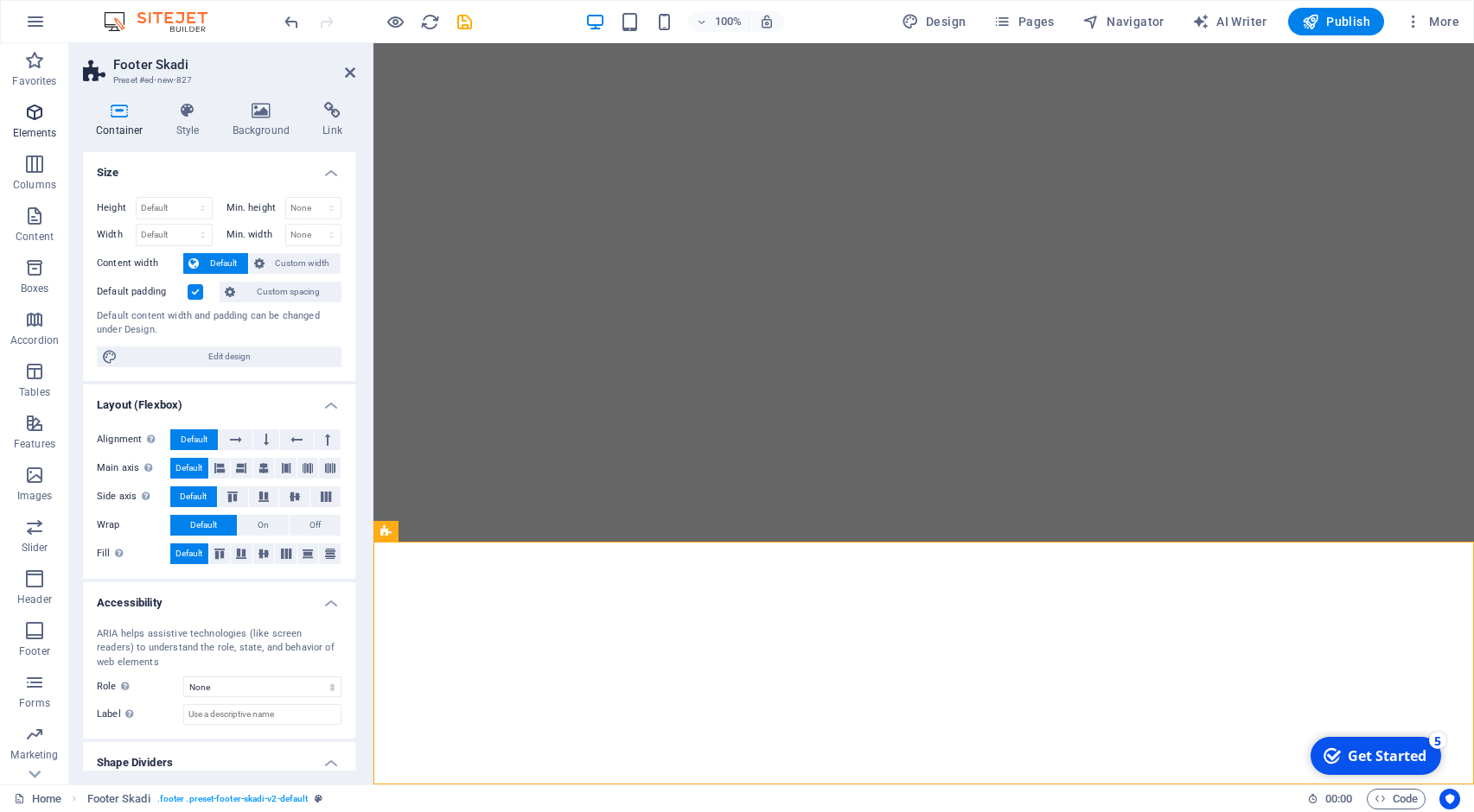
click at [51, 122] on span "Elements" at bounding box center [34, 122] width 69 height 41
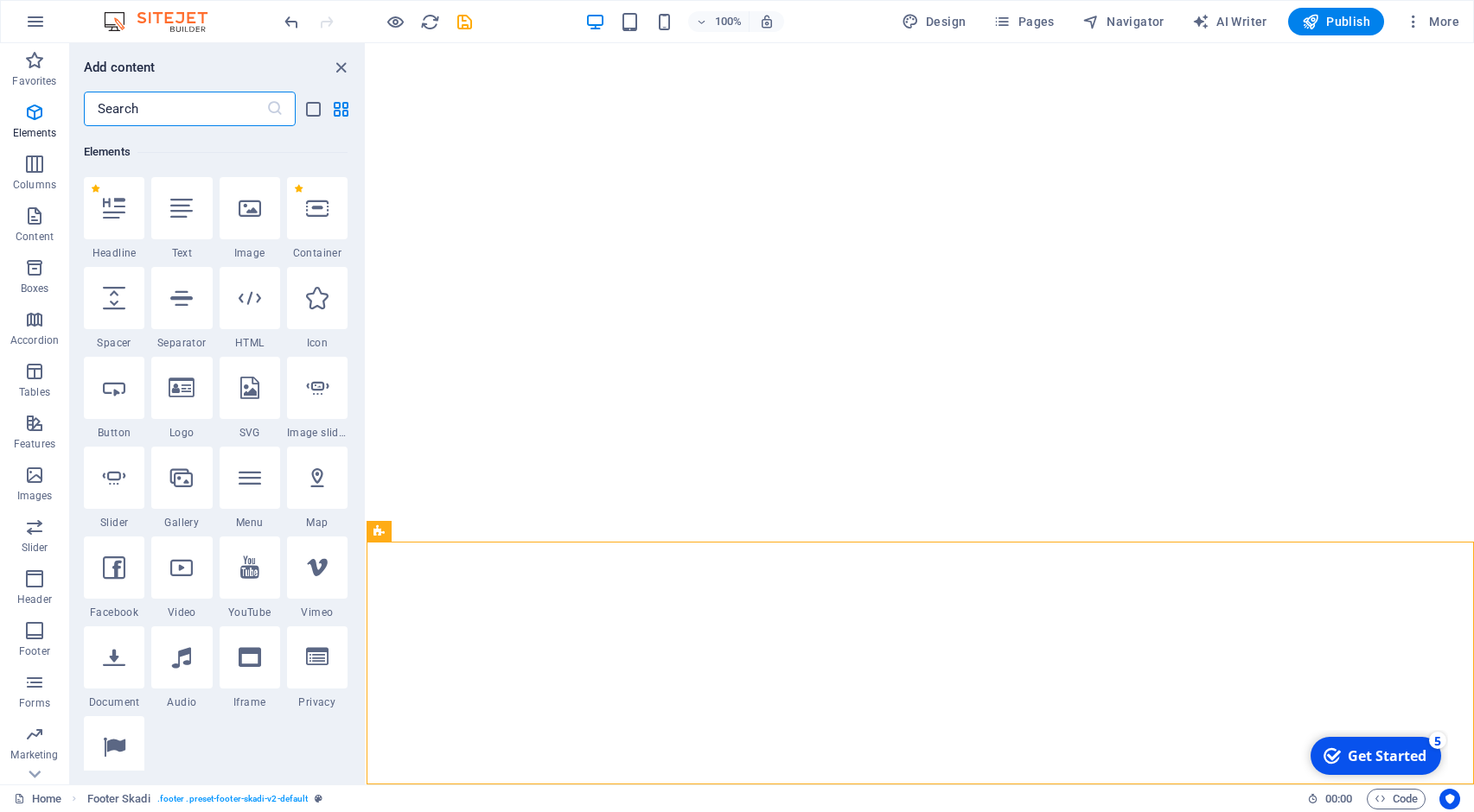
scroll to position [184, 0]
click at [141, 110] on input "text" at bounding box center [175, 109] width 182 height 35
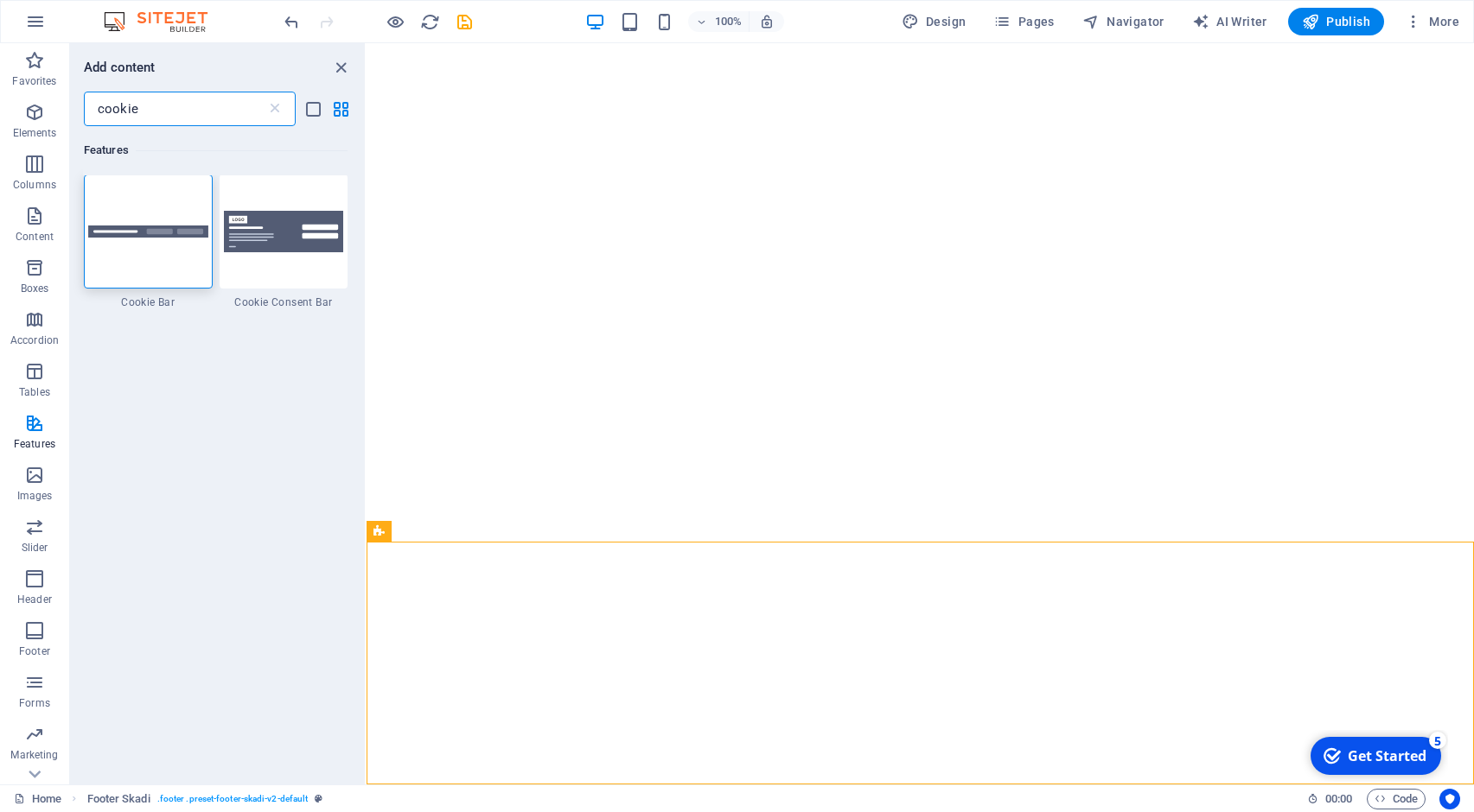
scroll to position [0, 0]
type input "cookie"
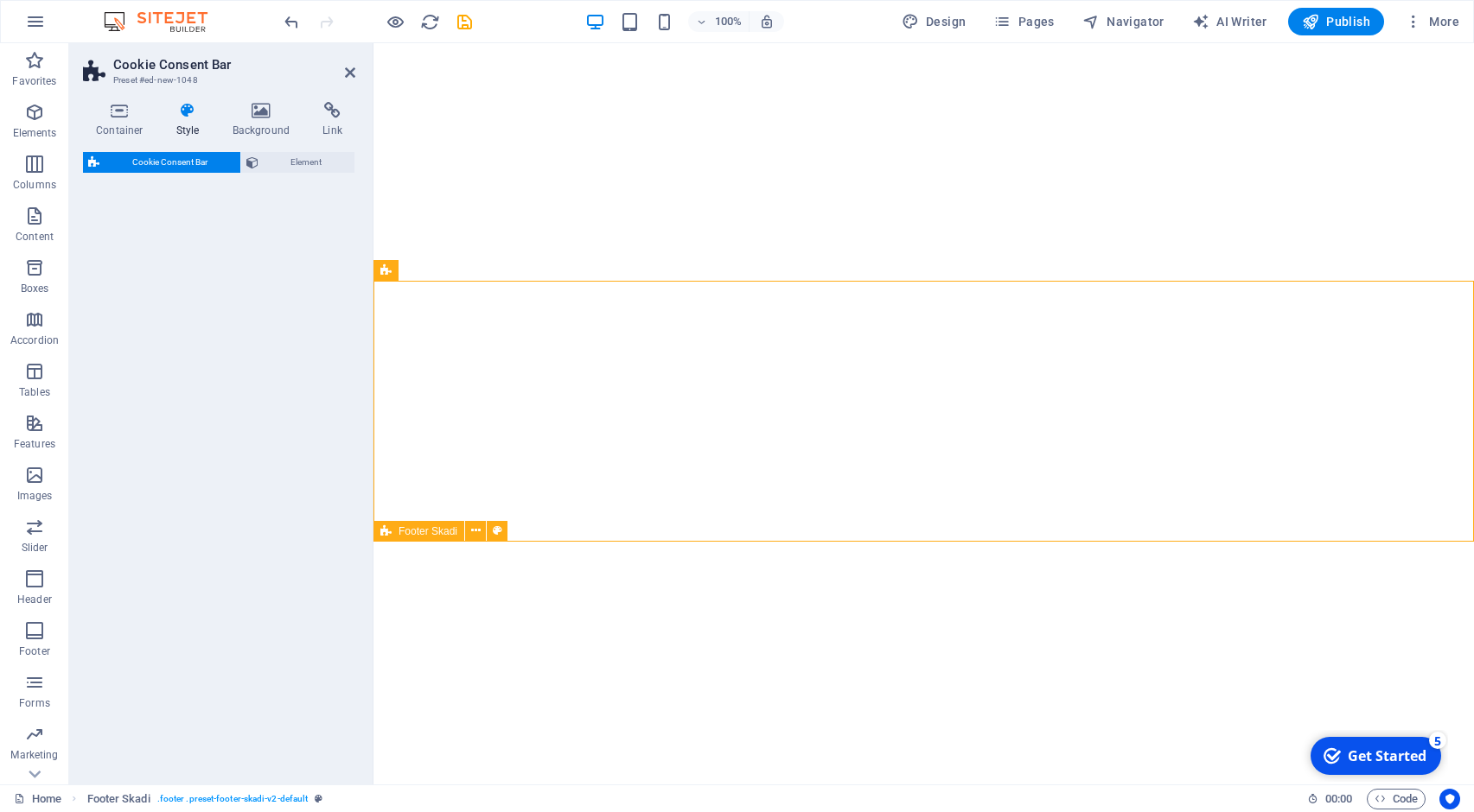
select select "rem"
select select "px"
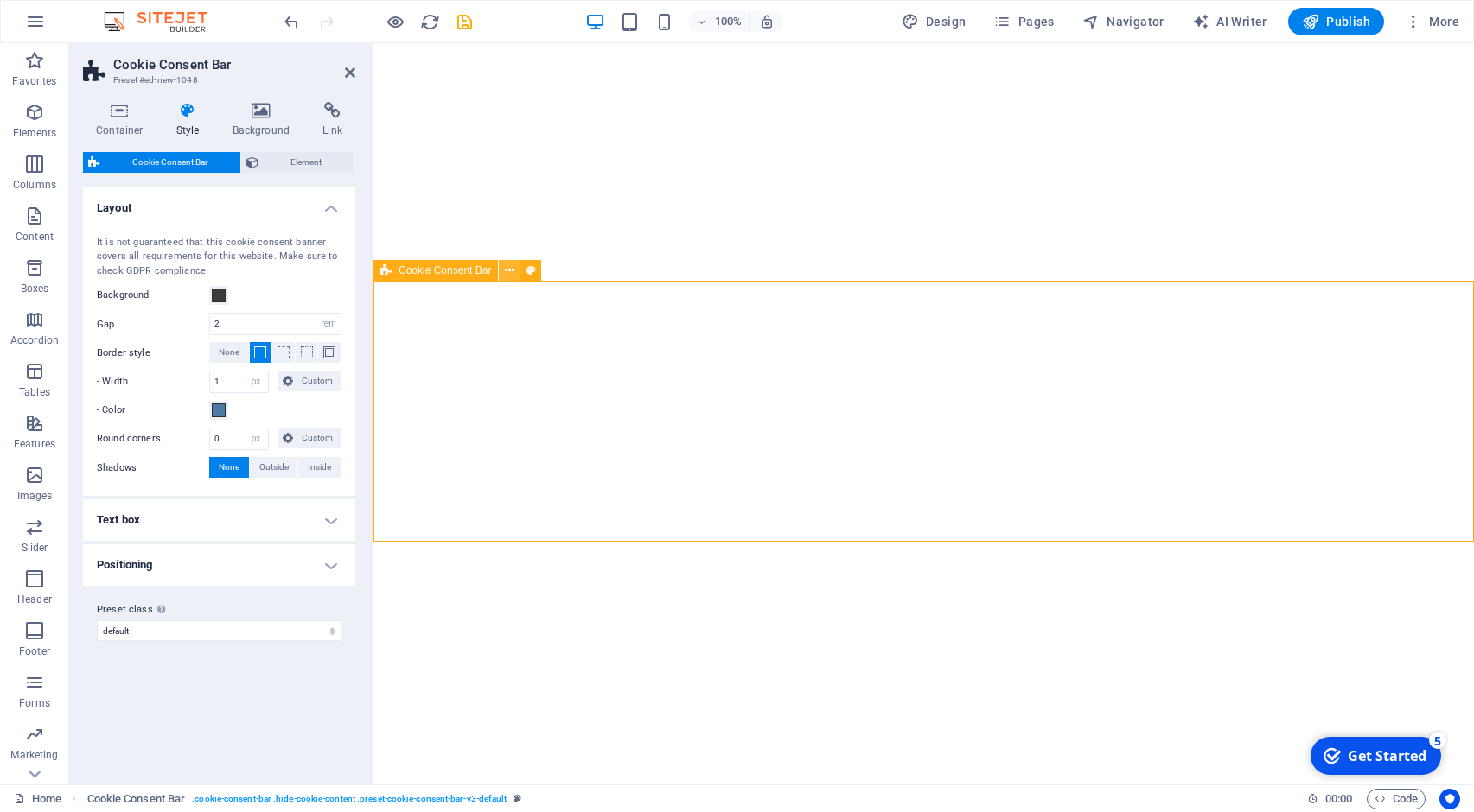
click at [510, 268] on icon at bounding box center [509, 271] width 9 height 18
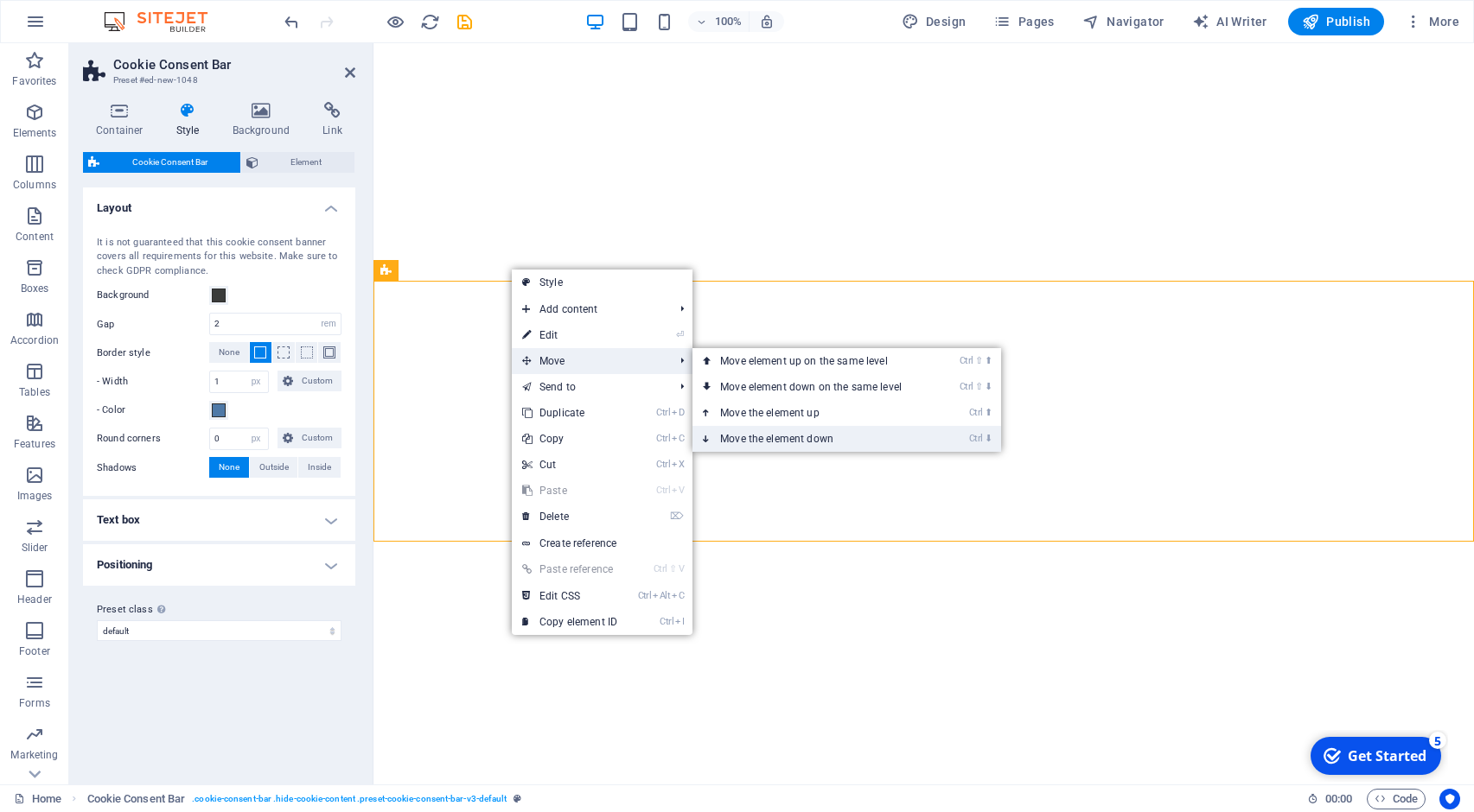
click at [761, 445] on link "Ctrl ⬇ Move the element down" at bounding box center [813, 439] width 244 height 26
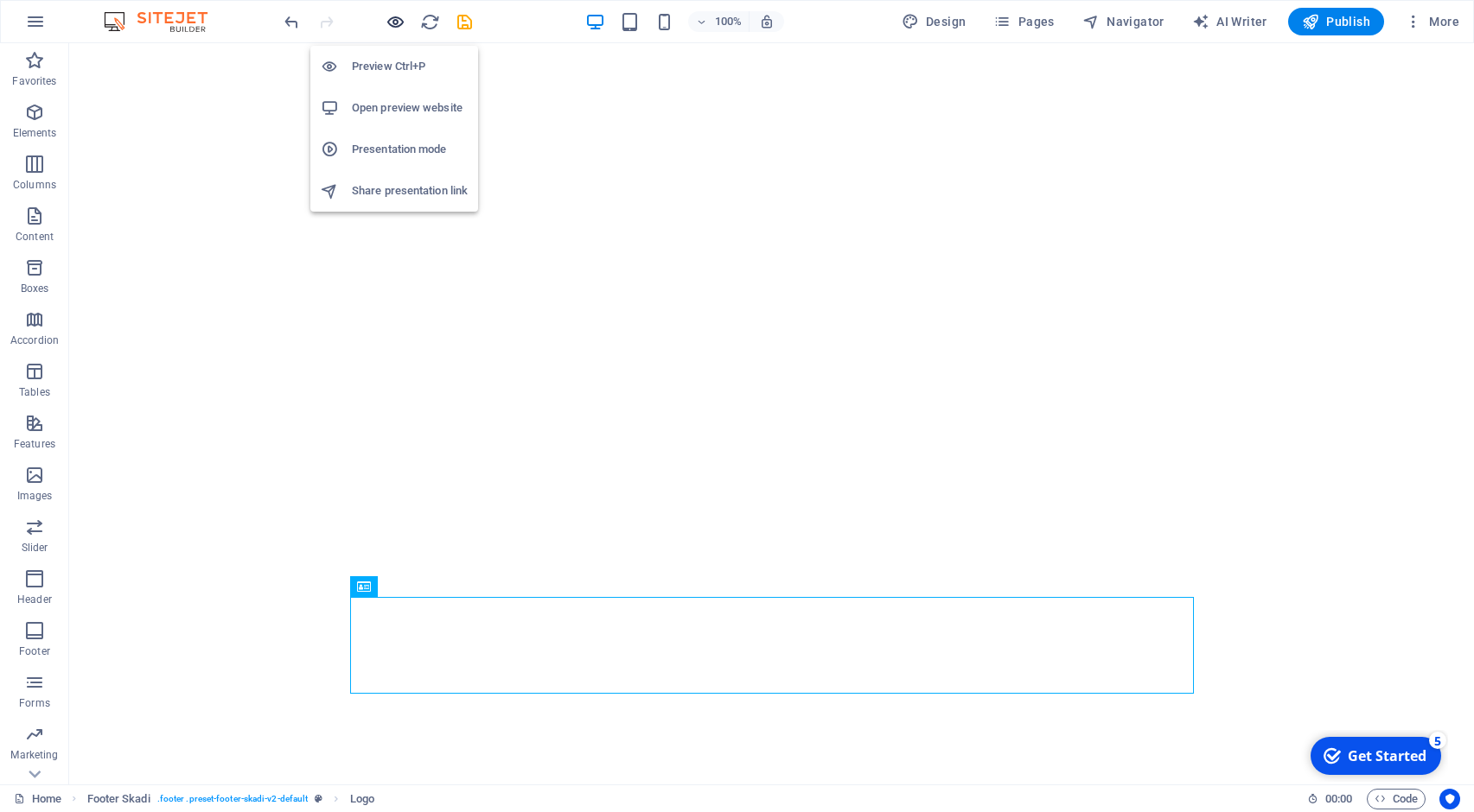
click at [391, 23] on icon "button" at bounding box center [395, 22] width 20 height 20
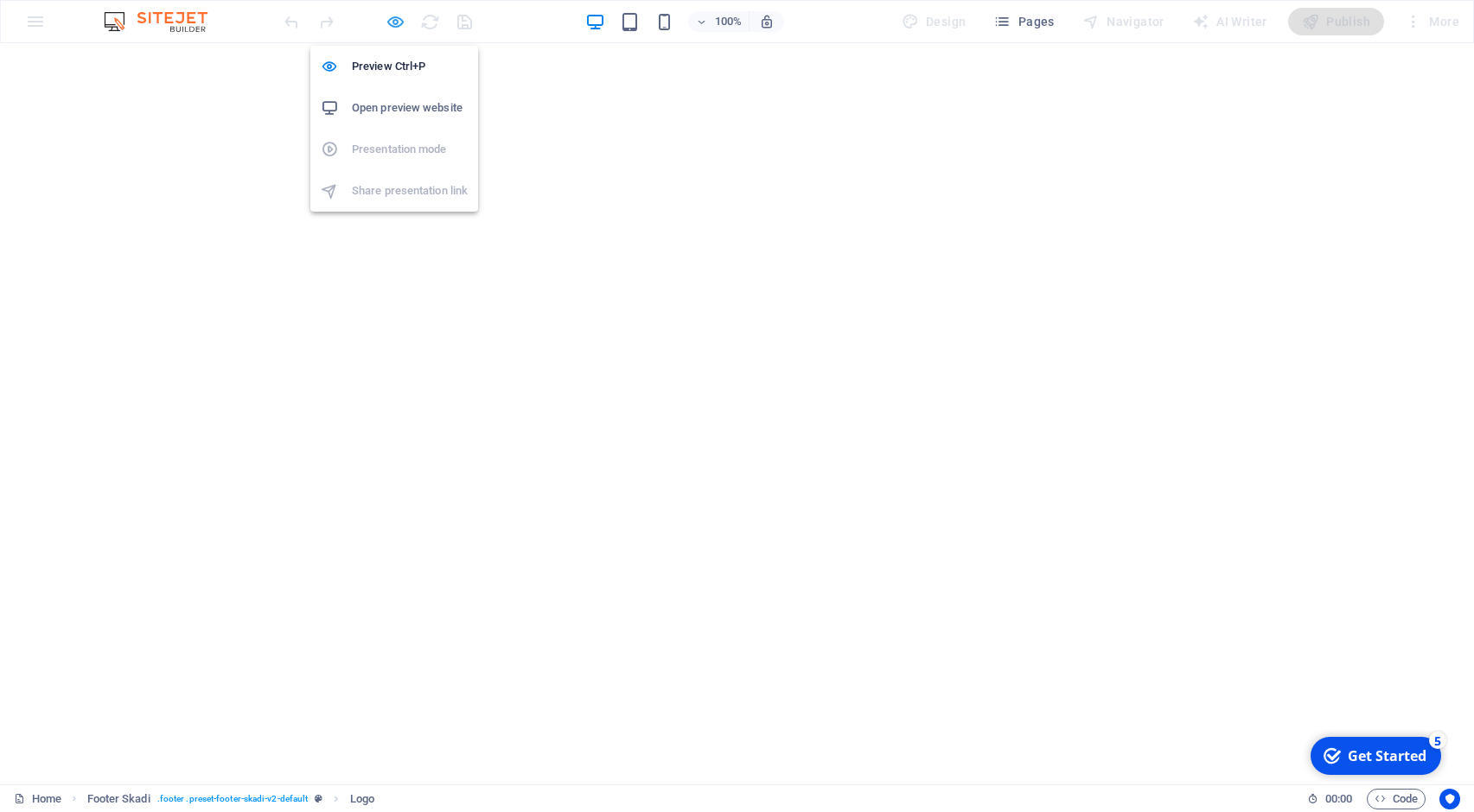
click at [391, 21] on icon "button" at bounding box center [395, 22] width 20 height 20
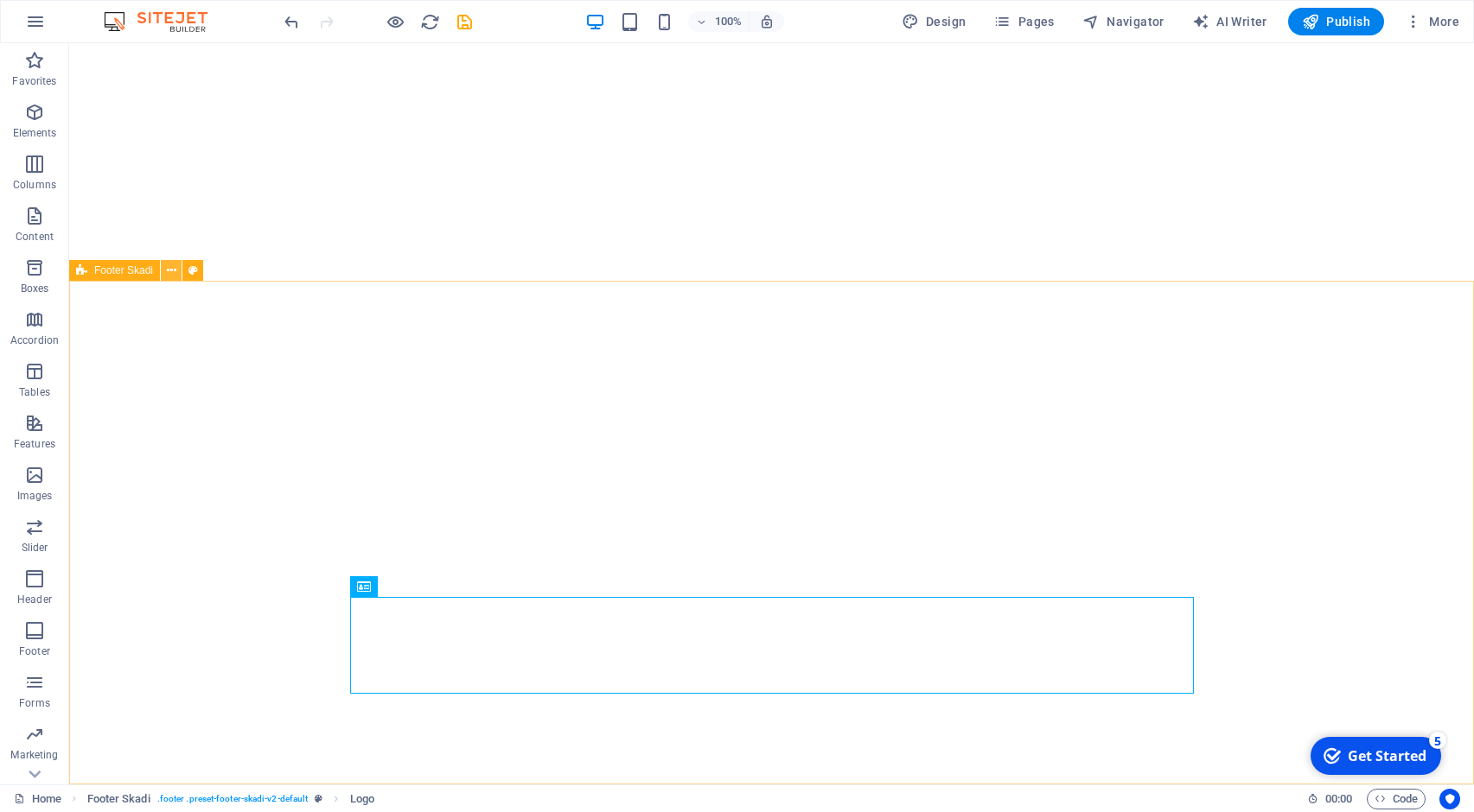
click at [167, 278] on icon at bounding box center [172, 271] width 9 height 18
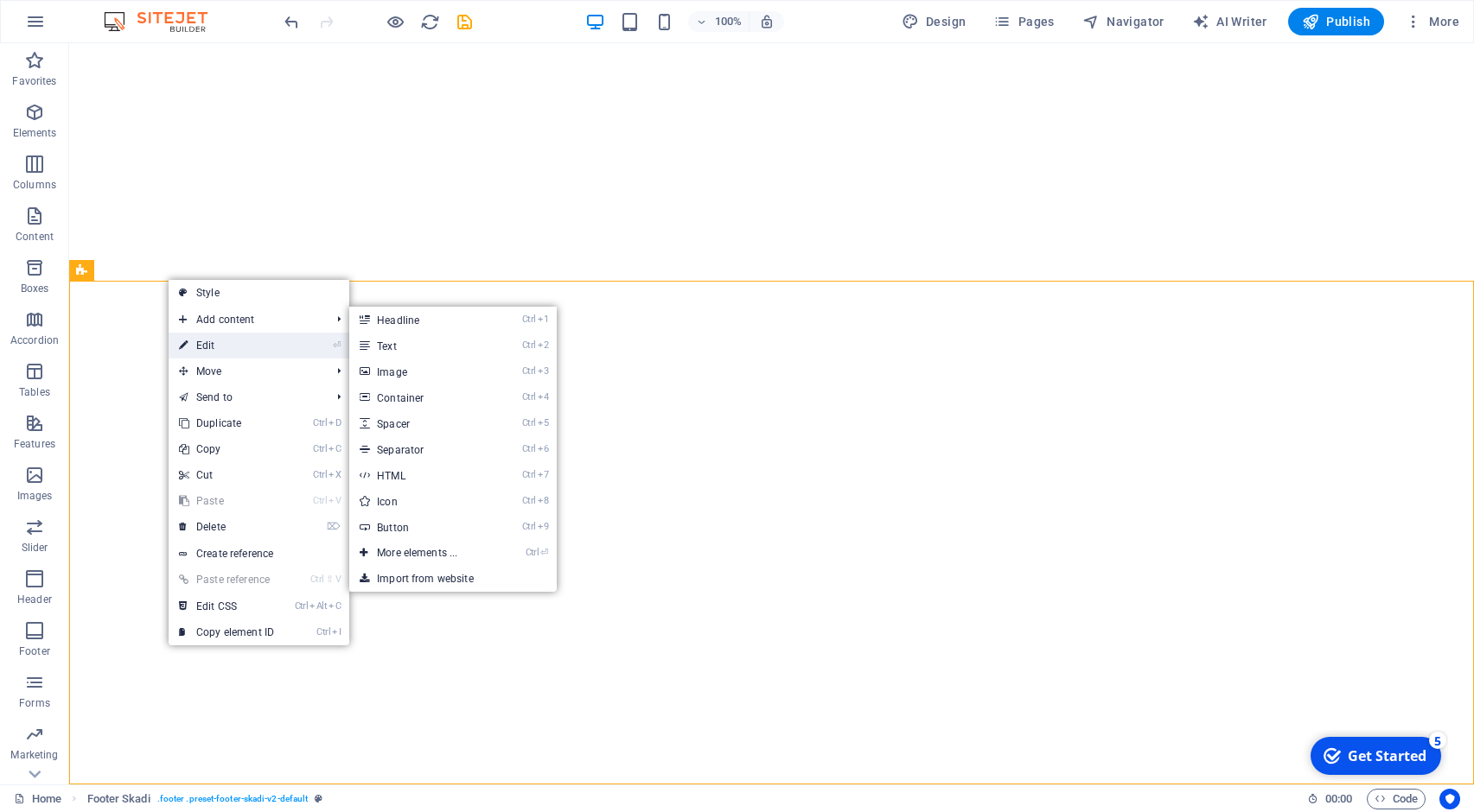
click at [223, 339] on link "⏎ Edit" at bounding box center [226, 345] width 116 height 26
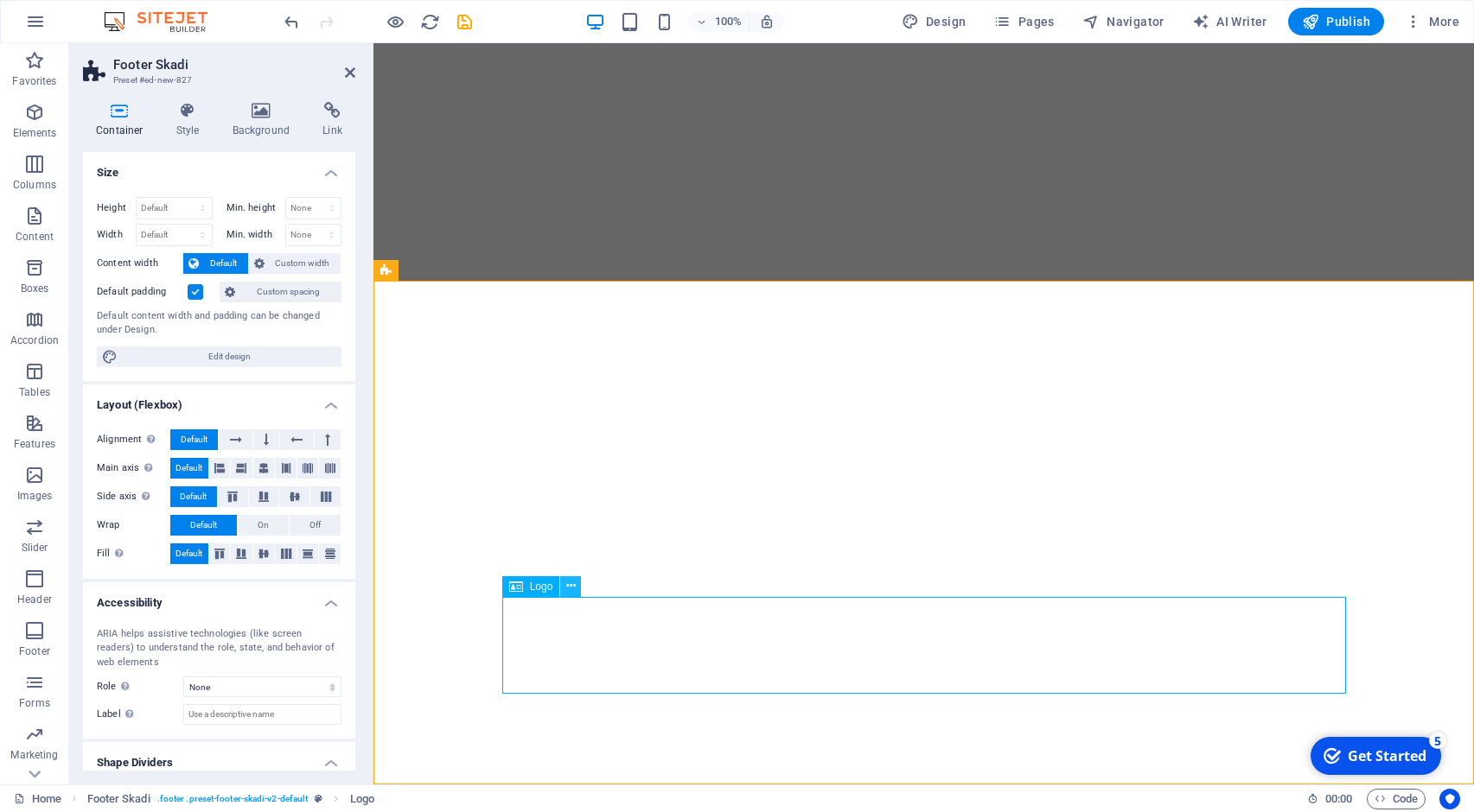
click at [573, 585] on icon at bounding box center [571, 586] width 9 height 18
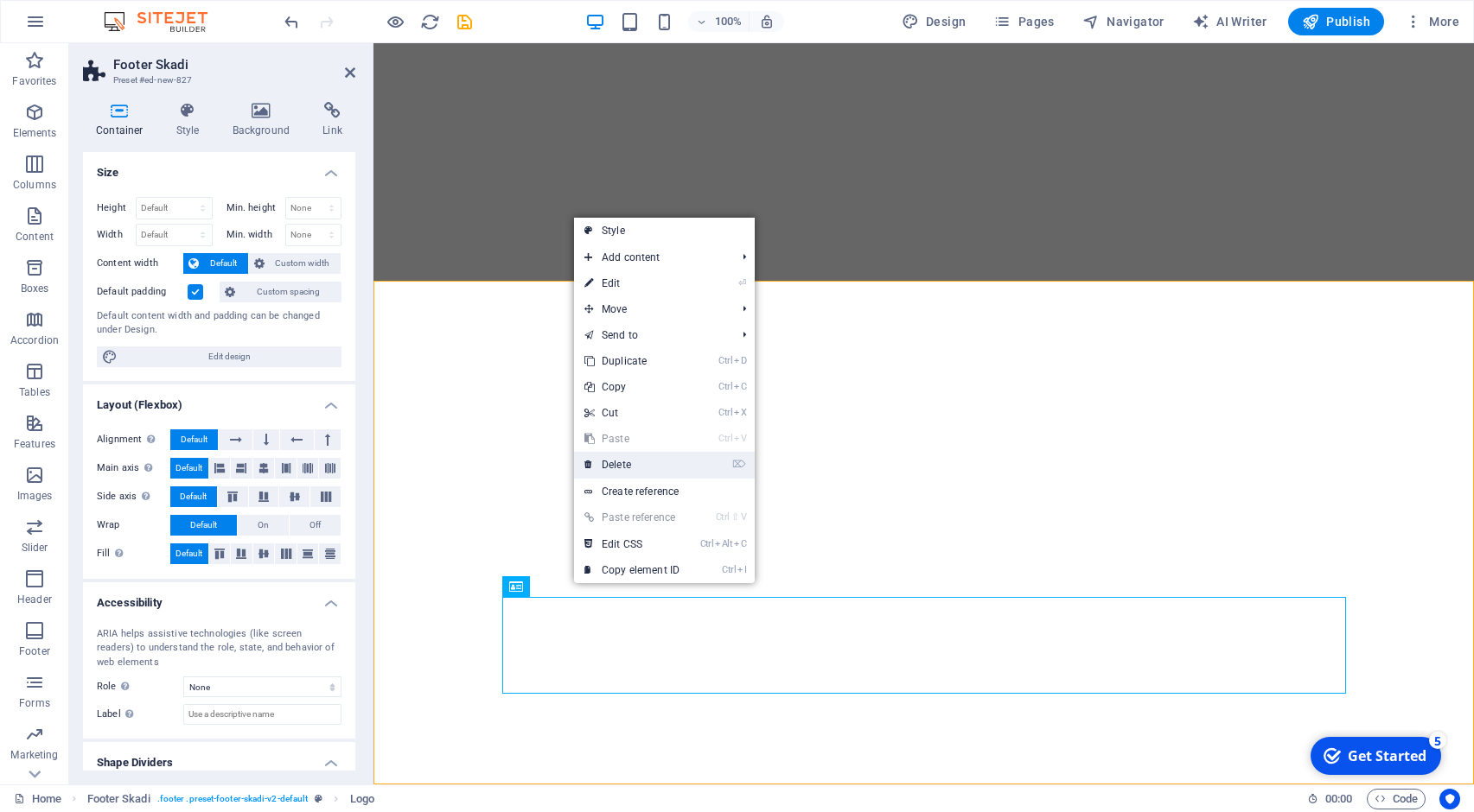
click at [642, 471] on link "⌦ Delete" at bounding box center [631, 465] width 116 height 26
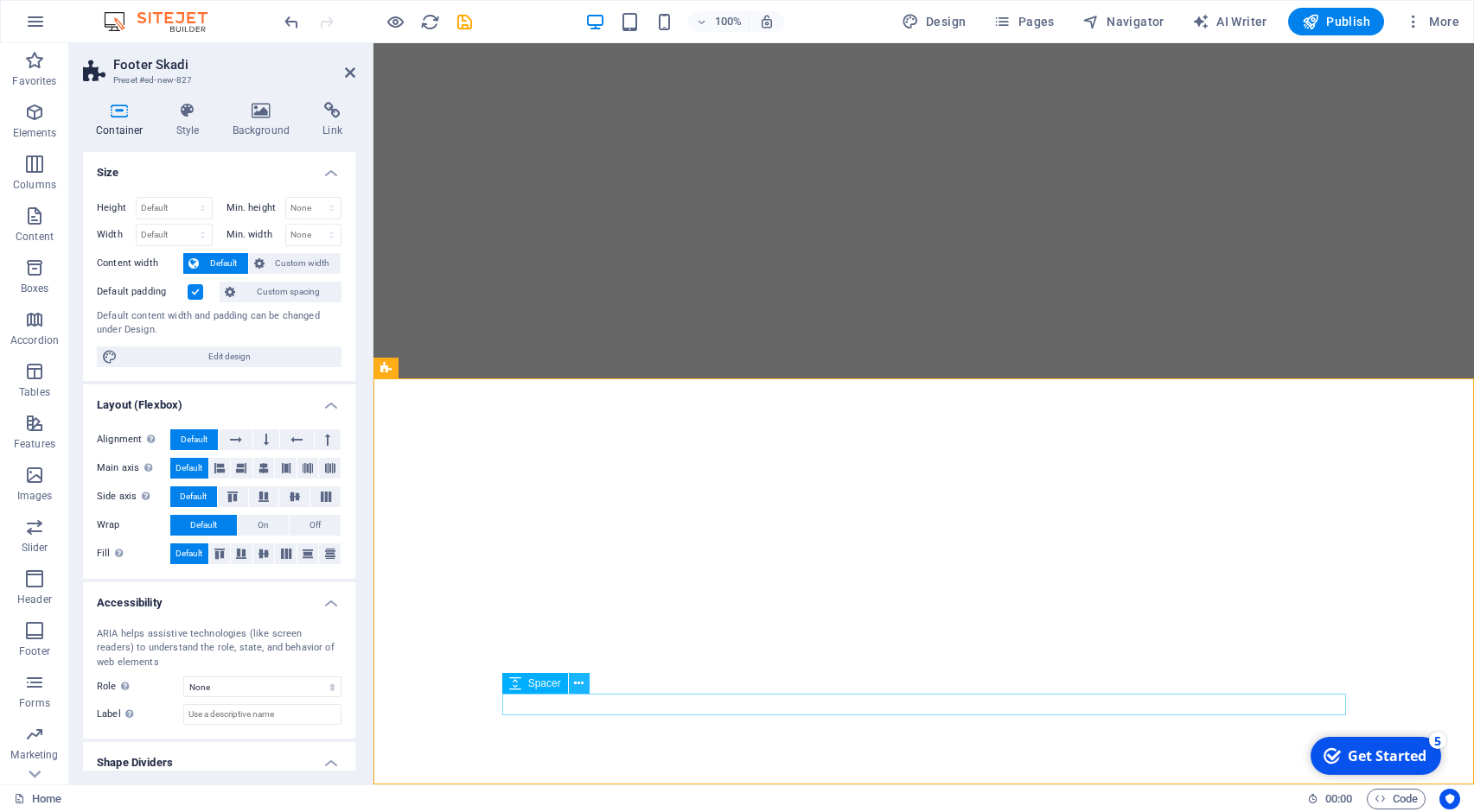
click at [573, 681] on button at bounding box center [579, 683] width 21 height 21
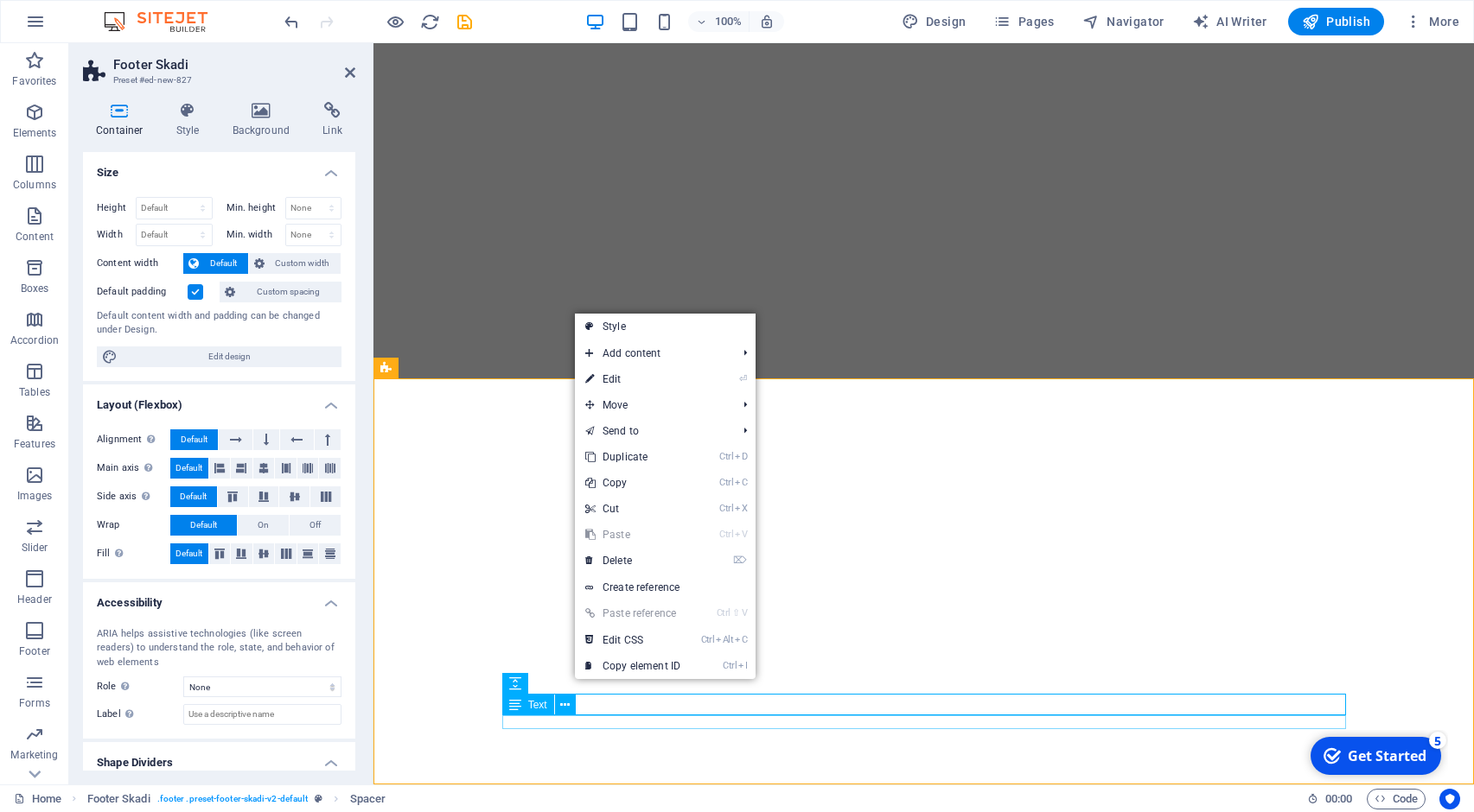
click at [580, 716] on div "Text" at bounding box center [544, 705] width 85 height 22
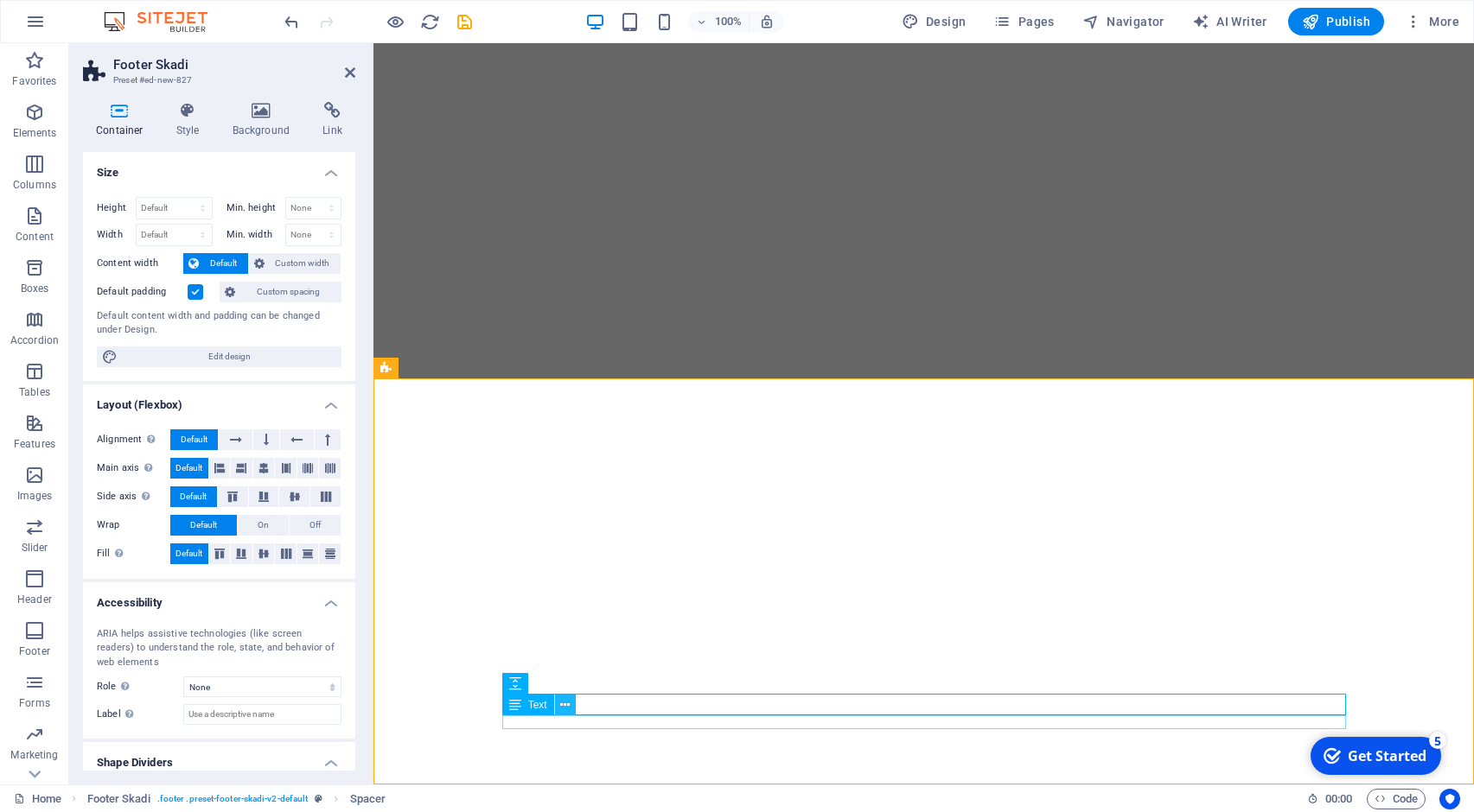
click at [568, 705] on icon at bounding box center [564, 705] width 9 height 18
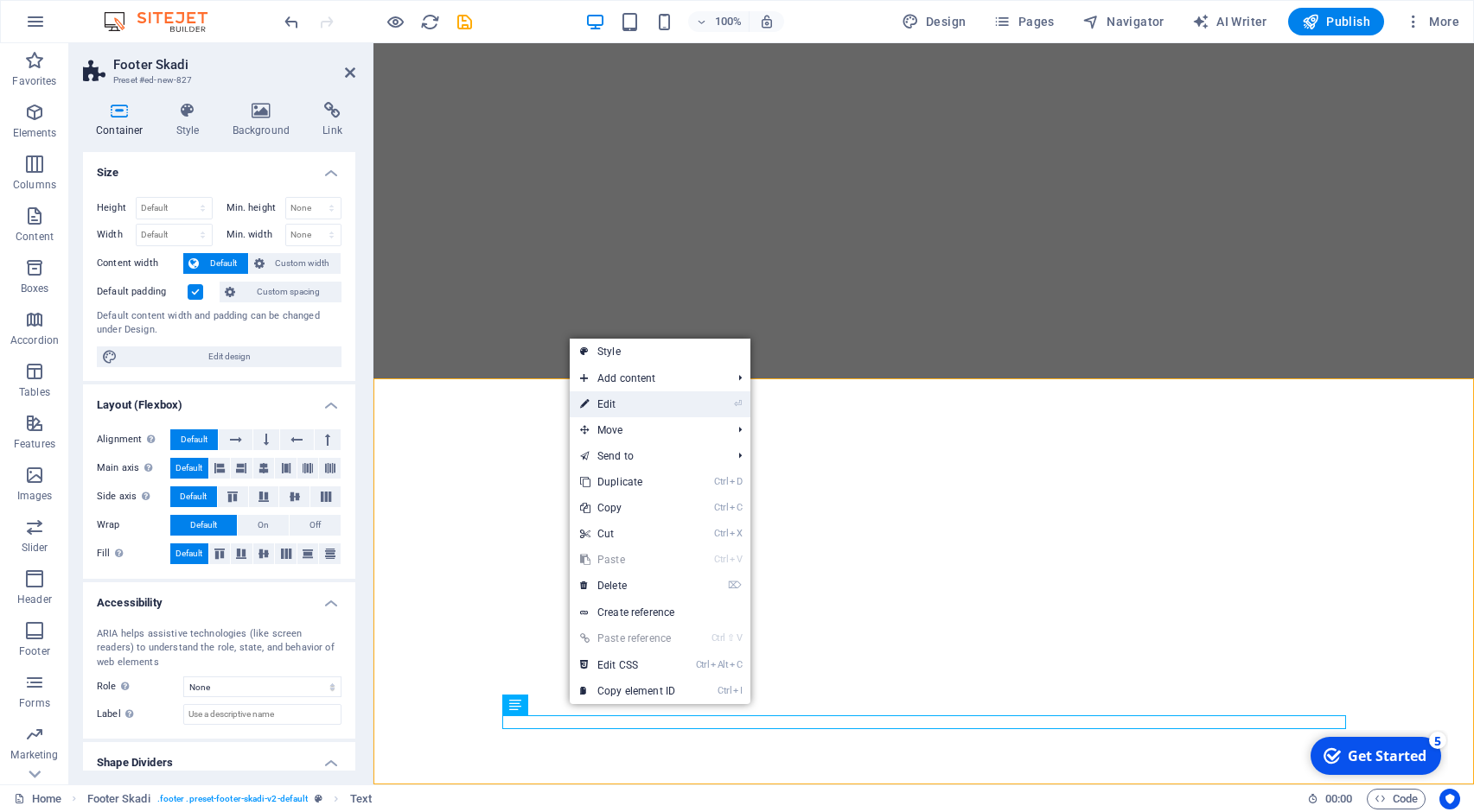
click at [650, 409] on link "⏎ Edit" at bounding box center [628, 404] width 116 height 26
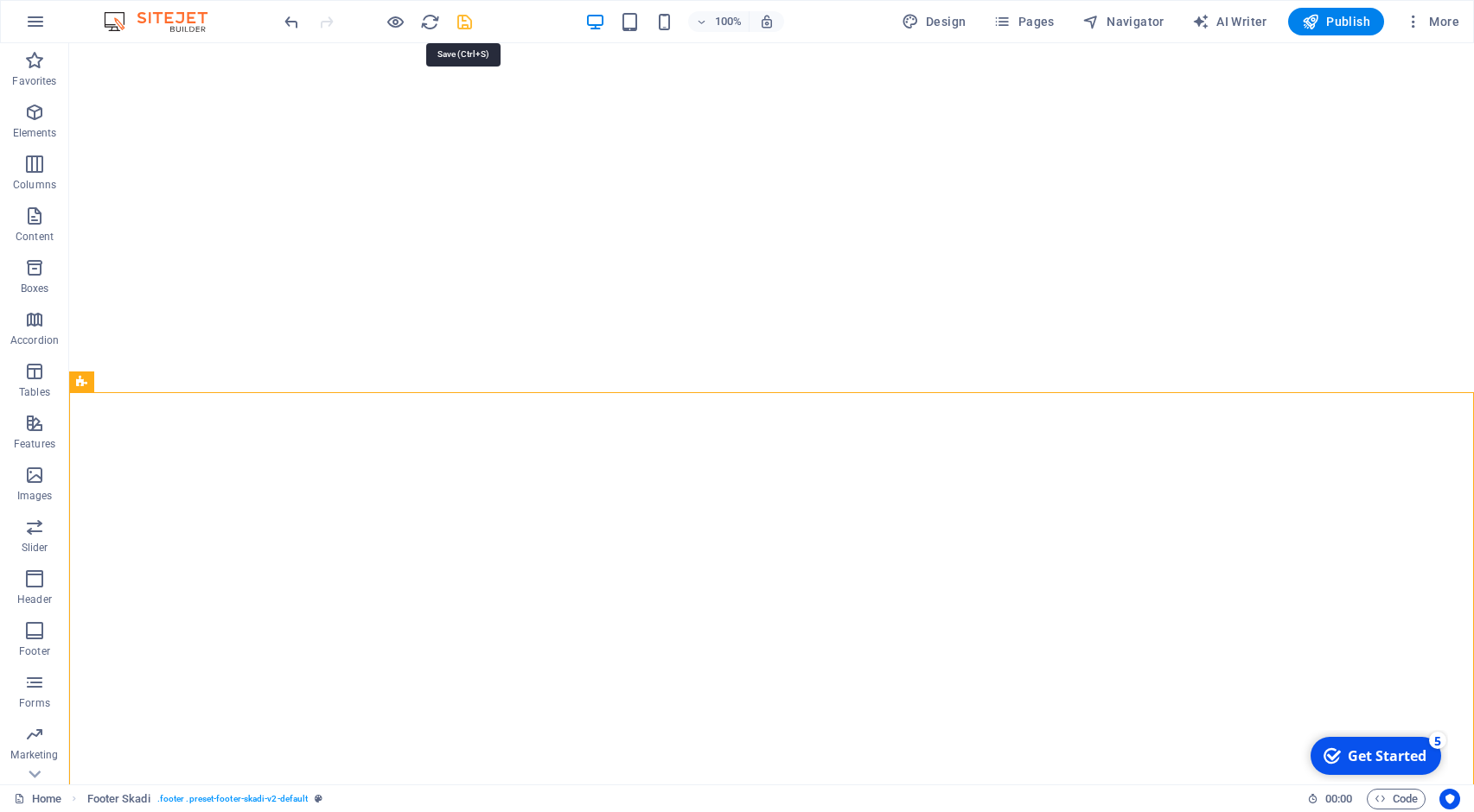
click at [459, 23] on icon "save" at bounding box center [465, 22] width 20 height 20
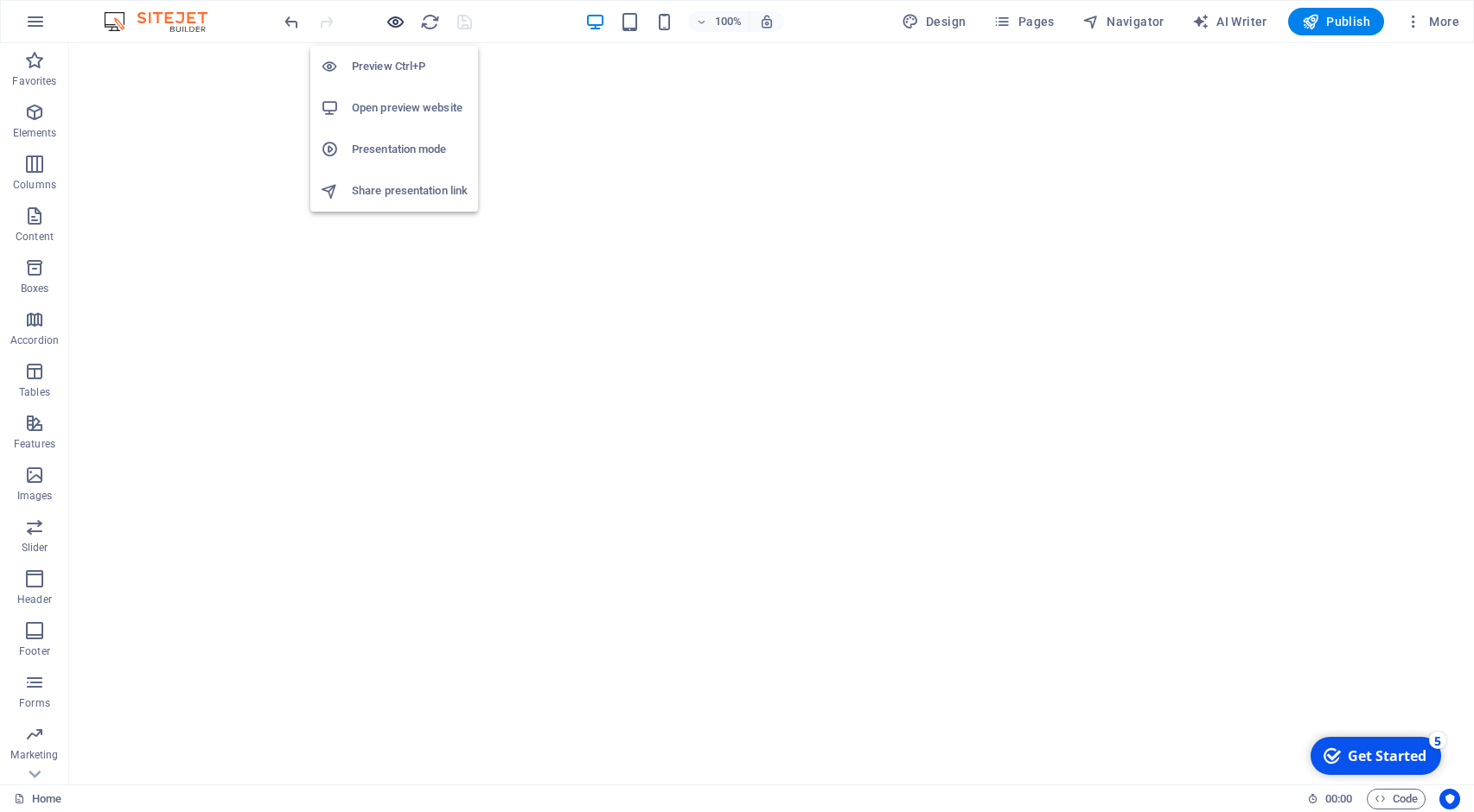
click at [403, 23] on icon "button" at bounding box center [395, 22] width 20 height 20
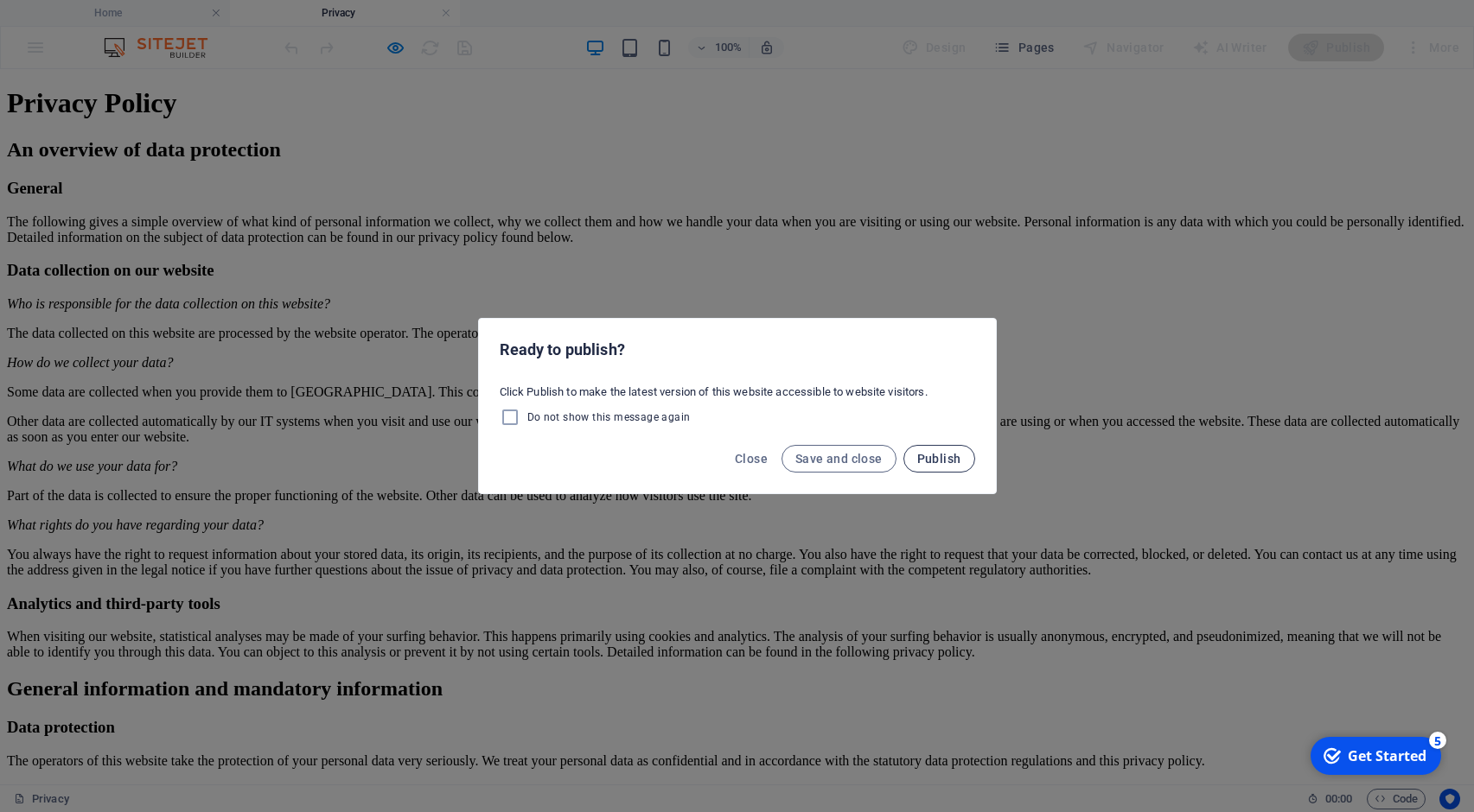
click at [930, 460] on span "Publish" at bounding box center [939, 458] width 44 height 14
